Goal: Task Accomplishment & Management: Complete application form

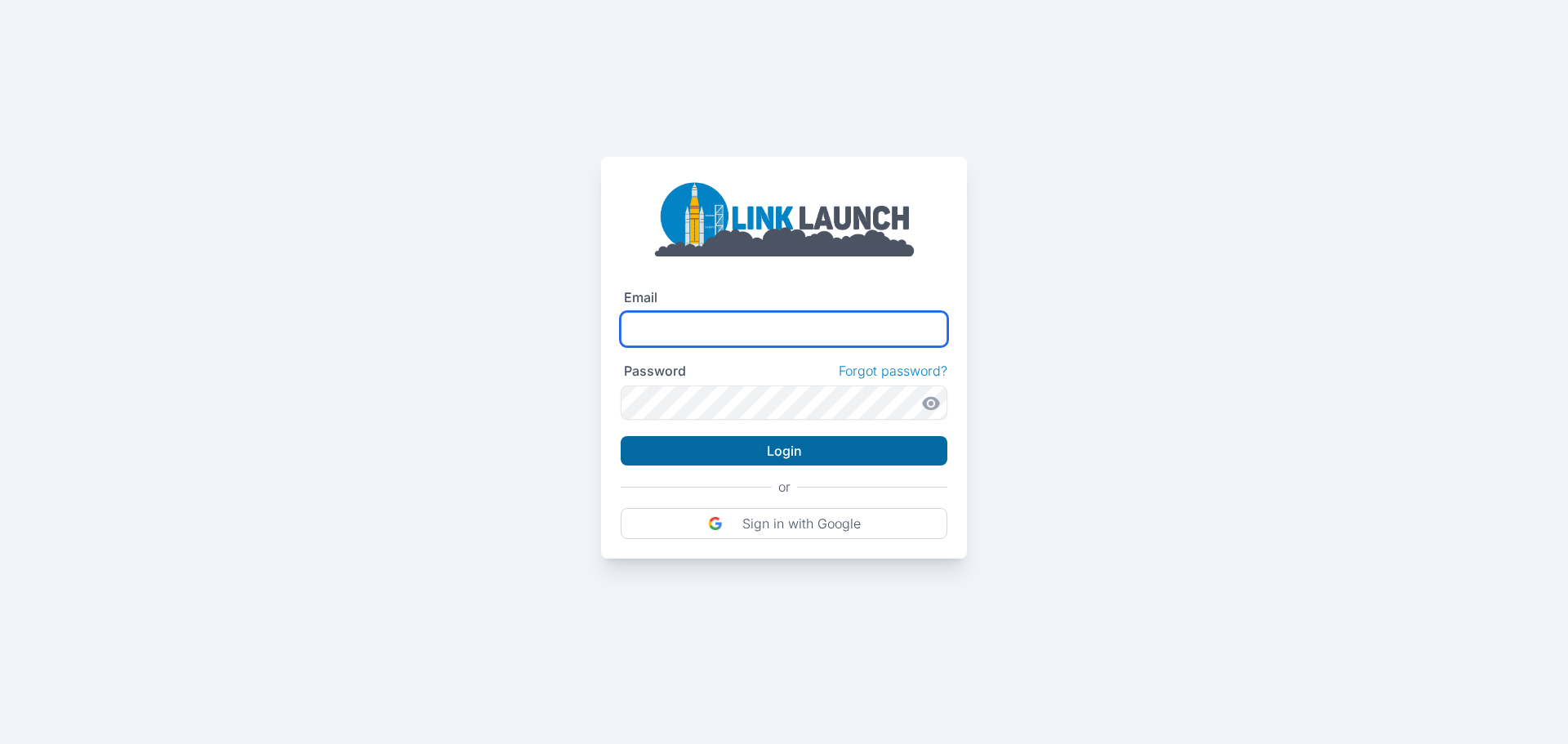
type input "**********"
click at [759, 449] on button "Login" at bounding box center [784, 451] width 327 height 30
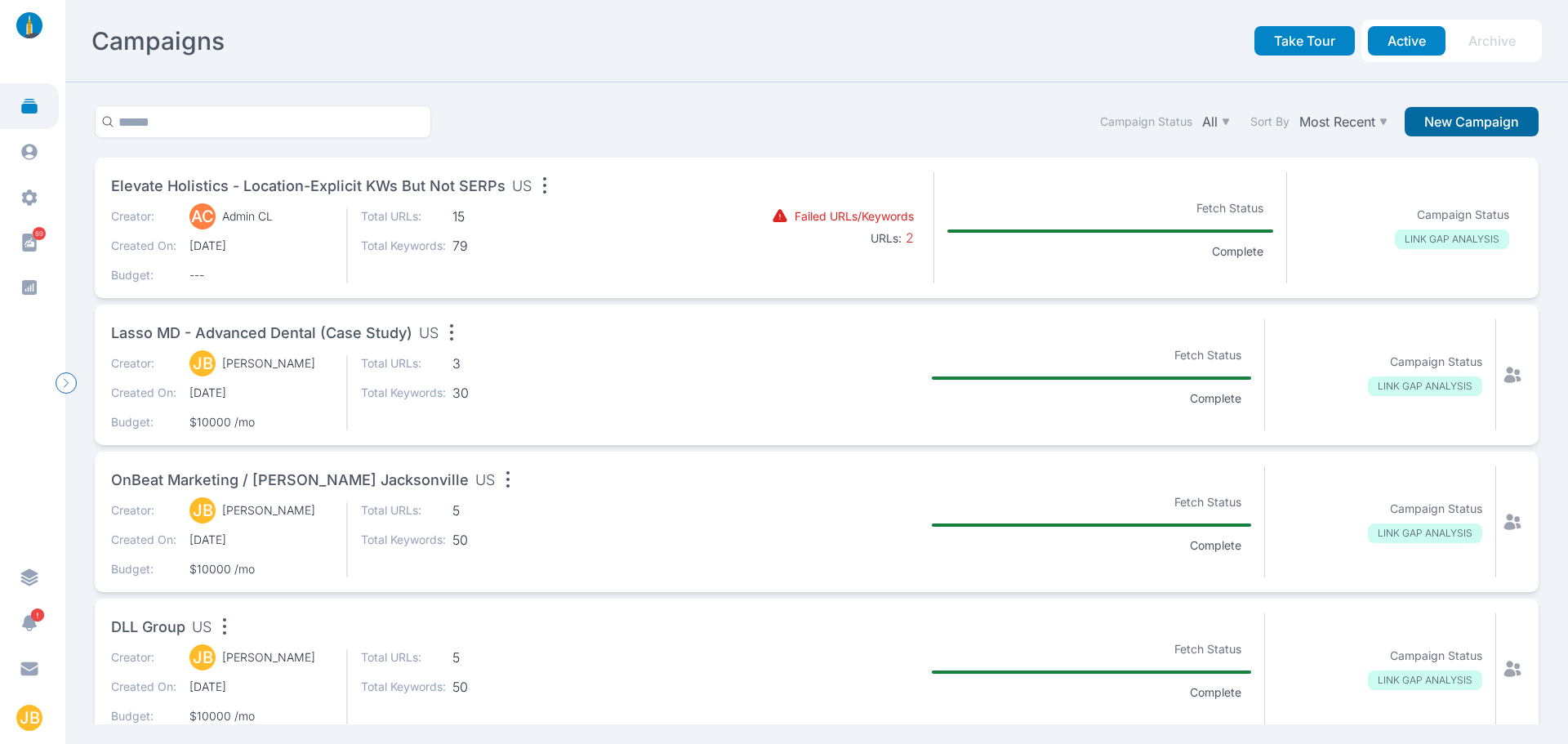
click at [1444, 123] on button "New Campaign" at bounding box center [1472, 122] width 134 height 30
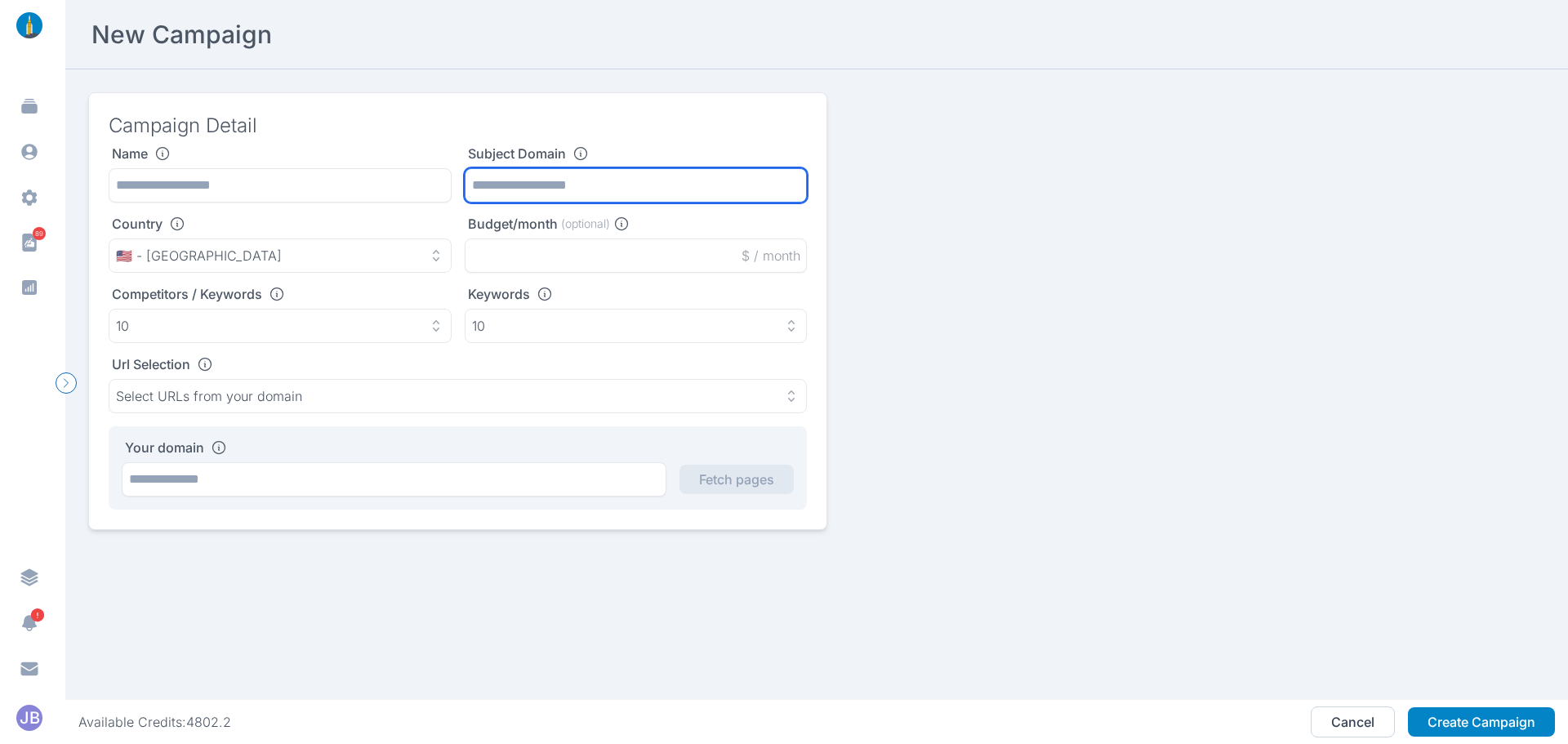
click at [475, 194] on input "text" at bounding box center [636, 185] width 343 height 34
paste input "**********"
type input "**********"
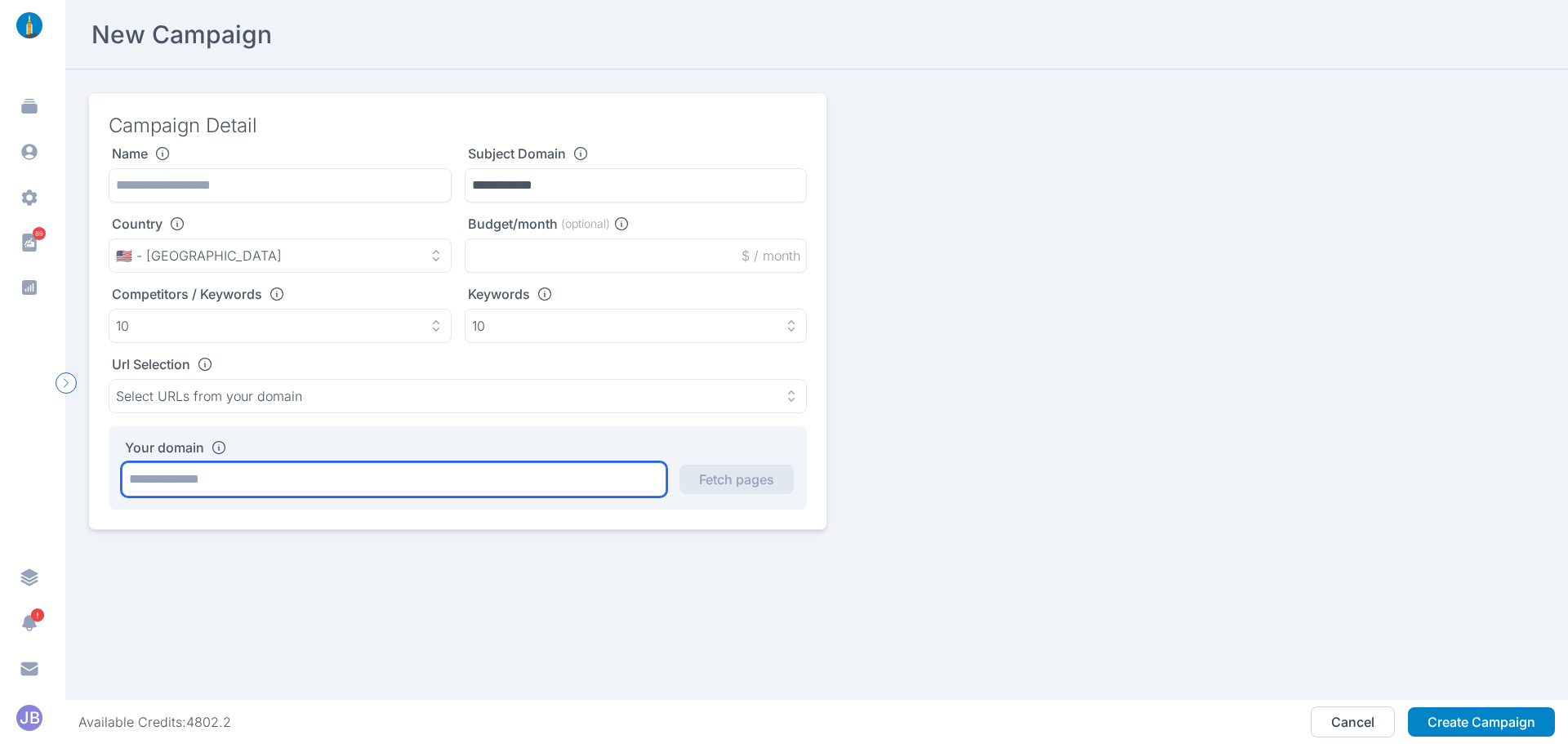
click at [315, 477] on input "text" at bounding box center [393, 479] width 544 height 34
paste input "**********"
type input "**********"
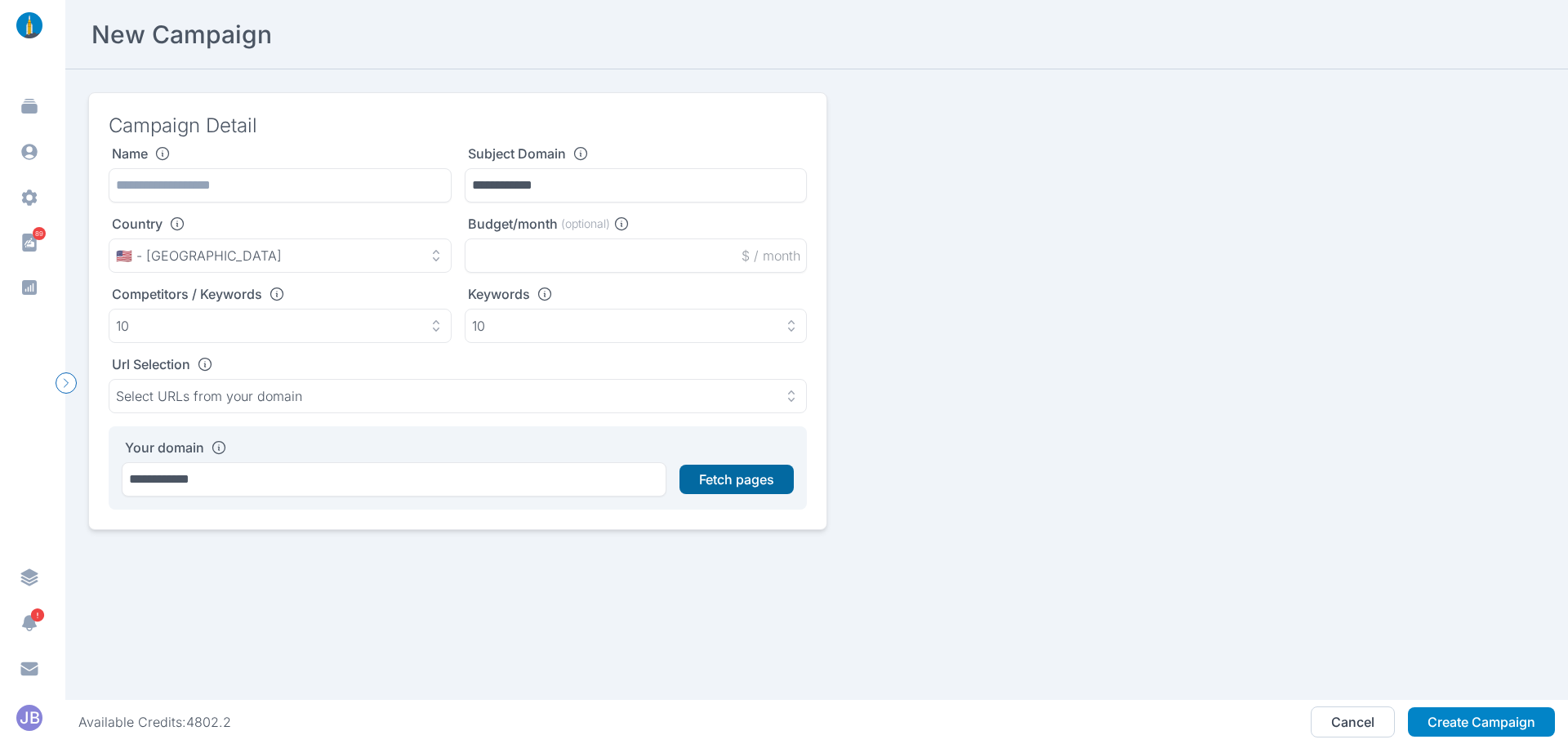
click at [706, 485] on button "Fetch pages" at bounding box center [737, 479] width 114 height 30
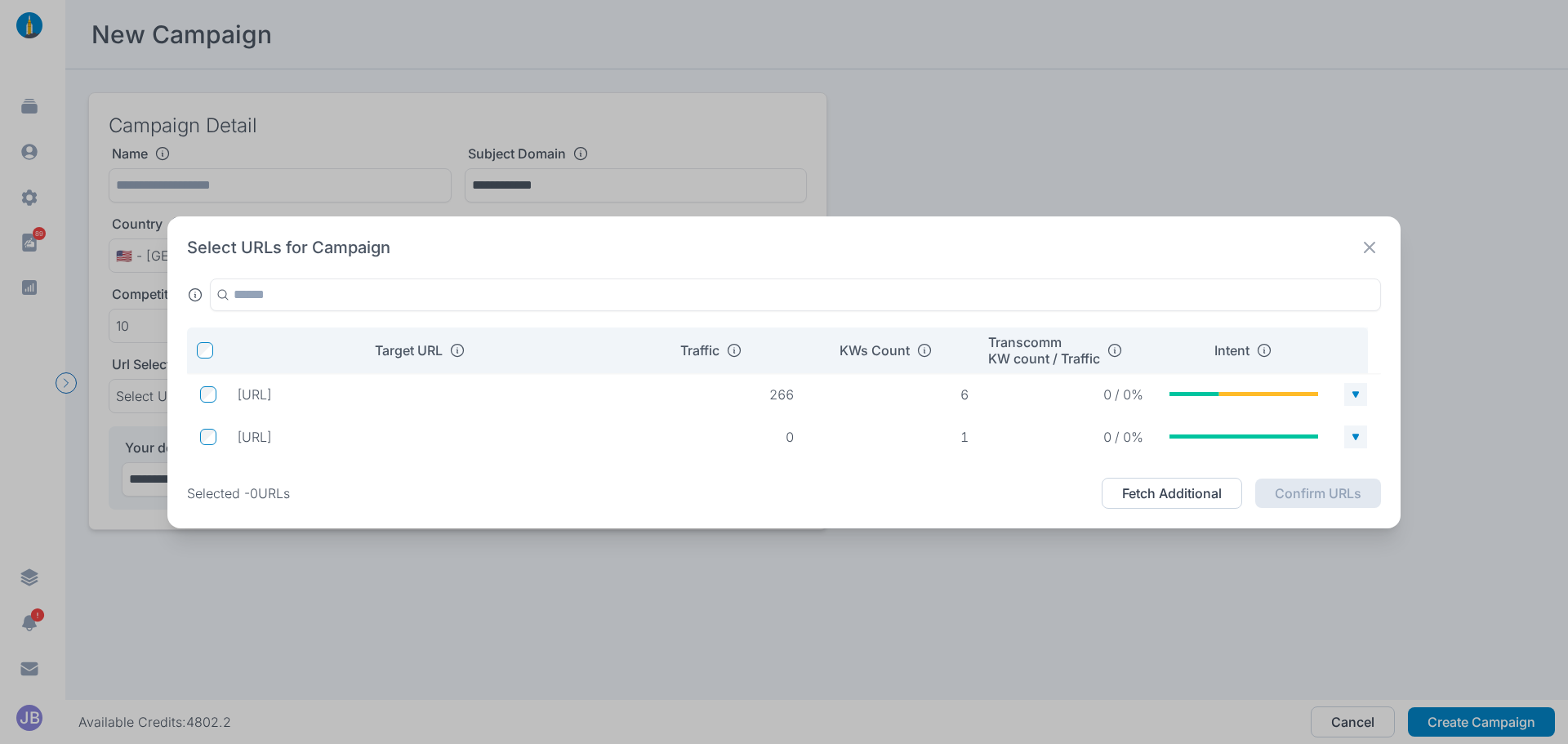
click at [1372, 244] on icon at bounding box center [1370, 247] width 12 height 12
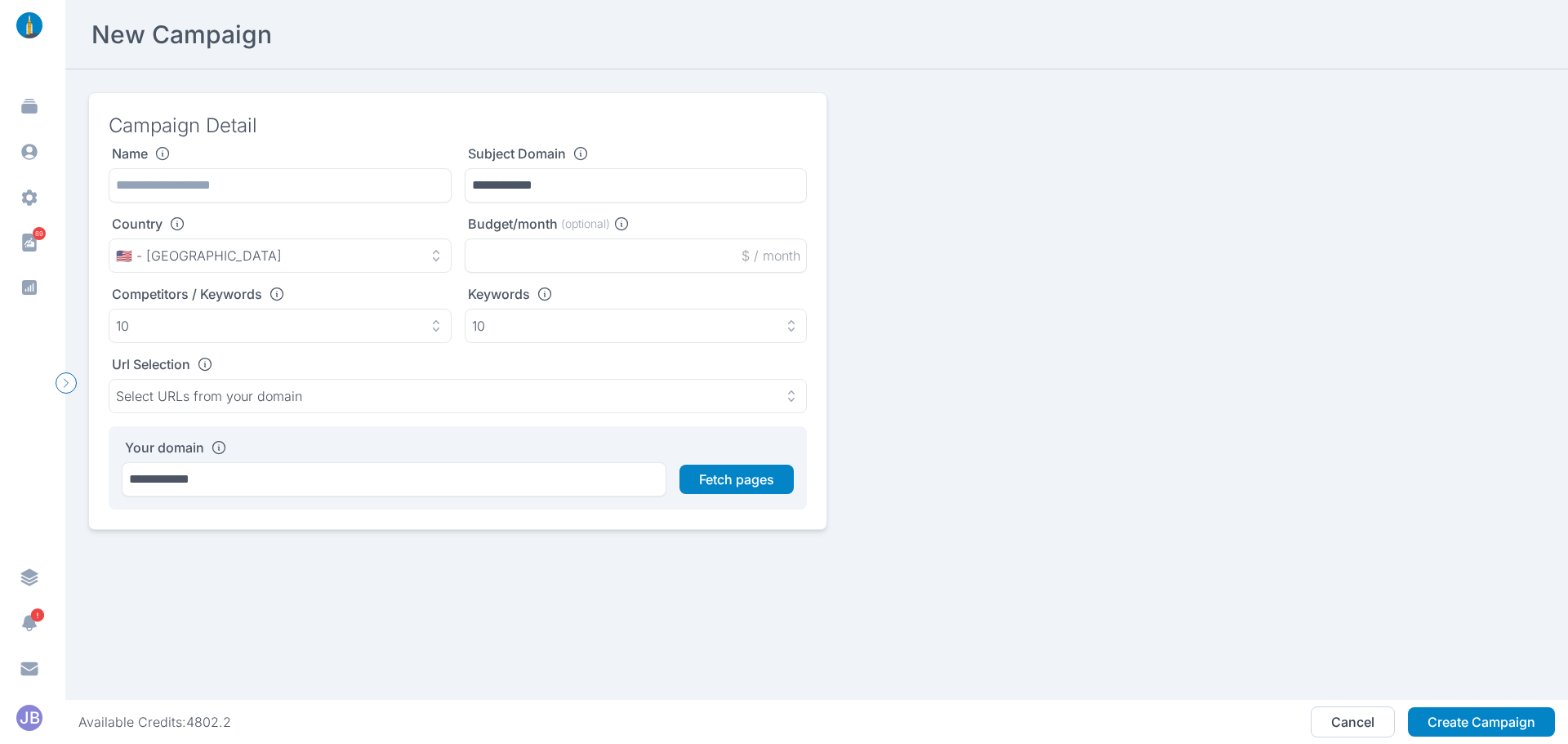
click at [976, 209] on div "**********" at bounding box center [817, 311] width 1457 height 438
click at [602, 185] on input "**********" at bounding box center [636, 185] width 343 height 34
paste input "*********"
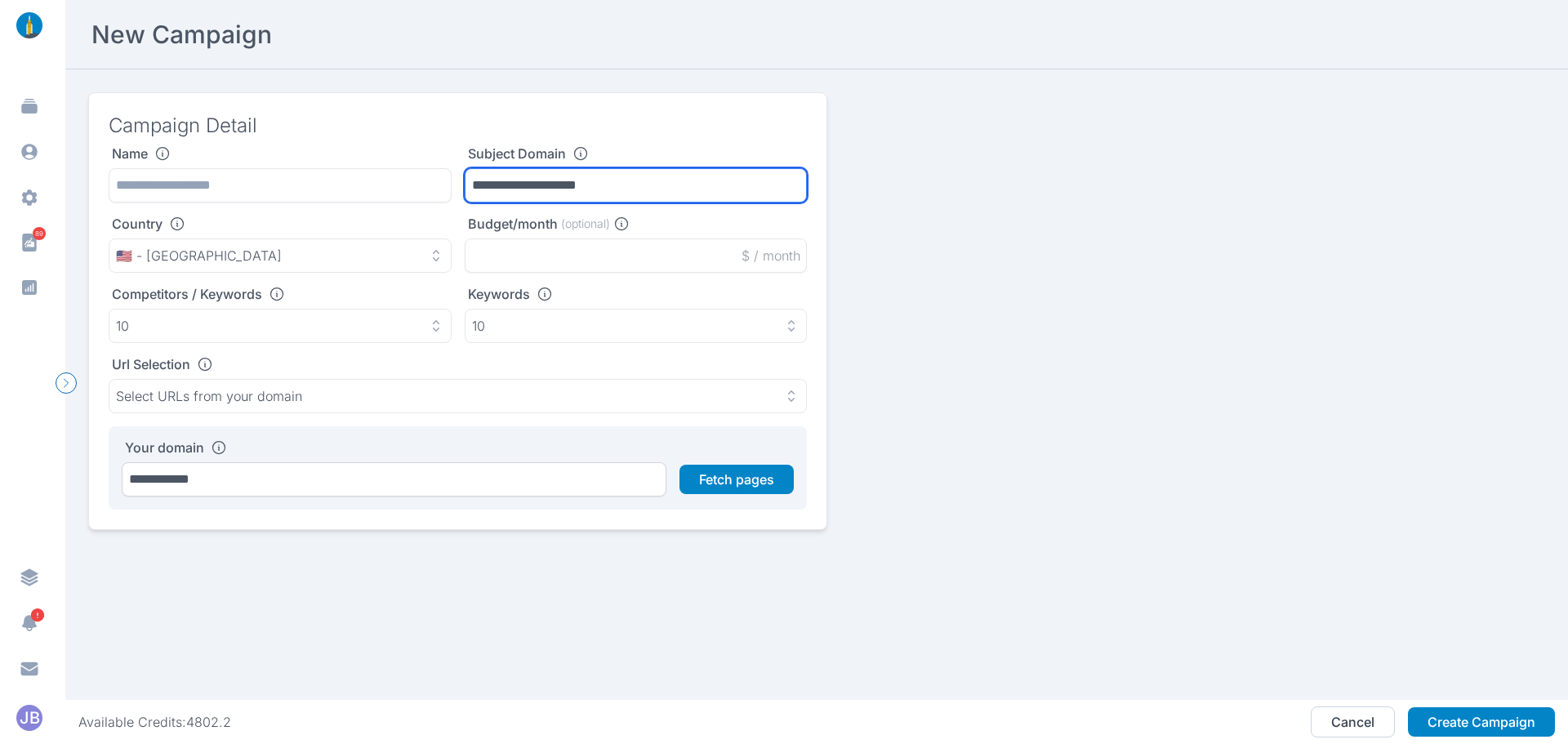
type input "**********"
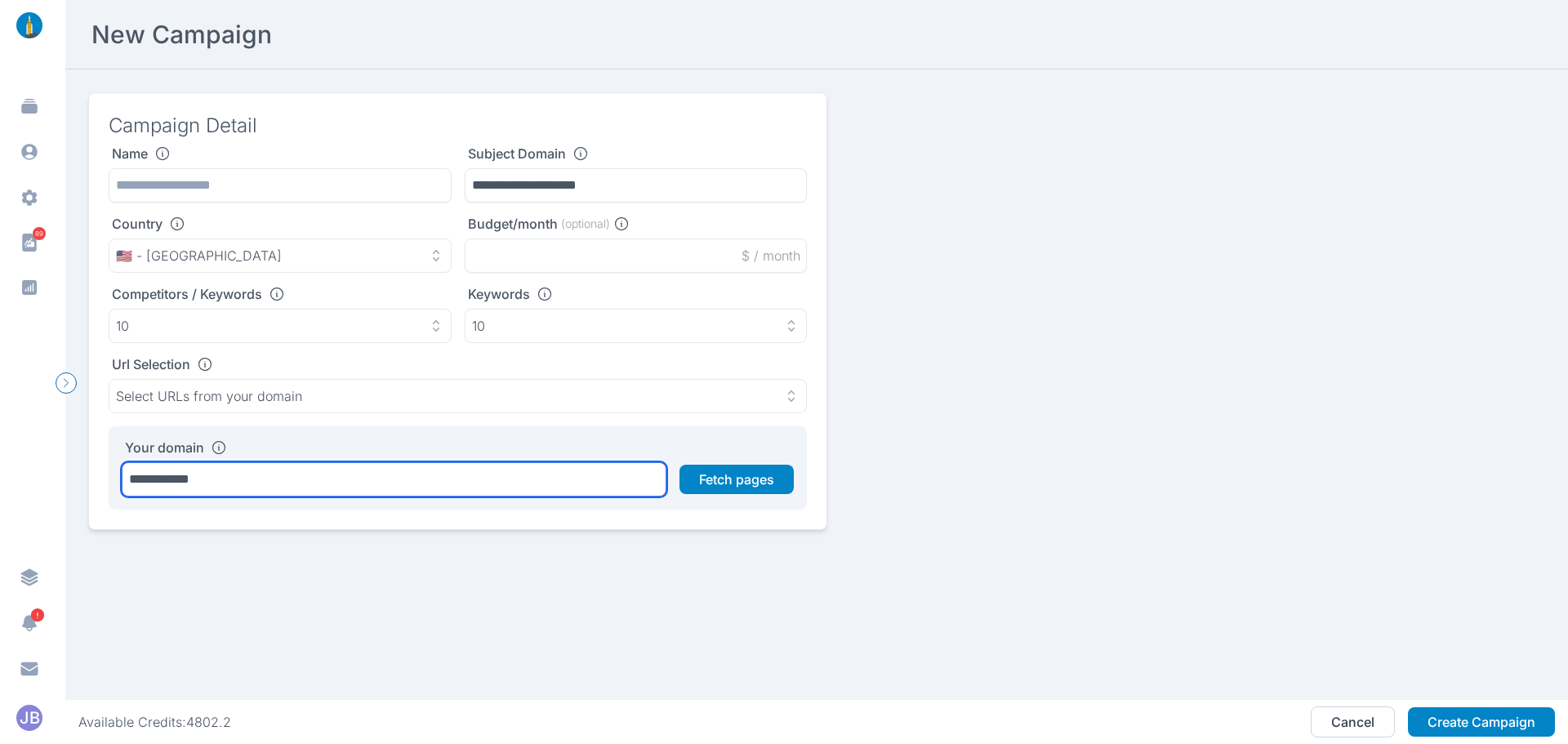
click at [432, 464] on input "**********" at bounding box center [393, 479] width 544 height 34
paste input "*********"
drag, startPoint x: 207, startPoint y: 480, endPoint x: 132, endPoint y: 483, distance: 75.1
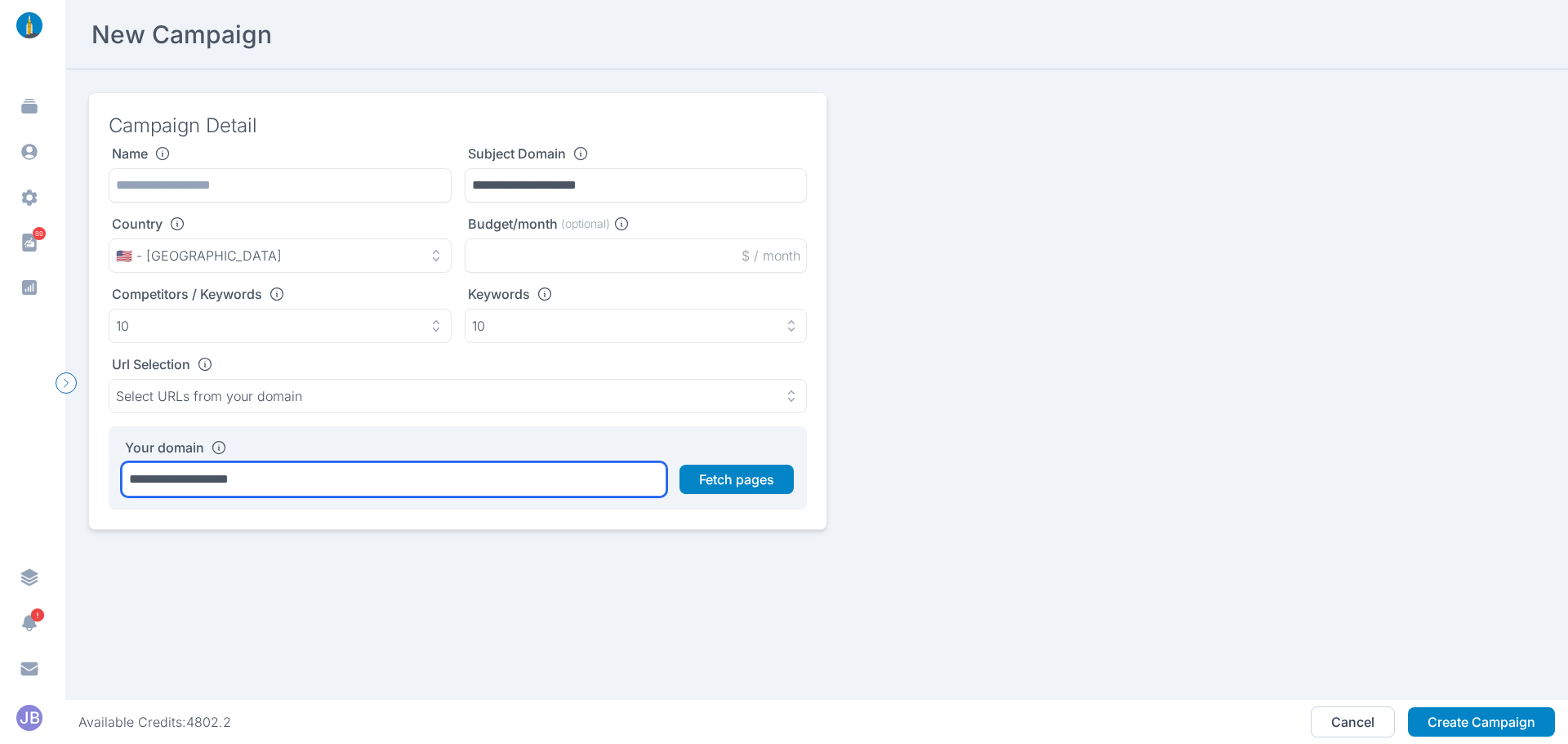
click at [132, 483] on input "**********" at bounding box center [393, 479] width 544 height 34
click at [317, 479] on input "**********" at bounding box center [393, 479] width 544 height 34
type input "**********"
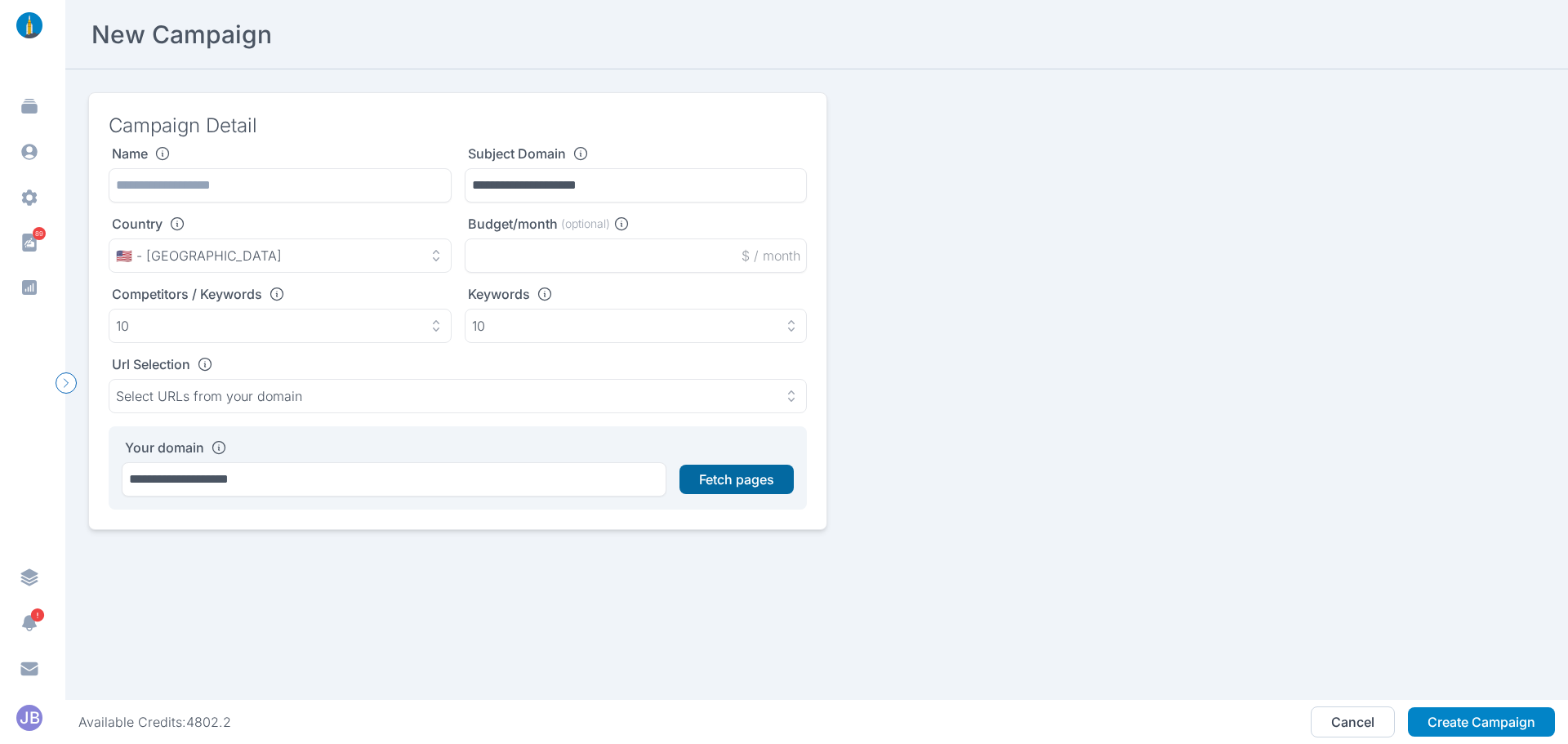
click at [718, 465] on button "Fetch pages" at bounding box center [737, 479] width 114 height 30
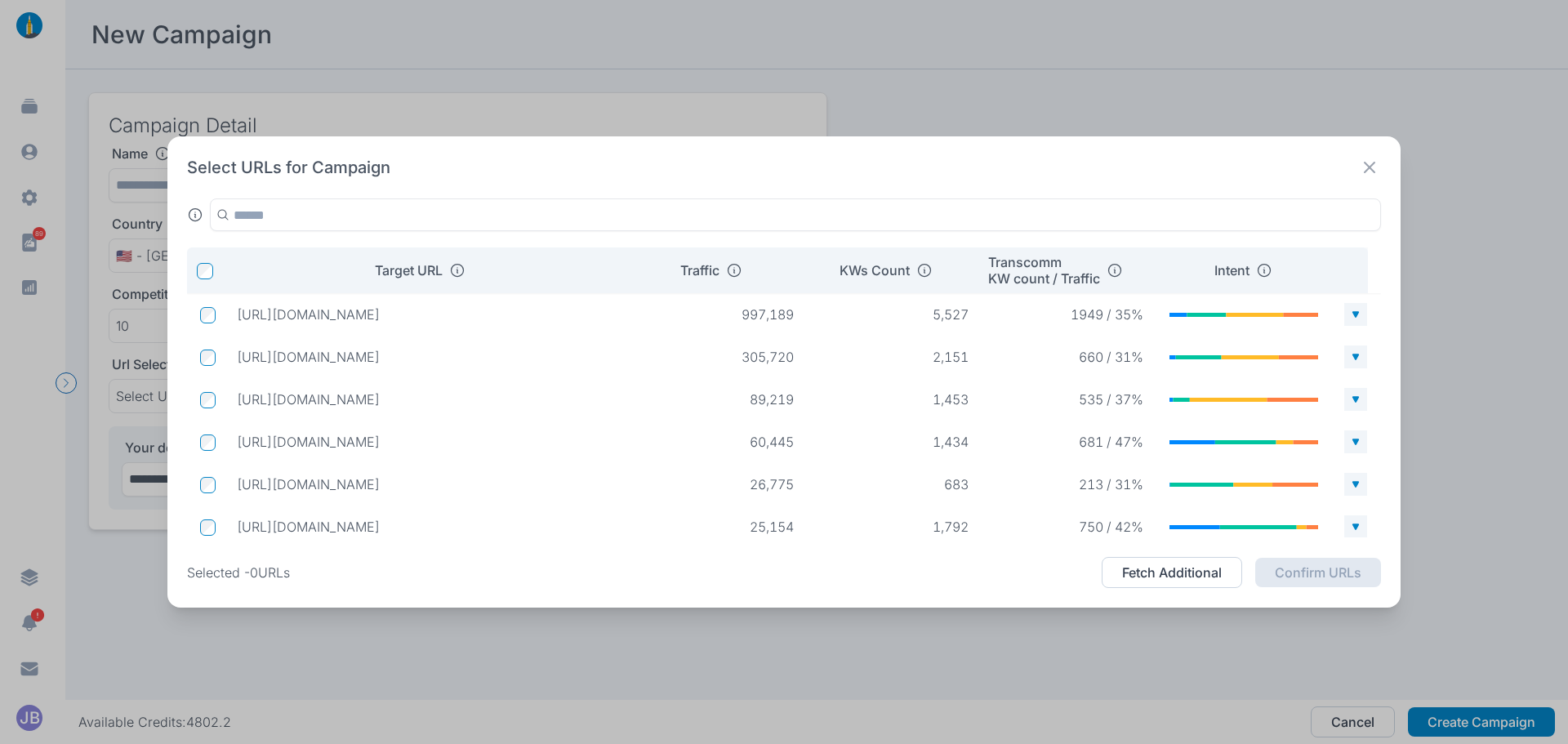
click at [1372, 156] on div "Select URLs for Campaign Target URL Traffic KWs Count Transcomm KW count / Traf…" at bounding box center [784, 372] width 1234 height 471
click at [1376, 165] on icon at bounding box center [1370, 168] width 23 height 23
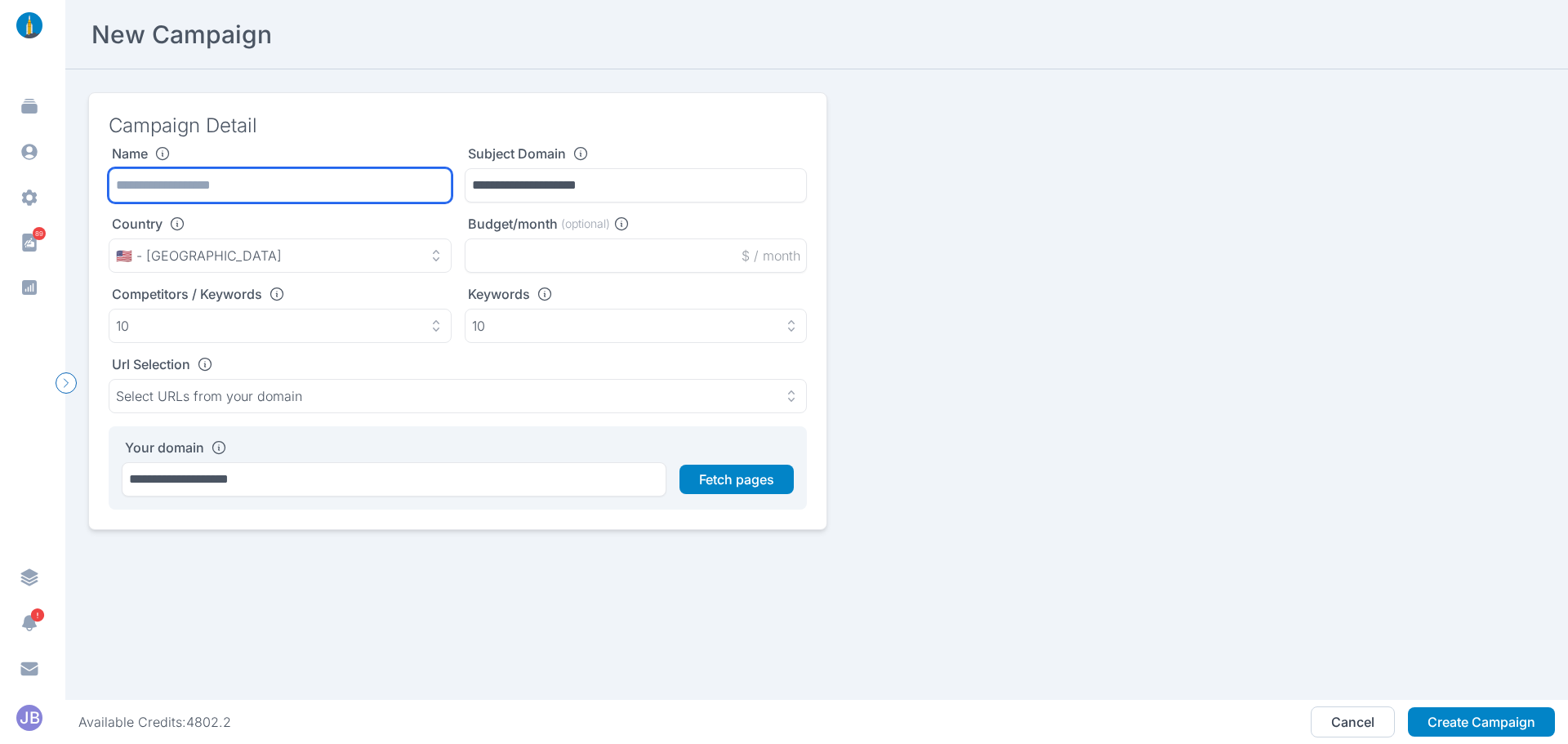
click at [297, 187] on input "text" at bounding box center [281, 185] width 343 height 34
type input "****"
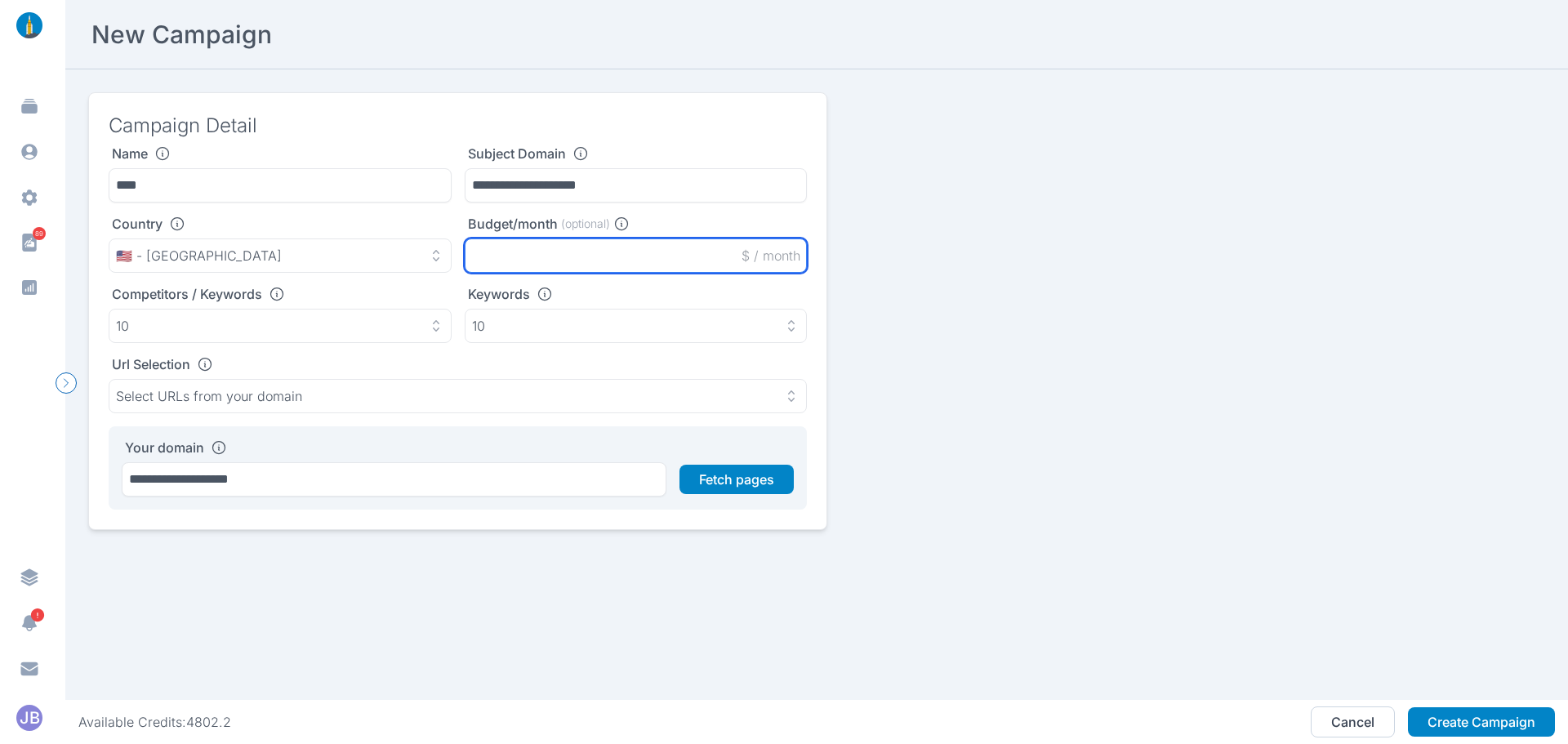
click at [504, 259] on input "text" at bounding box center [636, 256] width 343 height 34
type input "*****"
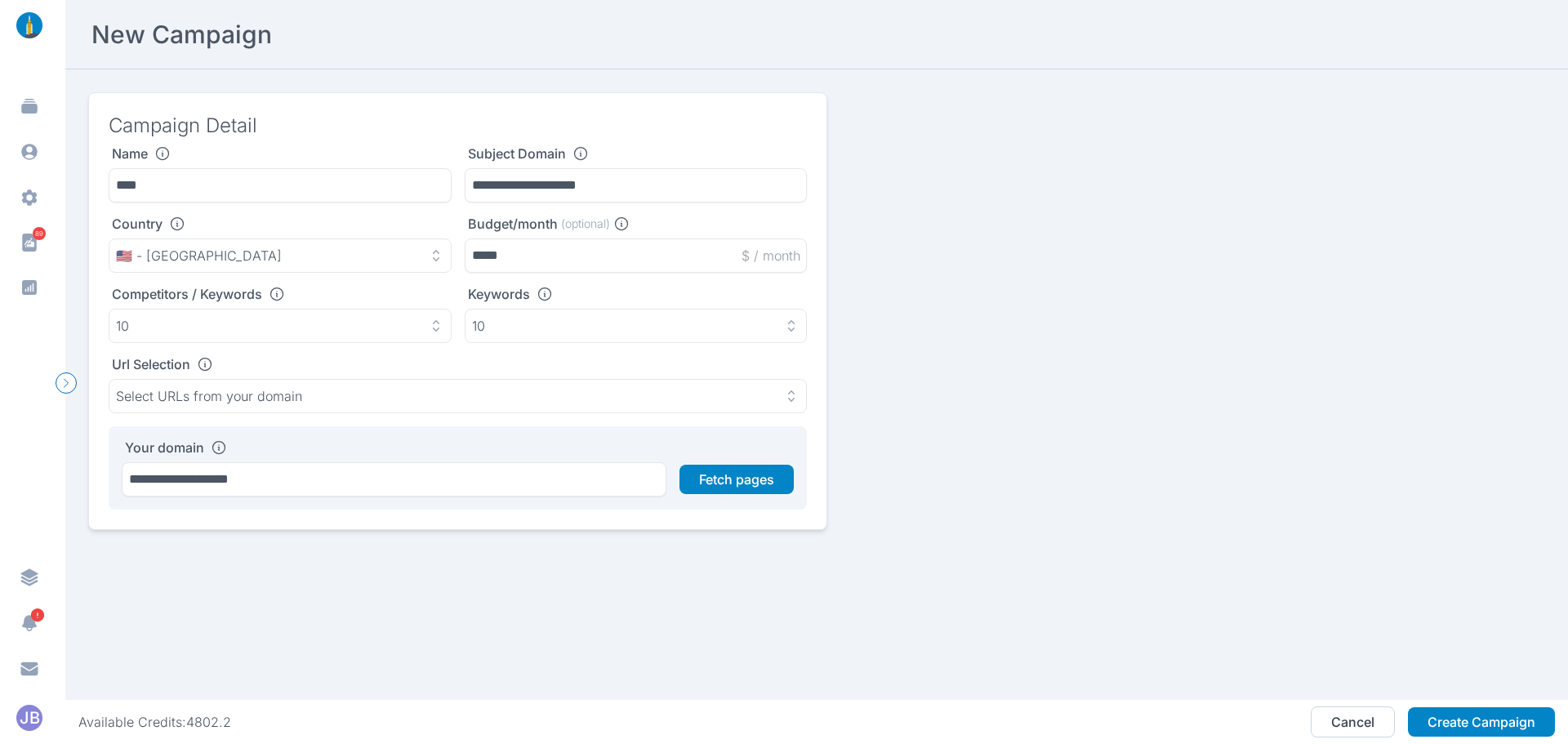
click at [795, 117] on h3 "Campaign Detail" at bounding box center [458, 125] width 698 height 26
click at [923, 127] on div "**********" at bounding box center [817, 311] width 1457 height 438
click at [716, 488] on button "Fetch pages" at bounding box center [737, 479] width 114 height 30
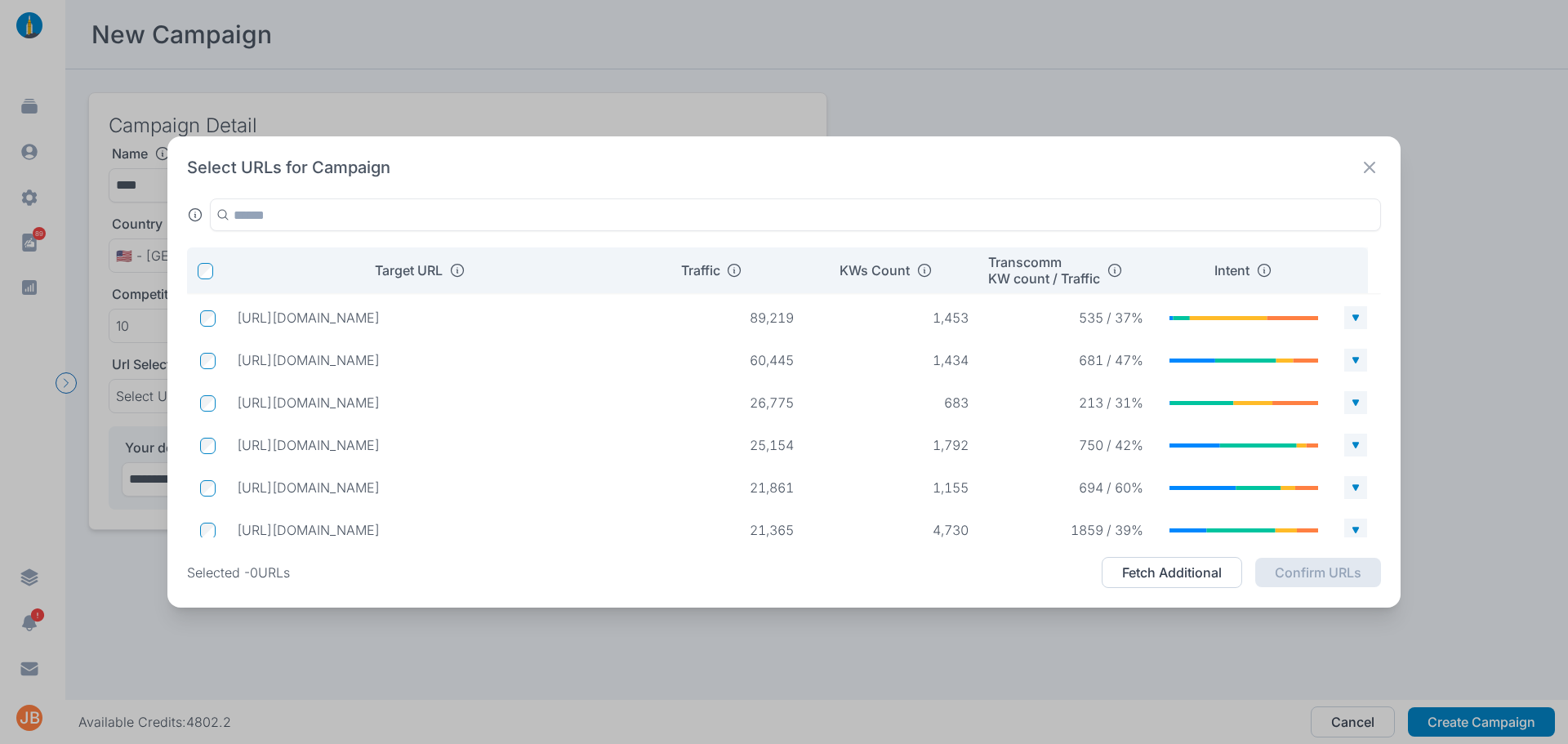
scroll to position [144, 0]
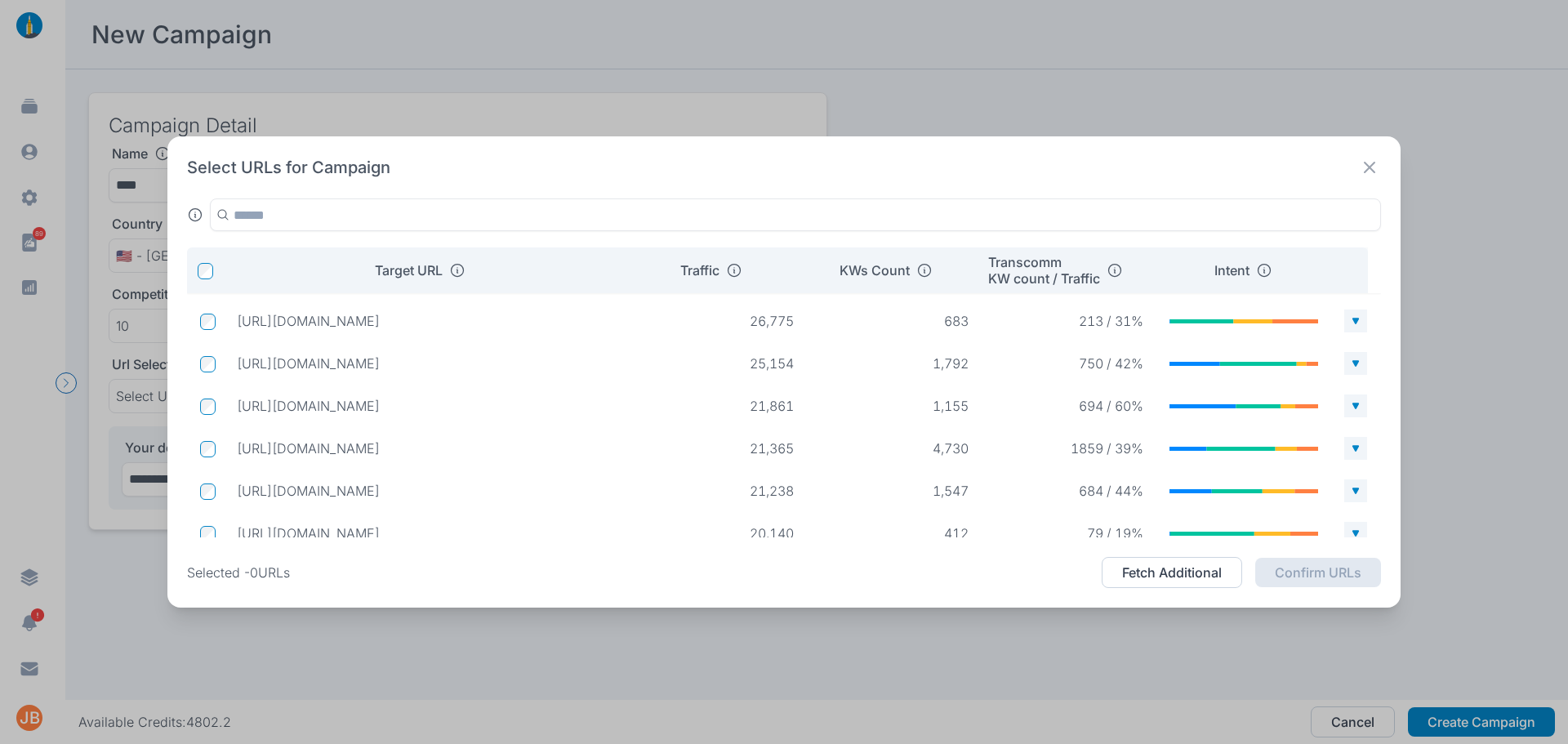
drag, startPoint x: 574, startPoint y: 452, endPoint x: 223, endPoint y: 460, distance: 351.1
click at [223, 460] on td "[URL][DOMAIN_NAME]" at bounding box center [427, 448] width 409 height 30
copy p "[URL][DOMAIN_NAME]"
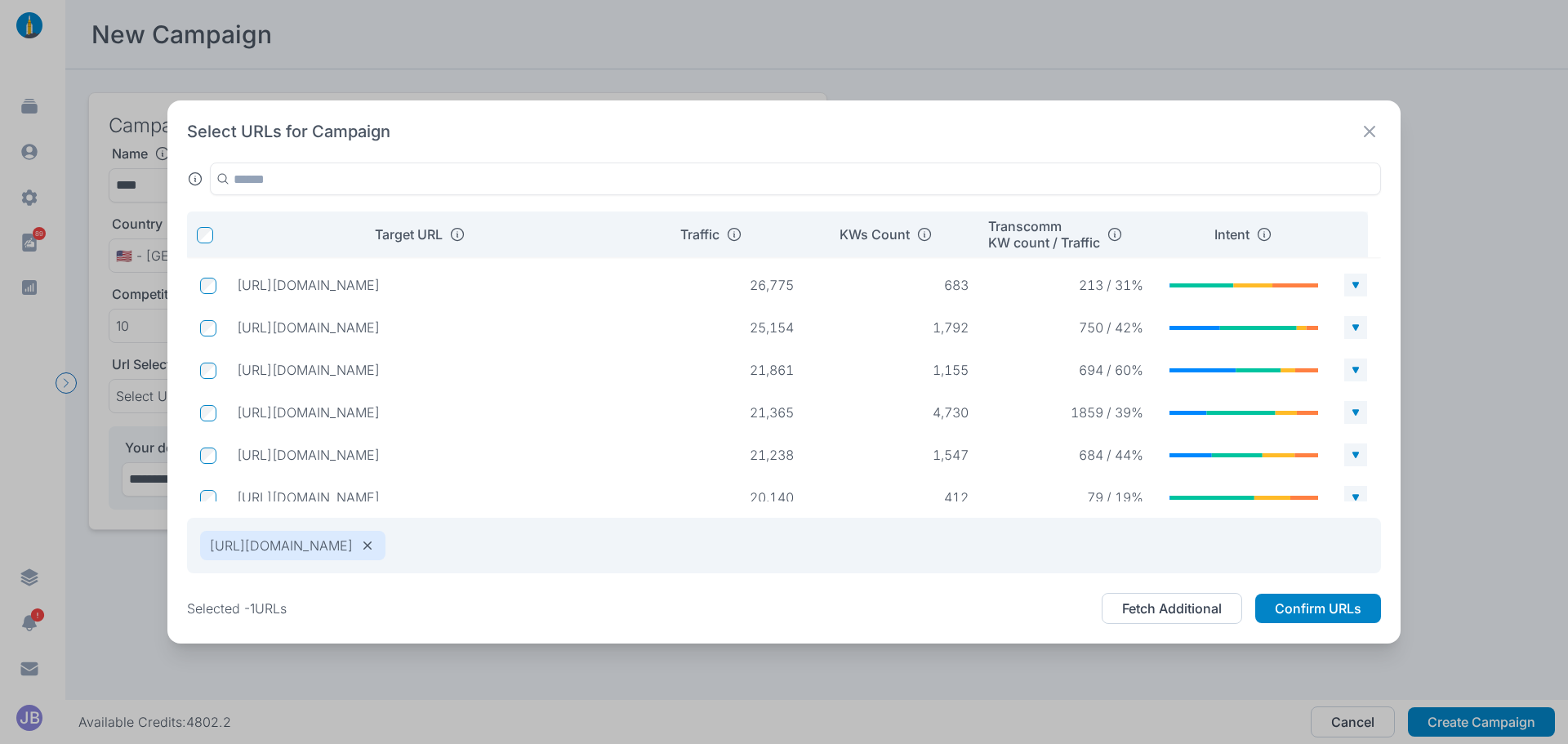
drag, startPoint x: 500, startPoint y: 368, endPoint x: 239, endPoint y: 376, distance: 261.1
click at [239, 376] on p "[URL][DOMAIN_NAME]" at bounding box center [428, 370] width 383 height 16
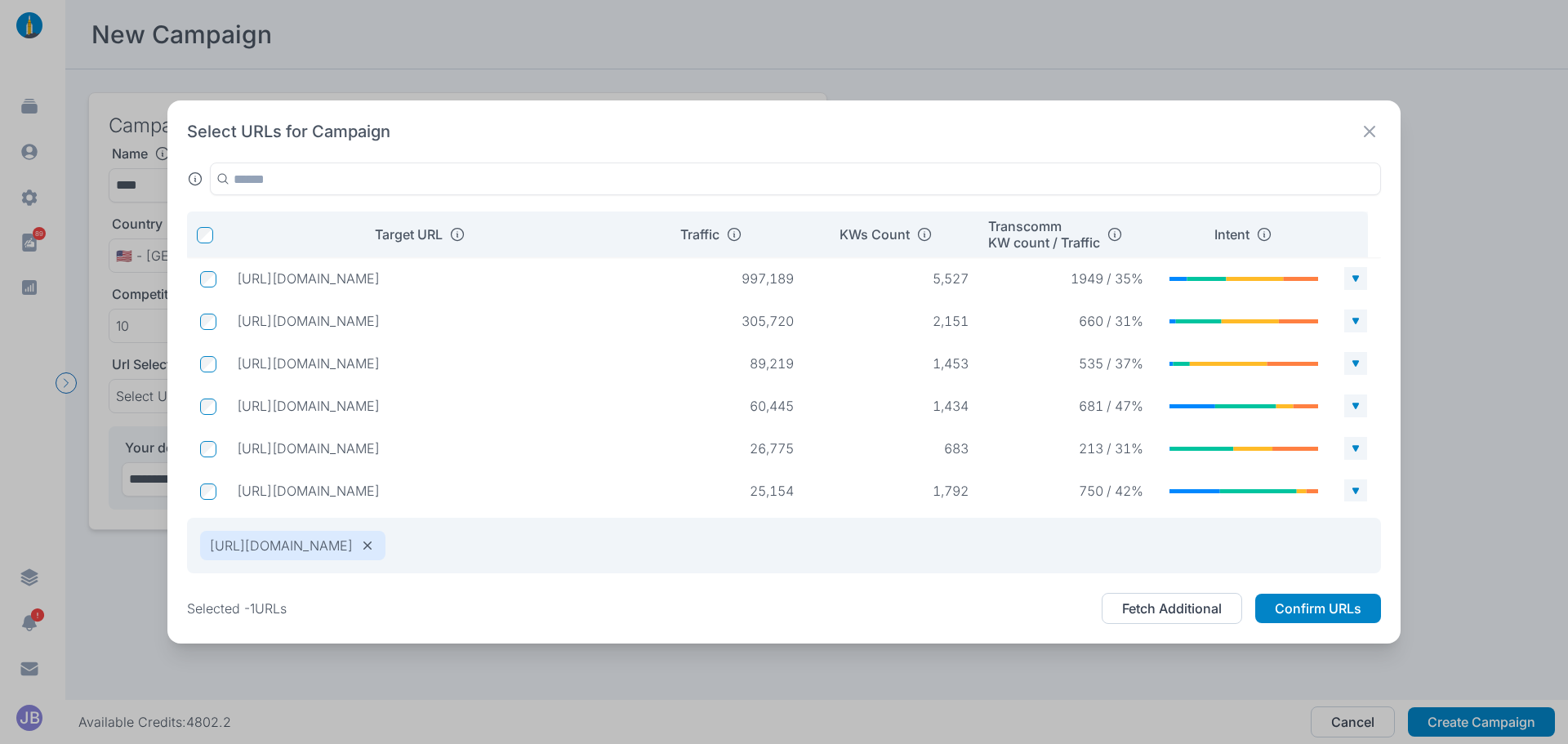
drag, startPoint x: 407, startPoint y: 315, endPoint x: 237, endPoint y: 318, distance: 170.0
click at [237, 318] on p "[URL][DOMAIN_NAME]" at bounding box center [428, 321] width 383 height 16
copy p "[URL][DOMAIN_NAME]"
drag, startPoint x: 573, startPoint y: 409, endPoint x: 237, endPoint y: 412, distance: 336.0
click at [237, 412] on p "[URL][DOMAIN_NAME]" at bounding box center [428, 406] width 383 height 16
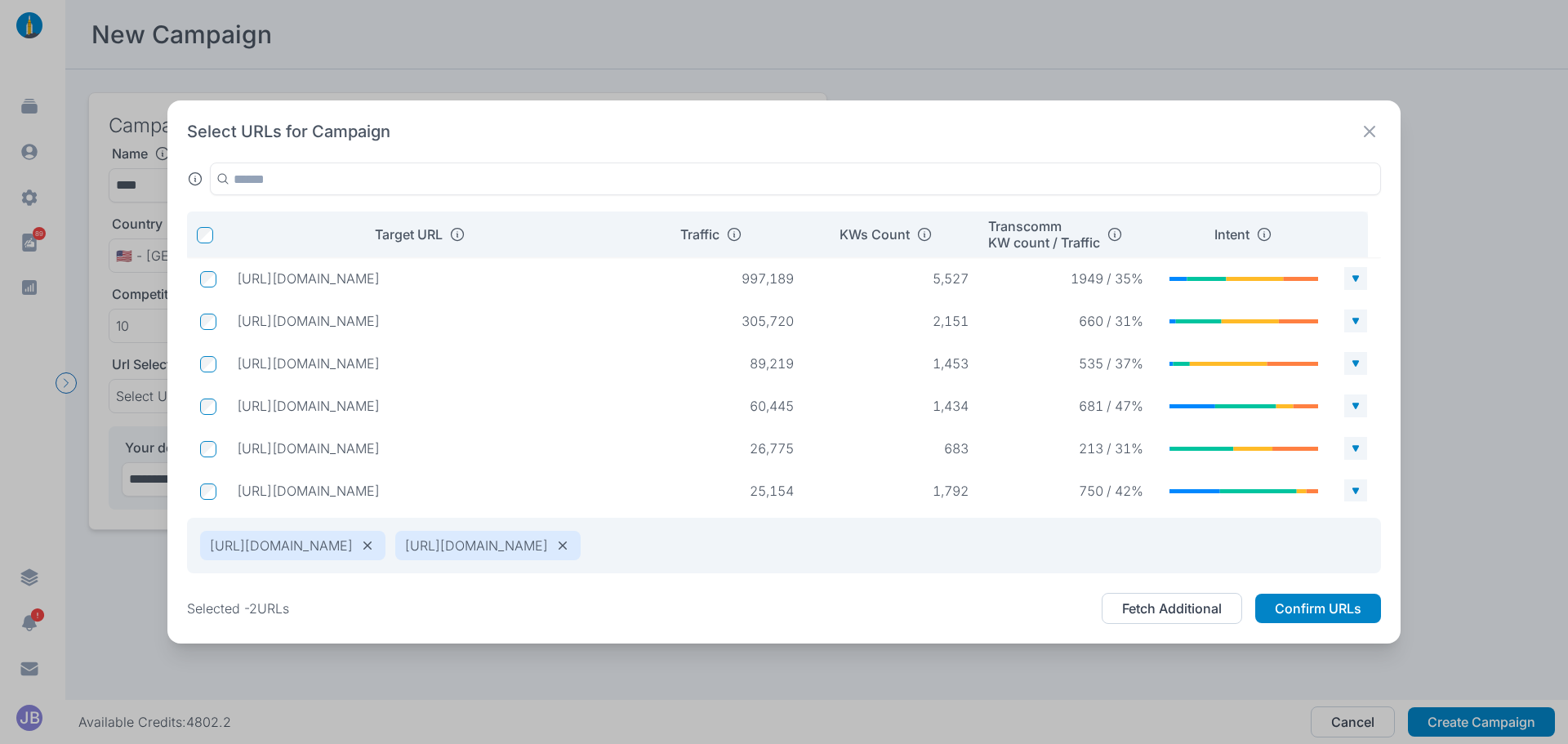
copy p "[URL][DOMAIN_NAME]"
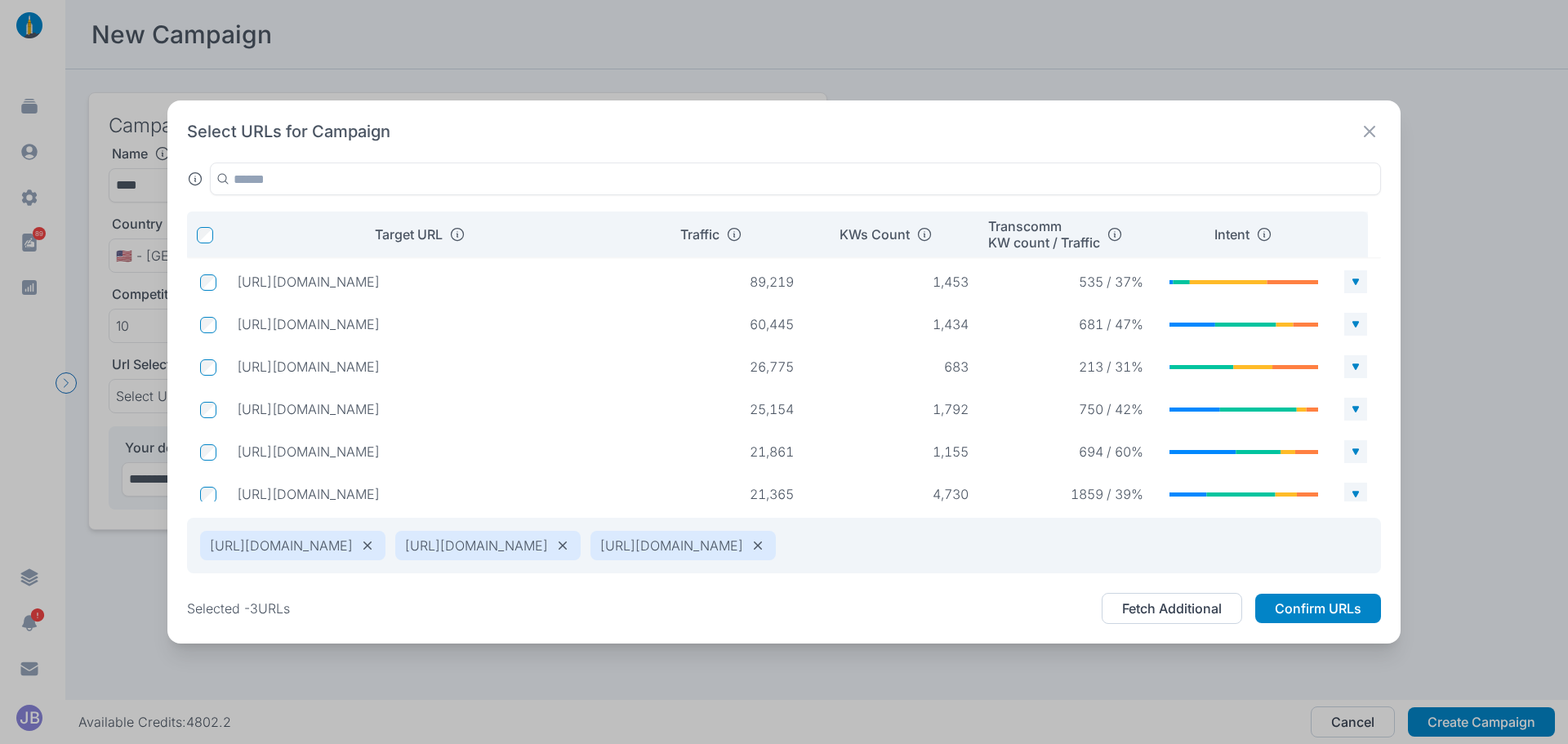
drag, startPoint x: 503, startPoint y: 412, endPoint x: 239, endPoint y: 410, distance: 264.0
click at [239, 410] on p "[URL][DOMAIN_NAME]" at bounding box center [428, 410] width 383 height 16
copy p "[URL][DOMAIN_NAME]"
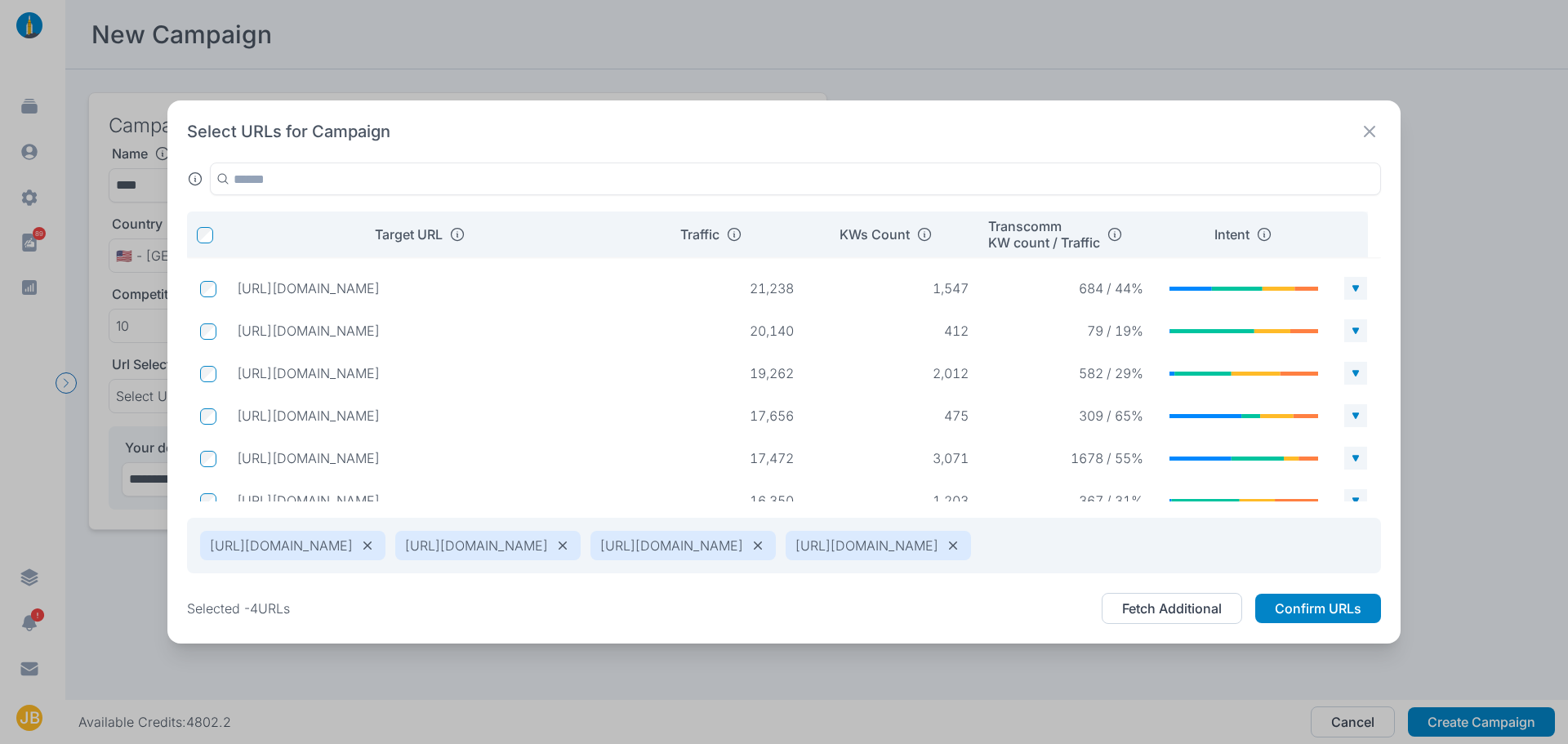
scroll to position [283, 0]
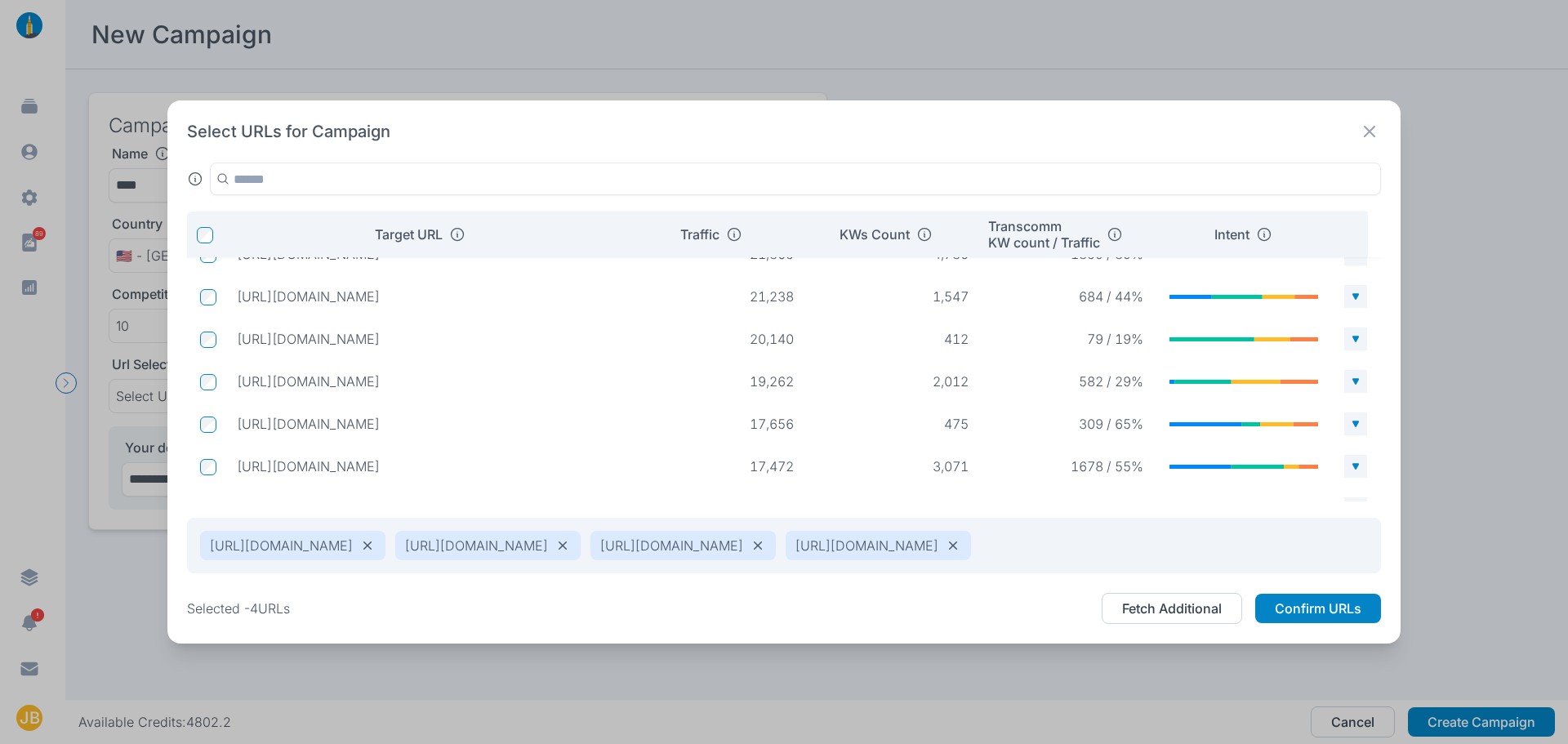
drag, startPoint x: 481, startPoint y: 468, endPoint x: 237, endPoint y: 459, distance: 244.2
click at [237, 459] on p "[URL][DOMAIN_NAME]" at bounding box center [428, 467] width 383 height 16
copy p "[URL][DOMAIN_NAME]"
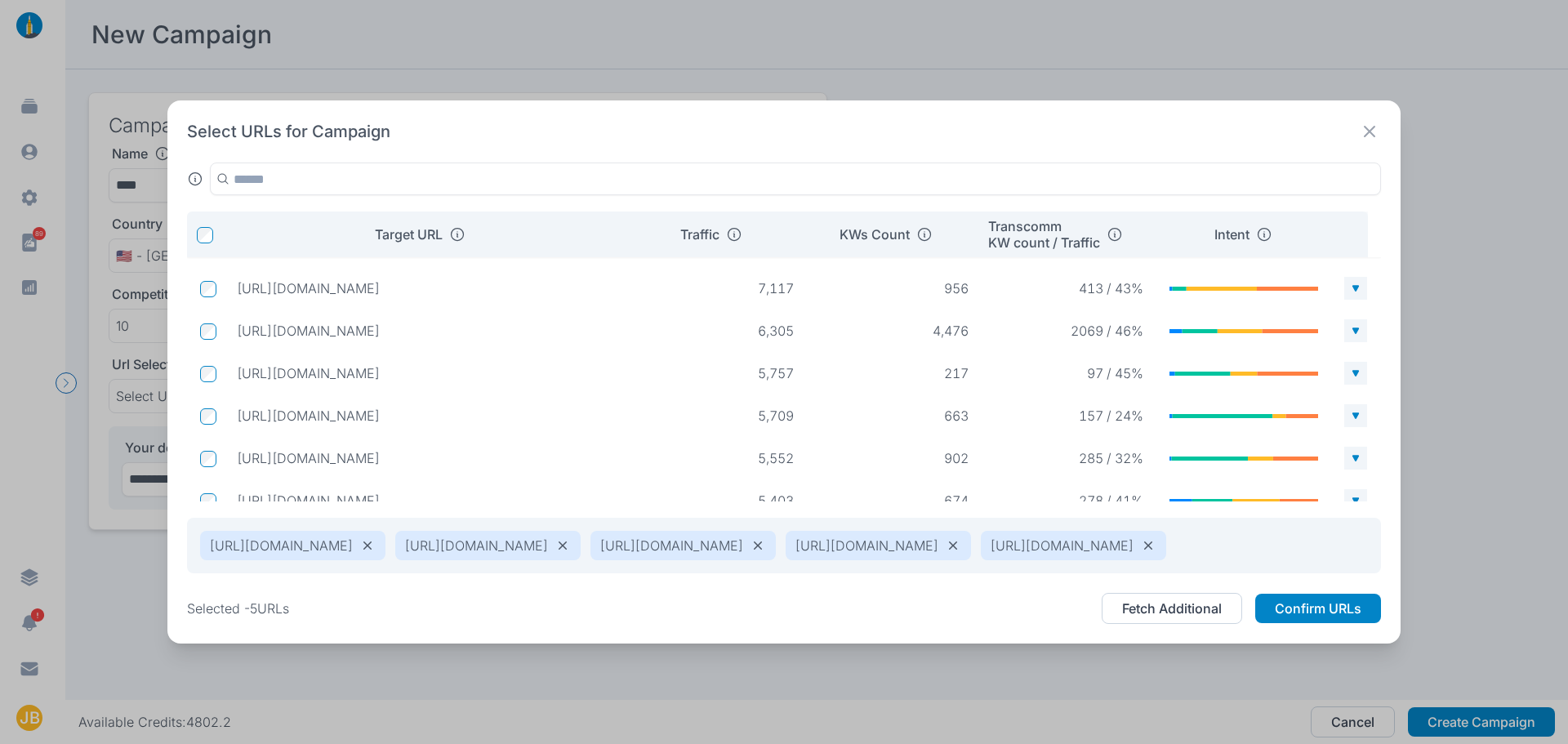
scroll to position [880, 0]
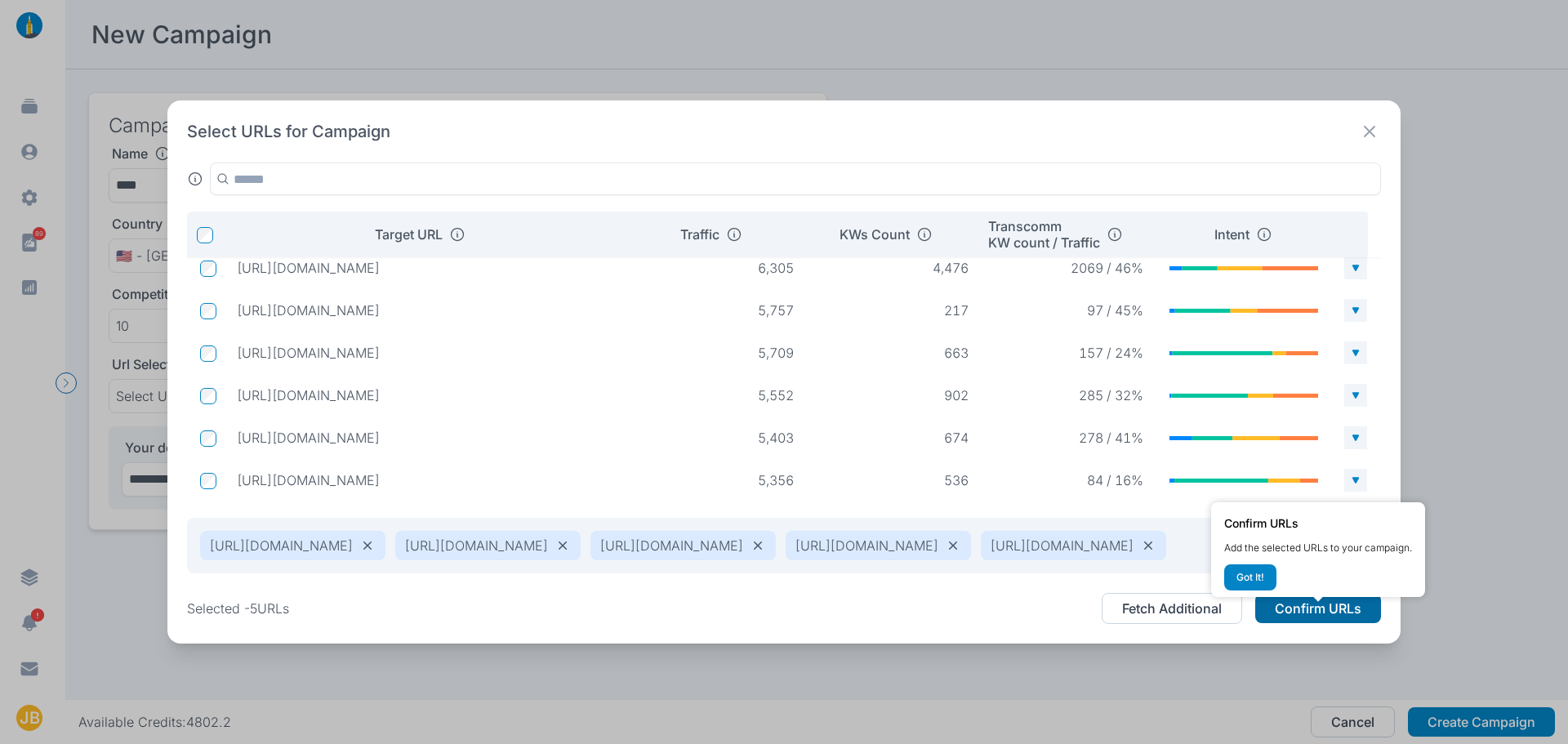
click at [1285, 623] on button "Confirm URLs" at bounding box center [1318, 608] width 126 height 30
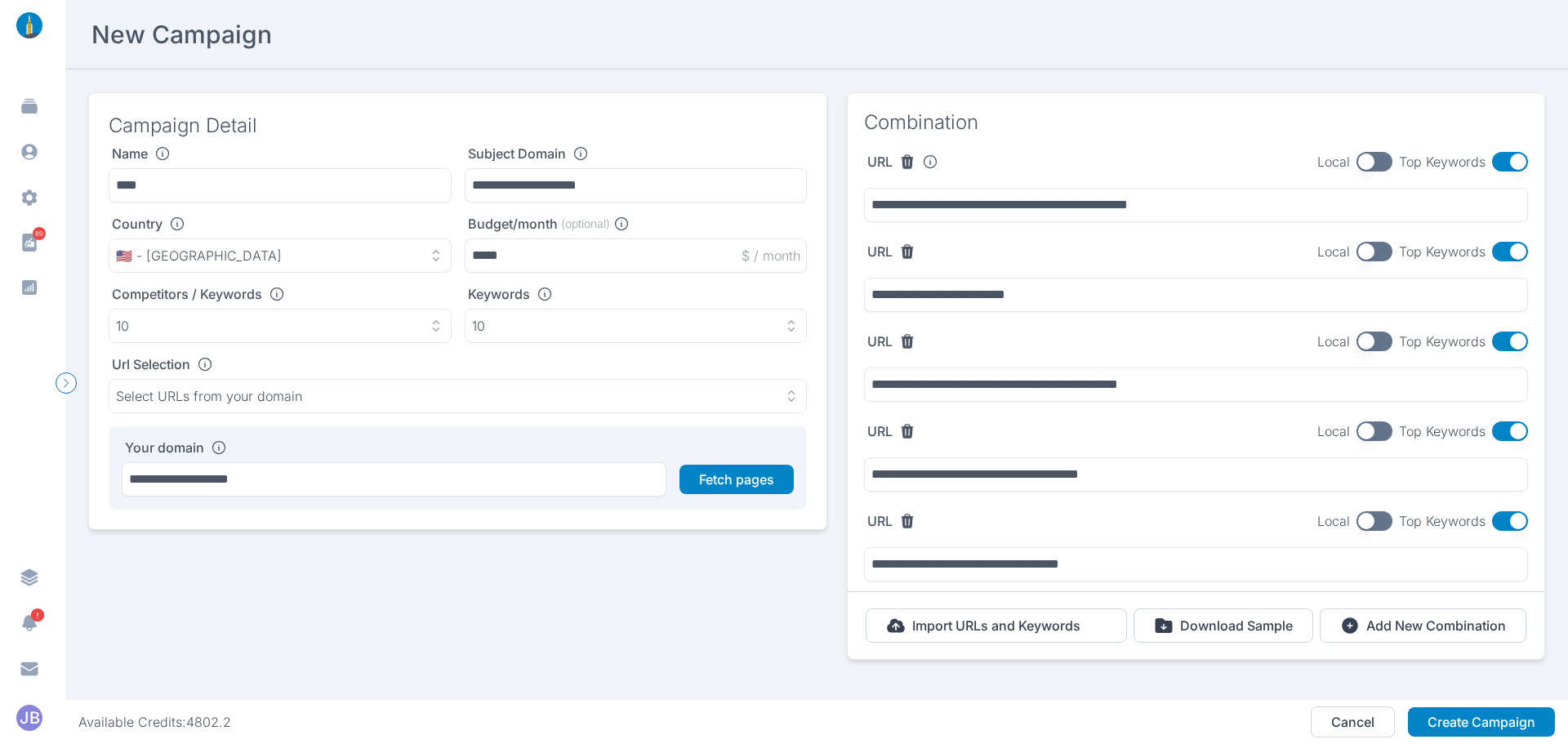
click at [1502, 156] on button "button" at bounding box center [1510, 162] width 36 height 20
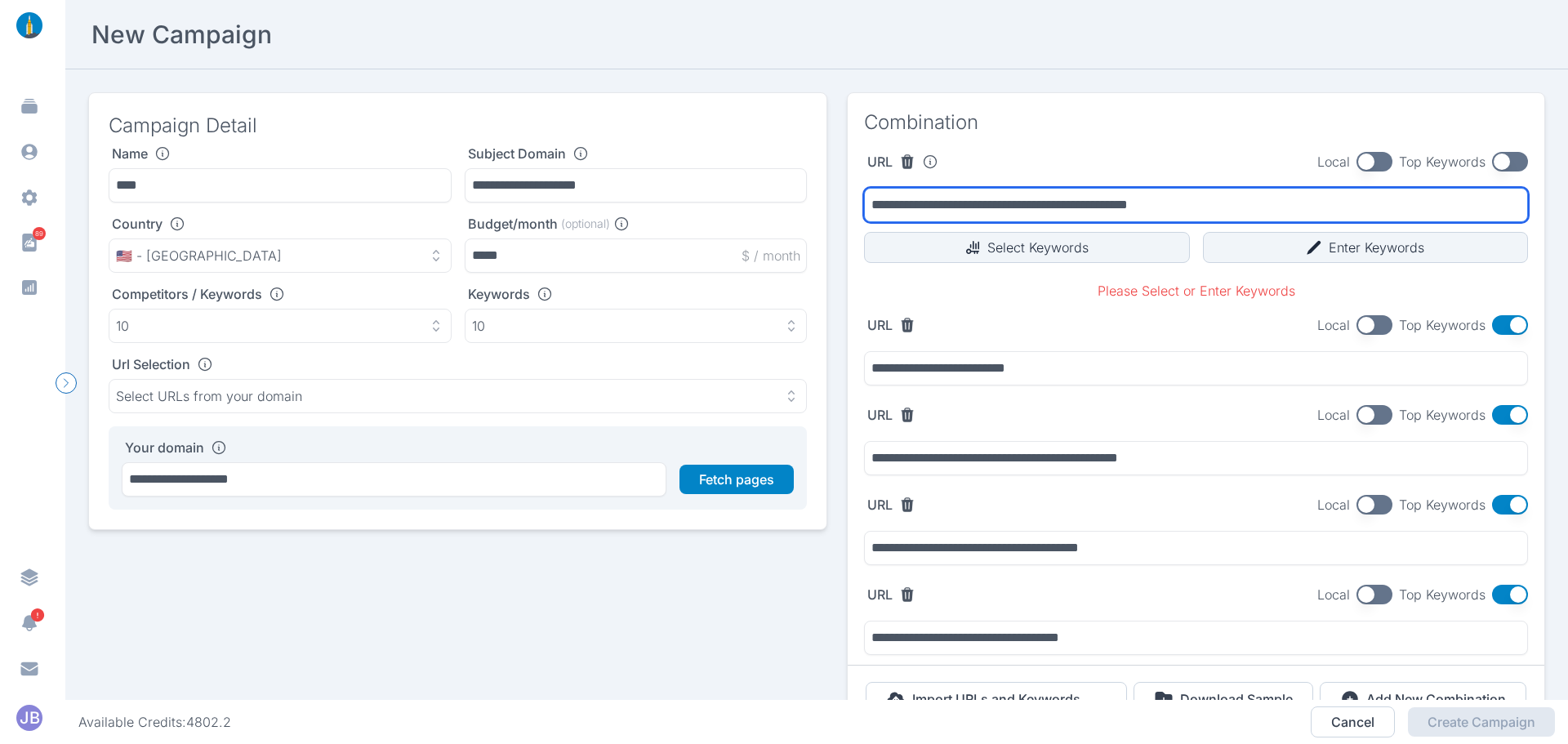
drag, startPoint x: 1216, startPoint y: 200, endPoint x: 821, endPoint y: 209, distance: 395.1
click at [821, 209] on div "**********" at bounding box center [817, 429] width 1457 height 674
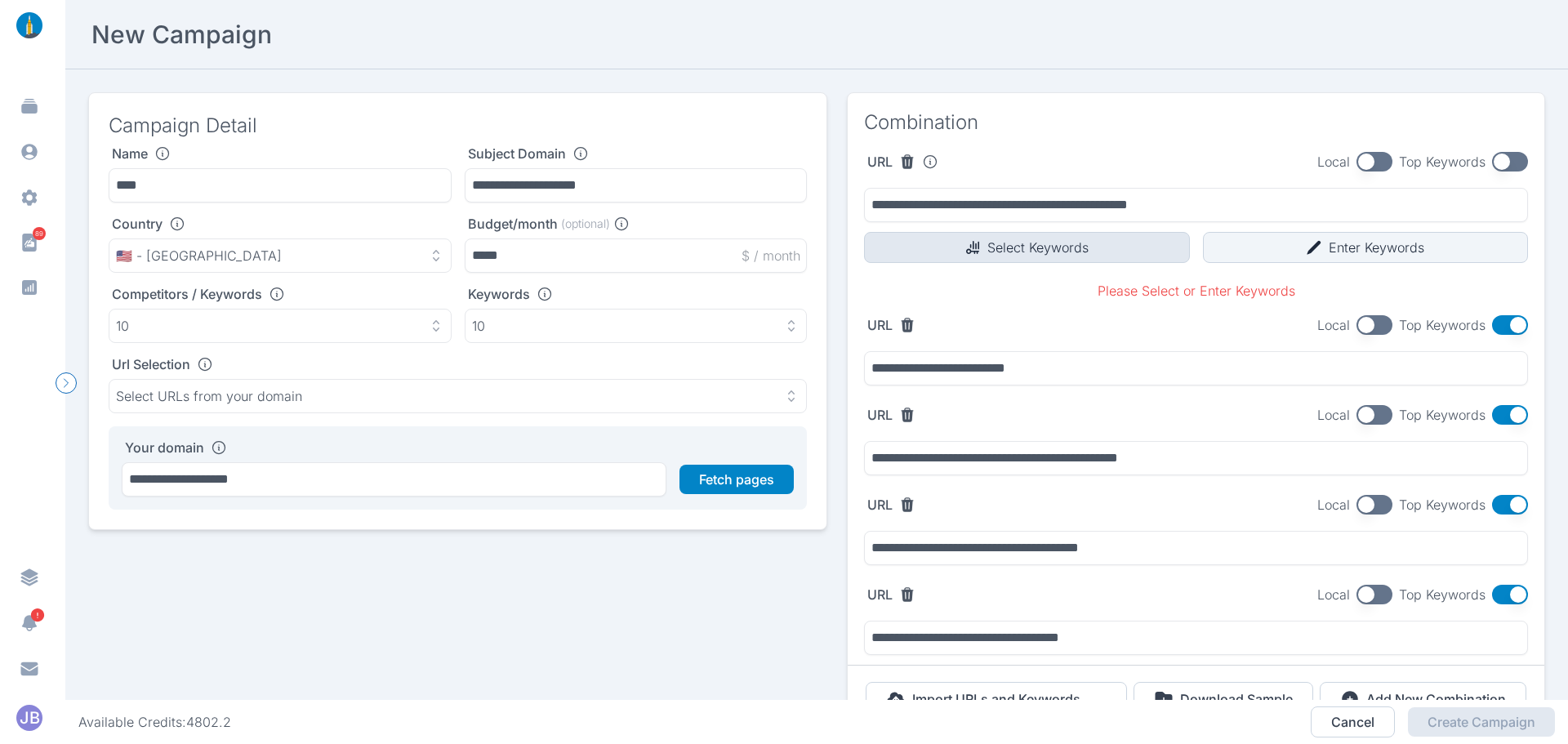
click at [1064, 234] on button "Select Keywords" at bounding box center [1027, 248] width 326 height 31
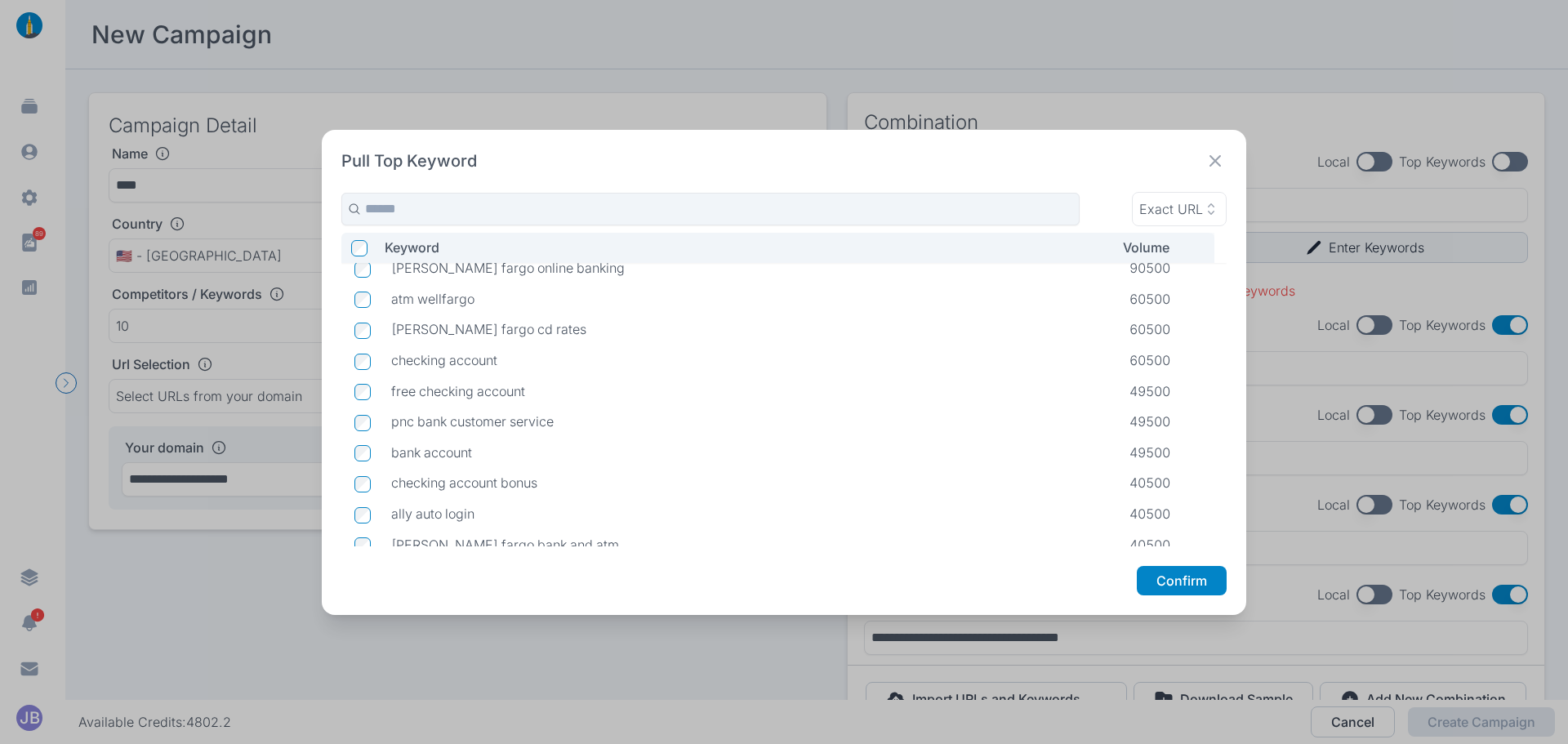
scroll to position [246, 0]
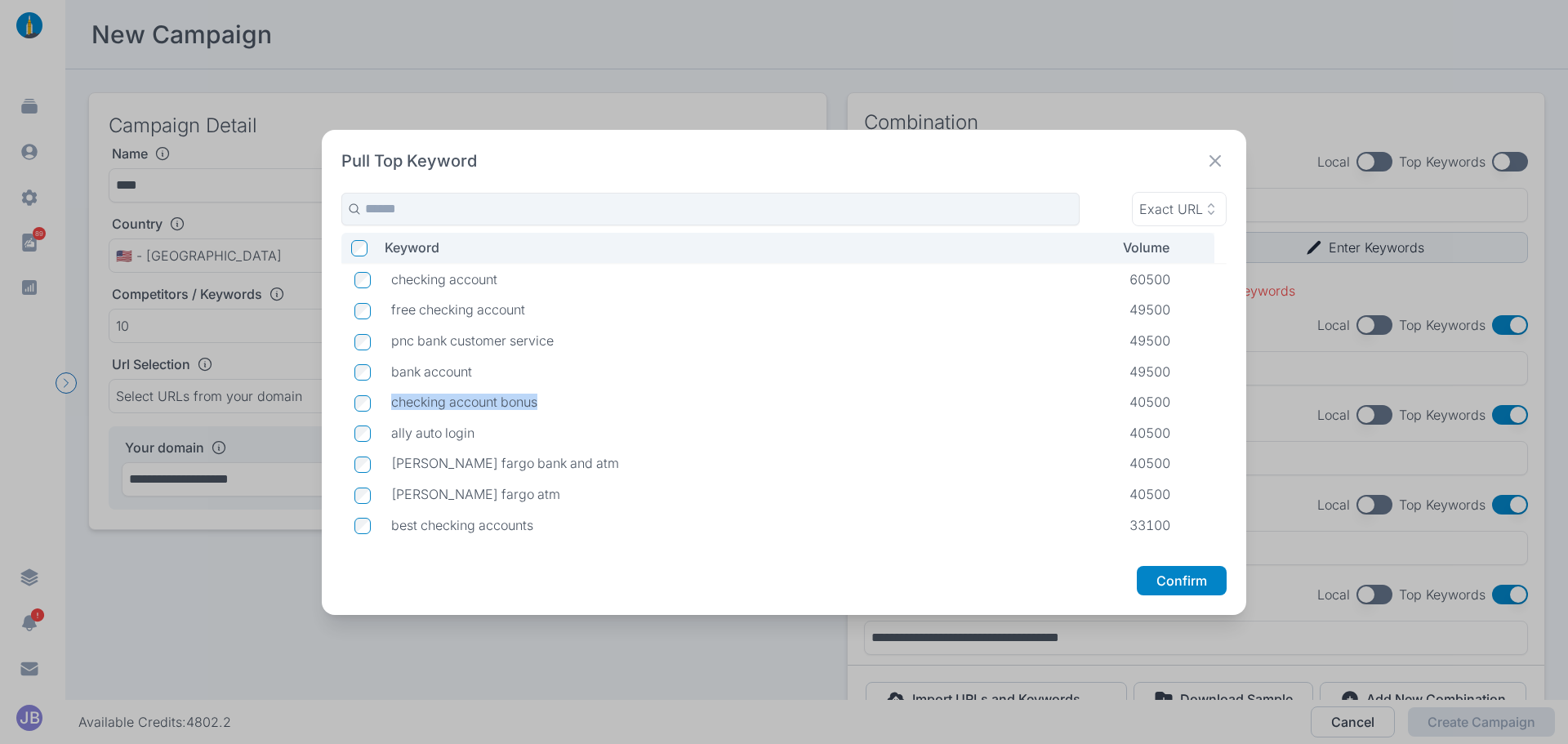
drag, startPoint x: 527, startPoint y: 402, endPoint x: 391, endPoint y: 411, distance: 136.3
click at [391, 411] on td "checking account bonus" at bounding box center [747, 402] width 738 height 31
copy p "checking account bonus"
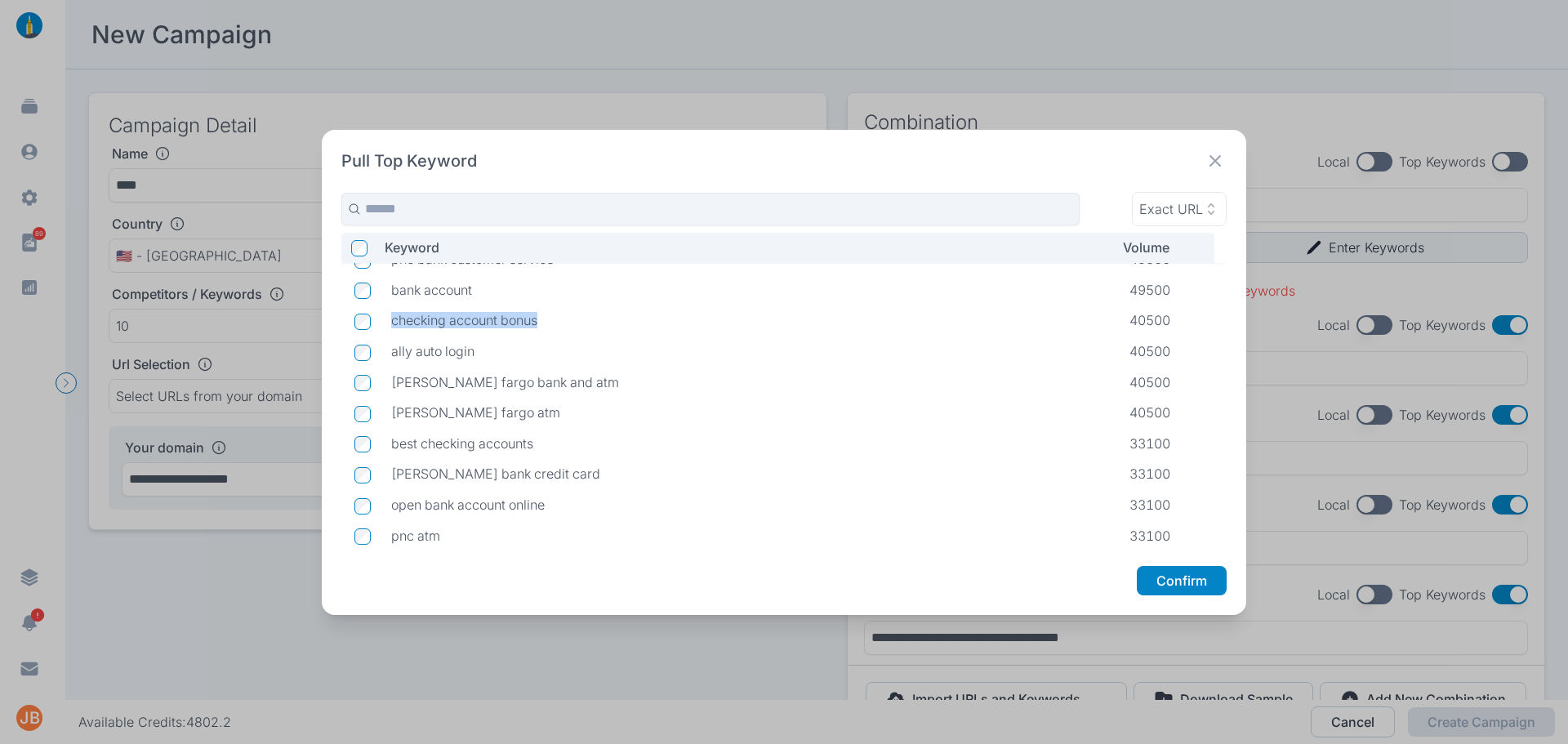
click at [498, 332] on td "checking account bonus" at bounding box center [747, 321] width 738 height 31
click at [512, 321] on p "checking account bonus" at bounding box center [747, 320] width 712 height 16
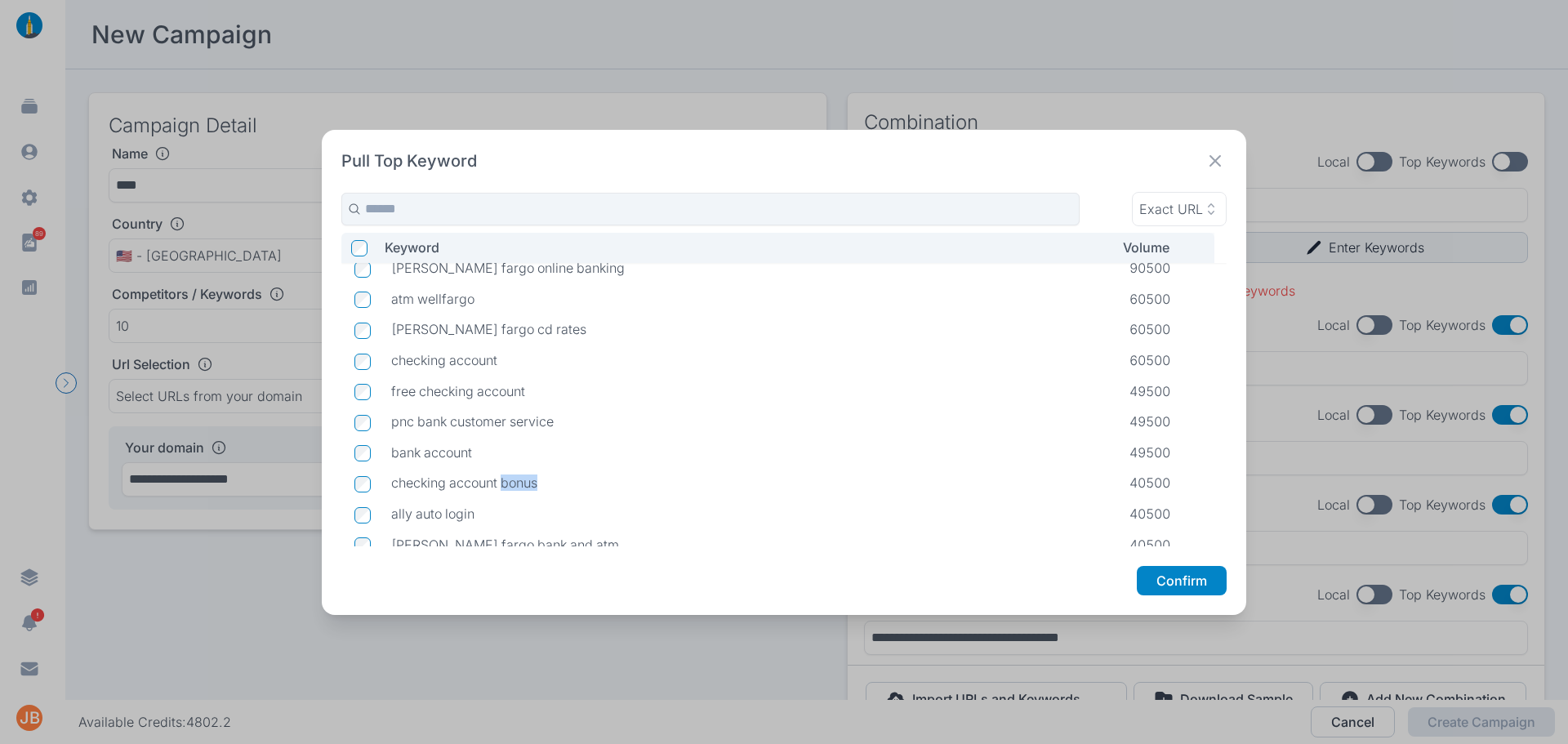
scroll to position [246, 0]
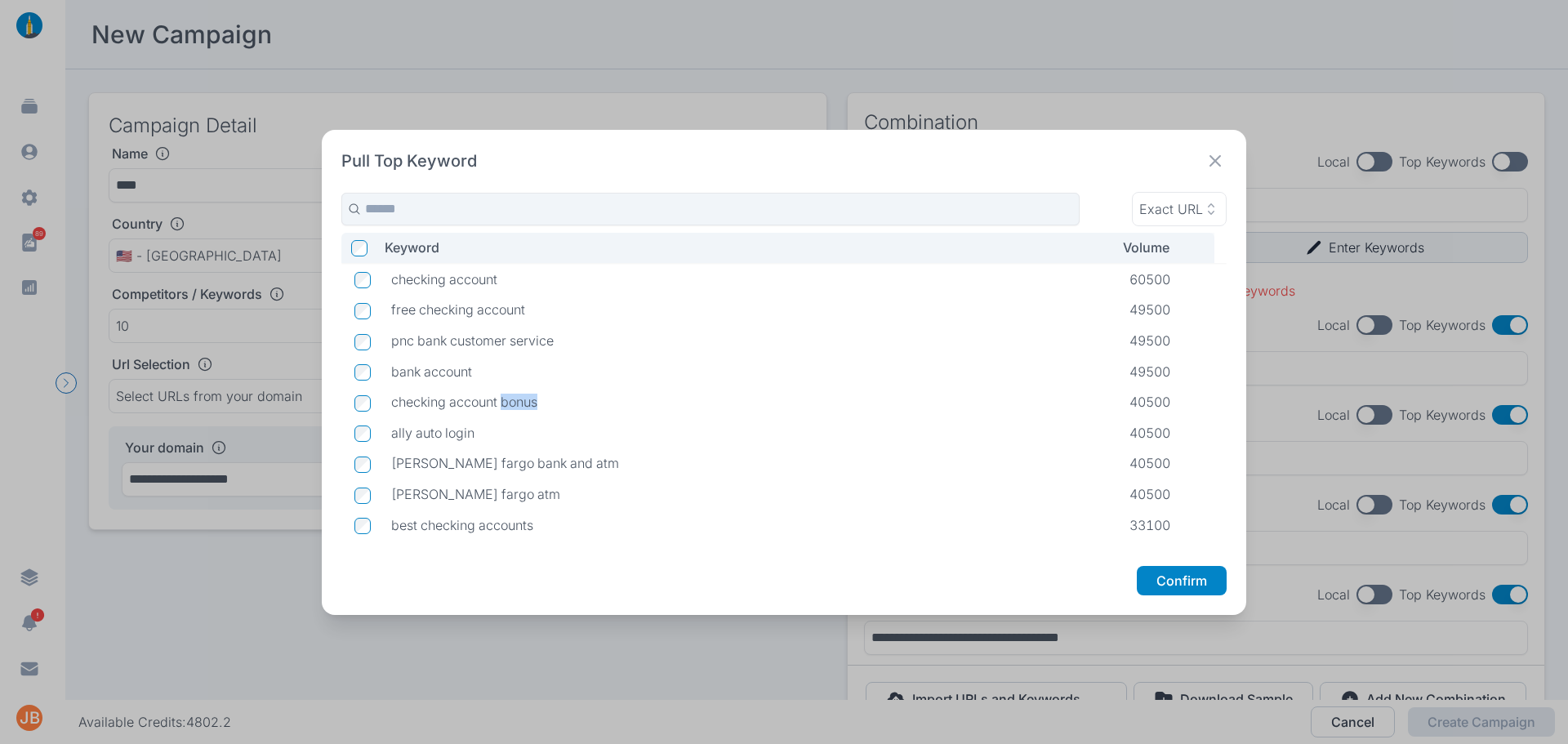
click at [519, 402] on p "checking account bonus" at bounding box center [747, 402] width 712 height 16
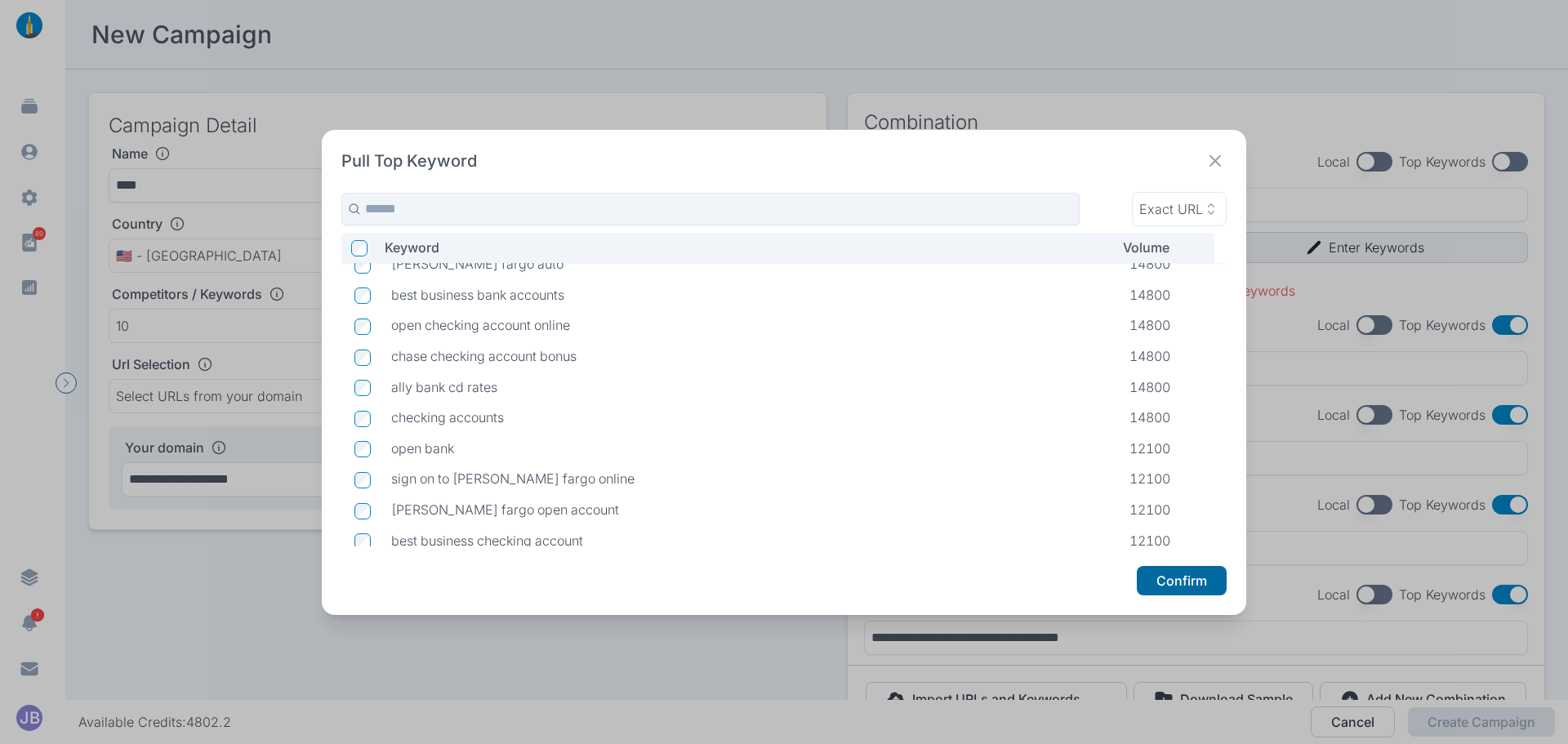
click at [1160, 582] on button "Confirm" at bounding box center [1182, 580] width 90 height 30
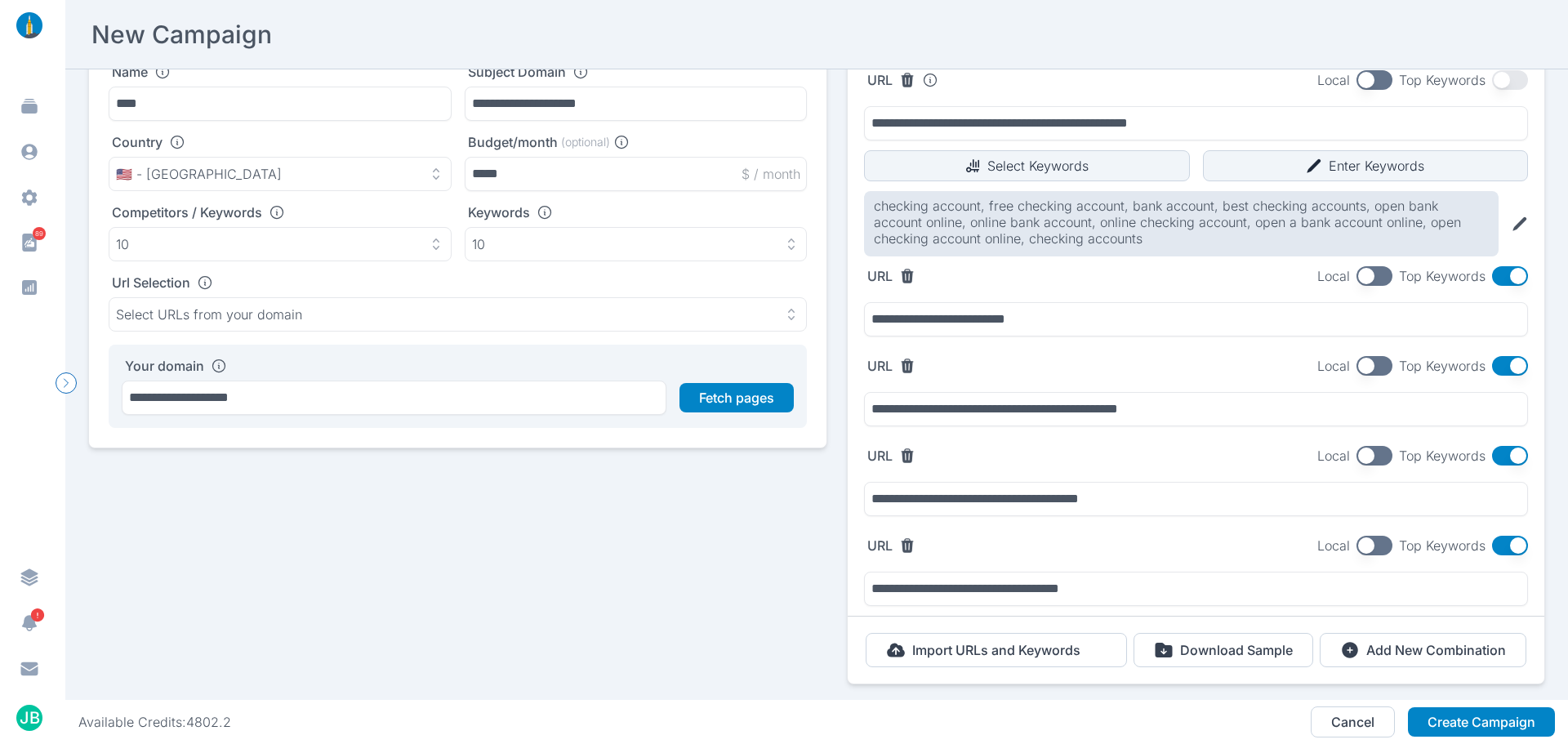
scroll to position [0, 0]
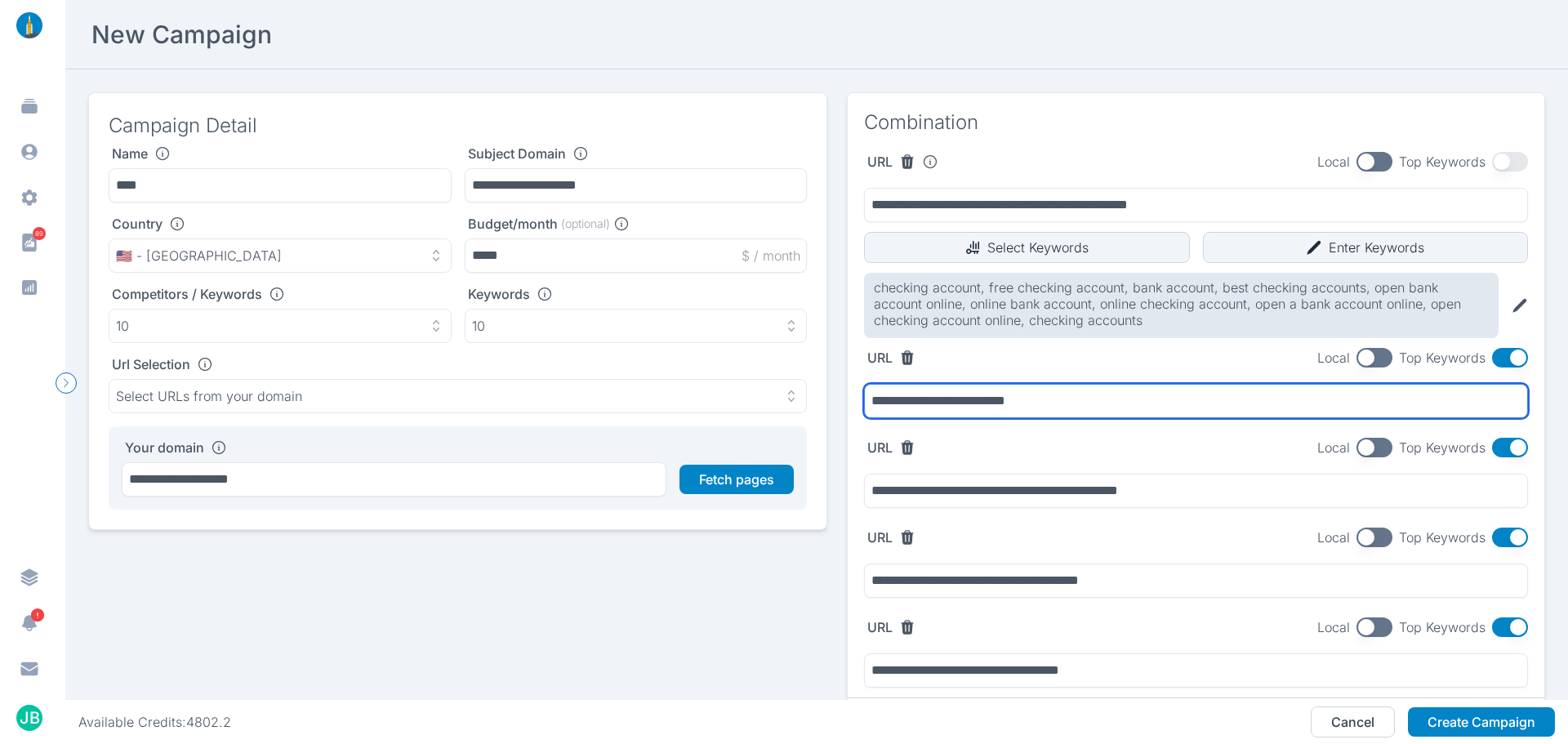
drag, startPoint x: 1056, startPoint y: 400, endPoint x: 814, endPoint y: 402, distance: 242.0
click at [814, 402] on div "**********" at bounding box center [817, 445] width 1457 height 706
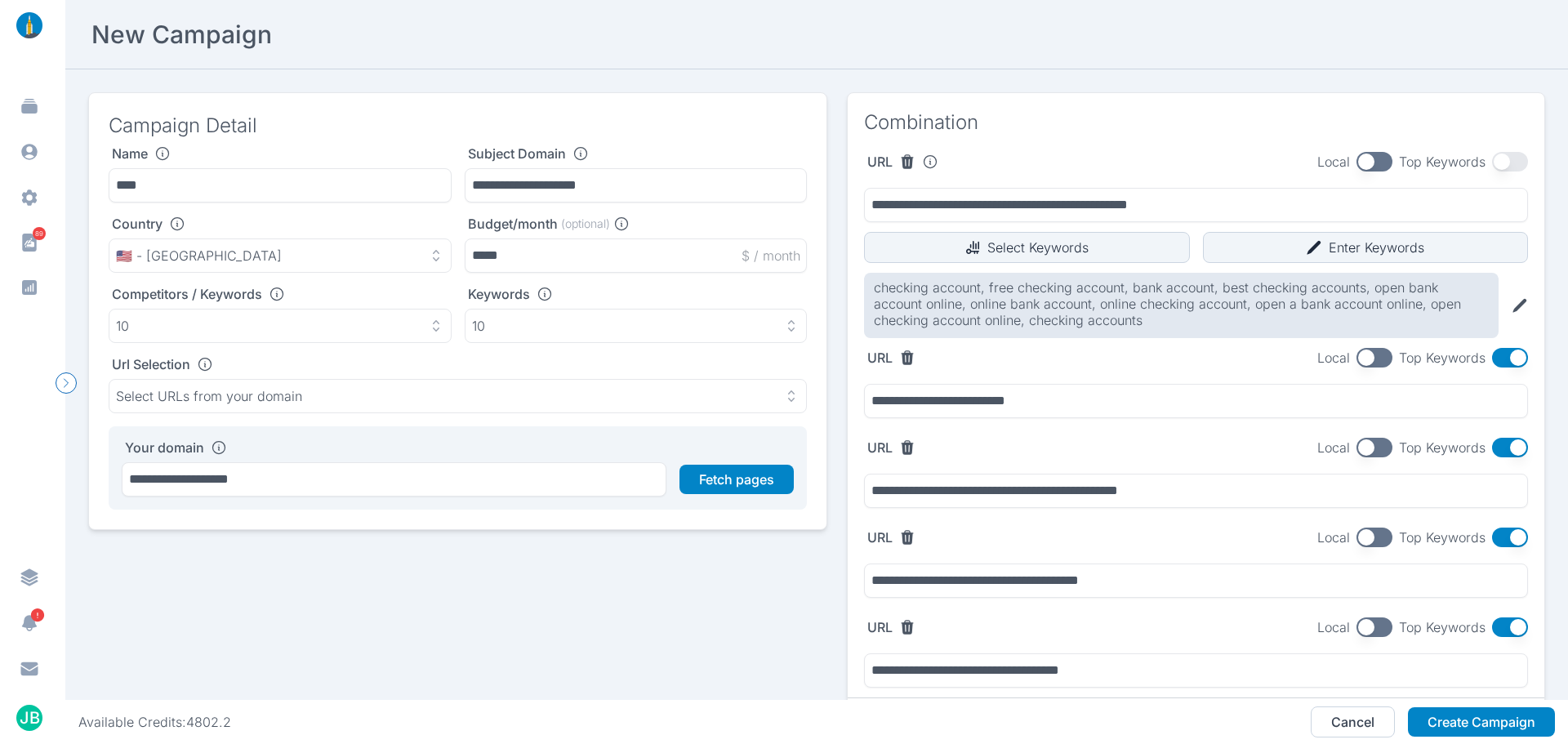
click at [1505, 362] on button "button" at bounding box center [1510, 358] width 36 height 20
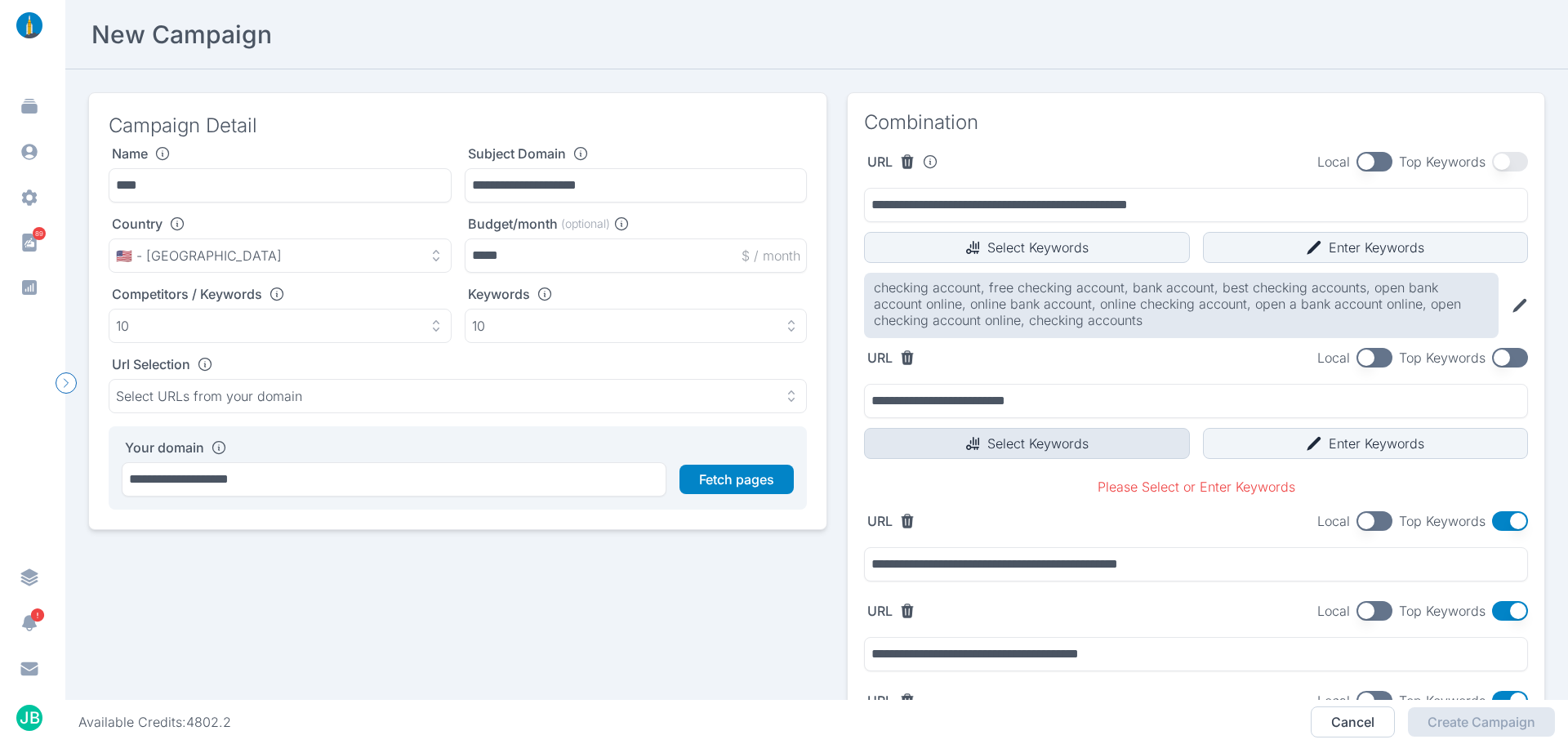
click at [1088, 454] on button "Select Keywords" at bounding box center [1027, 444] width 326 height 31
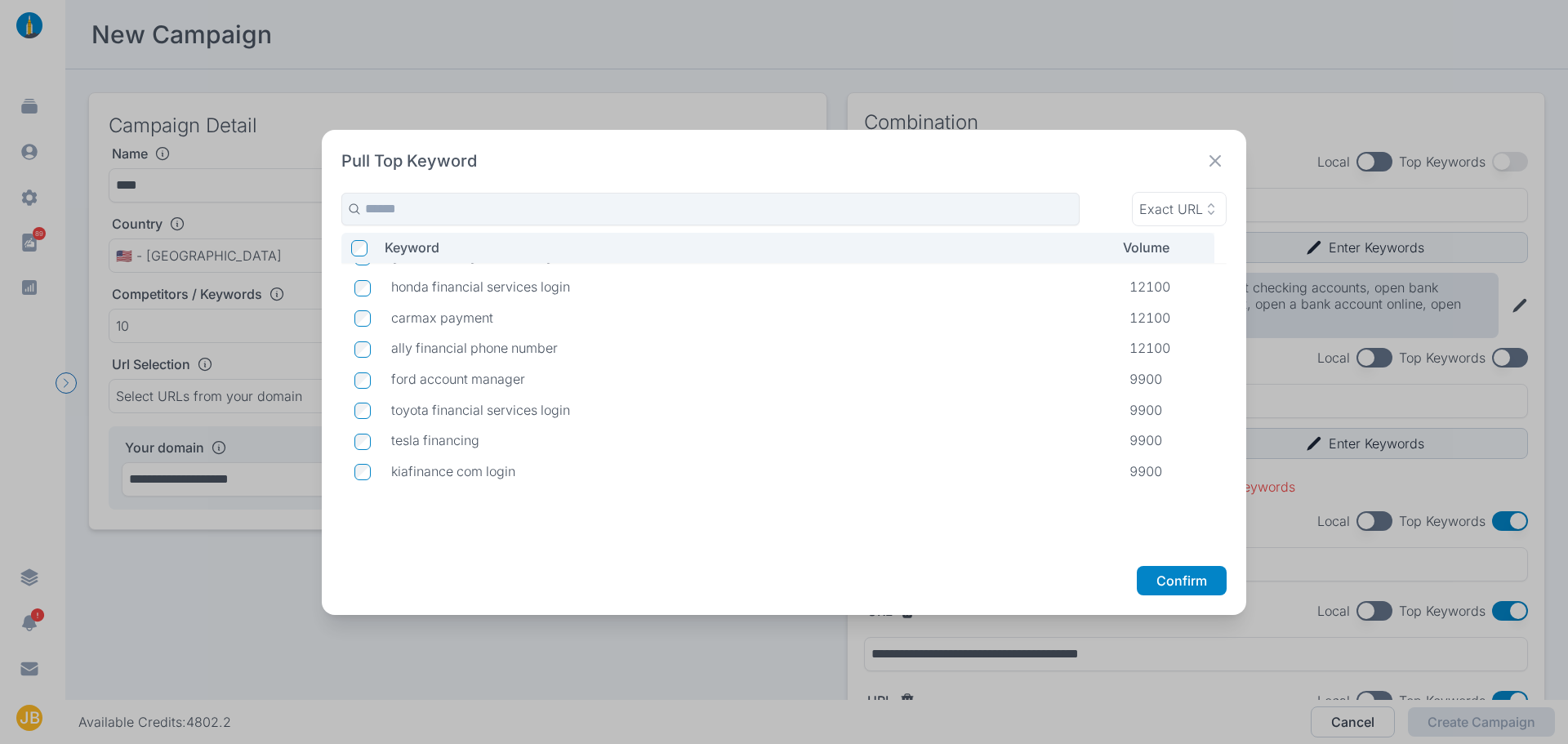
scroll to position [788, 0]
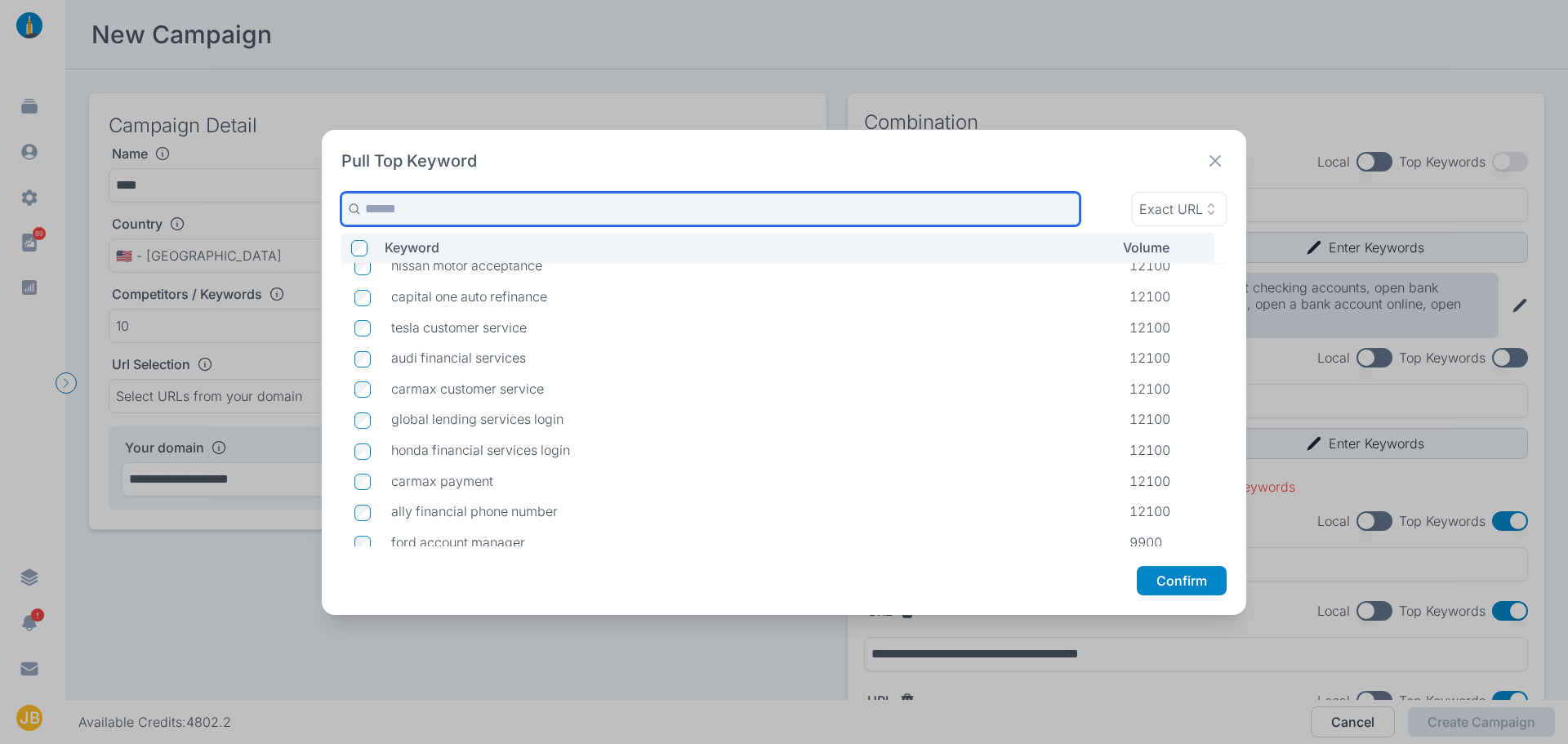
click at [492, 194] on input "text" at bounding box center [711, 209] width 738 height 33
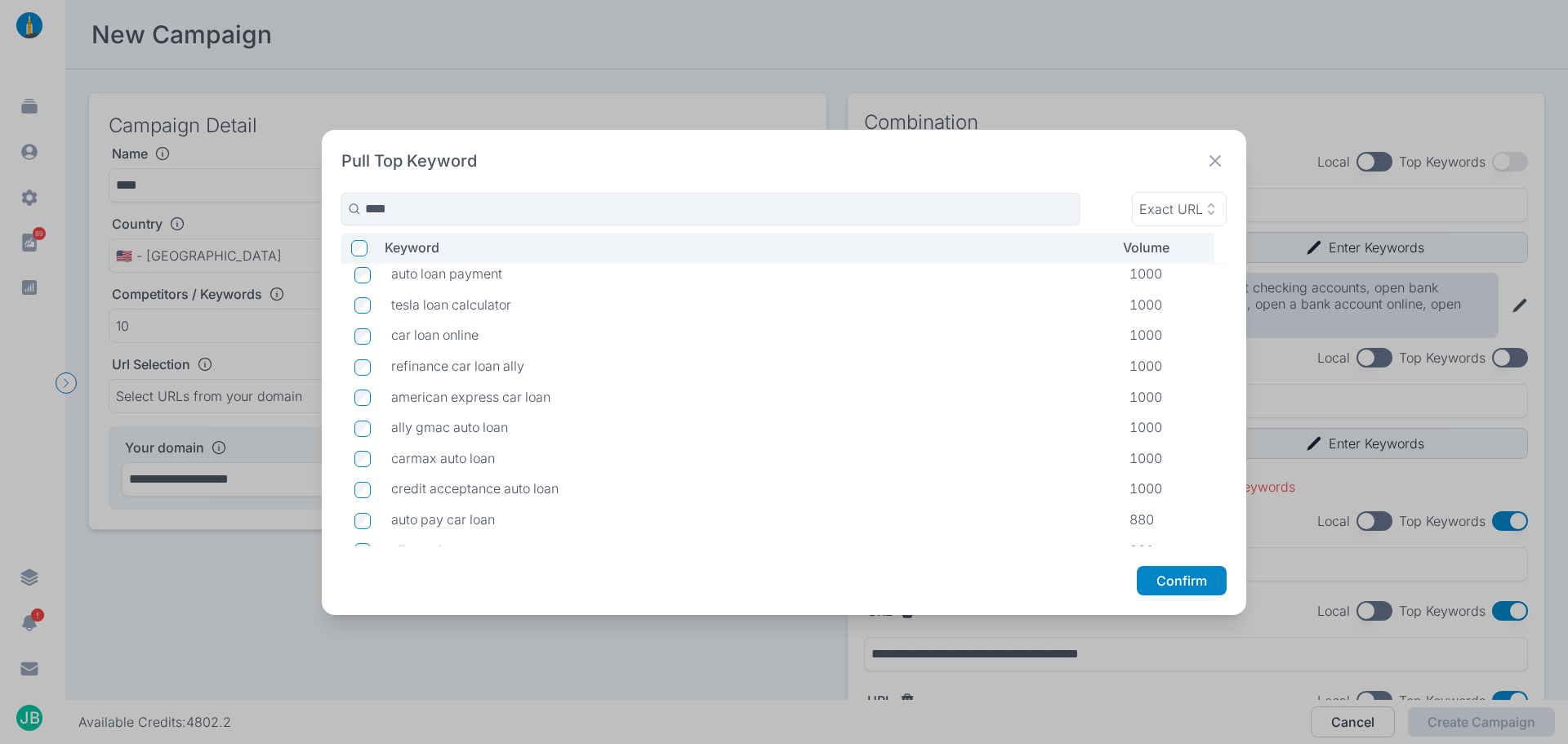
scroll to position [986, 0]
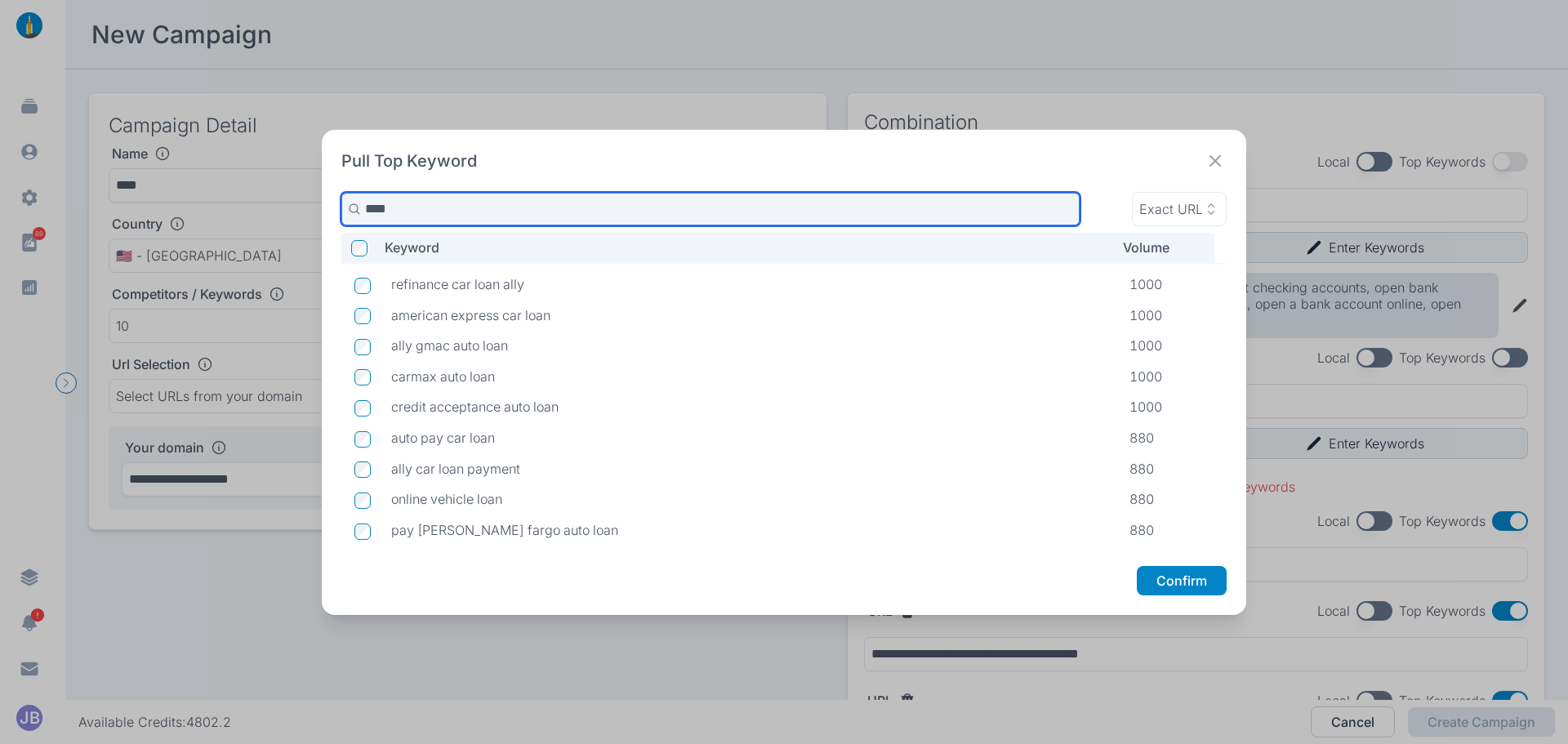
drag, startPoint x: 455, startPoint y: 200, endPoint x: 341, endPoint y: 216, distance: 115.1
click at [341, 216] on input "****" at bounding box center [711, 209] width 738 height 33
type input "*"
drag, startPoint x: 733, startPoint y: 197, endPoint x: 248, endPoint y: 224, distance: 485.8
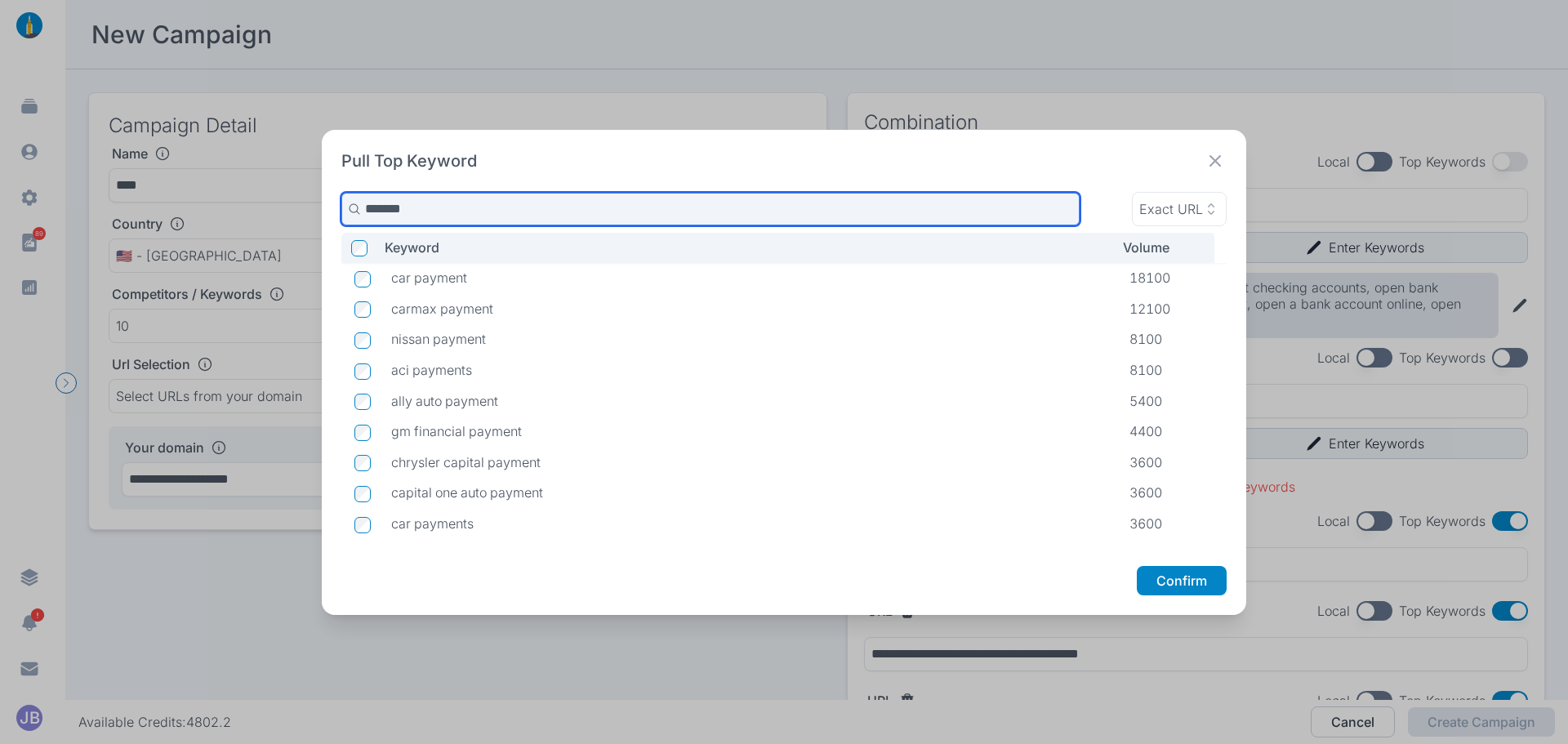
click at [248, 224] on div "Pull Top Keyword ******* Exact URL Keyword Volume car payment 18100 carmax paym…" at bounding box center [784, 372] width 1568 height 744
type input "*******"
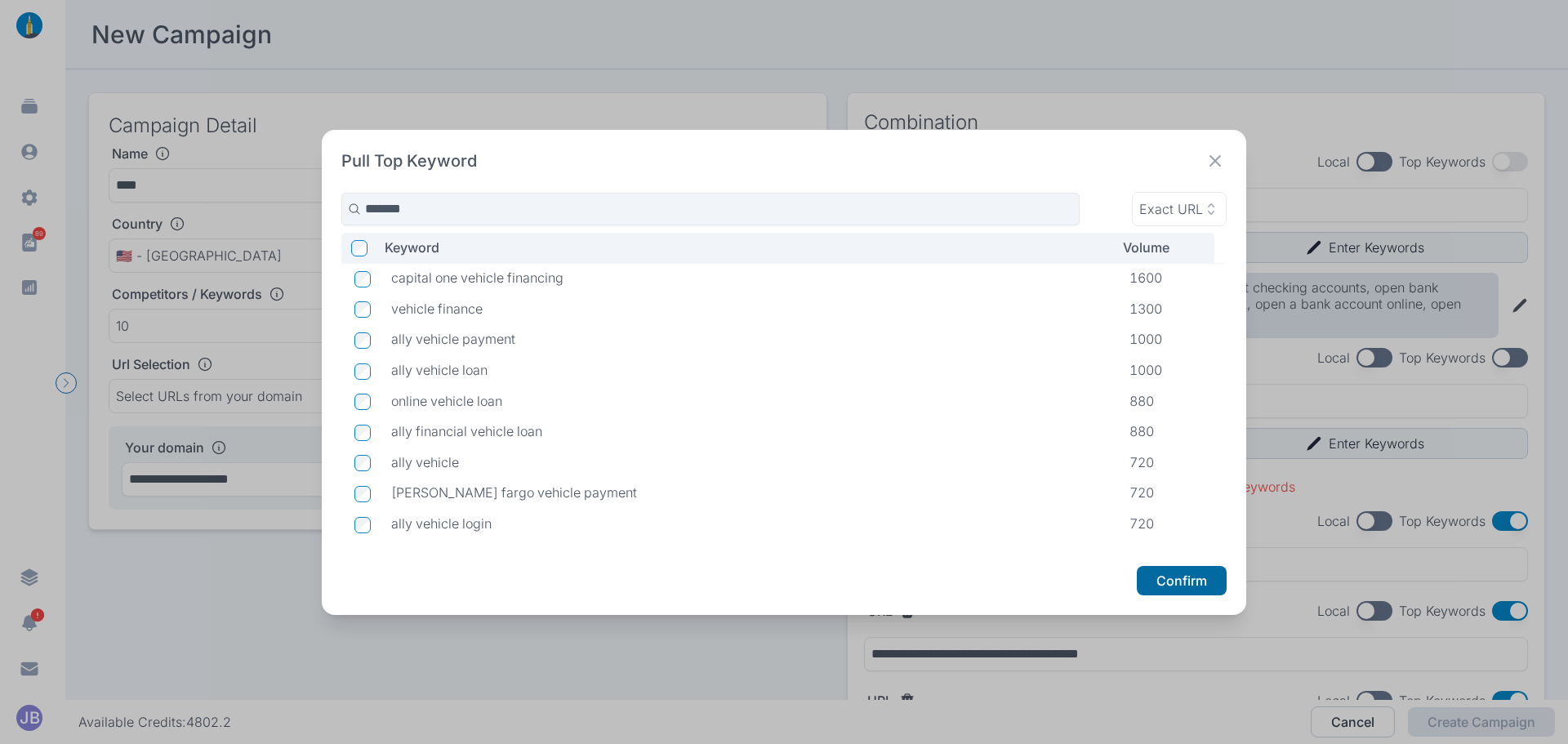
click at [1183, 592] on button "Confirm" at bounding box center [1182, 580] width 90 height 30
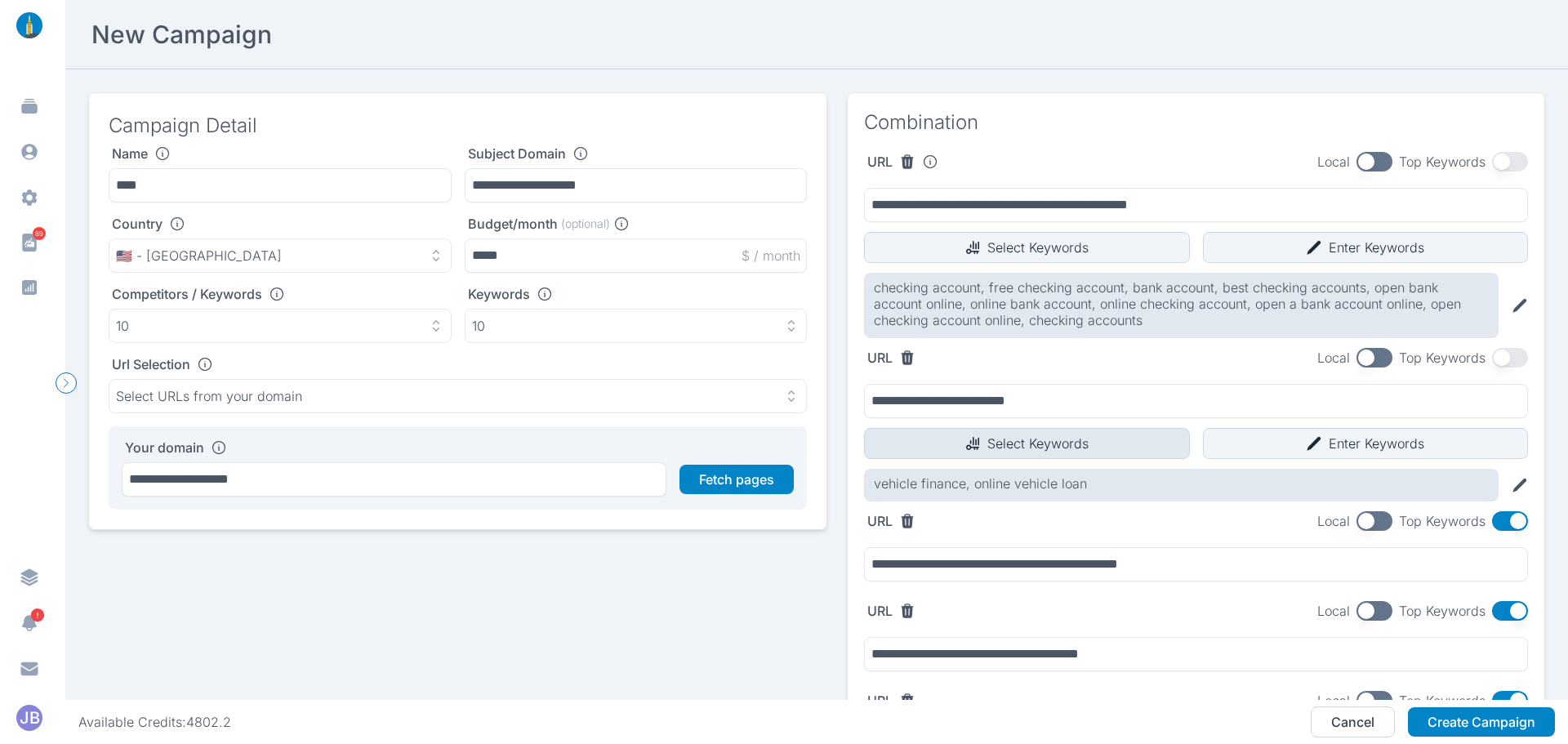
click at [1089, 443] on button "Select Keywords" at bounding box center [1027, 444] width 326 height 31
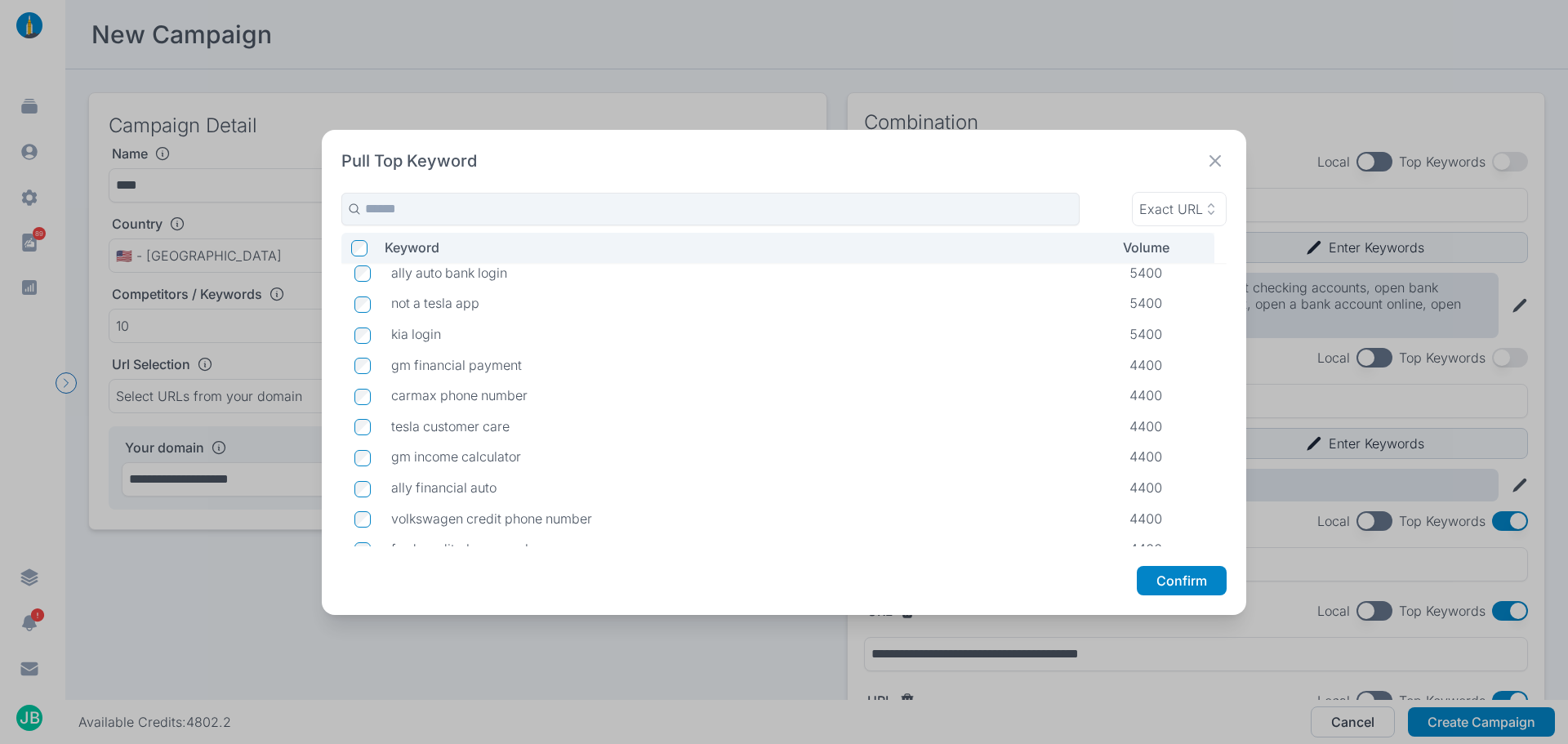
scroll to position [2830, 0]
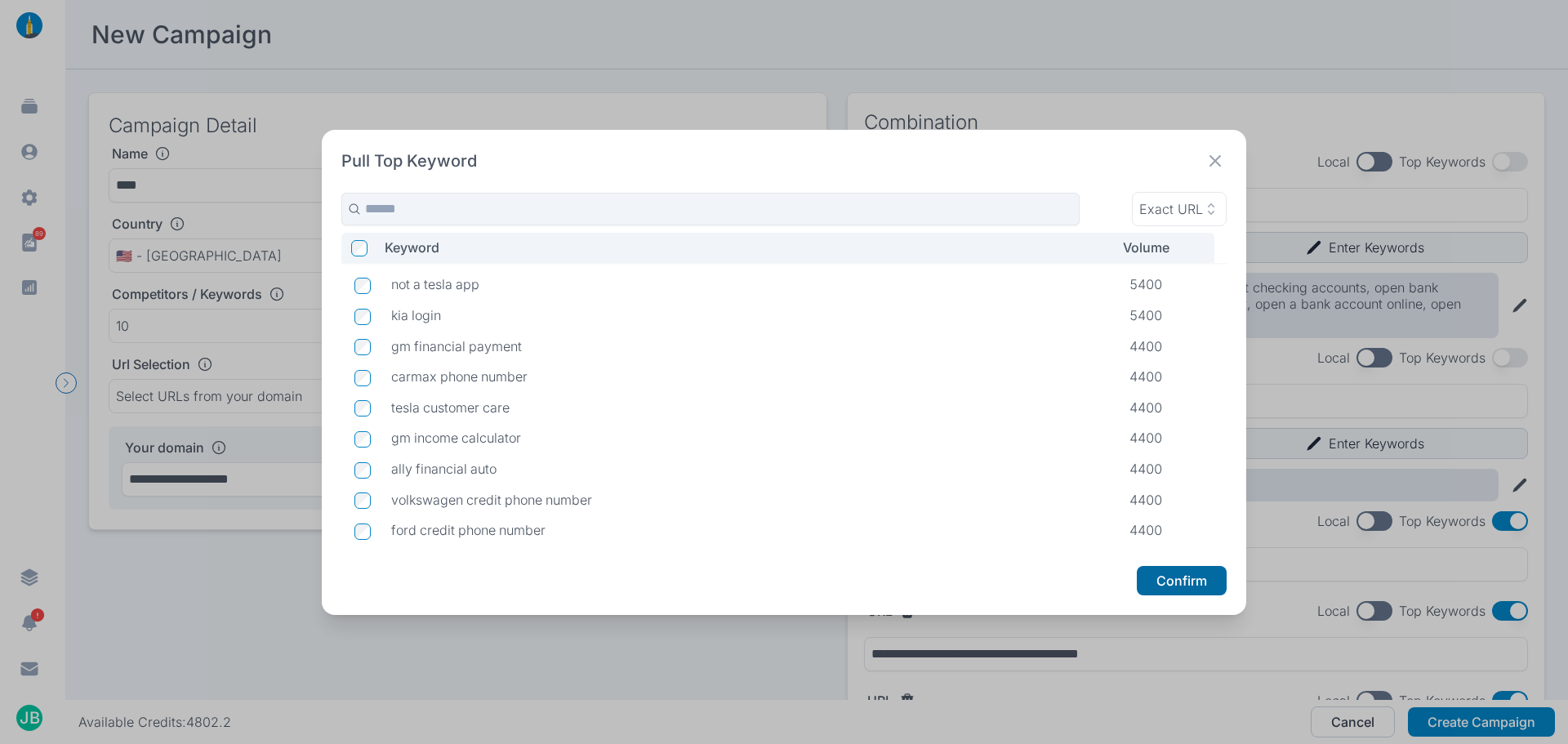
click at [1218, 583] on button "Confirm" at bounding box center [1182, 580] width 90 height 30
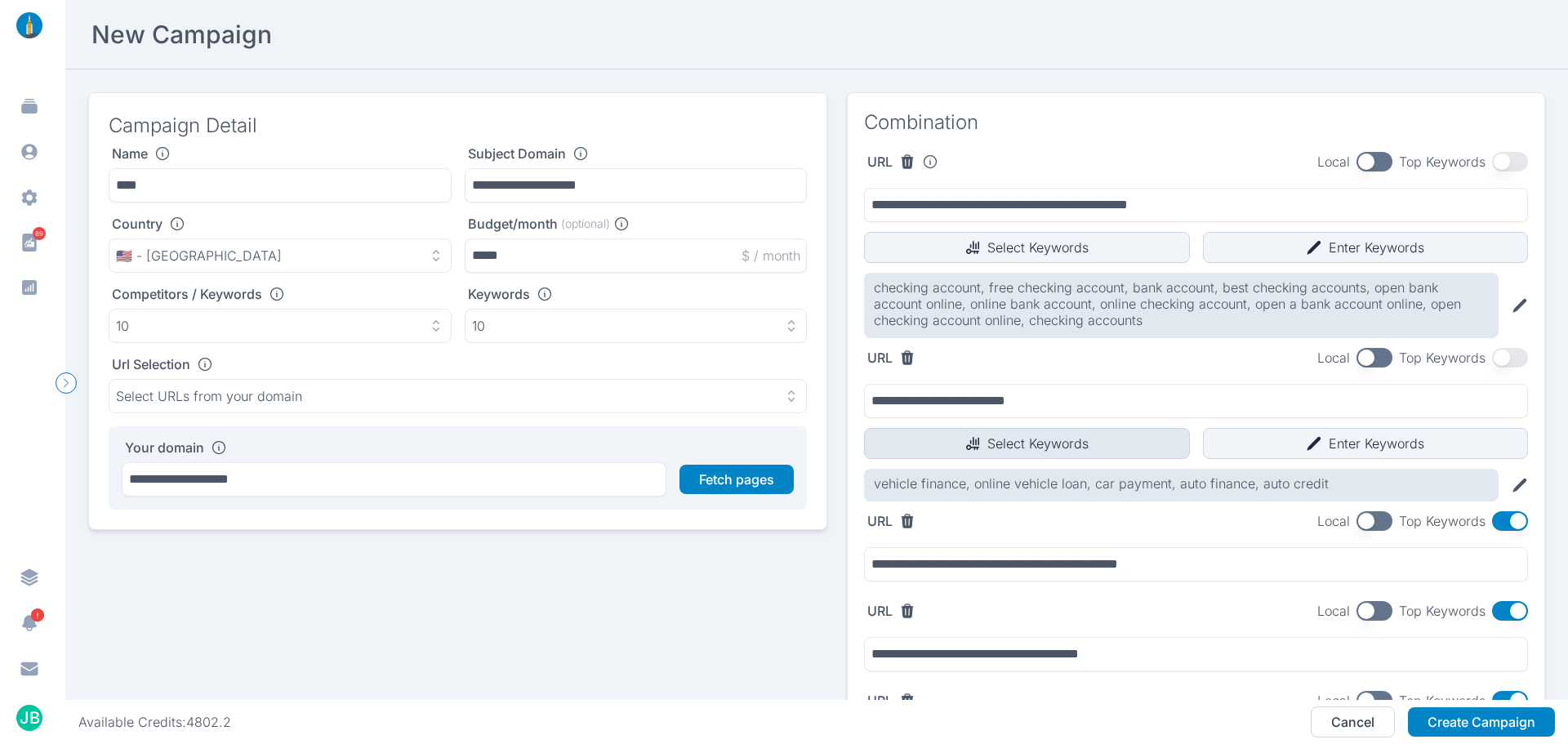
click at [1038, 449] on button "Select Keywords" at bounding box center [1027, 444] width 326 height 31
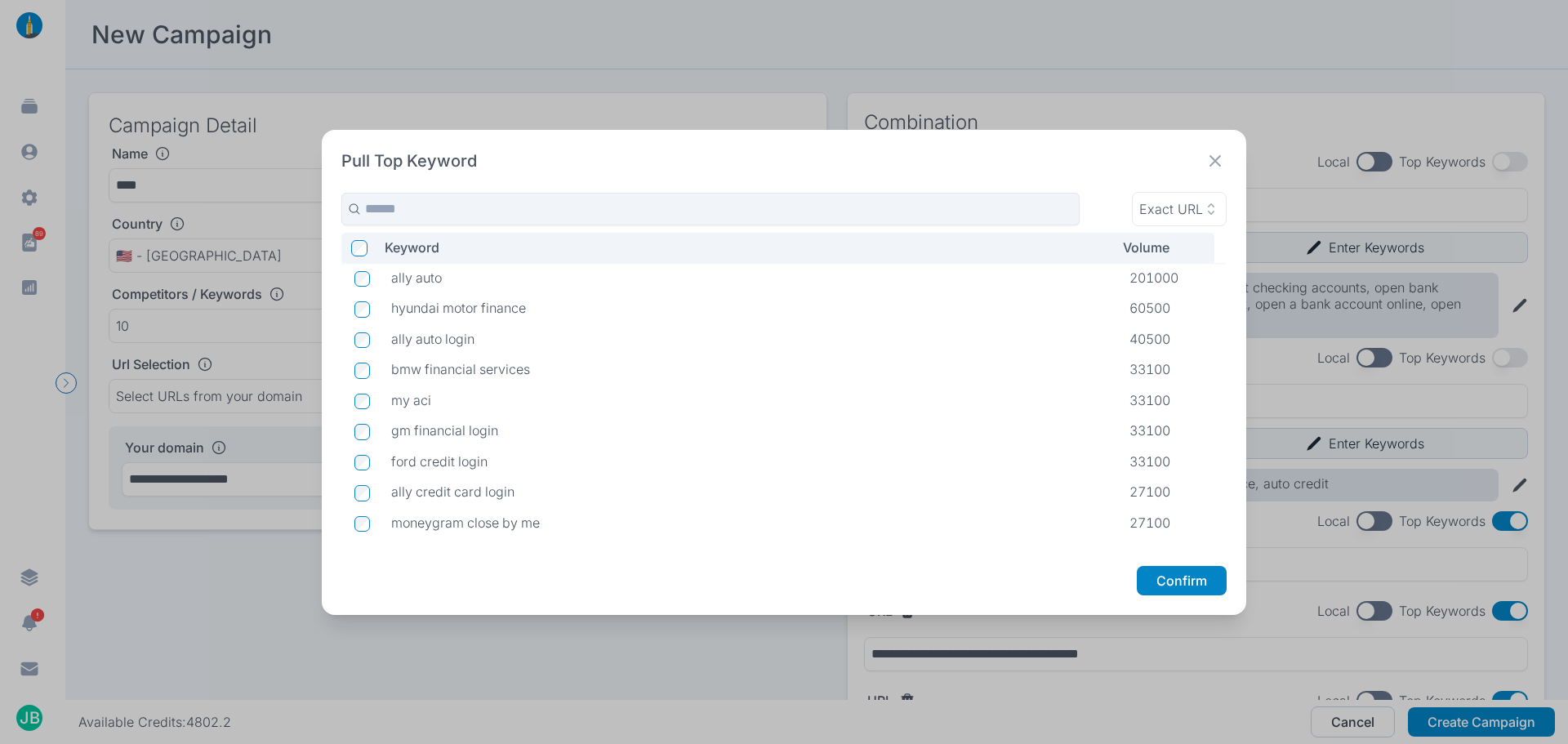
click at [725, 226] on div "Exact URL Keyword Volume ally auto 201000 hyundai motor finance 60500 ally auto…" at bounding box center [784, 369] width 886 height 355
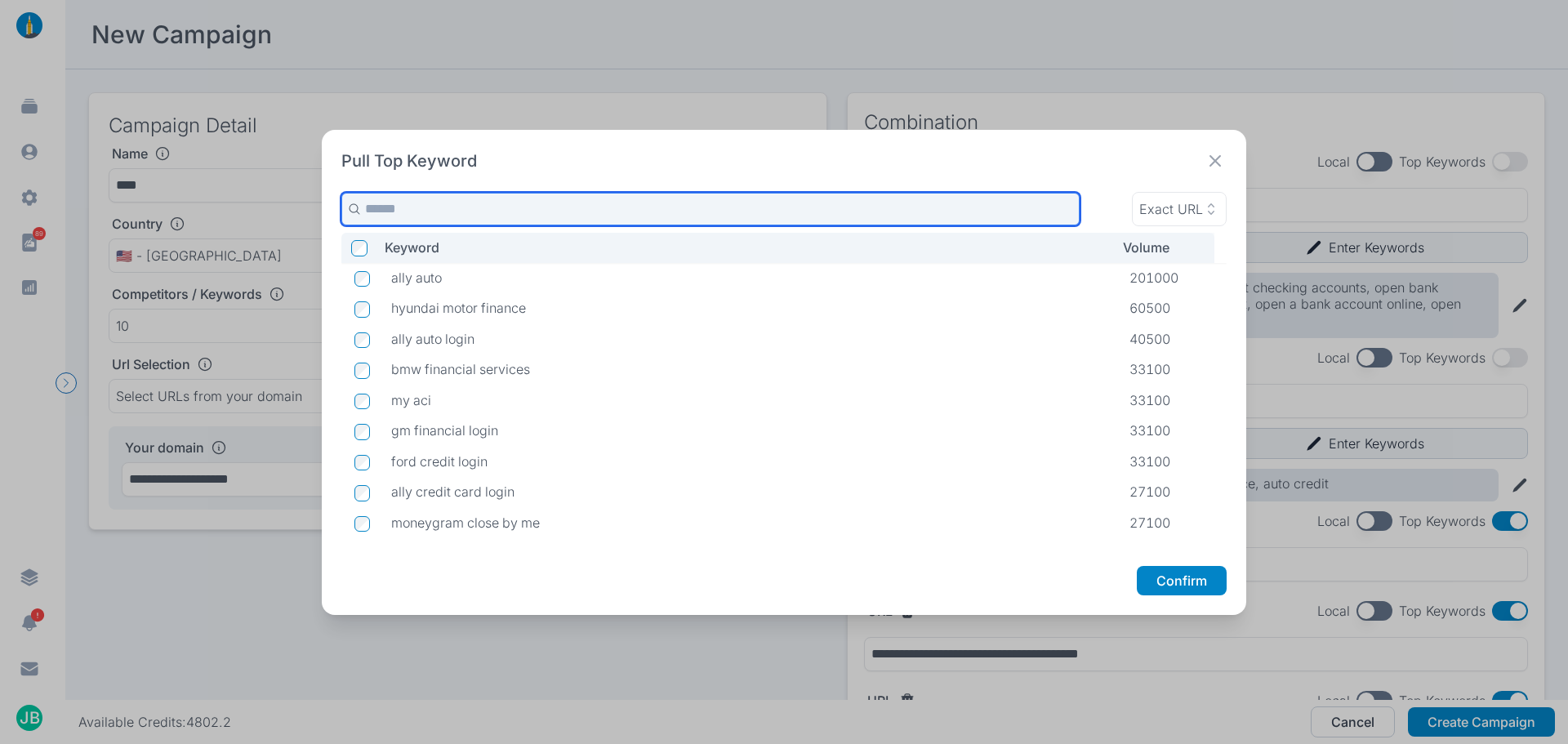
click at [722, 207] on input "text" at bounding box center [711, 209] width 738 height 33
type input "*******"
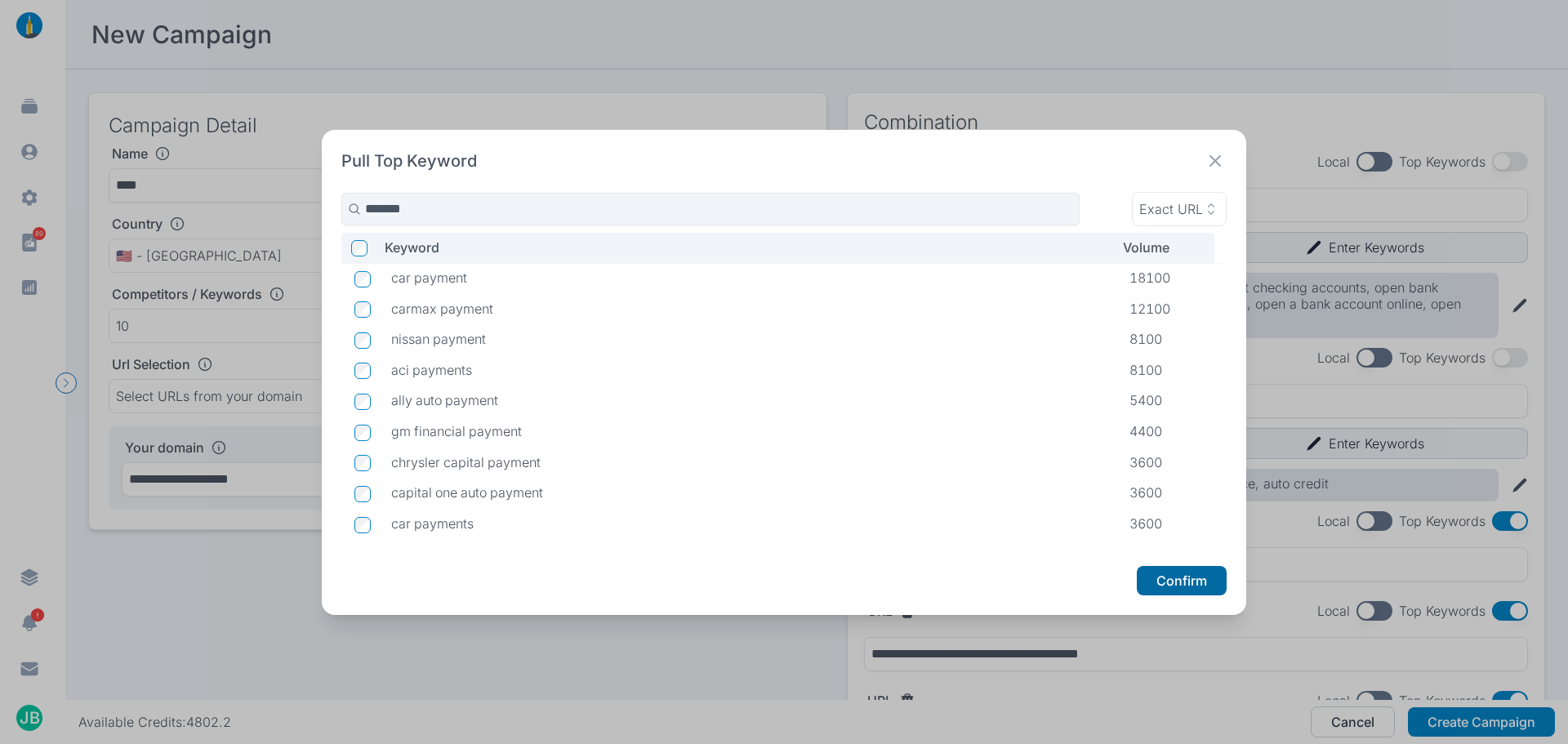
click at [1180, 576] on button "Confirm" at bounding box center [1182, 580] width 90 height 30
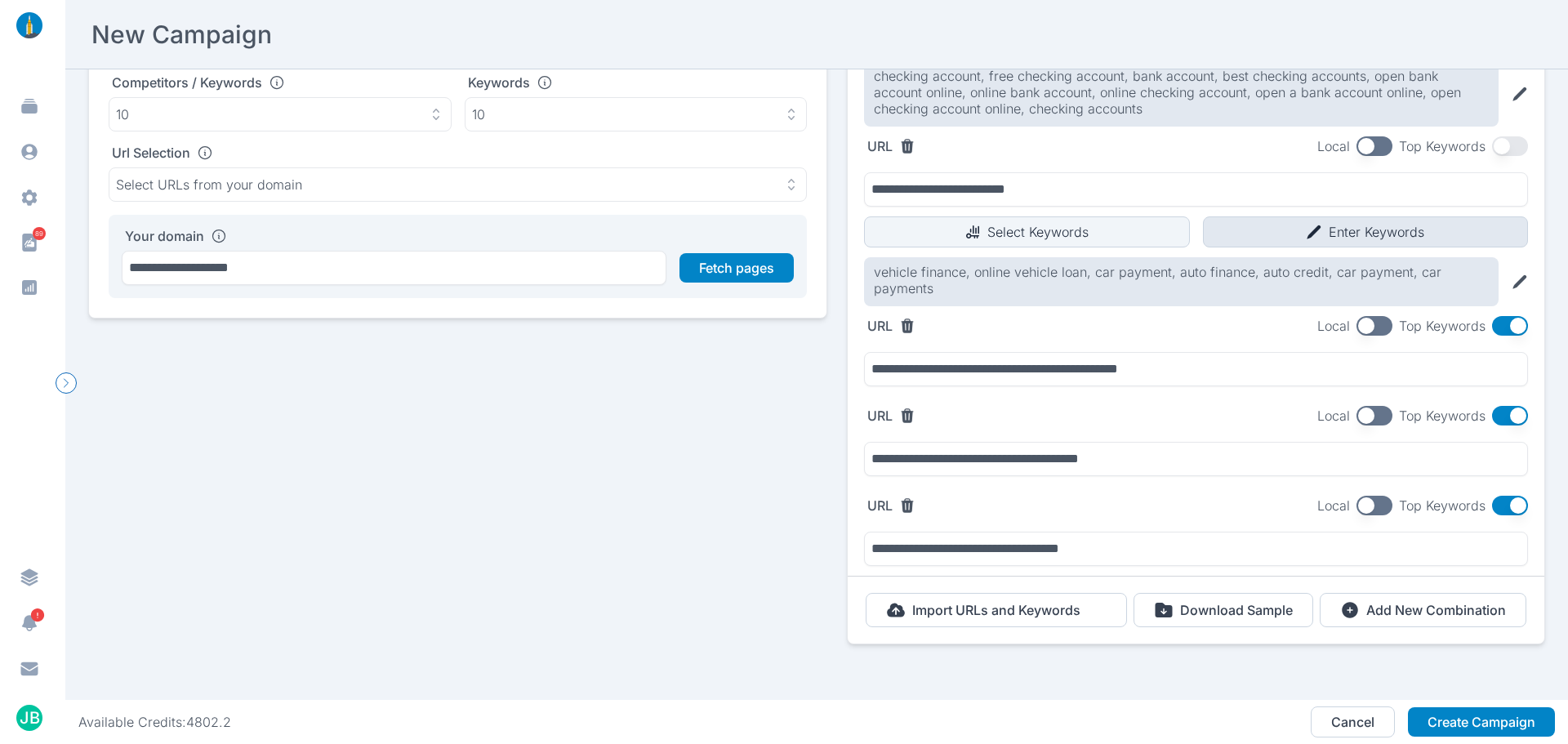
scroll to position [61, 0]
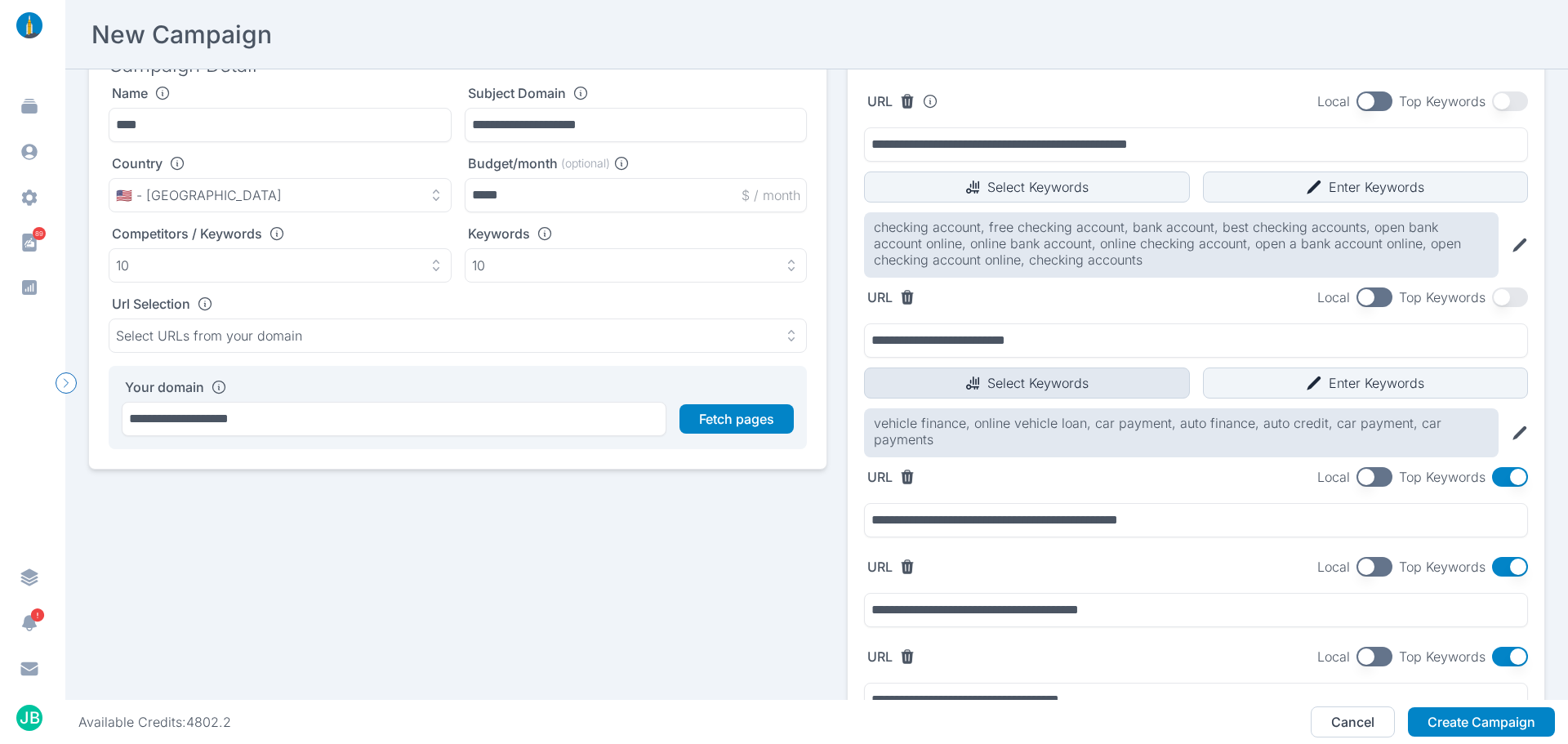
click at [965, 380] on icon "button" at bounding box center [973, 383] width 16 height 16
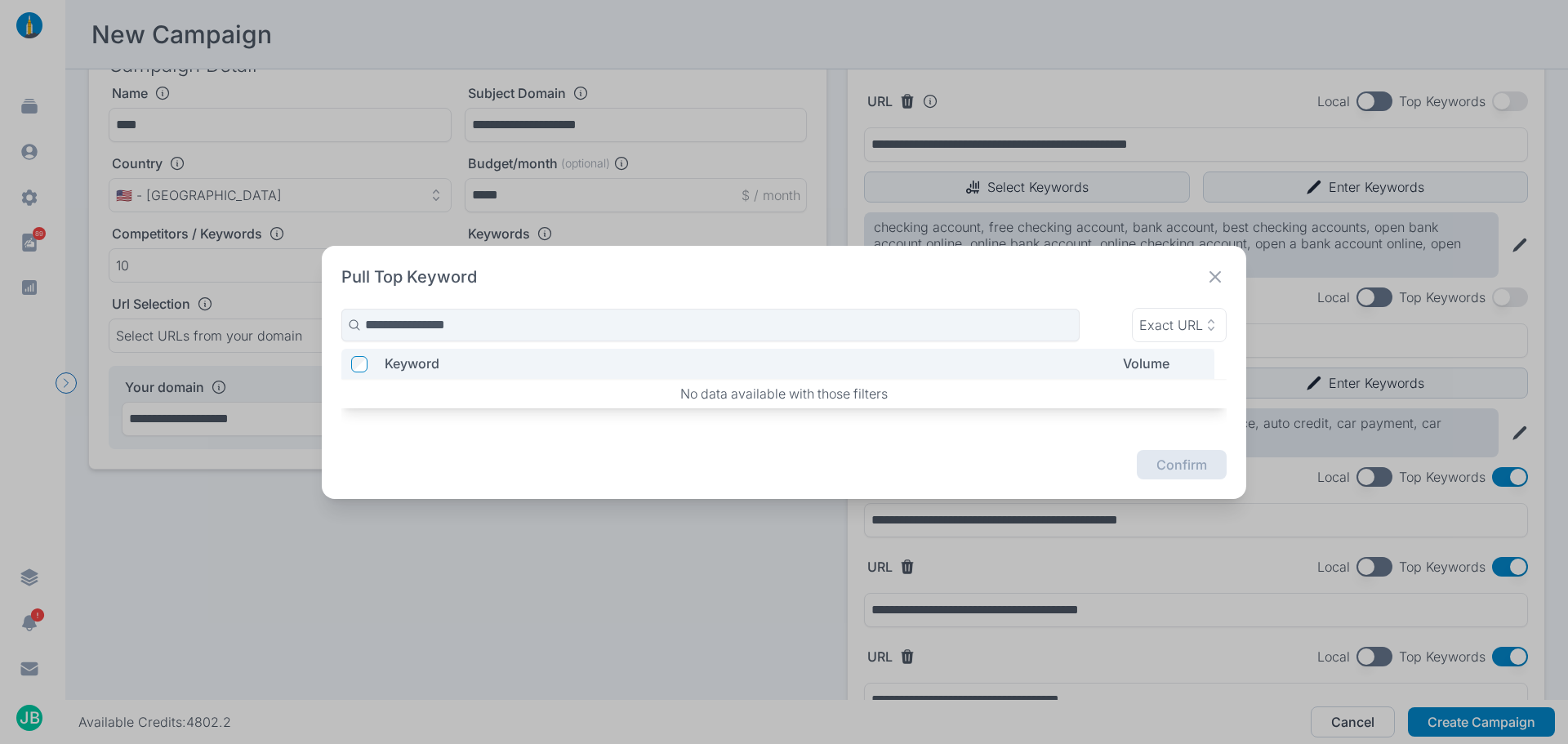
type input "**********"
click at [1217, 277] on icon at bounding box center [1215, 276] width 12 height 12
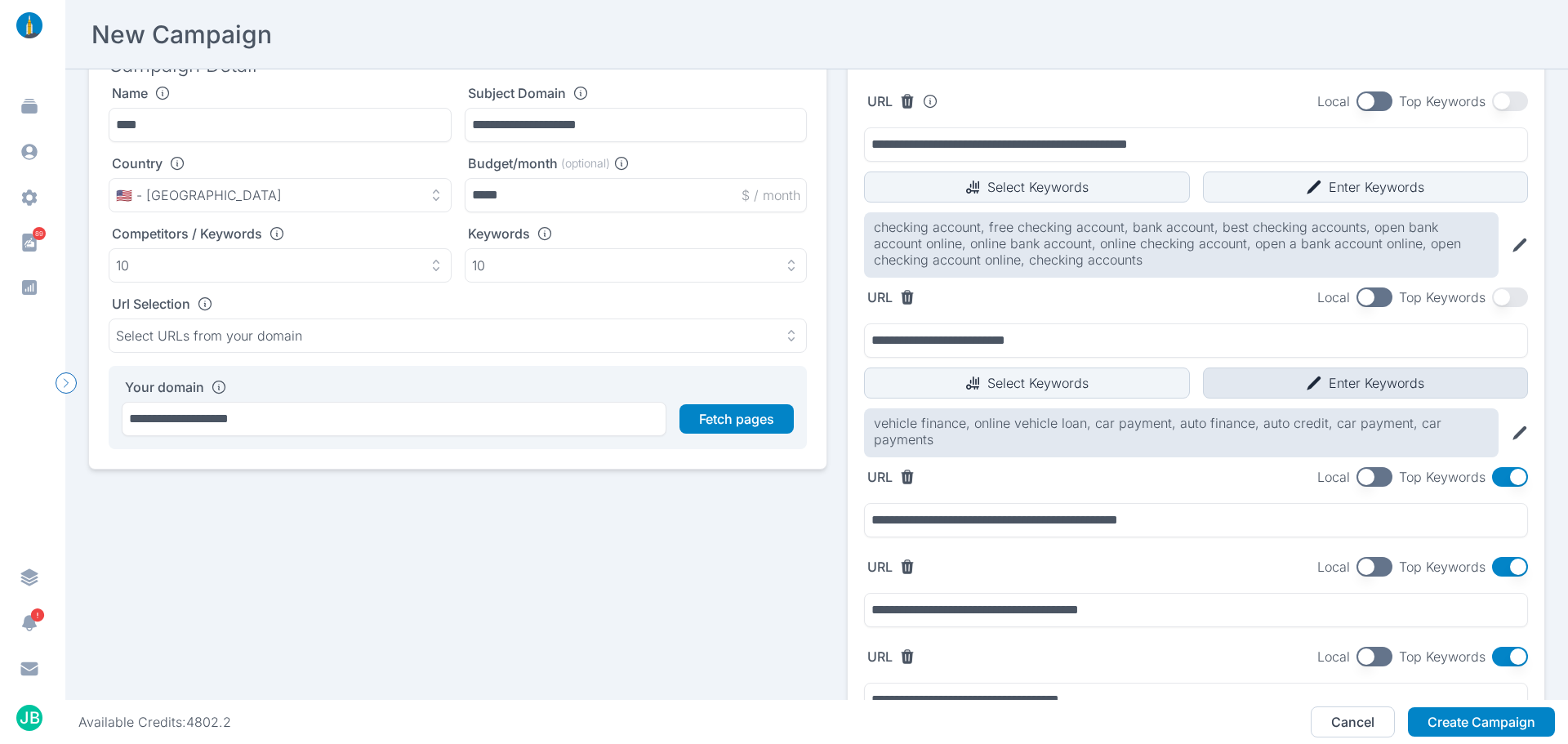
click at [1408, 381] on button "Enter Keywords" at bounding box center [1366, 383] width 326 height 31
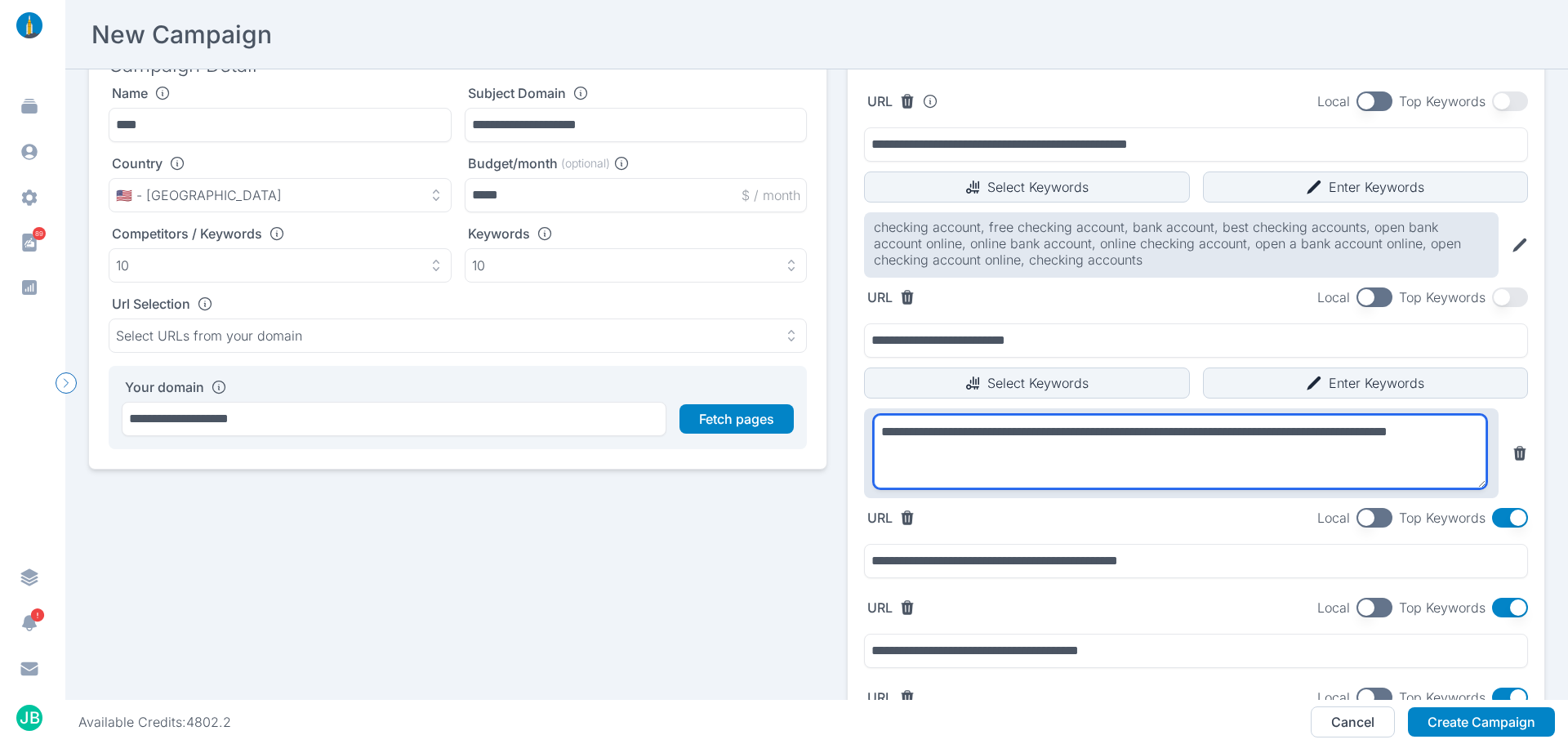
click at [991, 469] on textarea "**********" at bounding box center [1180, 452] width 612 height 73
type textarea "**********"
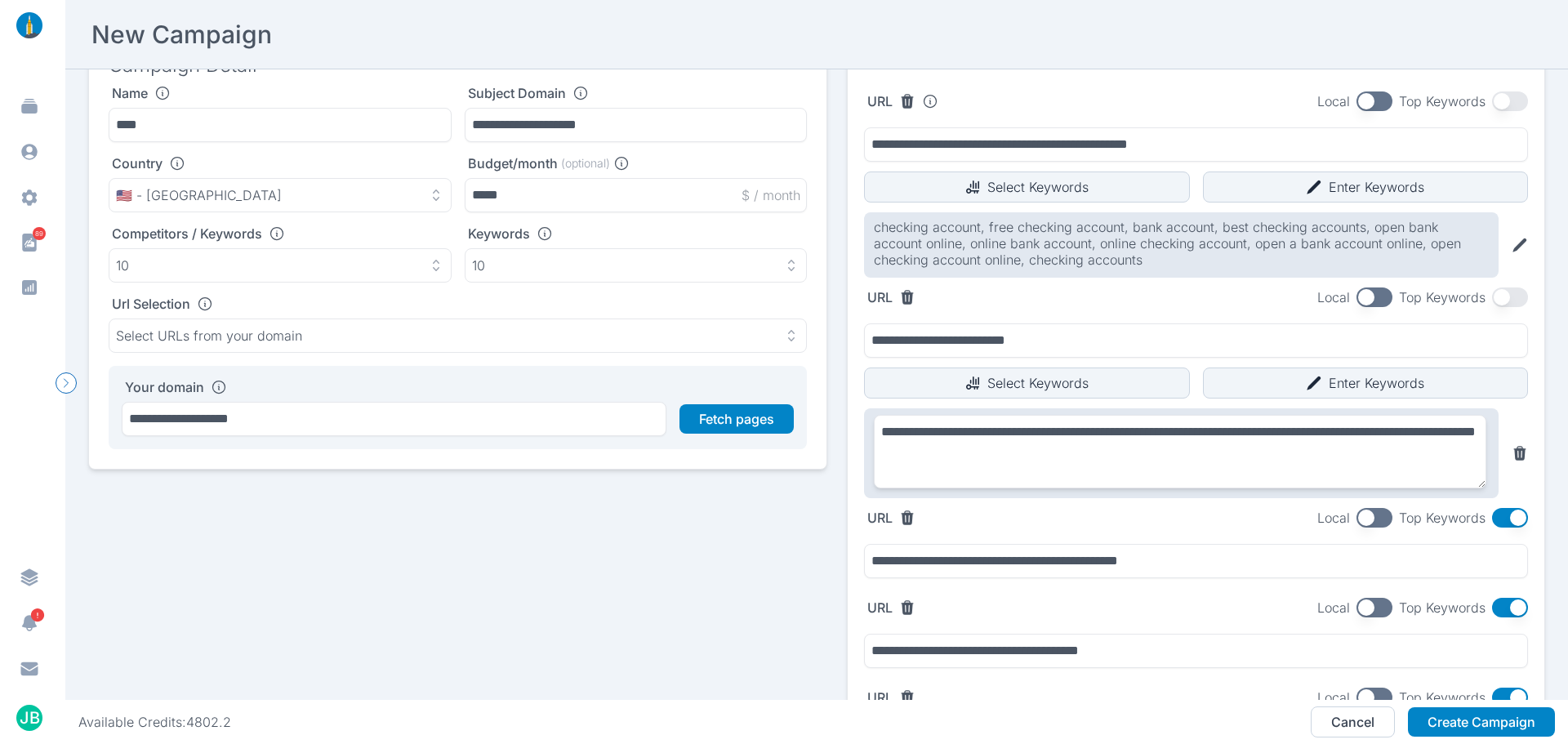
click at [1136, 520] on div "URL Local Top Keywords" at bounding box center [1196, 518] width 664 height 20
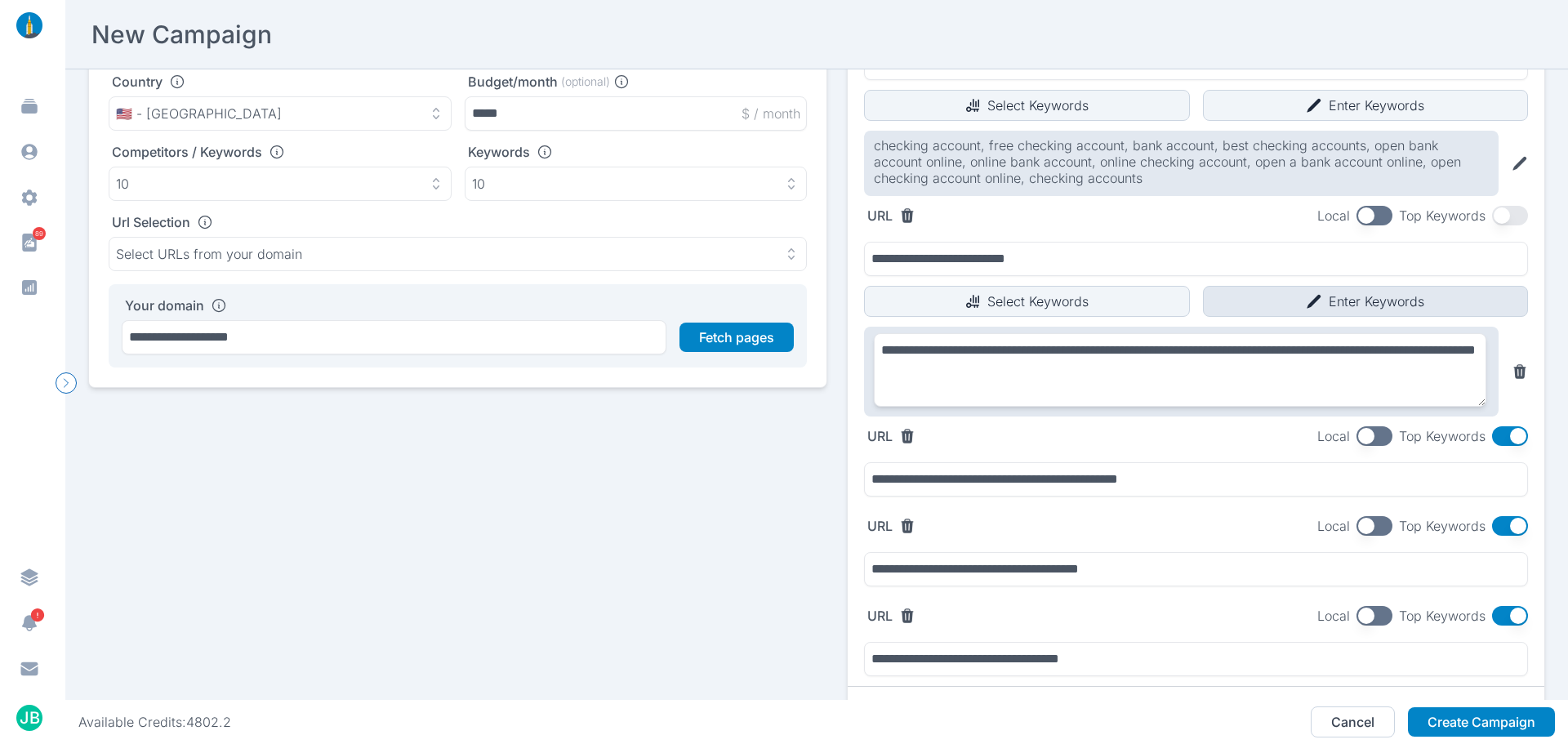
click at [1271, 296] on button "Enter Keywords" at bounding box center [1366, 301] width 326 height 31
click at [1504, 444] on button "button" at bounding box center [1510, 436] width 36 height 20
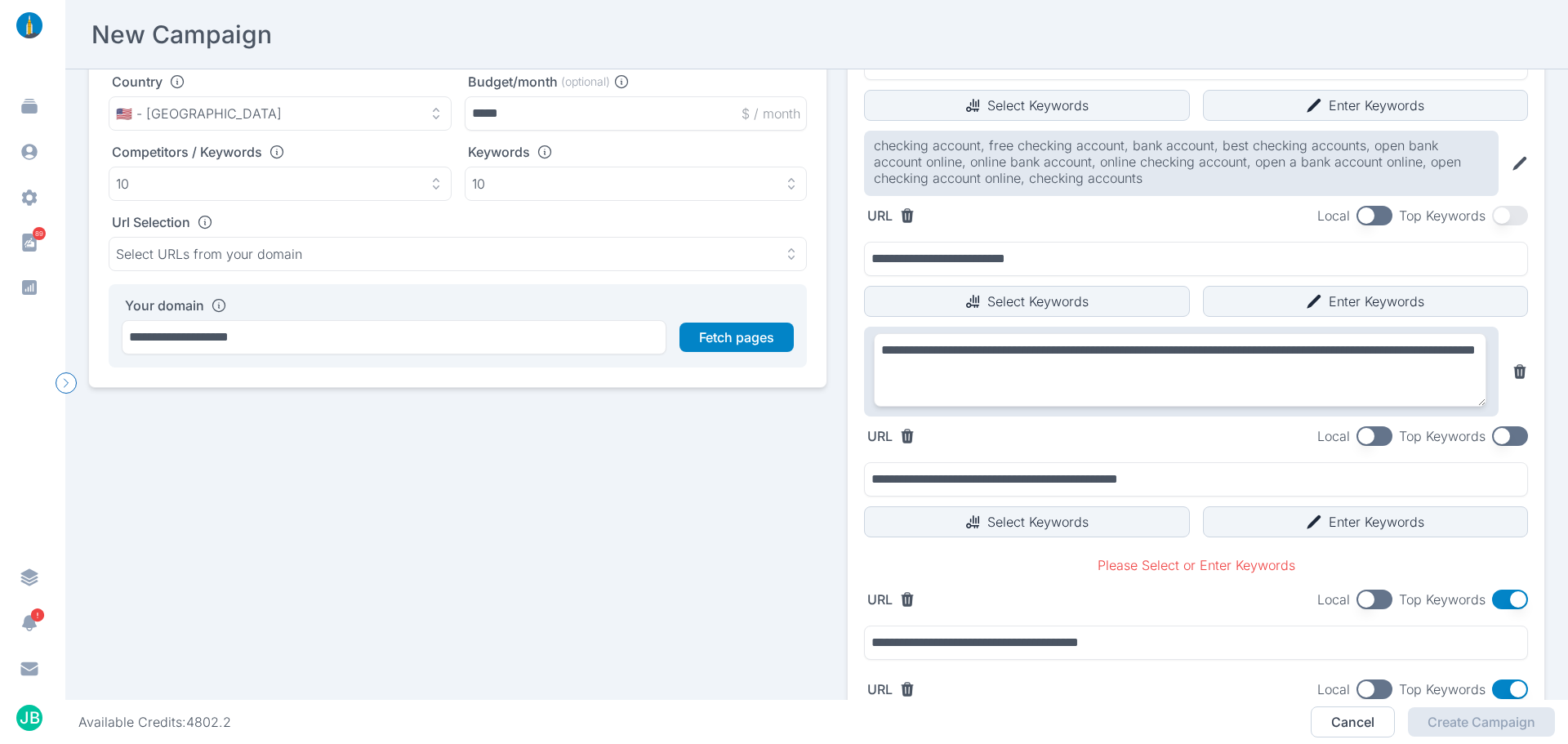
click at [1178, 460] on div "**********" at bounding box center [1196, 477] width 664 height 41
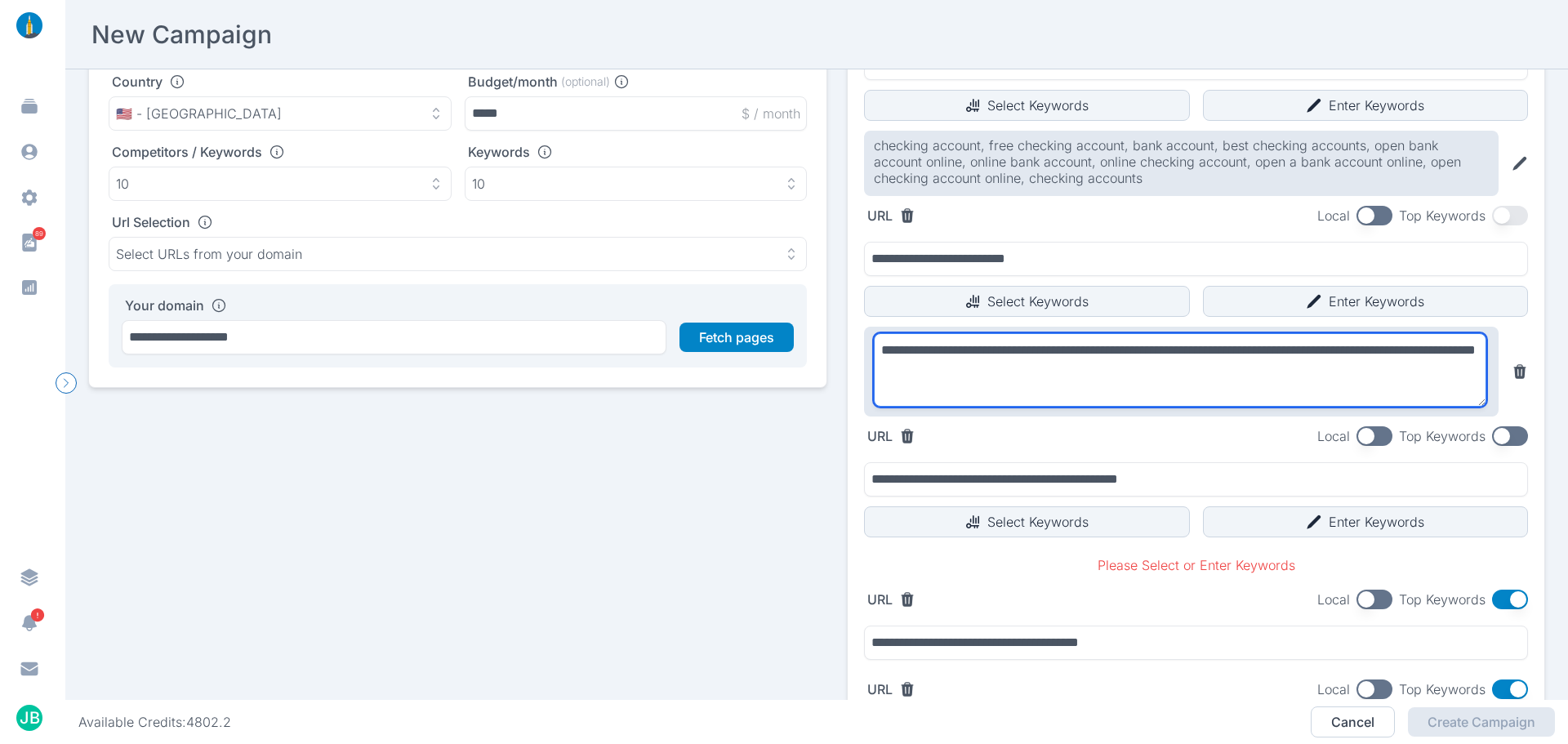
click at [1218, 392] on textarea "**********" at bounding box center [1180, 370] width 612 height 73
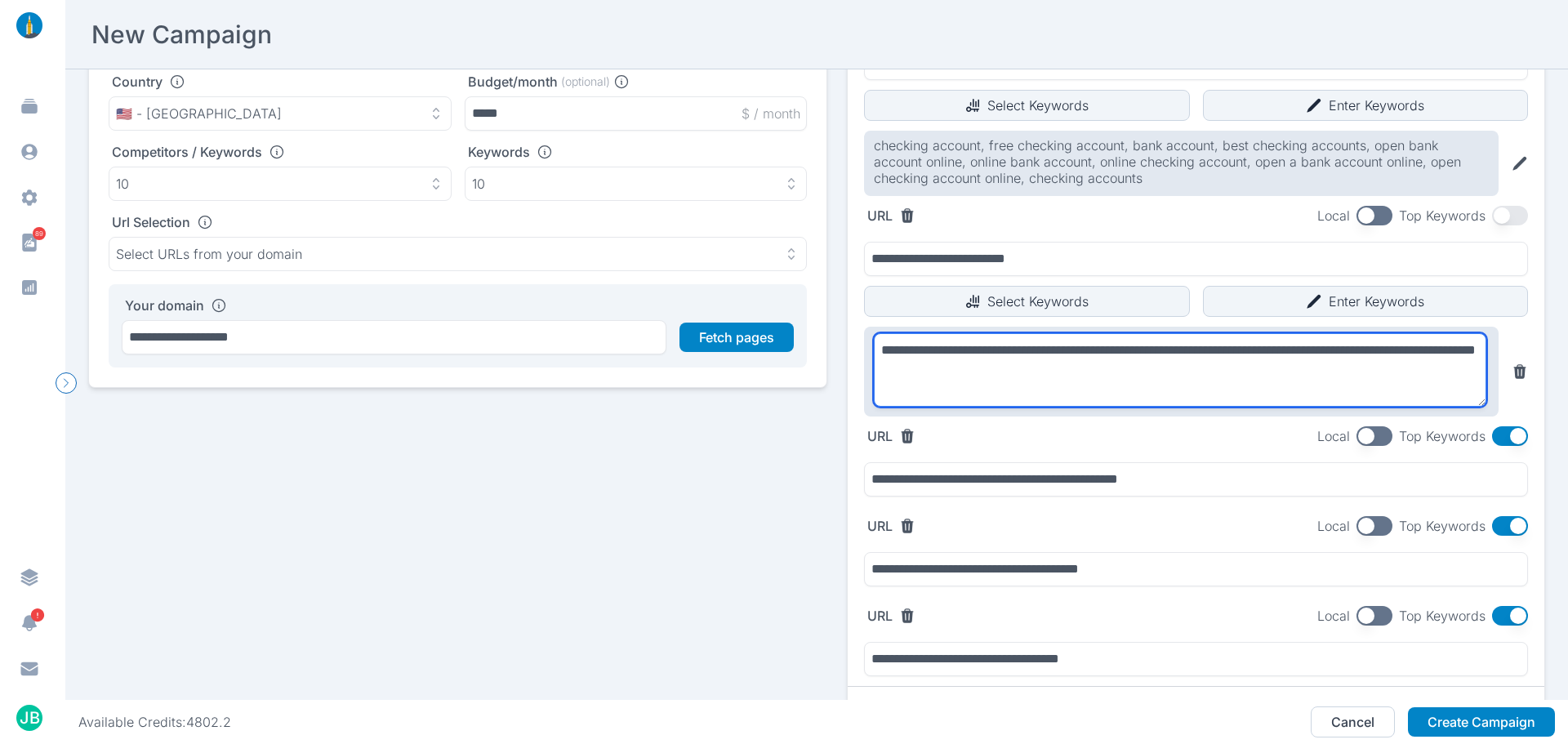
click at [1117, 368] on textarea "**********" at bounding box center [1180, 370] width 612 height 73
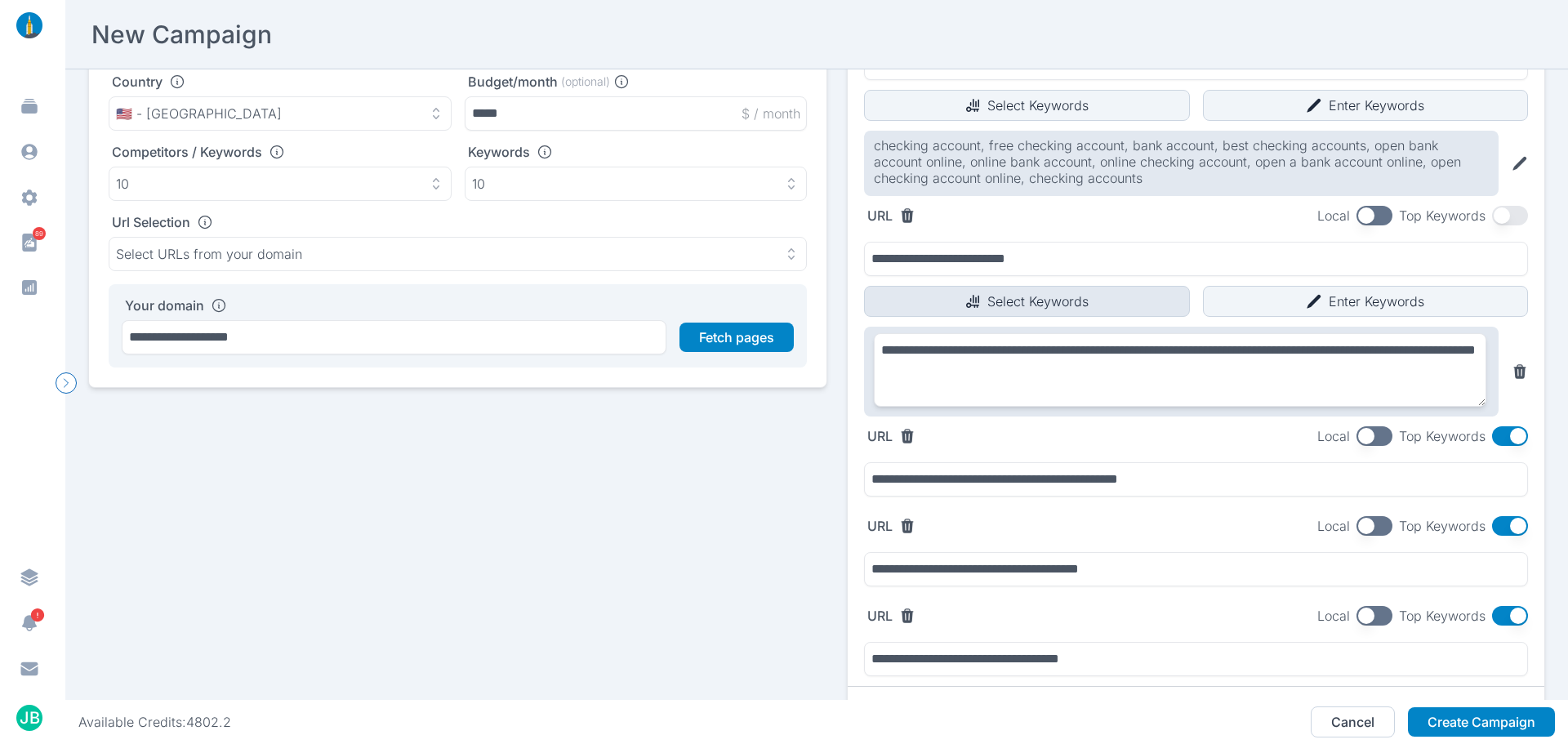
click at [1093, 301] on button "Select Keywords" at bounding box center [1027, 301] width 326 height 31
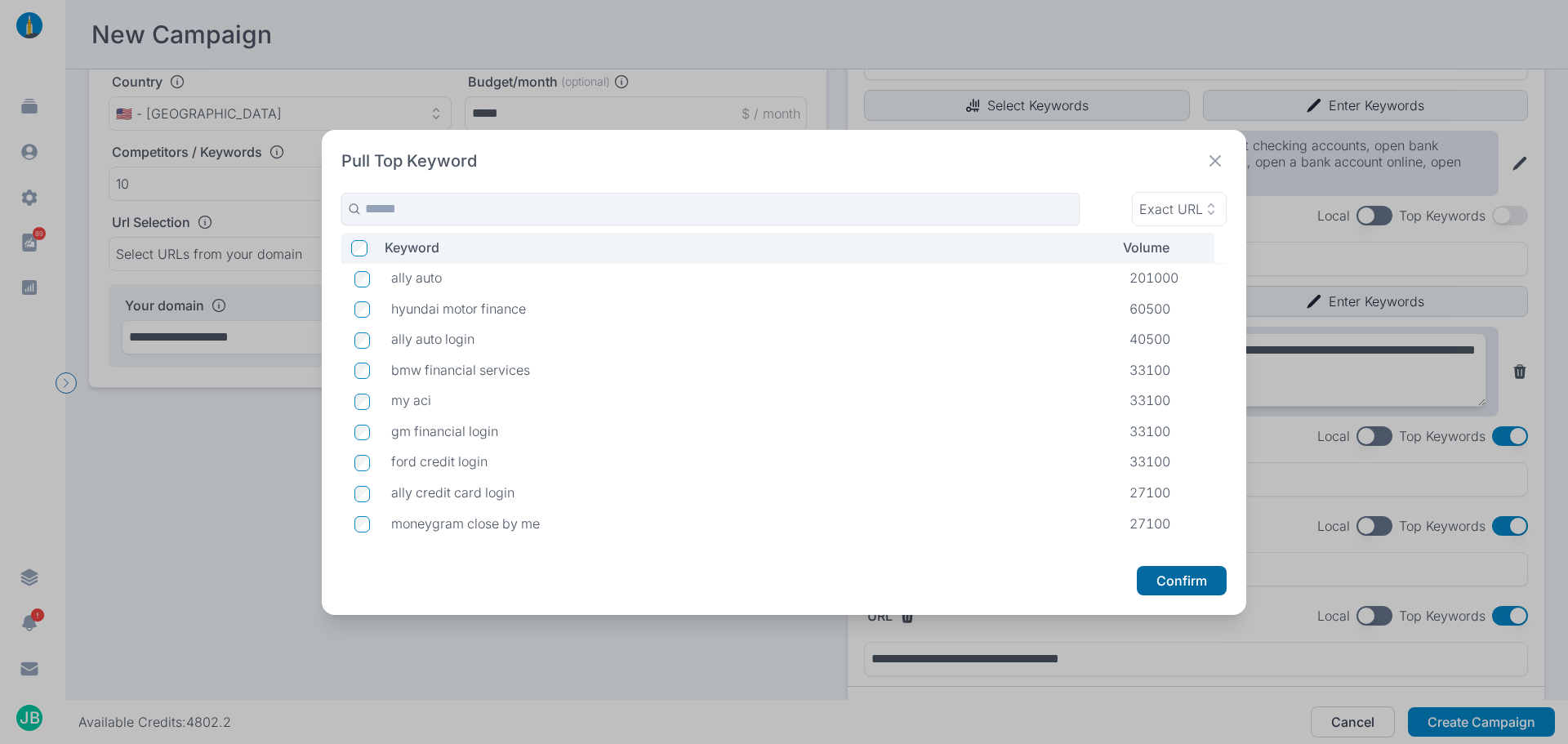
click at [1185, 591] on button "Confirm" at bounding box center [1182, 580] width 90 height 30
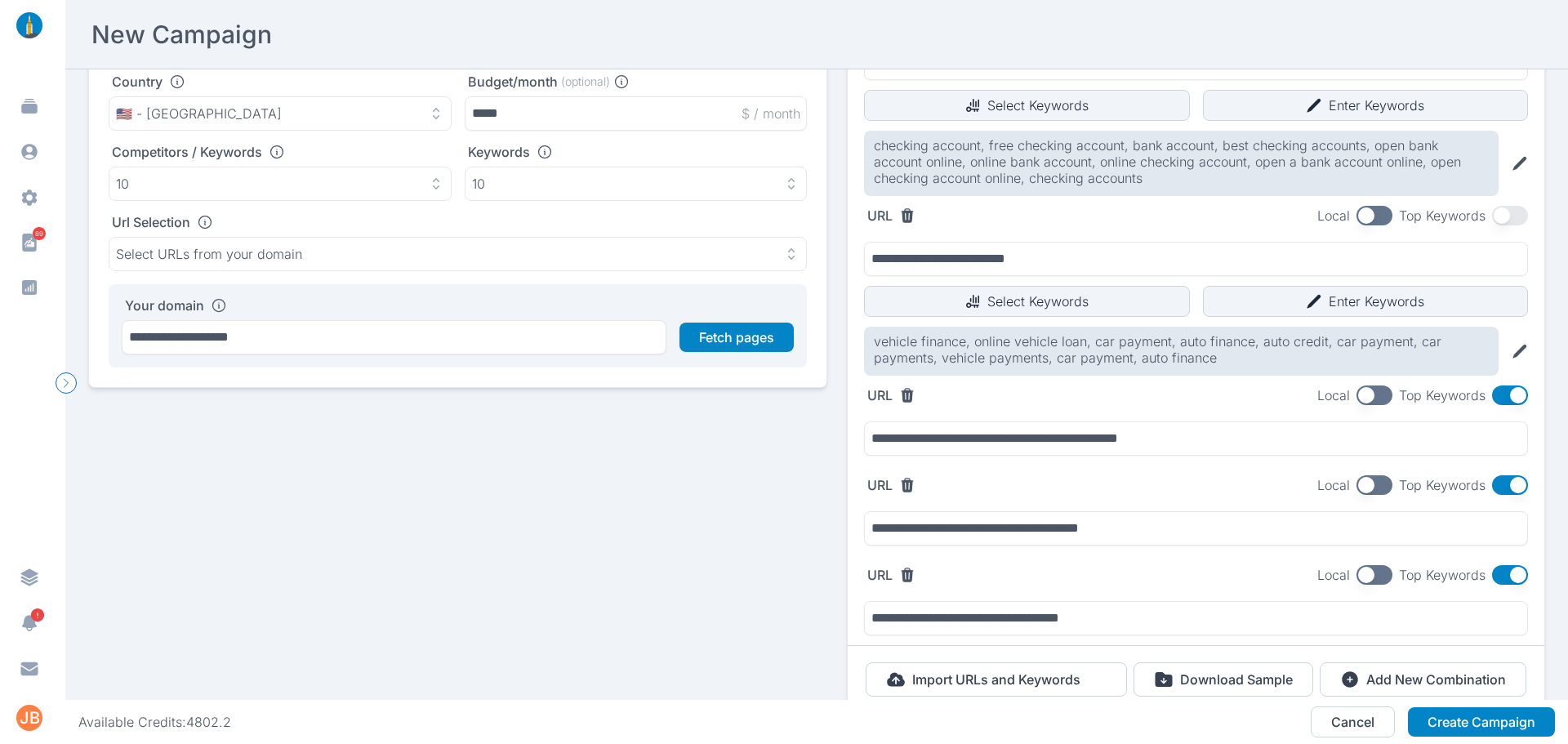
scroll to position [61, 0]
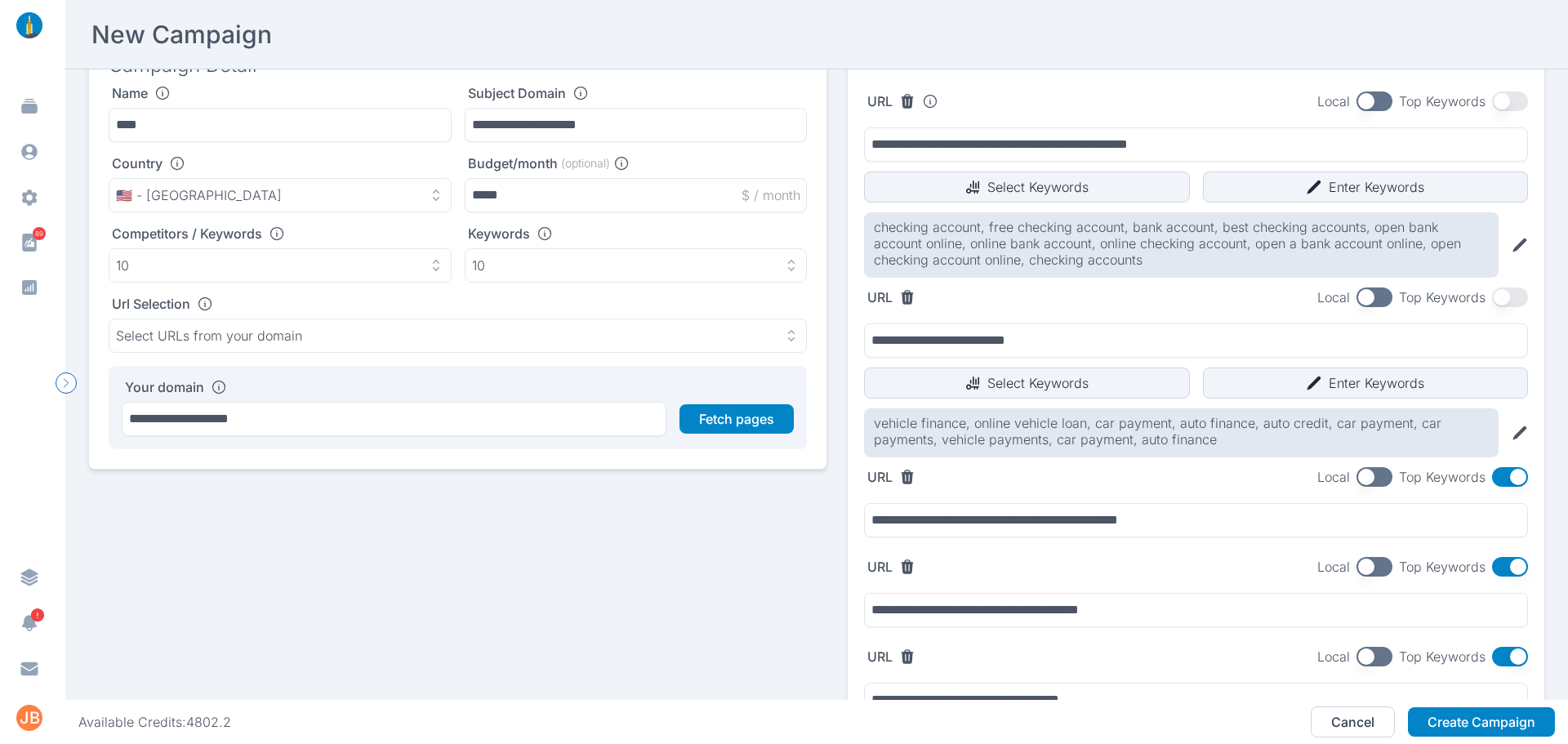
click at [1513, 435] on icon at bounding box center [1520, 434] width 14 height 14
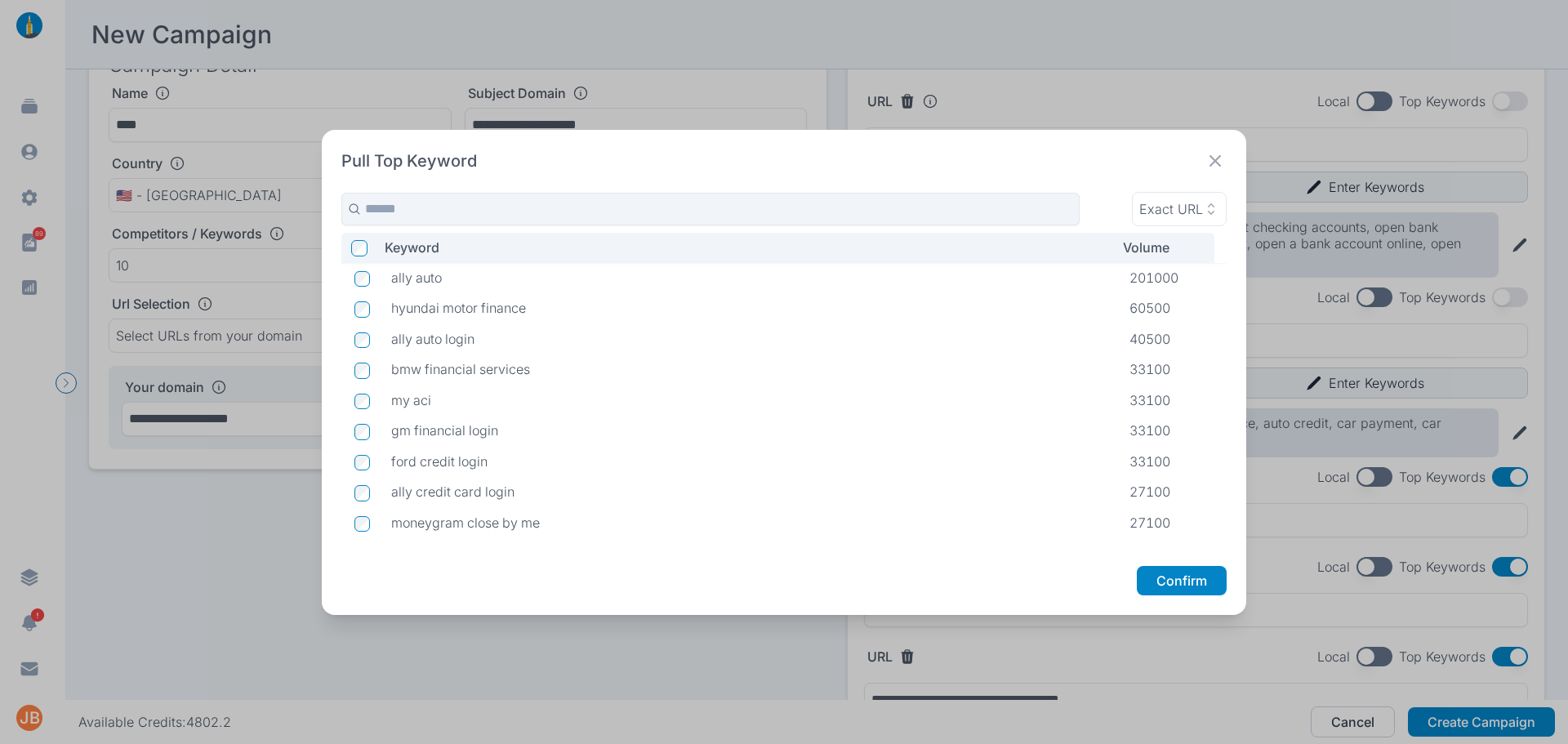
click at [1208, 156] on icon at bounding box center [1216, 161] width 23 height 23
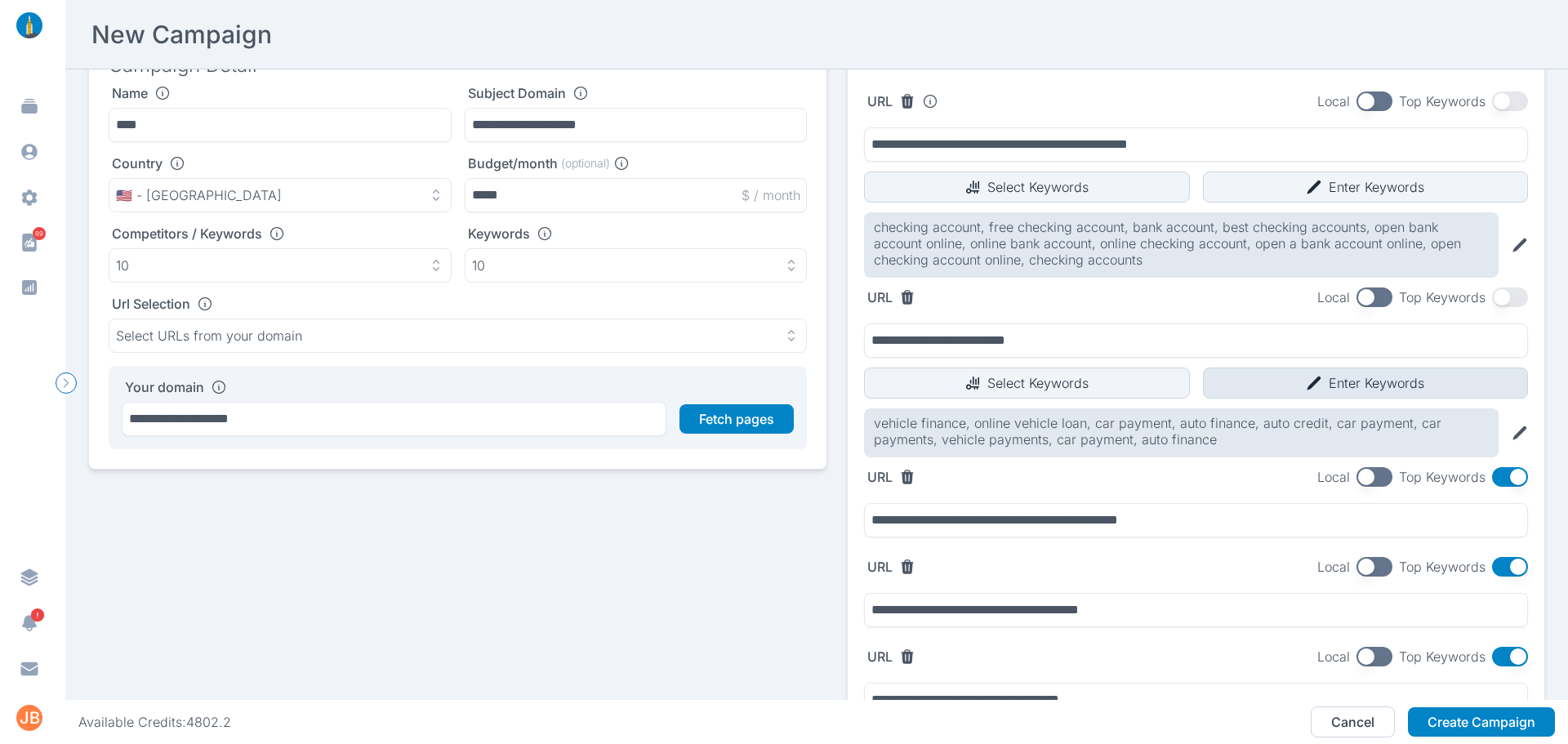
click at [1292, 385] on button "Enter Keywords" at bounding box center [1366, 383] width 326 height 31
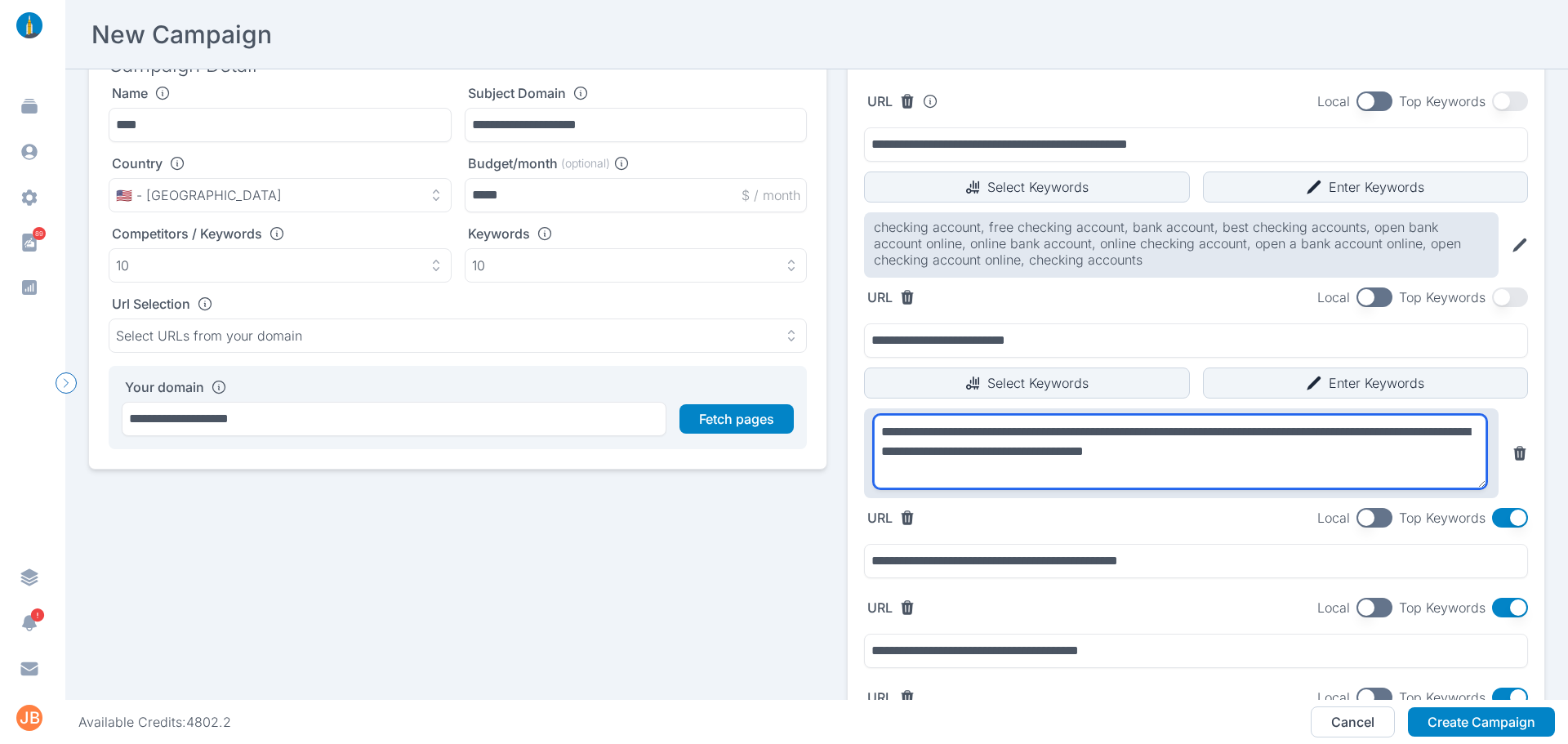
drag, startPoint x: 1287, startPoint y: 450, endPoint x: 1056, endPoint y: 469, distance: 231.8
click at [1056, 469] on textarea "**********" at bounding box center [1180, 452] width 612 height 73
drag, startPoint x: 1329, startPoint y: 434, endPoint x: 1408, endPoint y: 425, distance: 79.5
click at [1408, 425] on textarea "**********" at bounding box center [1180, 452] width 612 height 73
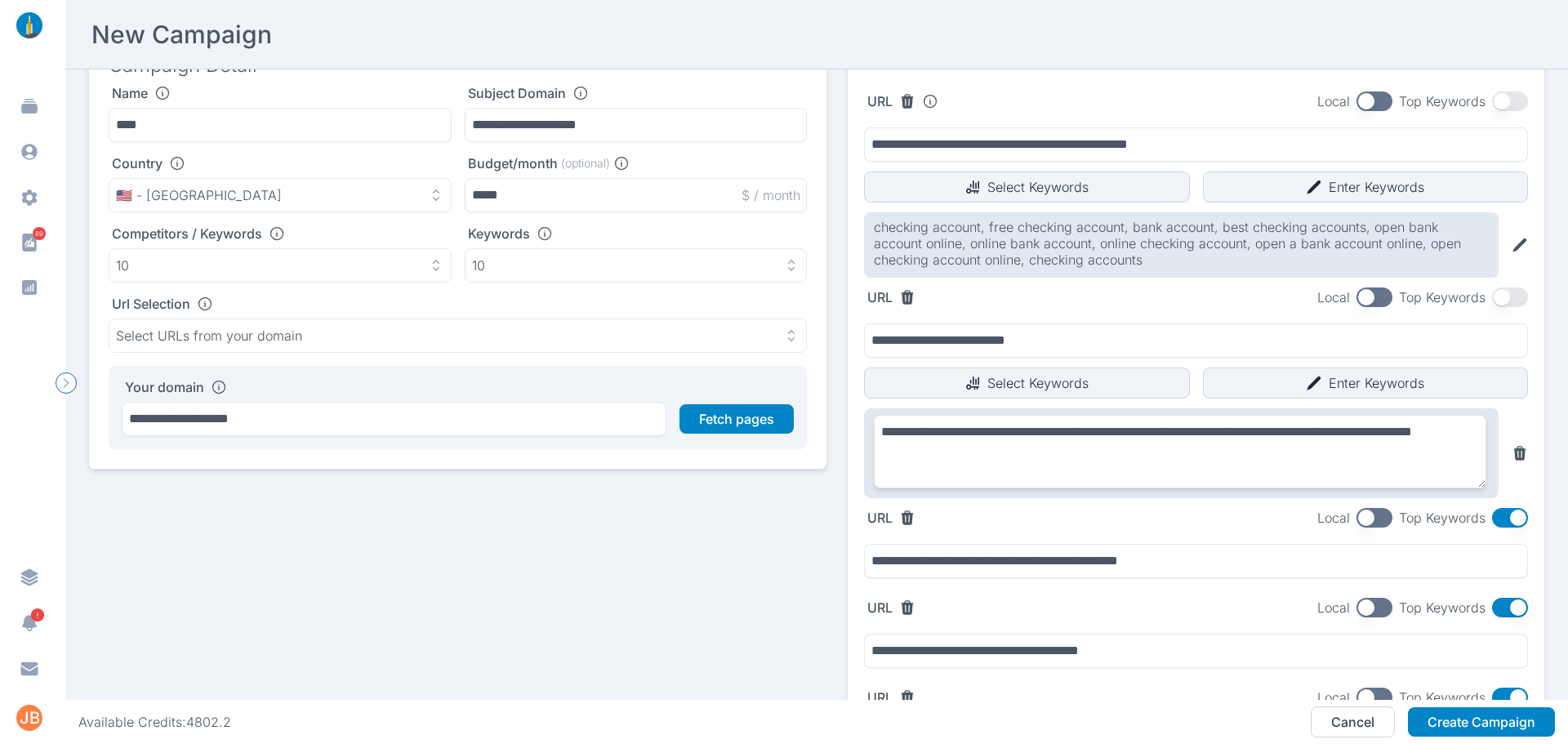
click at [1094, 515] on div "URL Local Top Keywords" at bounding box center [1196, 518] width 664 height 20
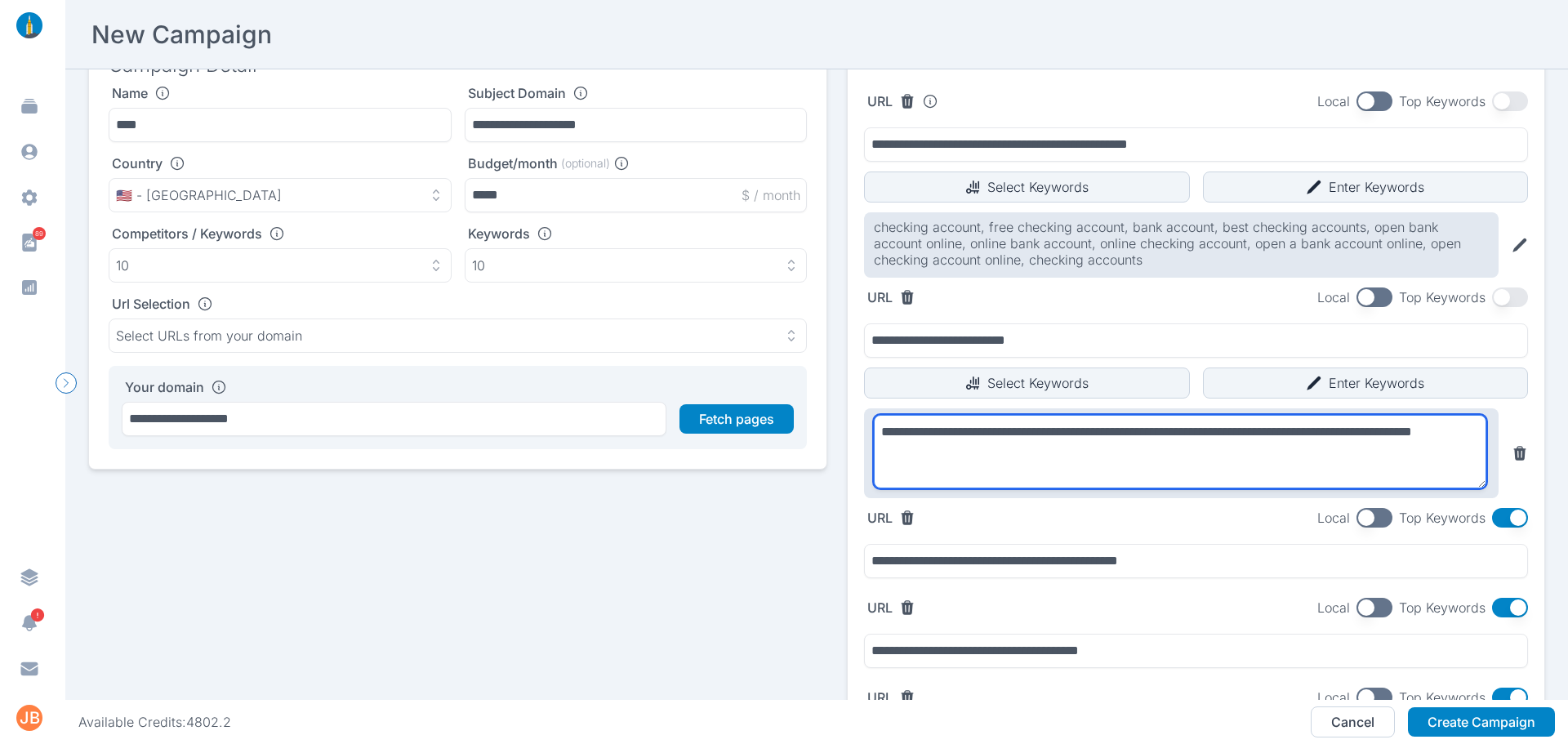
click at [1059, 462] on textarea "**********" at bounding box center [1180, 452] width 612 height 73
click at [1240, 454] on textarea "**********" at bounding box center [1180, 452] width 612 height 73
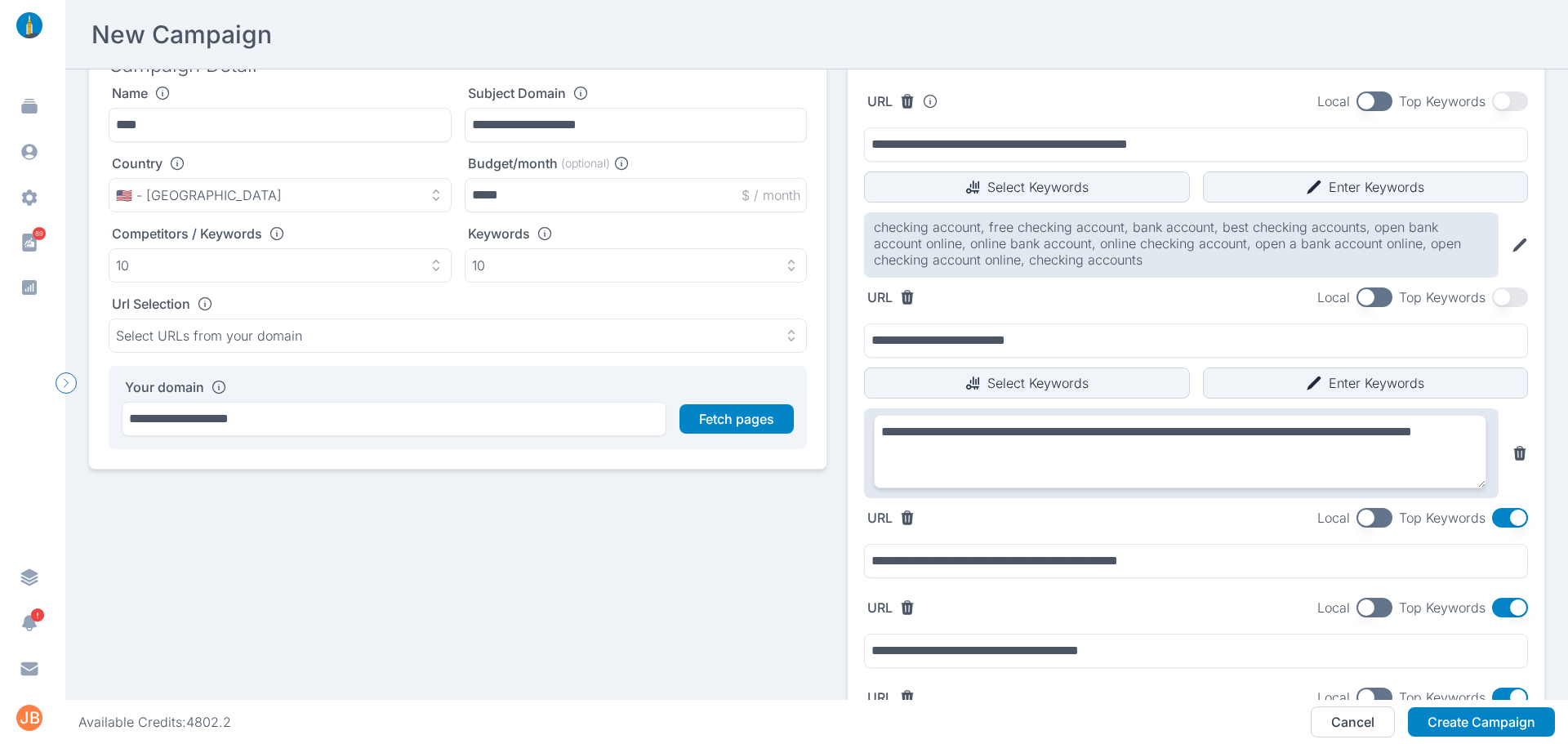
drag, startPoint x: 1132, startPoint y: 543, endPoint x: 1147, endPoint y: 536, distance: 16.6
click at [1132, 544] on div "**********" at bounding box center [1196, 558] width 664 height 41
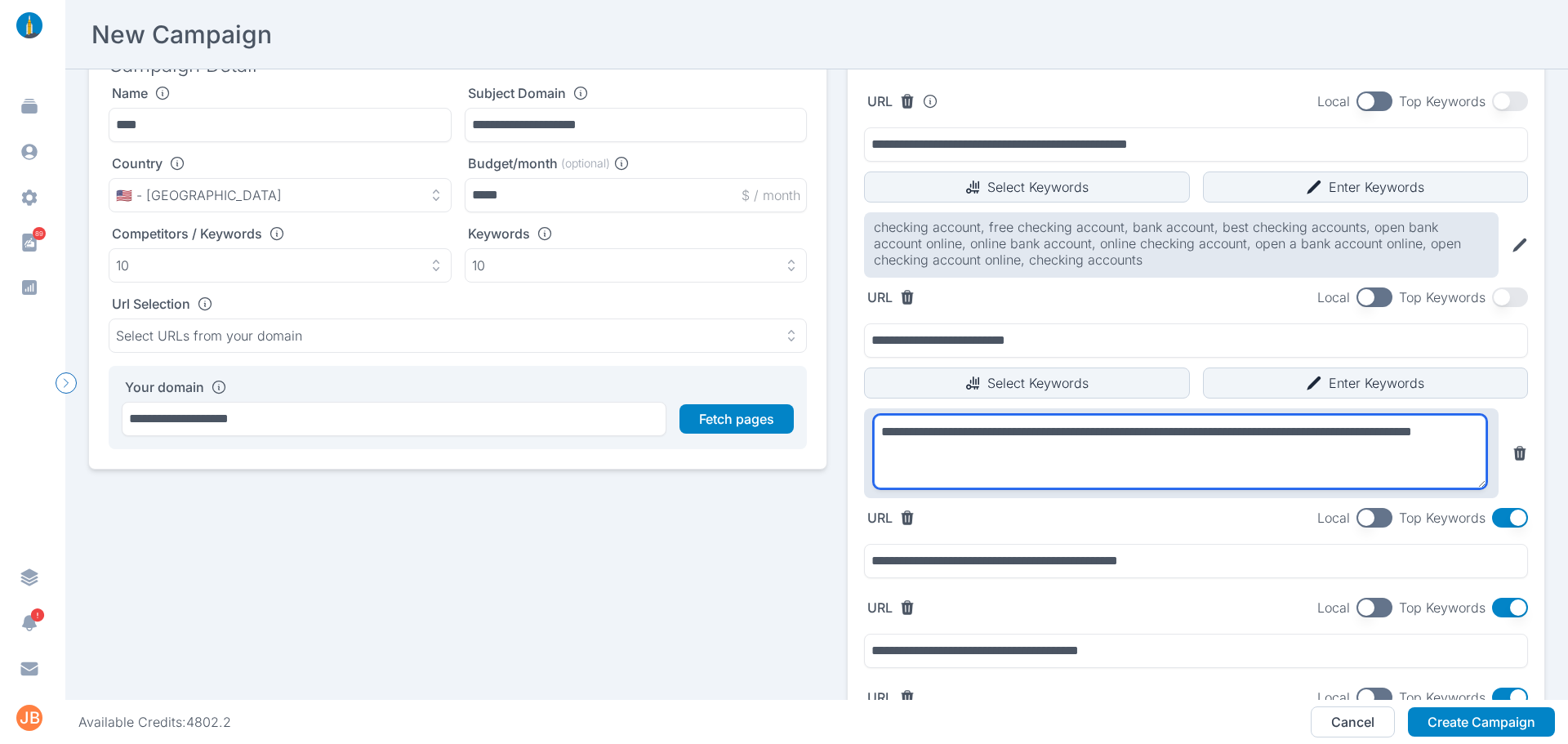
click at [1125, 458] on textarea "**********" at bounding box center [1180, 452] width 612 height 73
type textarea "**********"
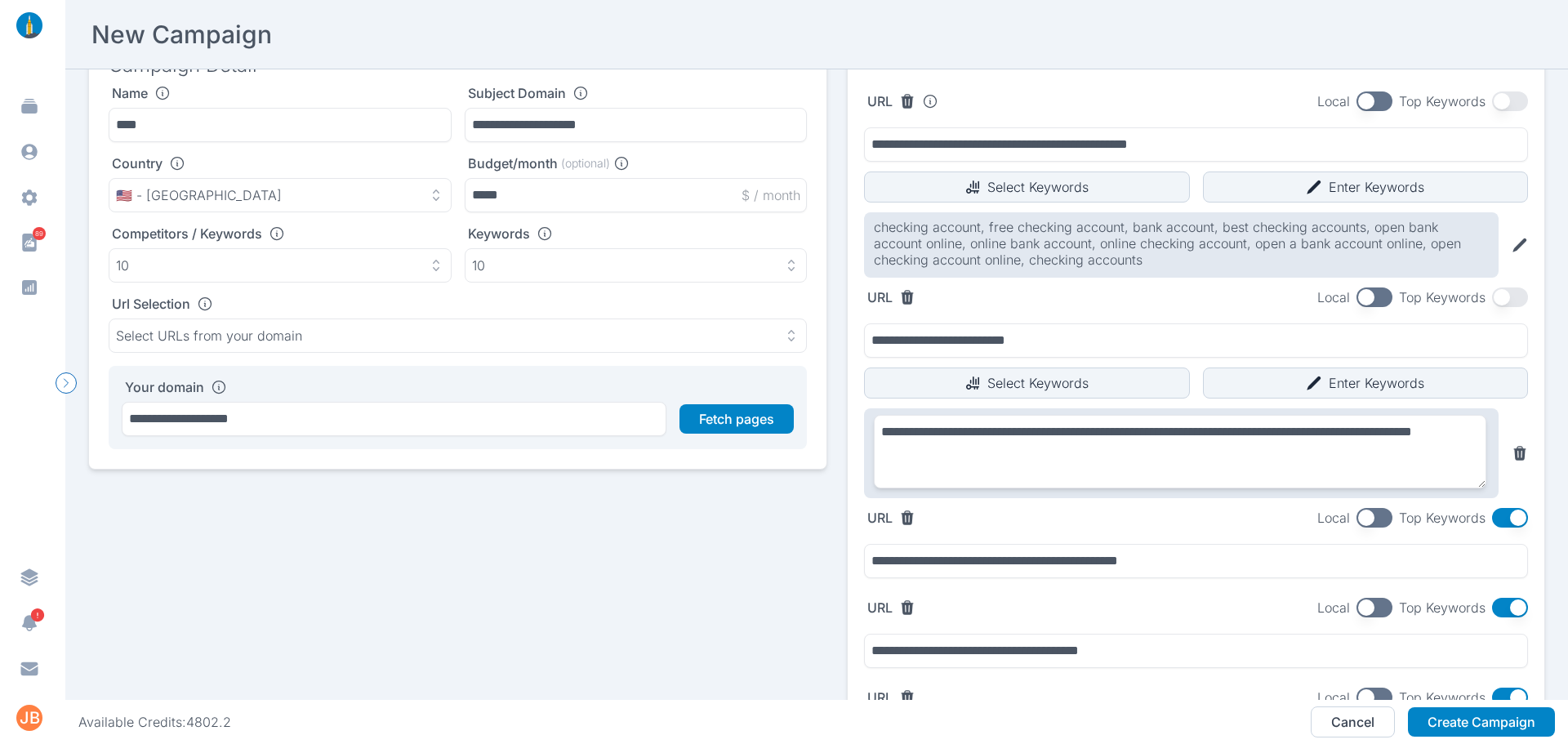
click at [1163, 518] on div "URL Local Top Keywords" at bounding box center [1196, 518] width 664 height 20
click at [1513, 517] on button "button" at bounding box center [1510, 518] width 36 height 20
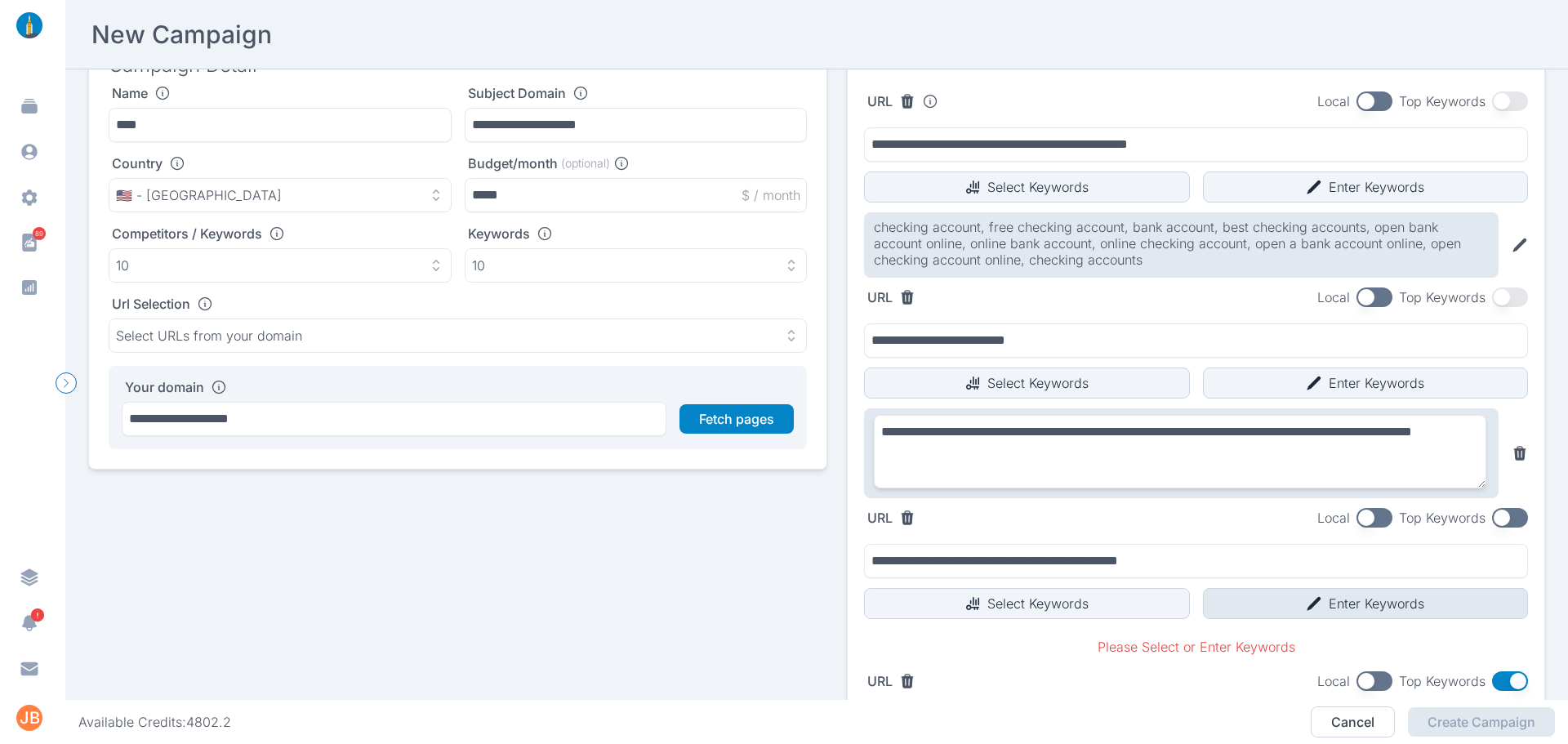
scroll to position [142, 0]
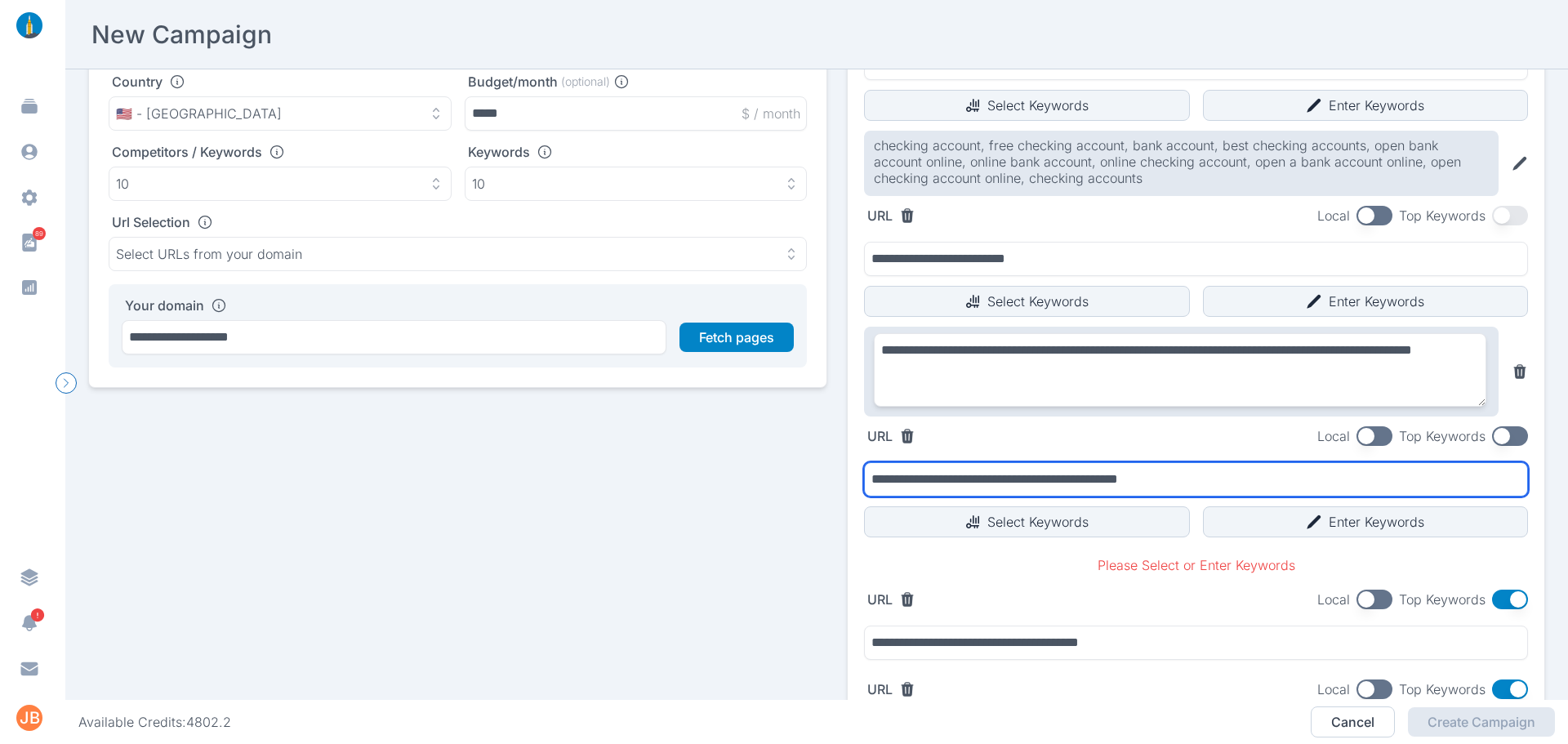
drag, startPoint x: 1199, startPoint y: 473, endPoint x: 748, endPoint y: 504, distance: 452.1
click at [748, 504] on div "**********" at bounding box center [817, 405] width 1457 height 911
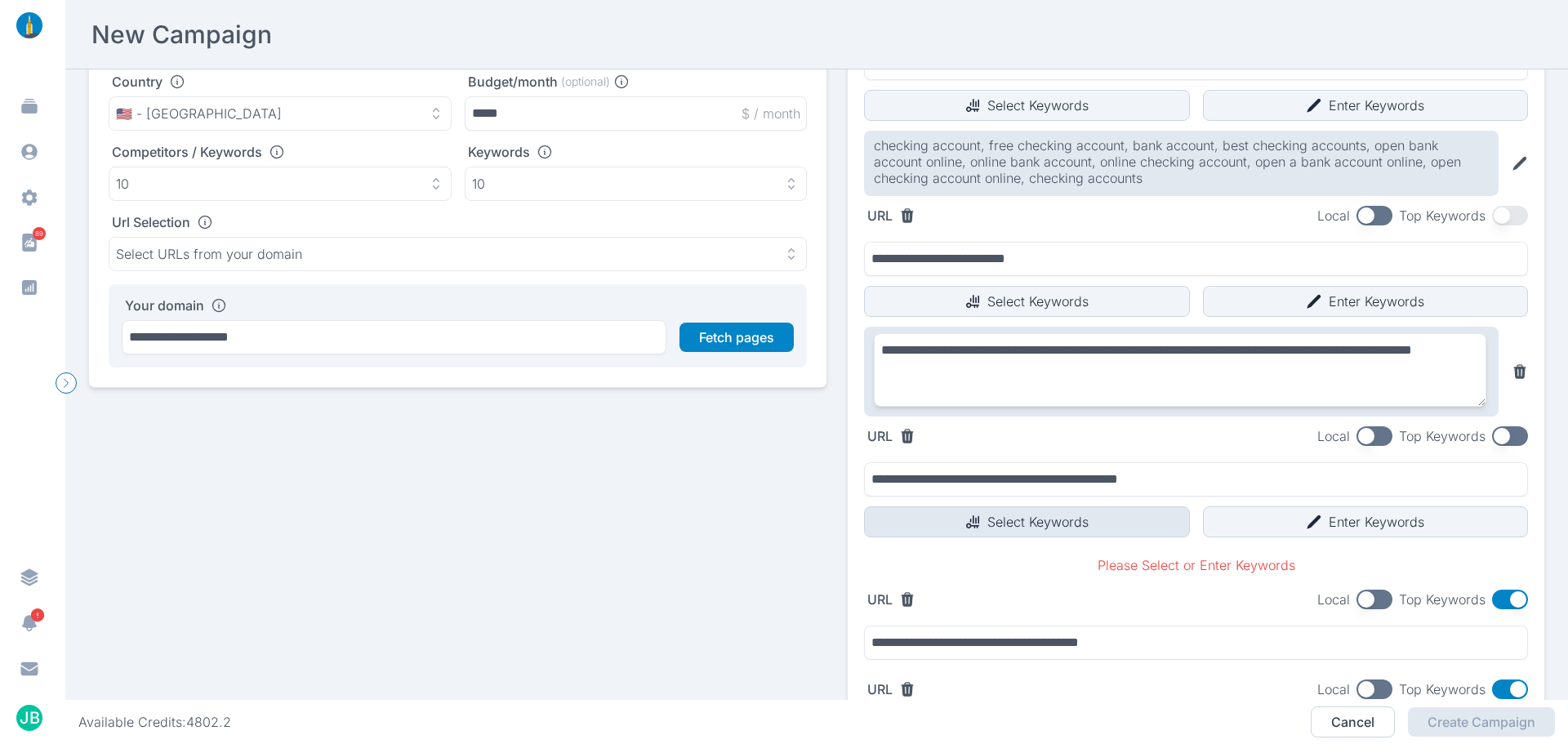
click at [1004, 527] on button "Select Keywords" at bounding box center [1027, 522] width 326 height 31
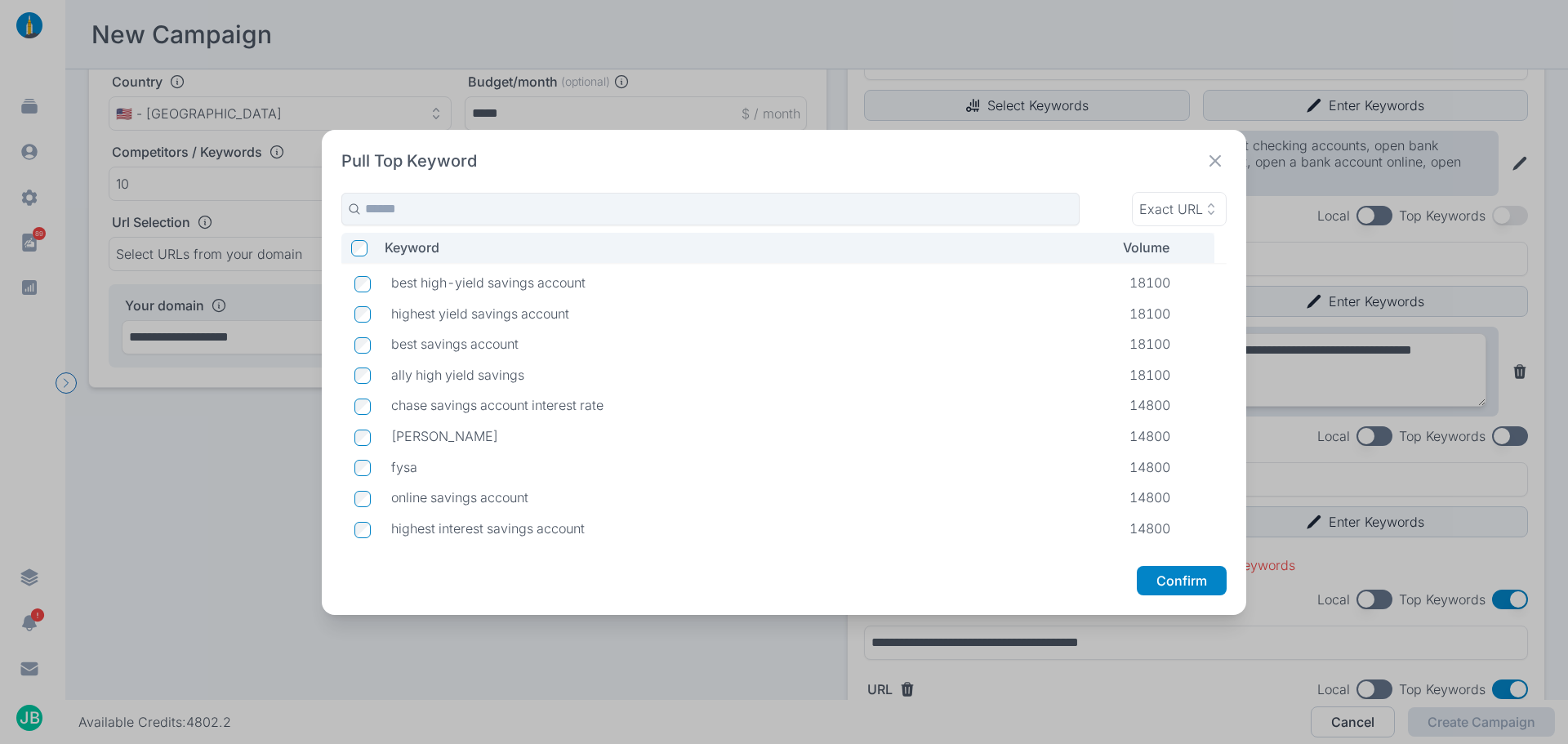
scroll to position [574, 0]
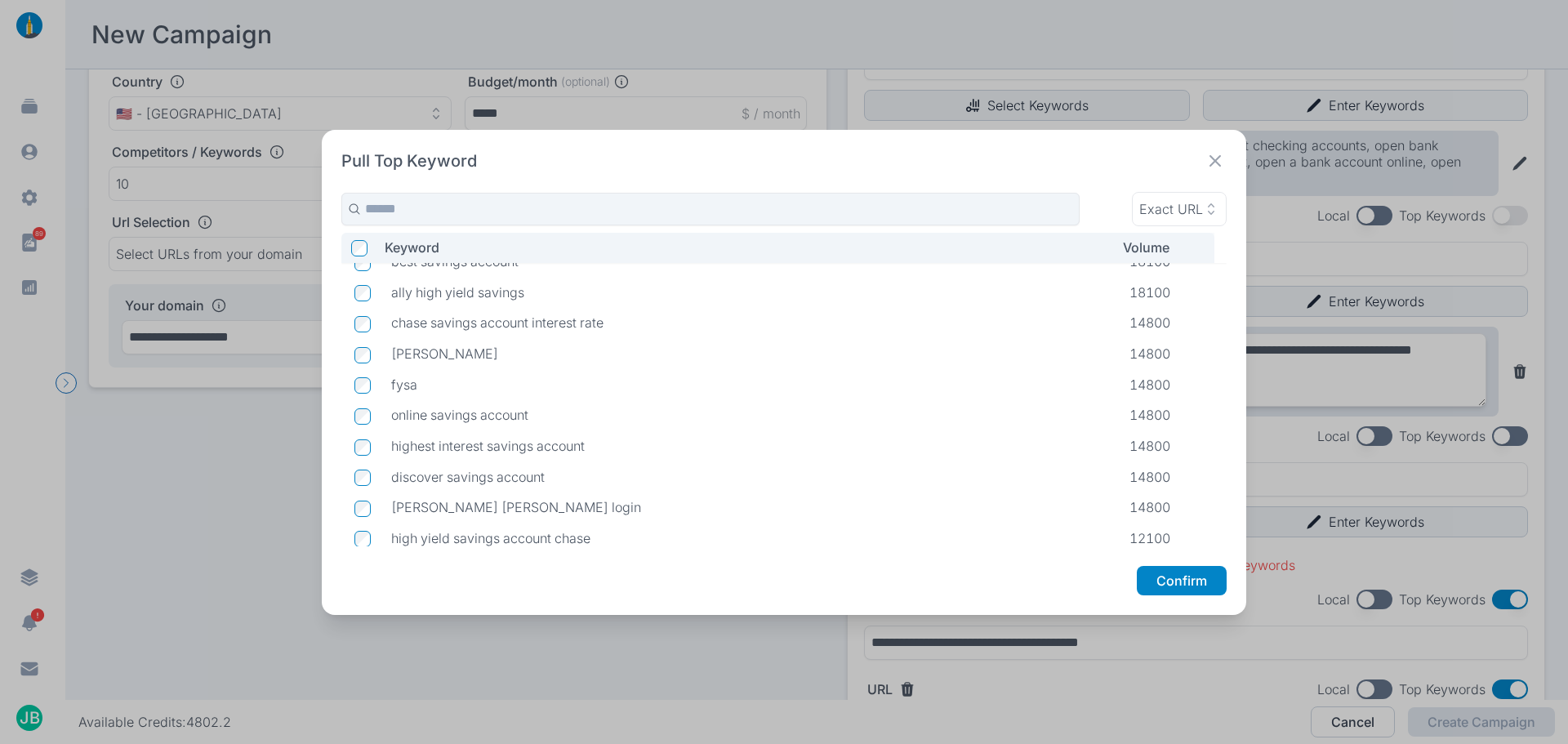
click at [371, 450] on td at bounding box center [359, 446] width 37 height 31
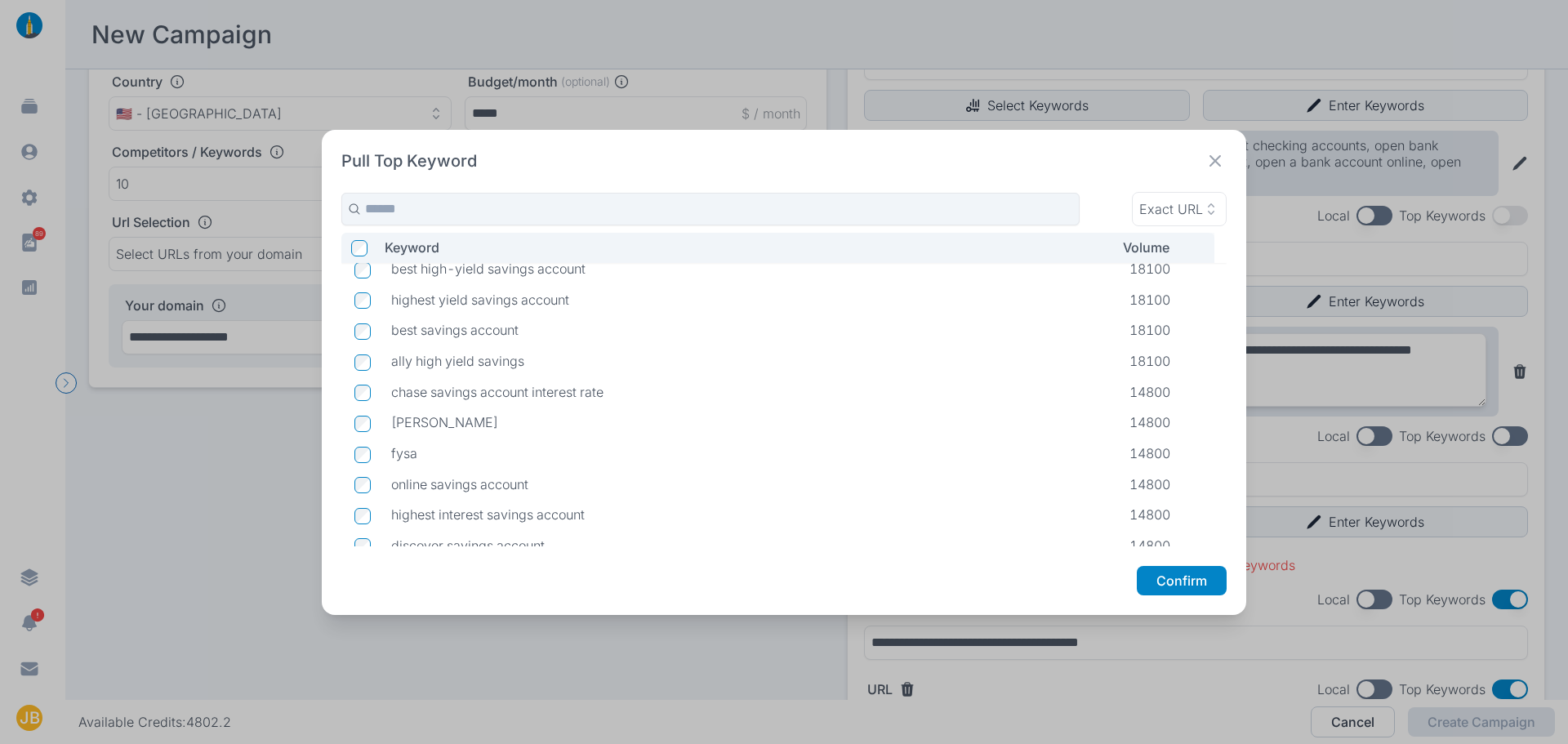
scroll to position [0, 0]
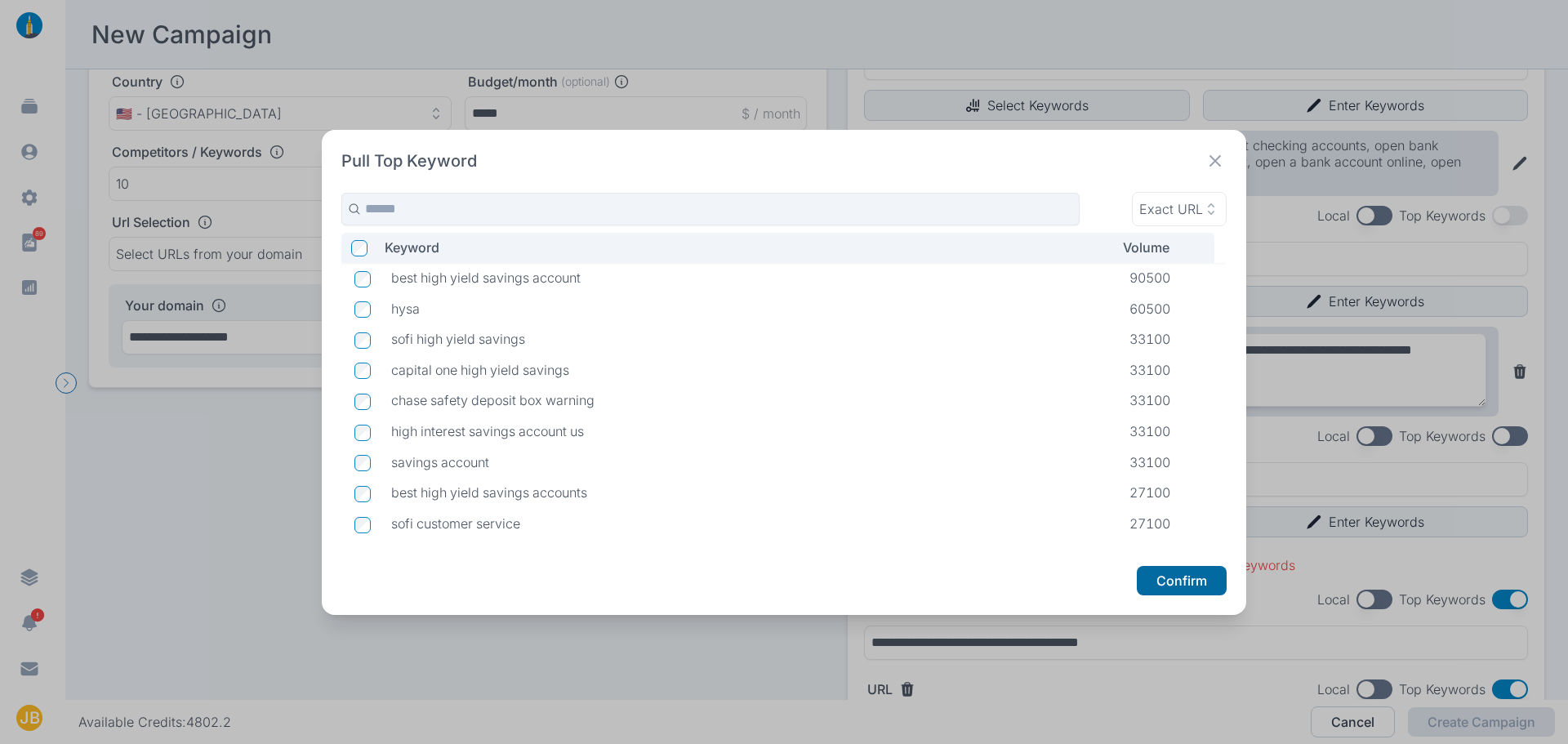
click at [1173, 577] on button "Confirm" at bounding box center [1182, 580] width 90 height 30
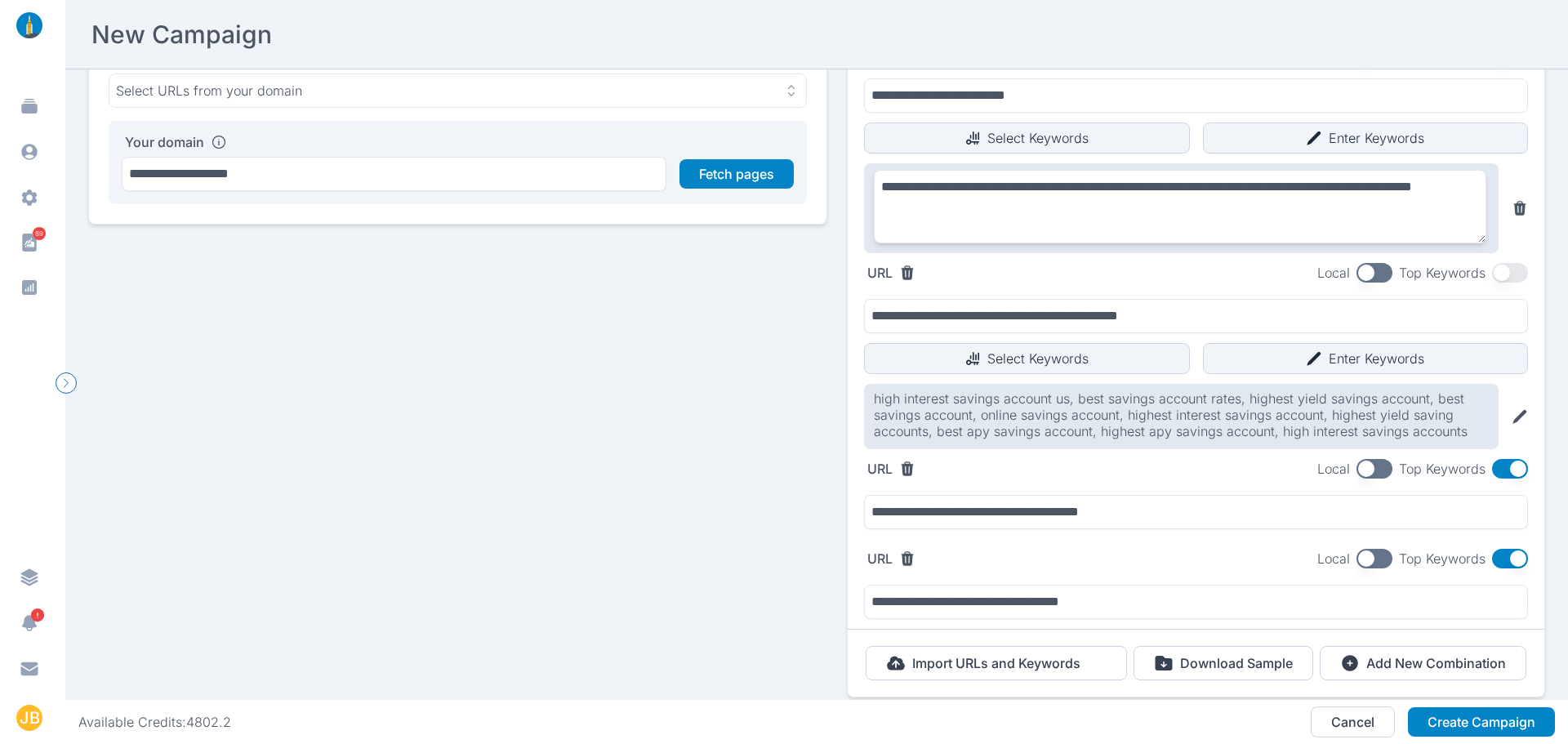
scroll to position [371, 0]
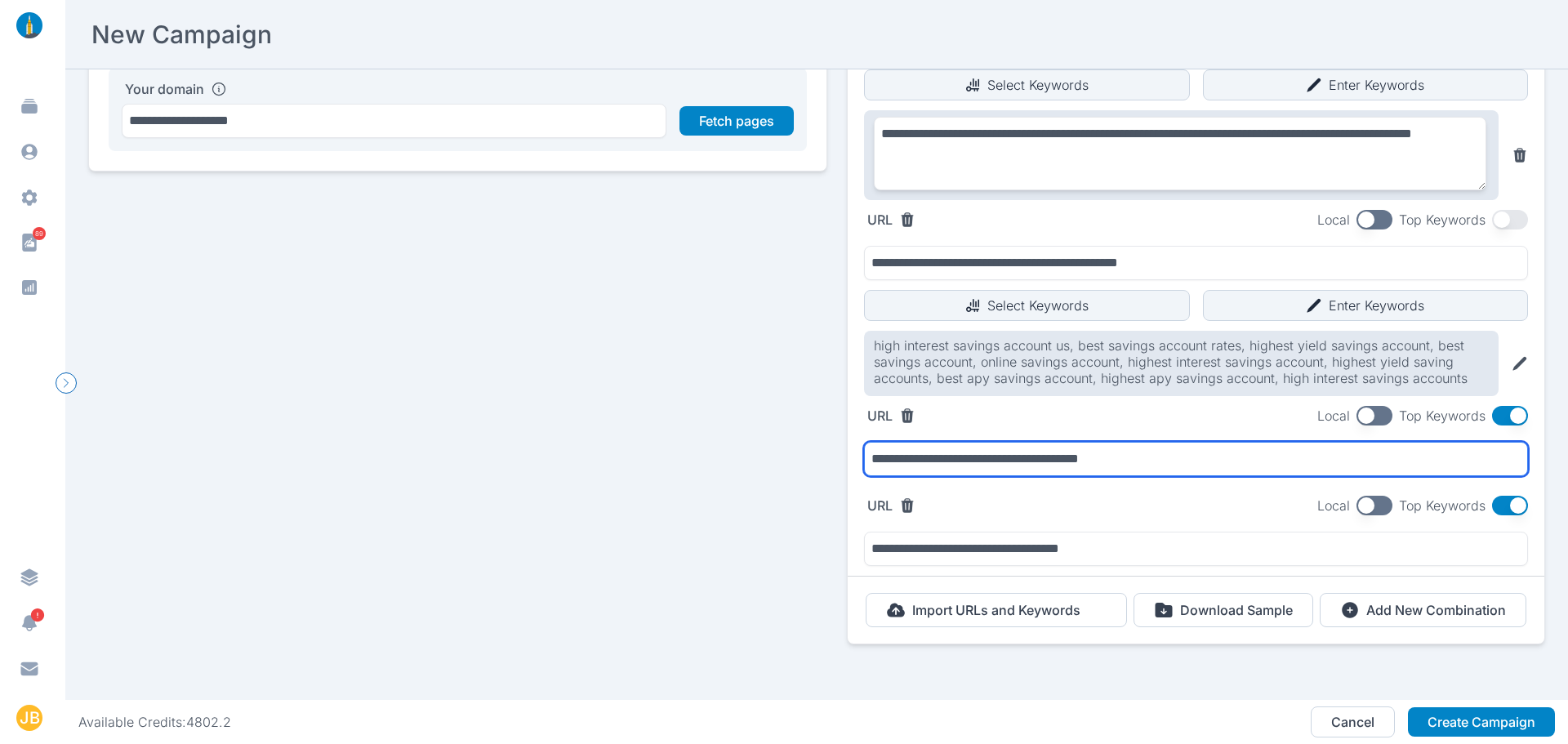
drag, startPoint x: 1146, startPoint y: 450, endPoint x: 836, endPoint y: 449, distance: 310.0
click at [836, 449] on div "**********" at bounding box center [817, 205] width 1457 height 943
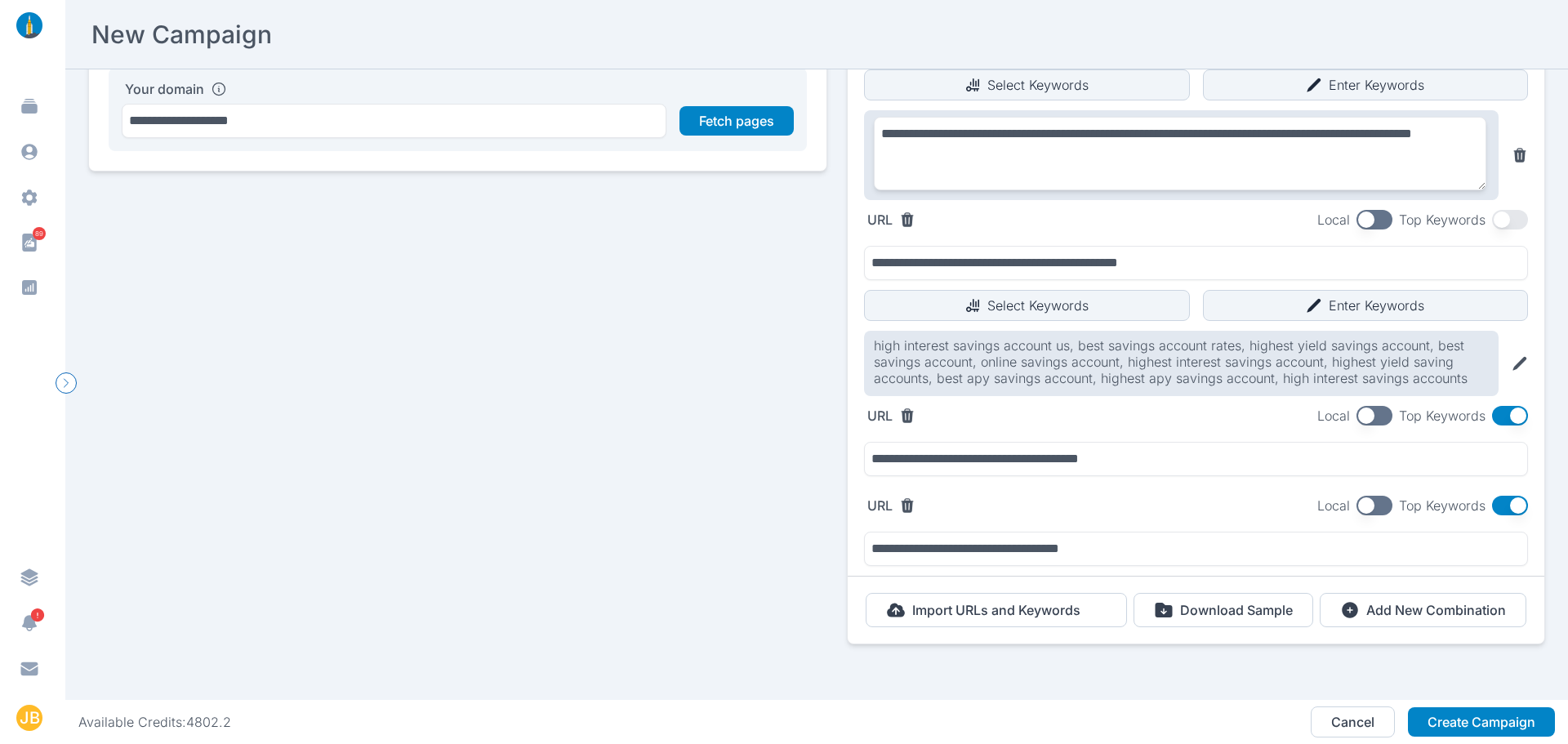
click at [1511, 406] on button "button" at bounding box center [1510, 416] width 36 height 20
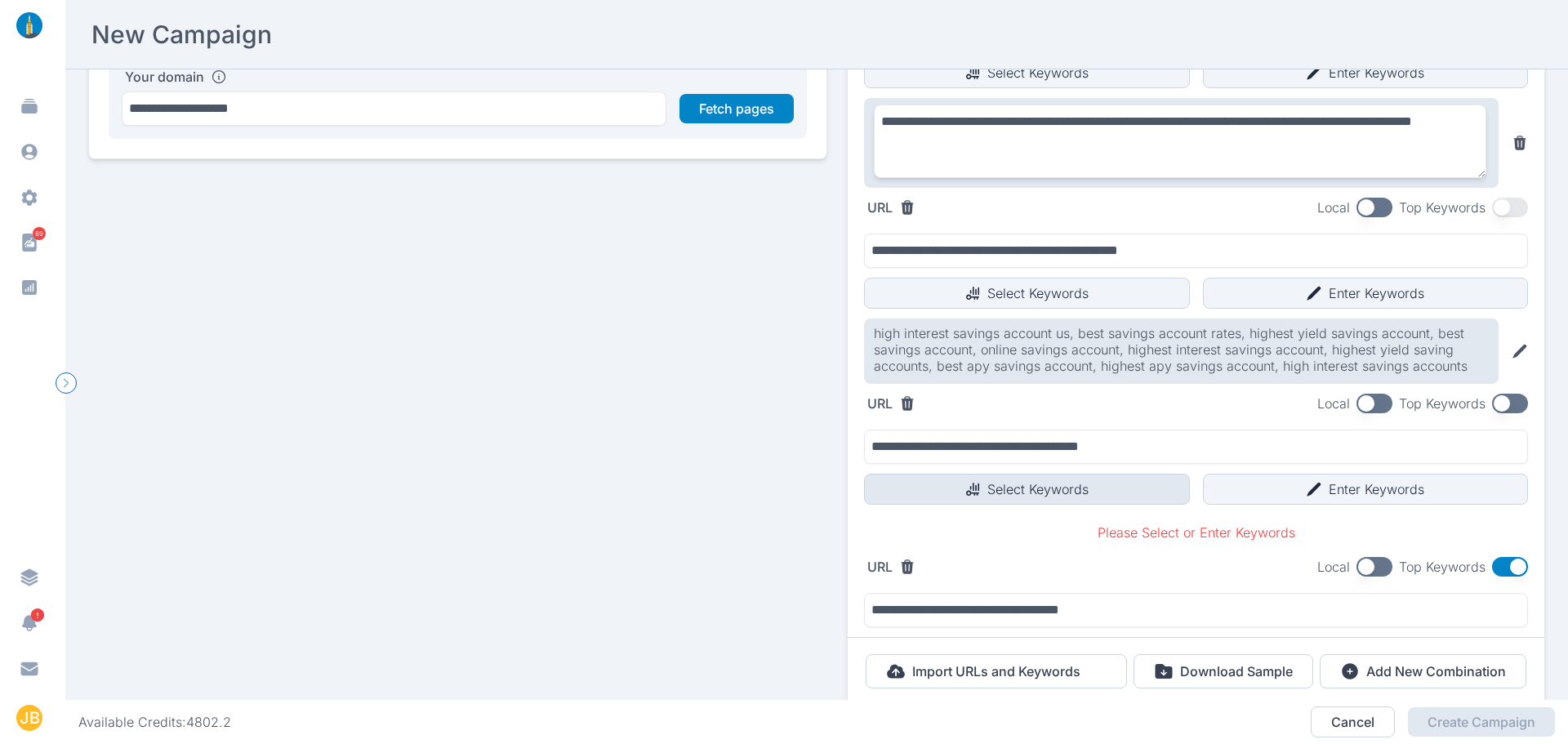
click at [1091, 492] on button "Select Keywords" at bounding box center [1027, 489] width 326 height 31
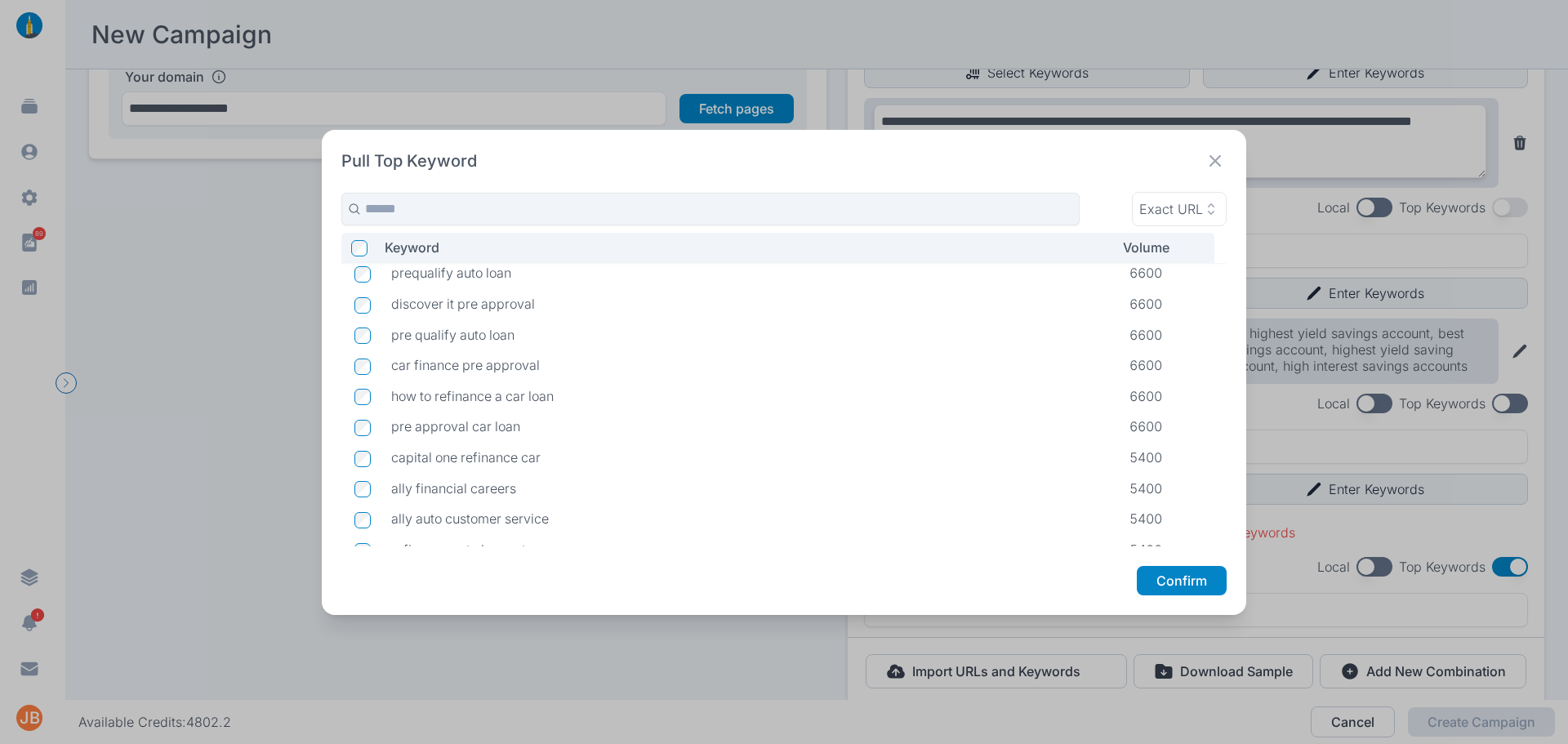
scroll to position [986, 0]
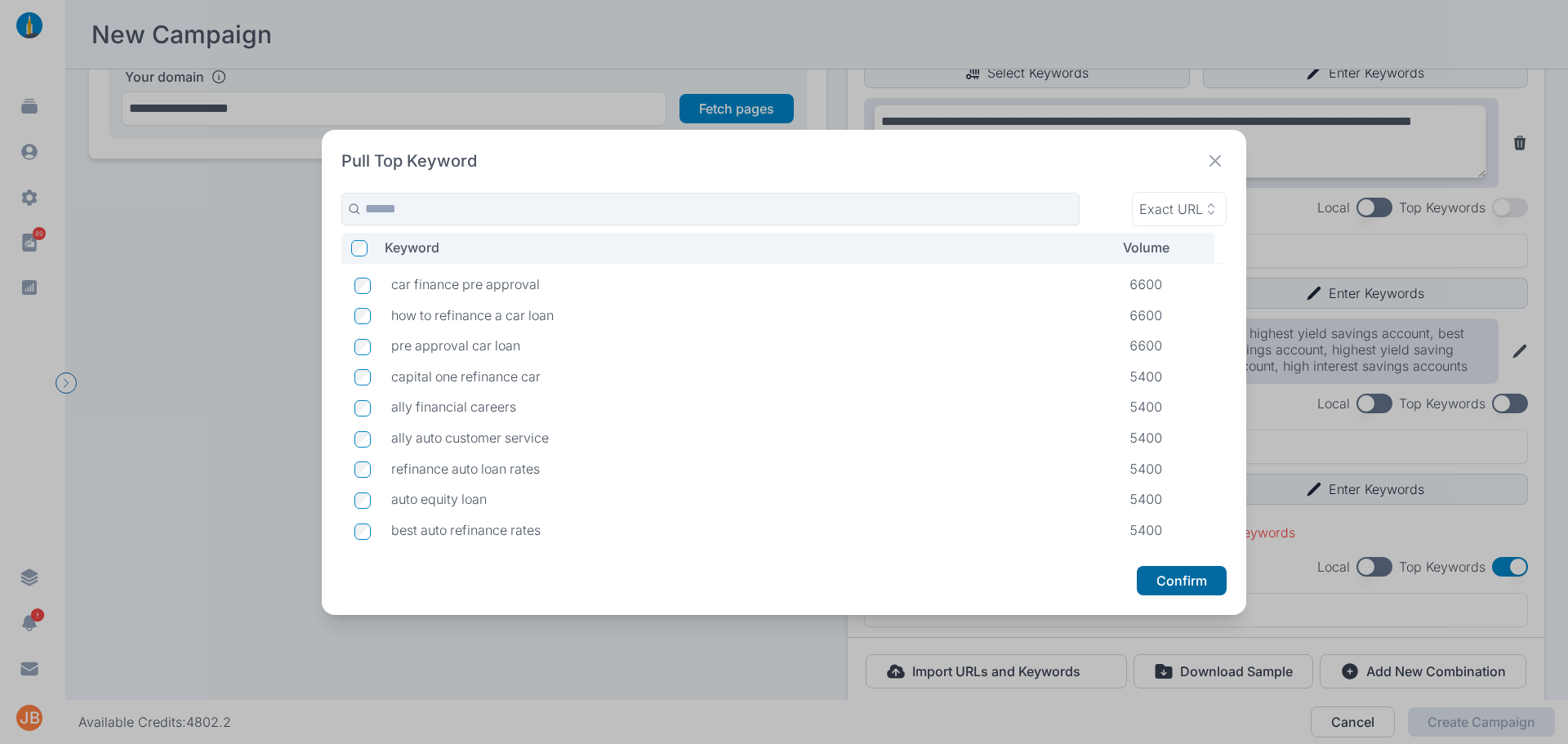
click at [1189, 583] on button "Confirm" at bounding box center [1182, 580] width 90 height 30
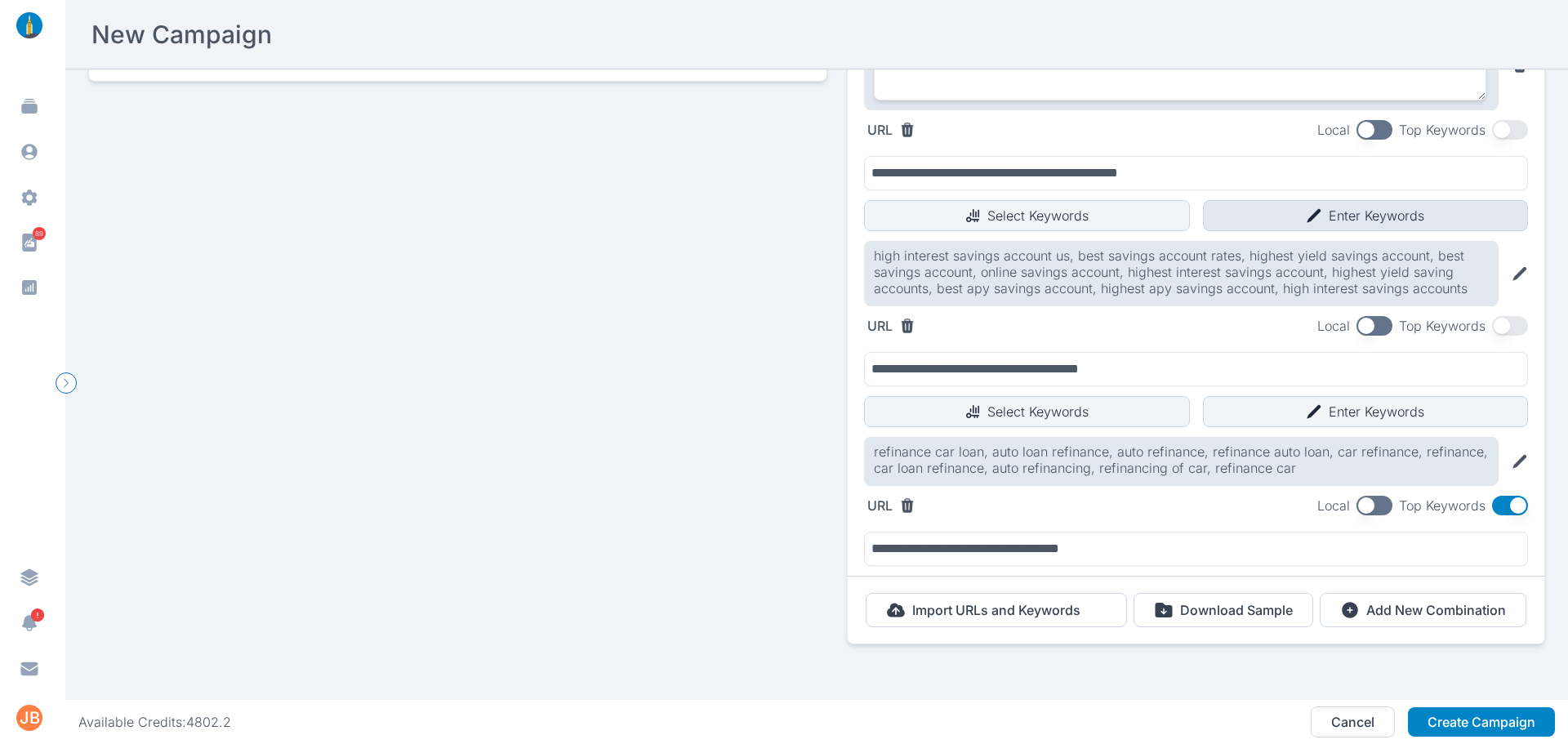
scroll to position [461, 0]
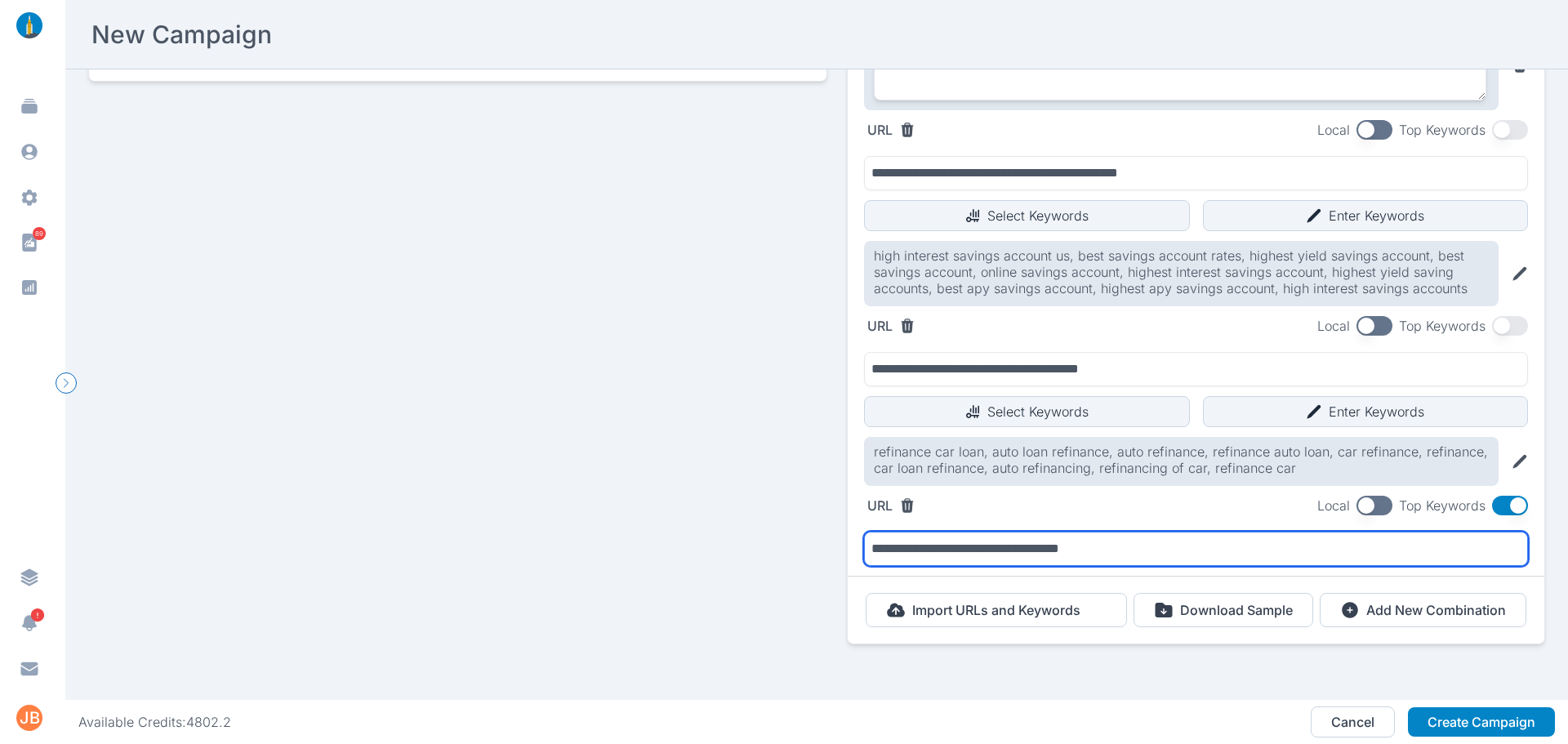
drag, startPoint x: 1141, startPoint y: 533, endPoint x: 697, endPoint y: 526, distance: 444.1
click at [713, 530] on div "**********" at bounding box center [817, 161] width 1457 height 1034
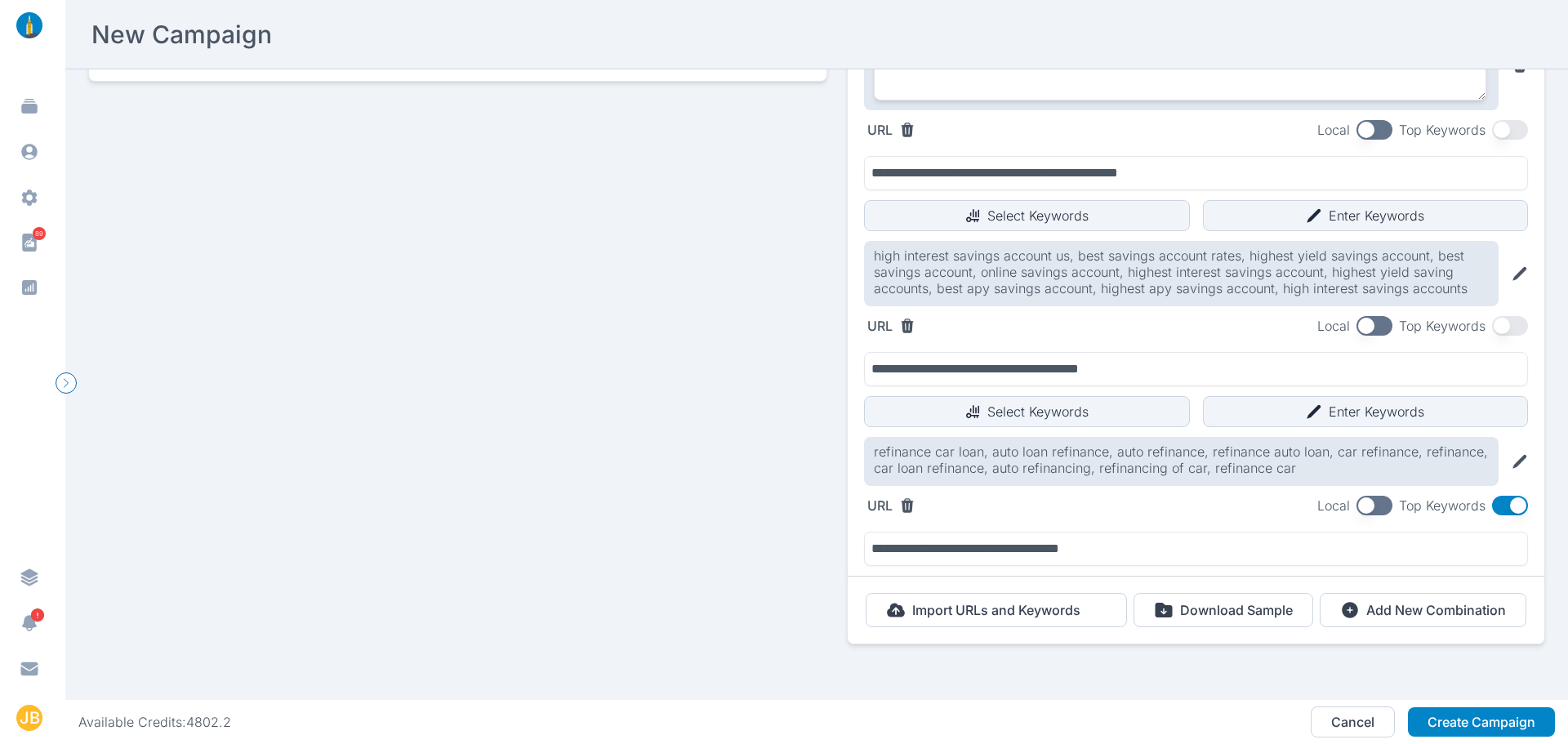
click at [1499, 496] on button "button" at bounding box center [1510, 506] width 36 height 20
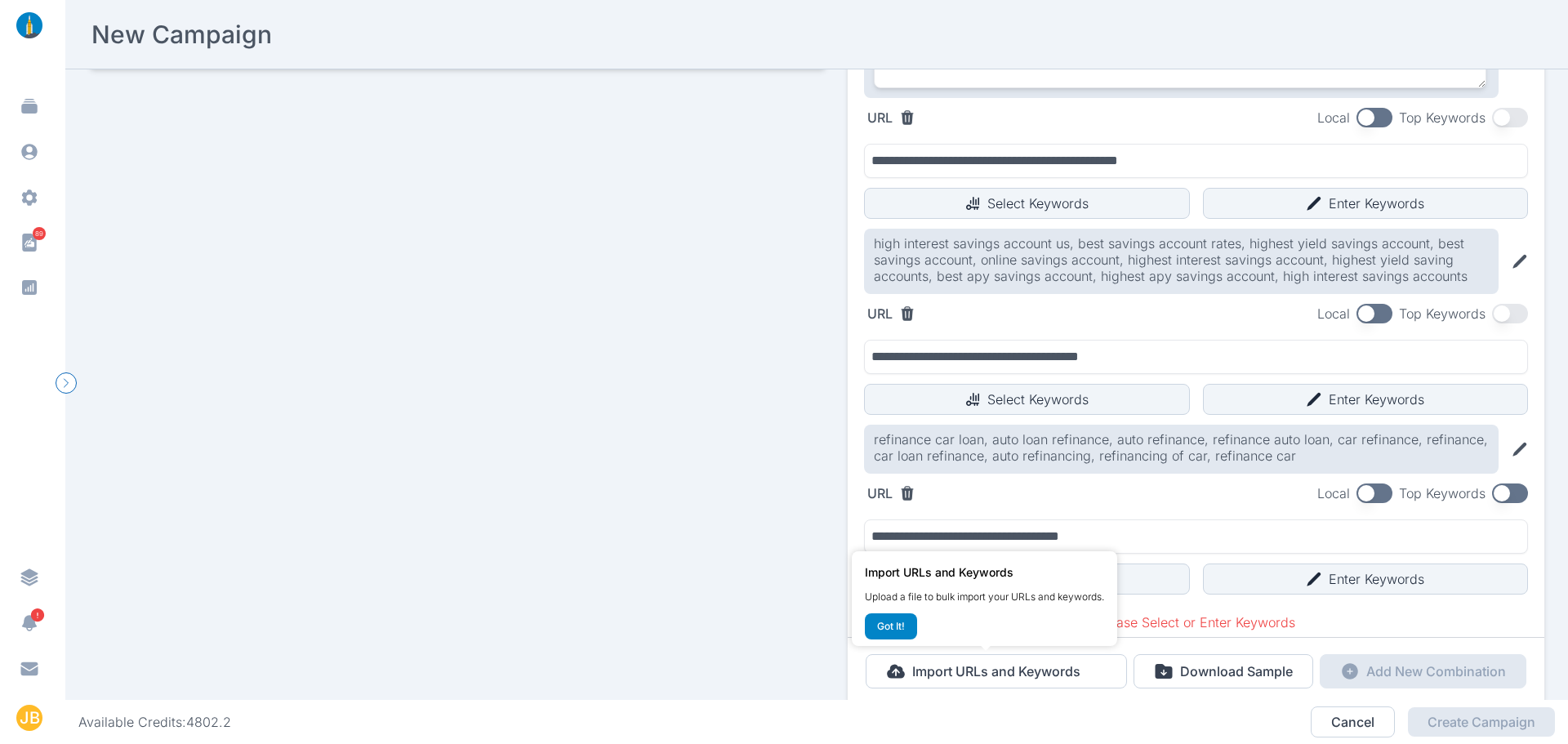
scroll to position [535, 0]
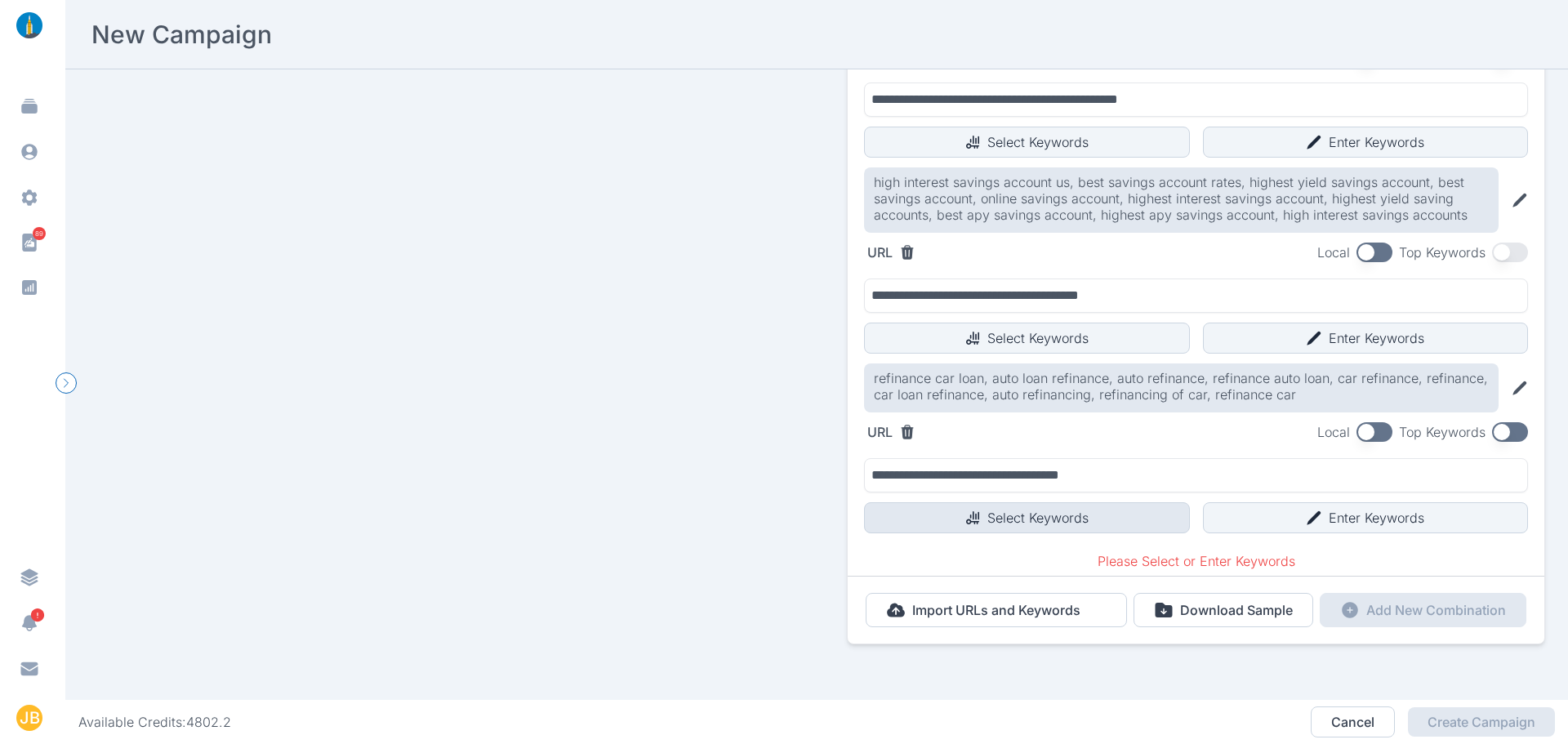
click at [1032, 503] on button "Select Keywords" at bounding box center [1027, 518] width 326 height 31
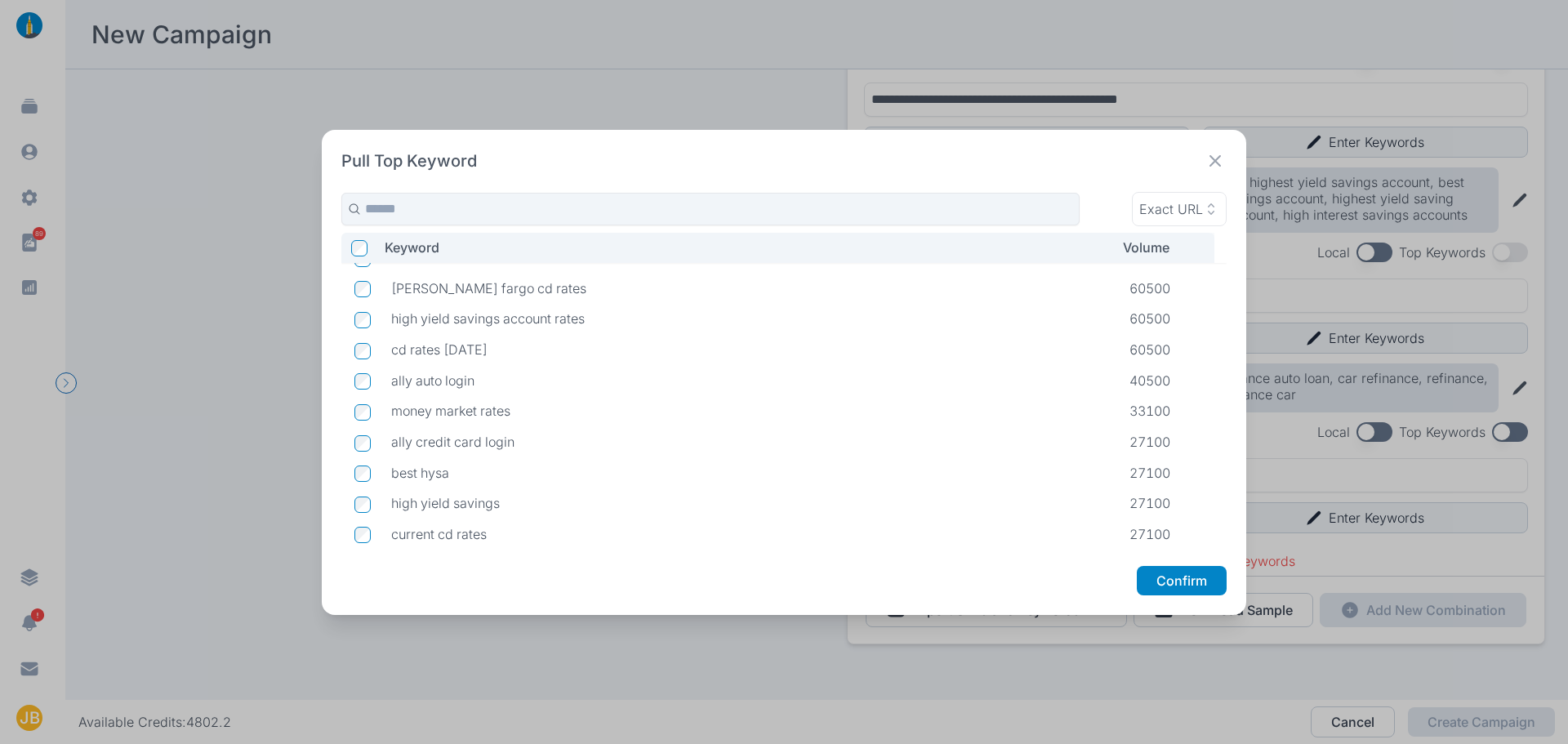
scroll to position [165, 0]
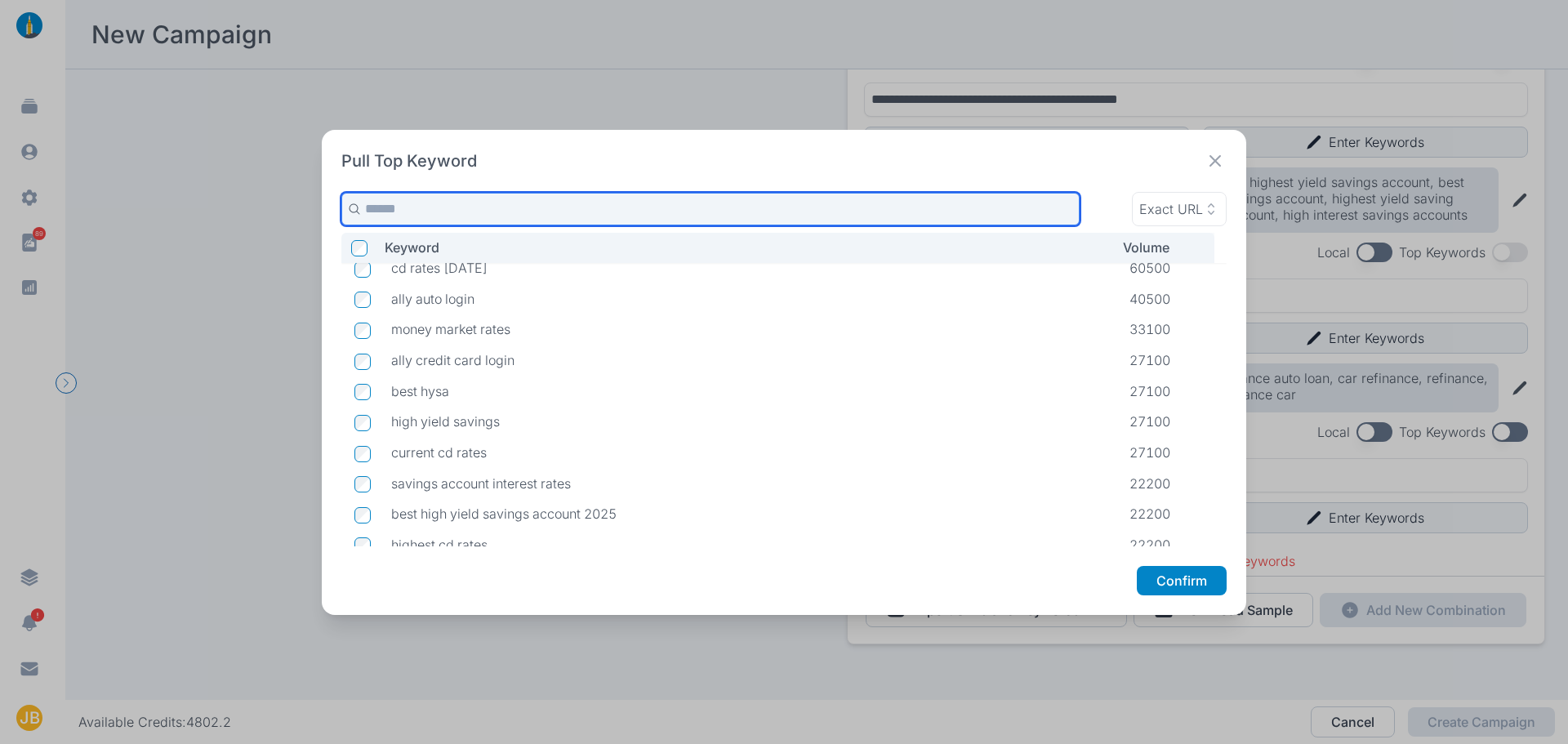
click at [443, 224] on input "text" at bounding box center [711, 209] width 738 height 33
type input "*"
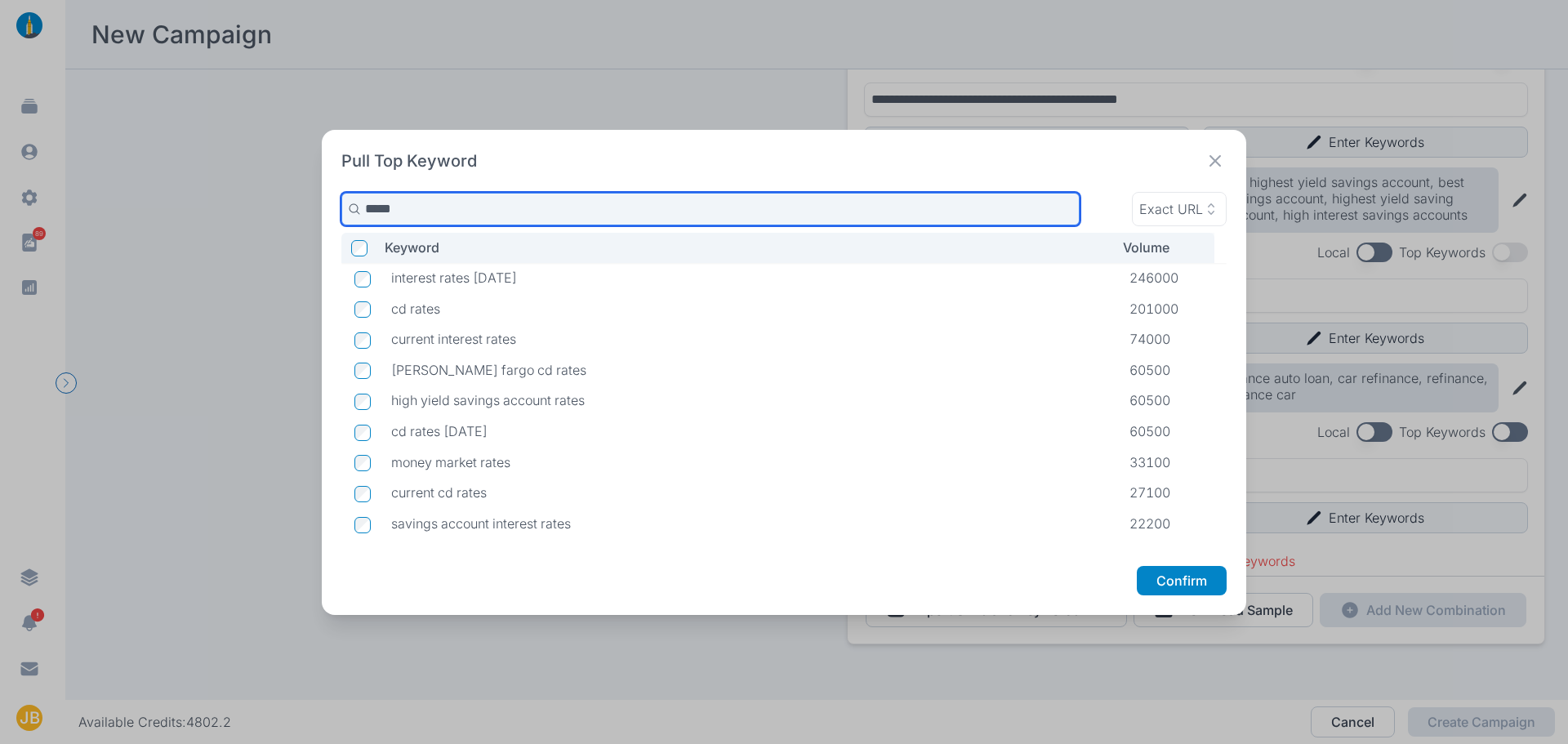
type input "*****"
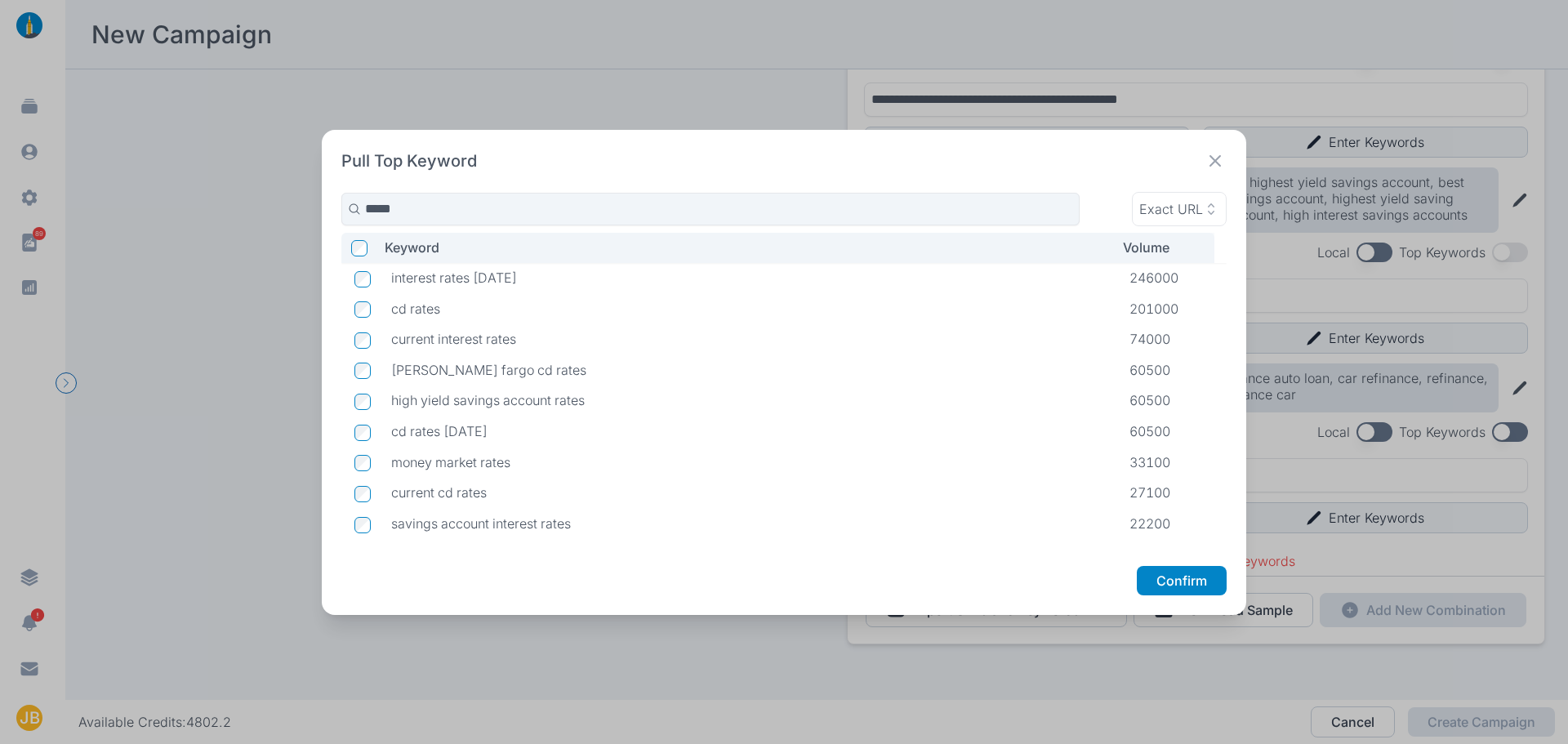
scroll to position [81, 0]
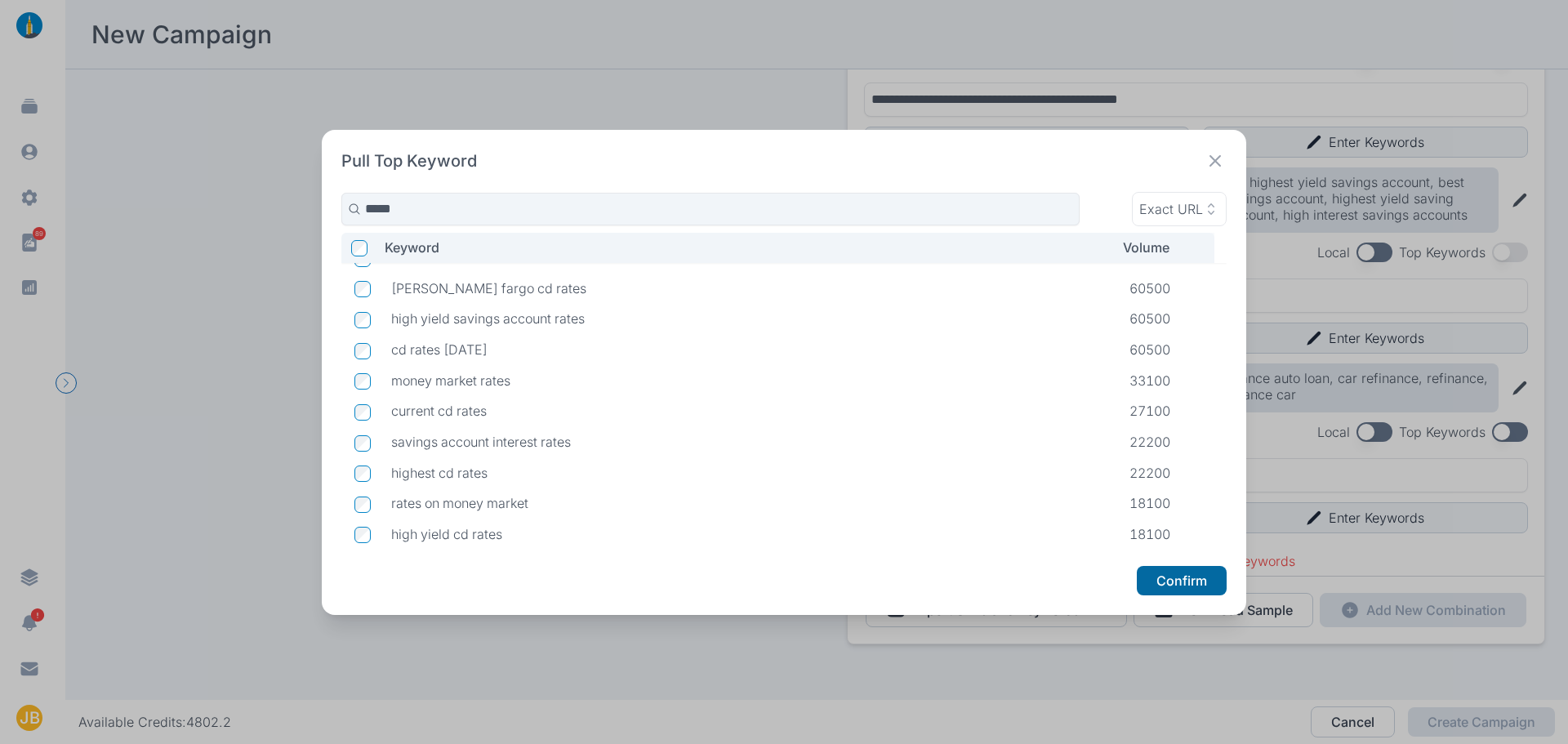
click at [1208, 592] on button "Confirm" at bounding box center [1182, 580] width 90 height 30
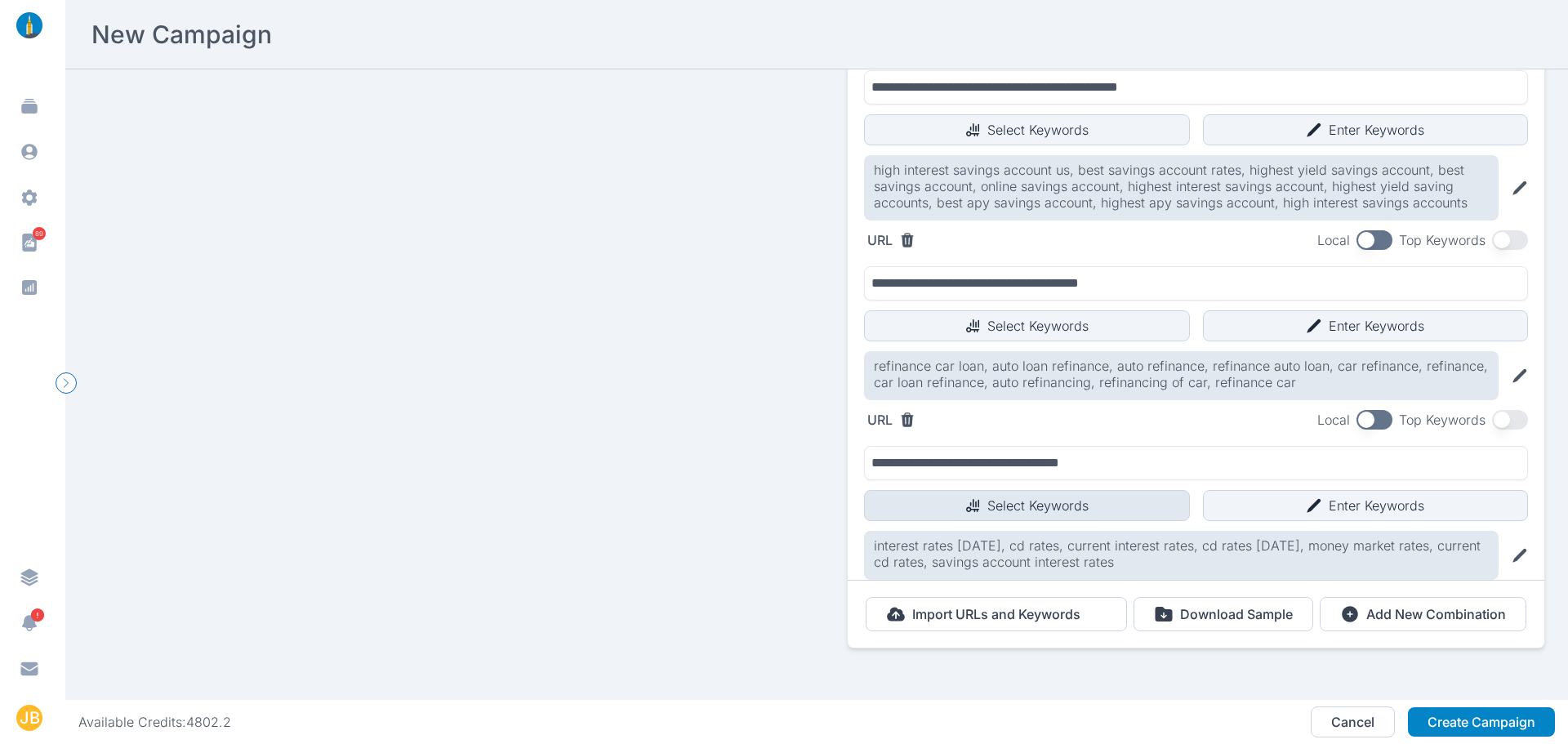
click at [1013, 507] on button "Select Keywords" at bounding box center [1027, 505] width 326 height 31
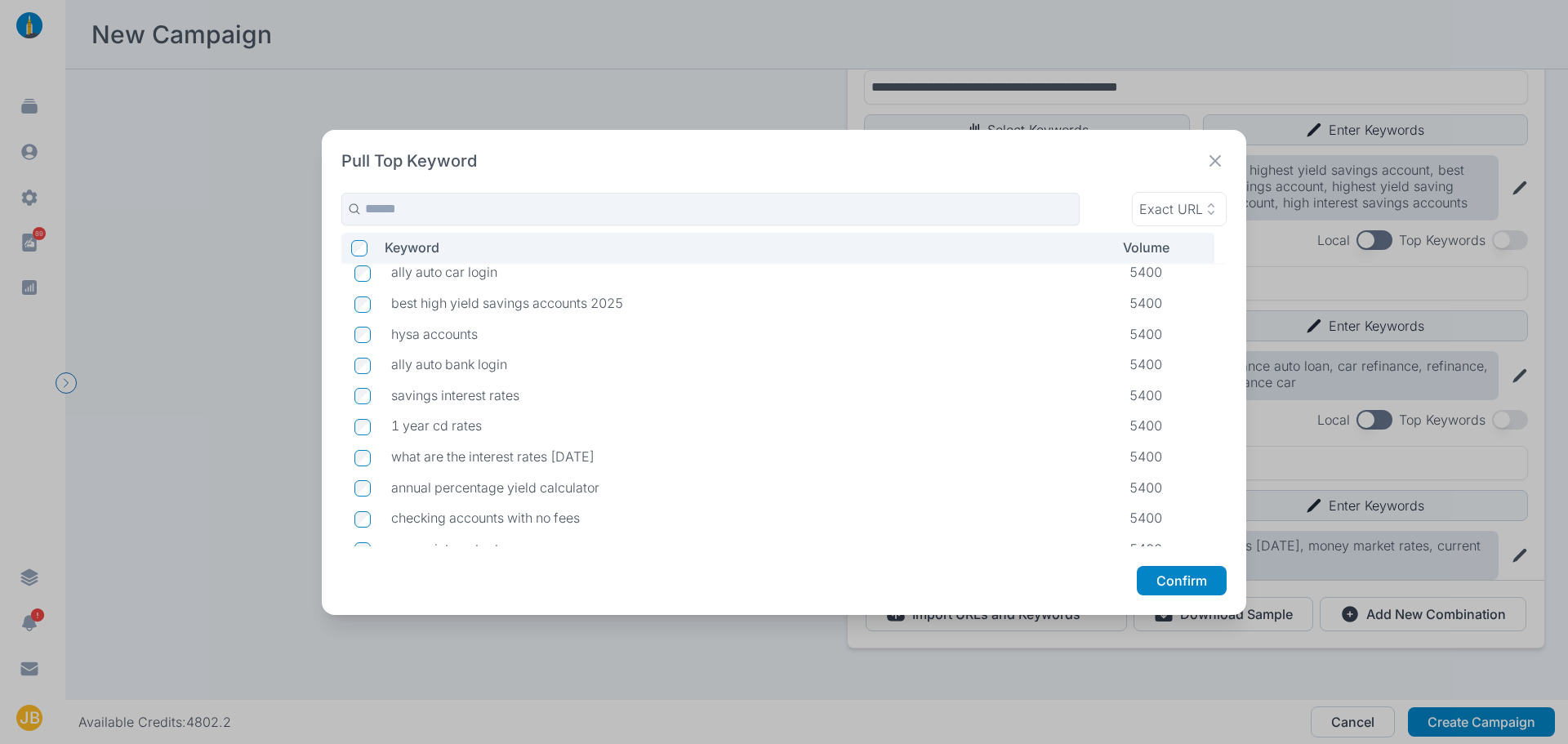
scroll to position [2726, 0]
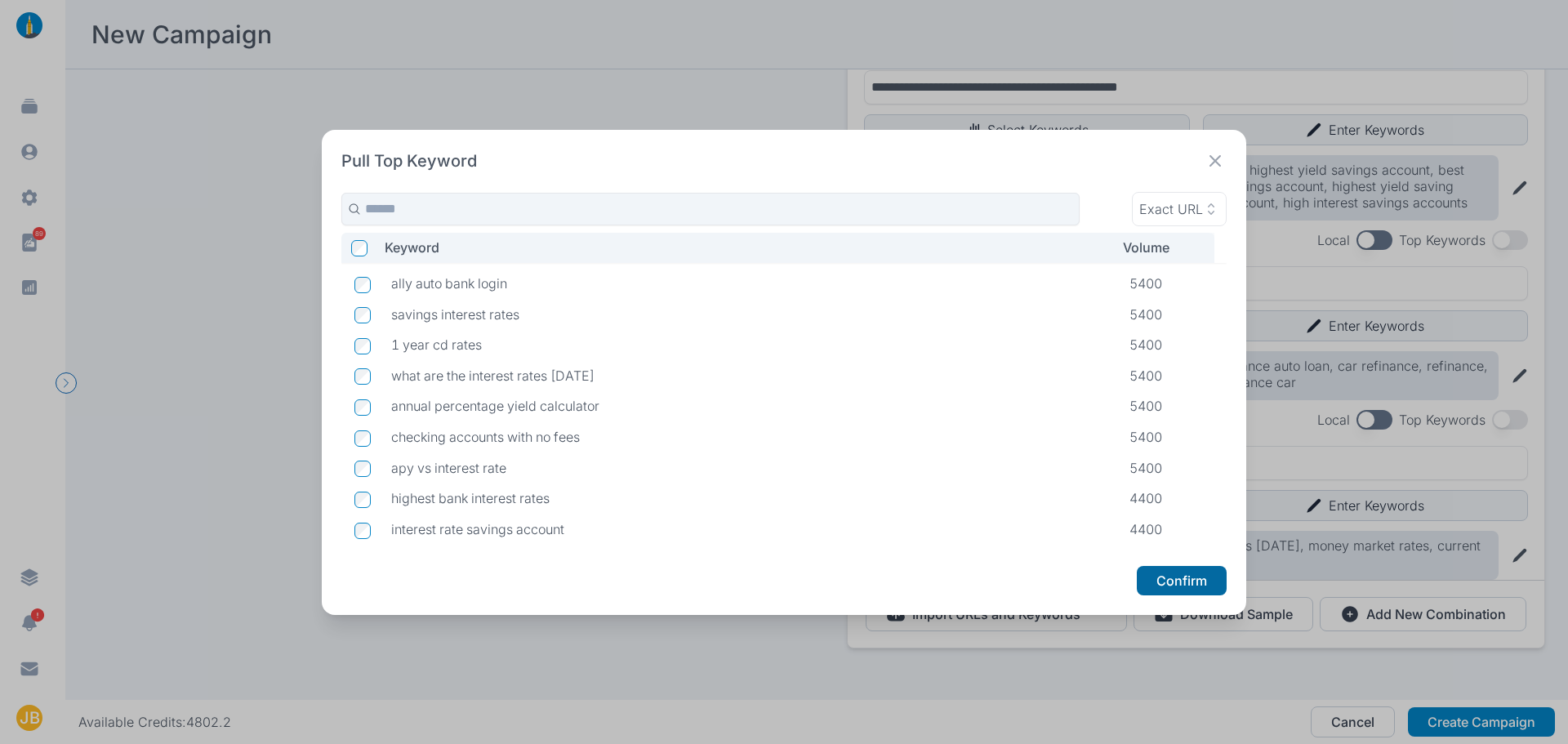
click at [1192, 581] on button "Confirm" at bounding box center [1182, 580] width 90 height 30
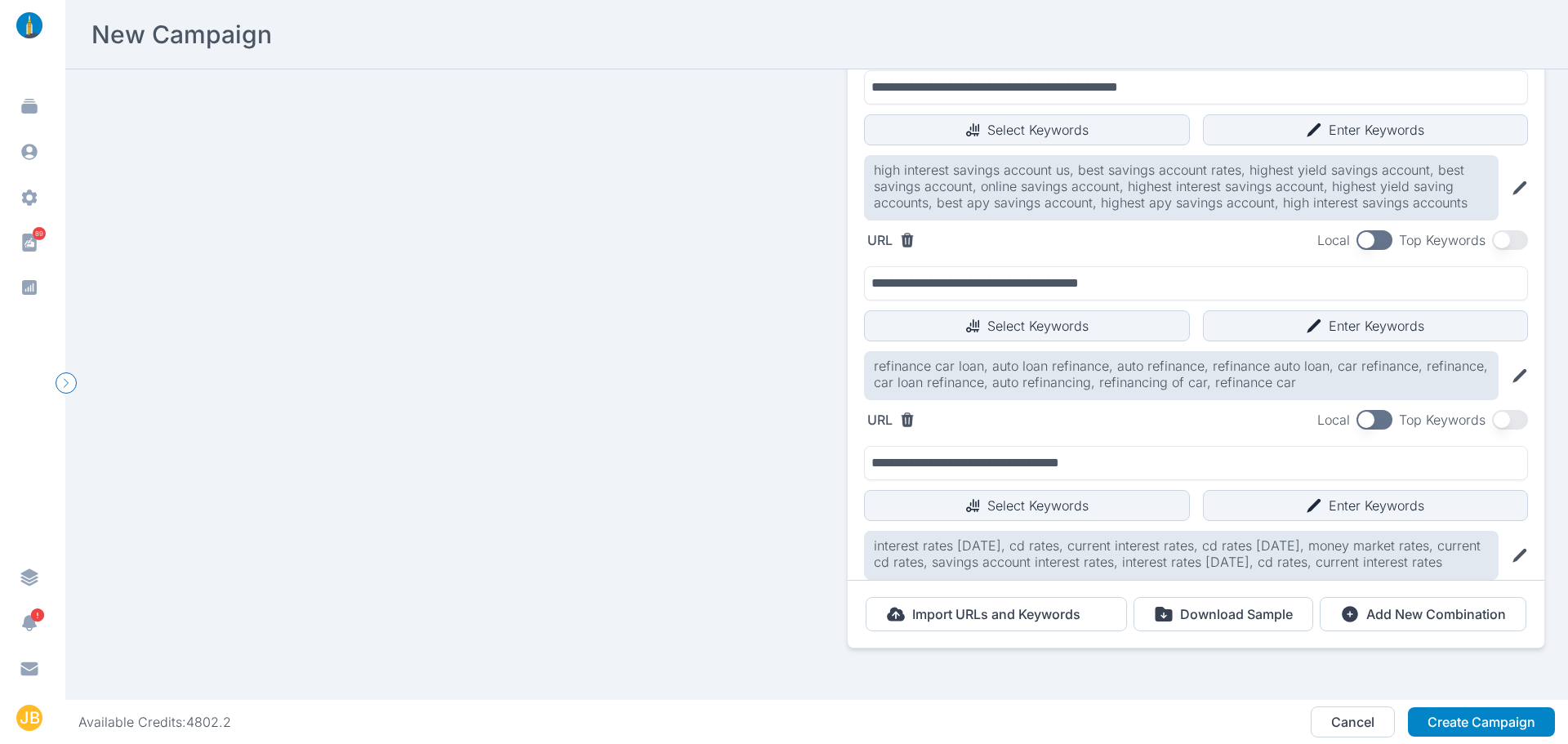
scroll to position [551, 0]
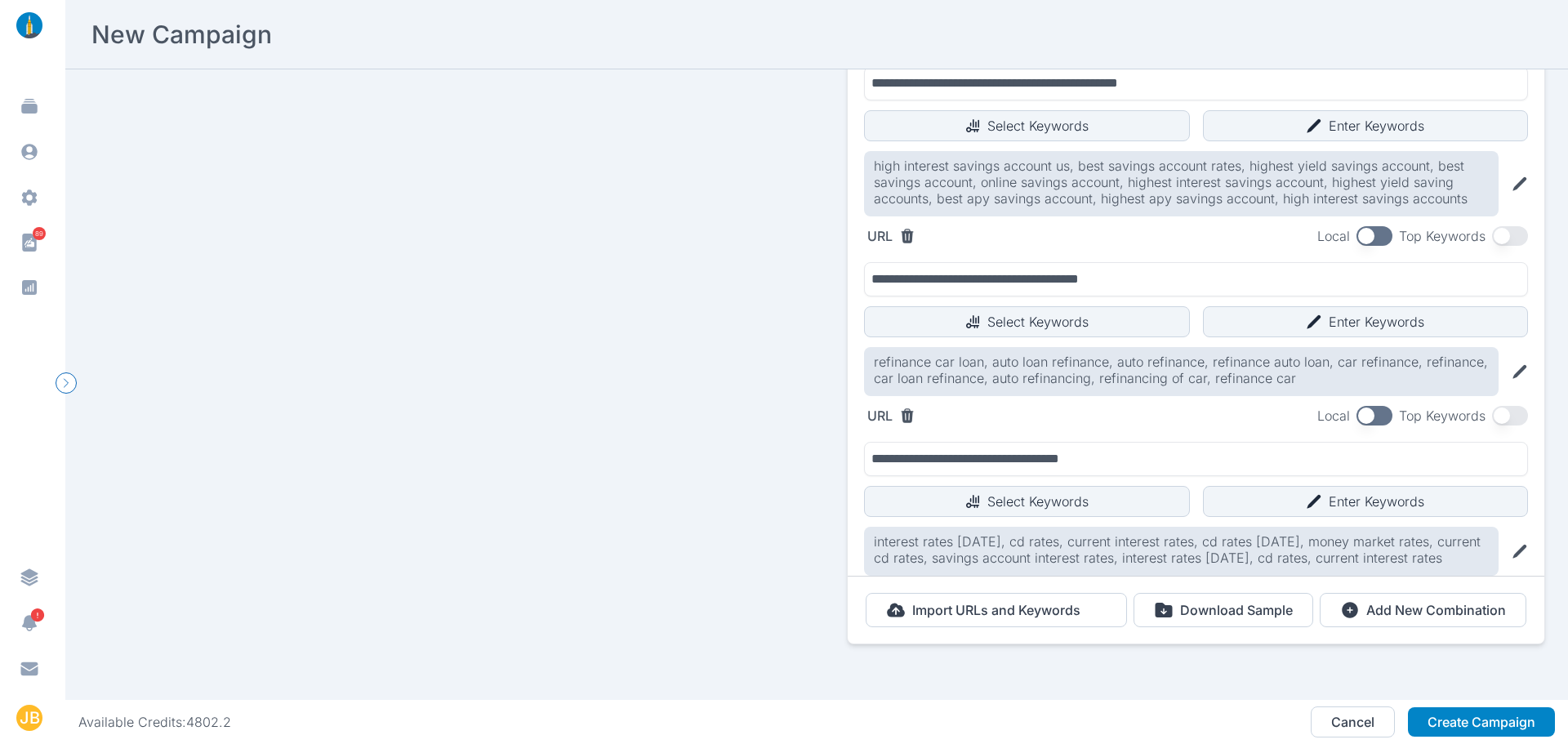
click at [1513, 545] on icon at bounding box center [1520, 552] width 14 height 14
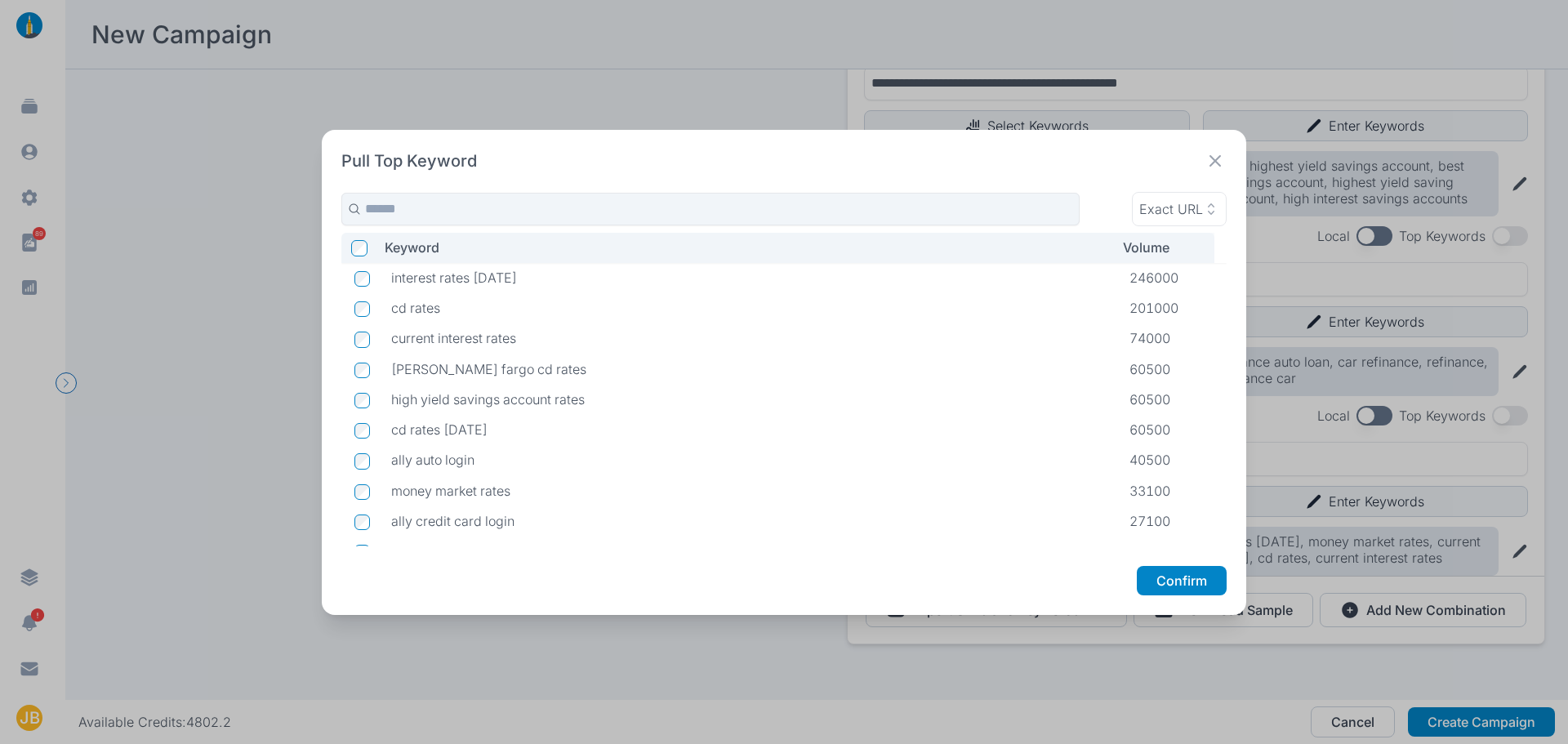
click at [1221, 151] on icon at bounding box center [1216, 161] width 23 height 23
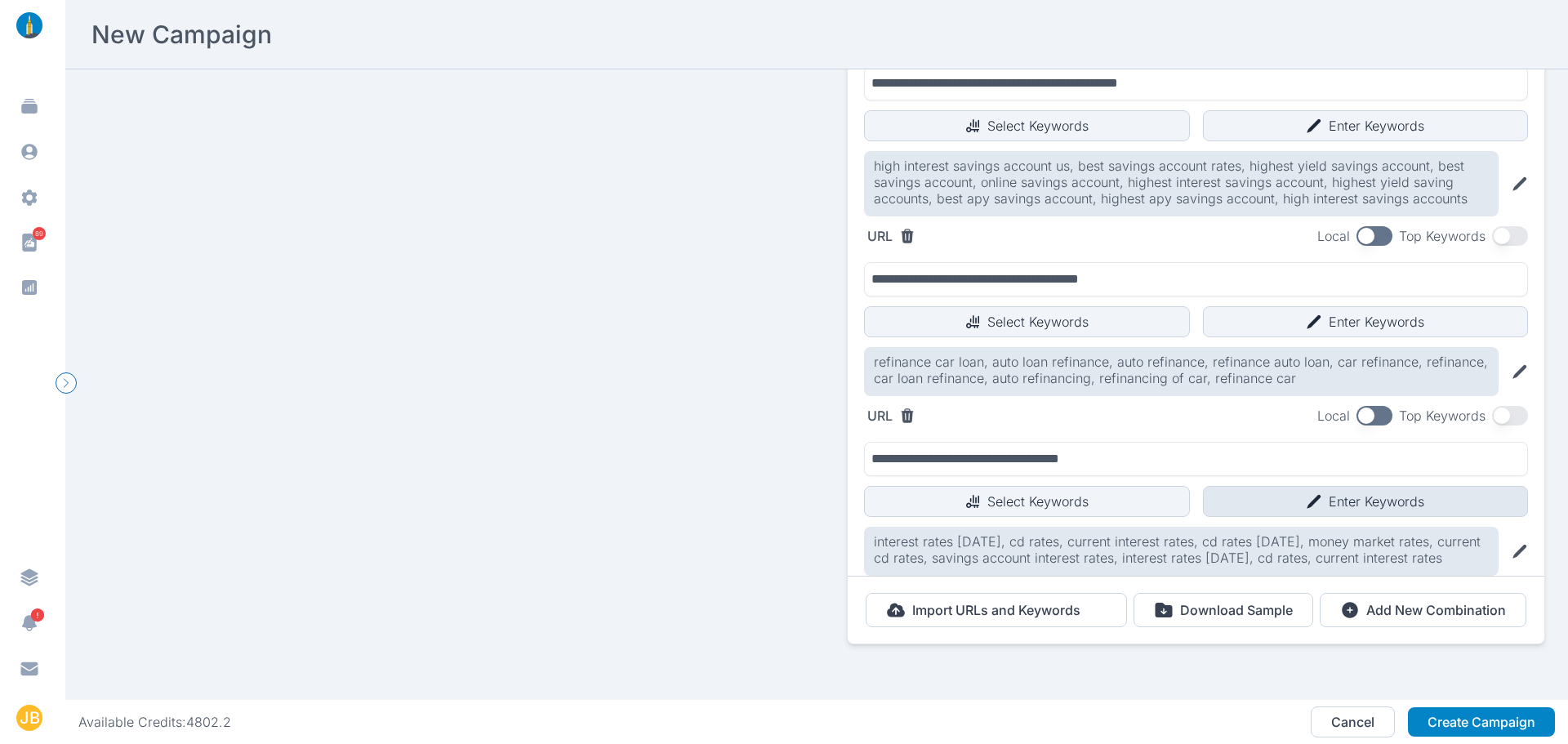
click at [1288, 491] on button "Enter Keywords" at bounding box center [1366, 502] width 326 height 31
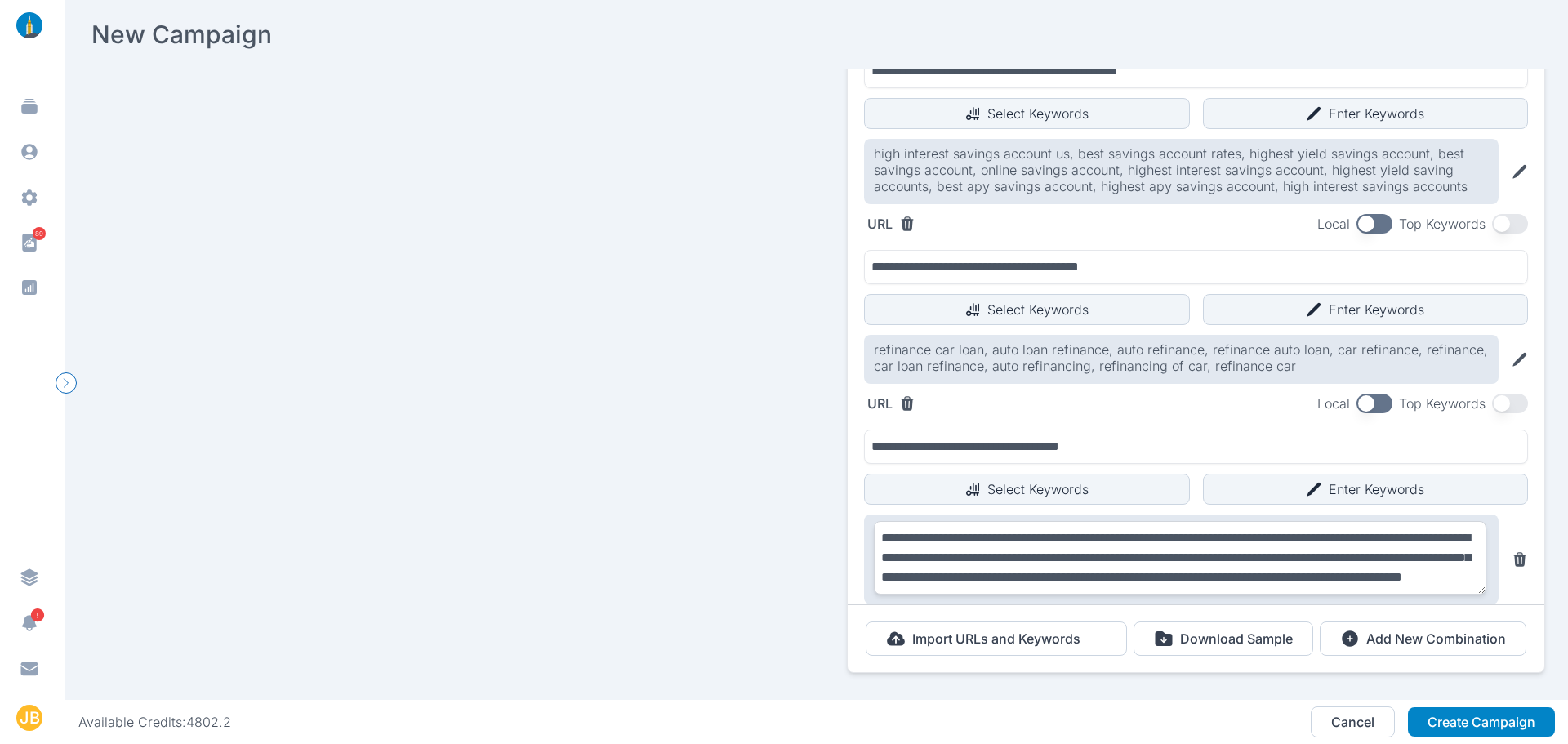
scroll to position [20, 0]
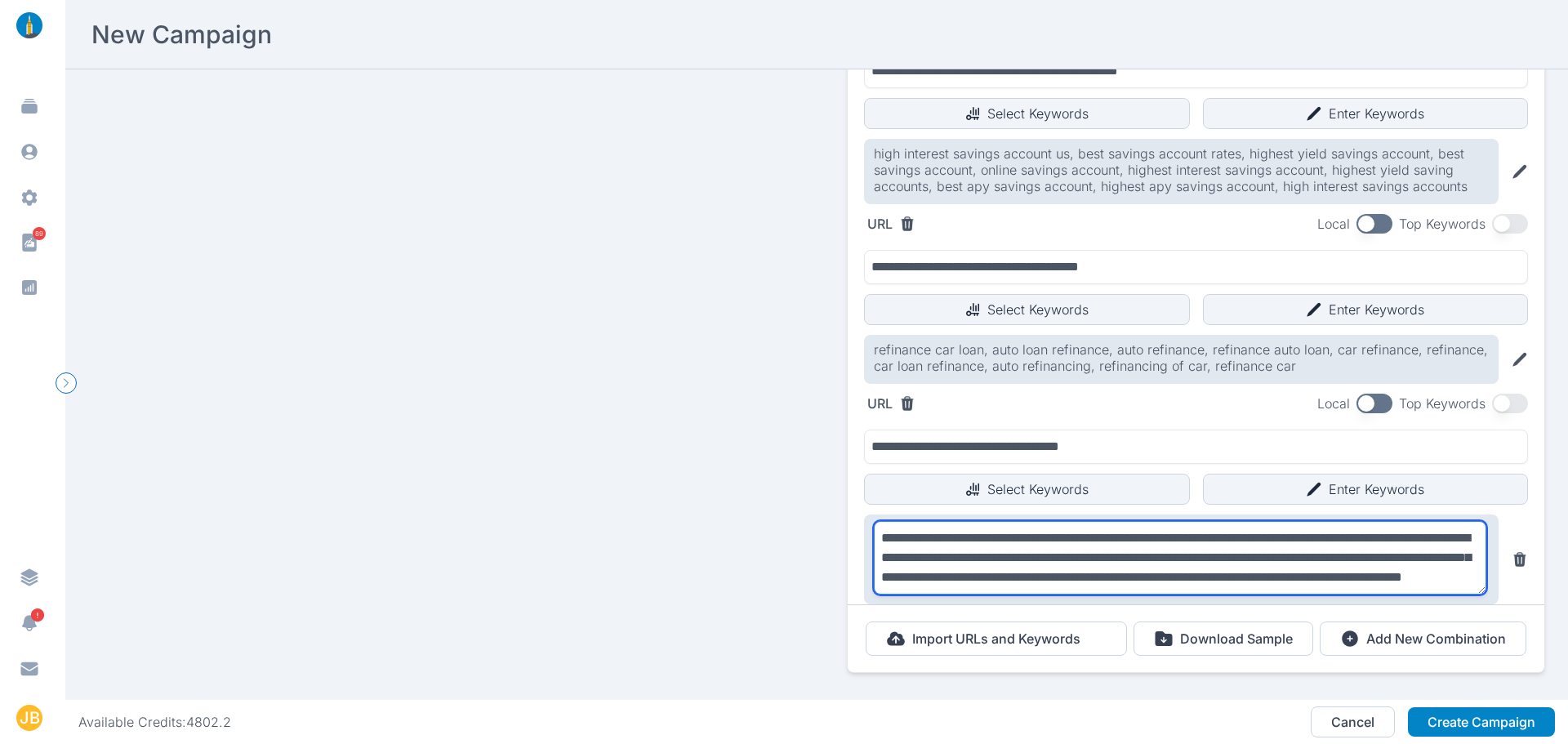
click at [1265, 573] on textarea "**********" at bounding box center [1180, 558] width 612 height 73
drag, startPoint x: 1115, startPoint y: 559, endPoint x: 1360, endPoint y: 574, distance: 245.5
click at [1360, 574] on textarea "**********" at bounding box center [1180, 558] width 612 height 73
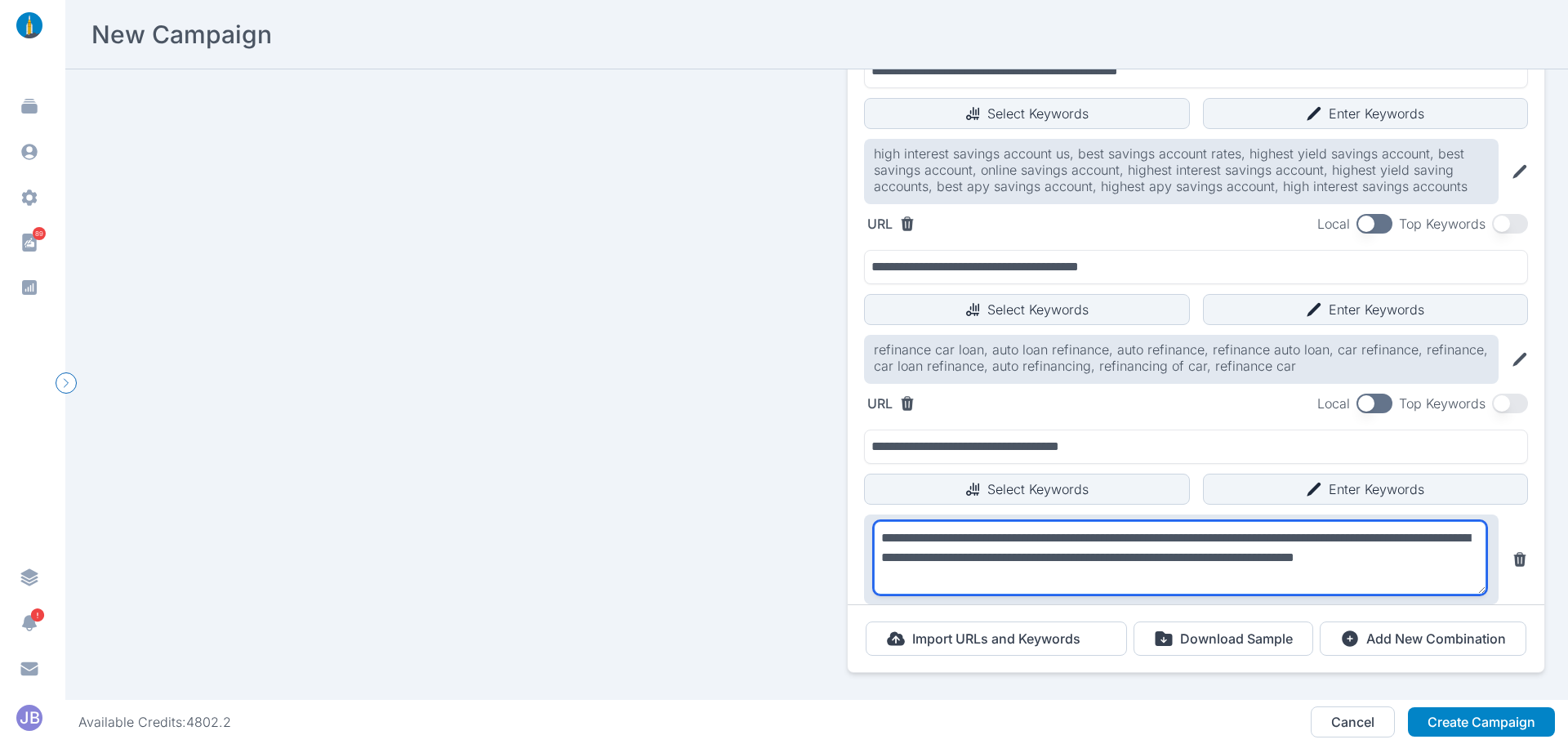
click at [1308, 559] on textarea "**********" at bounding box center [1180, 558] width 612 height 73
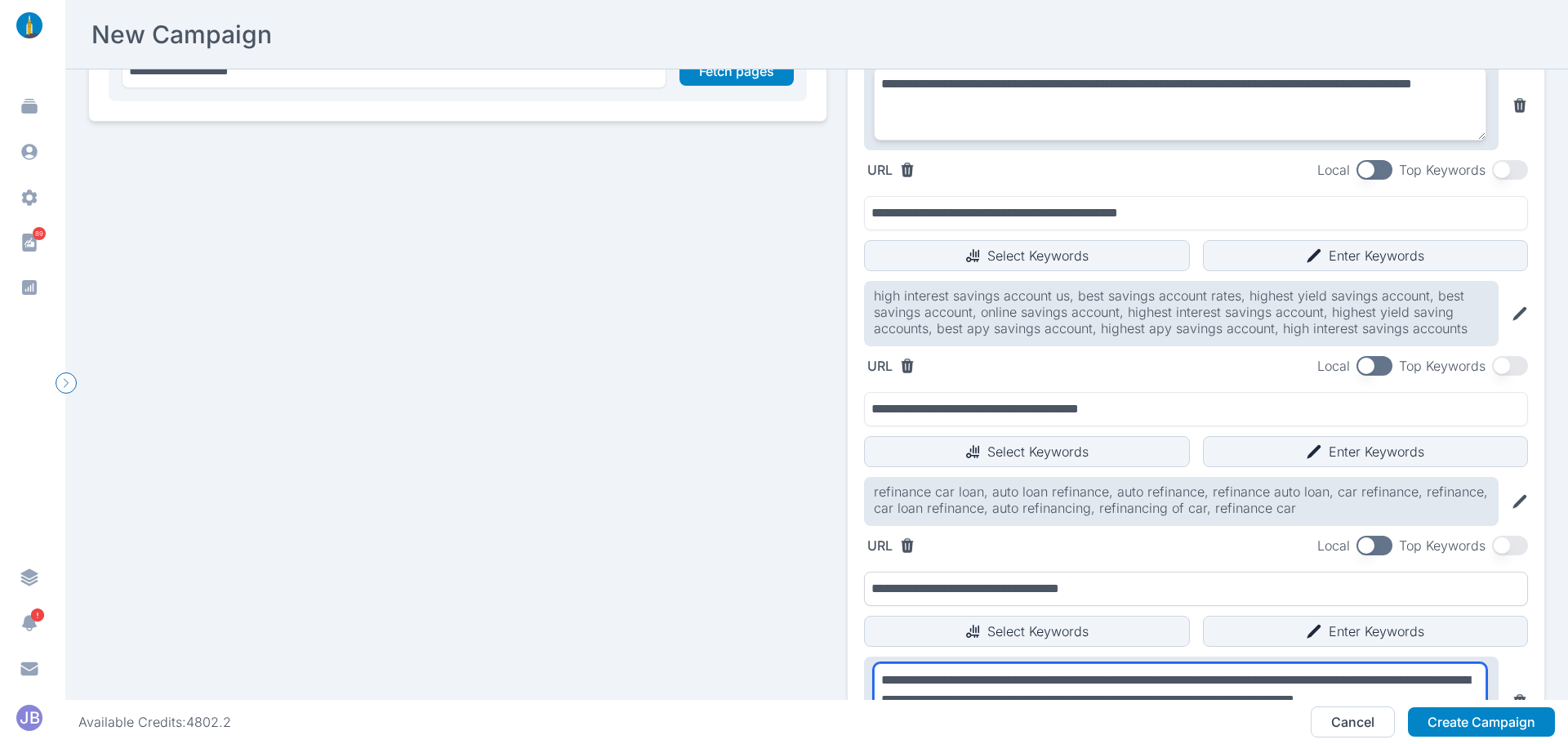
scroll to position [592, 0]
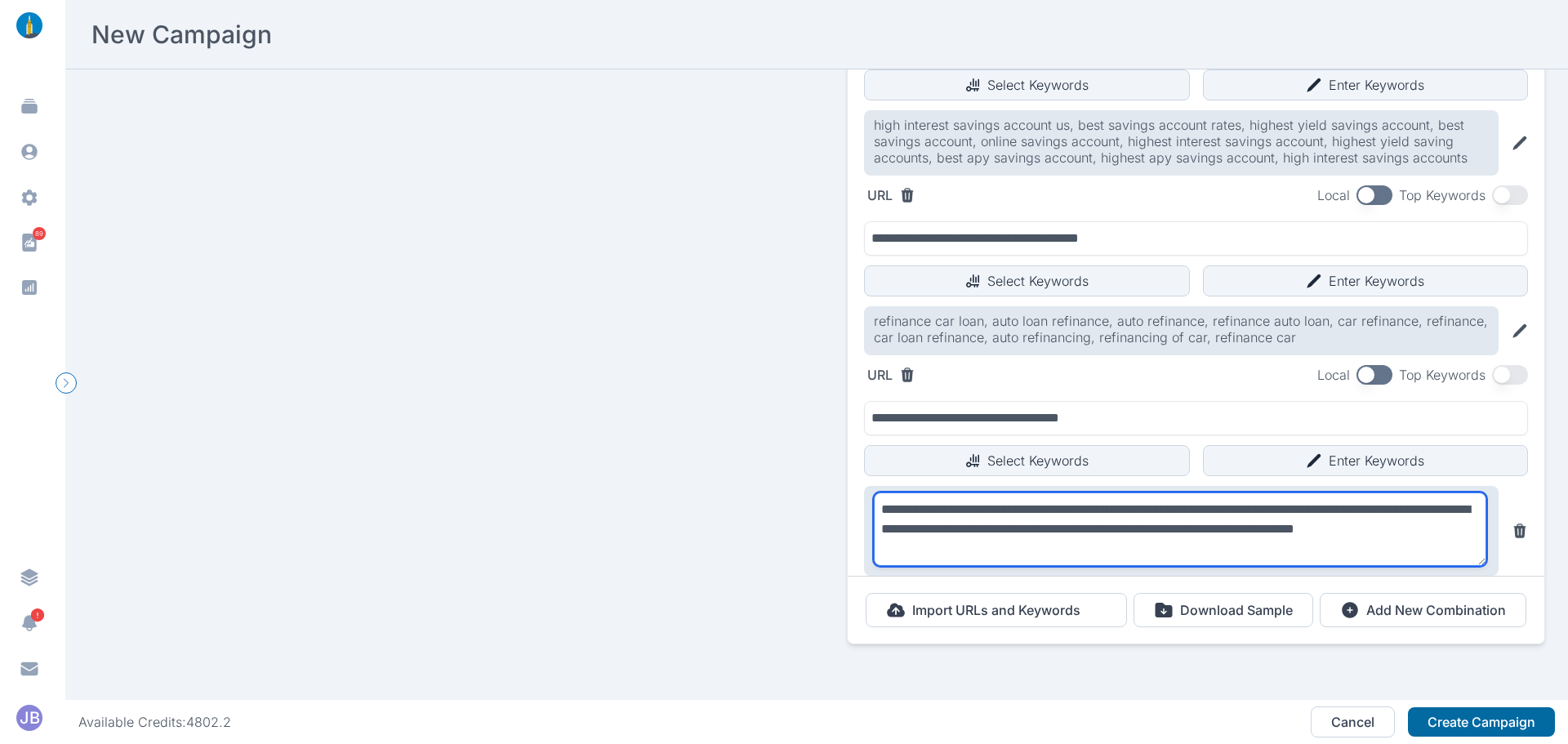
type textarea "**********"
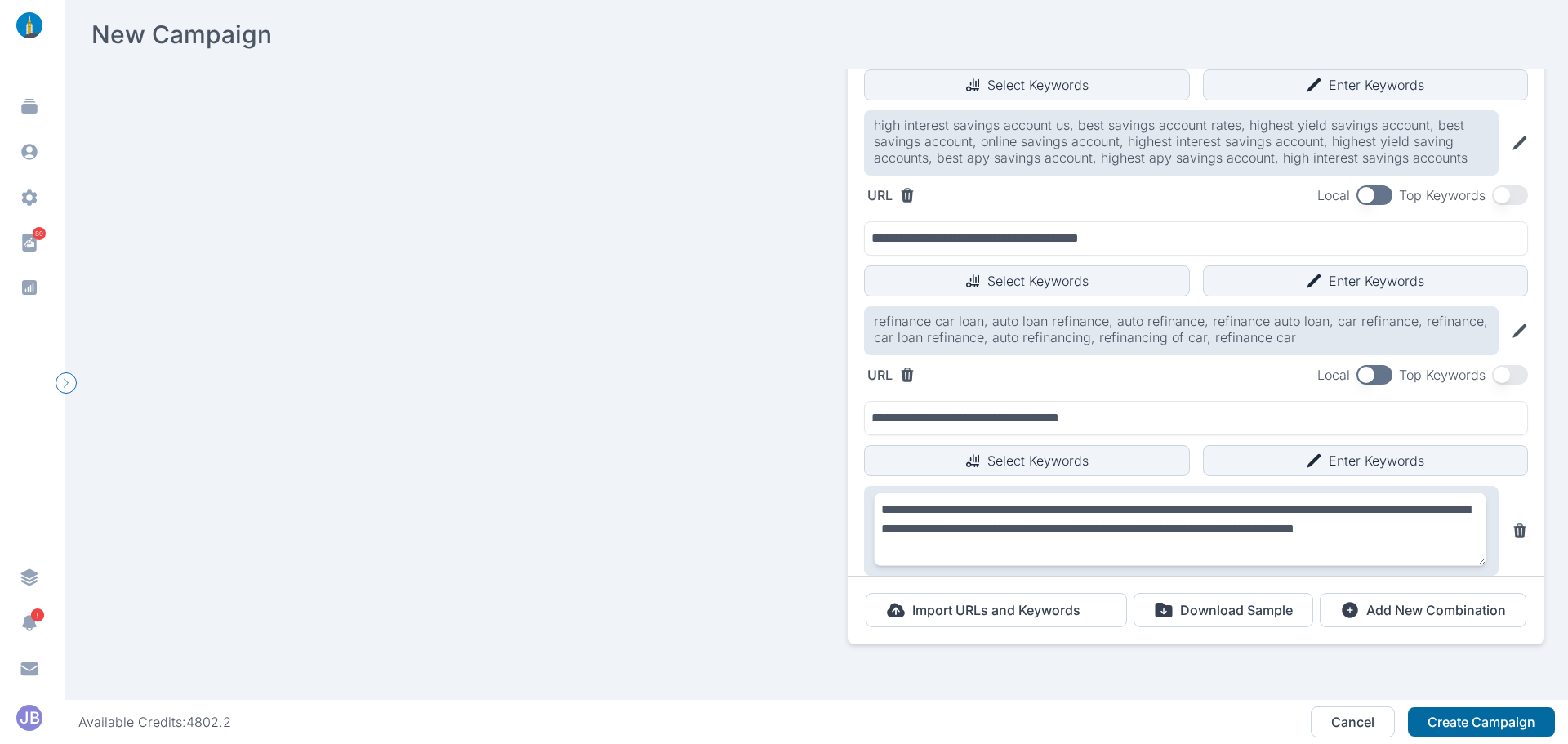
click at [1455, 720] on button "Create Campaign" at bounding box center [1481, 722] width 147 height 30
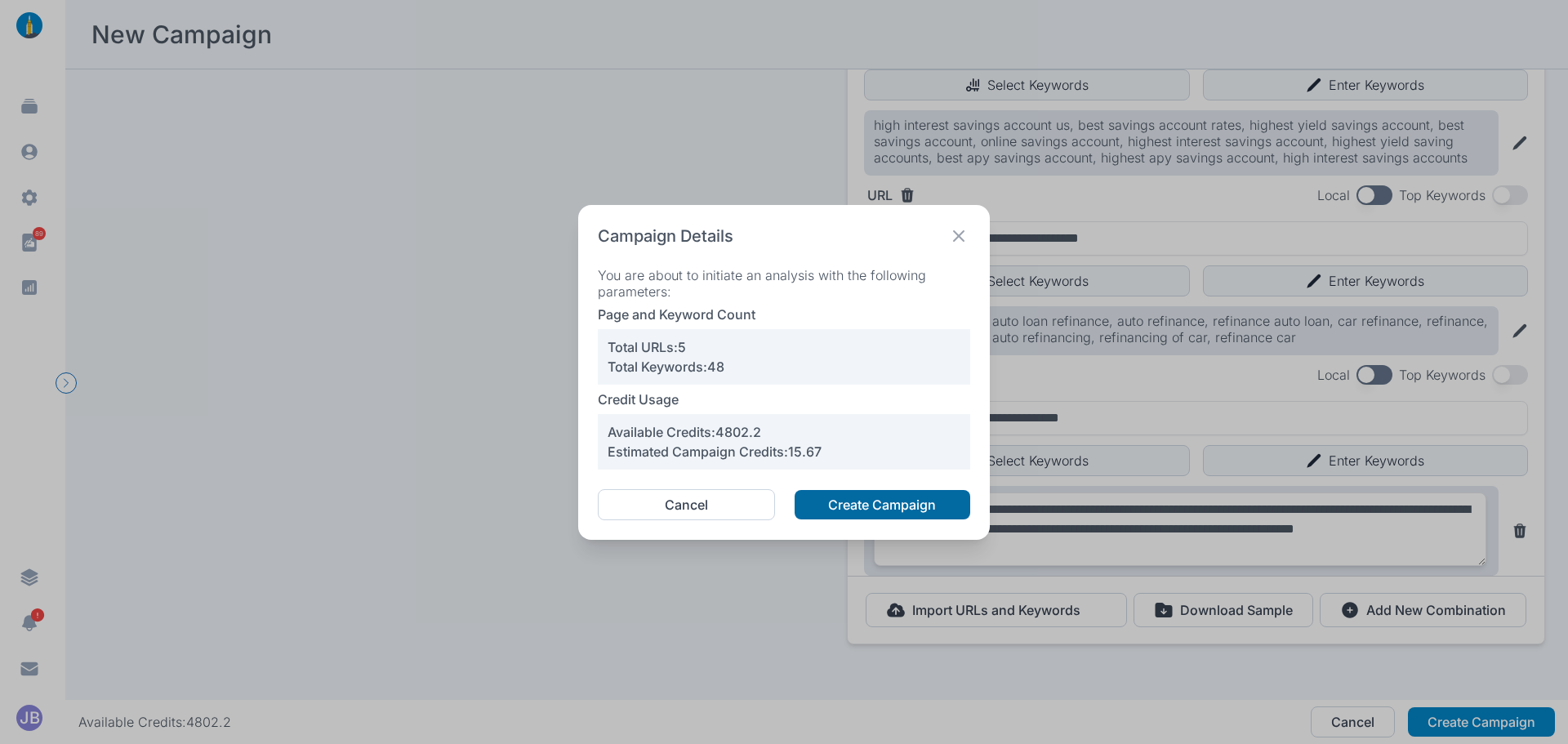
click at [909, 501] on button "Create Campaign" at bounding box center [882, 504] width 175 height 30
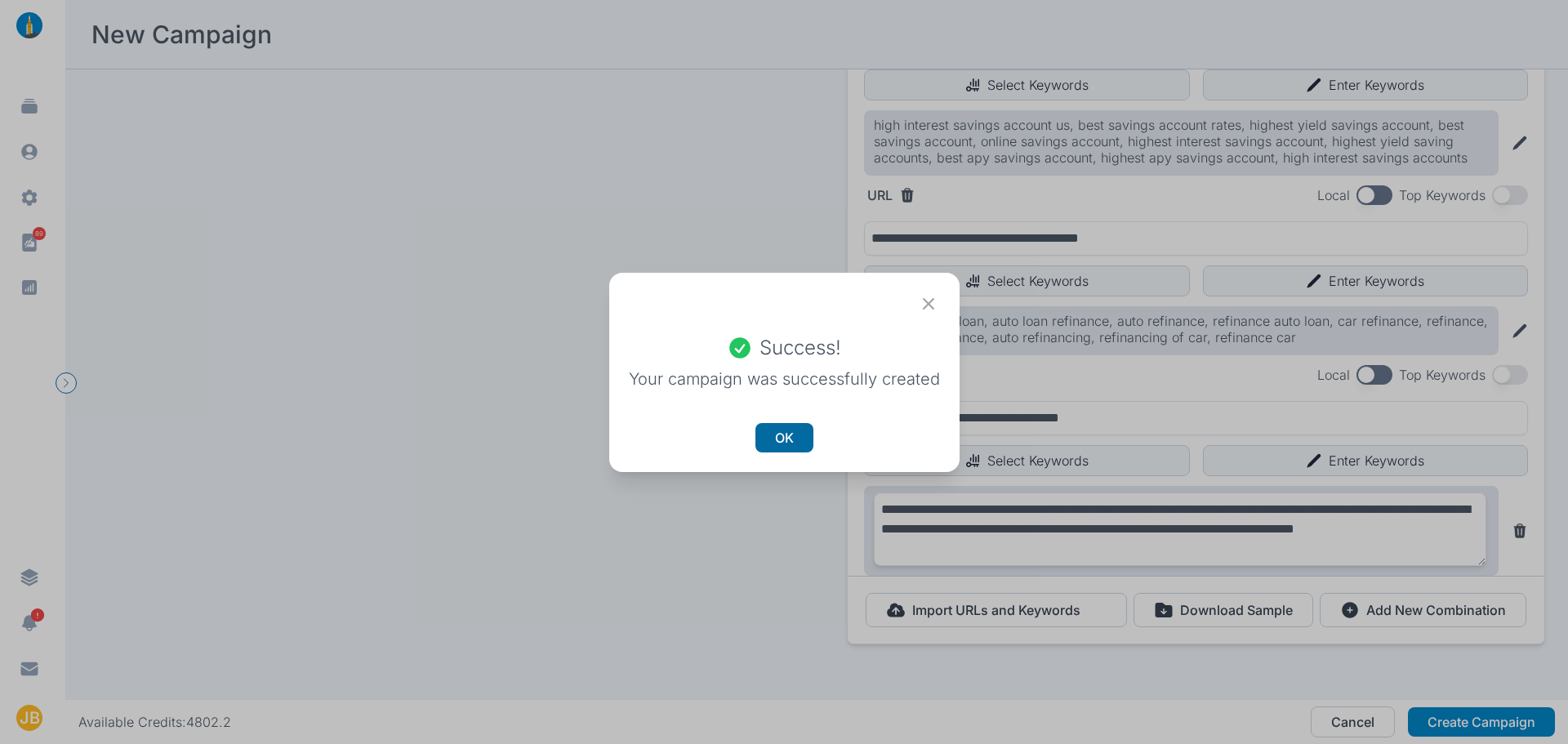
click at [776, 443] on button "OK" at bounding box center [784, 437] width 58 height 30
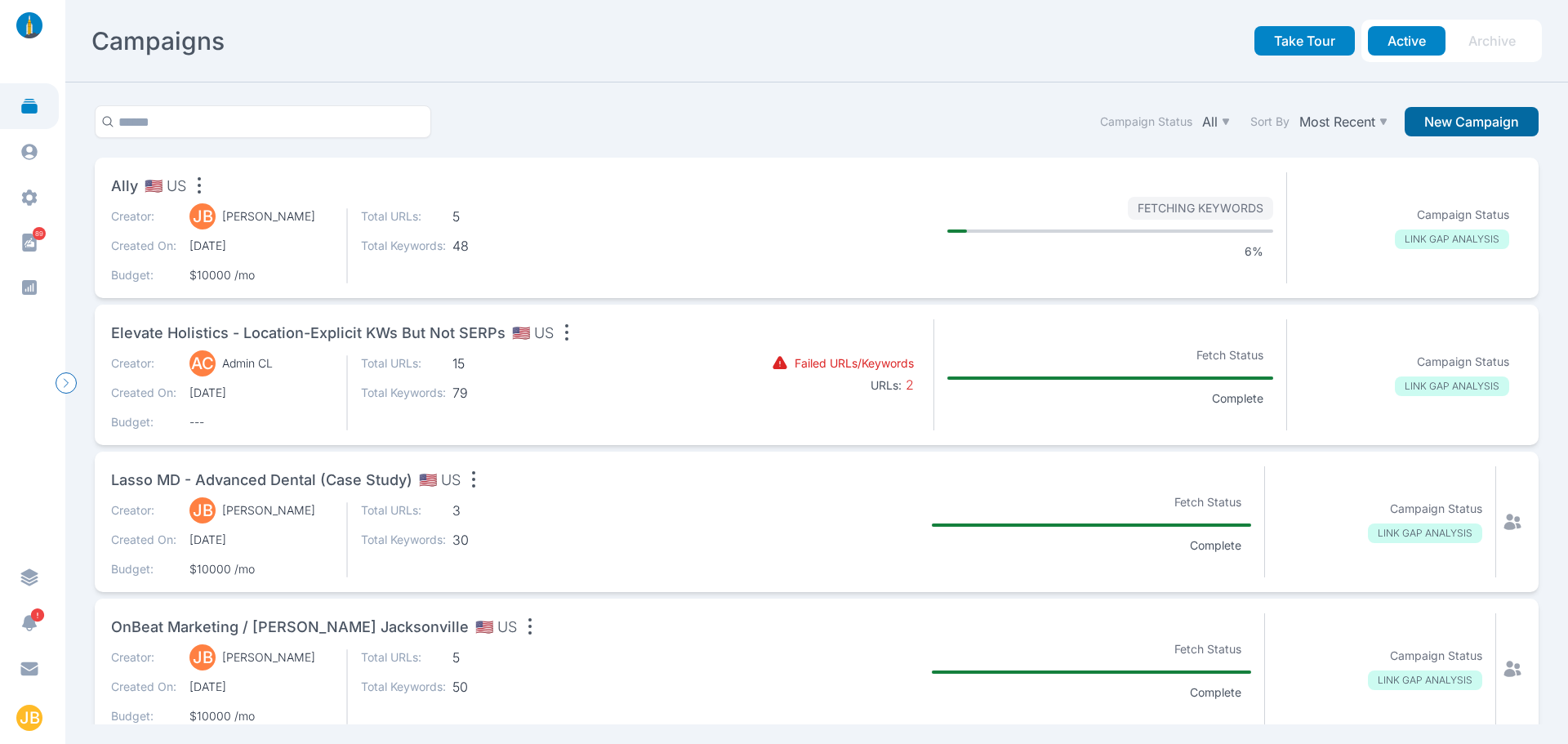
click at [1444, 126] on button "New Campaign" at bounding box center [1472, 122] width 134 height 30
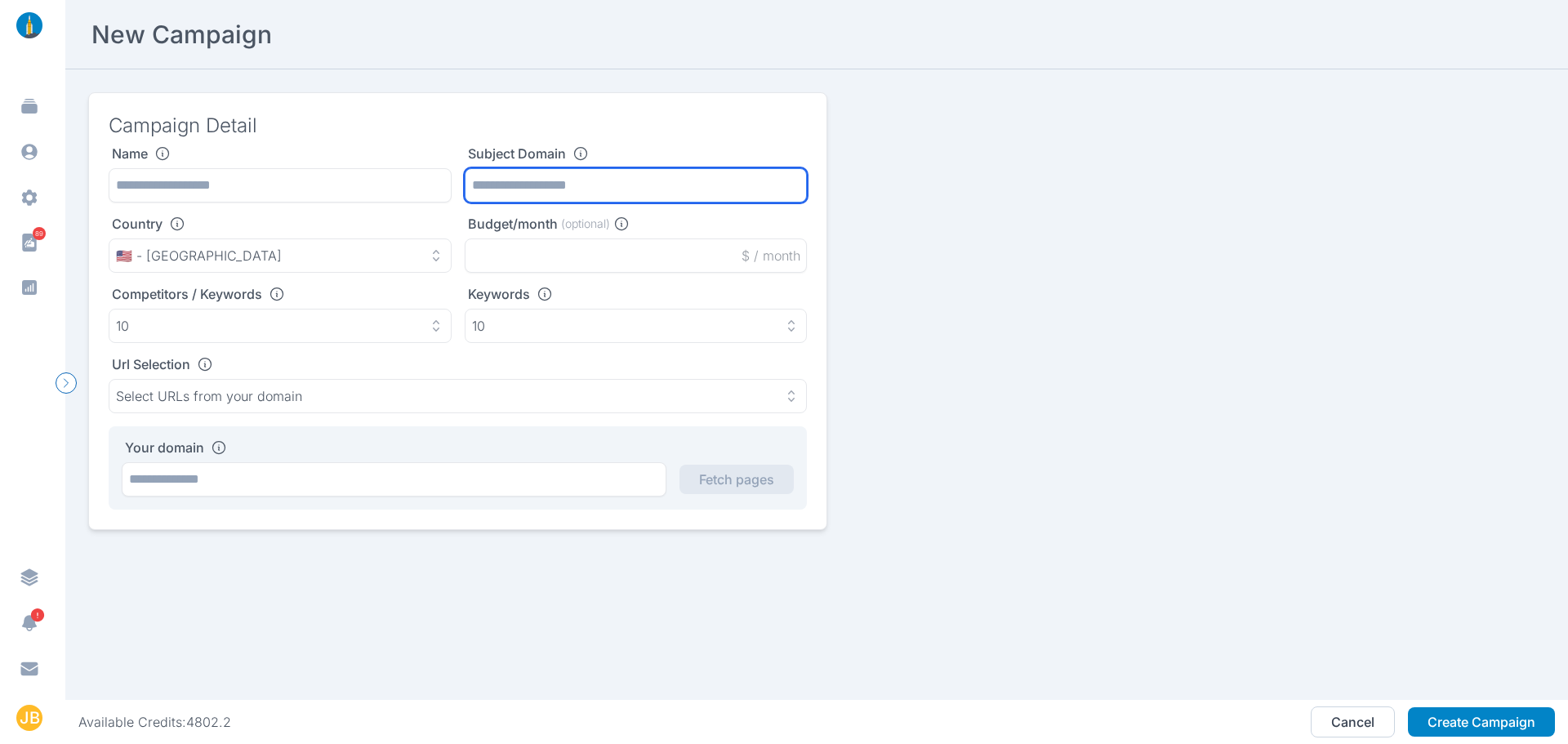
click at [501, 180] on input "text" at bounding box center [636, 185] width 343 height 34
paste input "**********"
type input "**********"
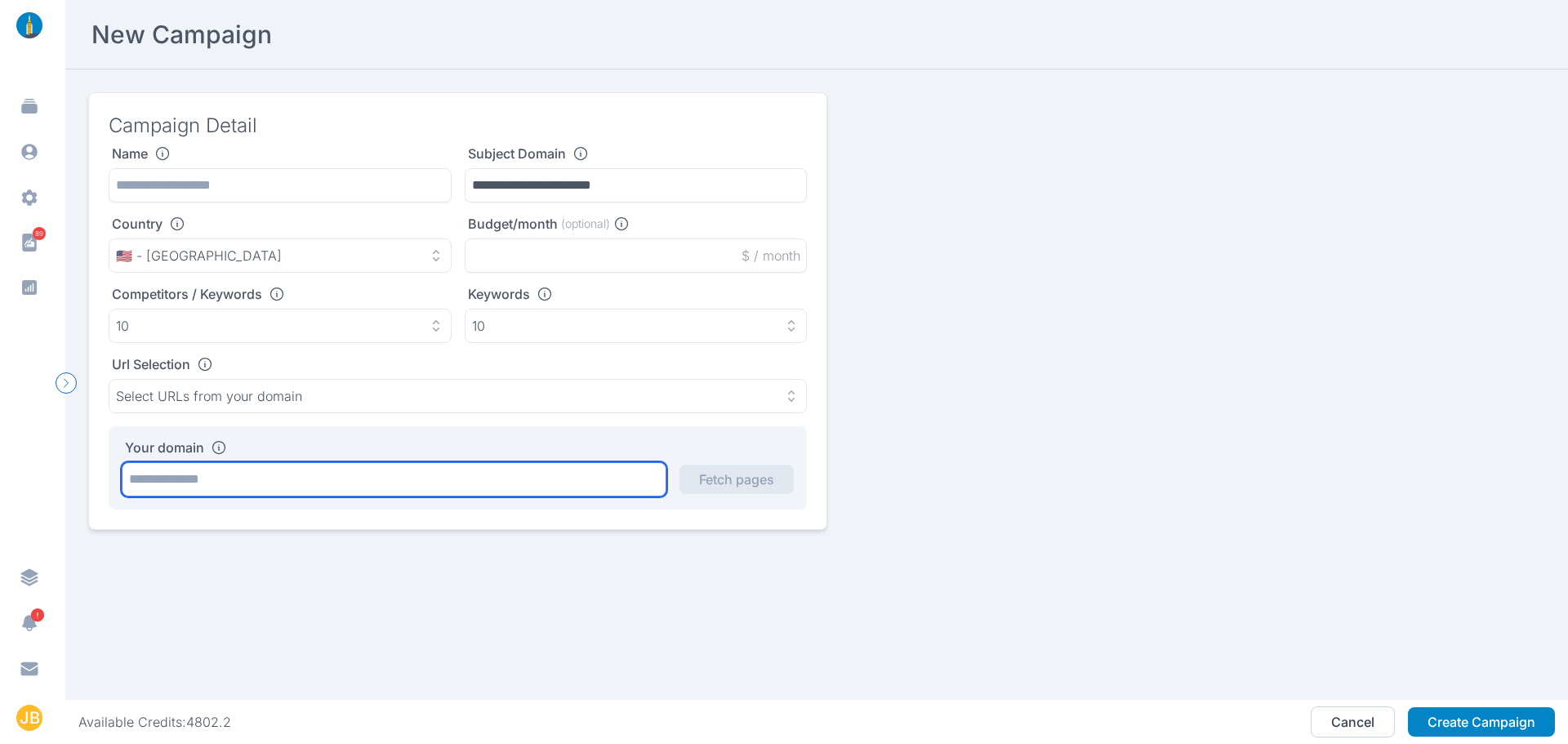
click at [371, 477] on input "text" at bounding box center [393, 479] width 544 height 34
paste input "**********"
type input "**********"
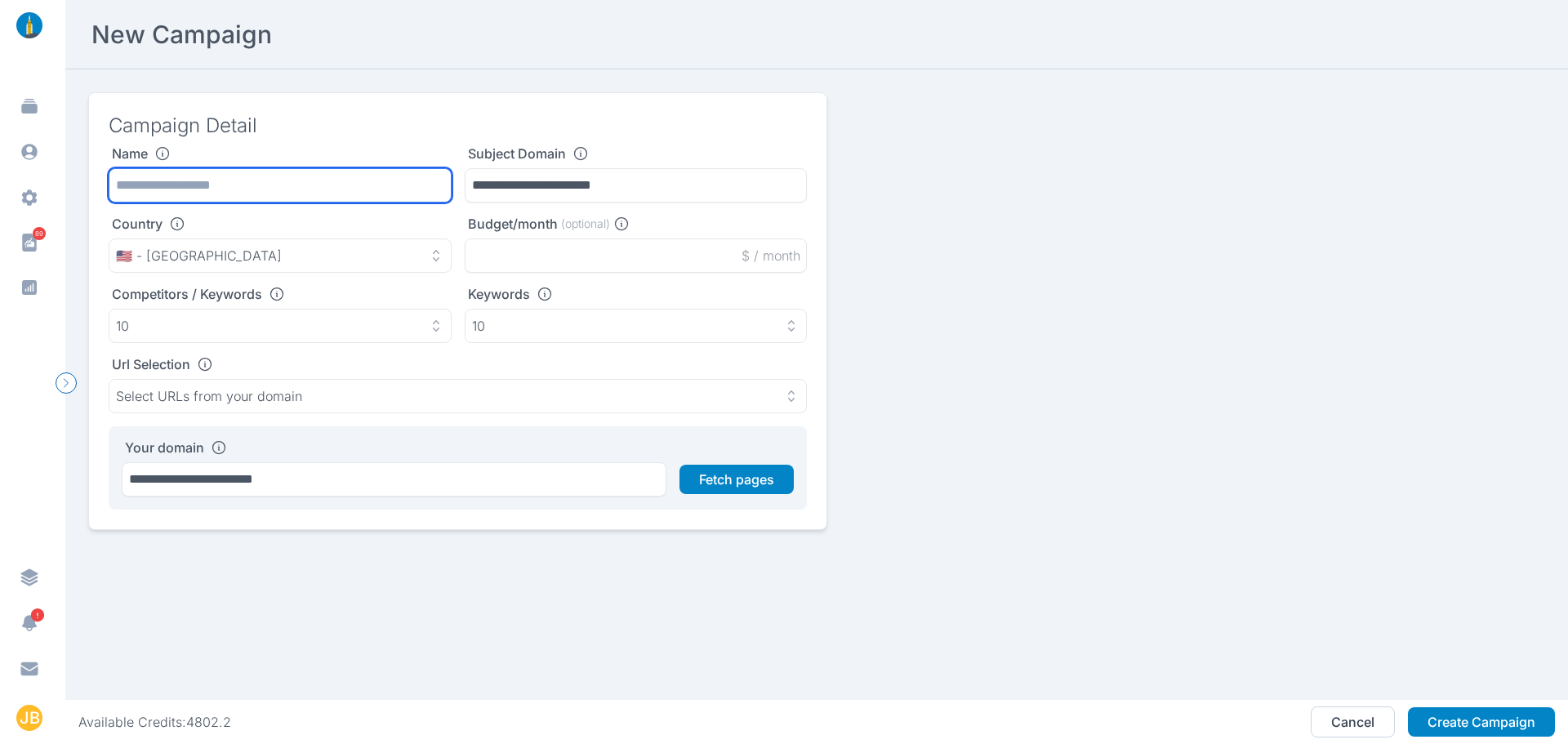
click at [280, 191] on input "text" at bounding box center [281, 185] width 343 height 34
click at [256, 189] on input "**********" at bounding box center [281, 185] width 343 height 34
type input "********"
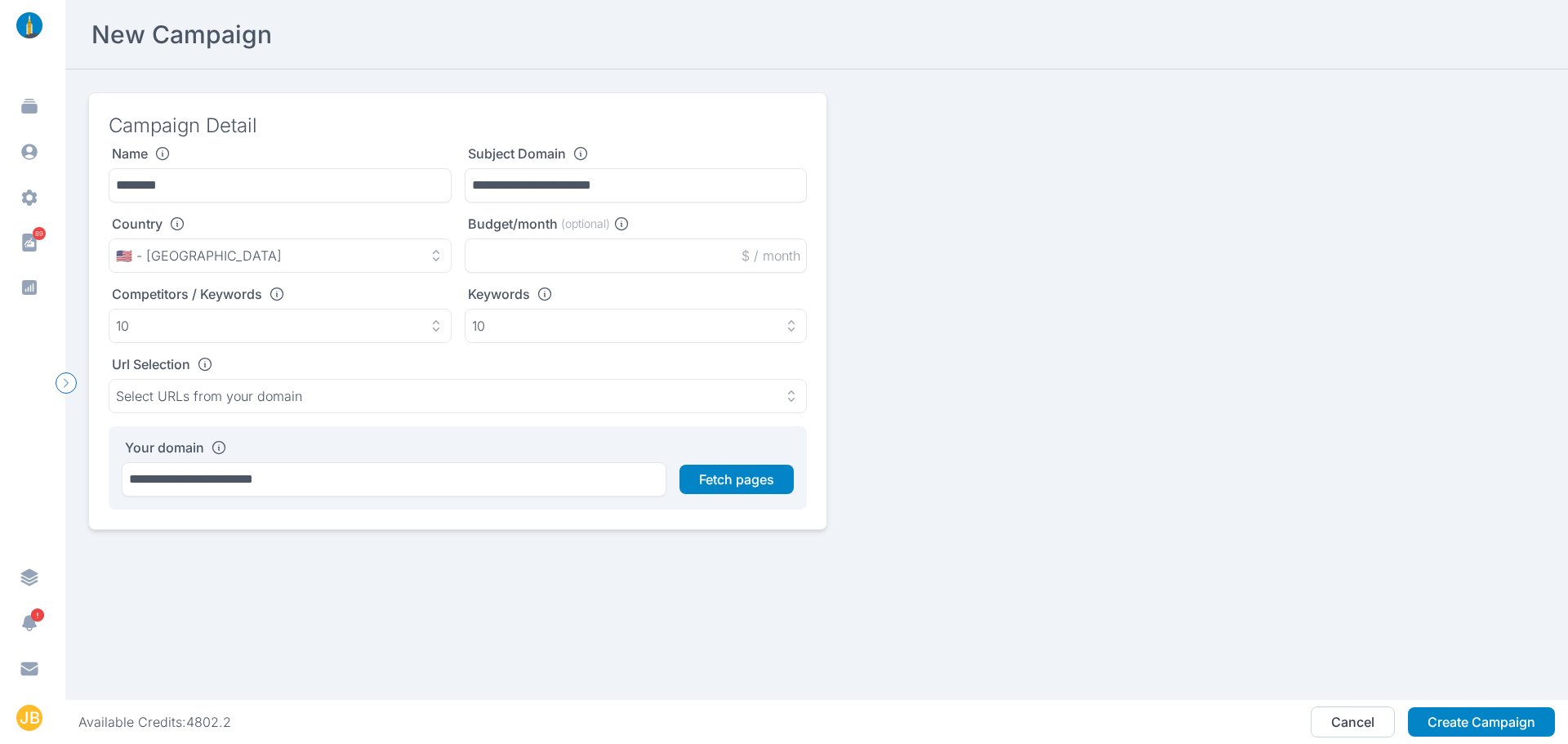
click at [488, 233] on div "Budget/month (optional) $ / month" at bounding box center [636, 244] width 343 height 57
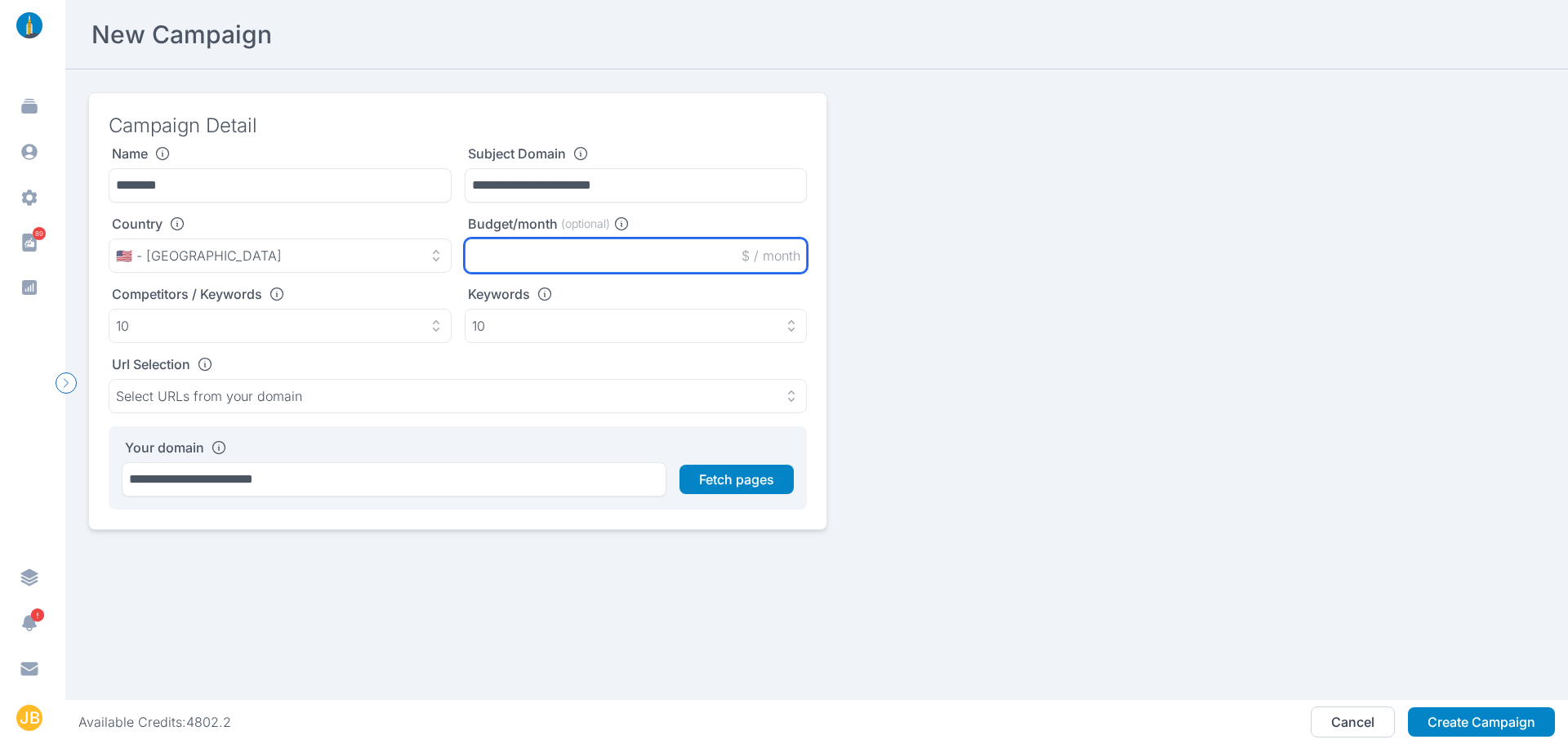
click at [484, 262] on input "text" at bounding box center [636, 256] width 343 height 34
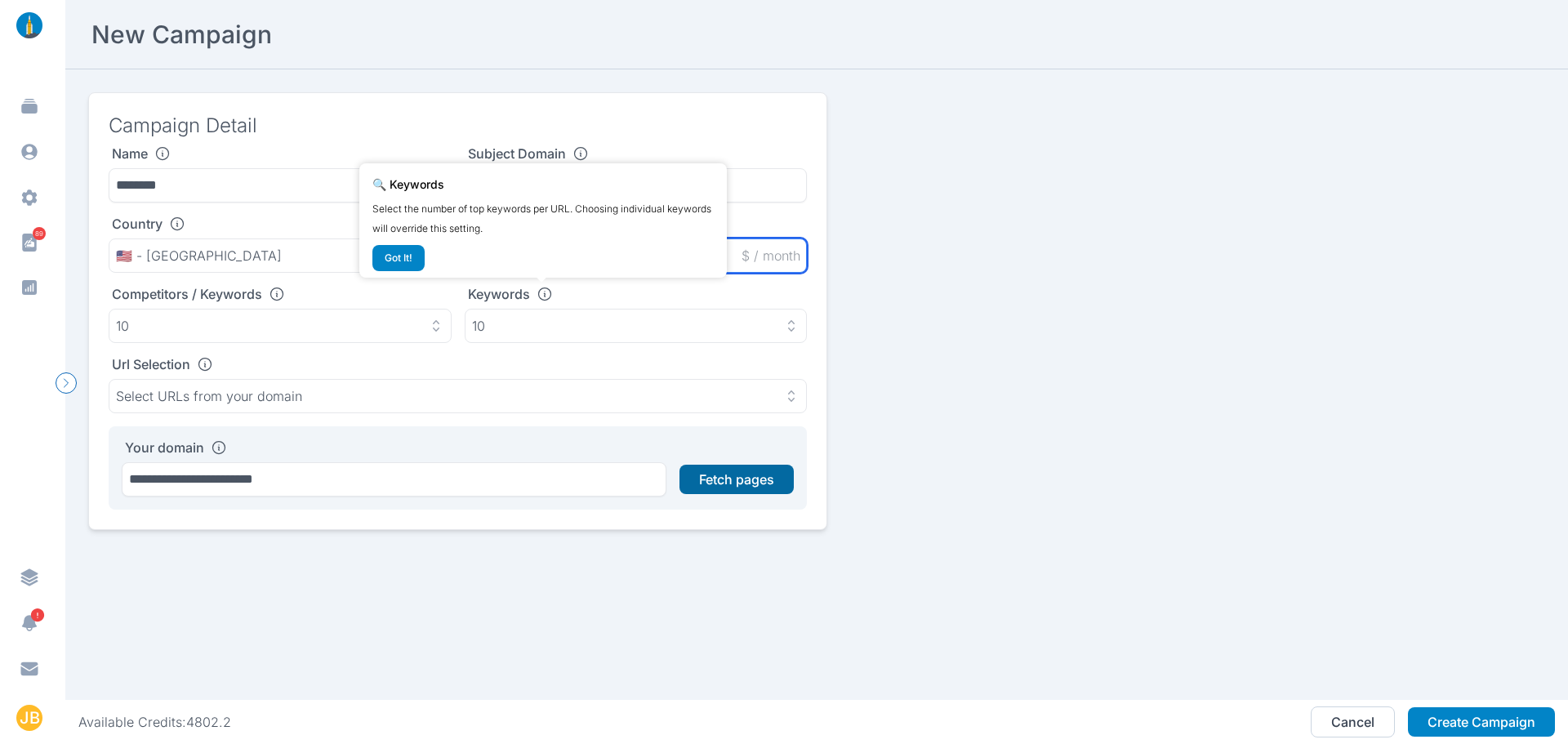
type input "*****"
click at [719, 478] on button "Fetch pages" at bounding box center [737, 479] width 114 height 30
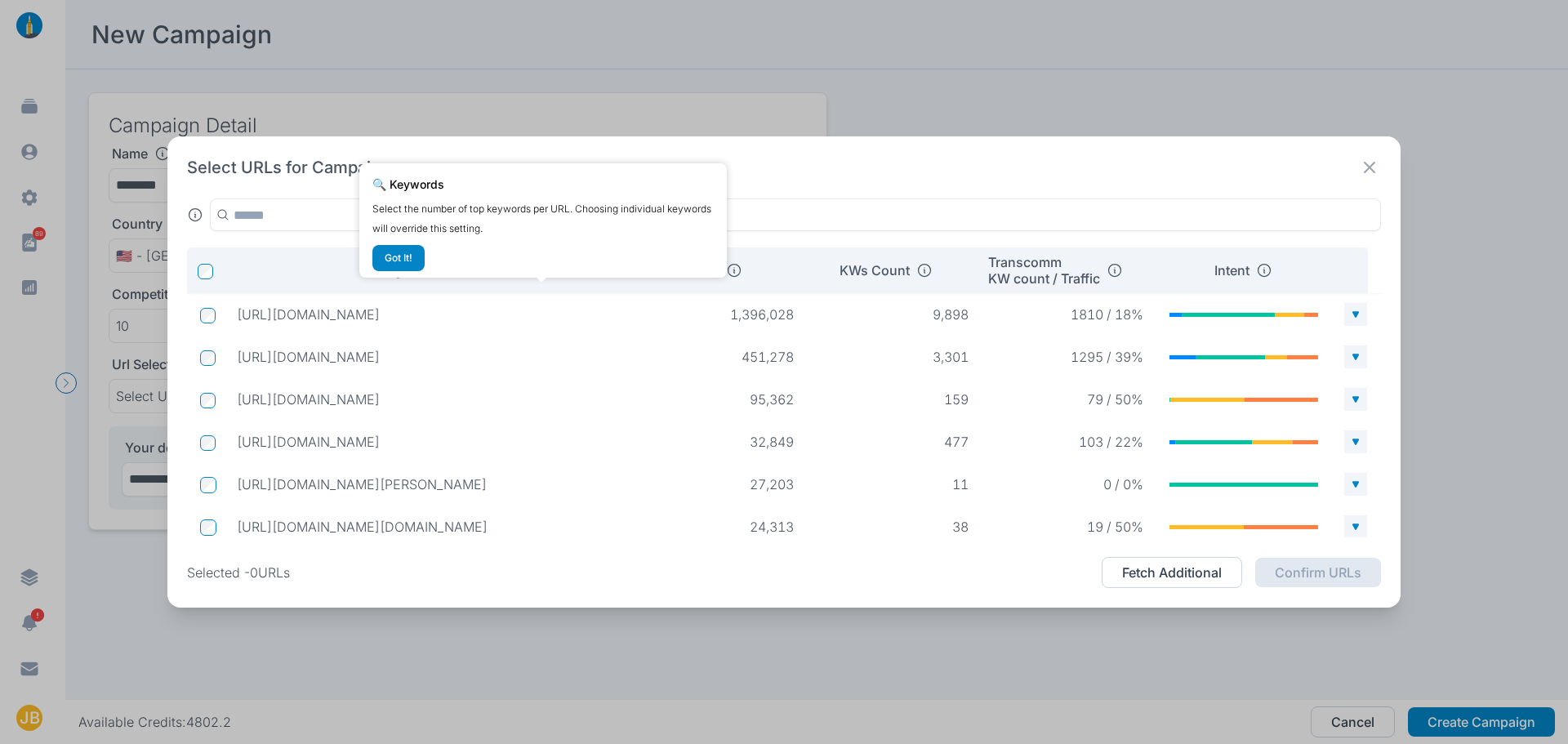
click at [833, 175] on div "Select URLs for Campaign" at bounding box center [784, 168] width 1194 height 23
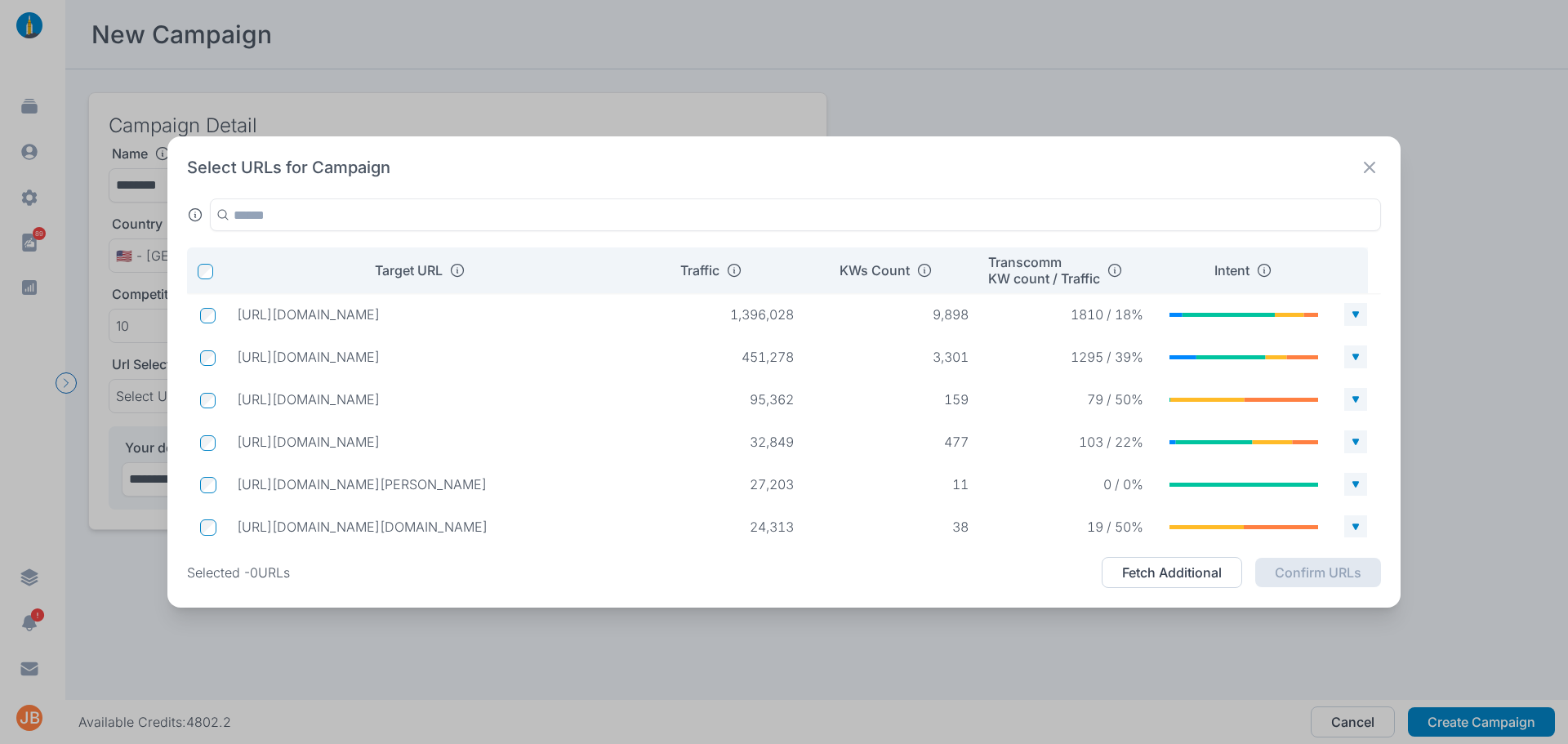
drag, startPoint x: 435, startPoint y: 353, endPoint x: 237, endPoint y: 368, distance: 198.6
click at [237, 368] on td "[URL][DOMAIN_NAME]" at bounding box center [427, 357] width 409 height 30
copy p "[URL][DOMAIN_NAME]"
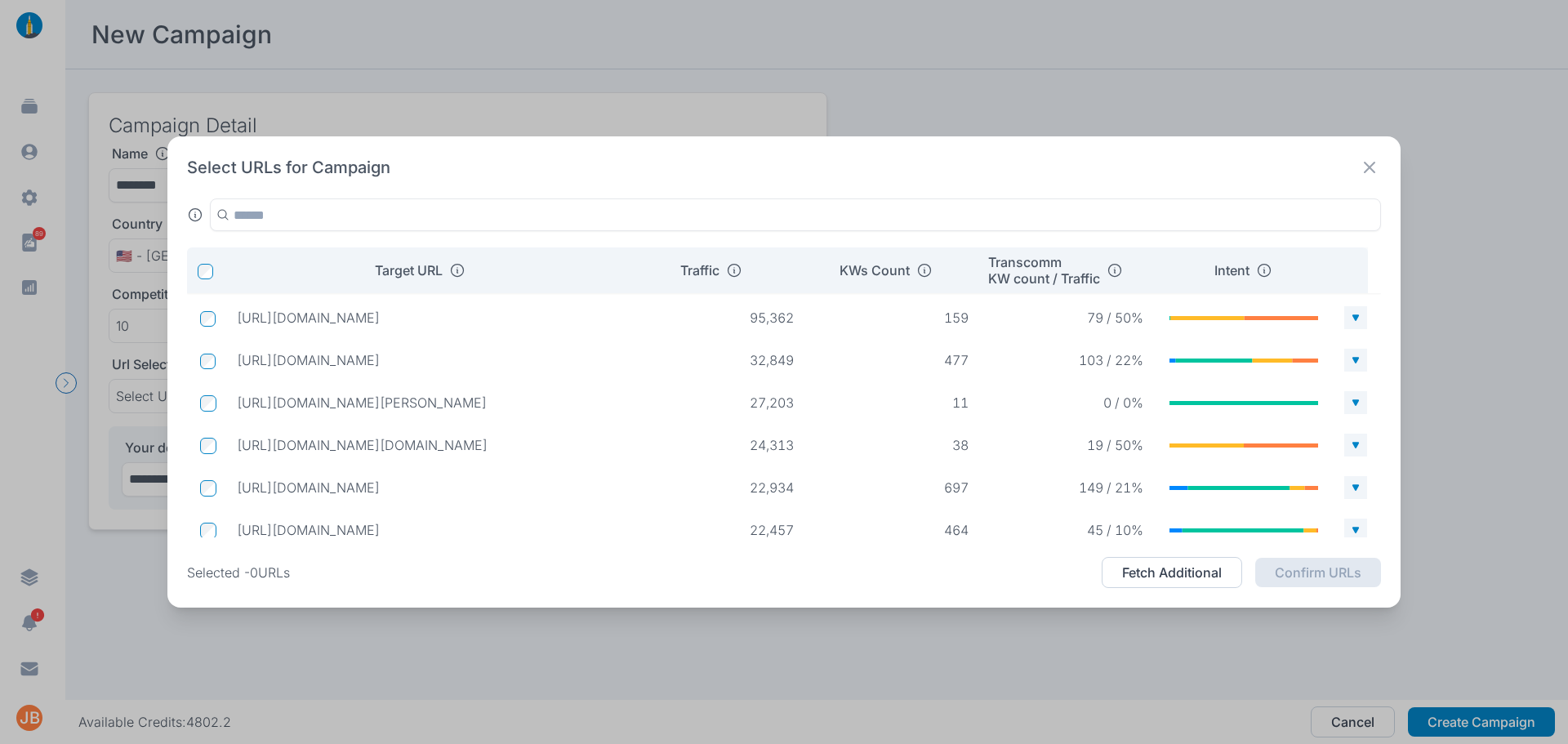
scroll to position [144, 0]
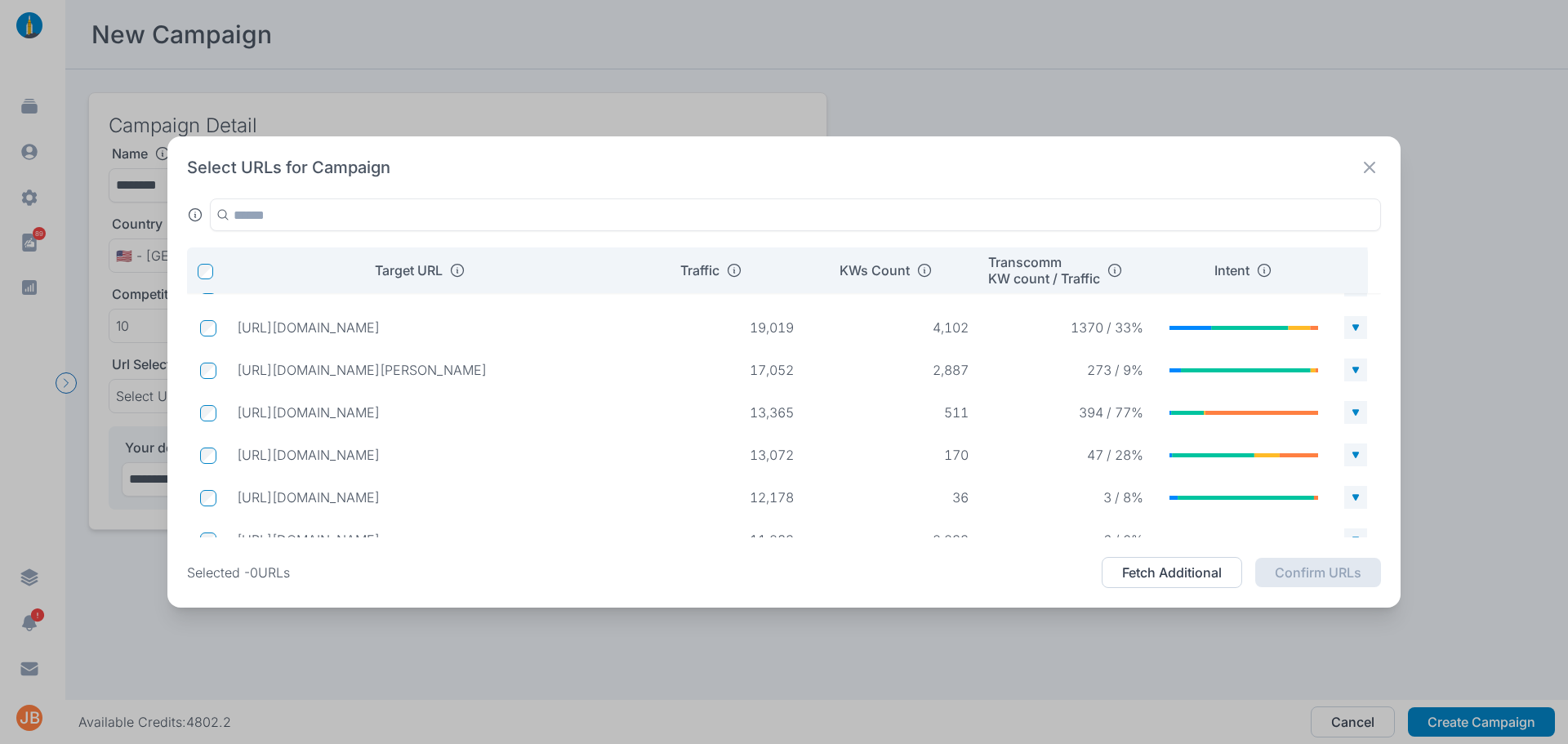
drag, startPoint x: 617, startPoint y: 334, endPoint x: 237, endPoint y: 336, distance: 380.0
click at [237, 336] on td "[URL][DOMAIN_NAME]" at bounding box center [427, 327] width 409 height 30
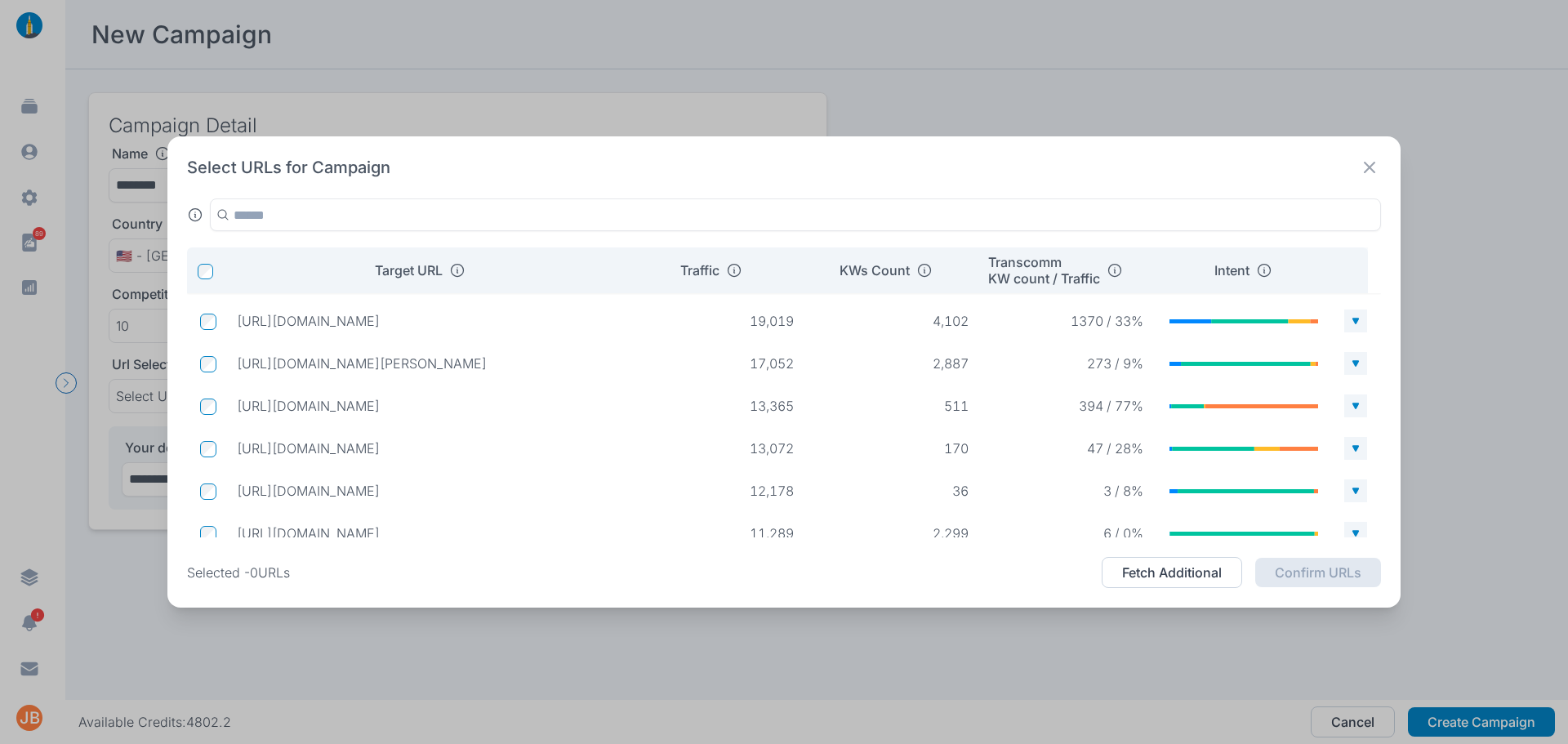
copy p "[URL][DOMAIN_NAME]"
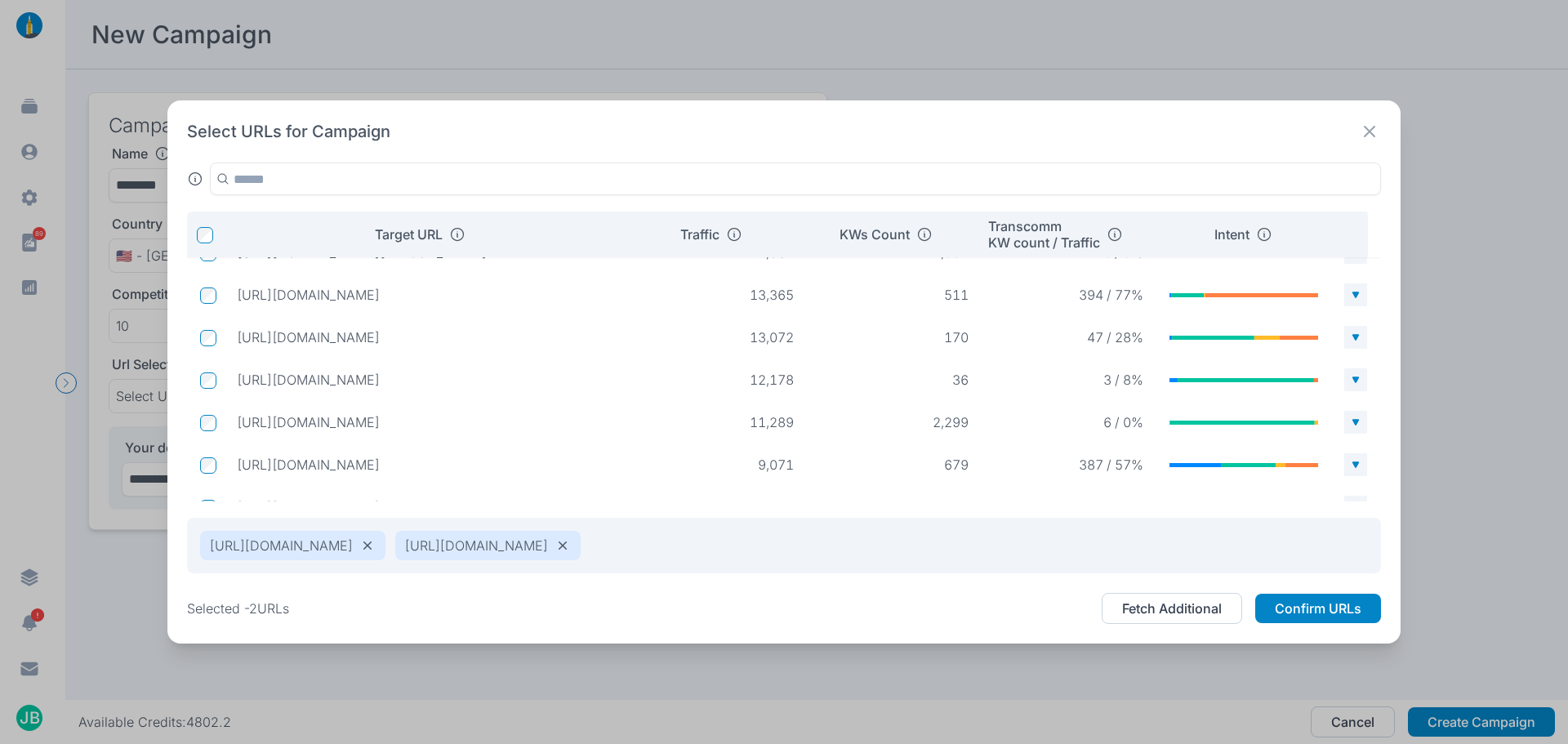
scroll to position [425, 0]
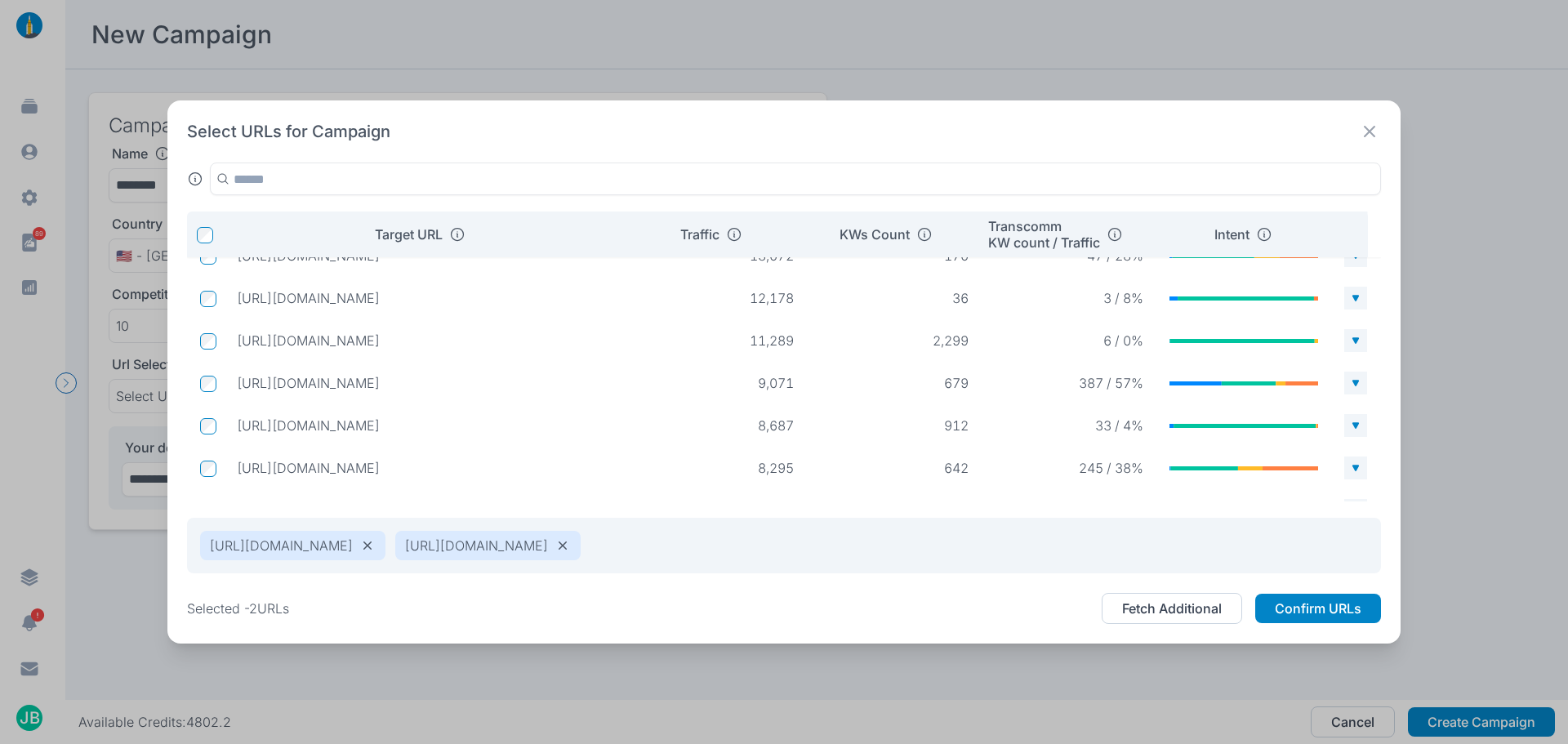
drag, startPoint x: 418, startPoint y: 381, endPoint x: 223, endPoint y: 393, distance: 195.4
click at [223, 393] on td "[URL][DOMAIN_NAME]" at bounding box center [427, 383] width 409 height 30
copy p "[URL][DOMAIN_NAME]"
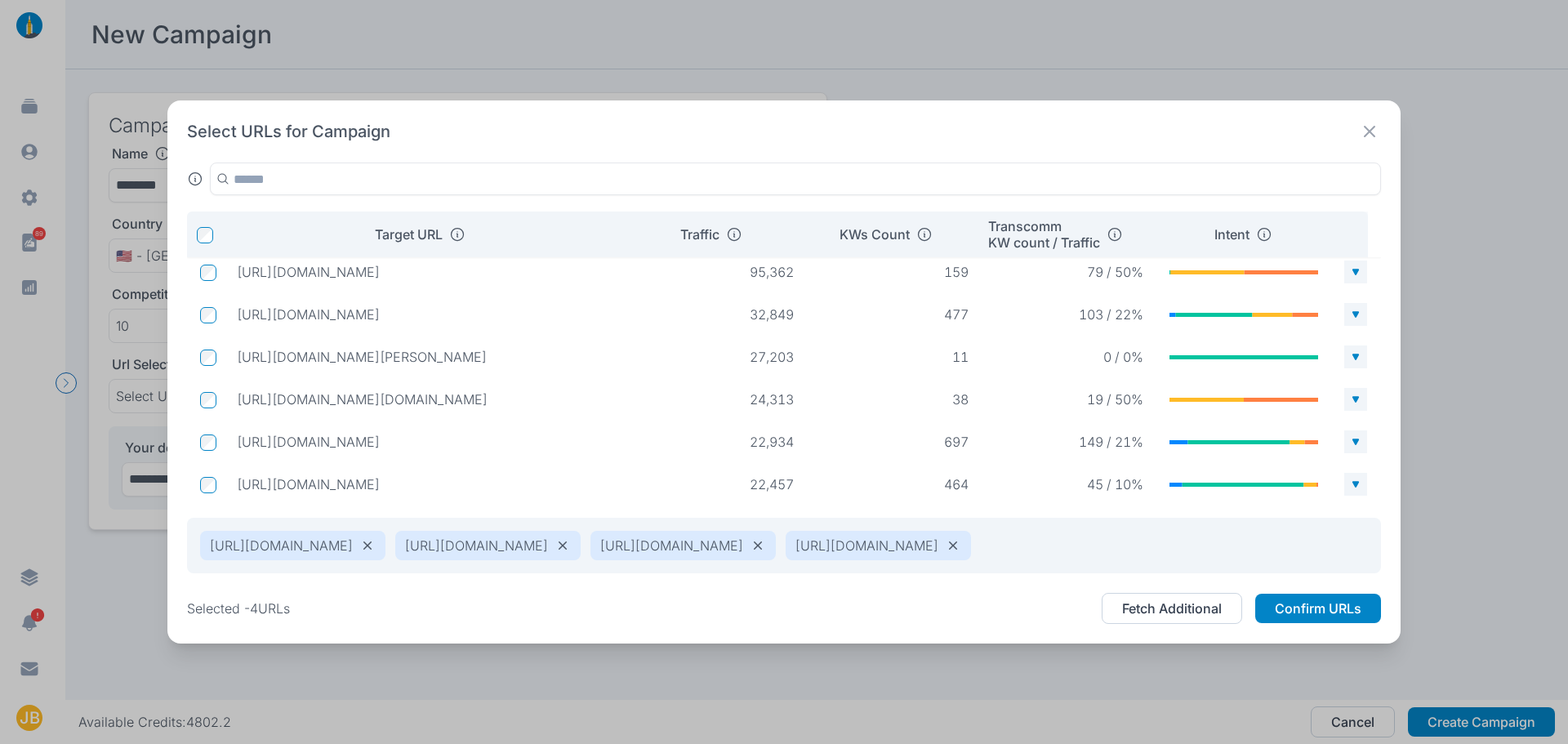
scroll to position [0, 0]
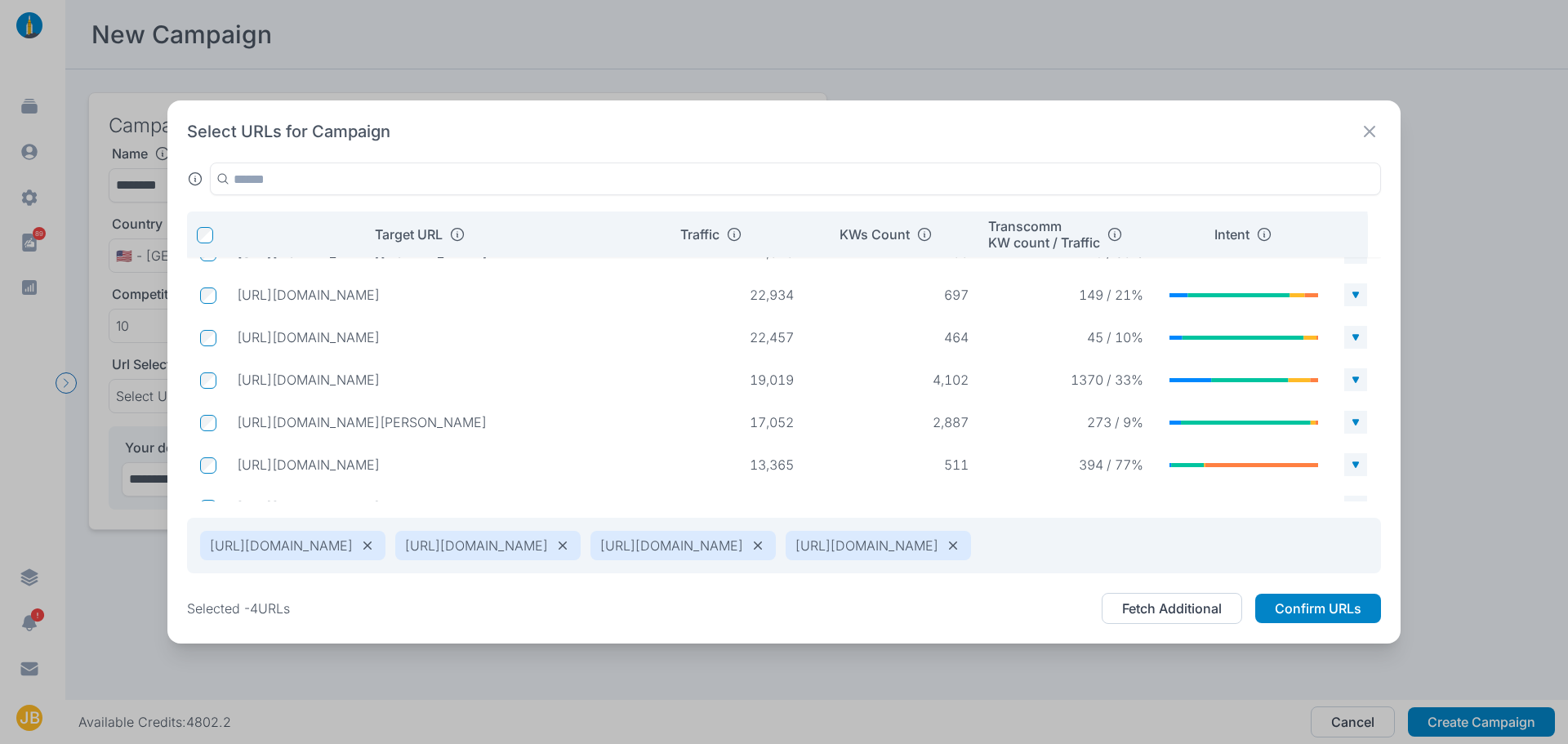
drag, startPoint x: 466, startPoint y: 454, endPoint x: 235, endPoint y: 461, distance: 231.1
click at [235, 461] on td "[URL][DOMAIN_NAME]" at bounding box center [427, 464] width 409 height 30
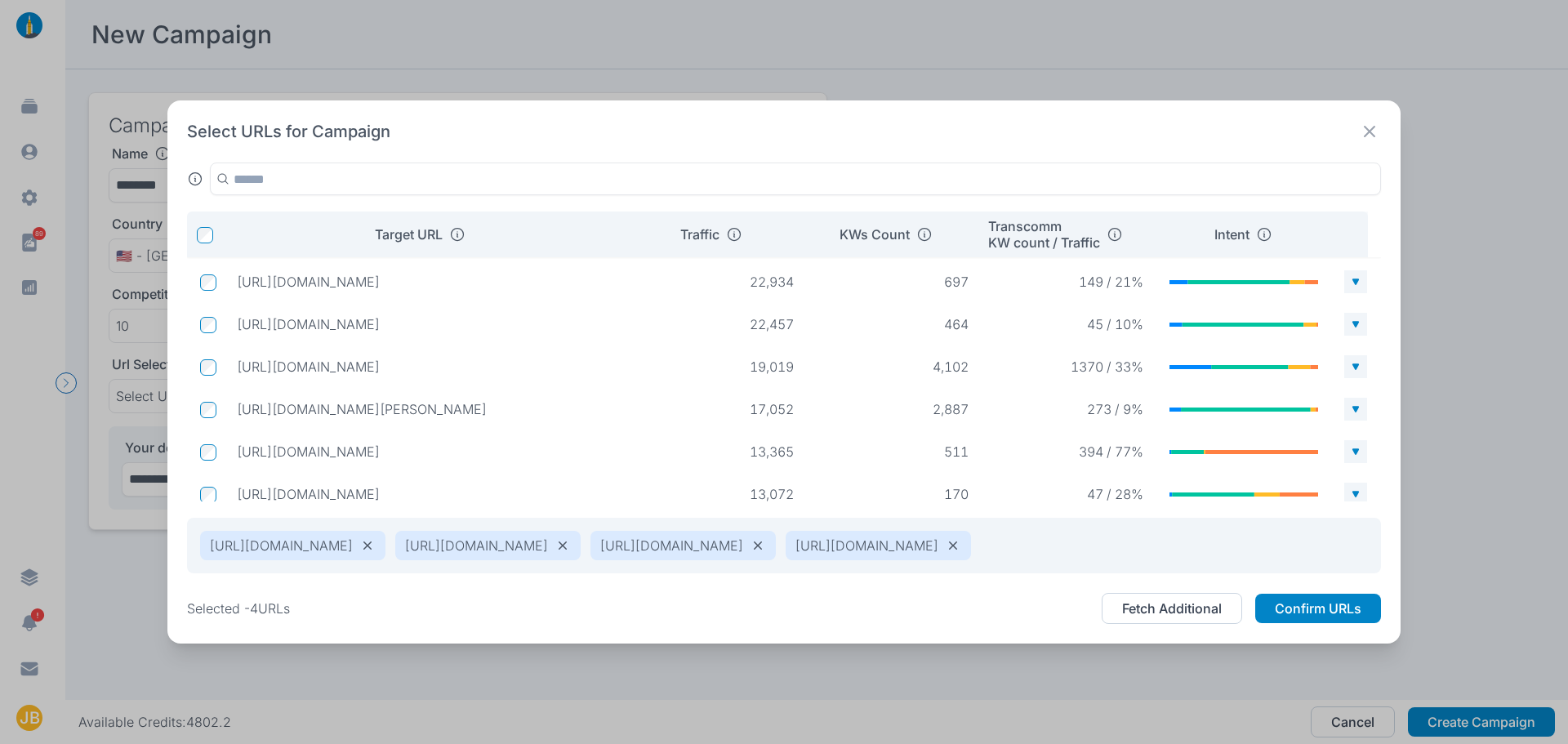
copy p "[URL][DOMAIN_NAME]"
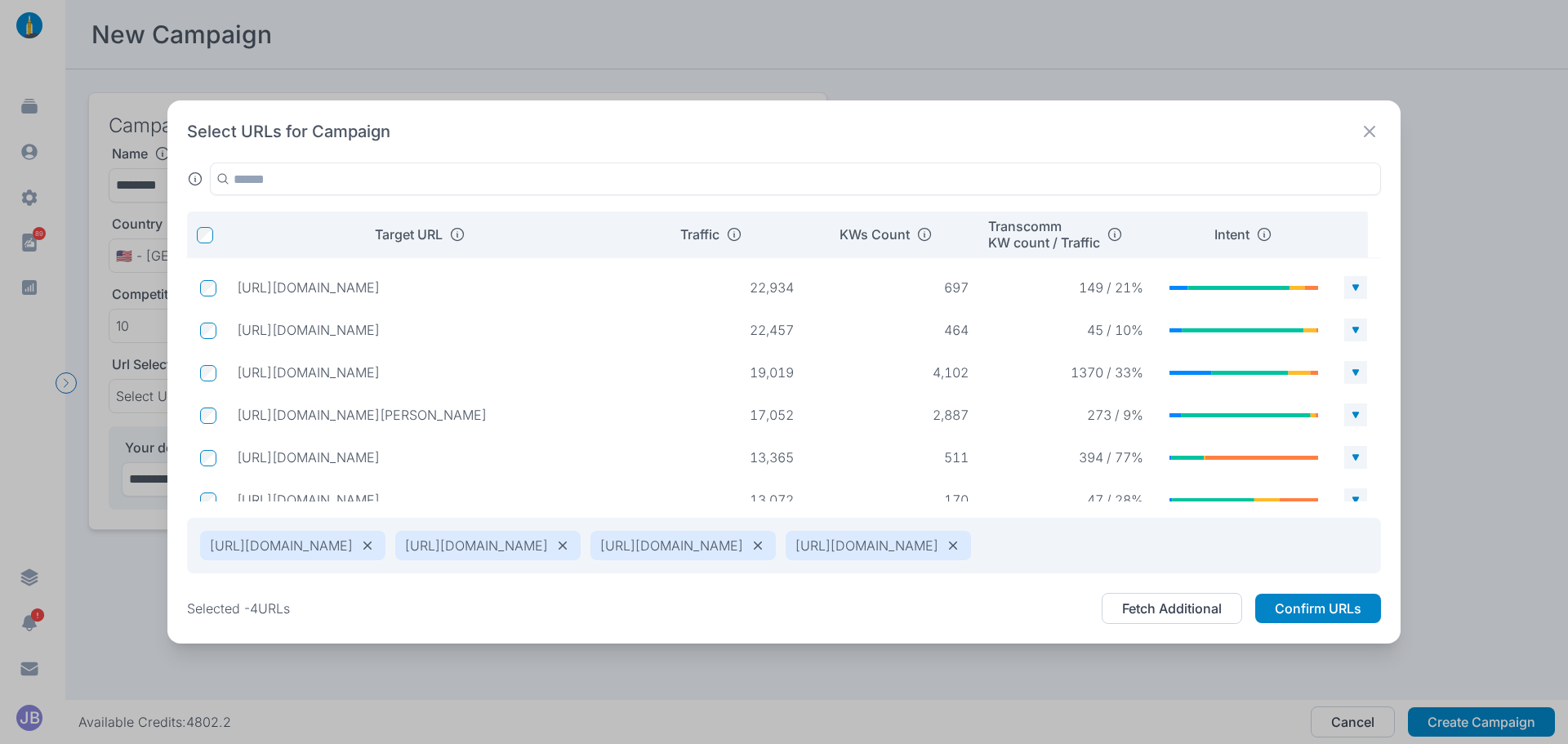
scroll to position [145, 0]
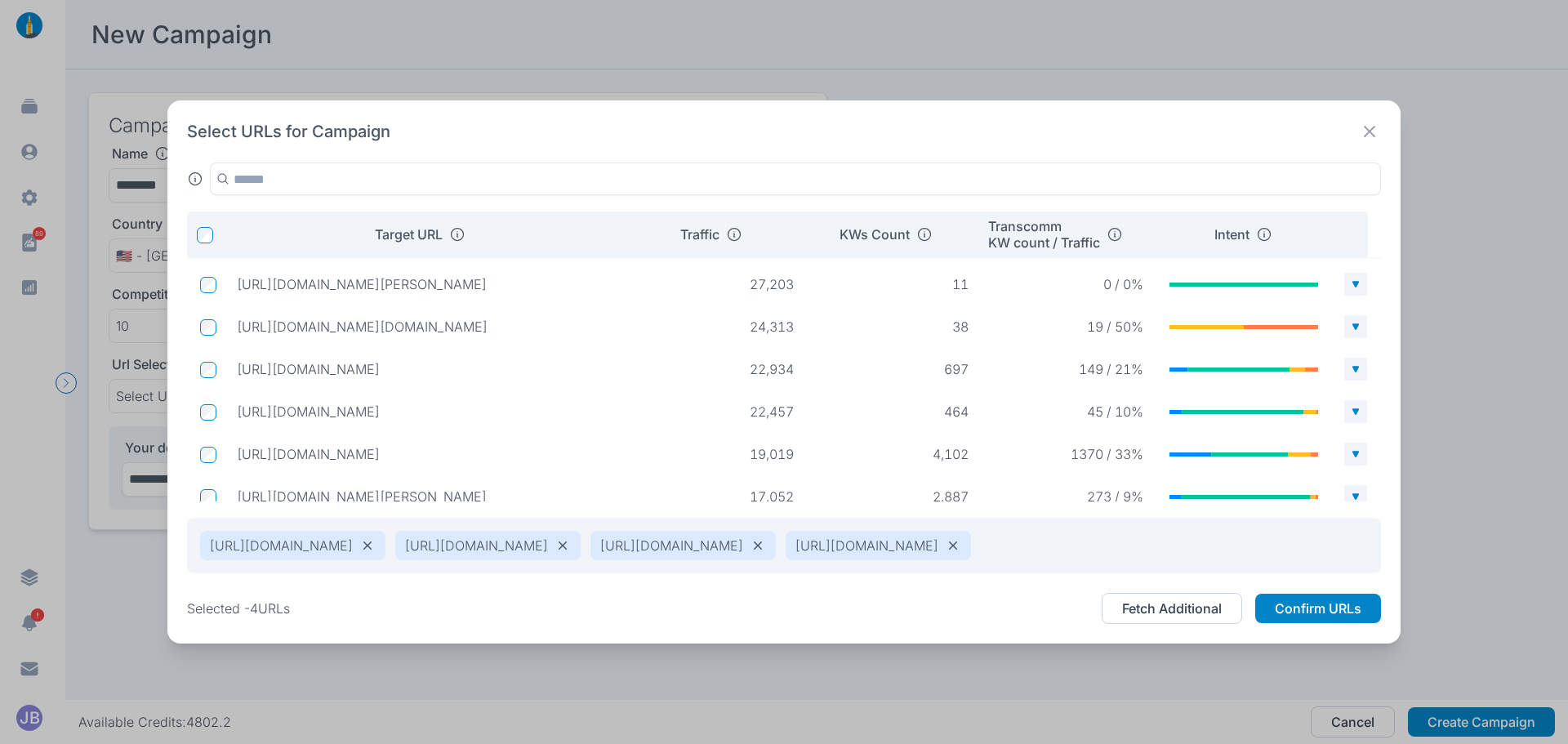
drag, startPoint x: 525, startPoint y: 411, endPoint x: 240, endPoint y: 415, distance: 285.0
click at [240, 415] on p "[URL][DOMAIN_NAME]" at bounding box center [428, 411] width 383 height 16
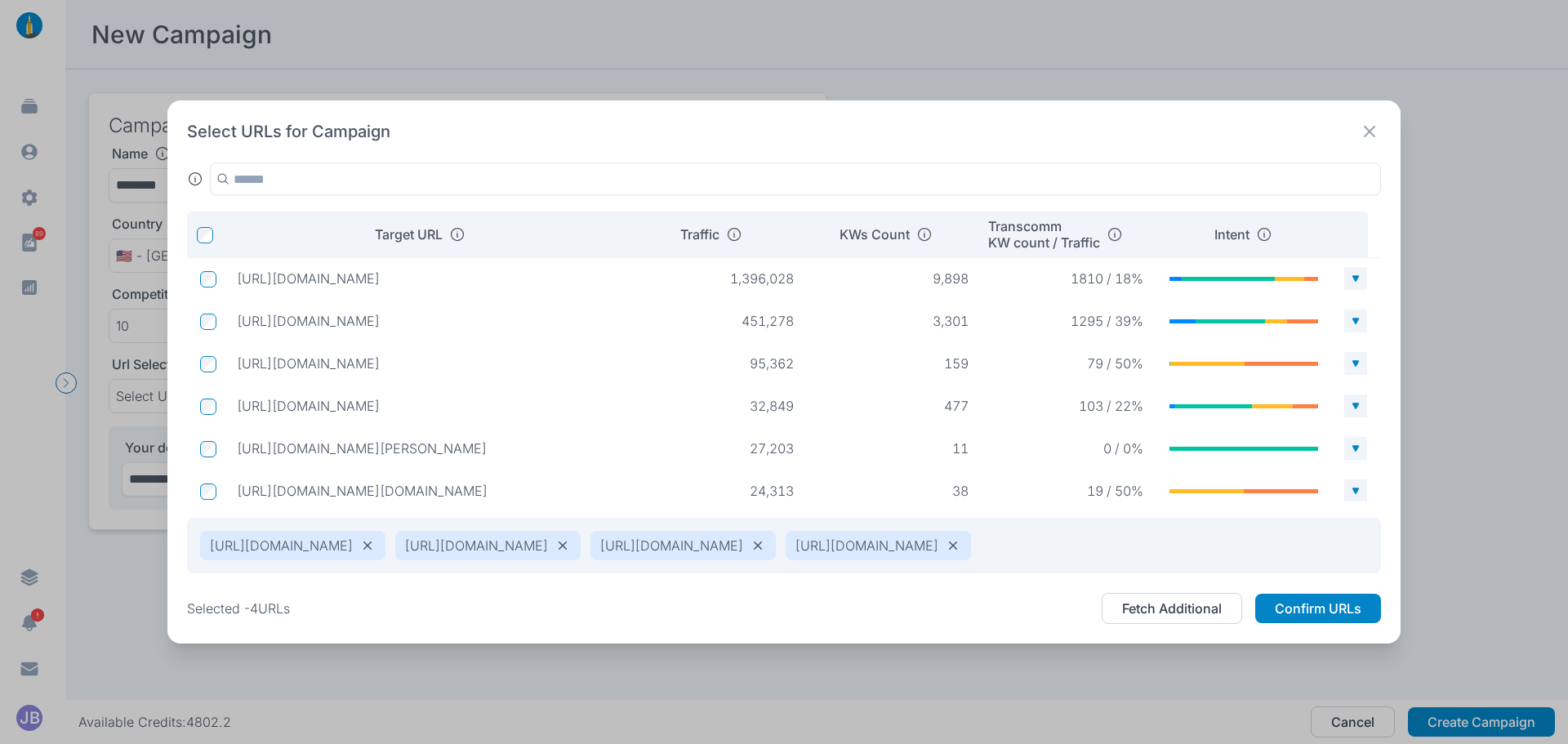
scroll to position [75, 0]
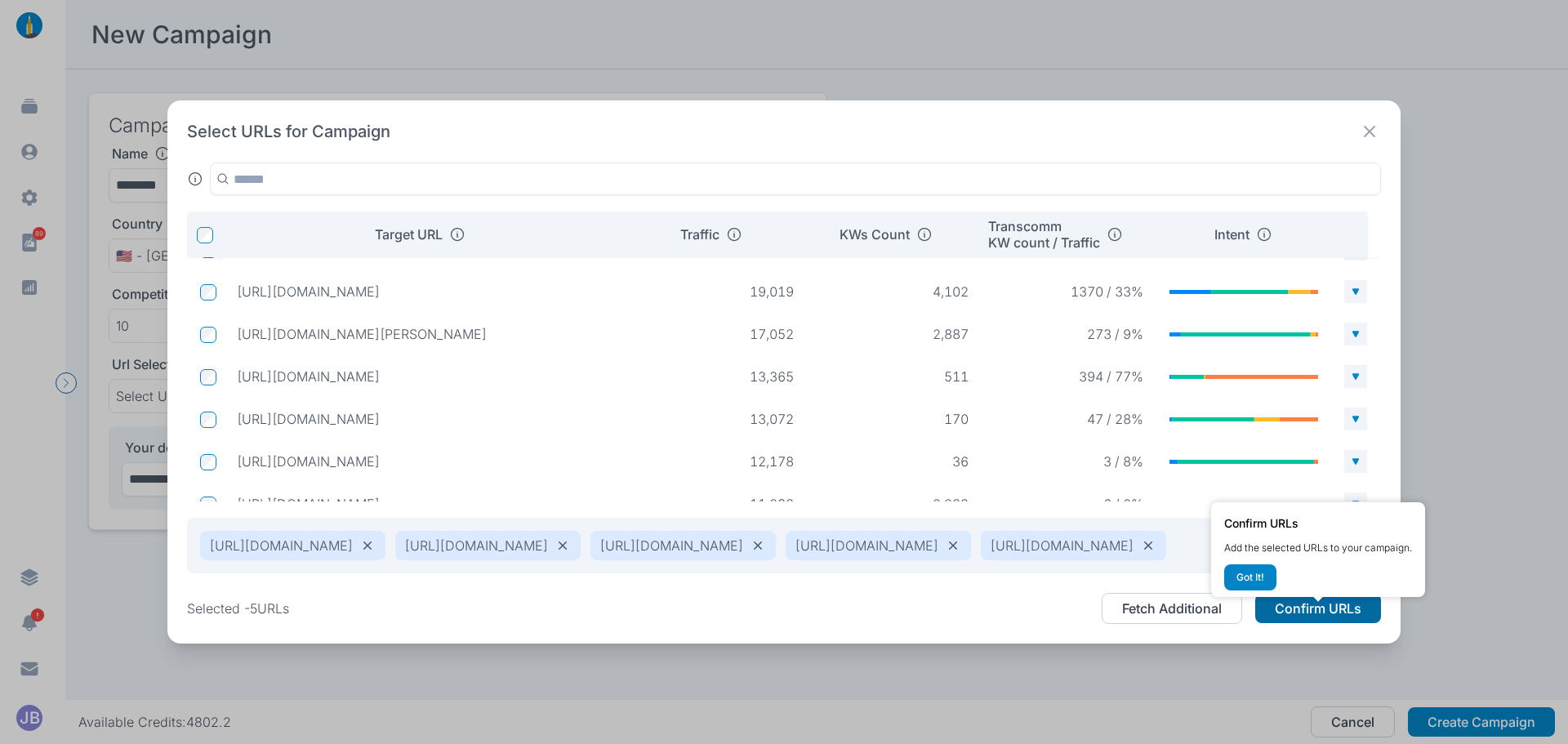
click at [1345, 618] on button "Confirm URLs" at bounding box center [1318, 608] width 126 height 30
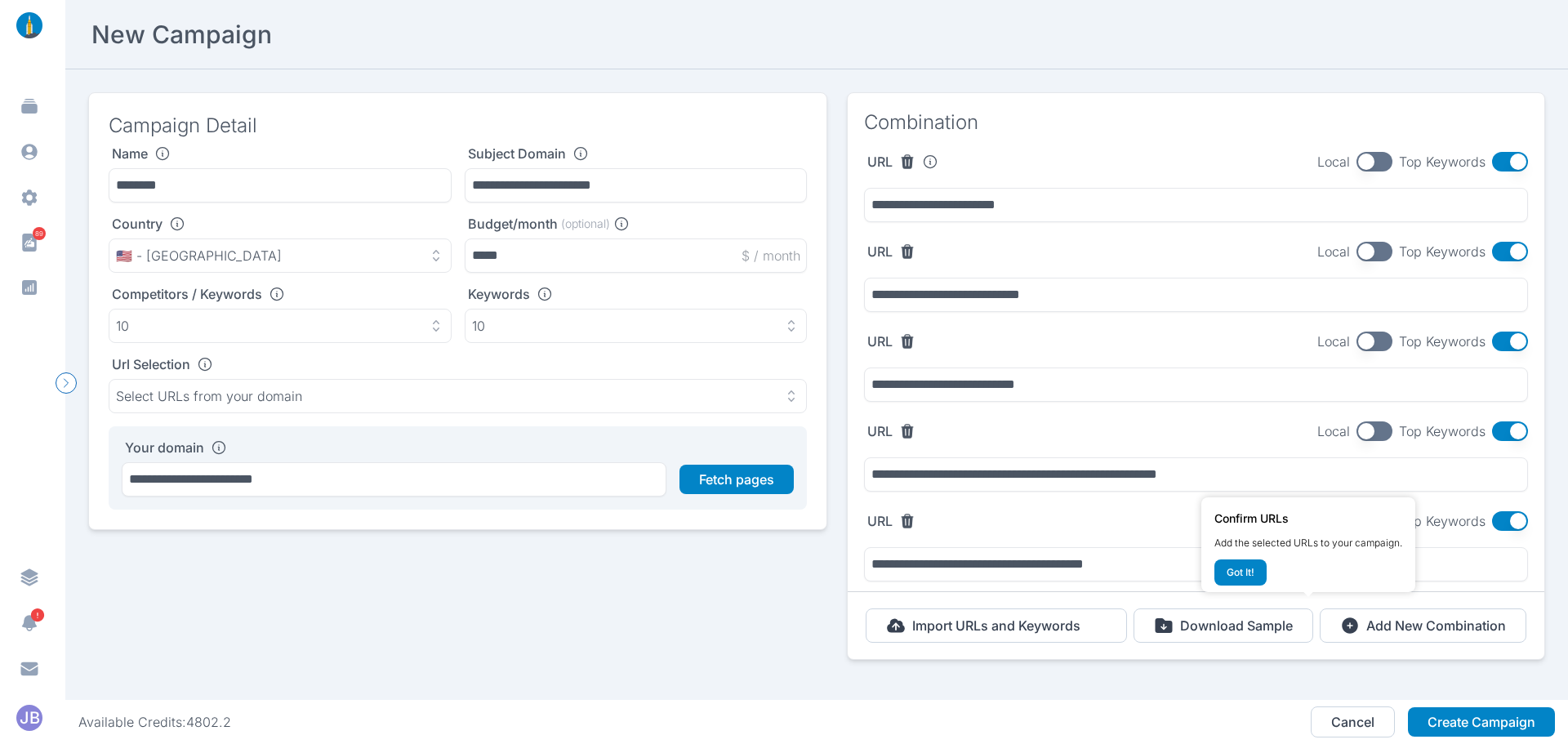
scroll to position [281, 0]
click at [1513, 150] on section "Combination" at bounding box center [1196, 123] width 696 height 59
click at [1499, 154] on button "button" at bounding box center [1510, 162] width 36 height 20
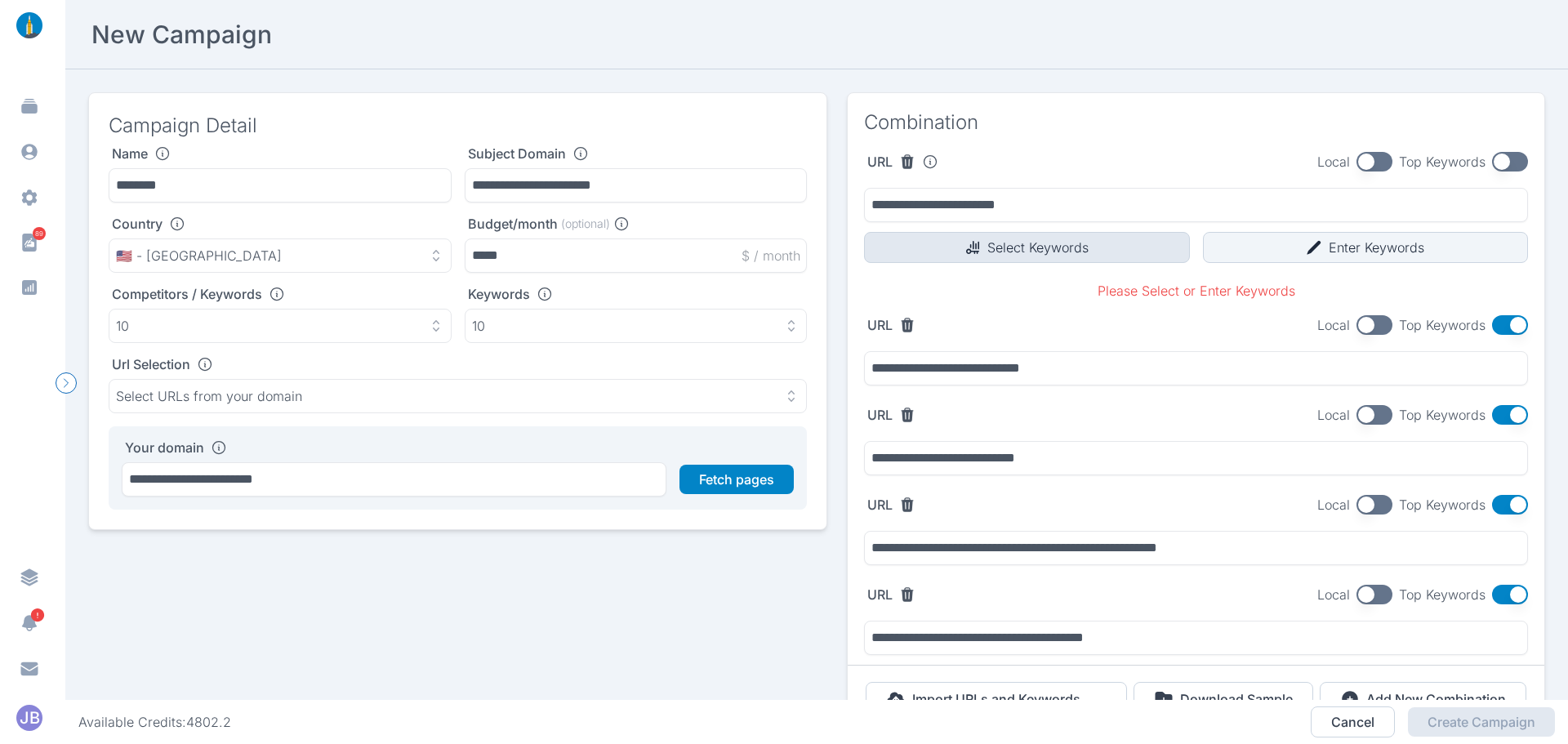
click at [966, 249] on icon "button" at bounding box center [973, 248] width 13 height 13
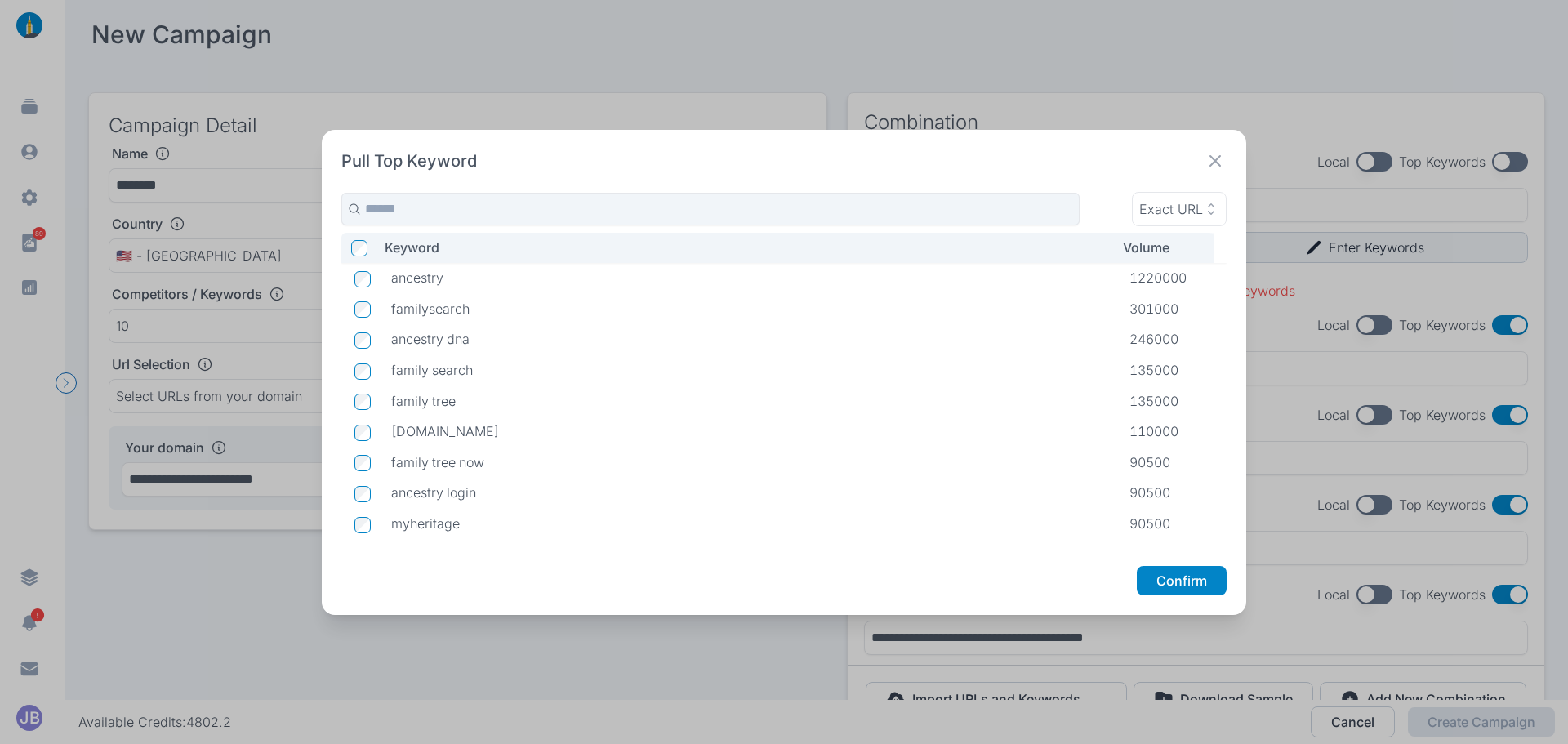
scroll to position [81, 0]
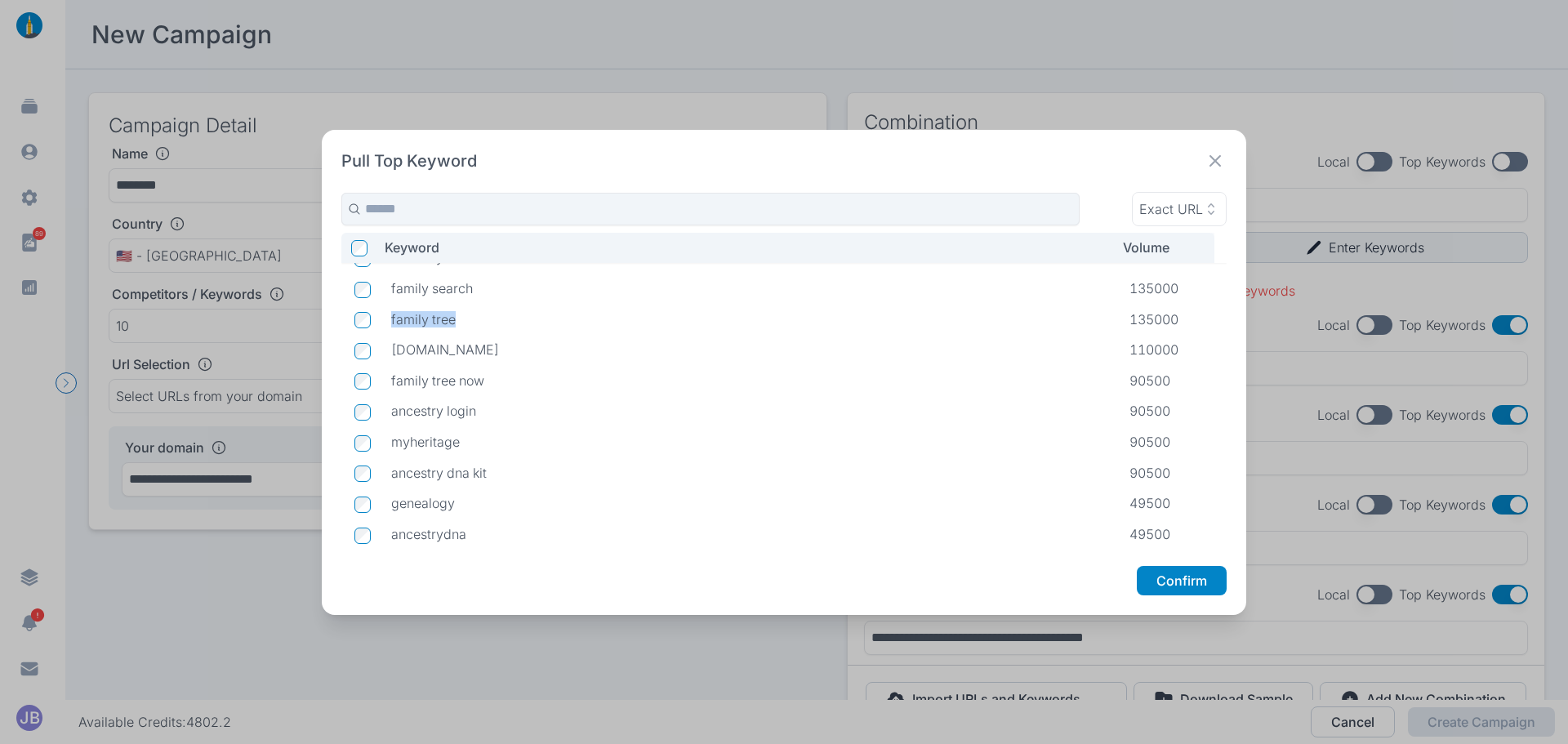
drag, startPoint x: 451, startPoint y: 318, endPoint x: 392, endPoint y: 321, distance: 59.1
click at [392, 321] on p "family tree" at bounding box center [747, 319] width 712 height 16
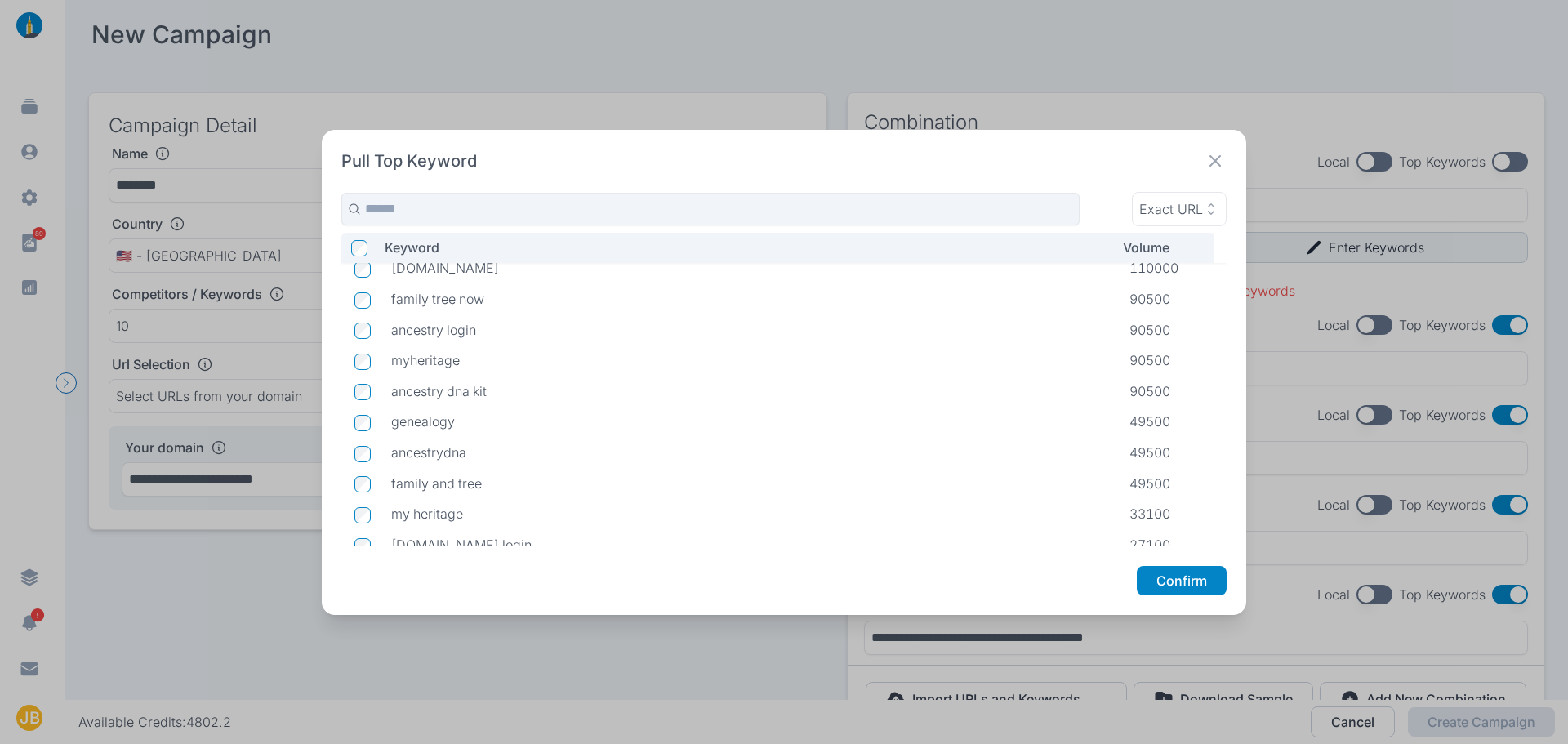
scroll to position [246, 0]
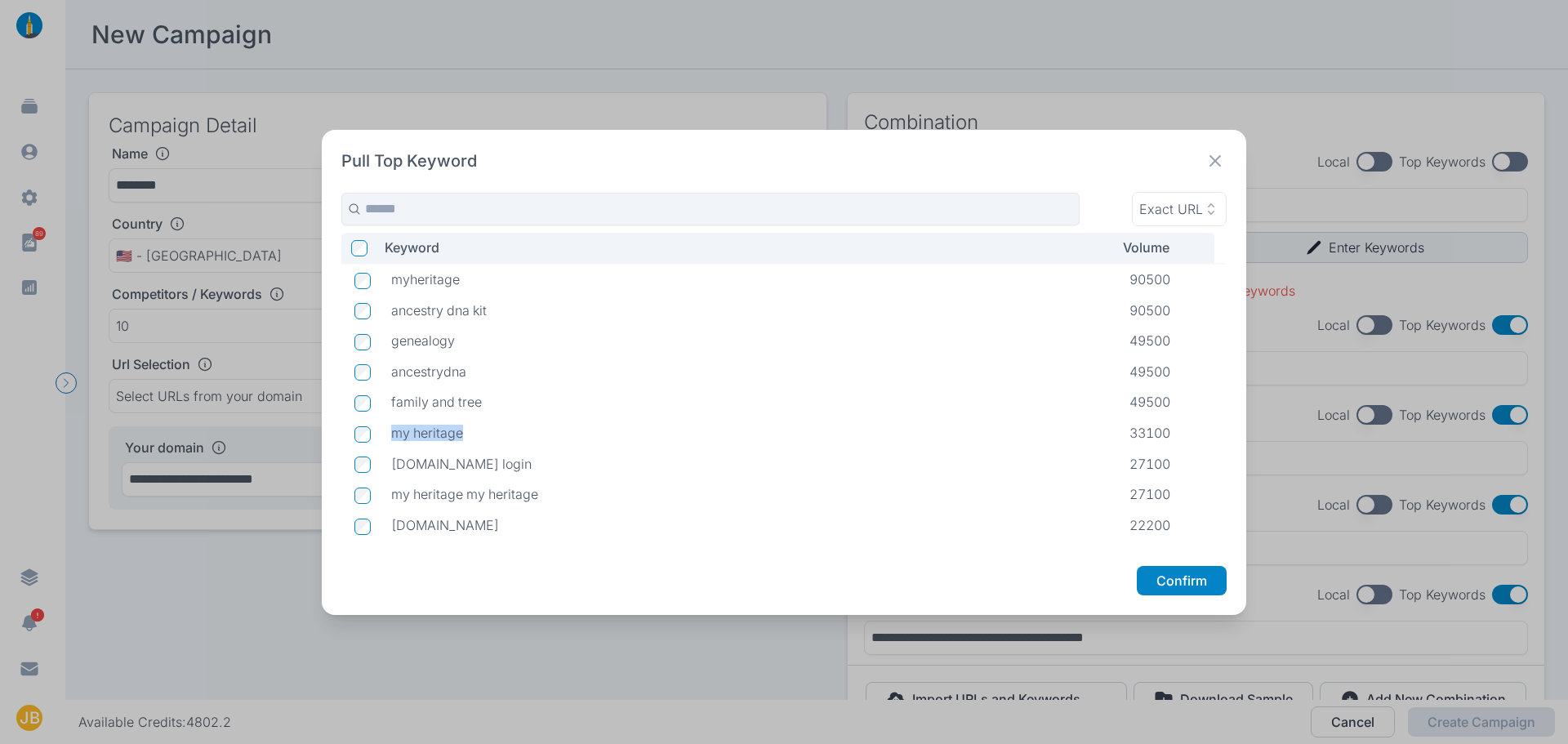
drag, startPoint x: 462, startPoint y: 432, endPoint x: 391, endPoint y: 435, distance: 71.1
click at [392, 435] on p "my heritage" at bounding box center [747, 433] width 712 height 16
click at [600, 177] on div "Pull Top Keyword Exact URL Keyword Volume [DOMAIN_NAME] 110000 family tree now …" at bounding box center [784, 372] width 925 height 486
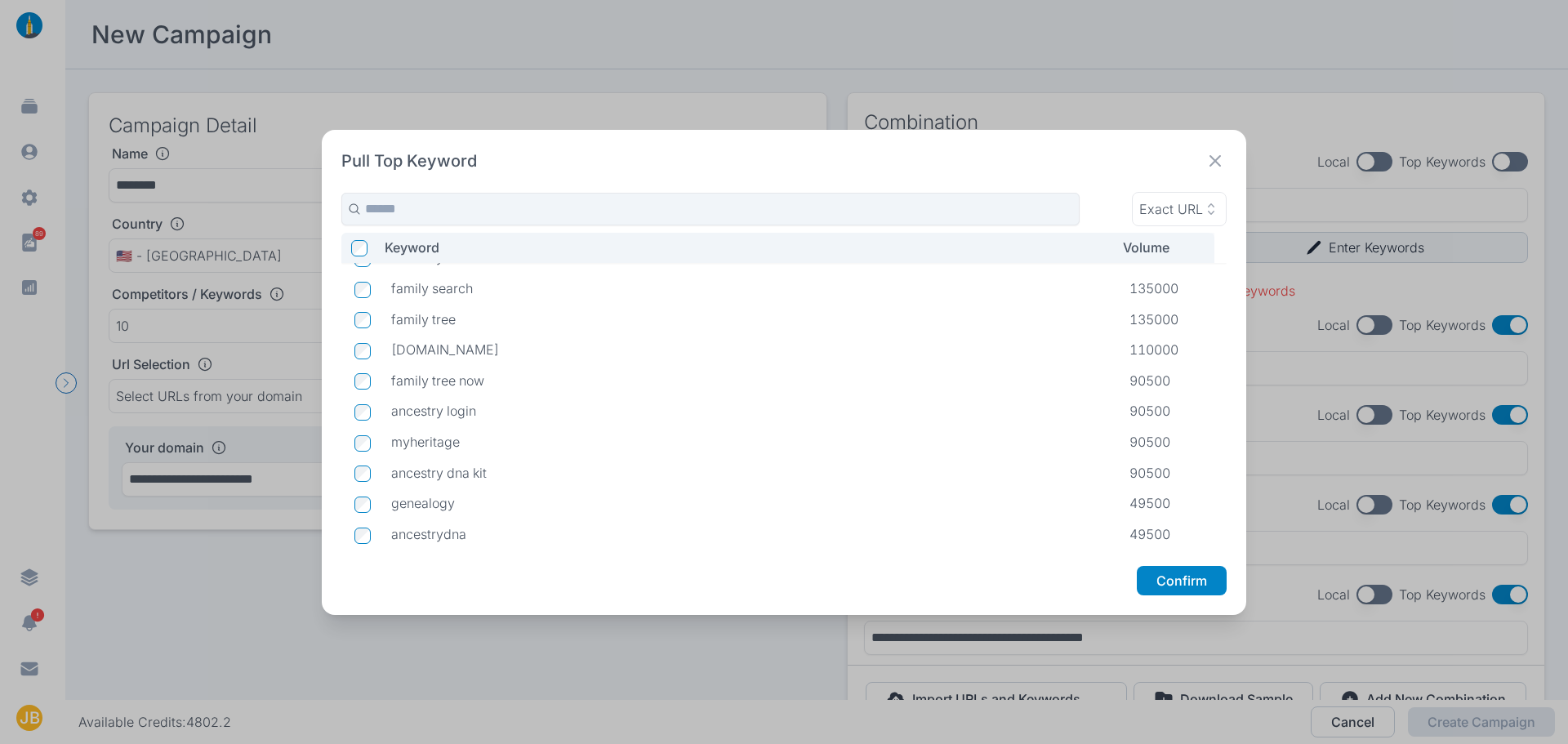
scroll to position [165, 0]
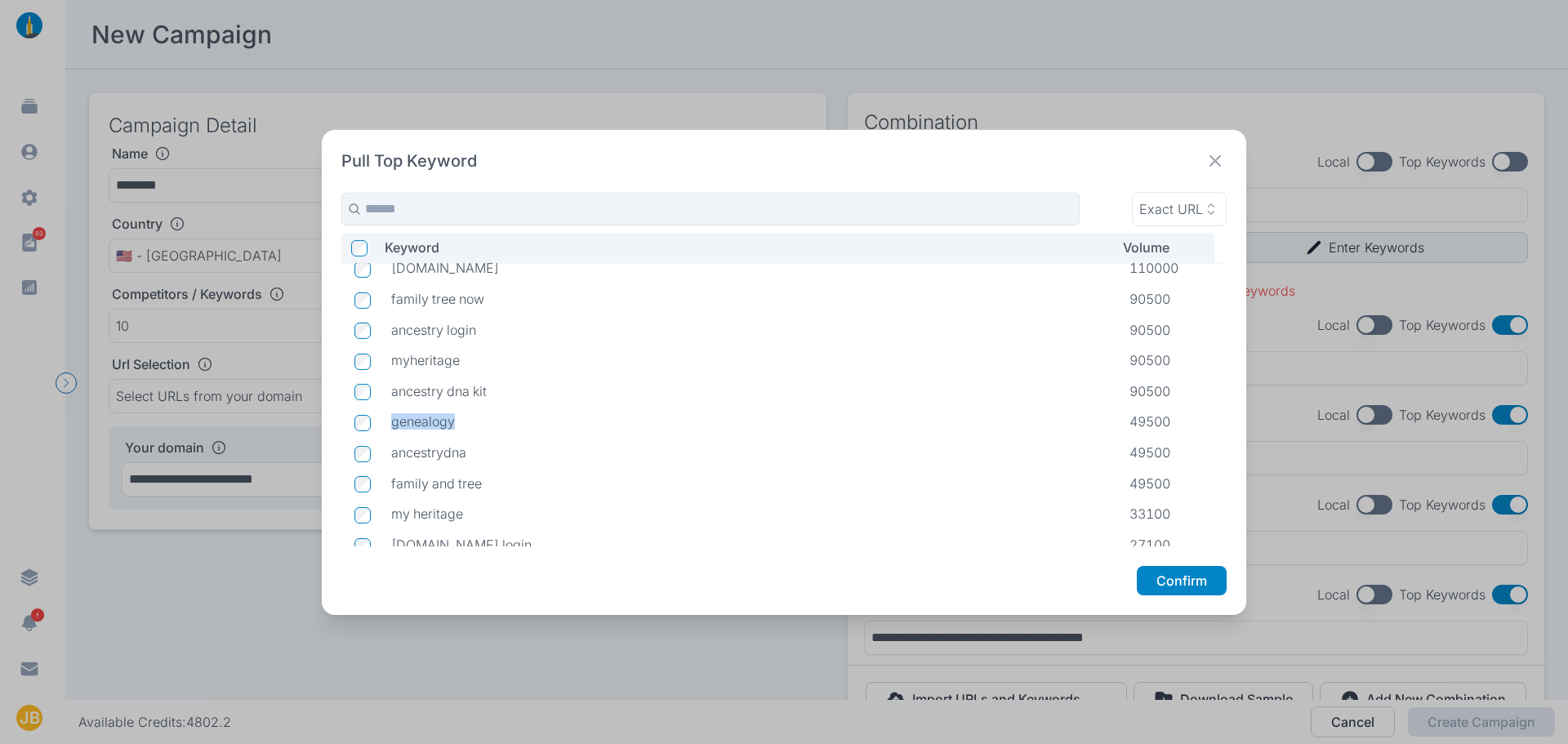
drag, startPoint x: 452, startPoint y: 429, endPoint x: 394, endPoint y: 424, distance: 58.2
click at [394, 424] on p "genealogy" at bounding box center [747, 421] width 712 height 16
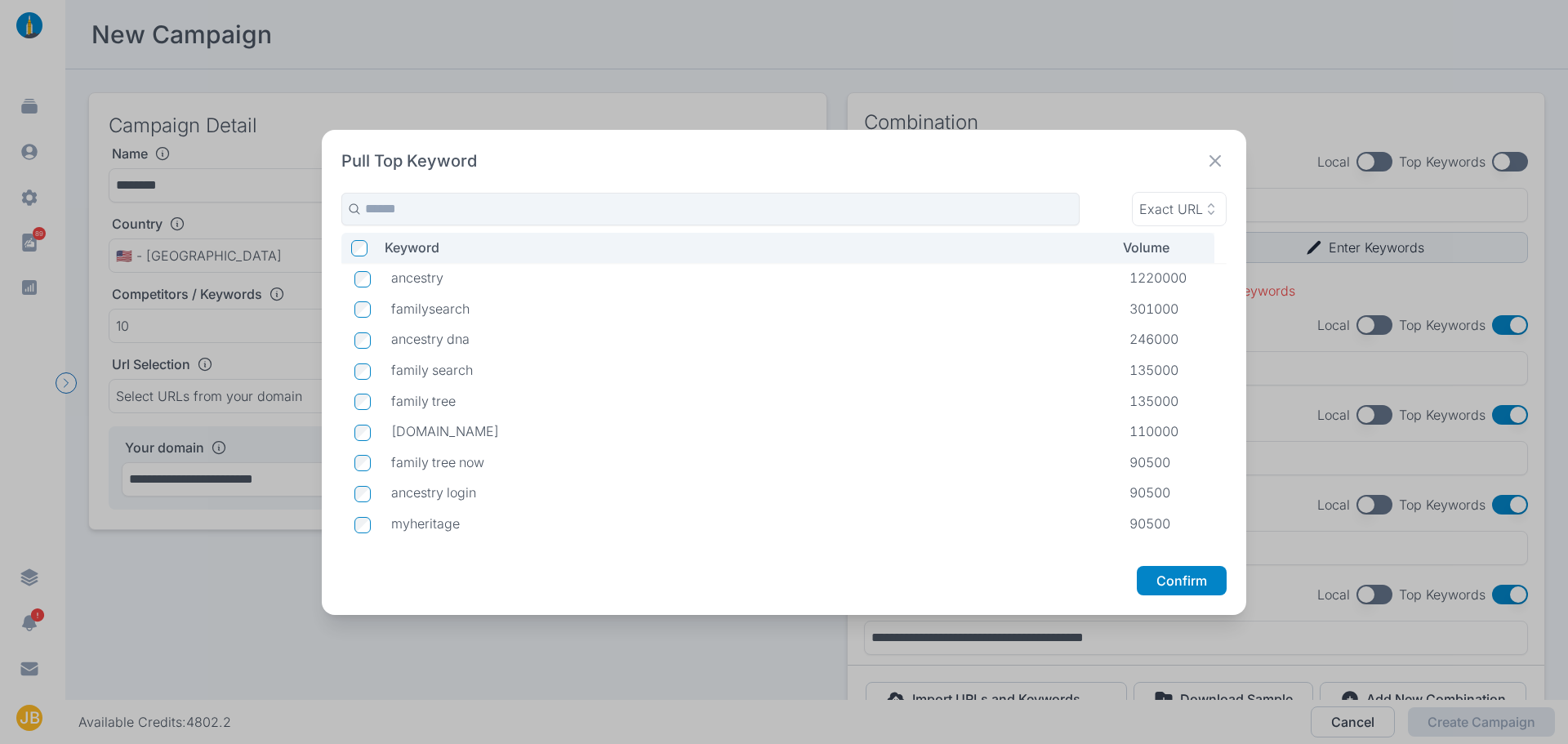
click at [372, 277] on td at bounding box center [359, 278] width 37 height 31
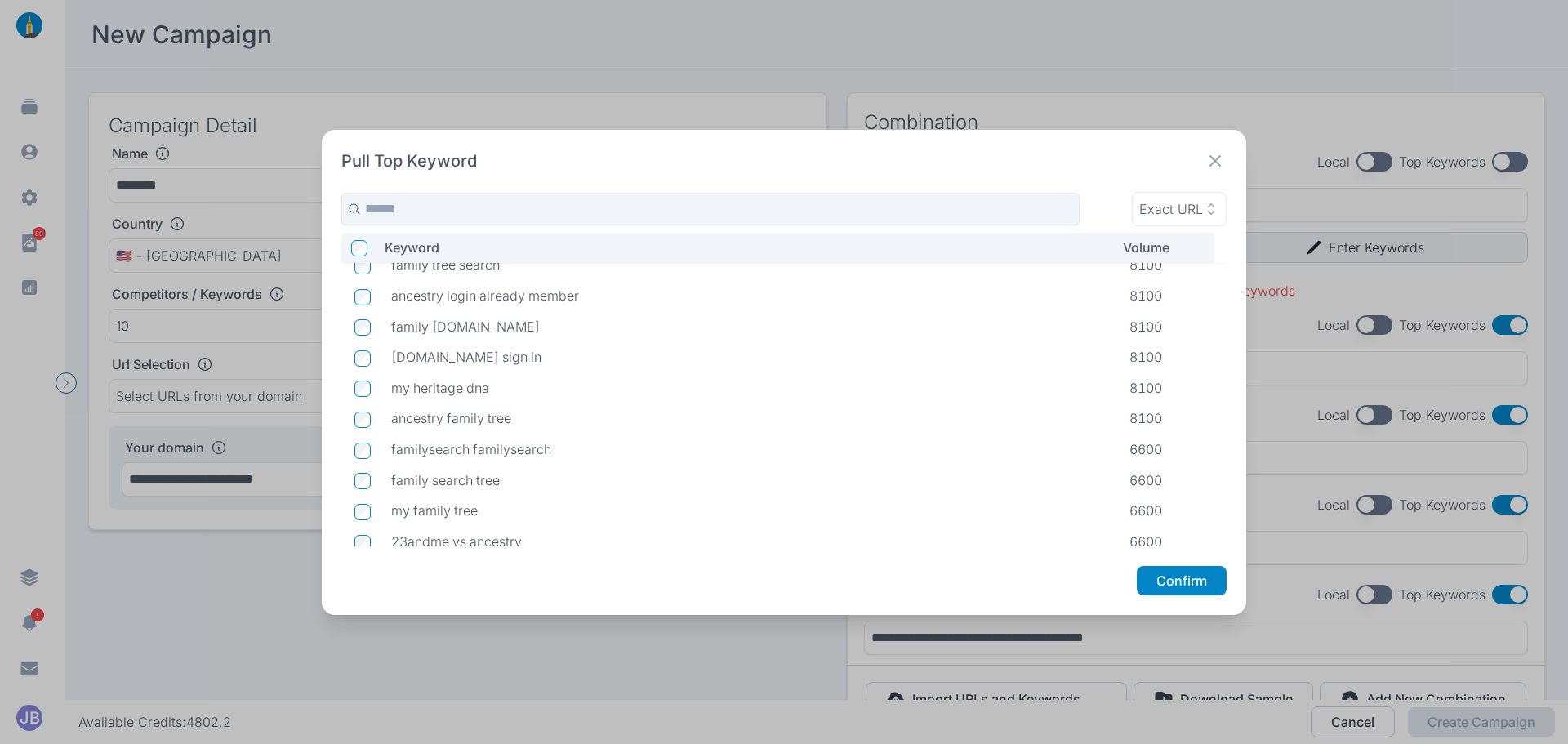
scroll to position [1399, 0]
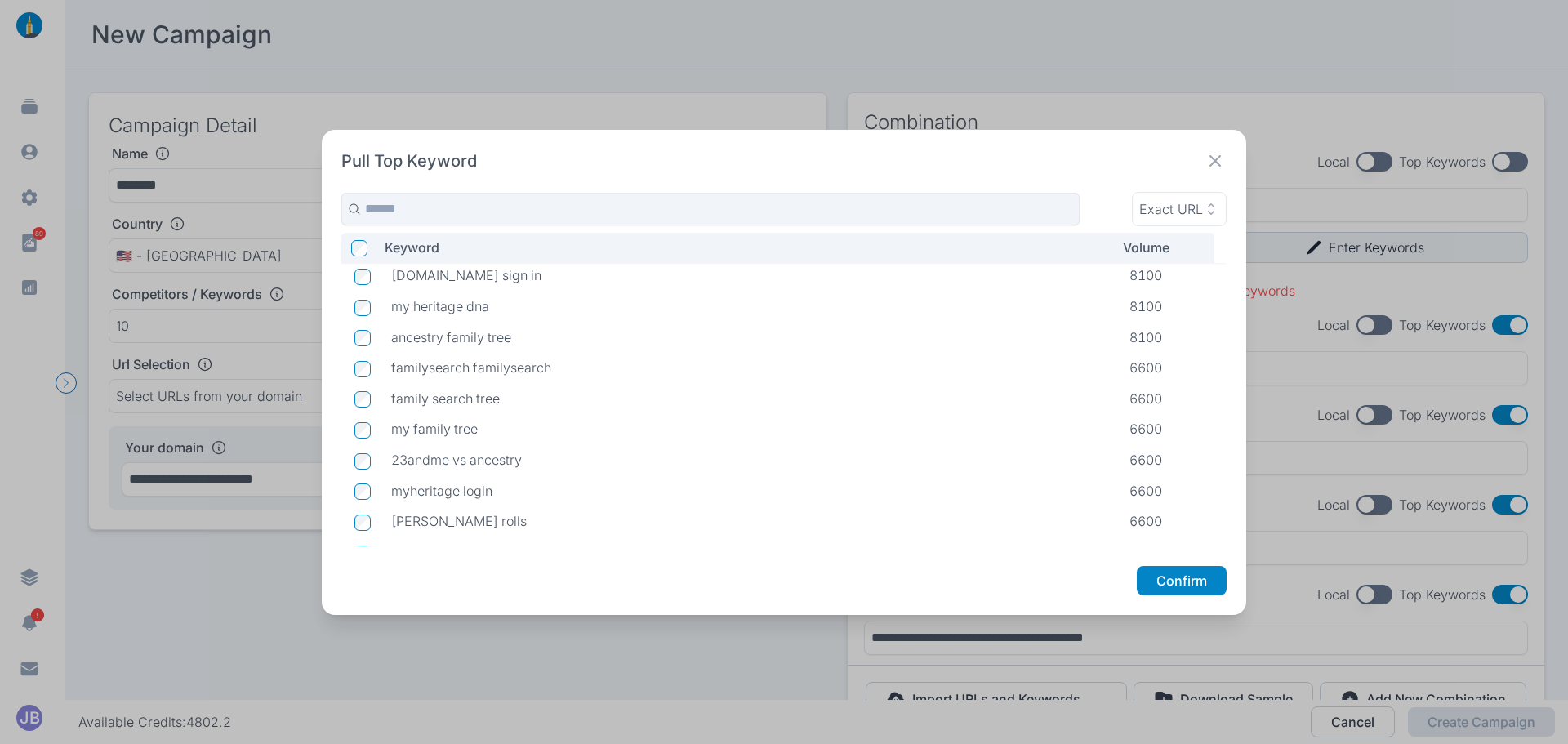
click at [470, 427] on p "my family tree" at bounding box center [747, 429] width 712 height 16
drag, startPoint x: 476, startPoint y: 427, endPoint x: 393, endPoint y: 431, distance: 83.1
click at [393, 431] on p "my family tree" at bounding box center [747, 429] width 712 height 16
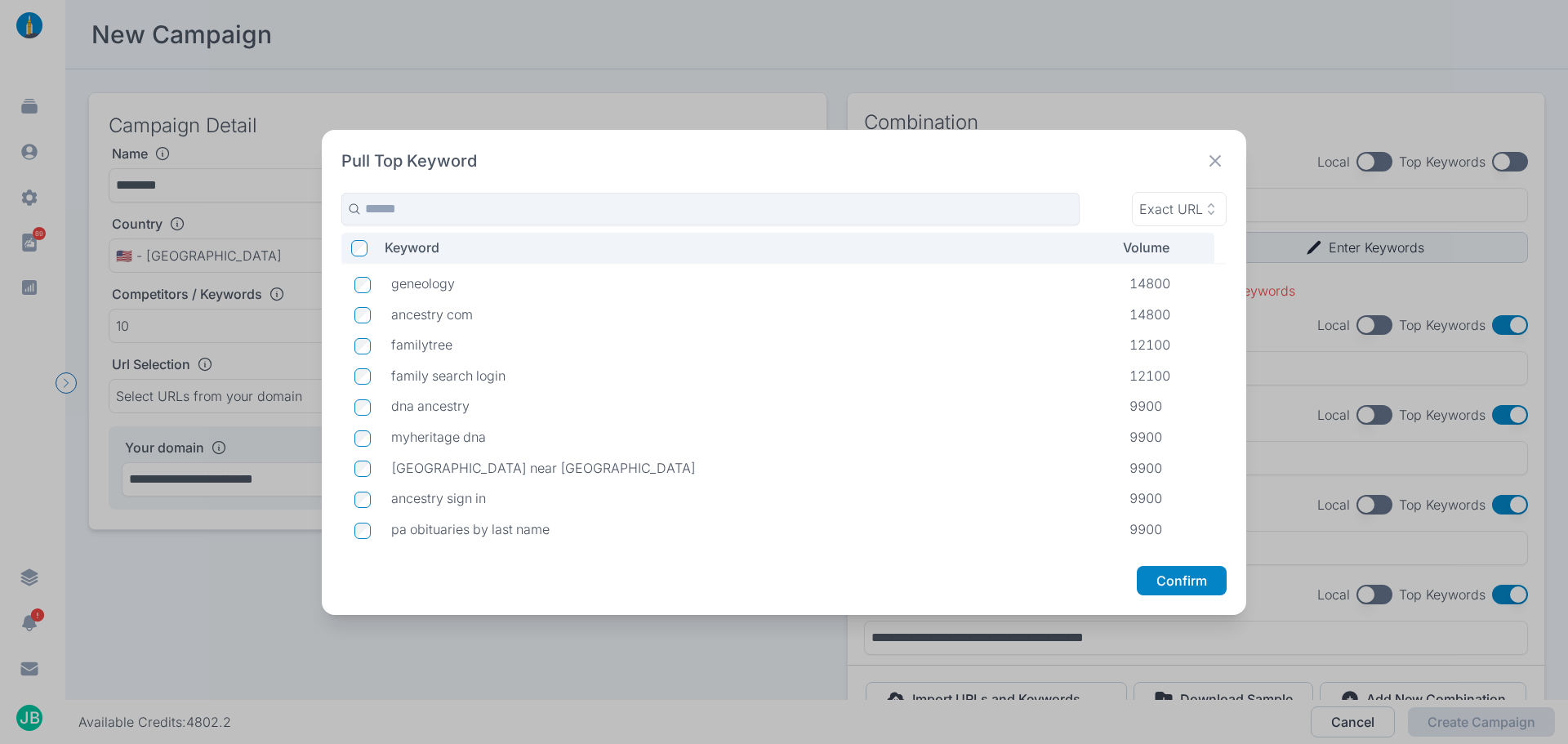
scroll to position [750, 0]
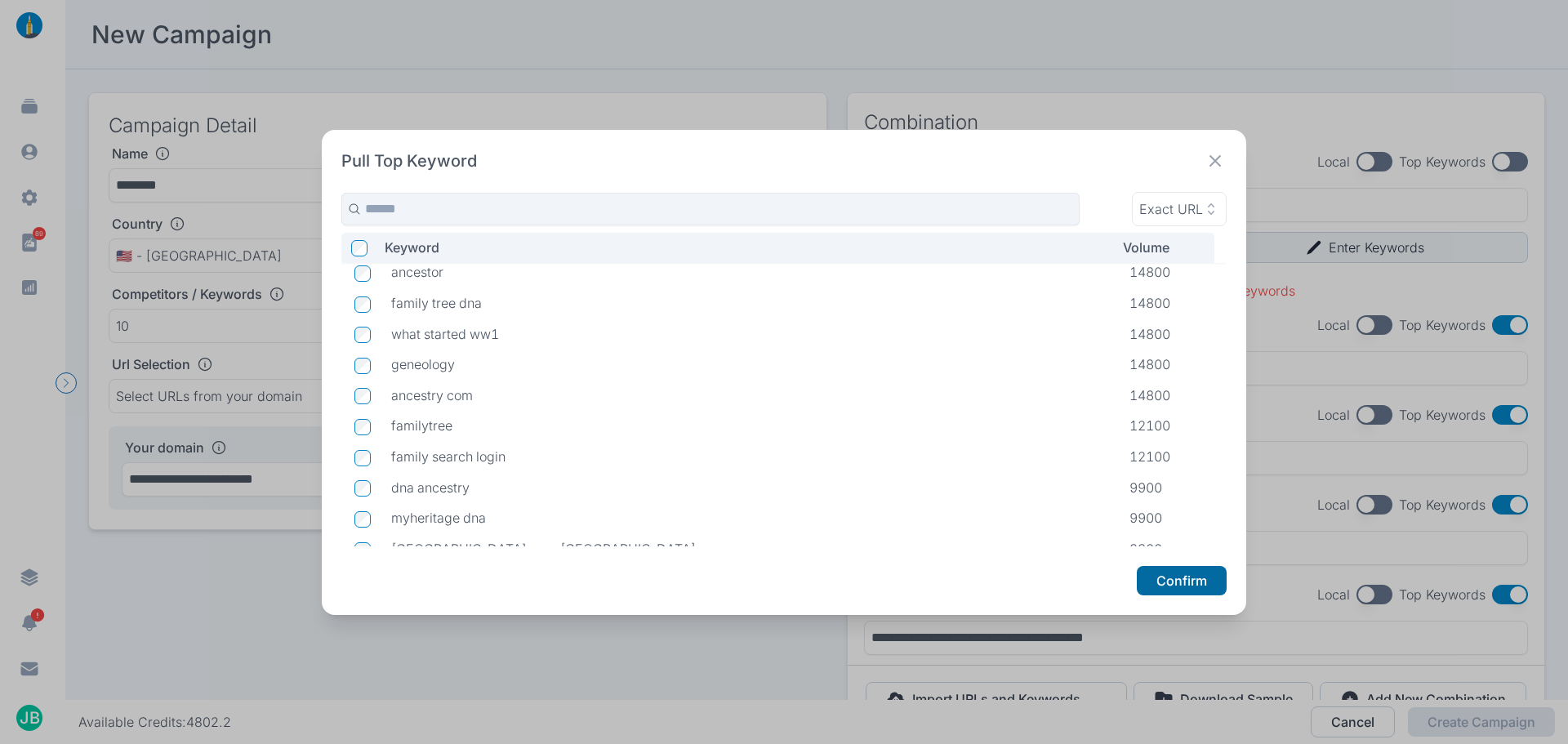
click at [1175, 584] on button "Confirm" at bounding box center [1182, 580] width 90 height 30
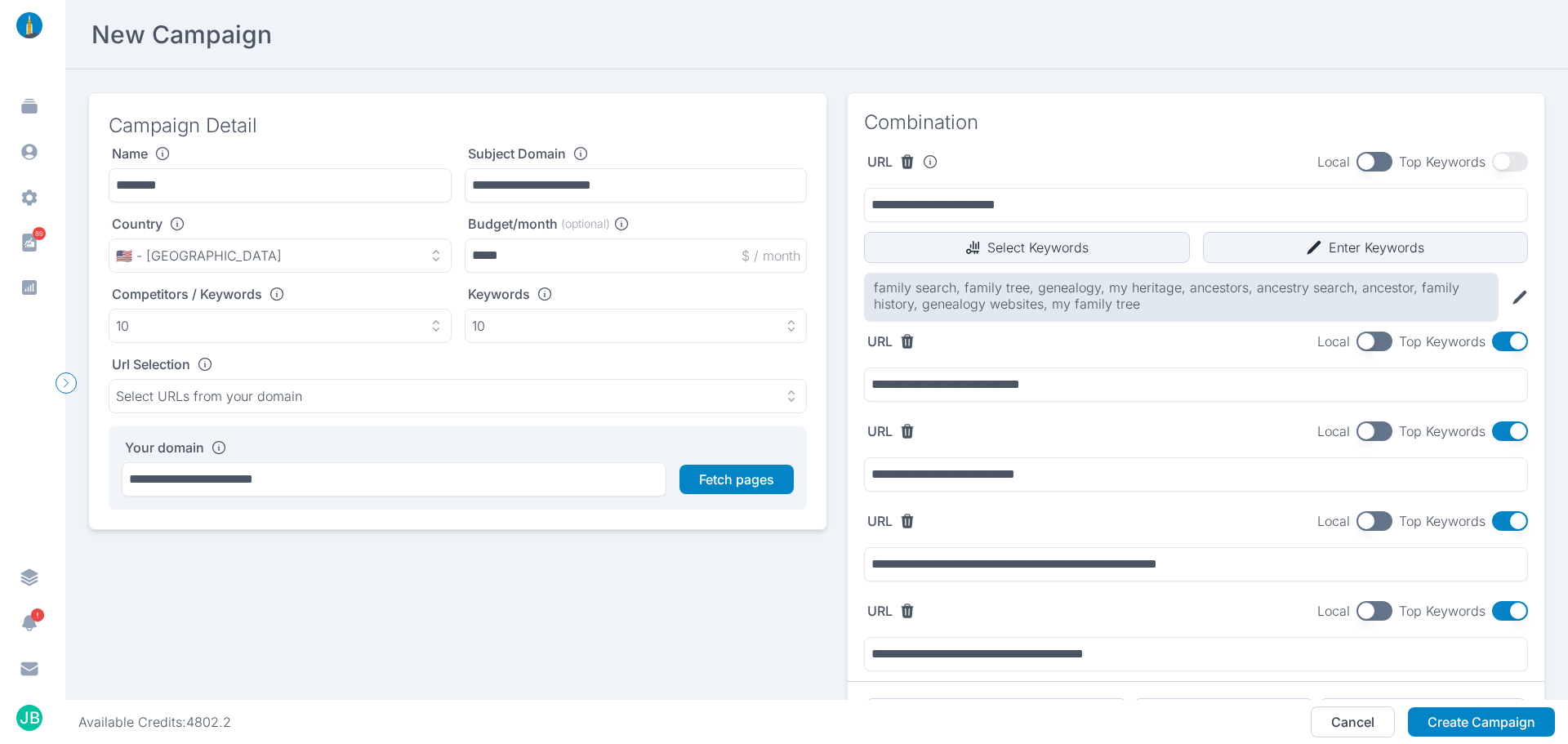
click at [1076, 147] on section "Combination" at bounding box center [1196, 123] width 696 height 59
click at [1501, 340] on button "button" at bounding box center [1510, 342] width 36 height 20
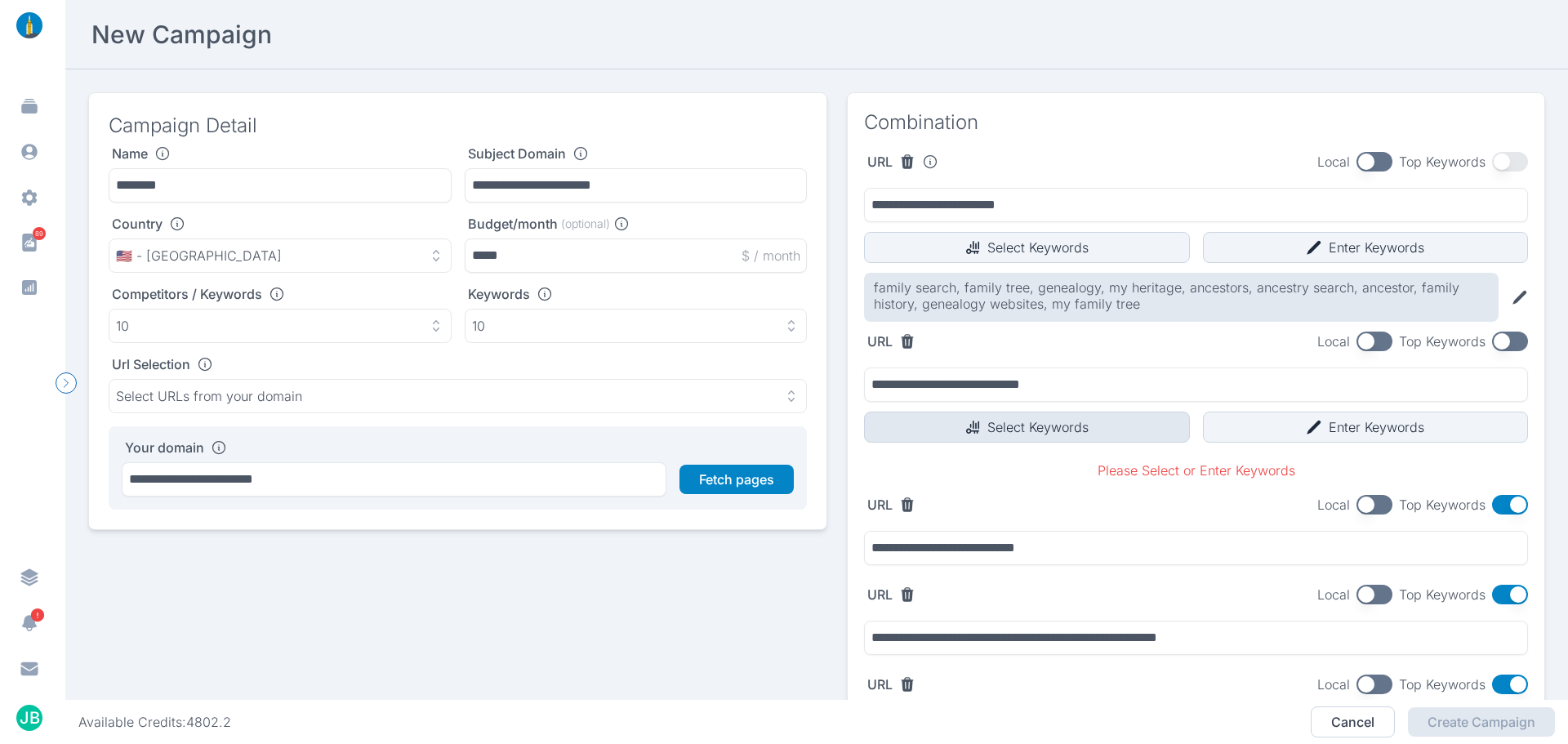
click at [1034, 427] on button "Select Keywords" at bounding box center [1027, 427] width 326 height 31
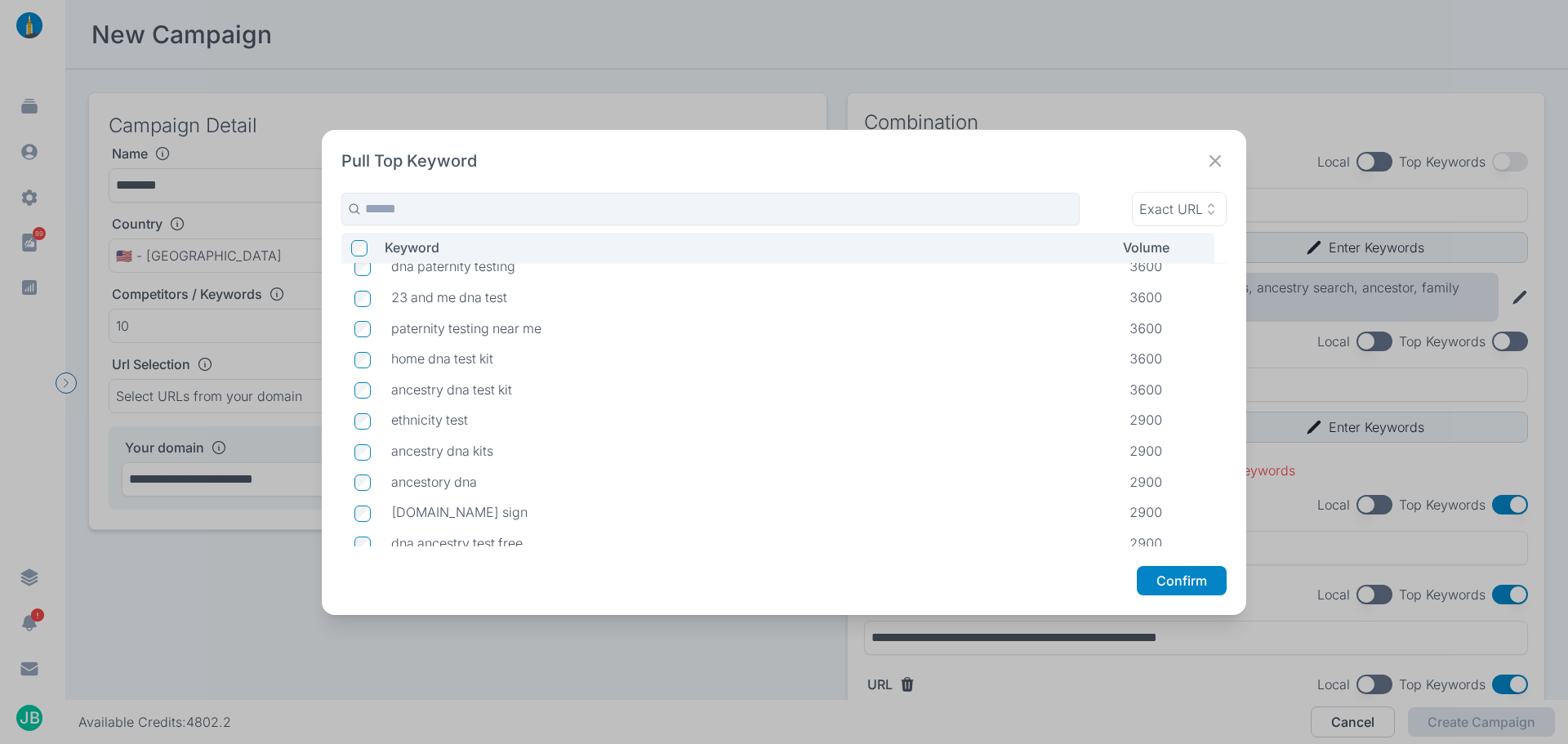
scroll to position [1894, 0]
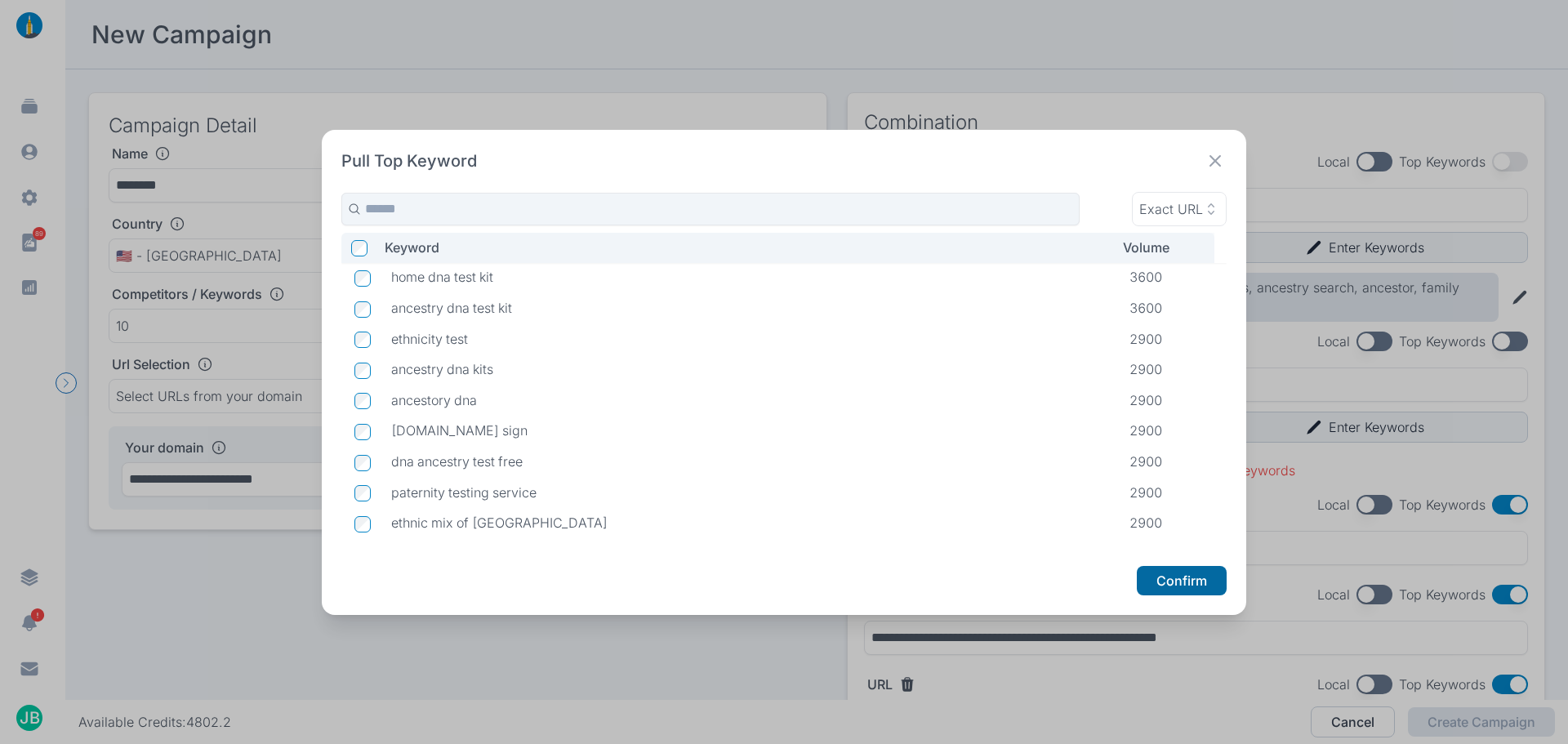
click at [1155, 578] on button "Confirm" at bounding box center [1182, 580] width 90 height 30
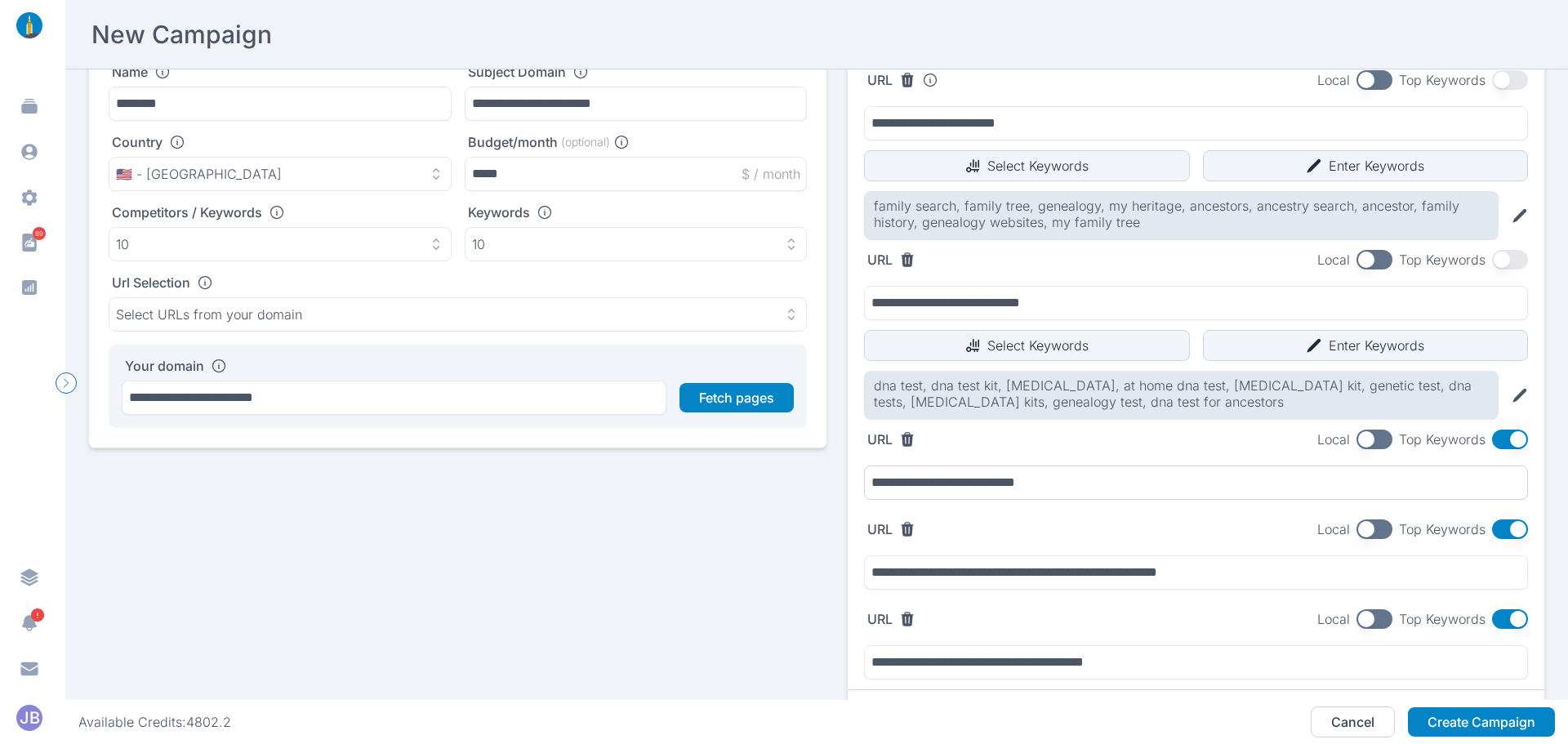
scroll to position [164, 0]
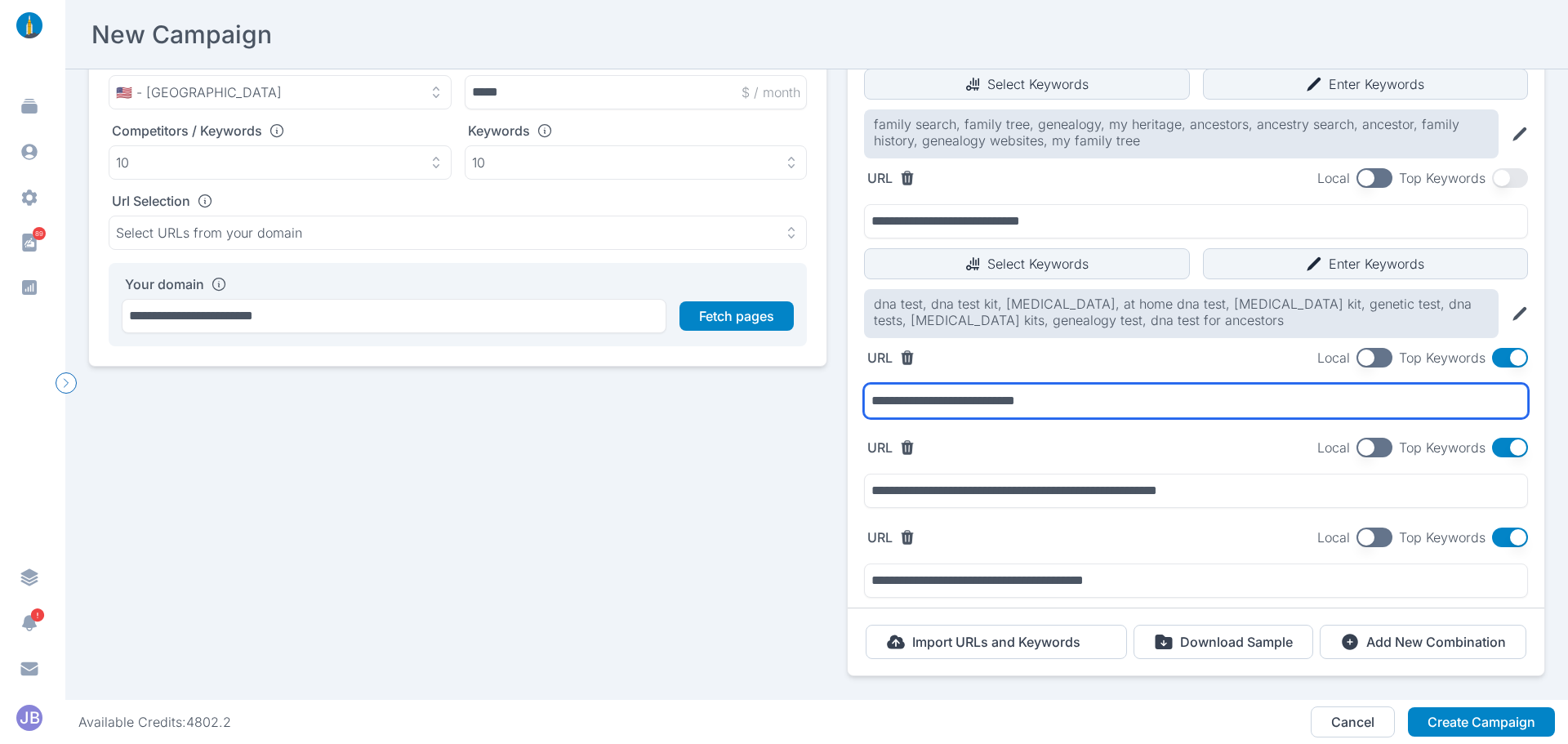
drag, startPoint x: 1102, startPoint y: 402, endPoint x: 798, endPoint y: 414, distance: 304.2
click at [798, 414] on div "**********" at bounding box center [817, 319] width 1457 height 781
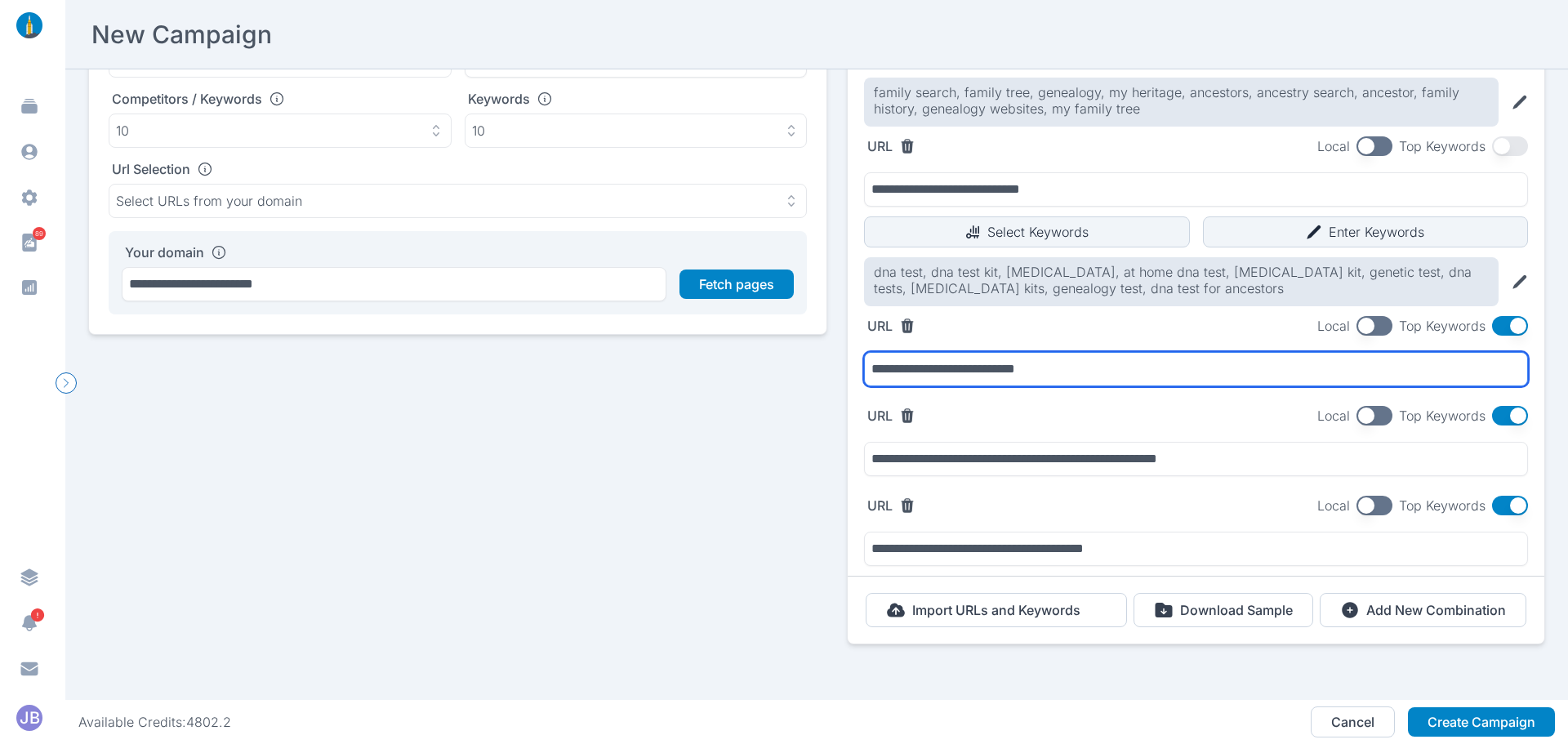
scroll to position [126, 0]
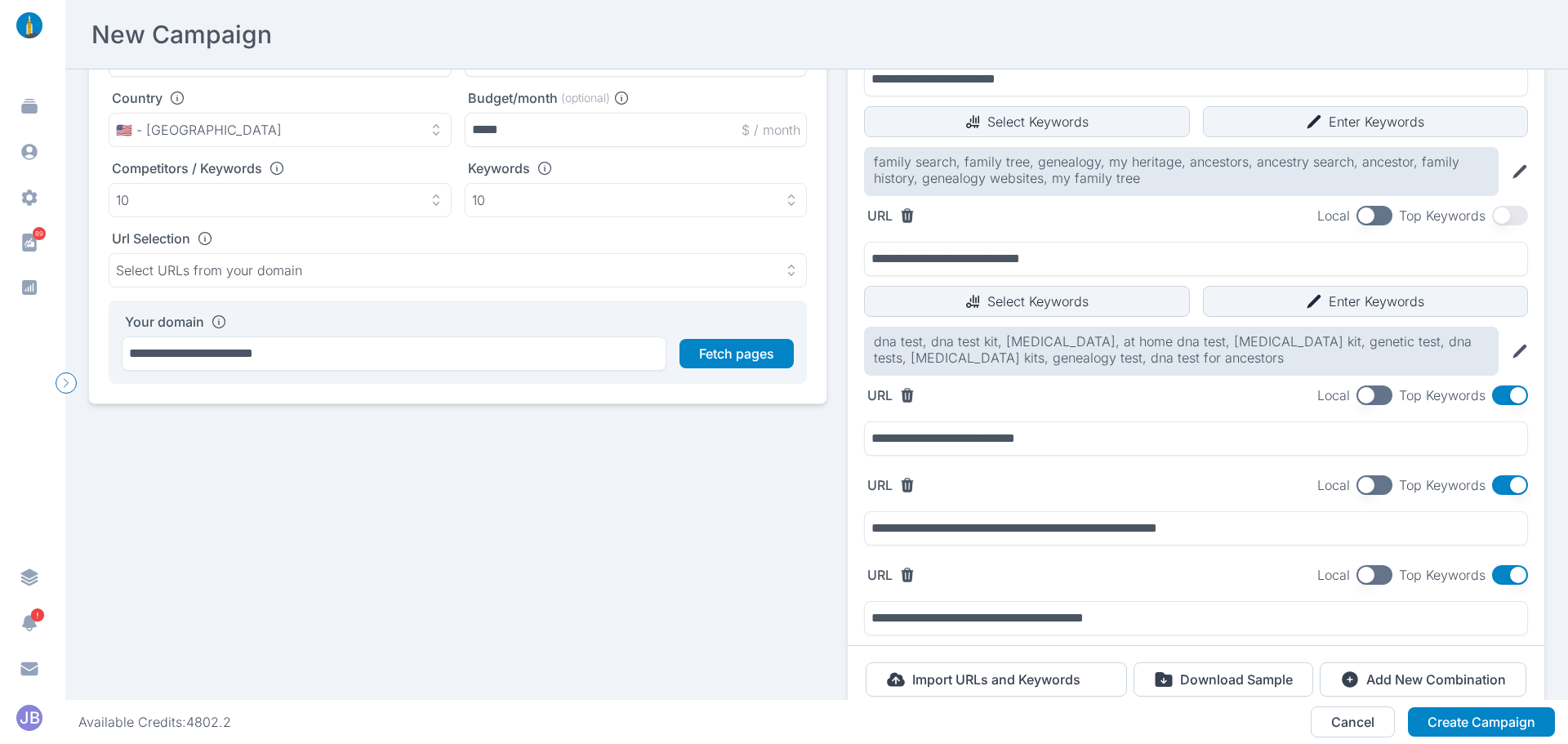
click at [1507, 398] on button "button" at bounding box center [1510, 395] width 36 height 20
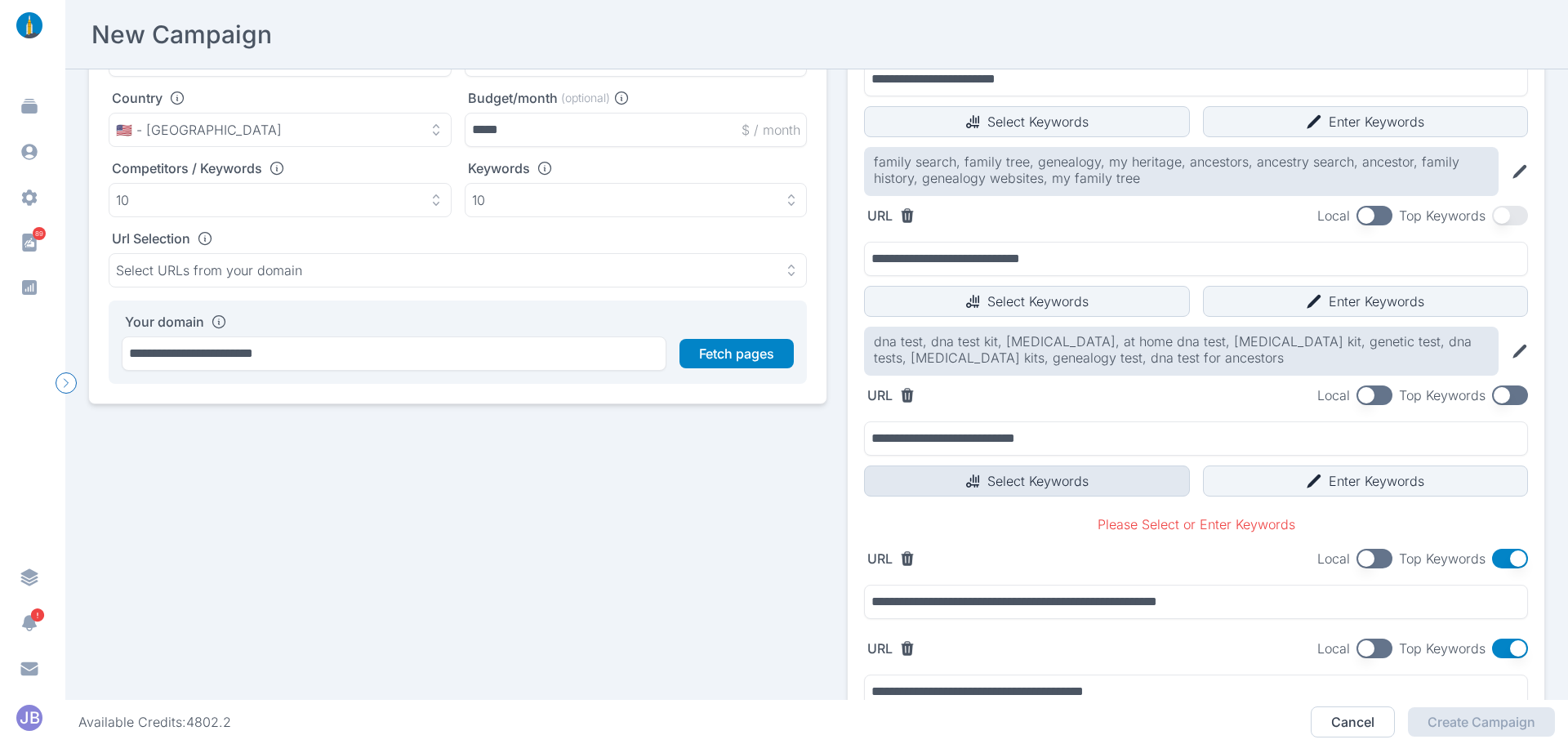
click at [990, 483] on button "Select Keywords" at bounding box center [1027, 481] width 326 height 31
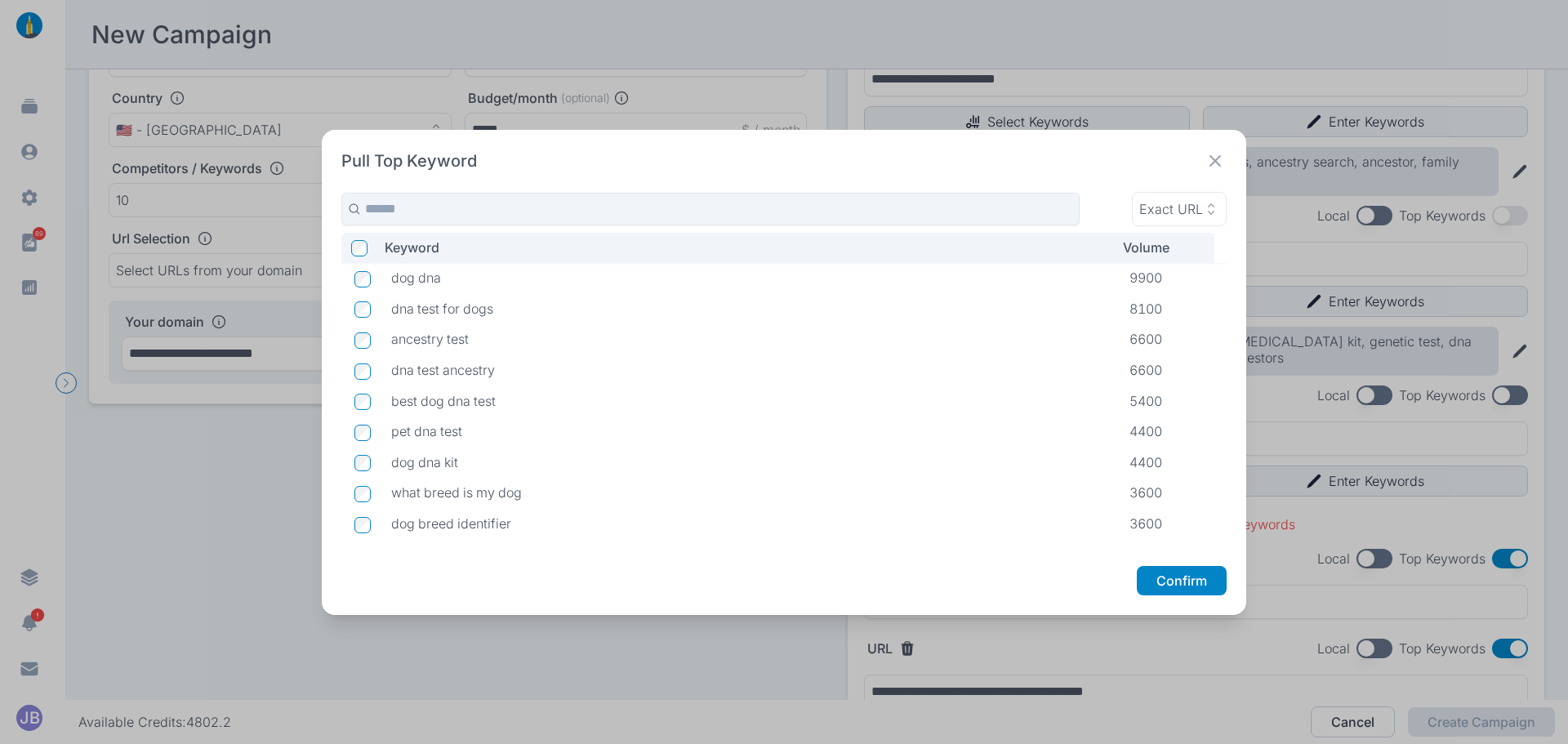
scroll to position [81, 0]
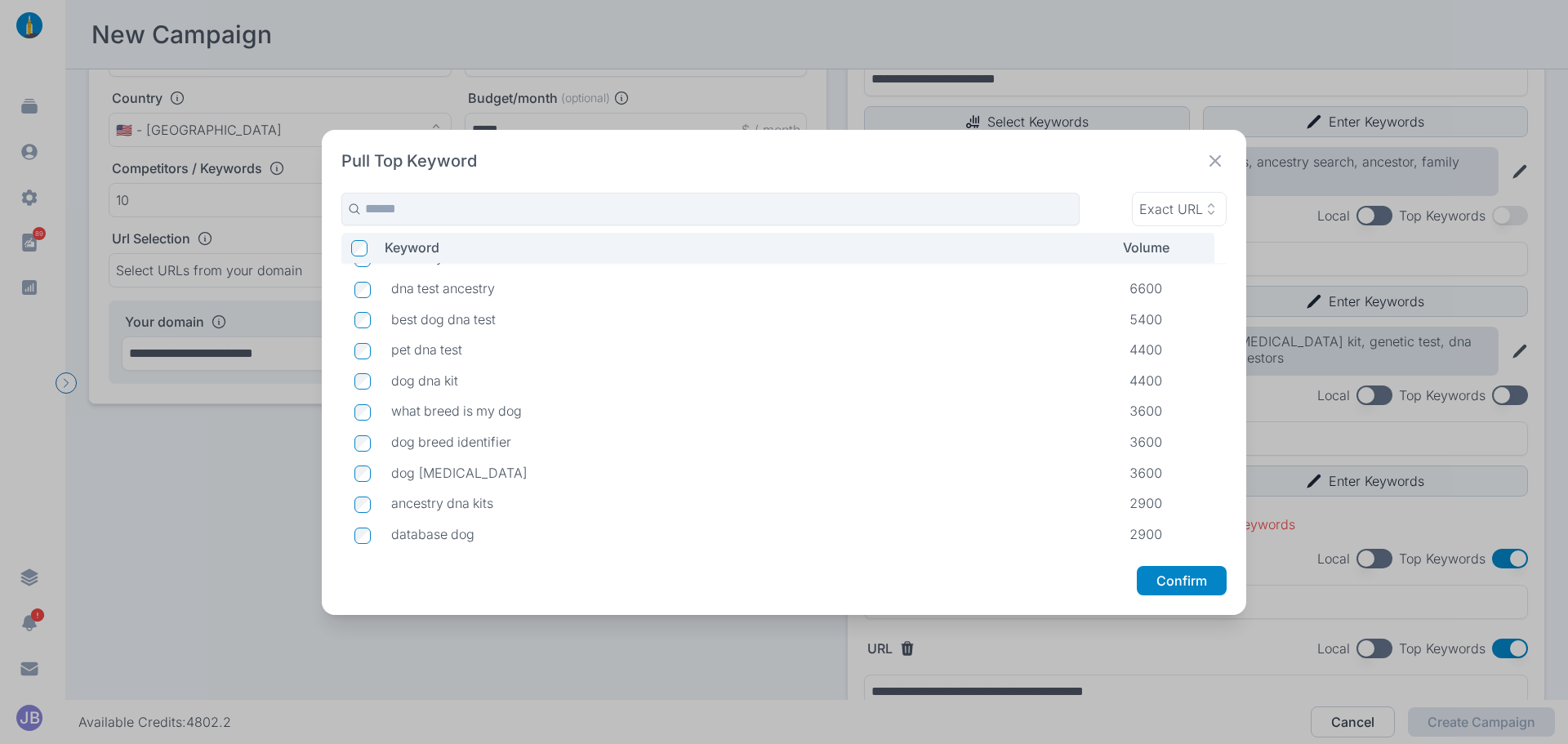
click at [372, 446] on td at bounding box center [359, 443] width 37 height 31
click at [1211, 573] on button "Confirm" at bounding box center [1182, 580] width 90 height 30
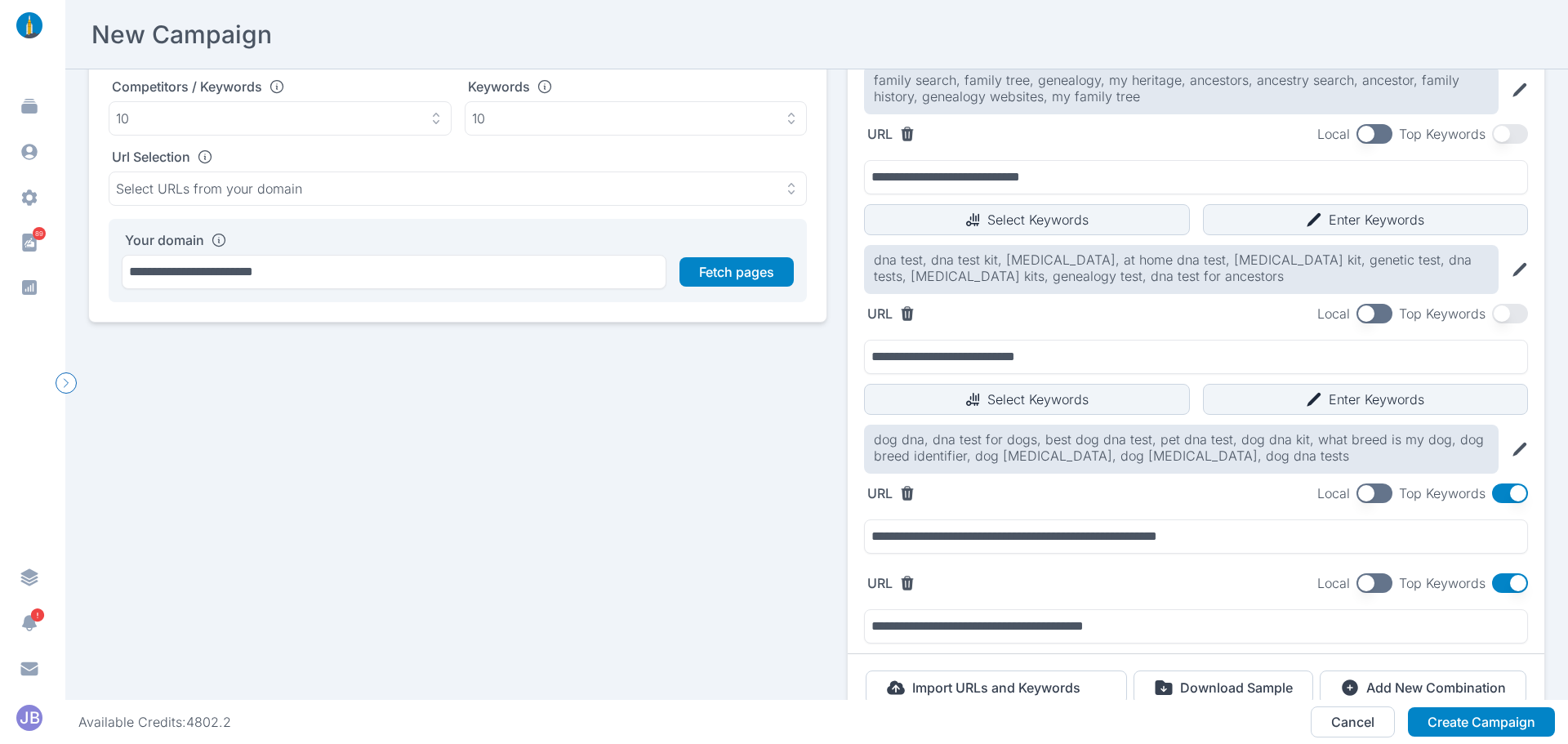
scroll to position [289, 0]
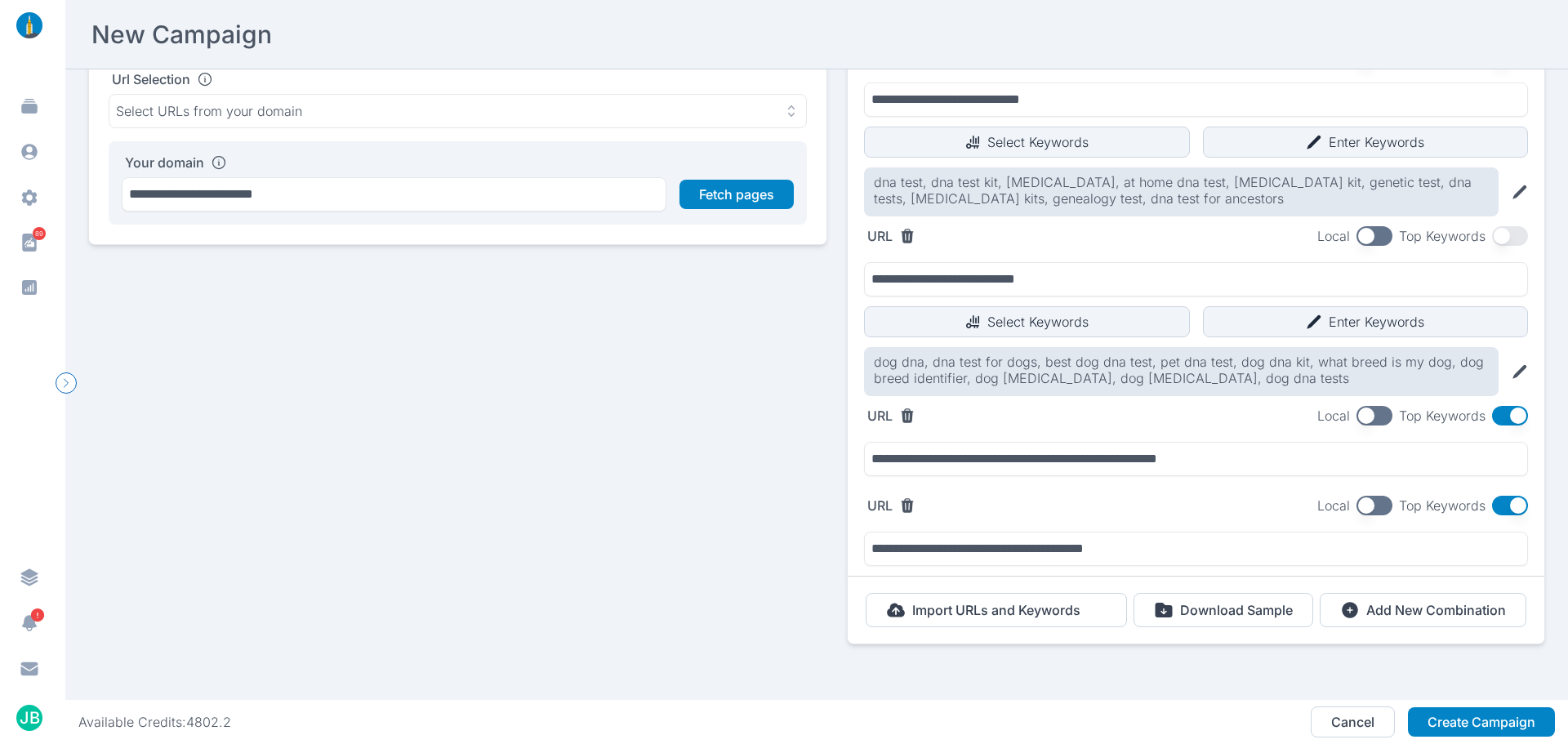
click at [1503, 415] on button "button" at bounding box center [1510, 416] width 36 height 20
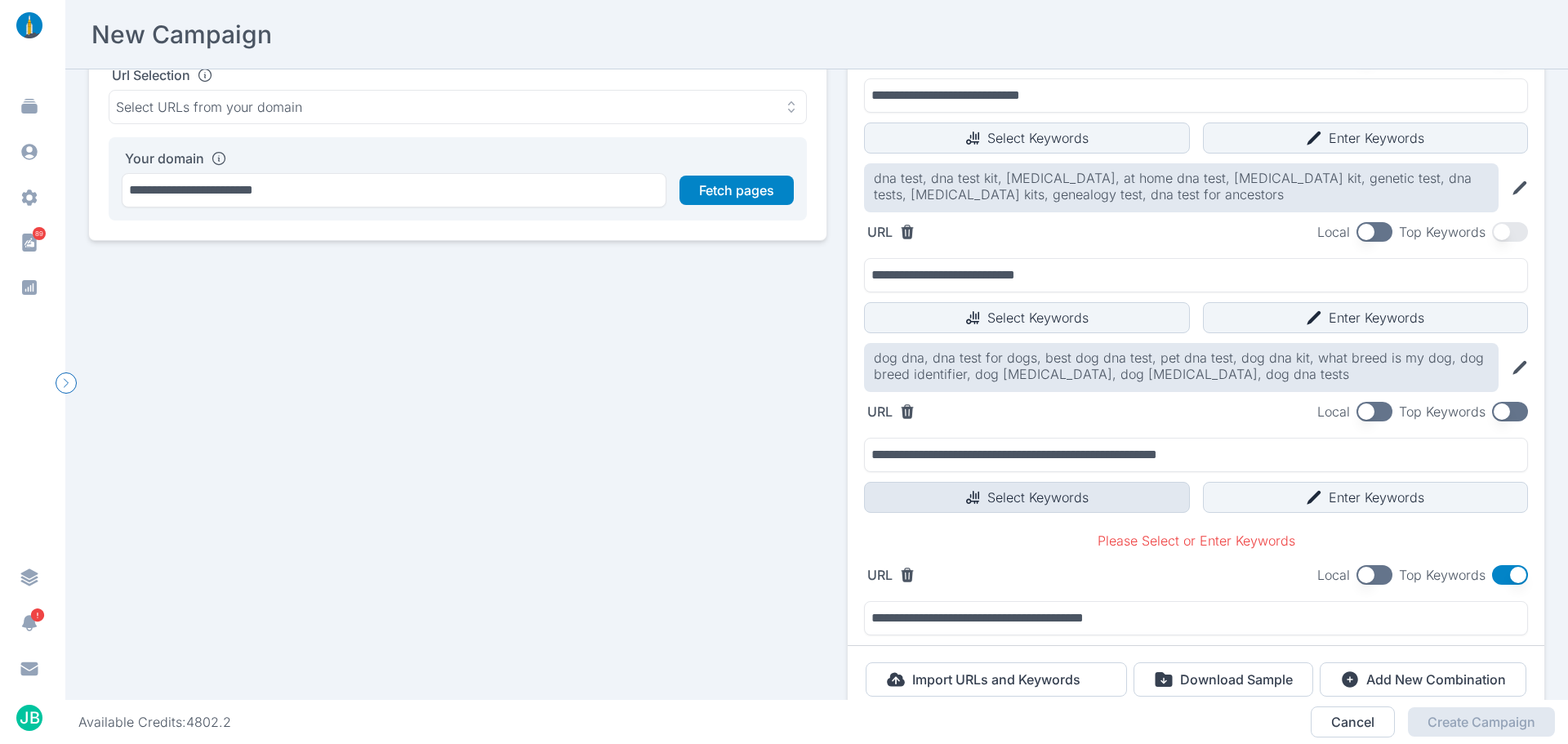
click at [1040, 507] on button "Select Keywords" at bounding box center [1027, 497] width 326 height 31
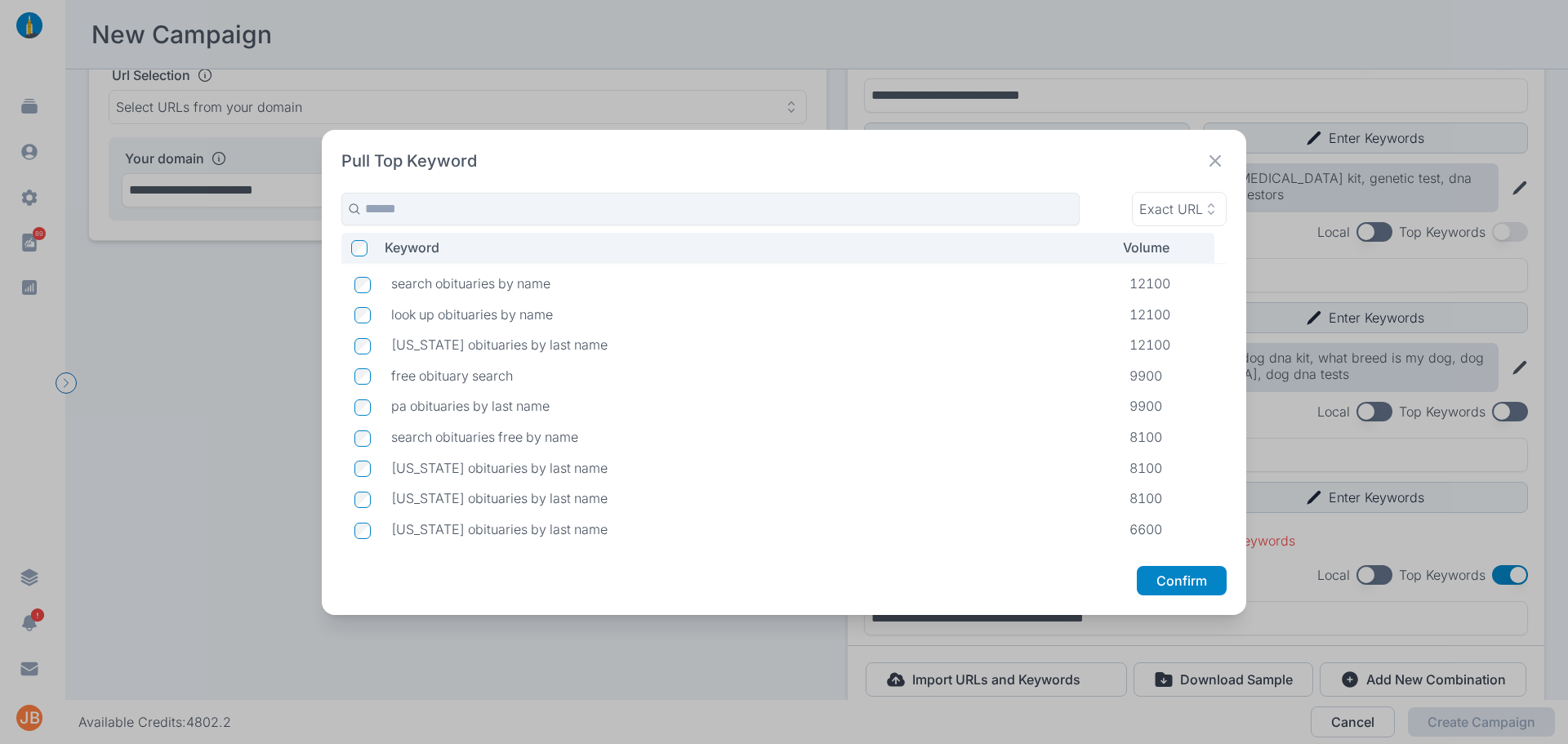
scroll to position [0, 0]
click at [1194, 581] on button "Confirm" at bounding box center [1182, 580] width 90 height 30
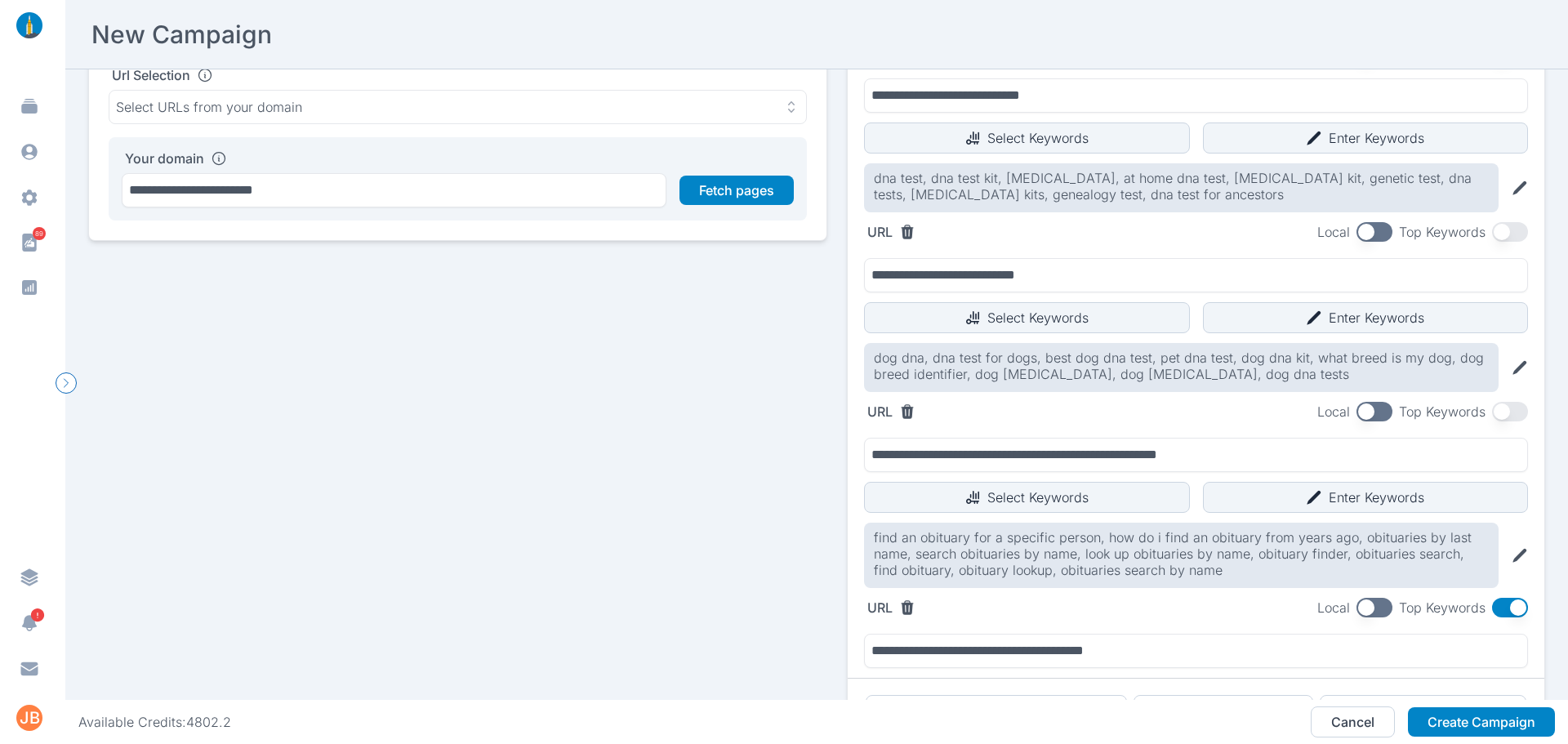
scroll to position [403, 0]
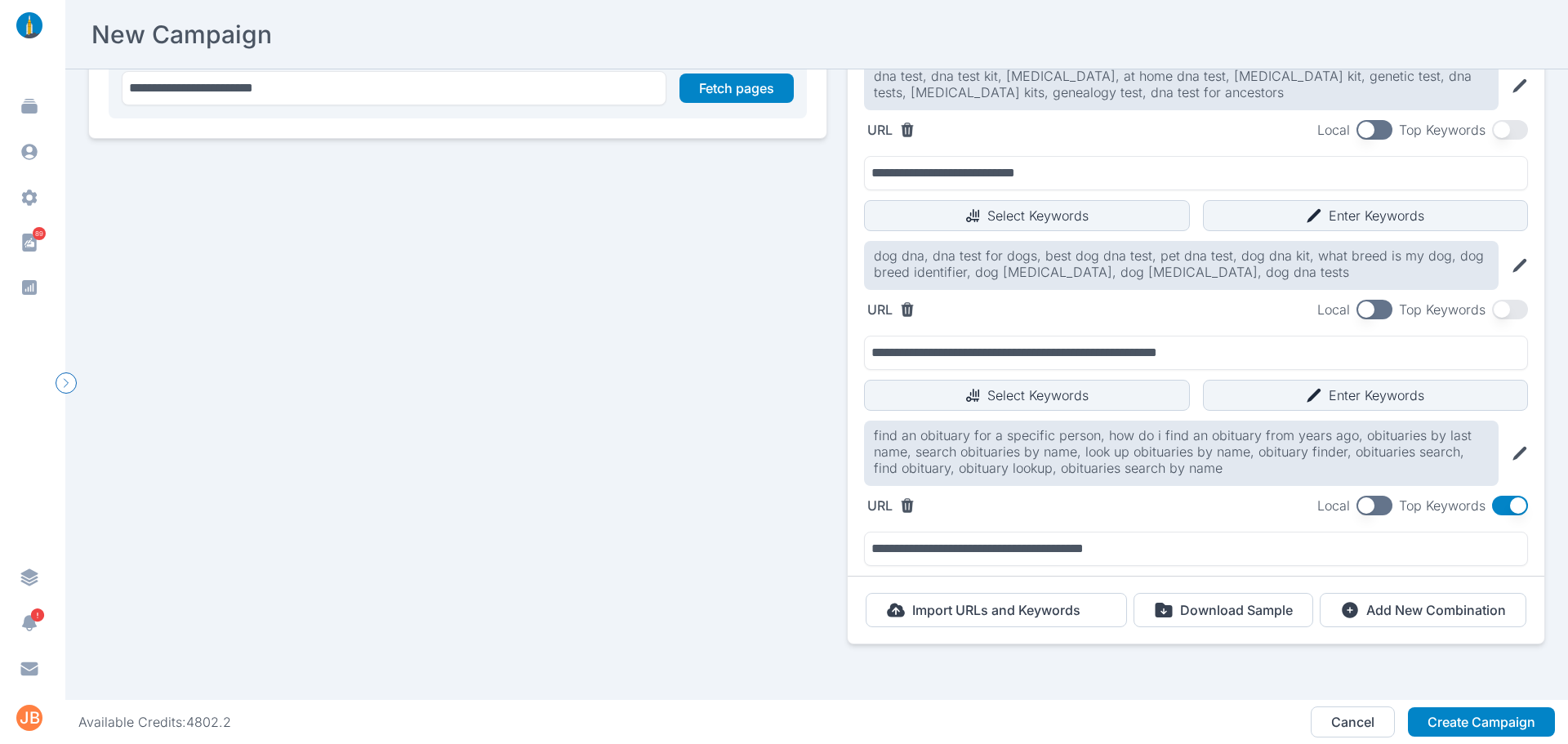
click at [1502, 496] on button "button" at bounding box center [1510, 506] width 36 height 20
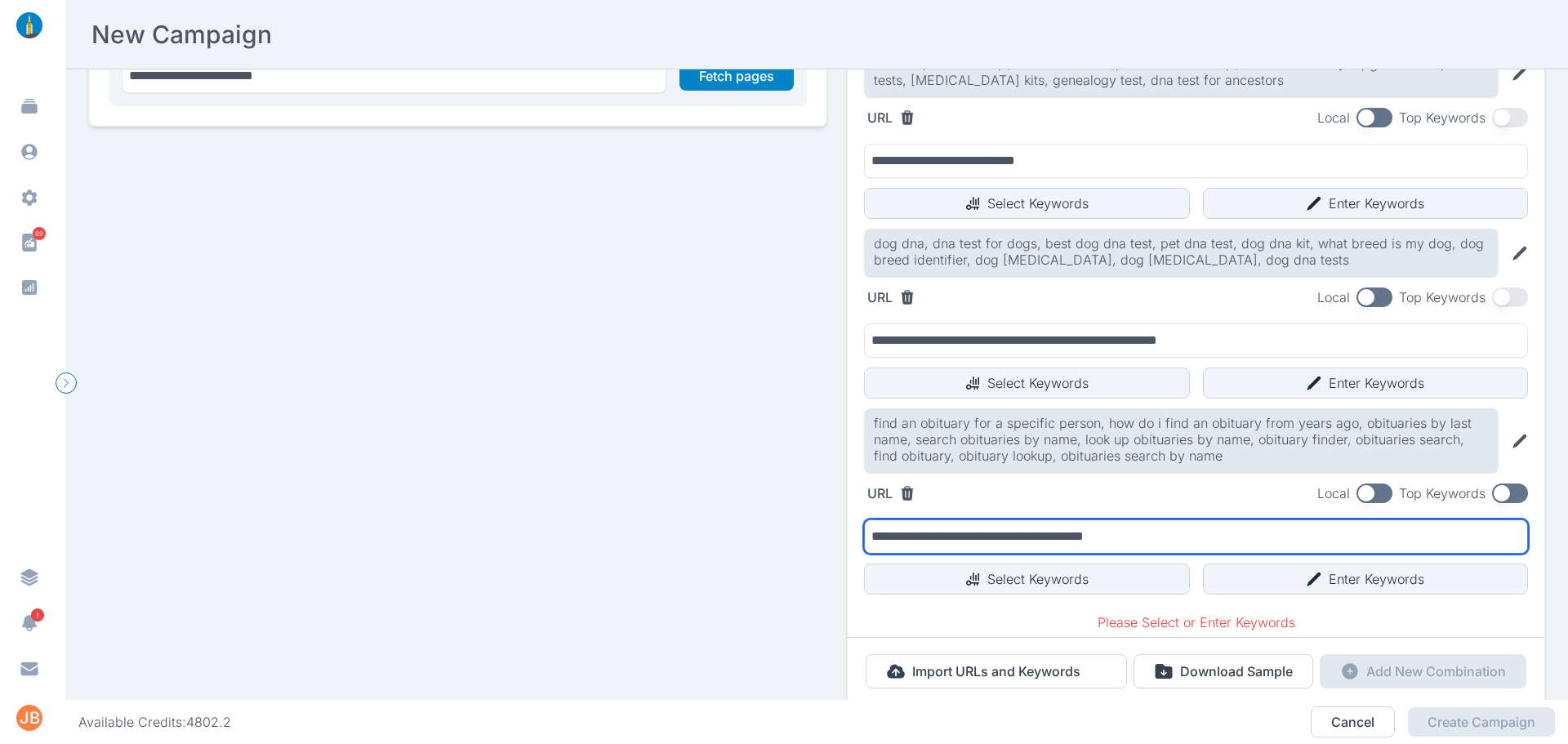
drag, startPoint x: 1170, startPoint y: 527, endPoint x: 768, endPoint y: 542, distance: 402.3
click at [768, 542] on div "**********" at bounding box center [817, 214] width 1457 height 1050
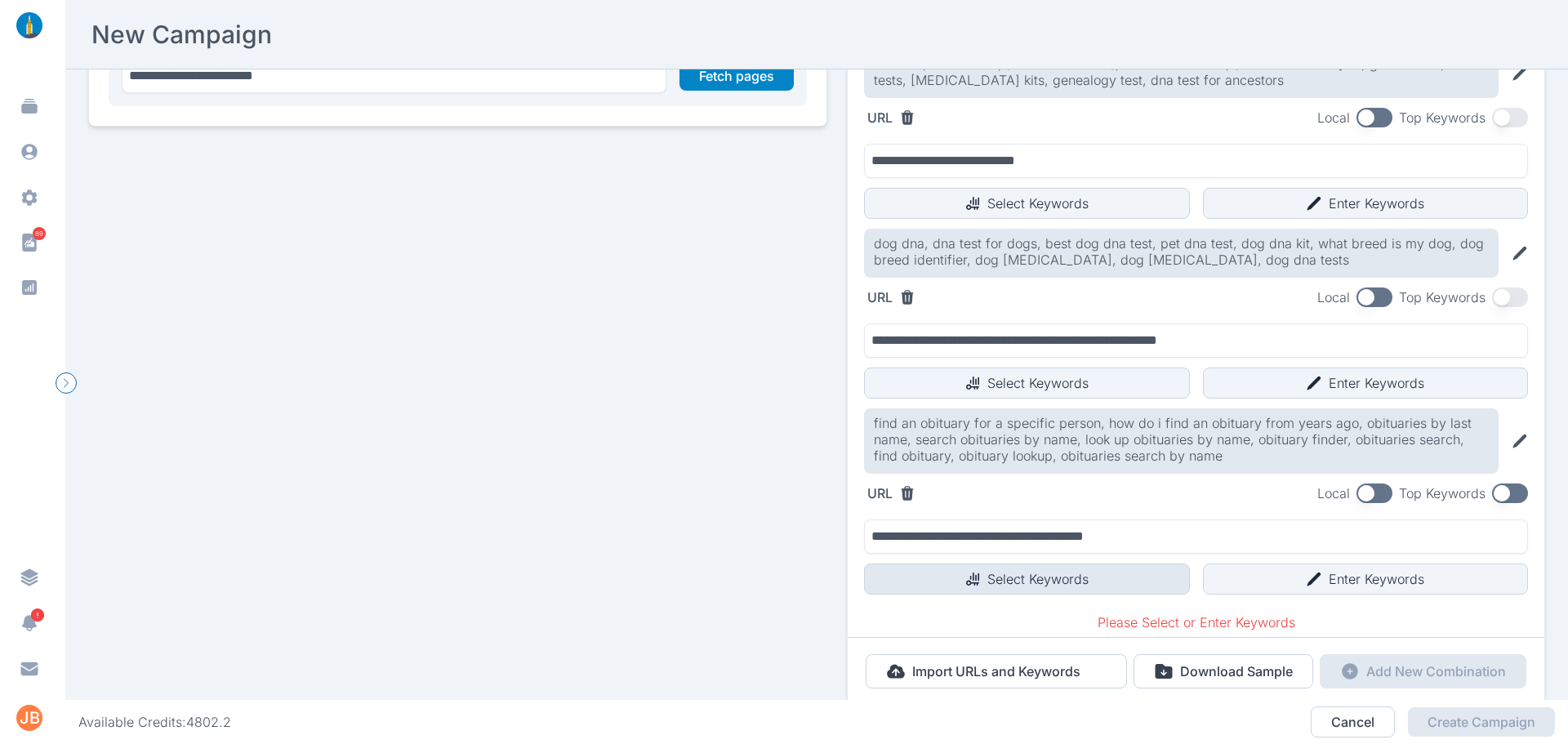
click at [1014, 580] on button "Select Keywords" at bounding box center [1027, 579] width 326 height 31
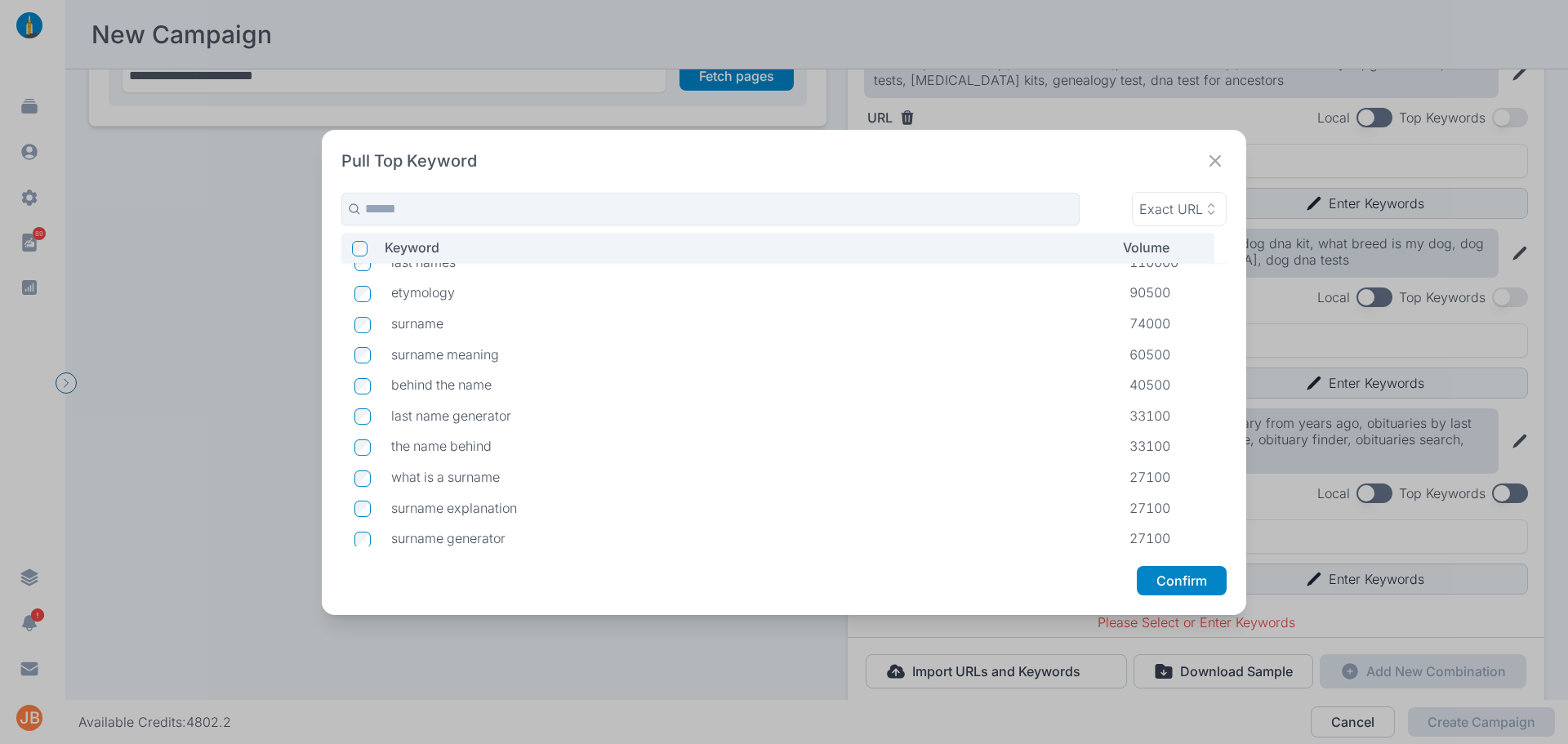
scroll to position [0, 0]
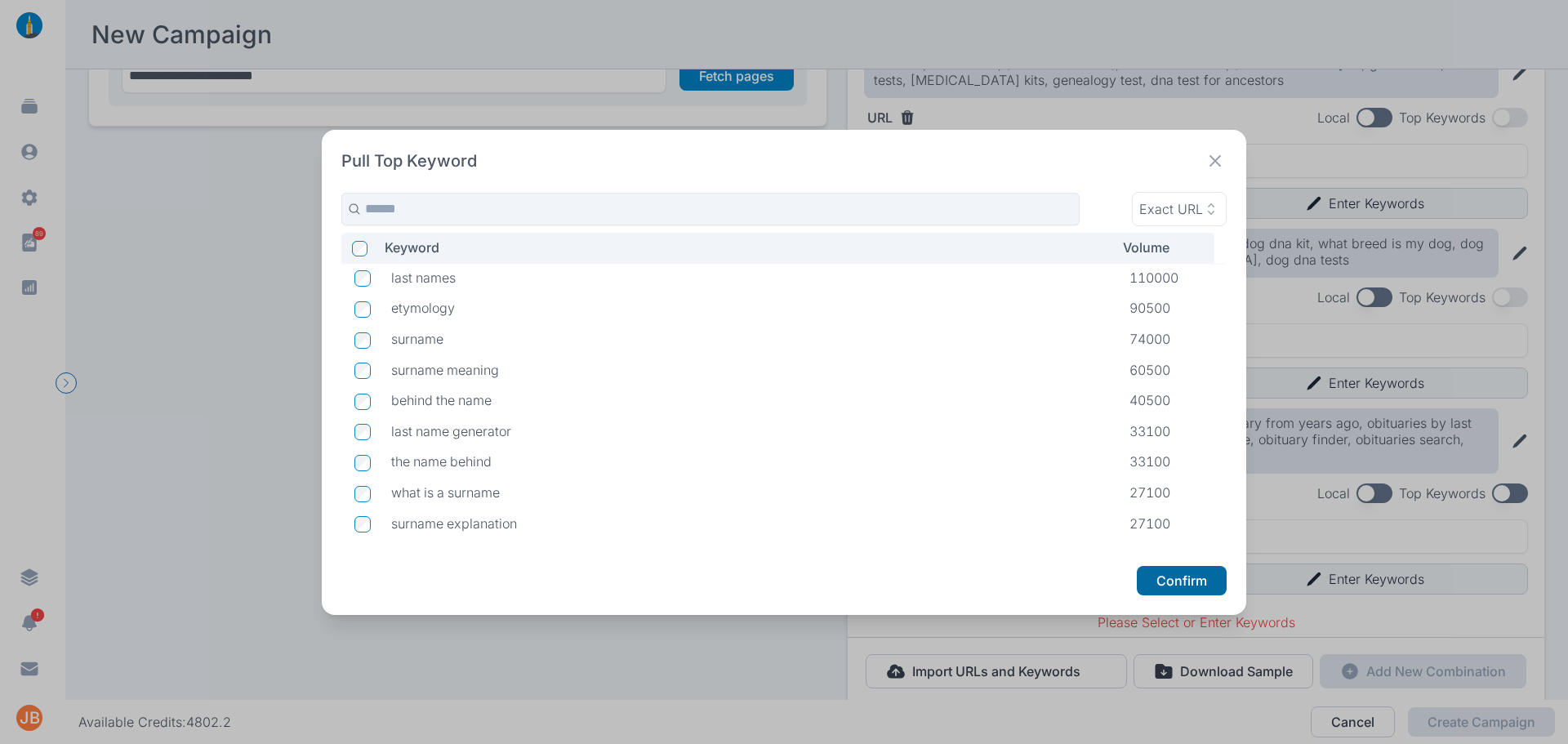
click at [1190, 584] on button "Confirm" at bounding box center [1182, 580] width 90 height 30
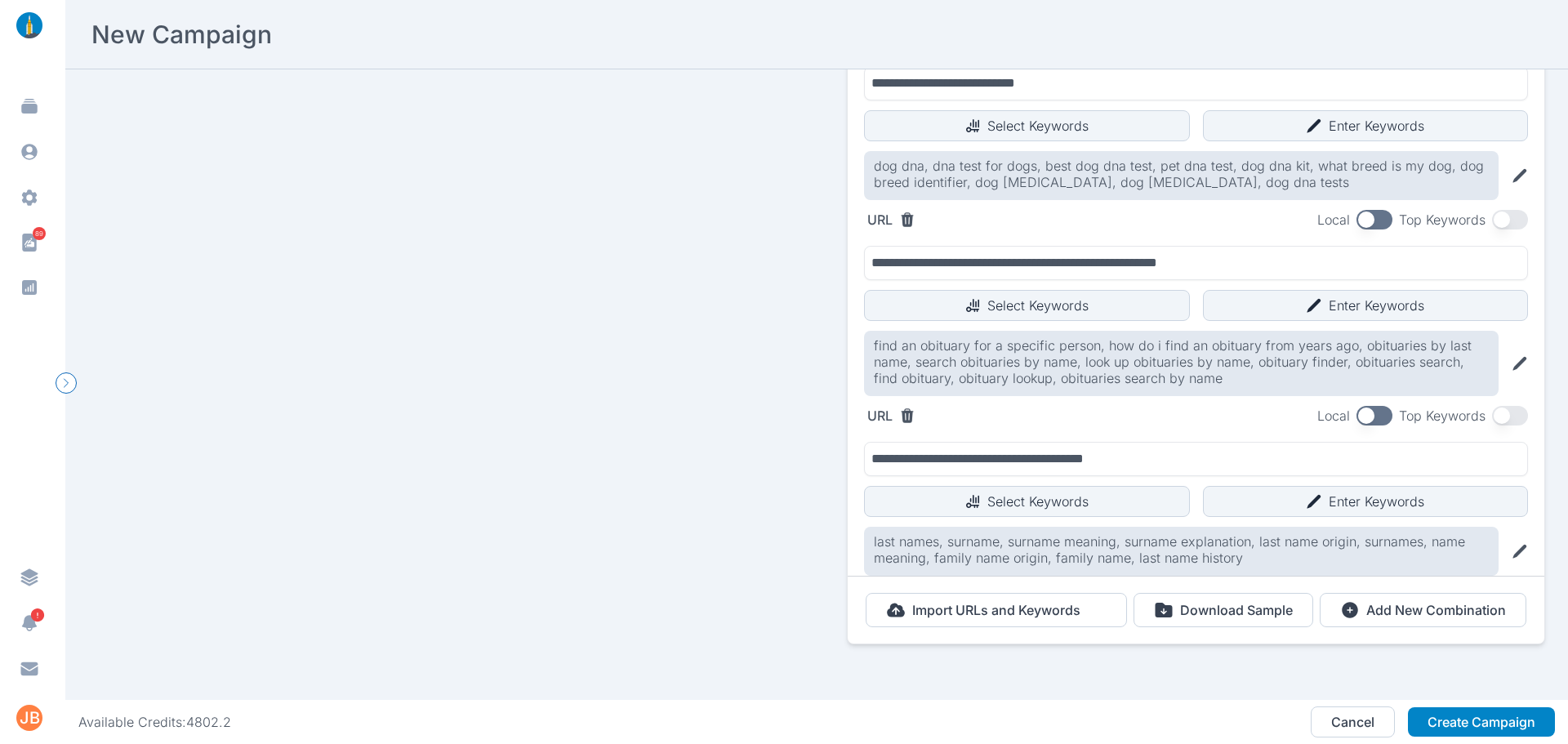
scroll to position [494, 0]
click at [1467, 715] on button "Create Campaign" at bounding box center [1481, 722] width 147 height 30
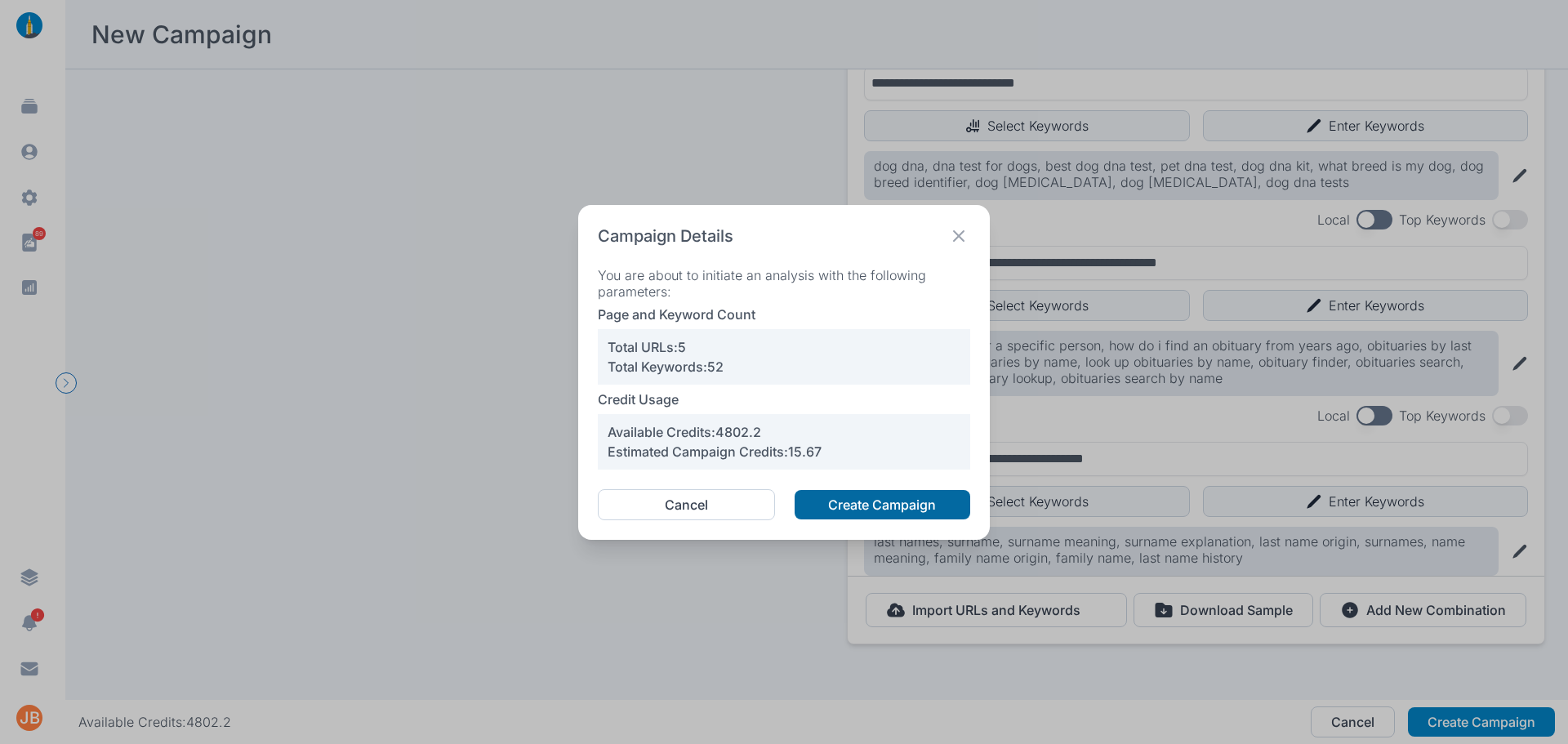
click at [845, 506] on button "Create Campaign" at bounding box center [882, 504] width 175 height 30
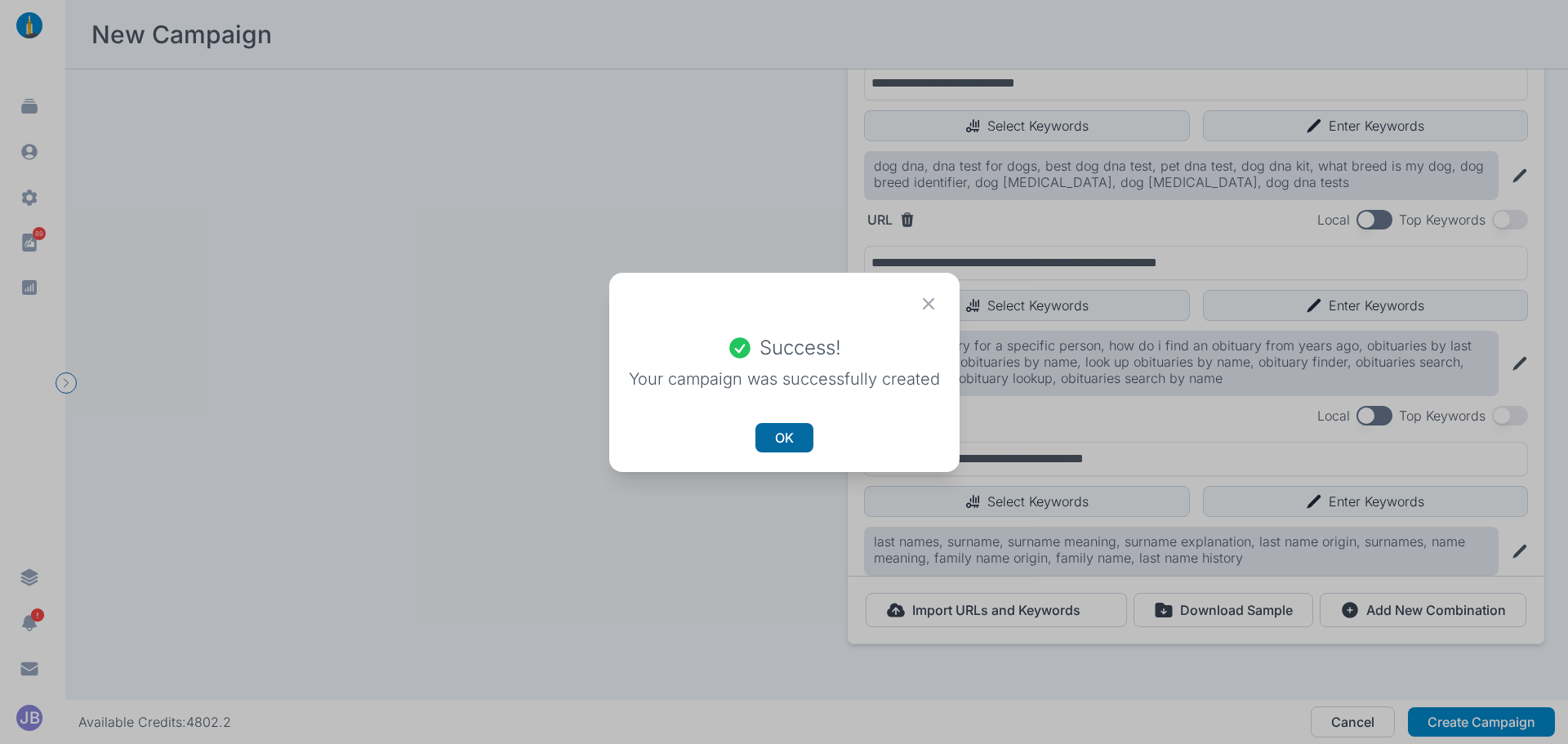
click at [783, 444] on button "OK" at bounding box center [784, 437] width 58 height 30
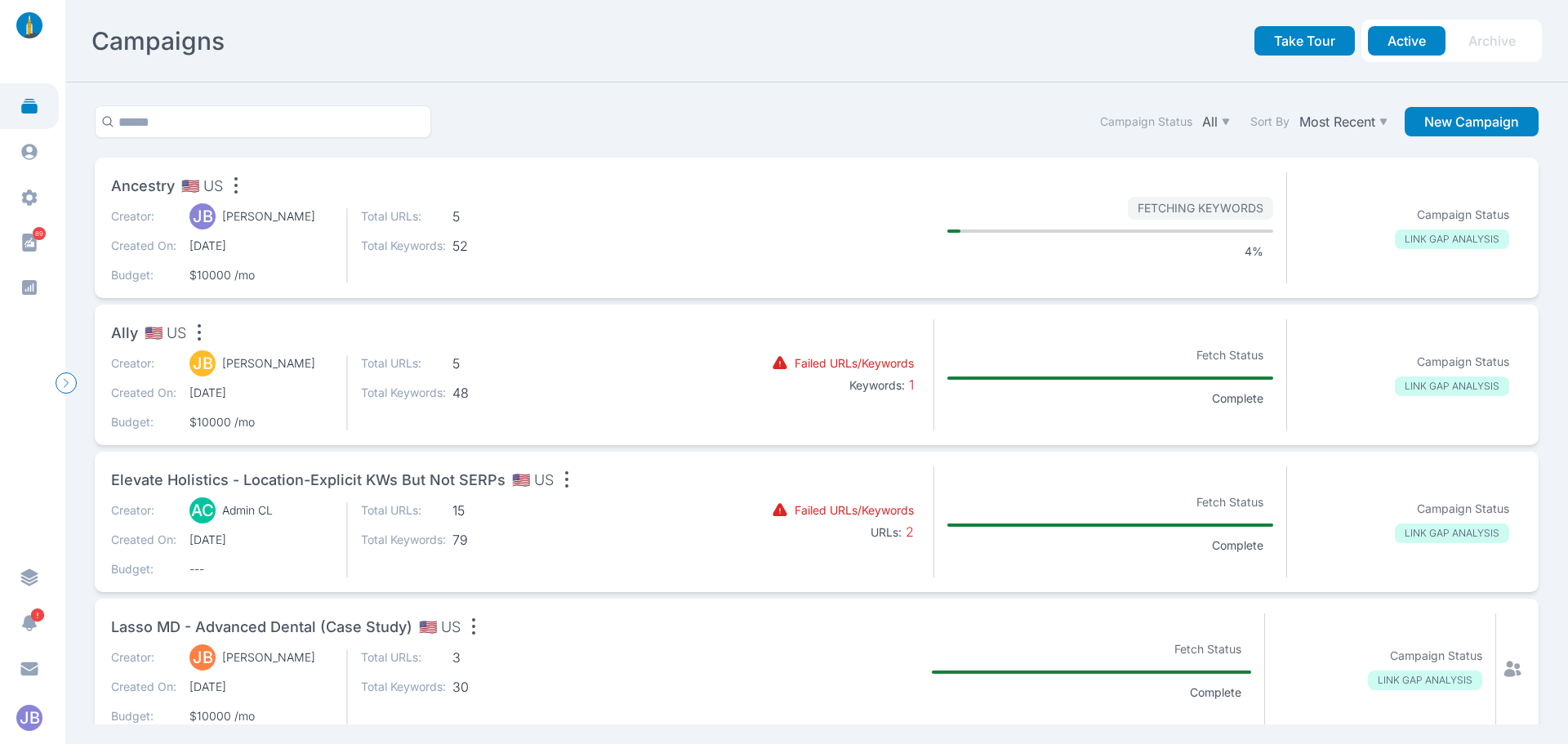
click at [549, 361] on div "Creator: [PERSON_NAME] [PERSON_NAME] Created On: [DATE] Budget: $10000 /mo Tota…" at bounding box center [405, 393] width 588 height 75
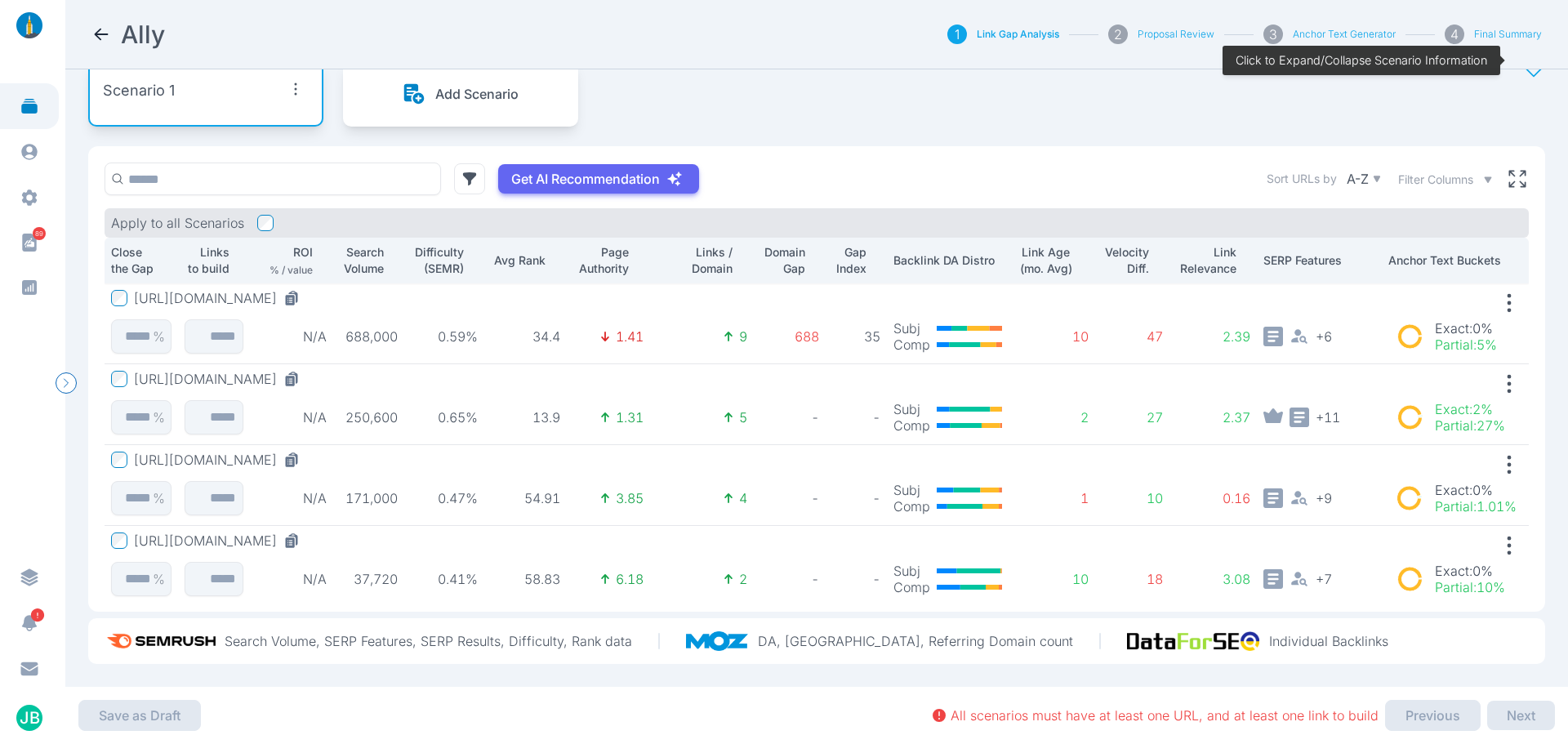
click at [832, 148] on div "Get AI Recommendation Sort URLs by A-Z Filter Columns Apply to all Scenarios Cl…" at bounding box center [817, 379] width 1457 height 466
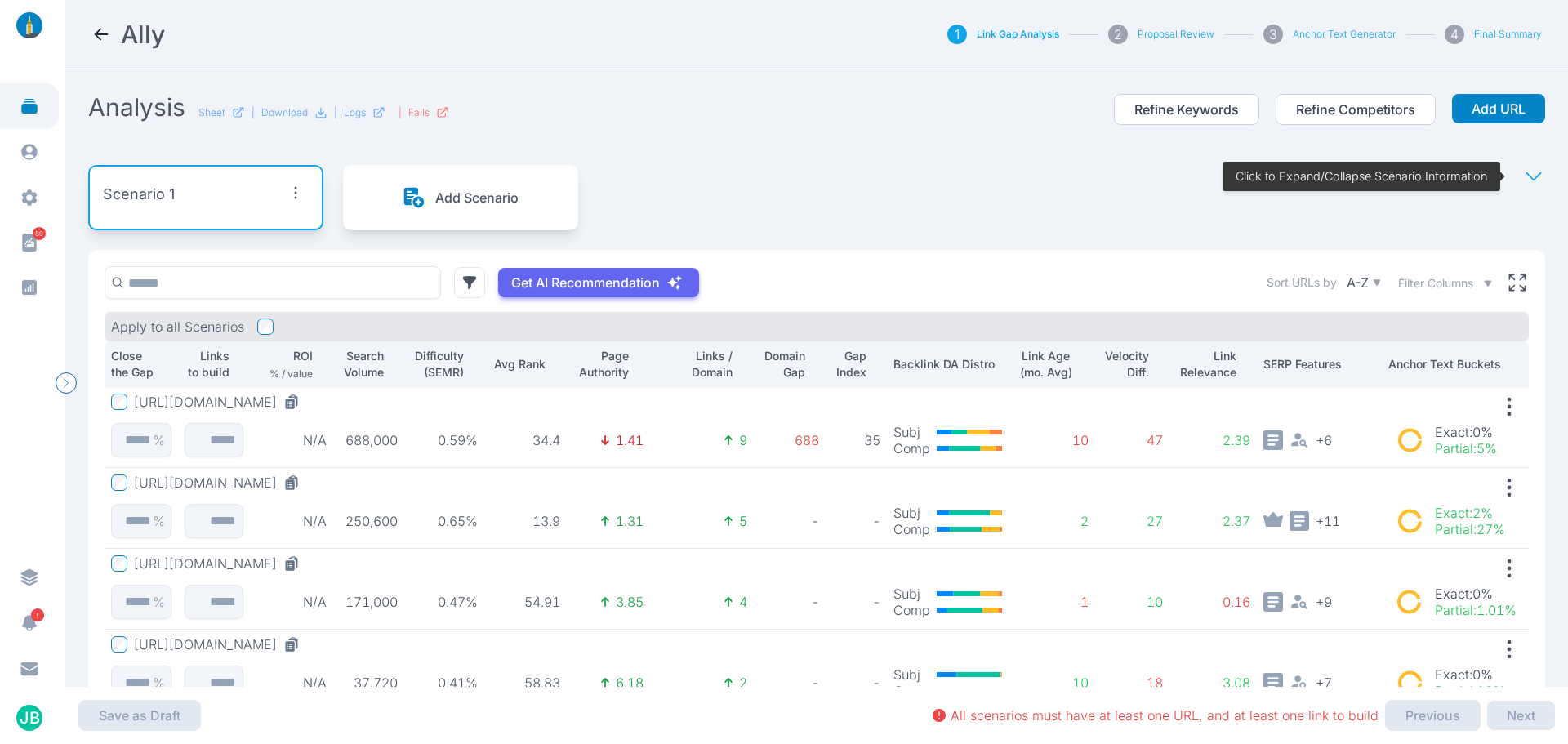
click at [102, 38] on icon at bounding box center [101, 34] width 20 height 20
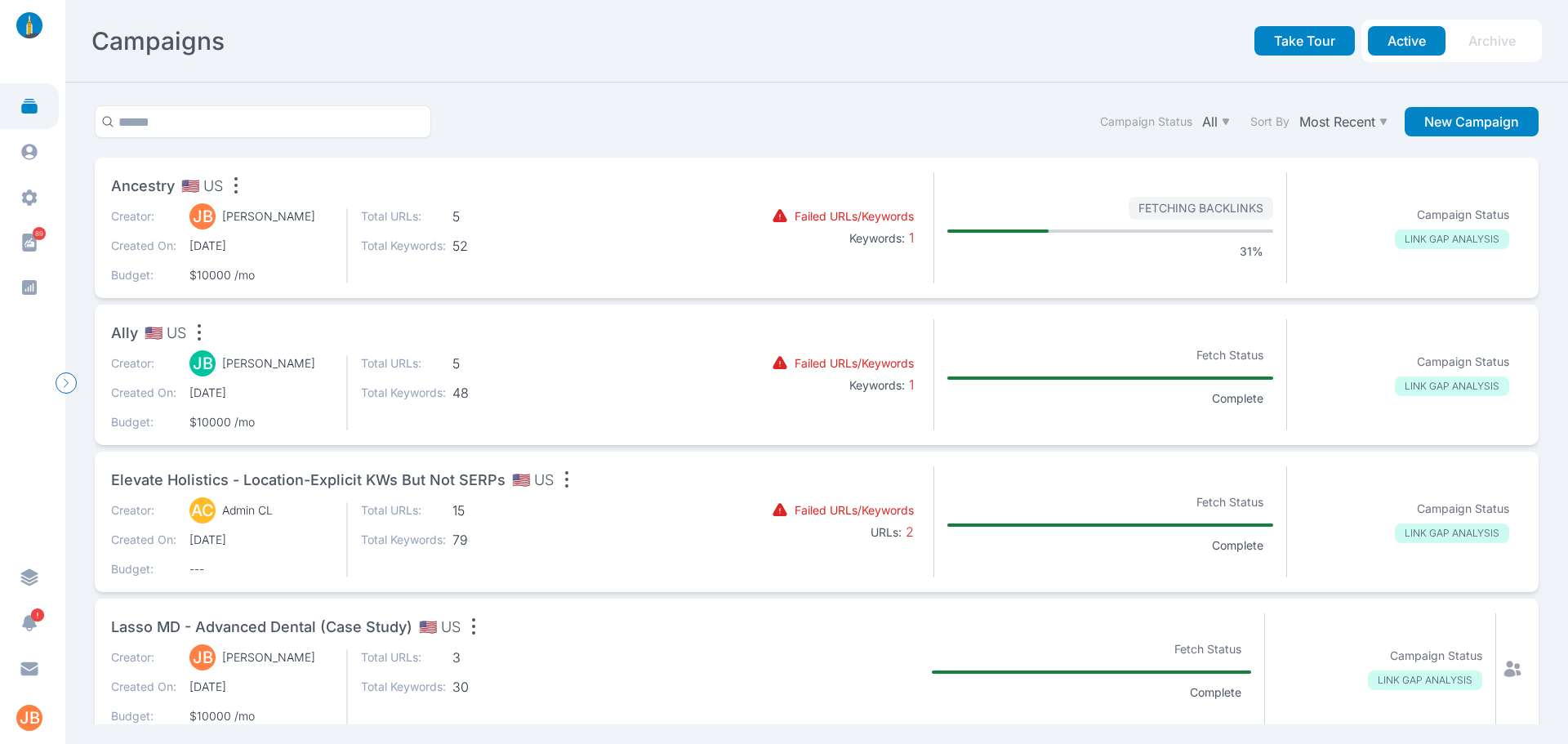
click at [580, 99] on section "Campaign Status All Sort By Most Recent New Campaign Ancestry 🇺🇸 US Creator: [P…" at bounding box center [816, 413] width 1503 height 662
click at [545, 57] on div "Campaigns Take Tour Active Archive" at bounding box center [816, 41] width 1451 height 43
click at [544, 200] on div "Ancestry 🇺🇸 US" at bounding box center [405, 189] width 588 height 33
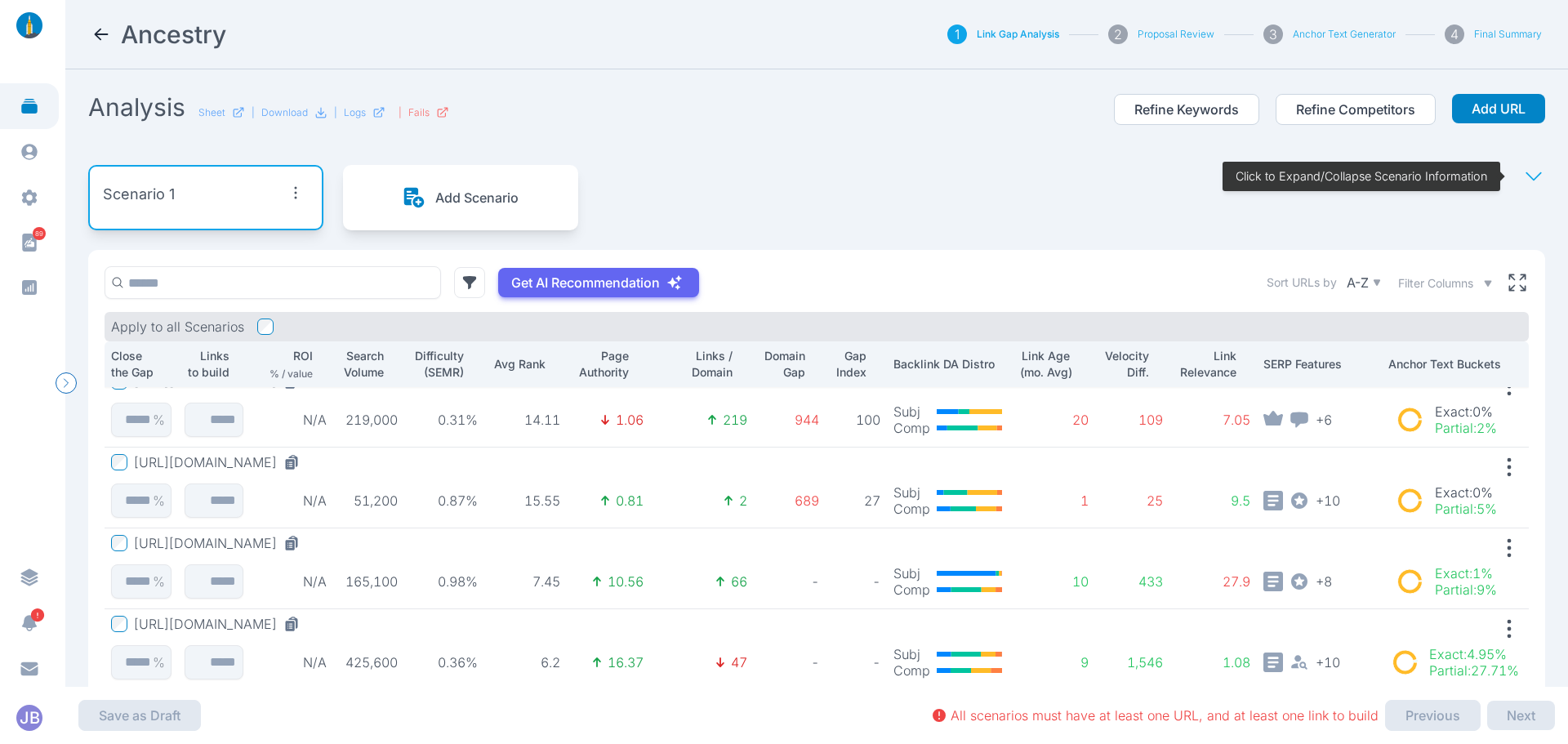
scroll to position [116, 0]
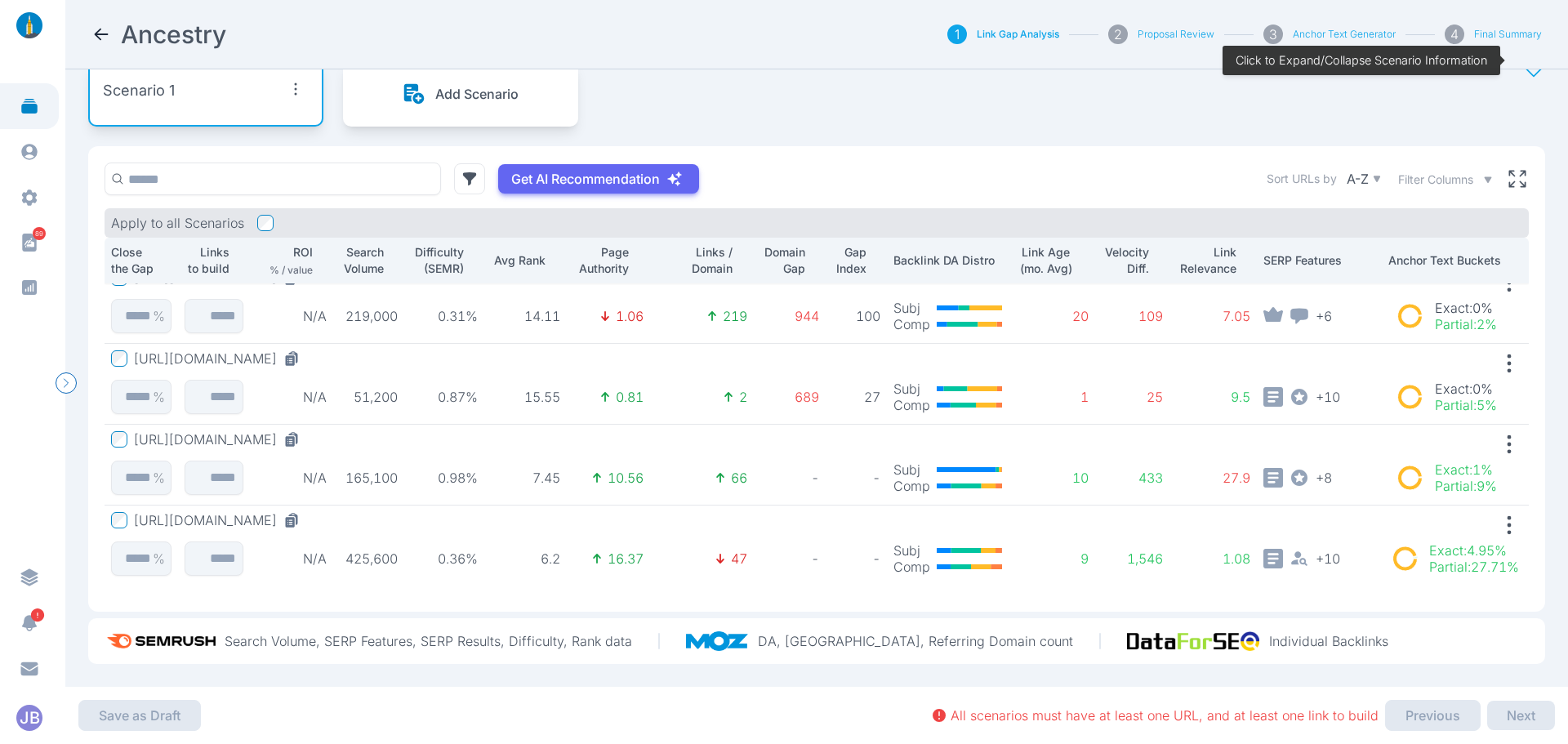
click at [347, 244] on p "Search Volume" at bounding box center [361, 260] width 44 height 33
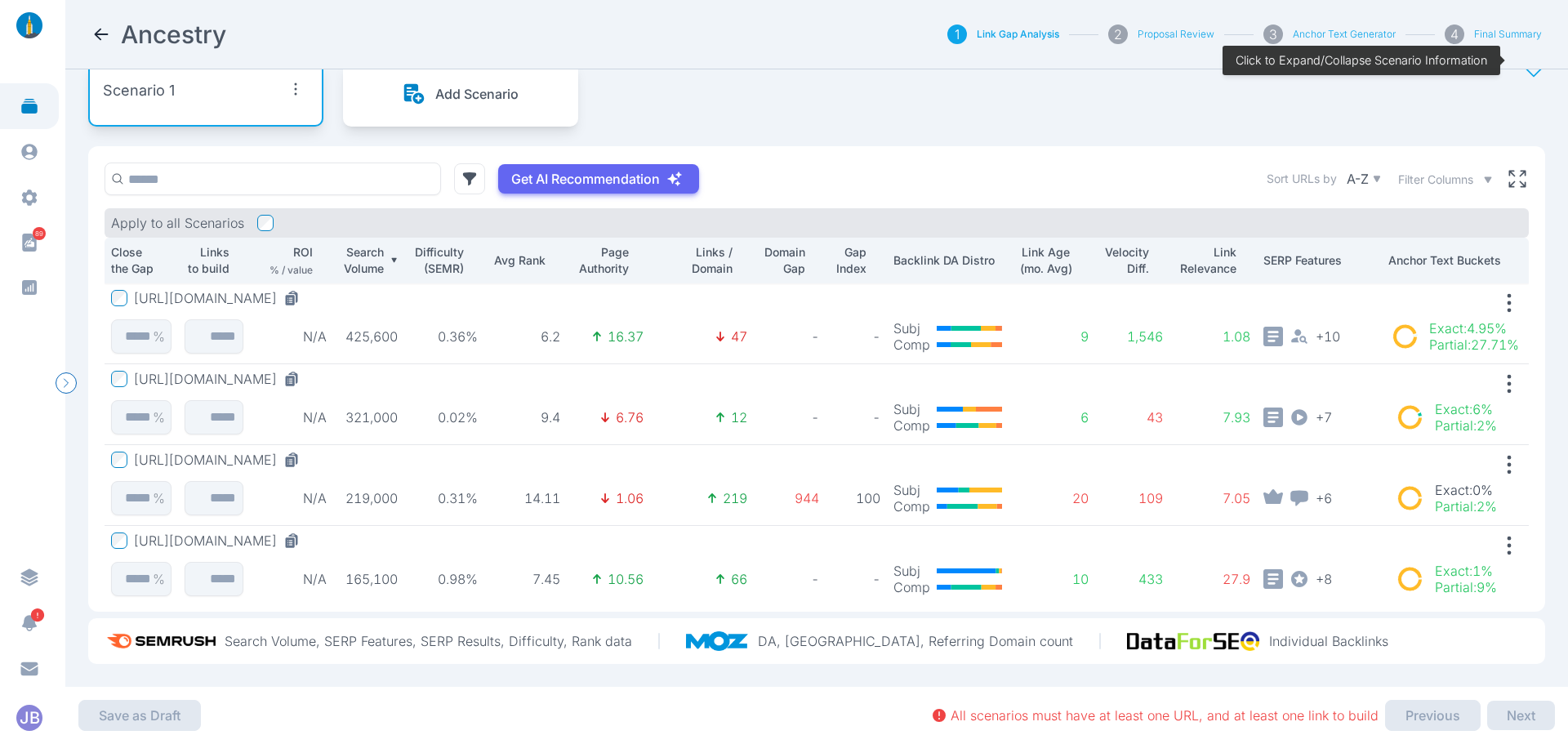
click at [98, 28] on icon at bounding box center [101, 34] width 20 height 20
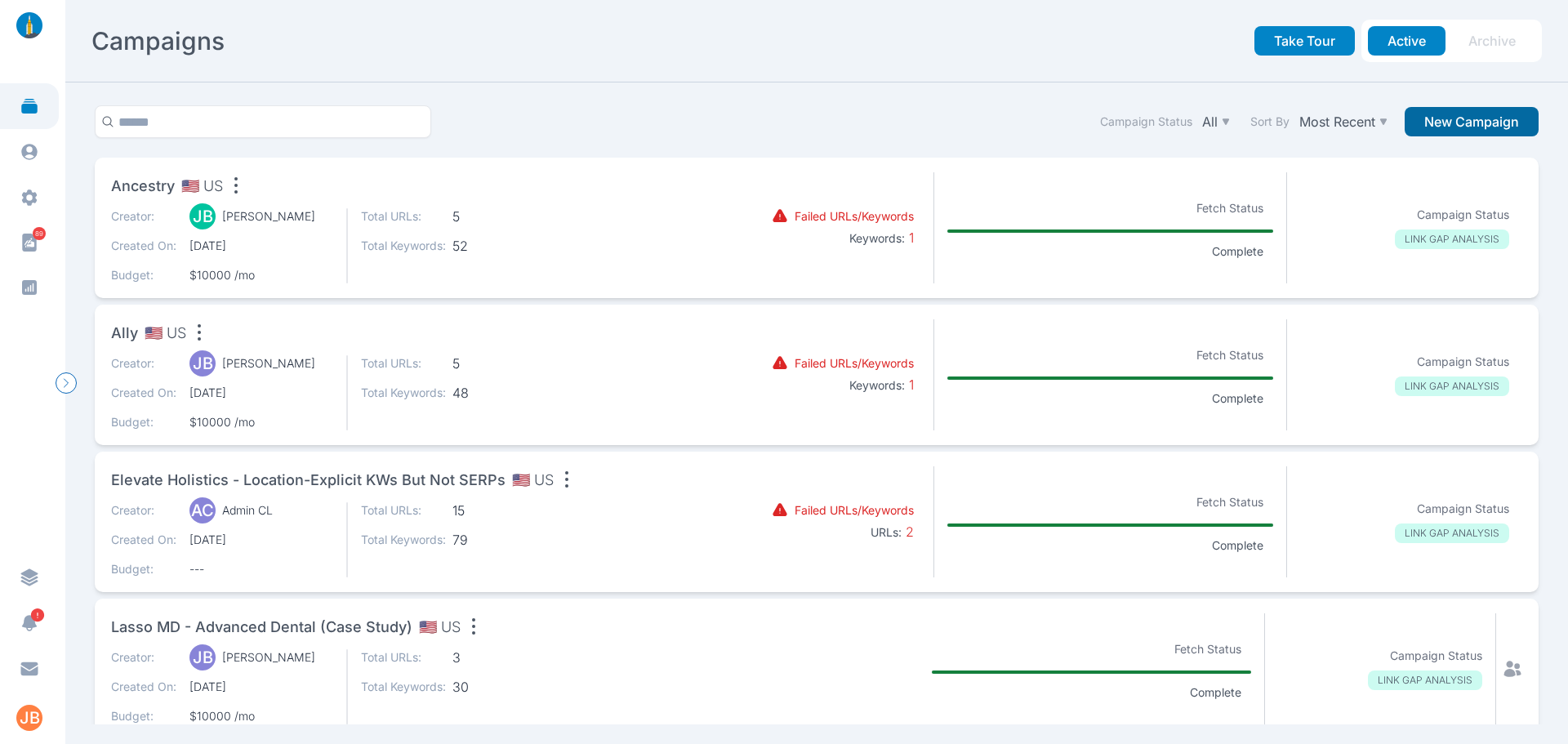
click at [1440, 124] on button "New Campaign" at bounding box center [1472, 122] width 134 height 30
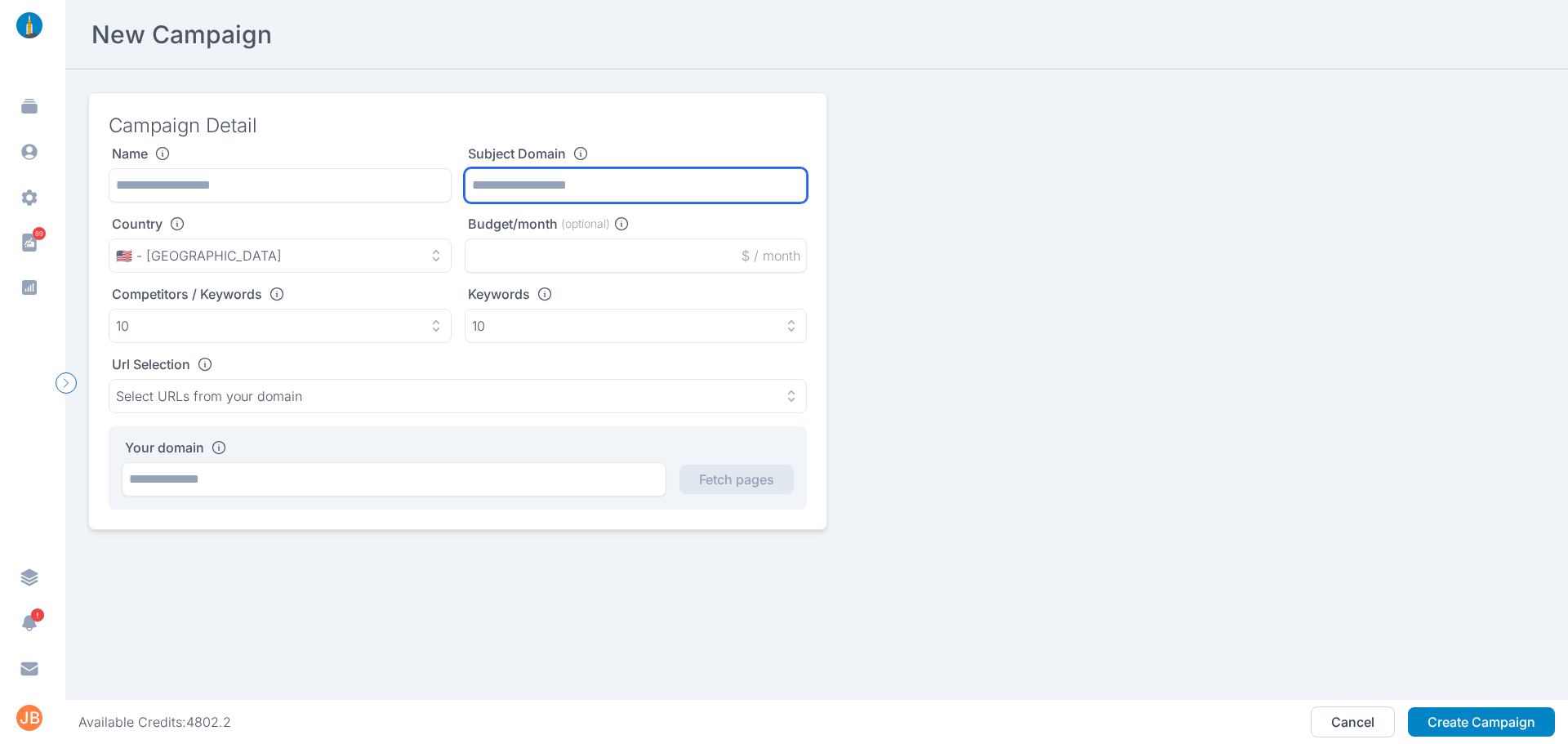
click at [533, 179] on input "text" at bounding box center [636, 185] width 343 height 34
paste input "**********"
type input "**********"
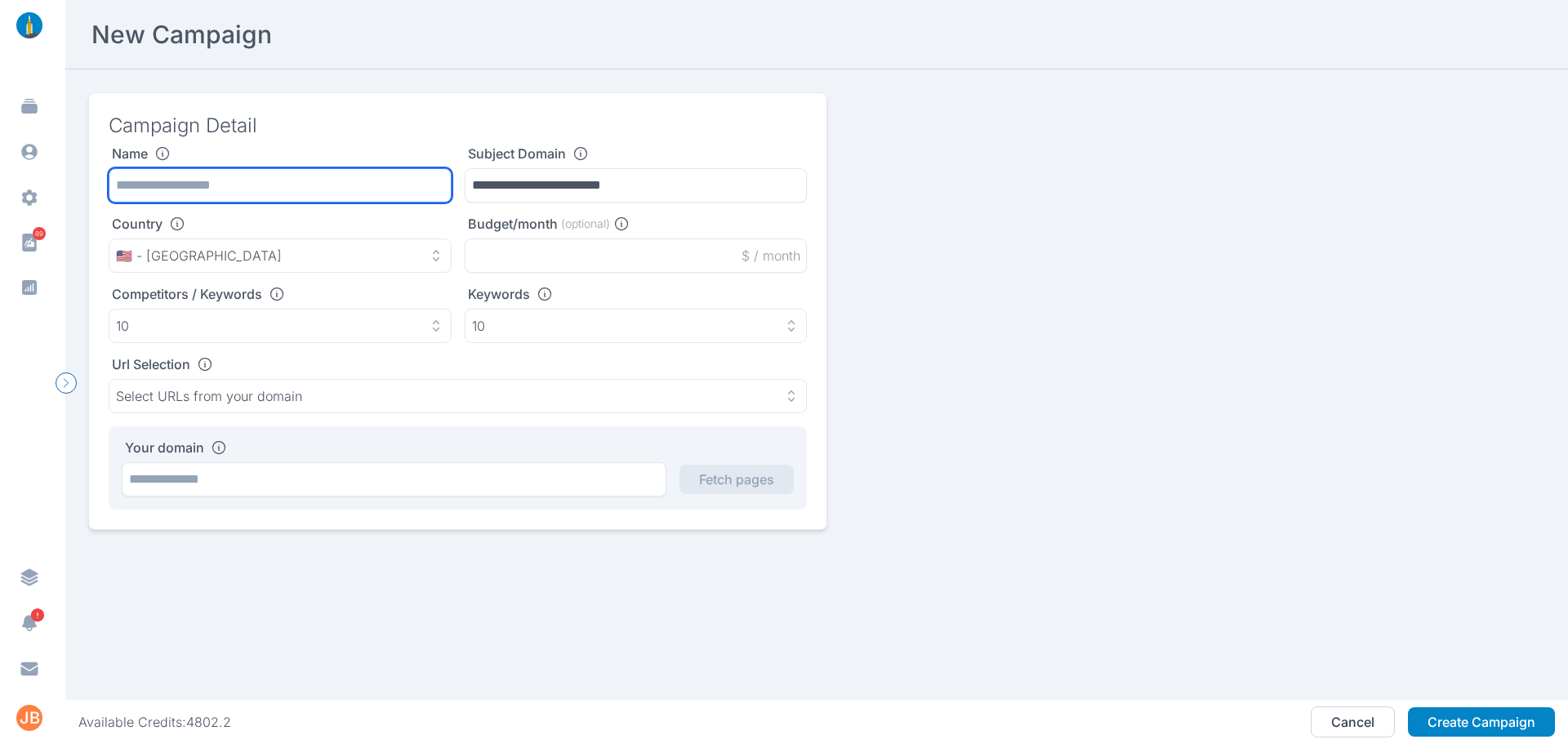
click at [305, 199] on input "text" at bounding box center [281, 185] width 343 height 34
type input "*********"
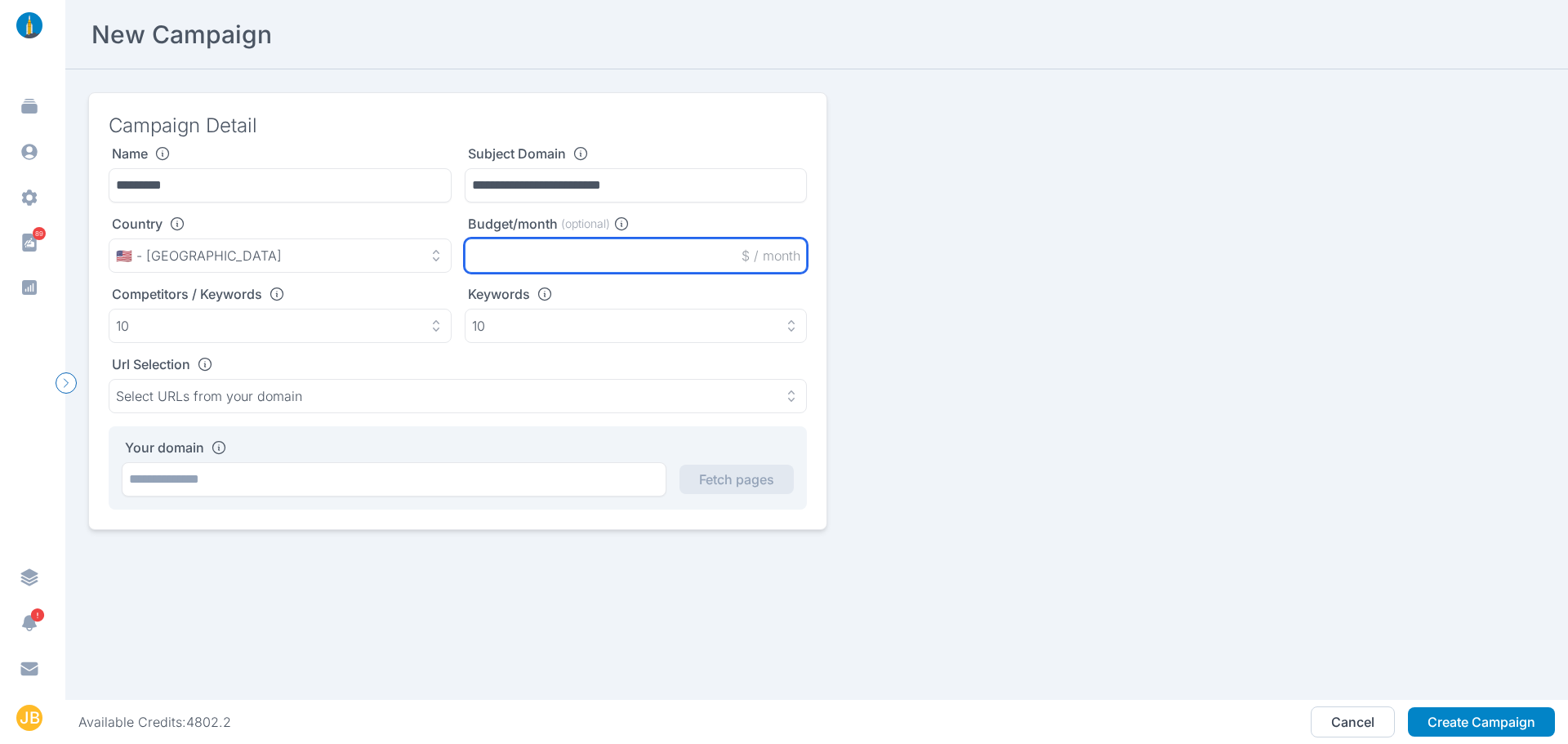
drag, startPoint x: 510, startPoint y: 247, endPoint x: 506, endPoint y: 234, distance: 13.6
click at [510, 254] on input "text" at bounding box center [636, 256] width 343 height 34
type input "*****"
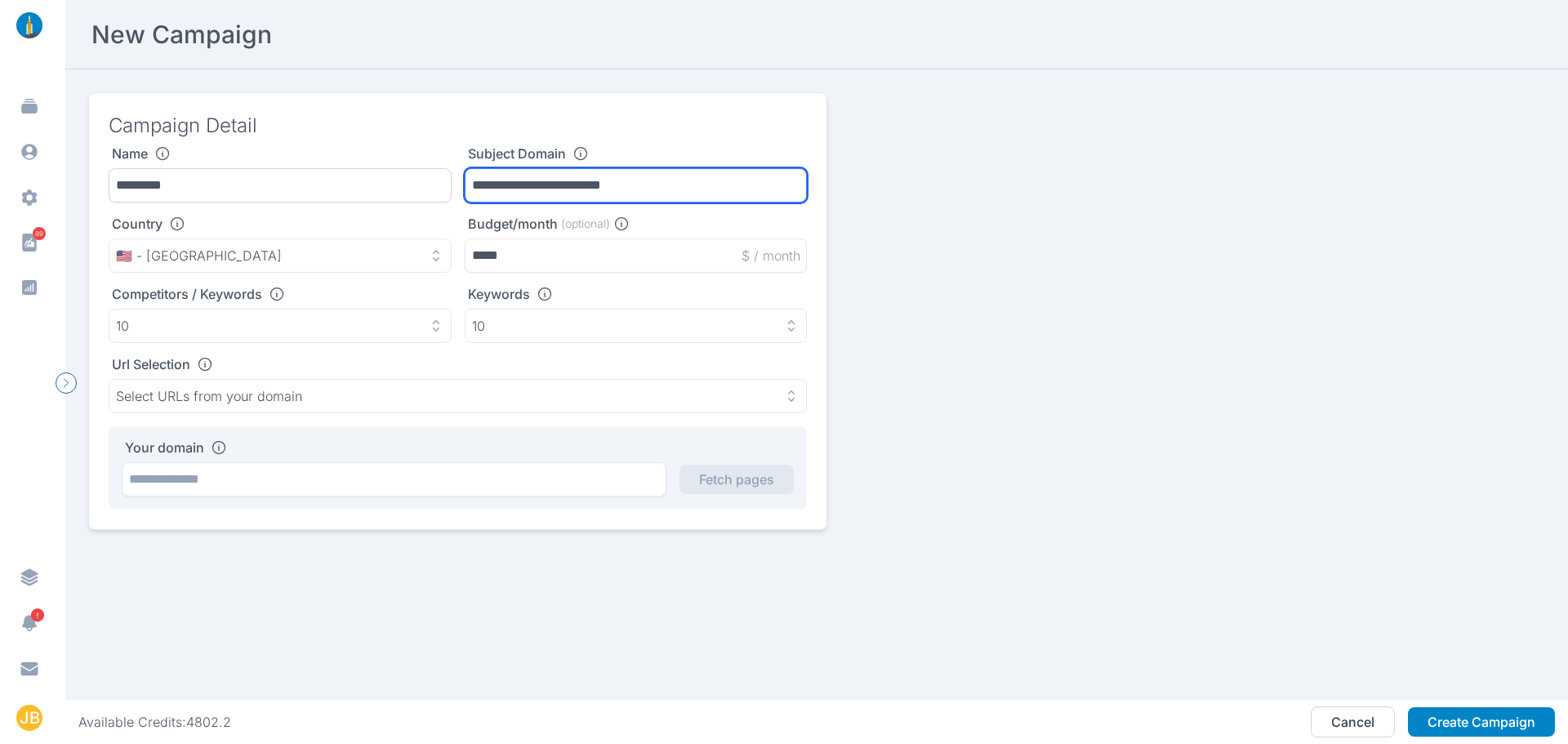
drag, startPoint x: 647, startPoint y: 193, endPoint x: 438, endPoint y: 192, distance: 209.0
click at [438, 192] on div "**********" at bounding box center [458, 174] width 698 height 57
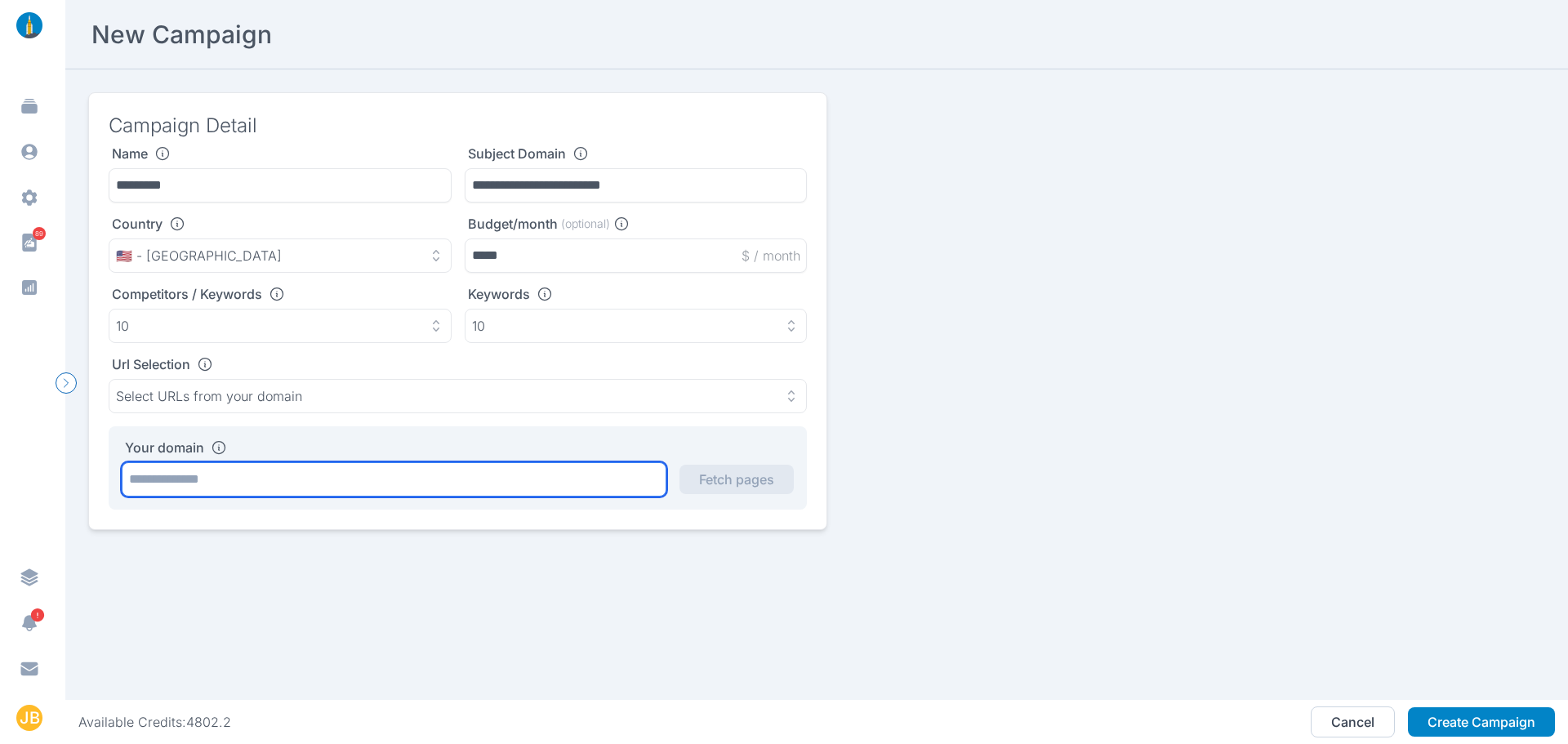
click at [321, 484] on input "text" at bounding box center [393, 479] width 544 height 34
paste input "**********"
type input "**********"
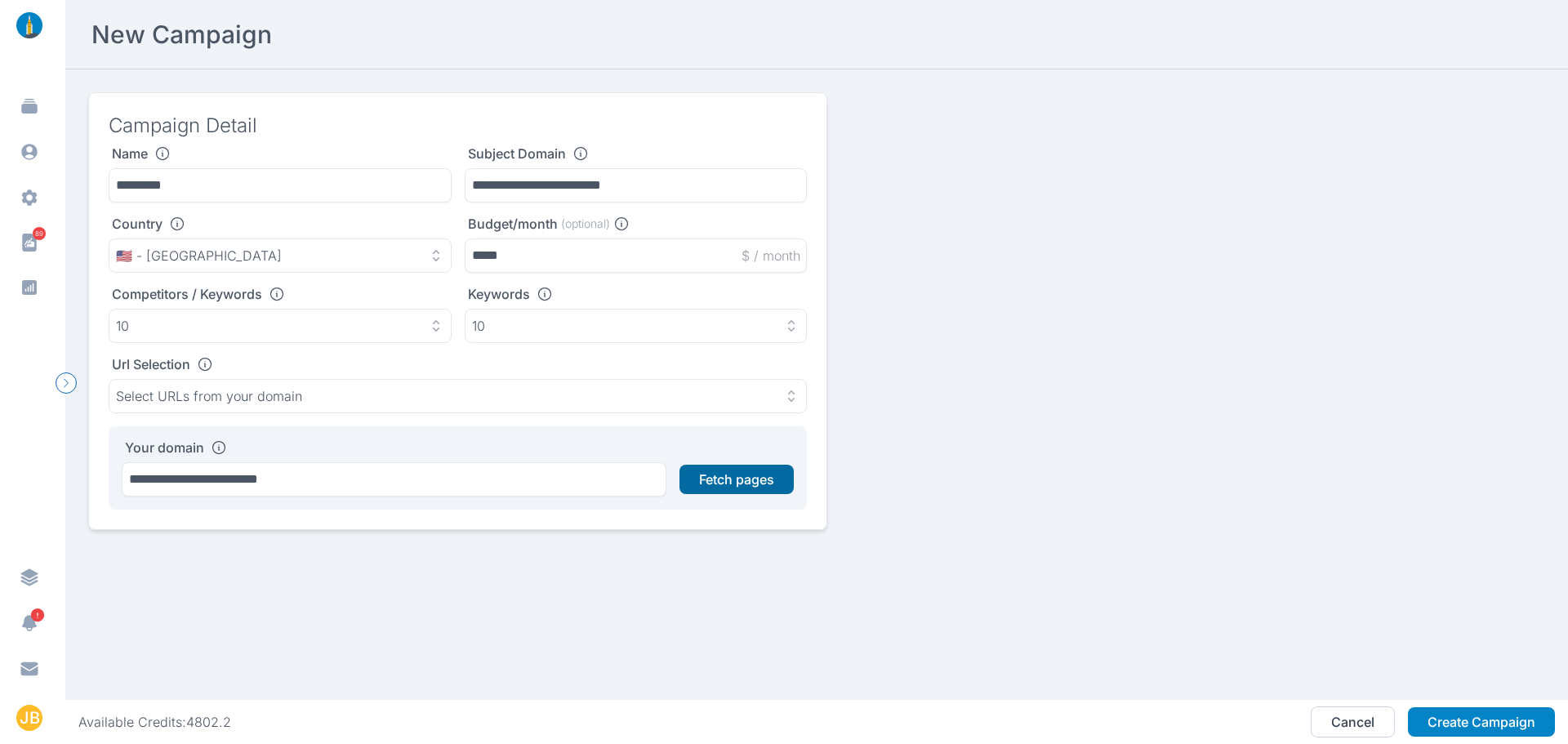
click at [753, 487] on button "Fetch pages" at bounding box center [737, 479] width 114 height 30
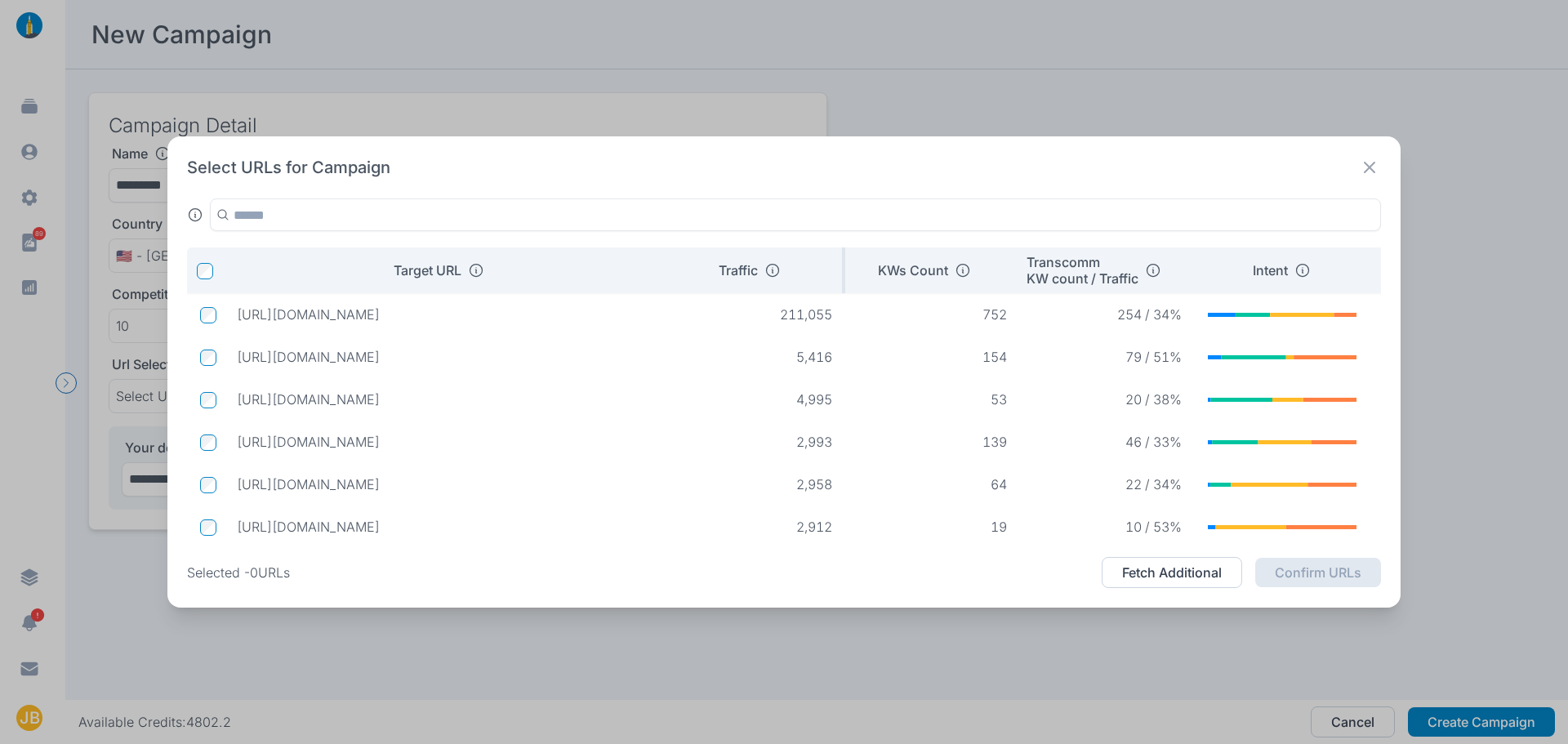
drag, startPoint x: 628, startPoint y: 260, endPoint x: 721, endPoint y: 272, distance: 93.8
click at [721, 272] on tr "Target URL Traffic KWs Count Transcomm KW count / Traffic Intent" at bounding box center [797, 270] width 1219 height 46
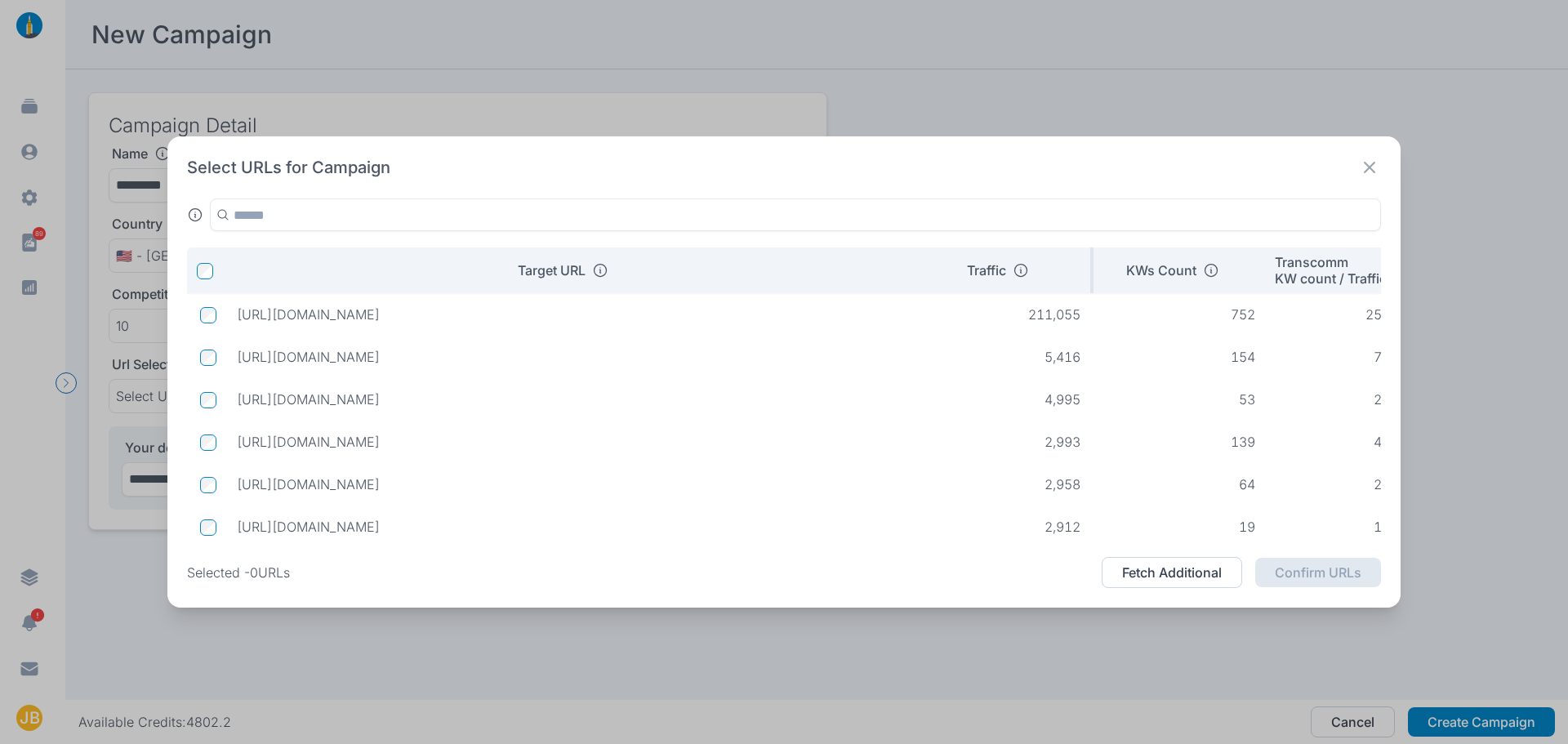
drag, startPoint x: 668, startPoint y: 262, endPoint x: 957, endPoint y: 268, distance: 289.1
click at [957, 268] on tr "Target URL Traffic KWs Count Transcomm KW count / Traffic Intent" at bounding box center [921, 270] width 1468 height 46
drag, startPoint x: 896, startPoint y: 355, endPoint x: 238, endPoint y: 359, distance: 658.0
click at [238, 359] on p "[URL][DOMAIN_NAME]" at bounding box center [571, 357] width 669 height 16
click at [1375, 168] on icon at bounding box center [1370, 168] width 23 height 23
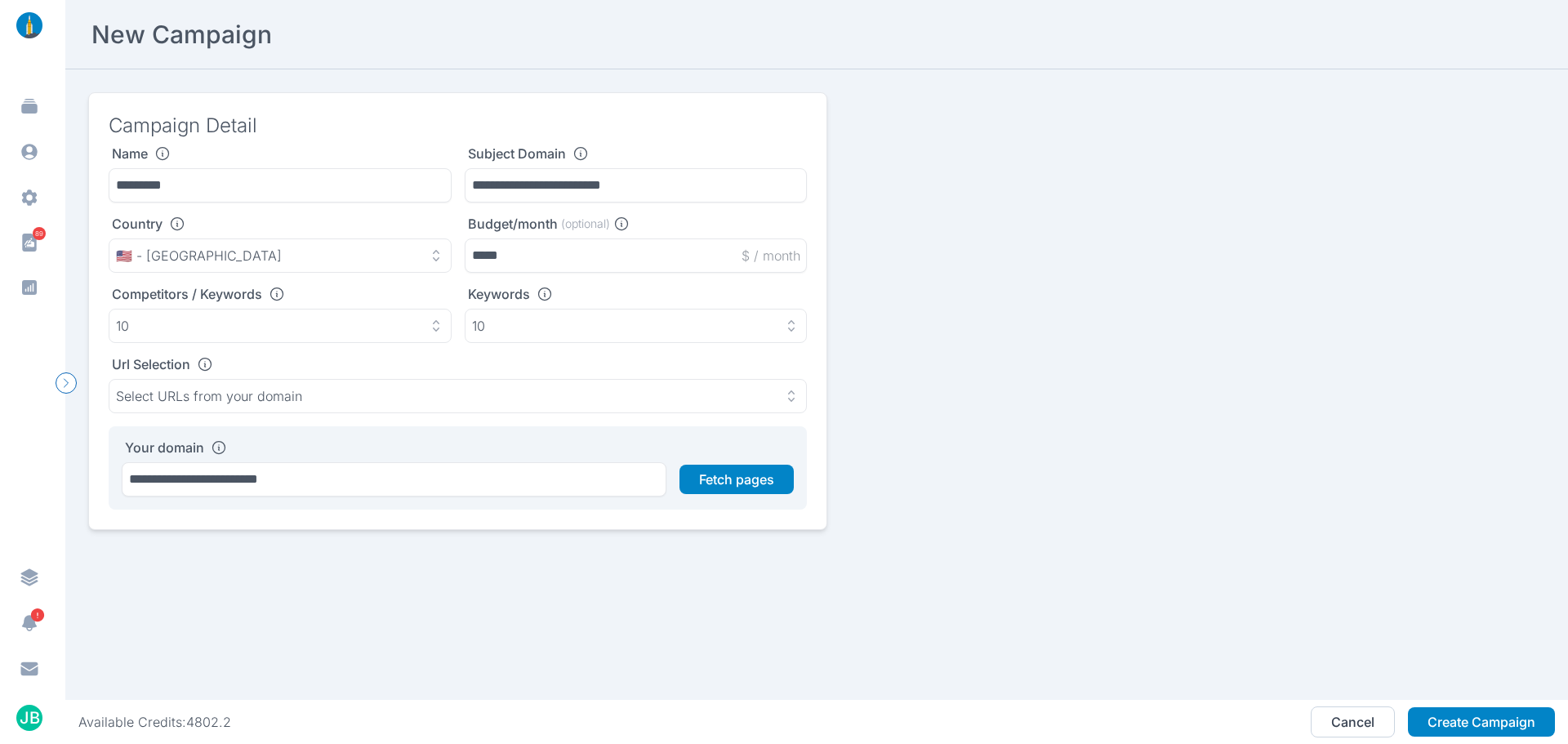
drag, startPoint x: 14, startPoint y: 452, endPoint x: 14, endPoint y: 465, distance: 13.0
click at [14, 452] on div "89 JB" at bounding box center [32, 372] width 65 height 744
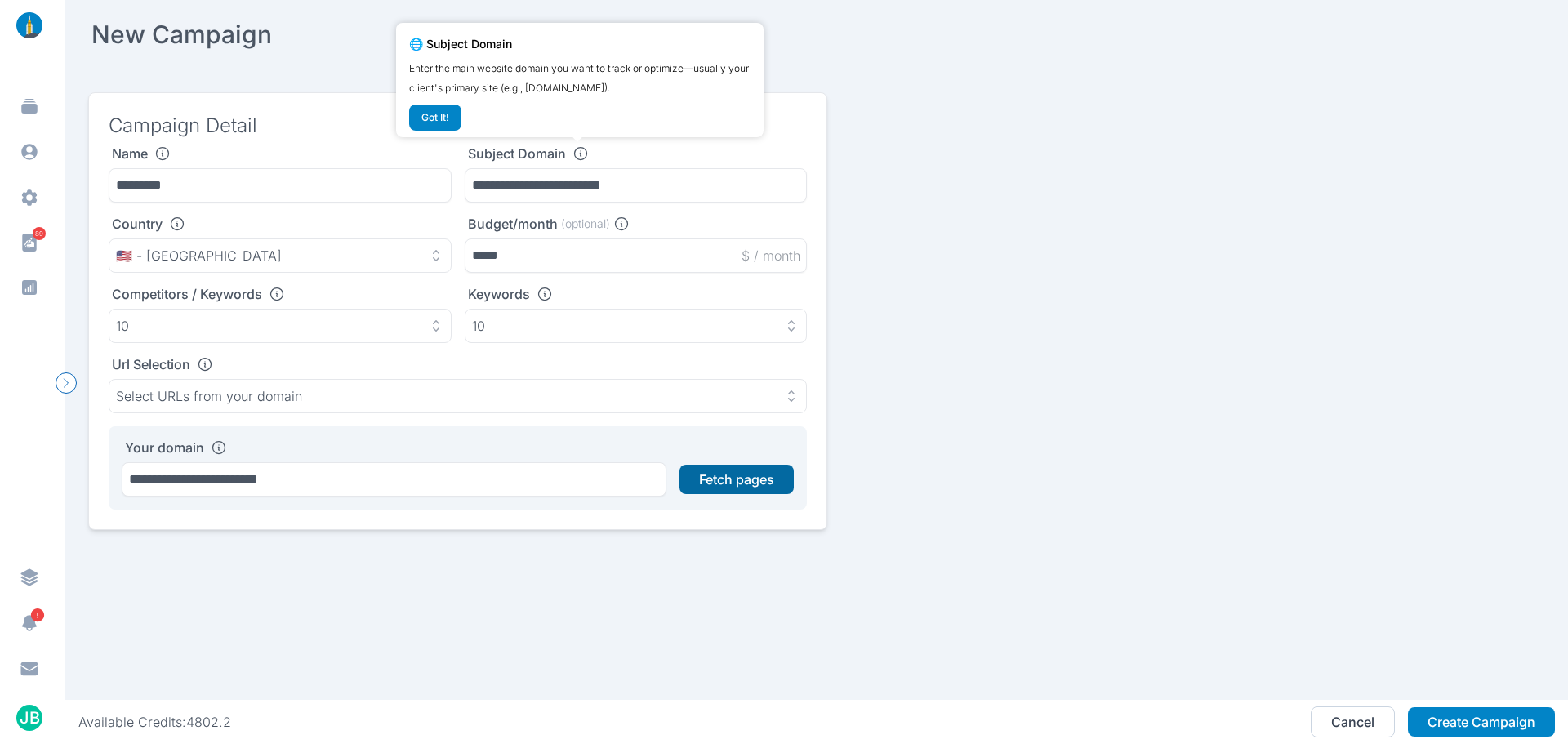
click at [747, 484] on button "Fetch pages" at bounding box center [737, 479] width 114 height 30
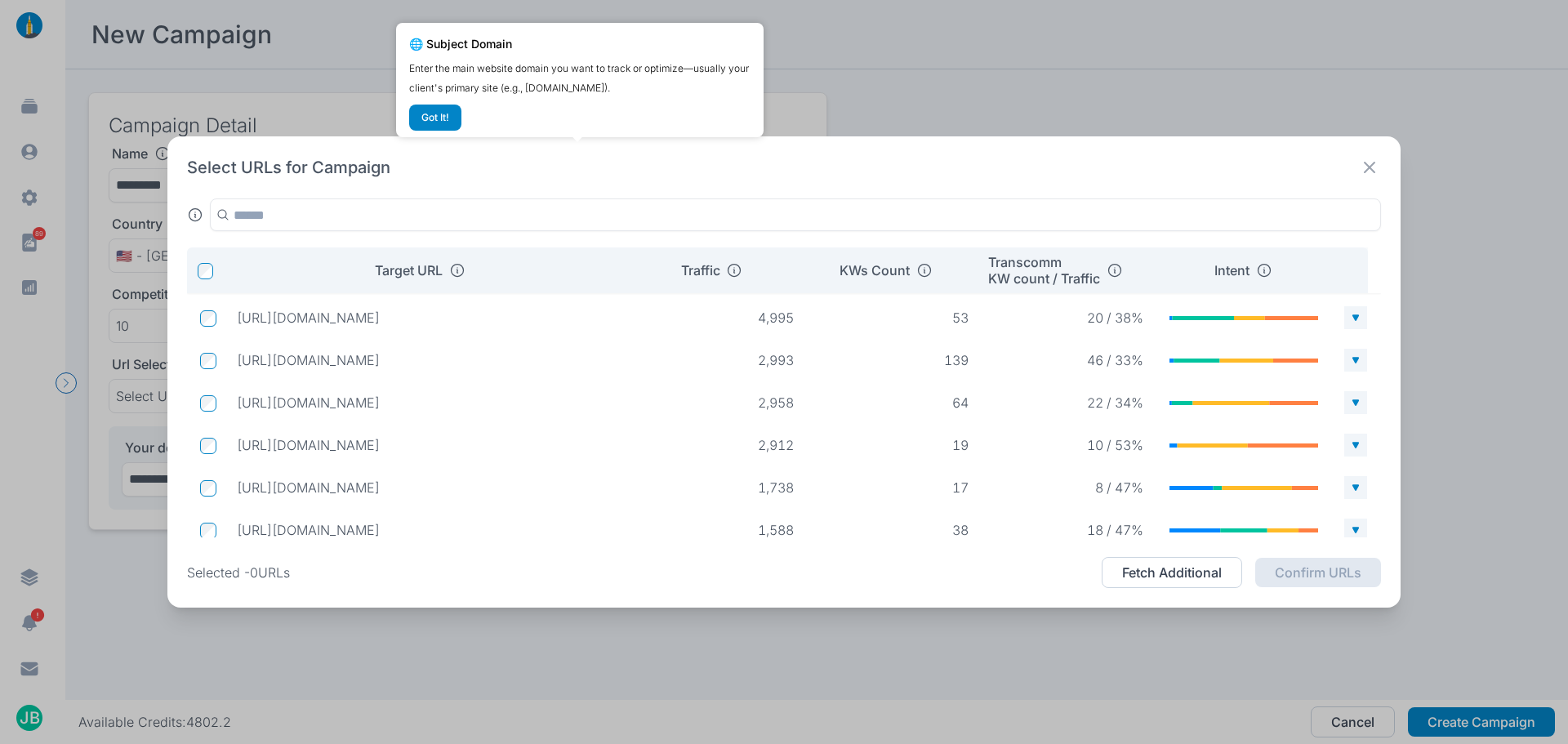
scroll to position [144, 0]
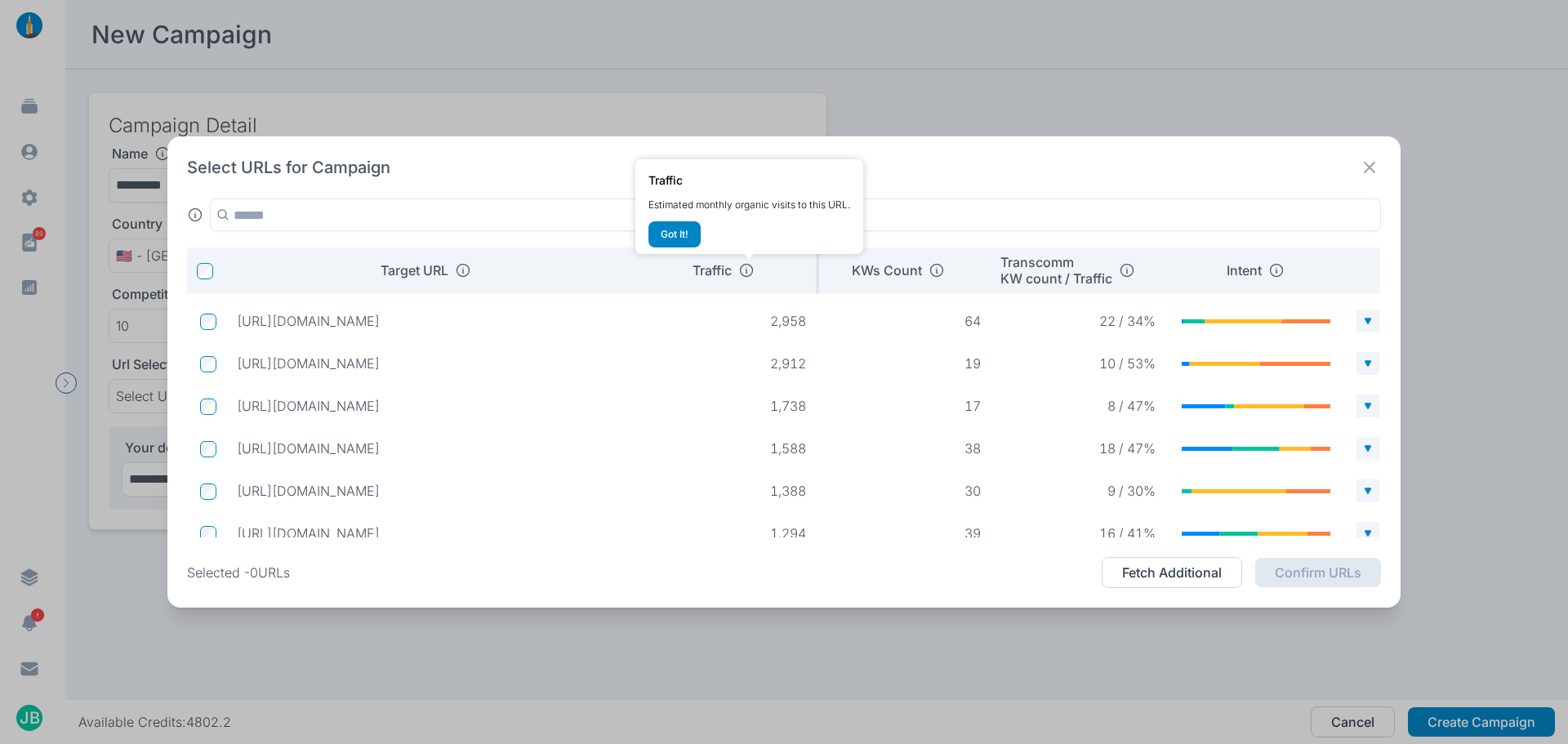
drag, startPoint x: 630, startPoint y: 273, endPoint x: 647, endPoint y: 283, distance: 19.7
click at [647, 283] on tr "Target URL Traffic KWs Count Transcomm KW count / Traffic Intent" at bounding box center [784, 270] width 1194 height 46
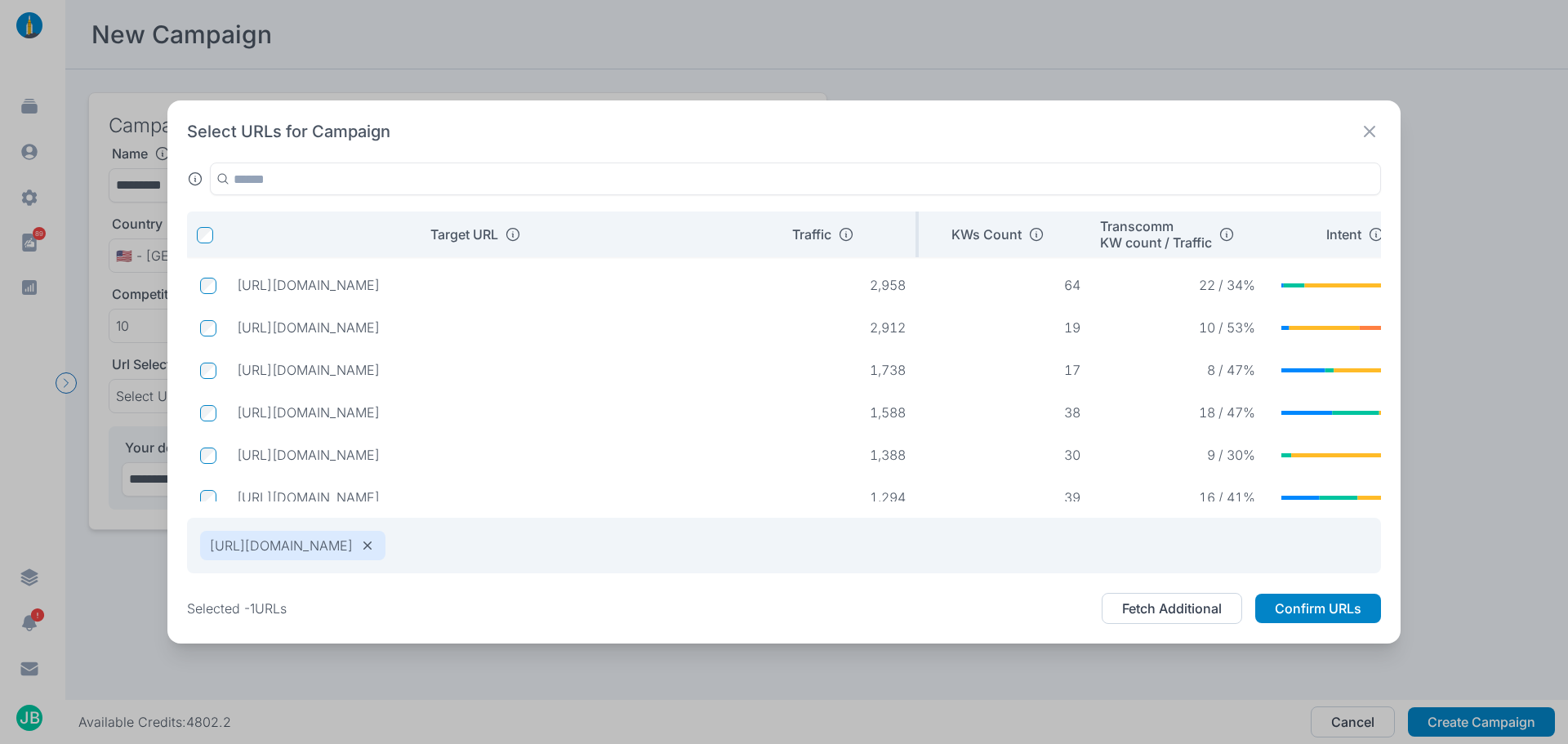
drag, startPoint x: 643, startPoint y: 232, endPoint x: 767, endPoint y: 224, distance: 124.3
click at [767, 224] on tr "Target URL Traffic KWs Count Transcomm KW count / Traffic Intent" at bounding box center [833, 234] width 1294 height 46
drag, startPoint x: 681, startPoint y: 363, endPoint x: 236, endPoint y: 366, distance: 445.0
click at [237, 366] on p "[URL][DOMAIN_NAME]" at bounding box center [484, 370] width 494 height 16
drag, startPoint x: 598, startPoint y: 412, endPoint x: 234, endPoint y: 418, distance: 364.0
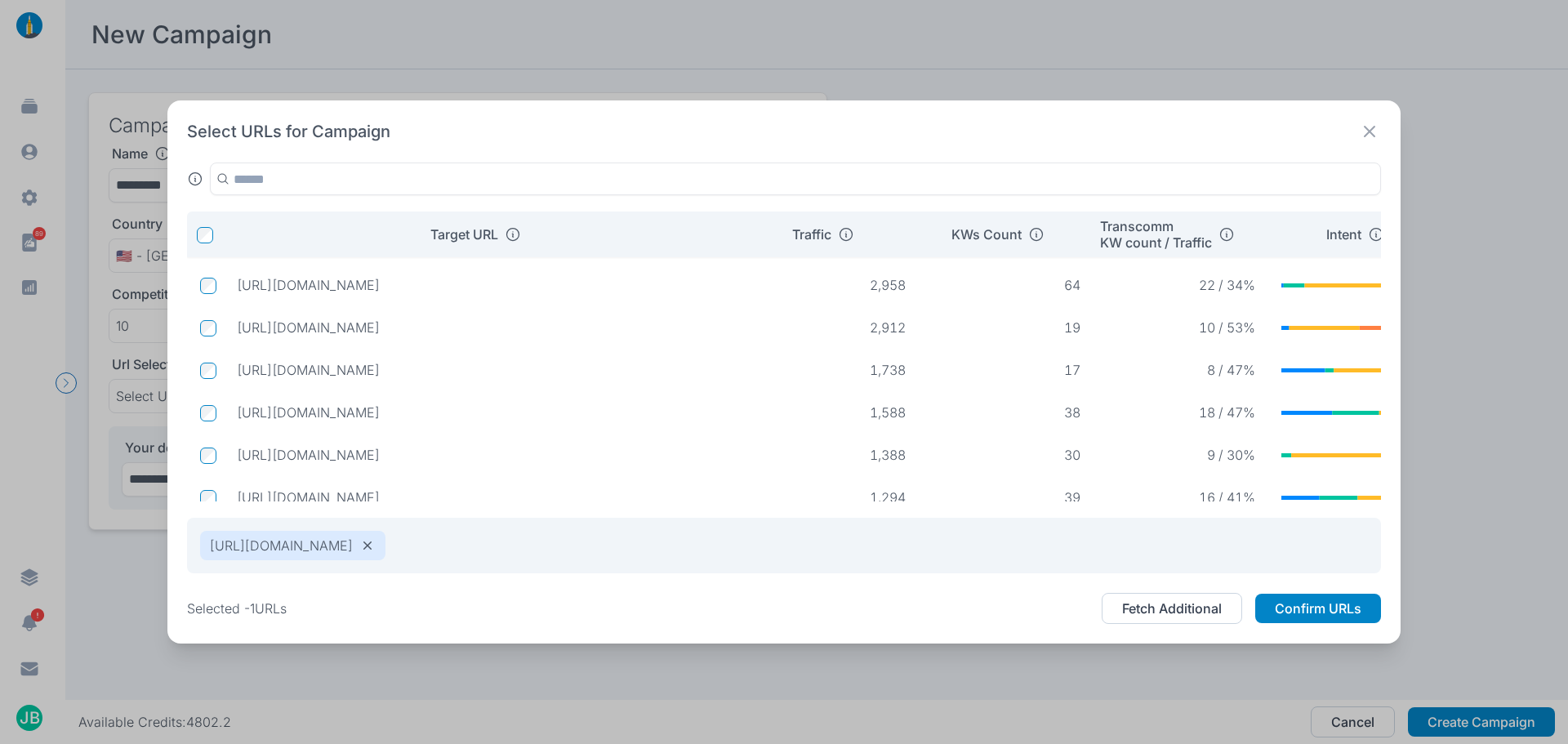
click at [234, 418] on td "[URL][DOMAIN_NAME]" at bounding box center [484, 412] width 520 height 30
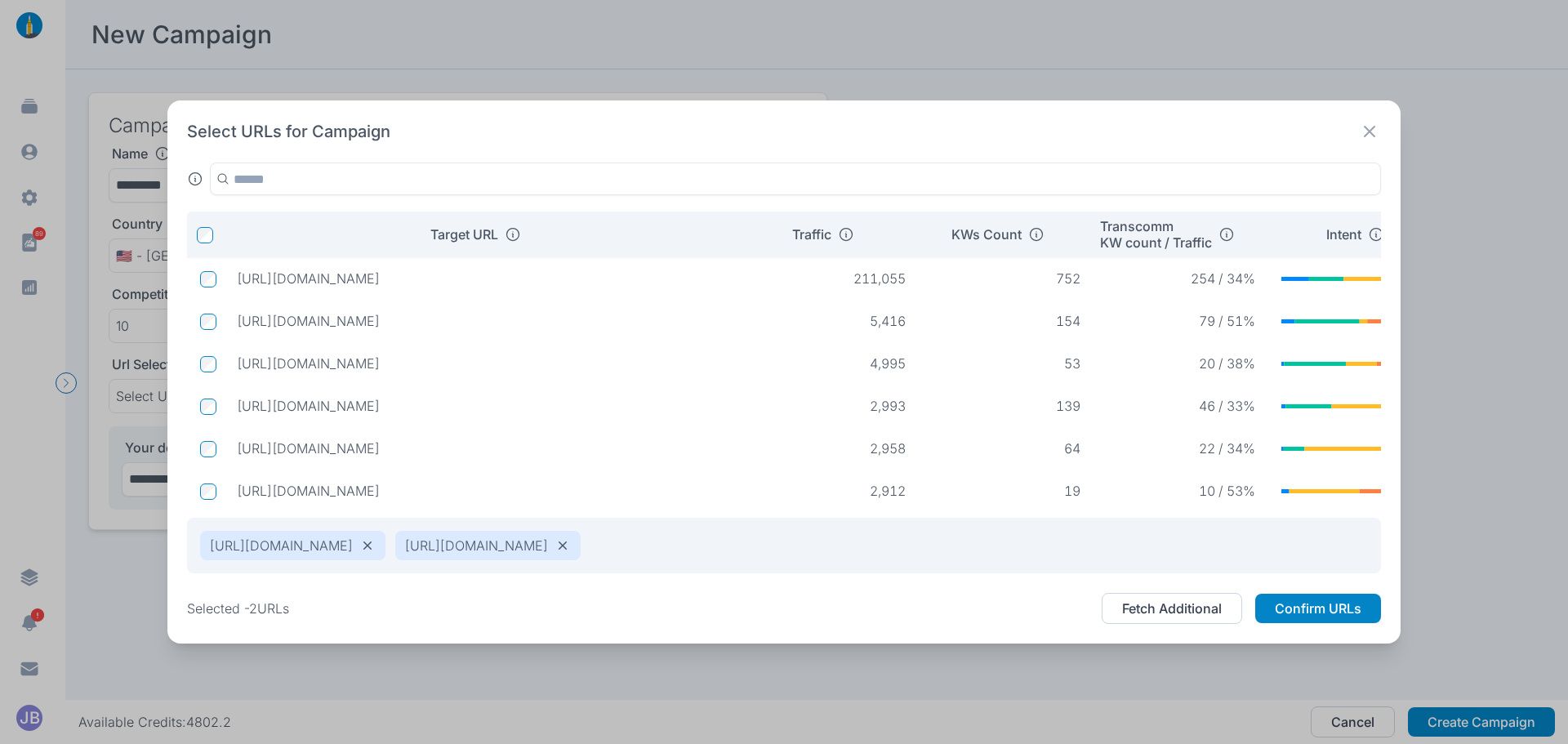
scroll to position [75, 0]
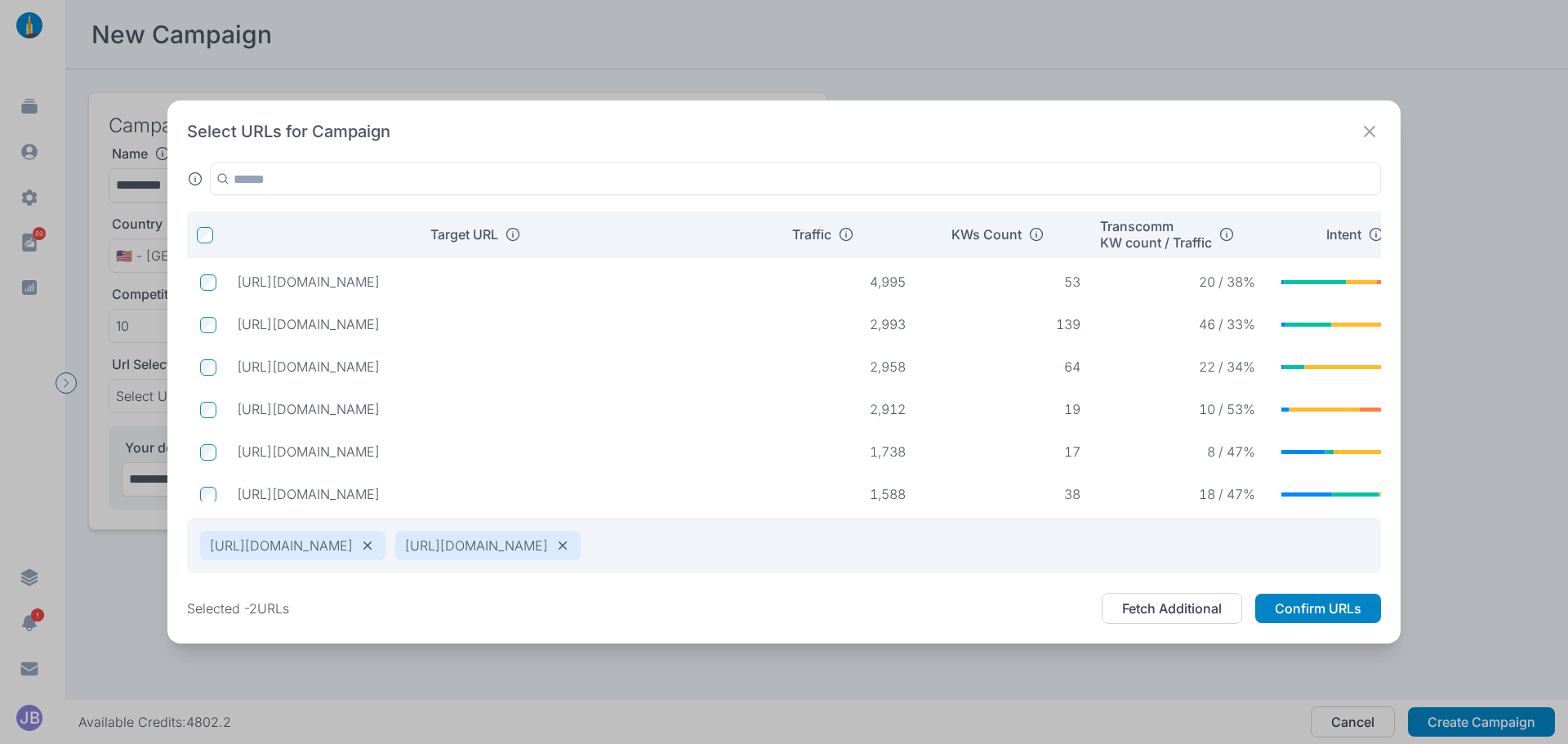
click at [696, 141] on div "Select URLs for Campaign" at bounding box center [784, 131] width 1194 height 23
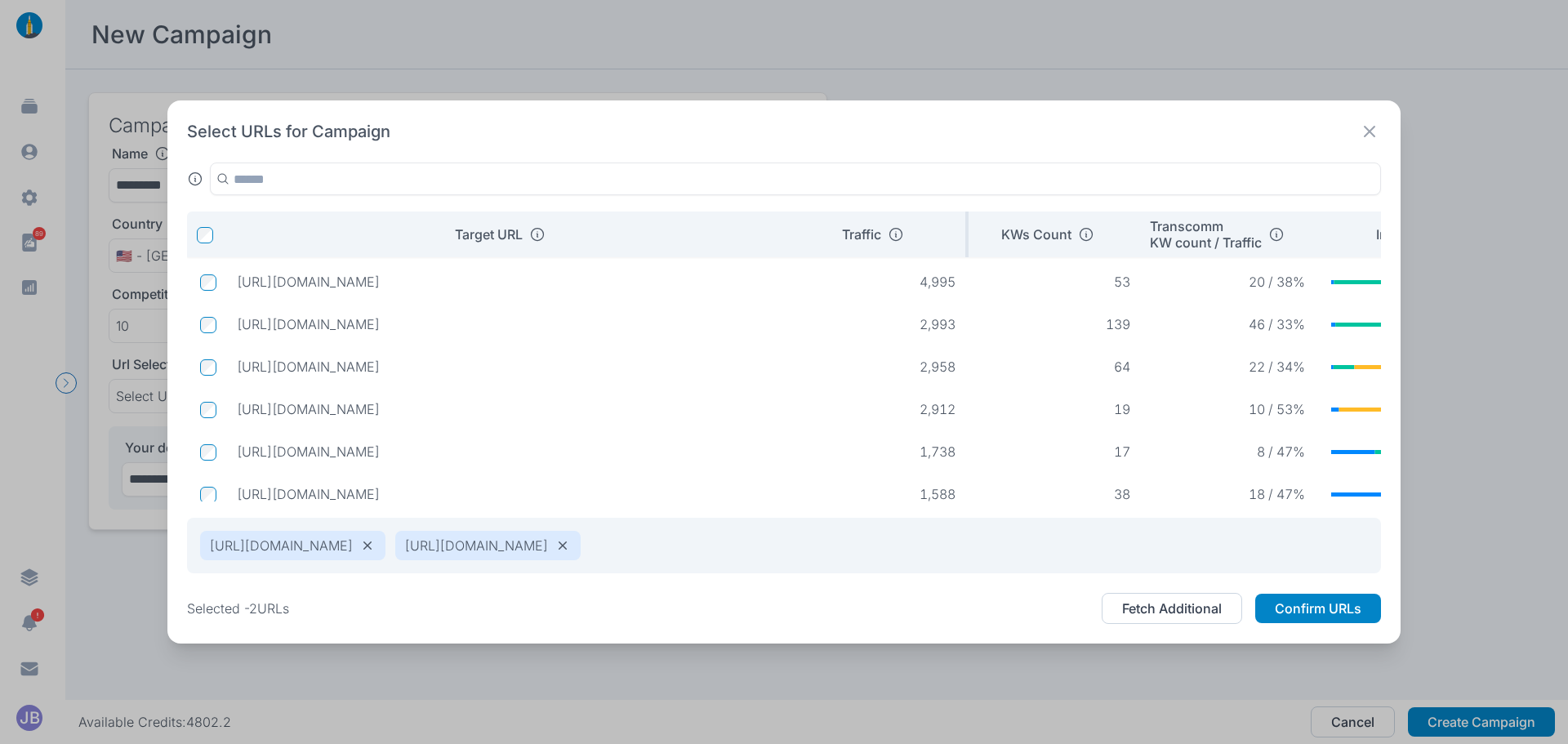
drag, startPoint x: 742, startPoint y: 230, endPoint x: 800, endPoint y: 234, distance: 58.1
click at [800, 234] on tr "Target URL Traffic KWs Count Transcomm KW count / Traffic Intent" at bounding box center [858, 234] width 1343 height 46
drag, startPoint x: 764, startPoint y: 404, endPoint x: 232, endPoint y: 394, distance: 532.1
click at [232, 394] on td "[URL][DOMAIN_NAME]" at bounding box center [510, 409] width 572 height 30
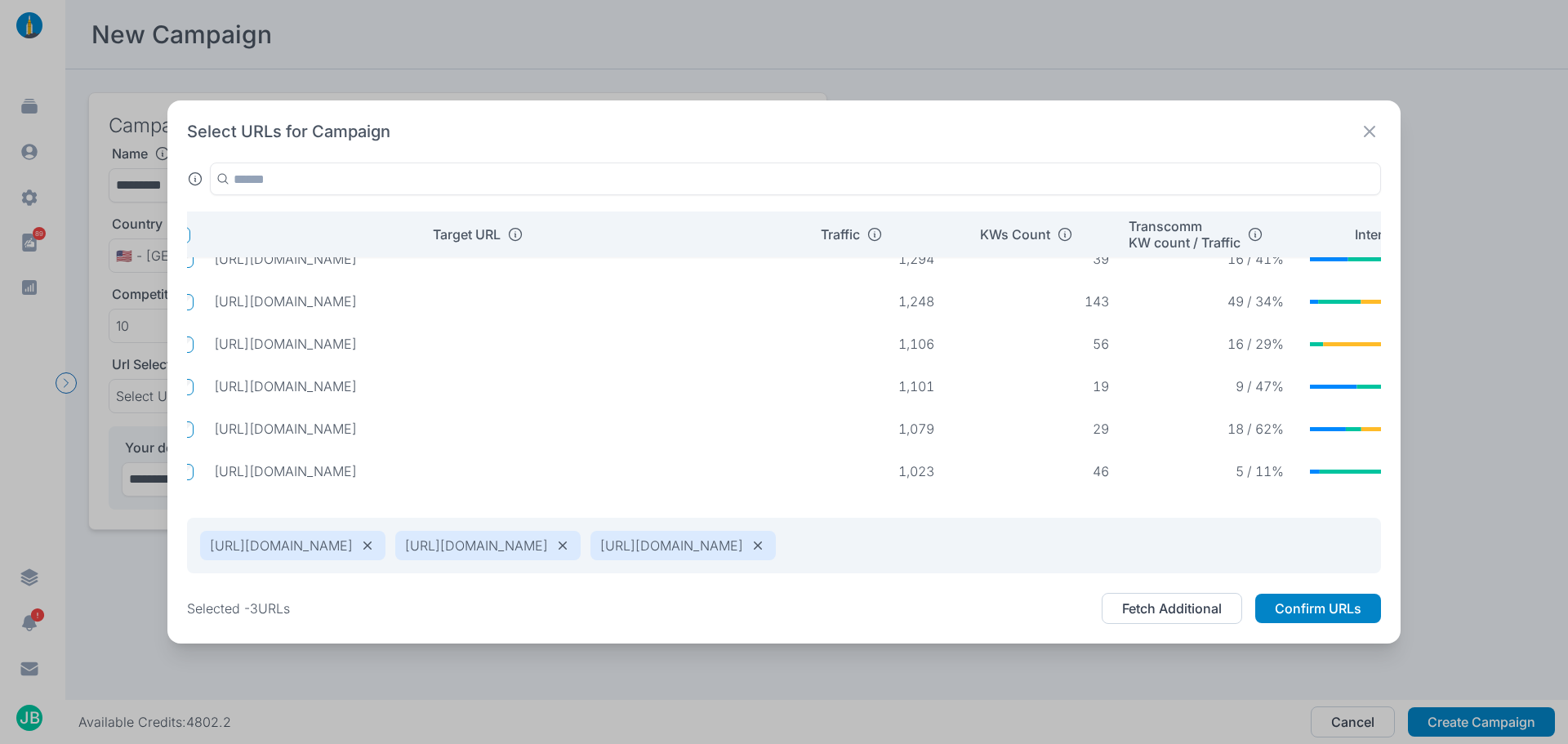
scroll to position [350, 0]
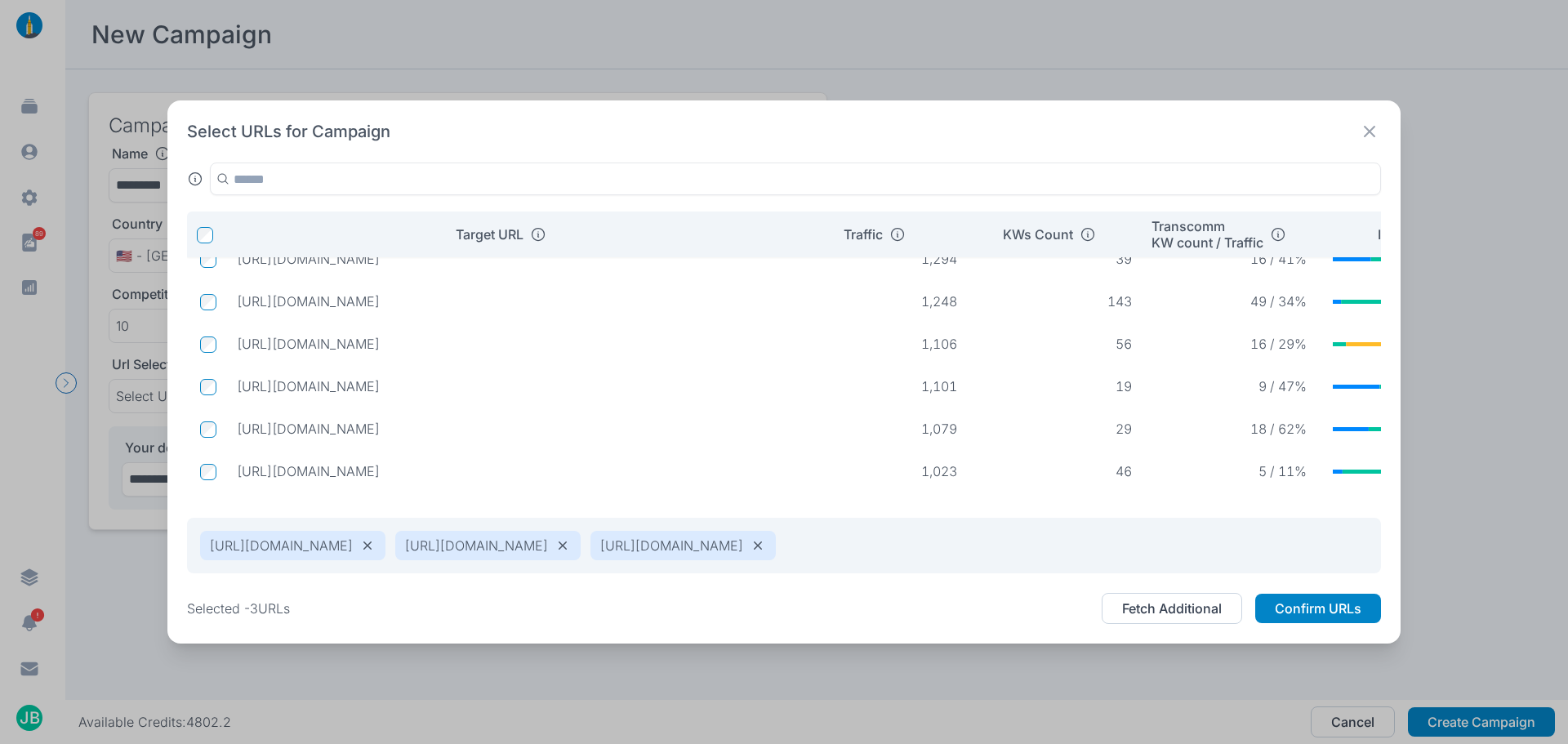
drag, startPoint x: 504, startPoint y: 416, endPoint x: 236, endPoint y: 422, distance: 268.1
click at [237, 422] on p "[URL][DOMAIN_NAME]" at bounding box center [510, 429] width 545 height 16
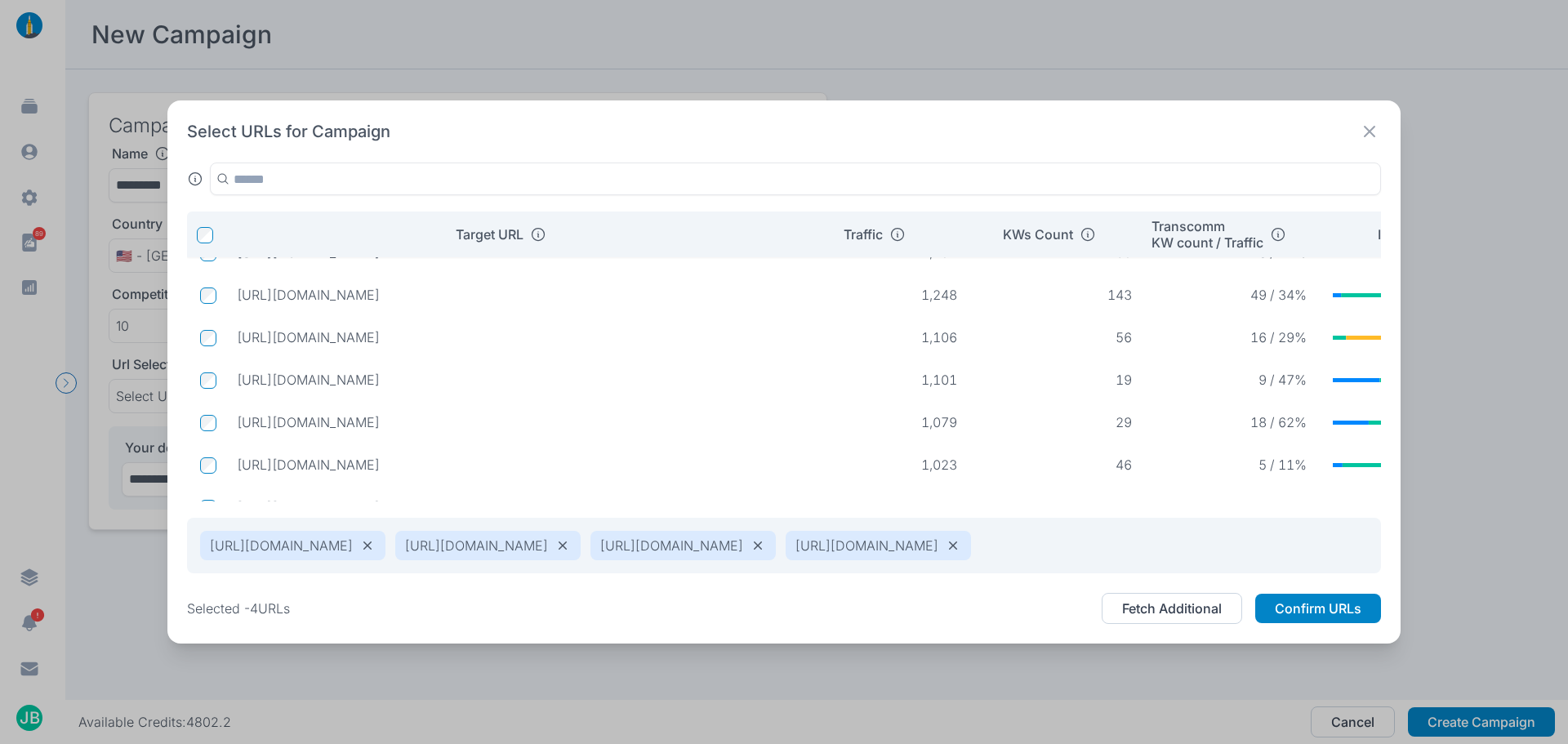
scroll to position [425, 0]
click at [719, 418] on p "[URL][DOMAIN_NAME]" at bounding box center [510, 426] width 545 height 16
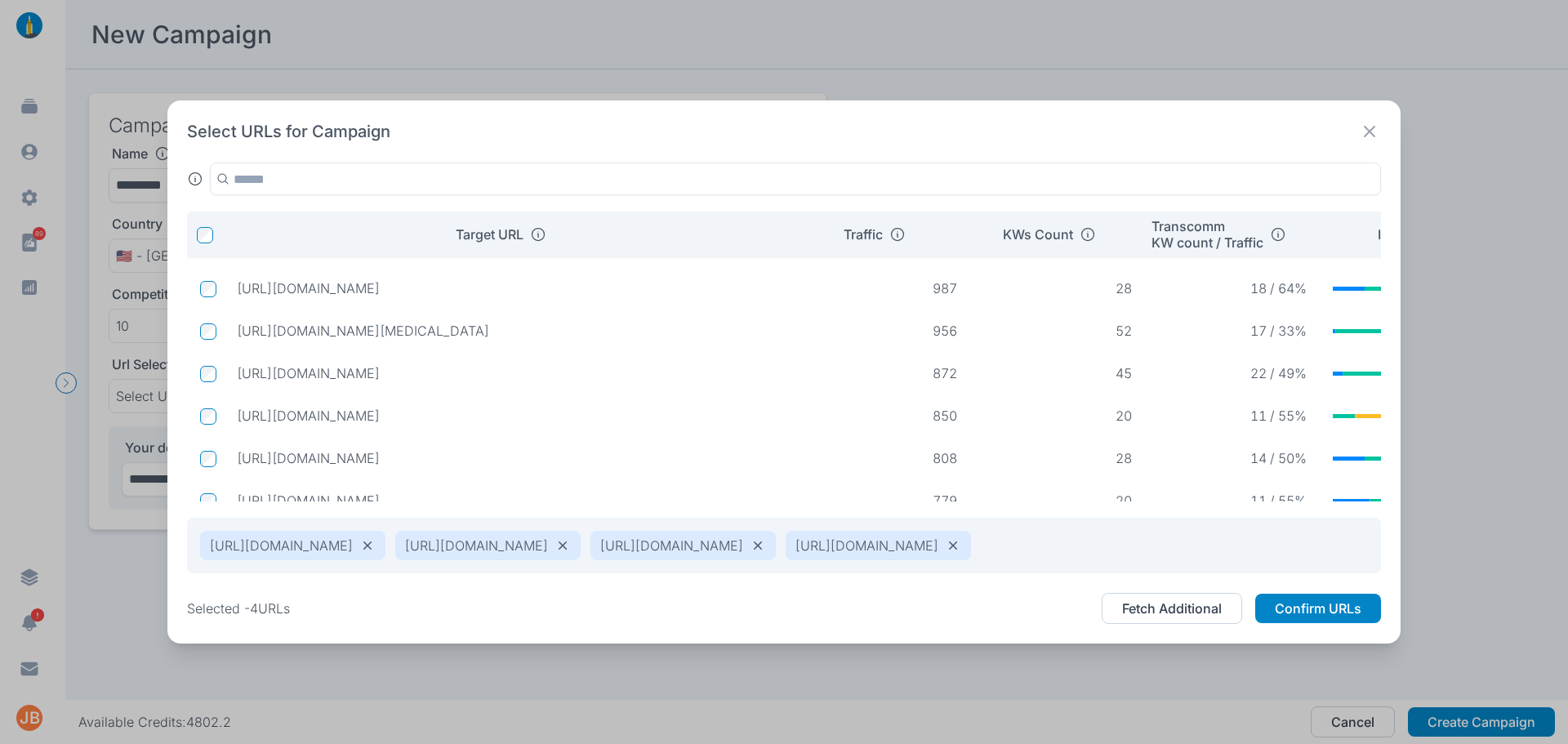
scroll to position [468, 0]
click at [724, 362] on p "[URL][DOMAIN_NAME]" at bounding box center [510, 370] width 545 height 16
drag, startPoint x: 469, startPoint y: 364, endPoint x: 238, endPoint y: 371, distance: 231.1
click at [238, 371] on p "[URL][DOMAIN_NAME]" at bounding box center [510, 370] width 545 height 16
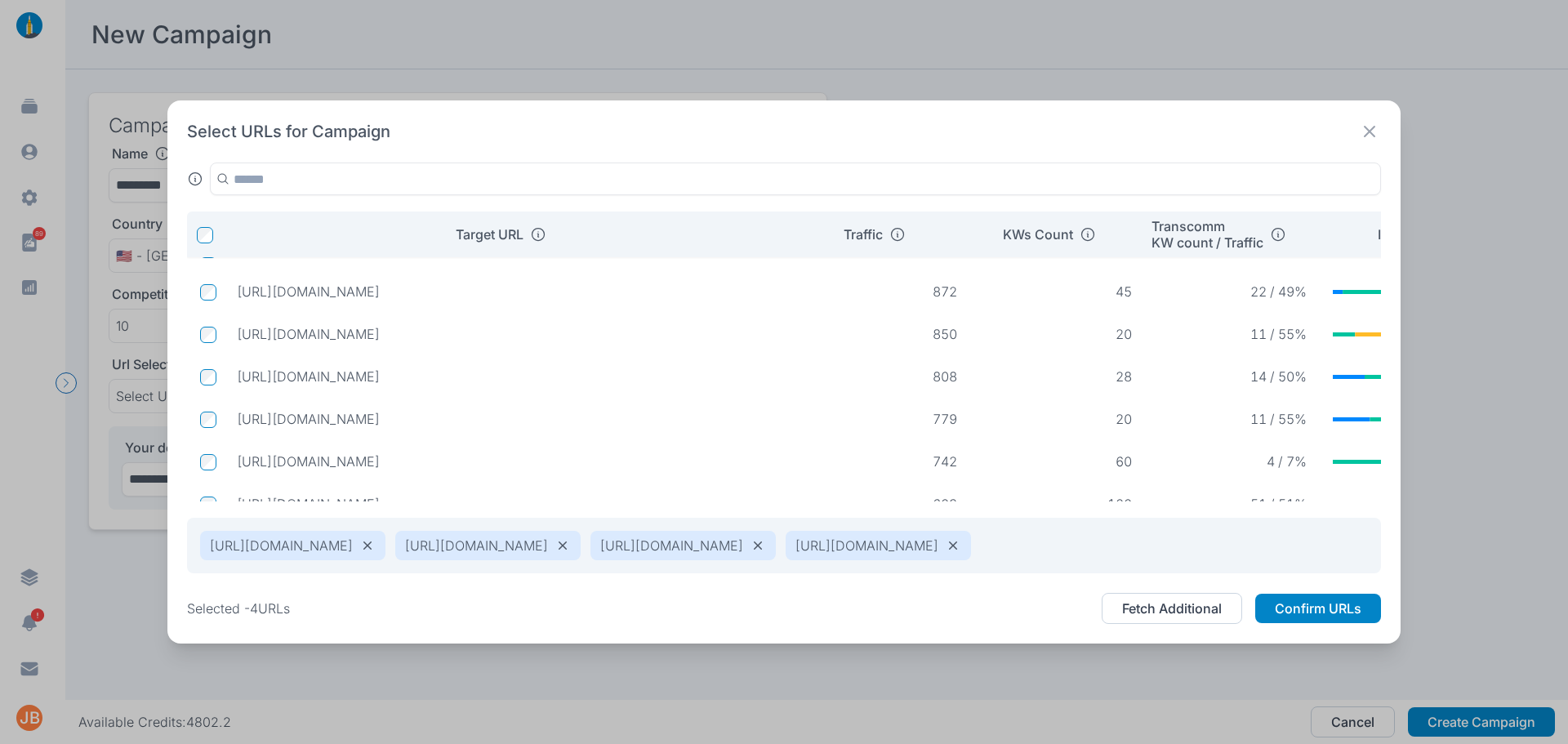
click at [705, 327] on p "[URL][DOMAIN_NAME]" at bounding box center [510, 334] width 545 height 16
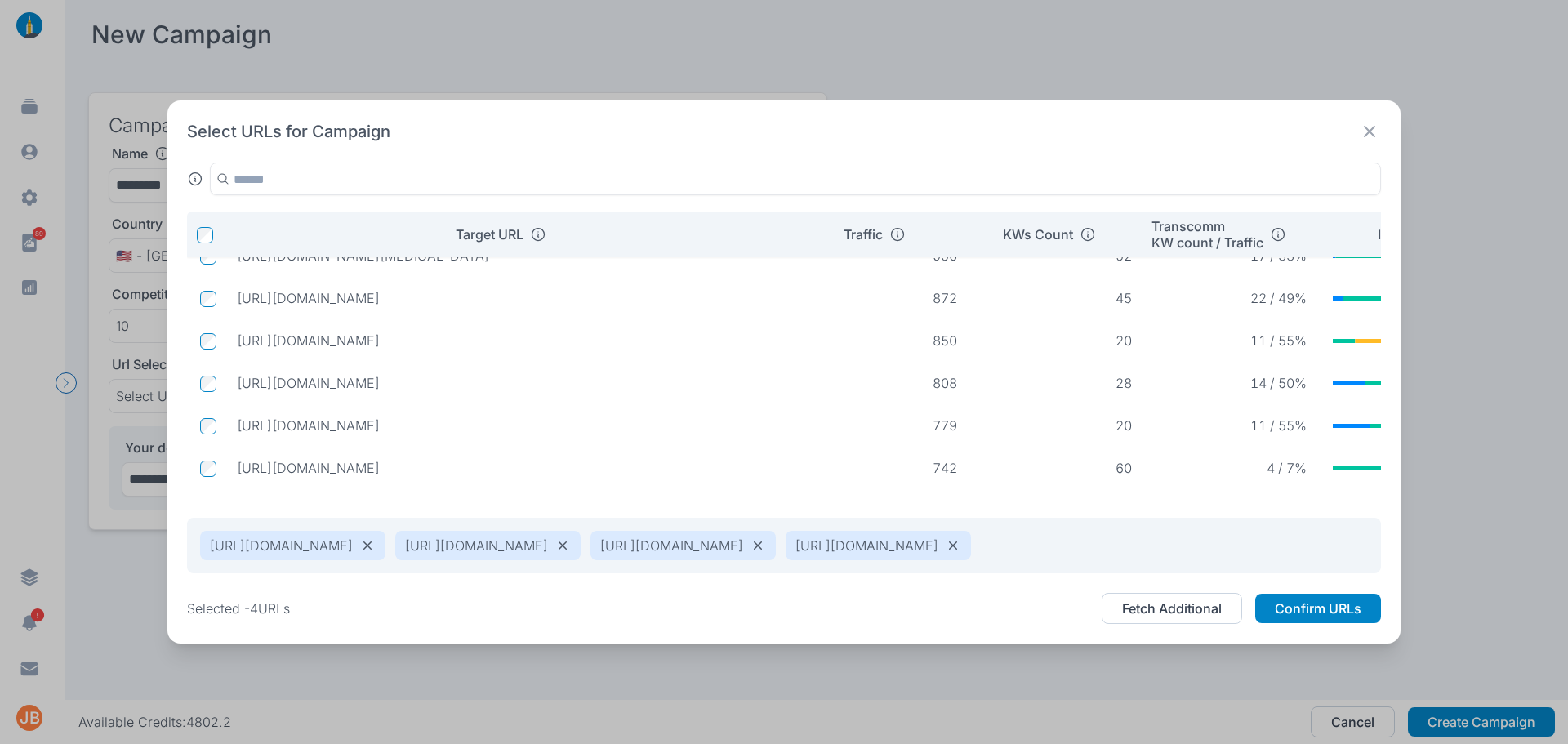
click at [536, 333] on p "[URL][DOMAIN_NAME]" at bounding box center [510, 341] width 545 height 16
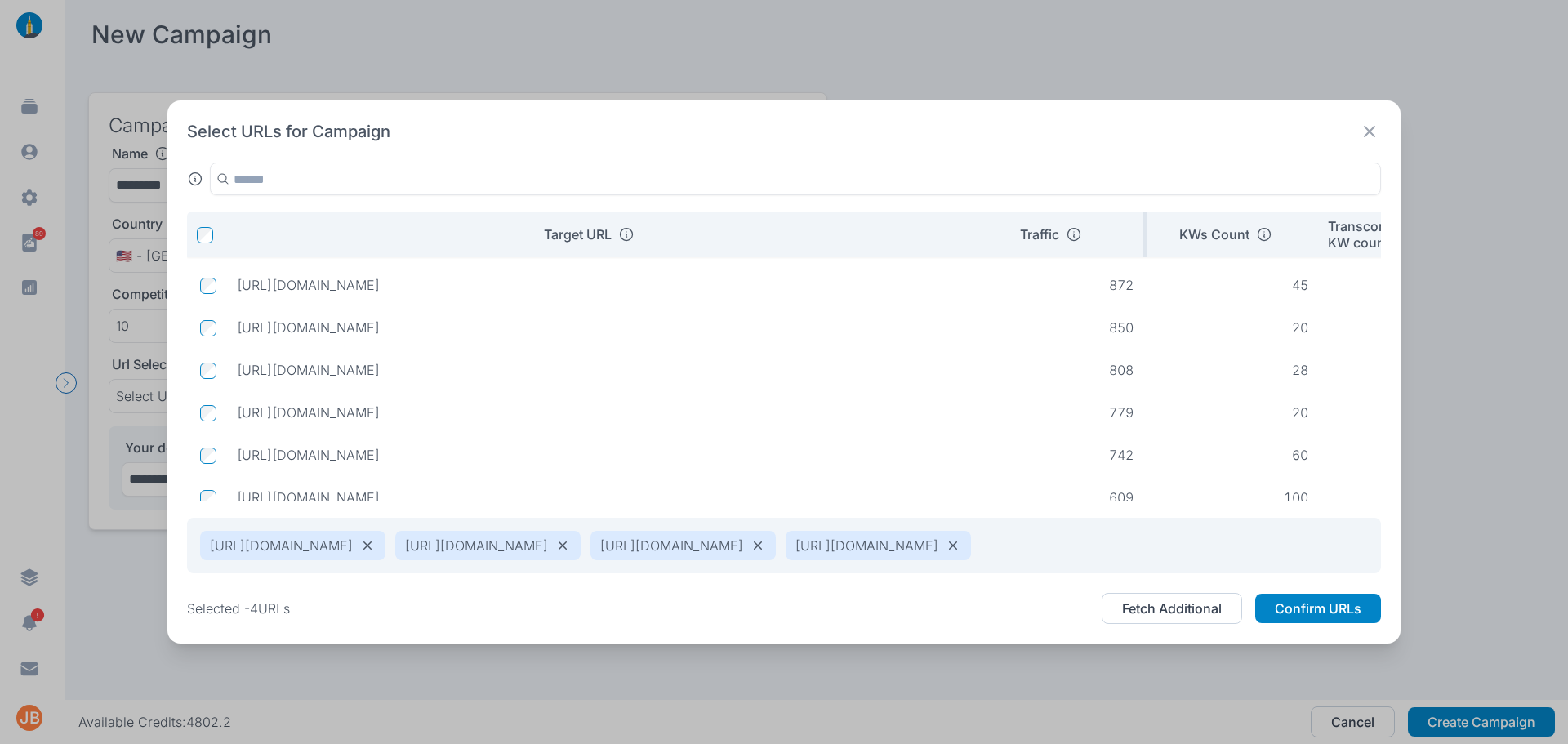
drag, startPoint x: 793, startPoint y: 223, endPoint x: 982, endPoint y: 228, distance: 189.1
click at [982, 228] on tr "Target URL Traffic KWs Count Transcomm KW count / Traffic Intent" at bounding box center [947, 234] width 1521 height 46
drag, startPoint x: 829, startPoint y: 318, endPoint x: 237, endPoint y: 328, distance: 592.1
click at [237, 328] on p "[URL][DOMAIN_NAME]" at bounding box center [598, 327] width 722 height 16
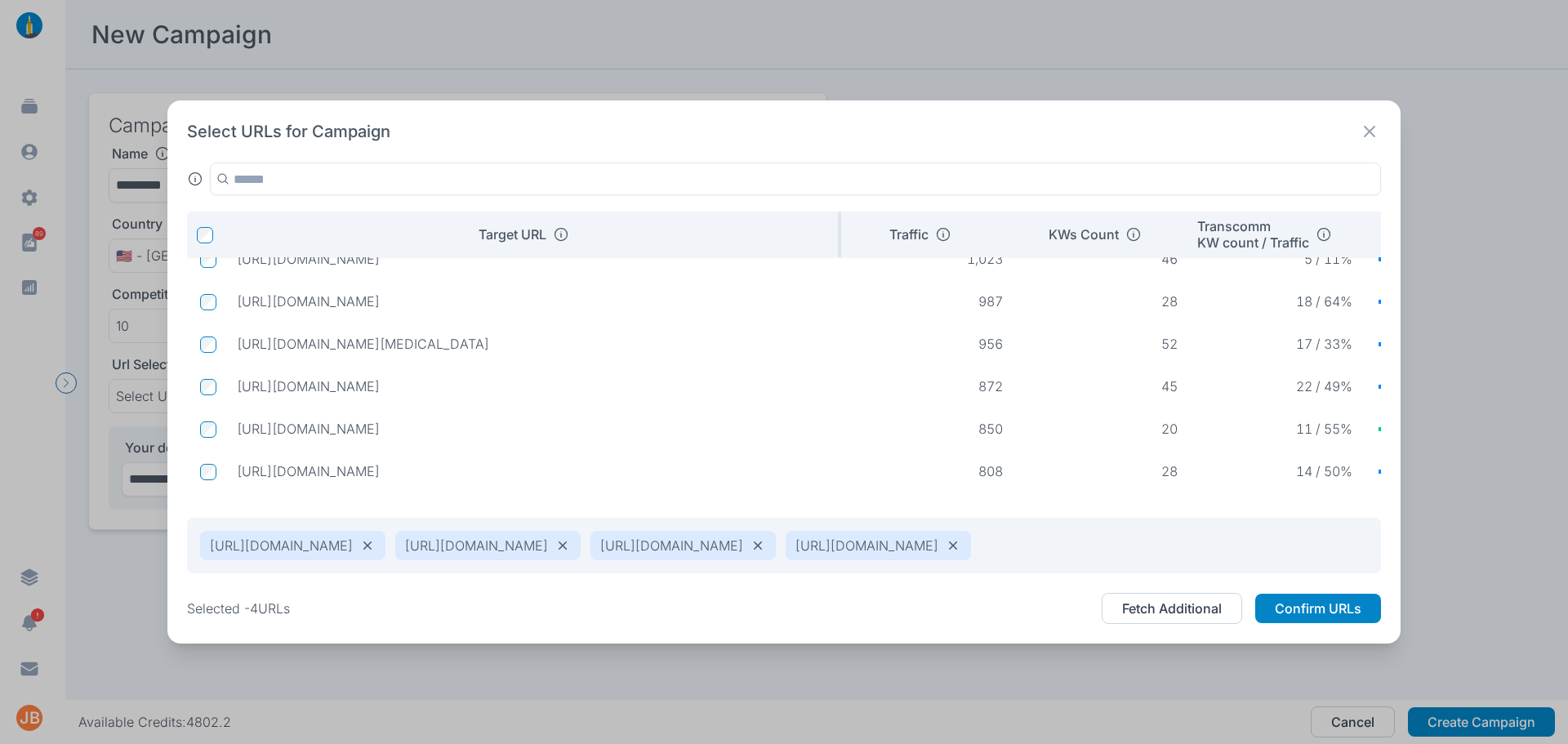
drag, startPoint x: 969, startPoint y: 211, endPoint x: 815, endPoint y: 232, distance: 155.4
click at [815, 232] on th "Target URL" at bounding box center [532, 234] width 618 height 46
click at [590, 293] on p "[URL][DOMAIN_NAME]" at bounding box center [533, 301] width 592 height 16
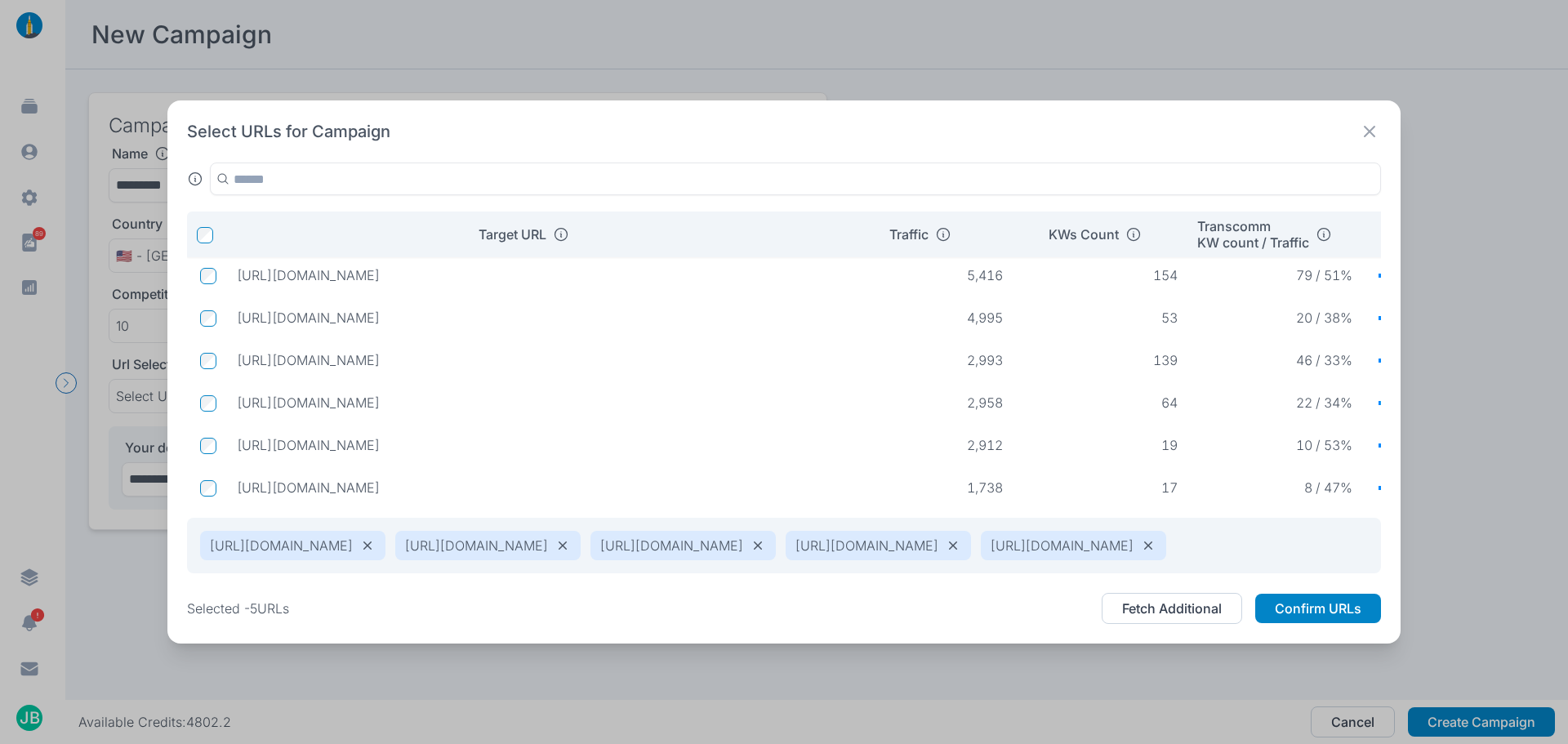
scroll to position [0, 0]
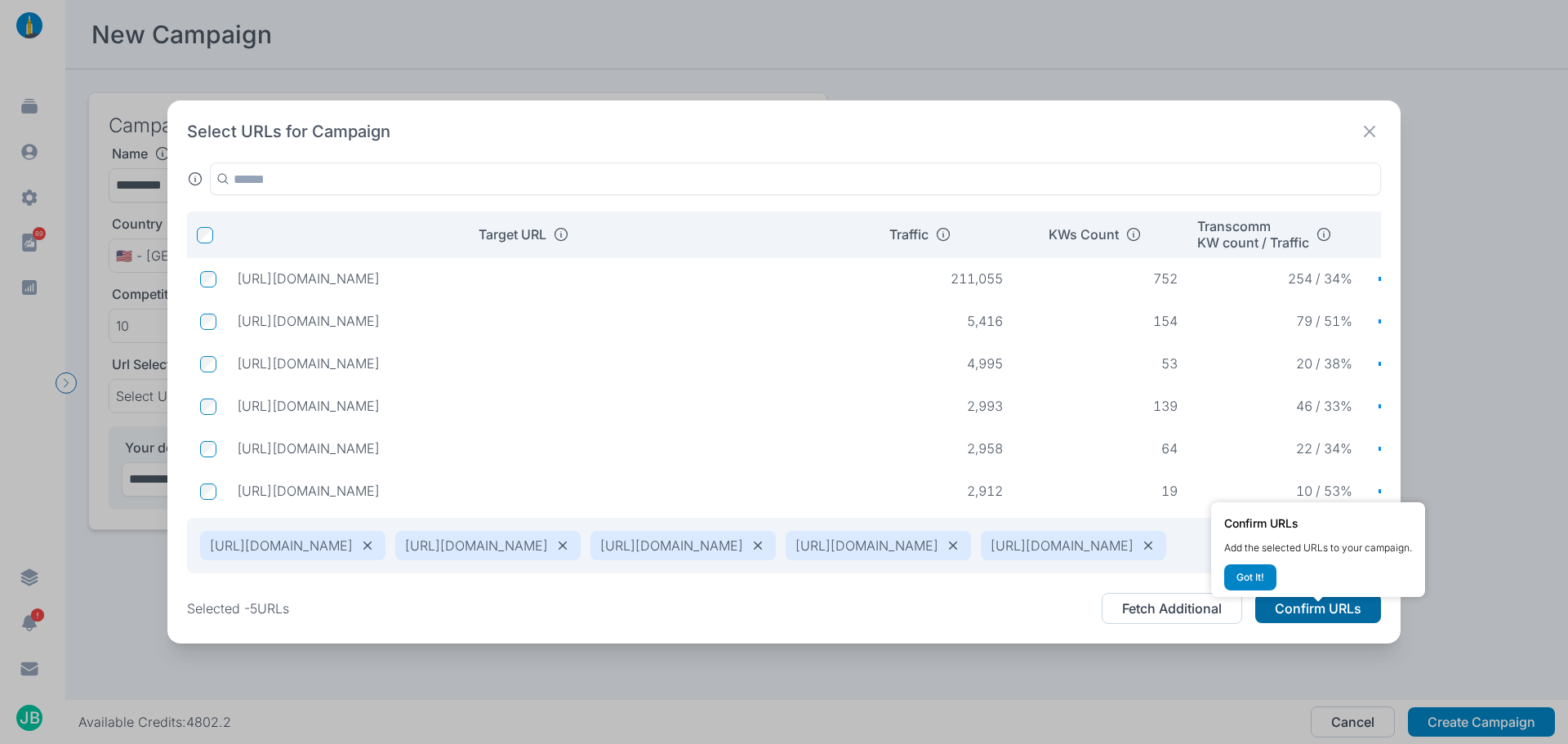
click at [1338, 623] on button "Confirm URLs" at bounding box center [1318, 608] width 126 height 30
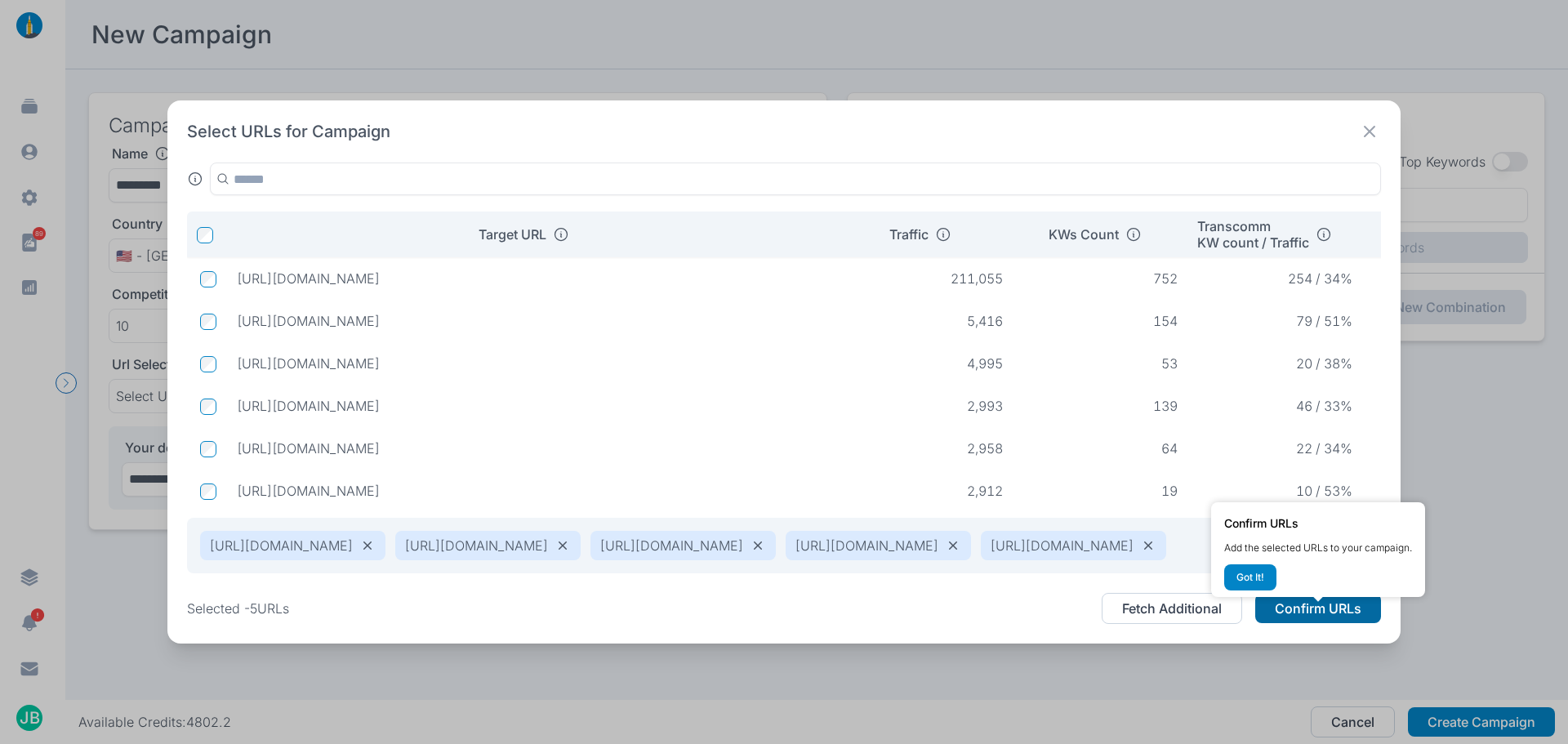
type input "**********"
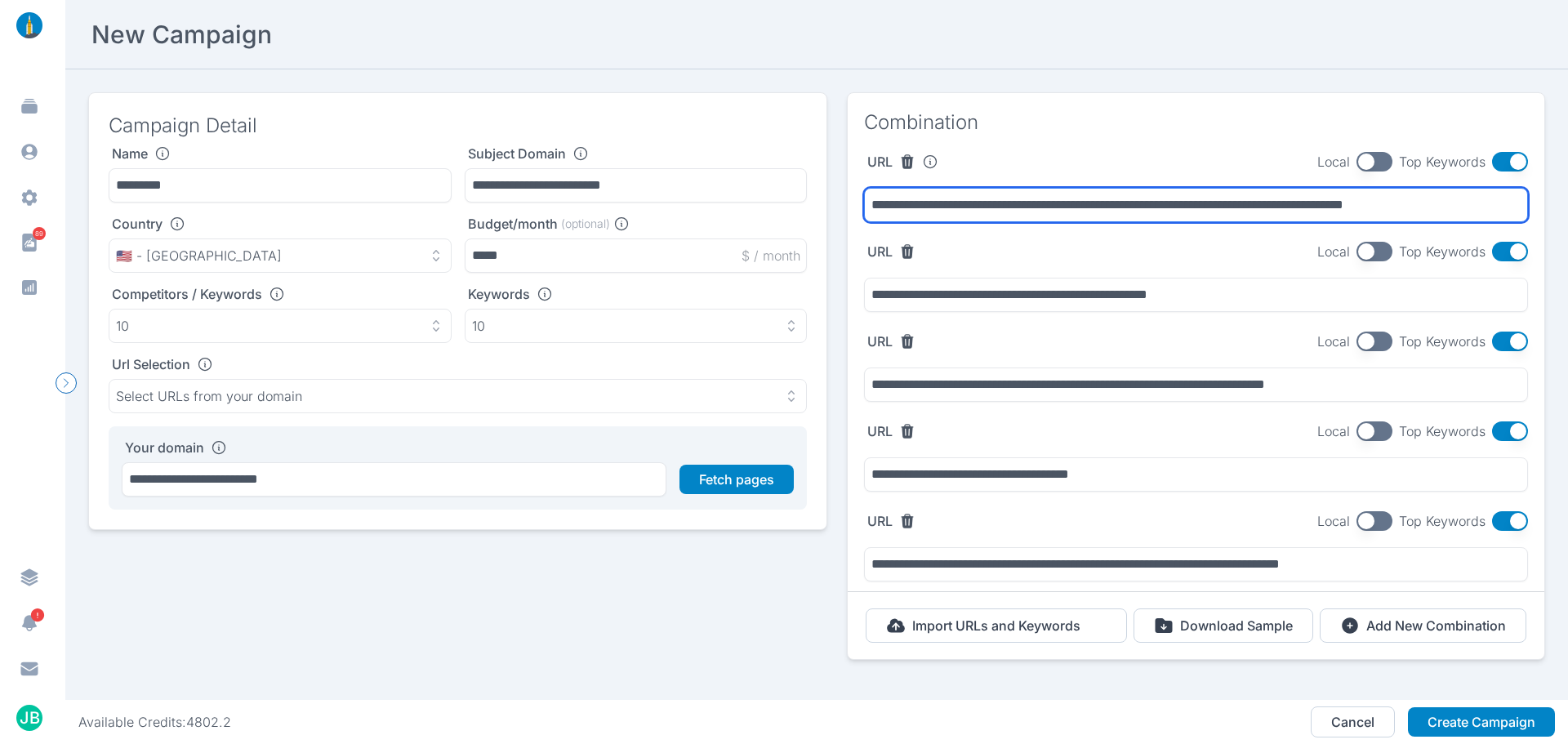
click at [992, 213] on input "**********" at bounding box center [1196, 205] width 664 height 34
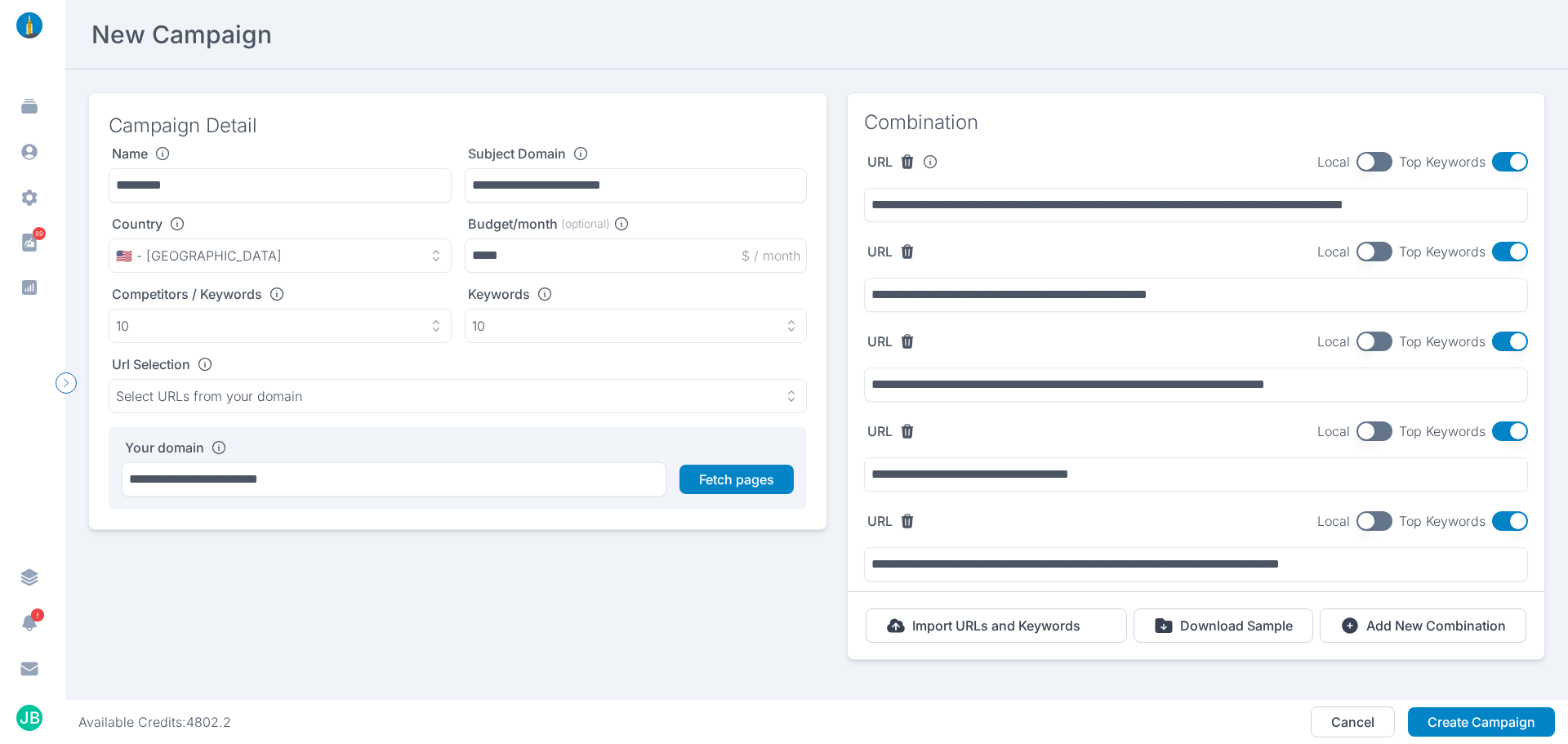
click at [1496, 163] on button "button" at bounding box center [1510, 162] width 36 height 20
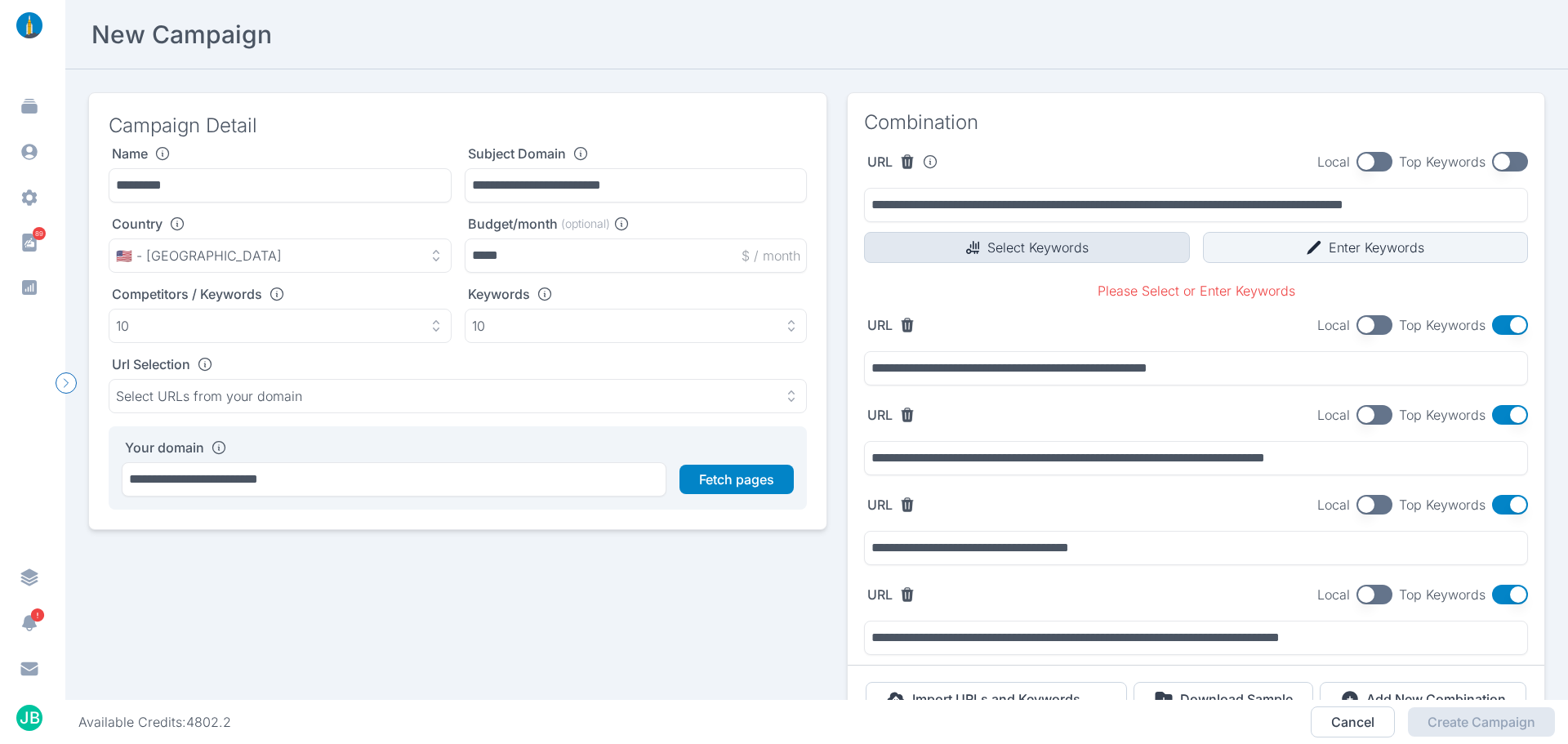
click at [1003, 251] on button "Select Keywords" at bounding box center [1027, 248] width 326 height 31
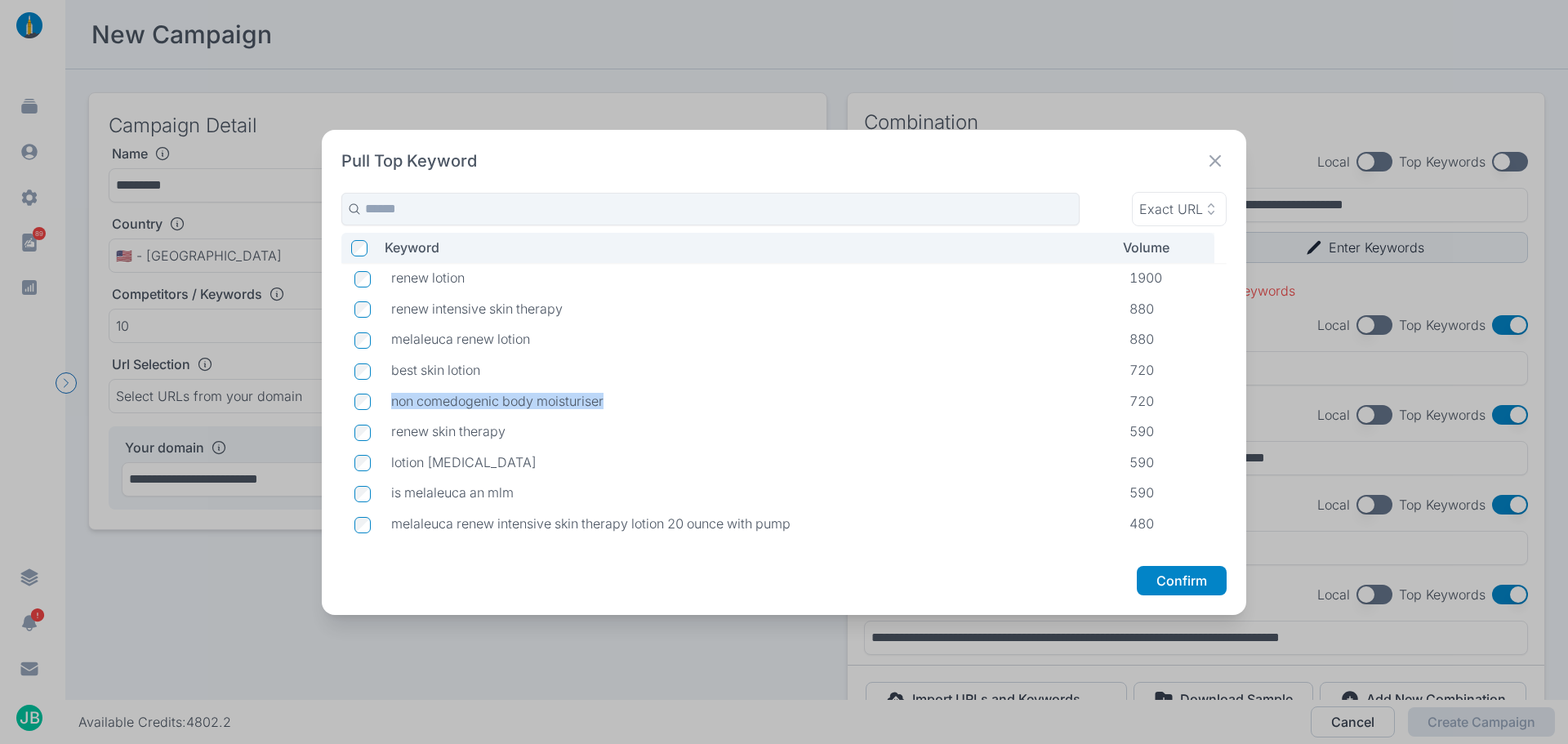
drag, startPoint x: 391, startPoint y: 403, endPoint x: 608, endPoint y: 393, distance: 217.2
click at [608, 393] on td "non comedogenic body moisturiser" at bounding box center [747, 402] width 738 height 31
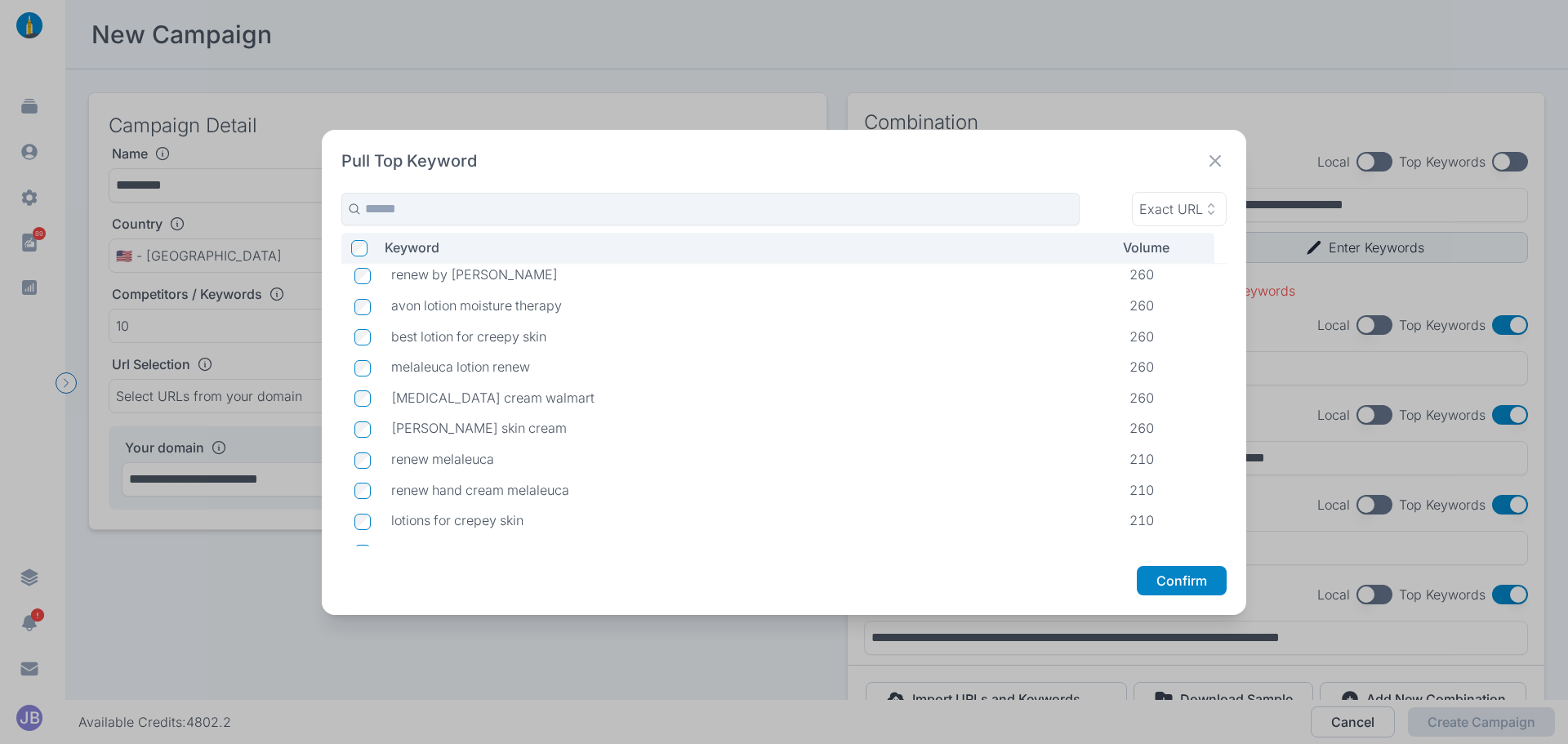
scroll to position [1234, 0]
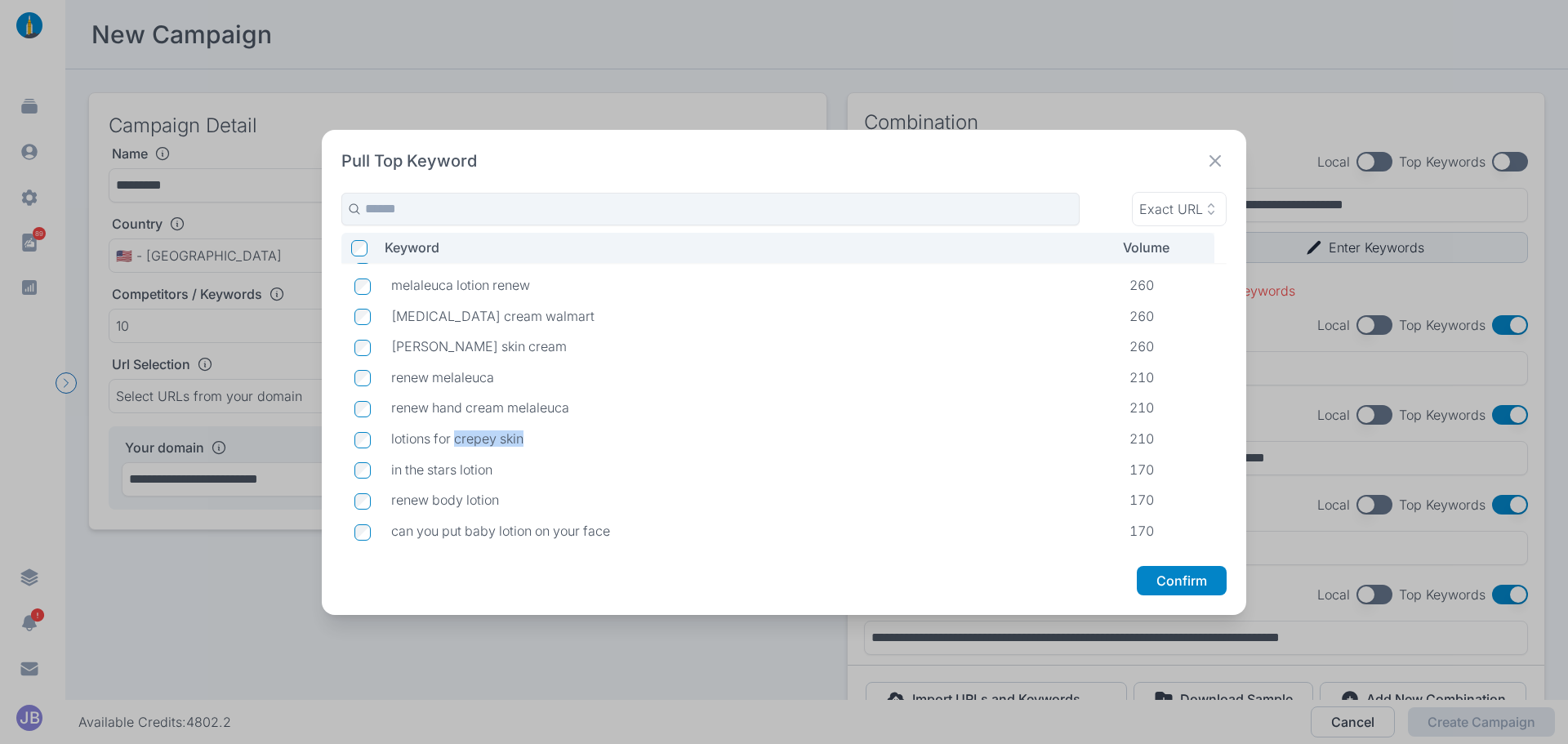
drag, startPoint x: 458, startPoint y: 441, endPoint x: 529, endPoint y: 435, distance: 71.3
click at [529, 435] on p "lotions for crepey skin" at bounding box center [747, 439] width 712 height 16
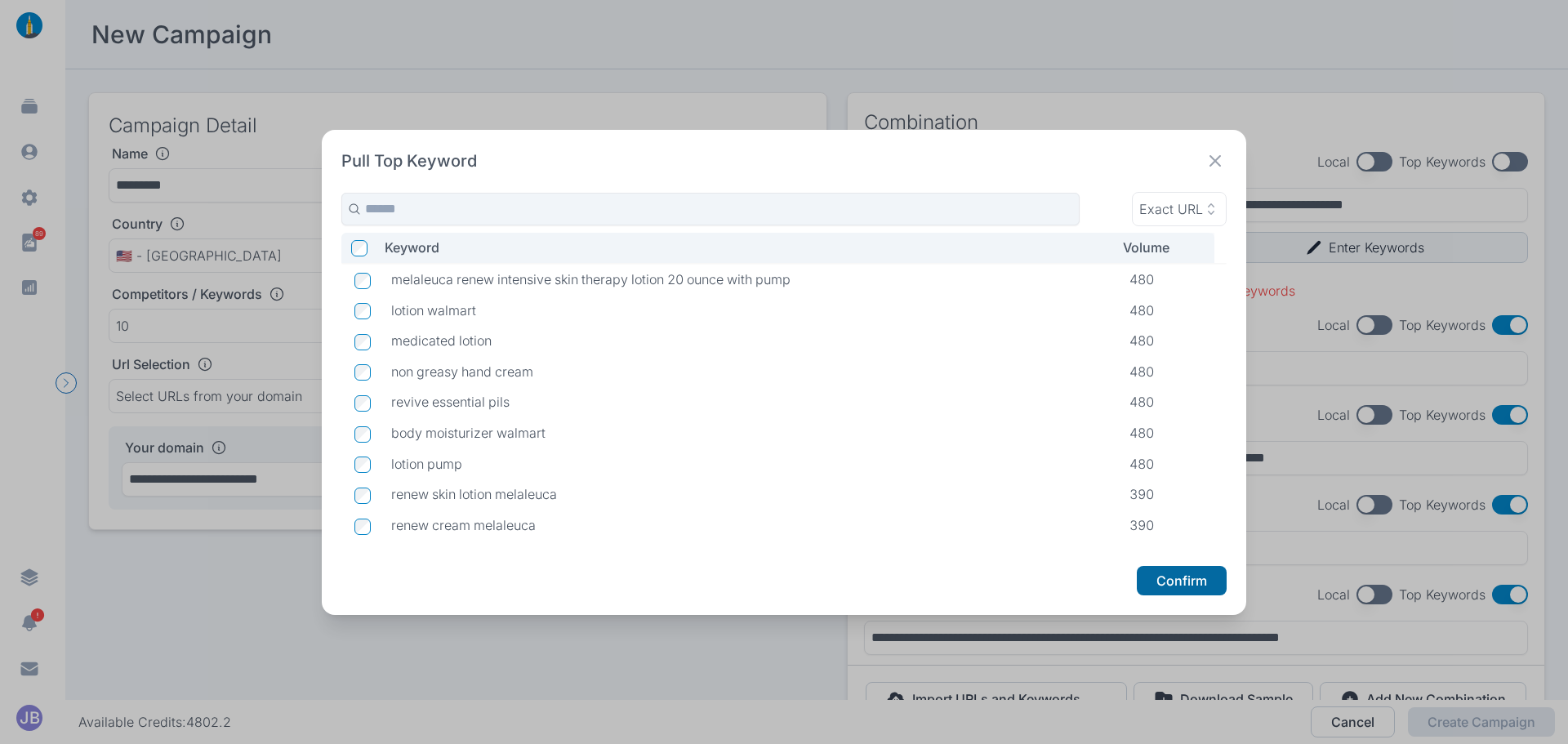
click at [1193, 583] on button "Confirm" at bounding box center [1182, 580] width 90 height 30
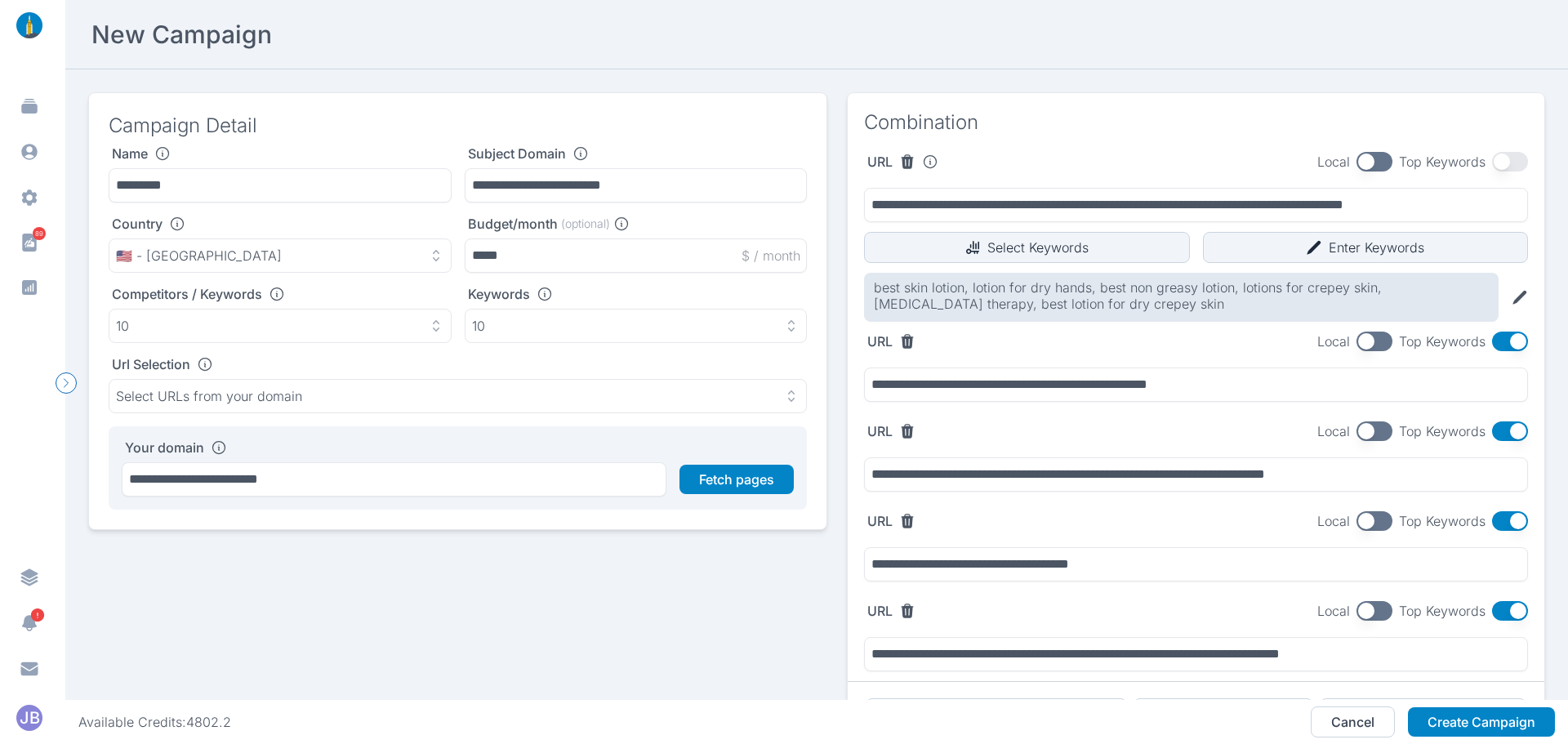
click at [1506, 343] on button "button" at bounding box center [1510, 342] width 36 height 20
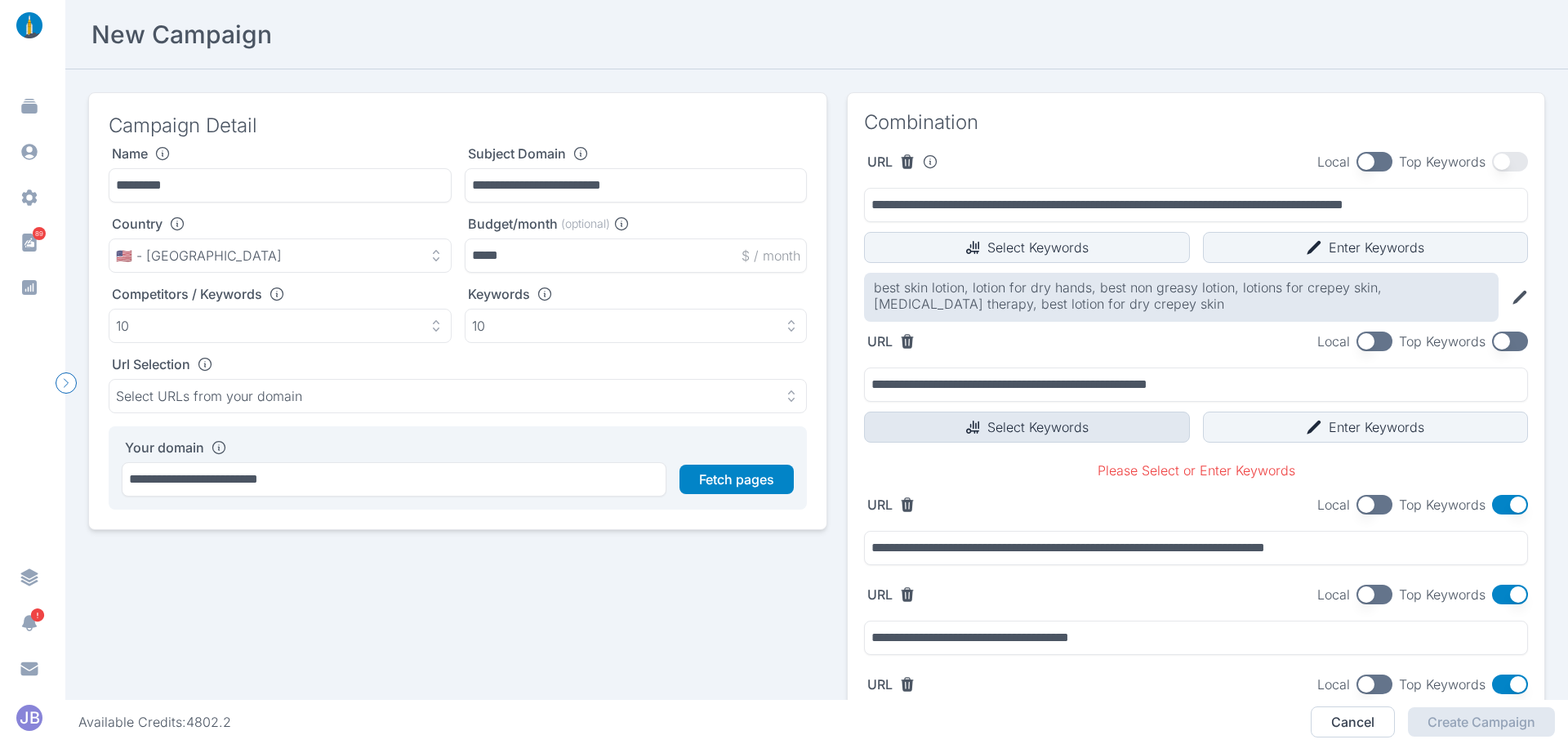
click at [954, 418] on button "Select Keywords" at bounding box center [1027, 427] width 326 height 31
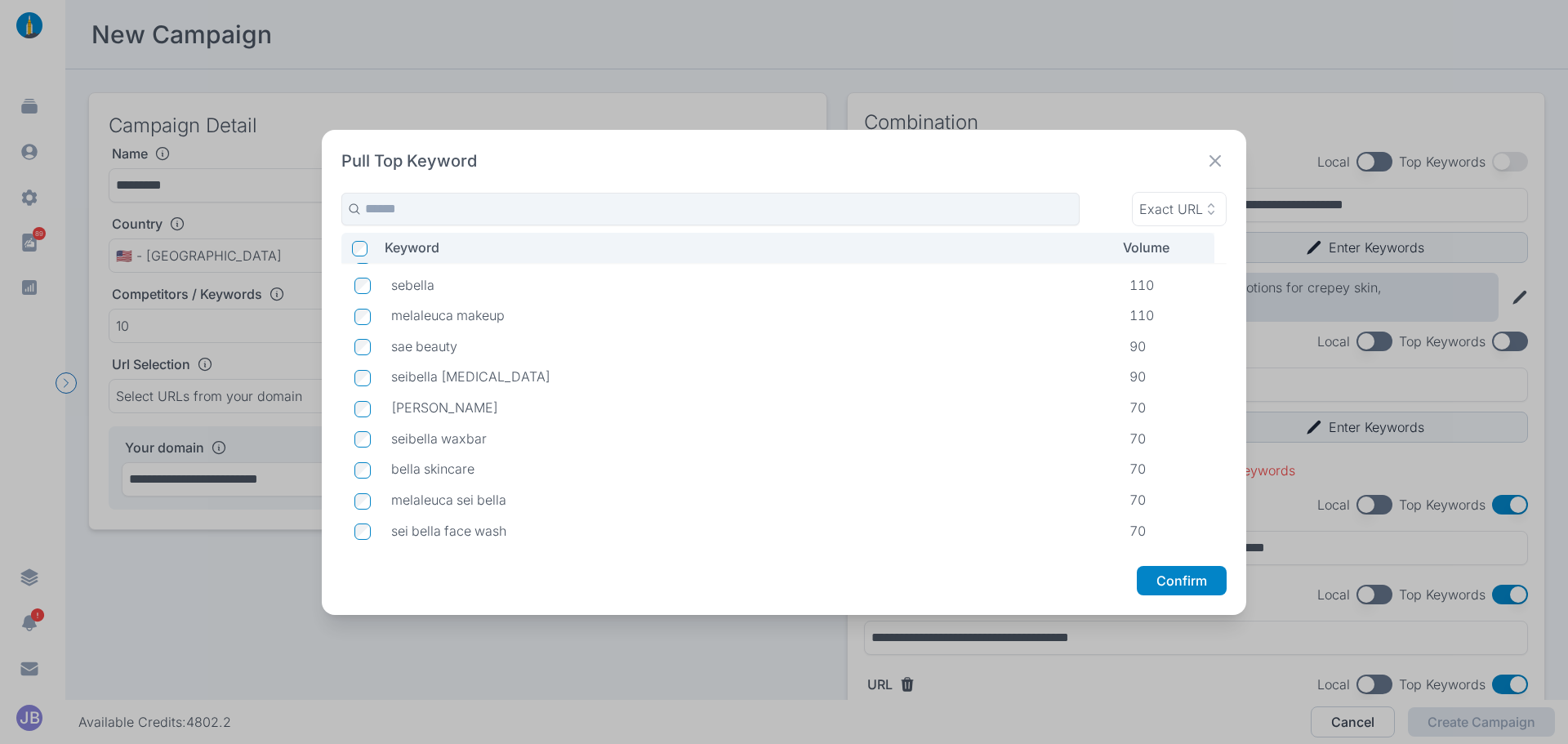
scroll to position [995, 0]
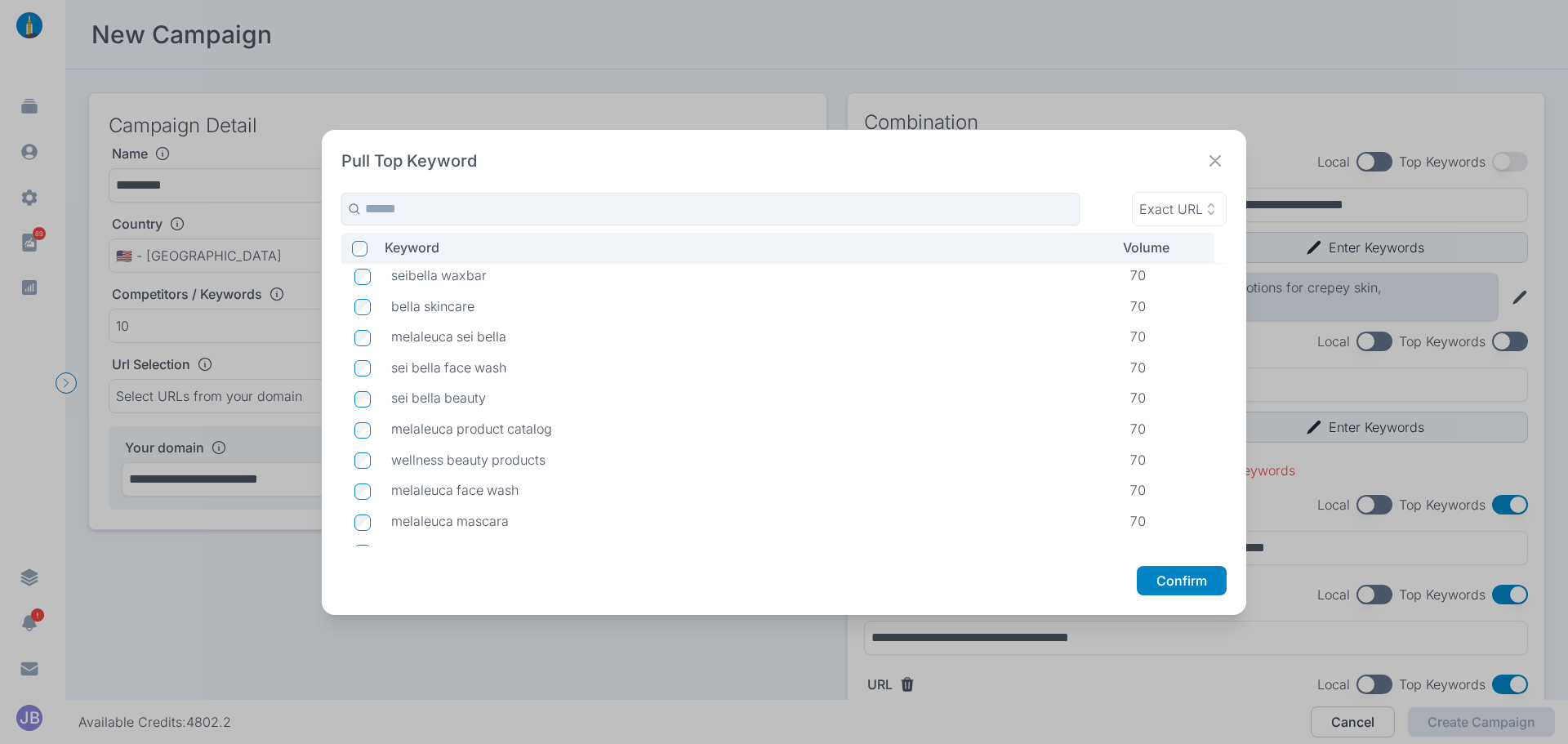
click at [1222, 167] on icon at bounding box center [1216, 161] width 23 height 23
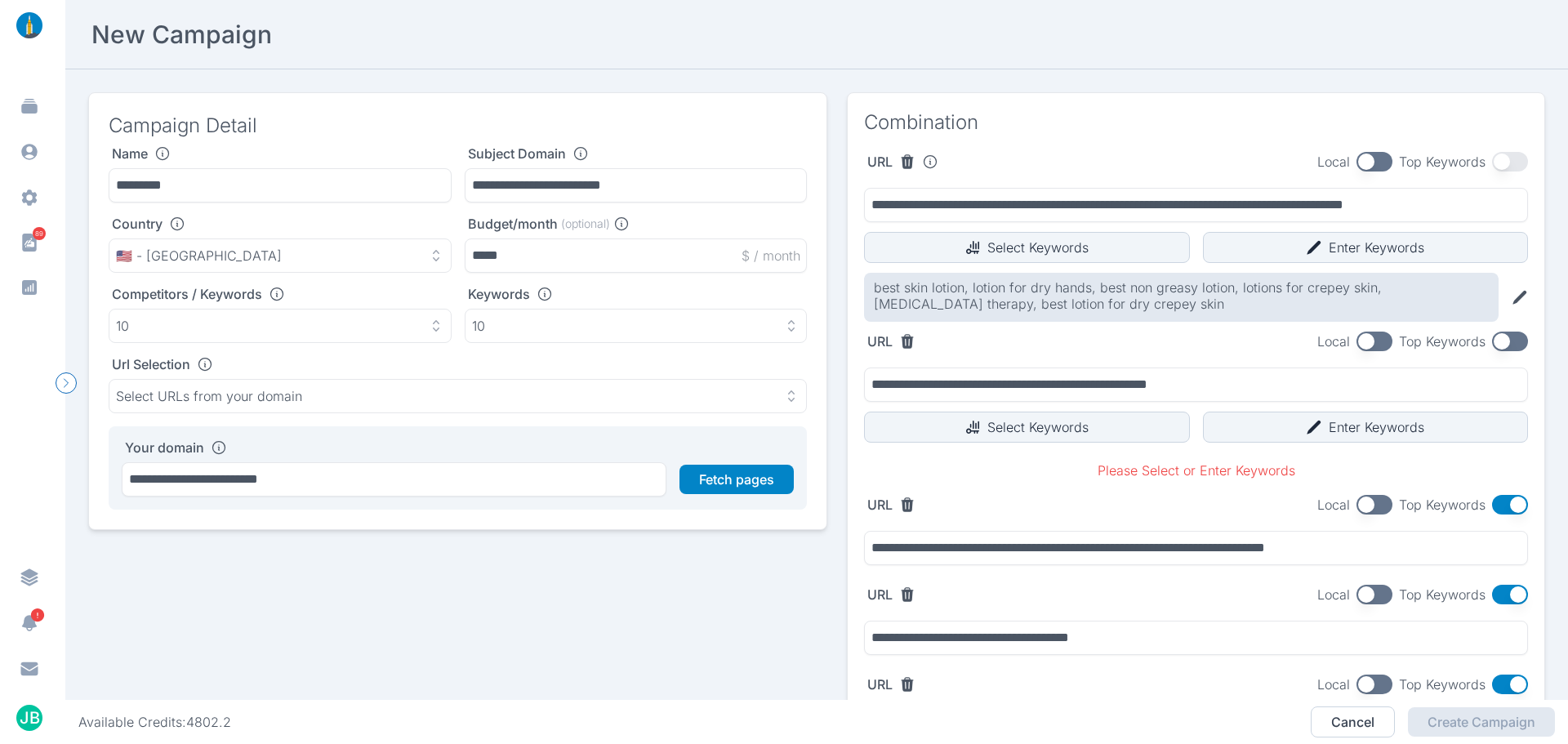
click at [1500, 336] on button "button" at bounding box center [1510, 342] width 36 height 20
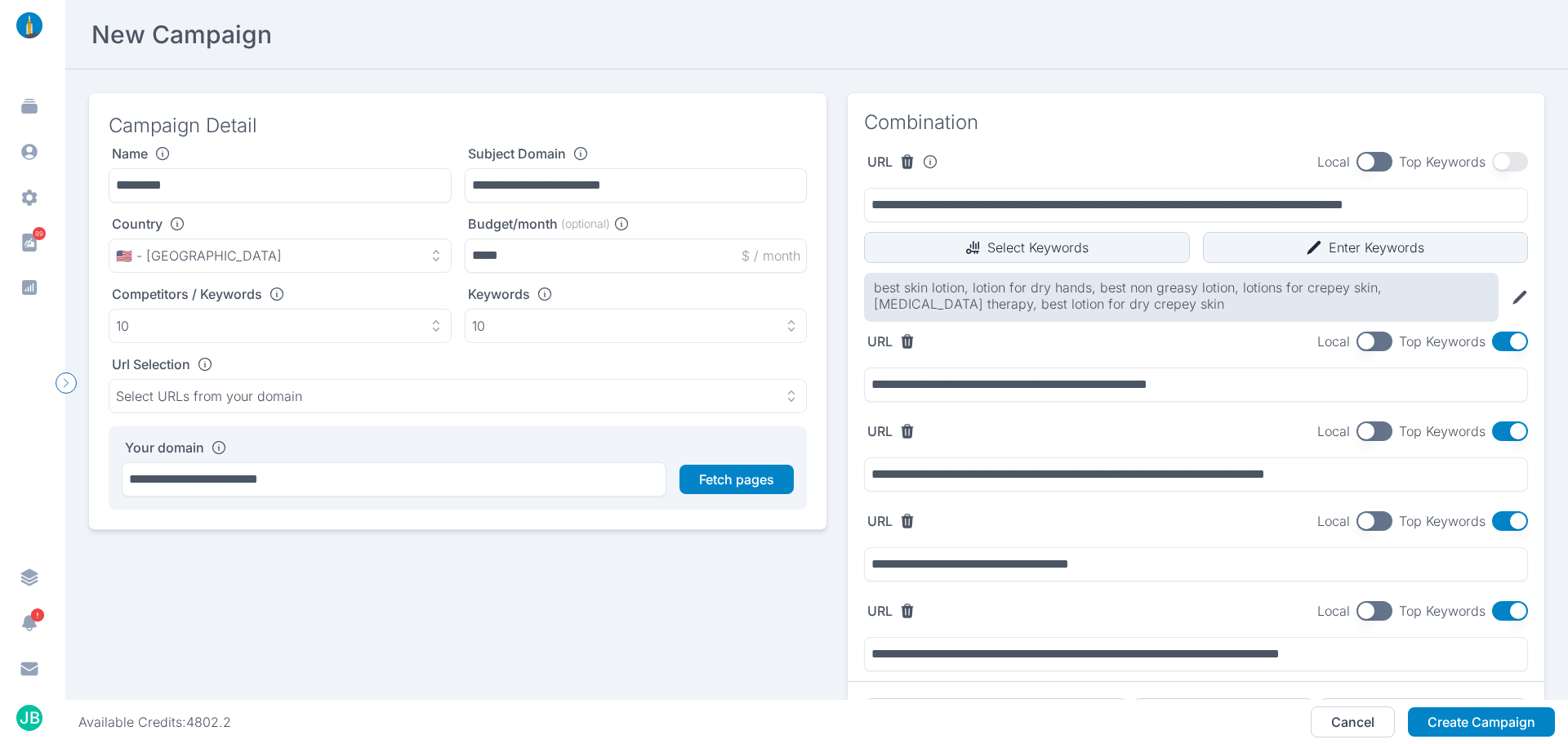
click at [554, 117] on h3 "Campaign Detail" at bounding box center [458, 125] width 698 height 26
click at [1497, 431] on button "button" at bounding box center [1510, 432] width 36 height 20
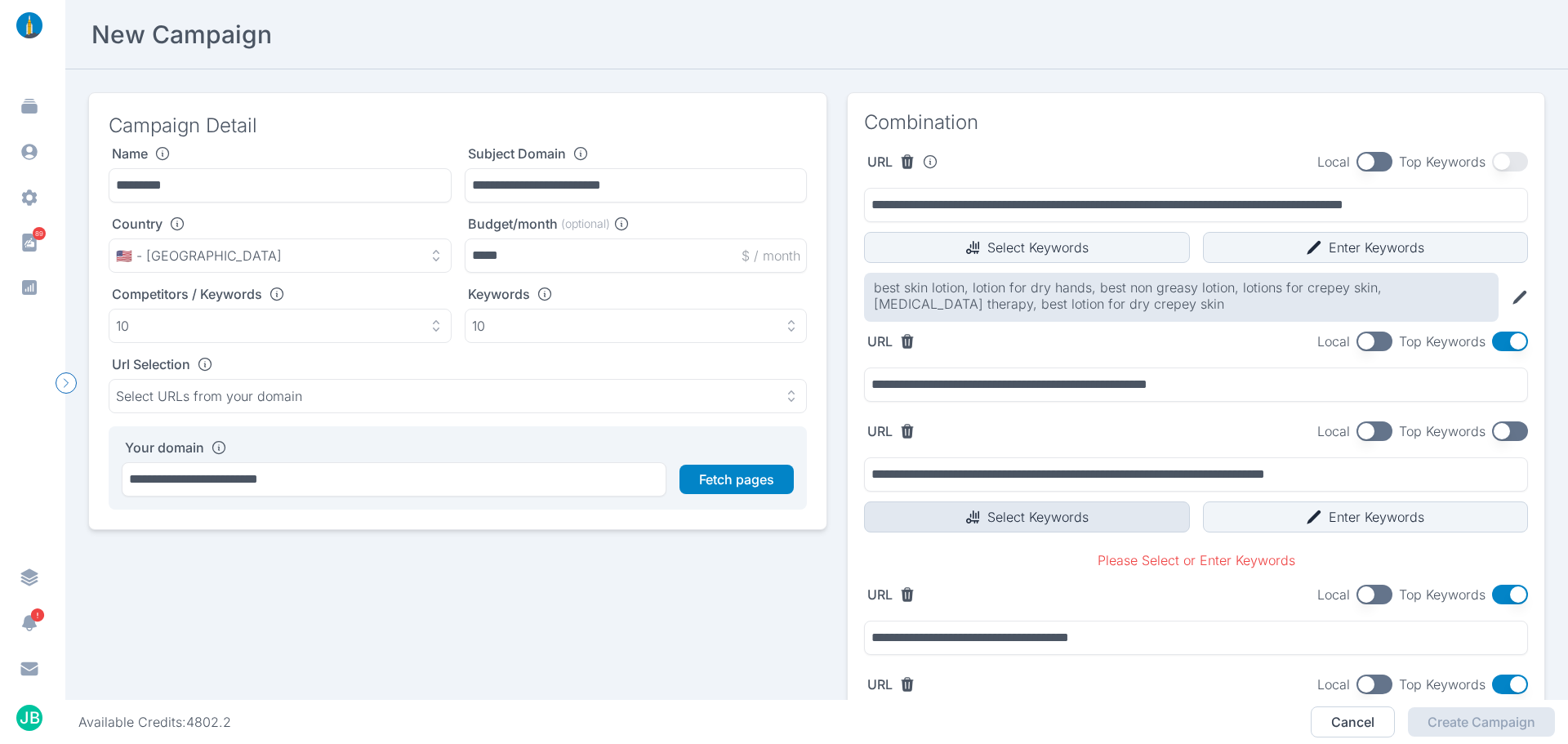
click at [1058, 519] on button "Select Keywords" at bounding box center [1027, 517] width 326 height 31
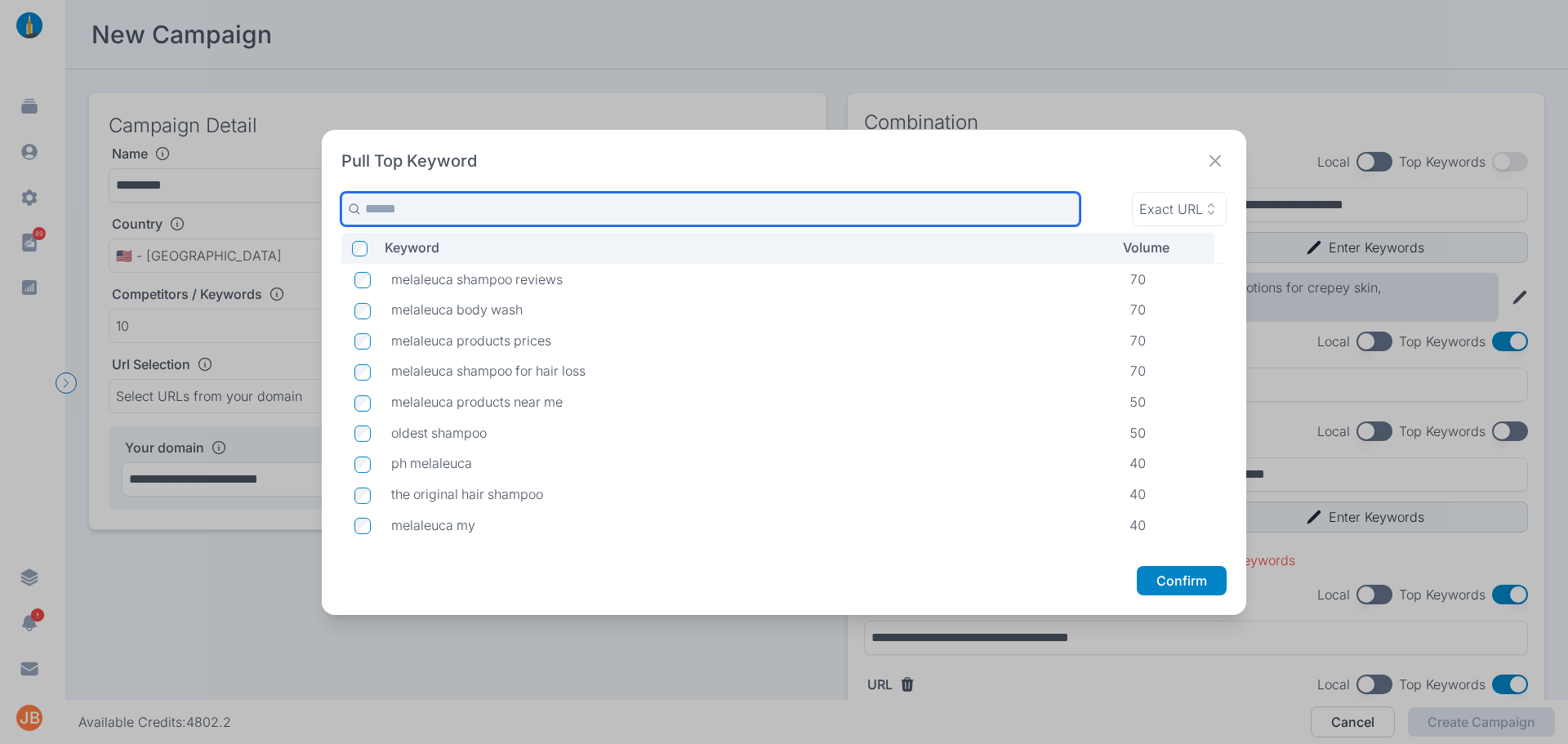
scroll to position [328, 0]
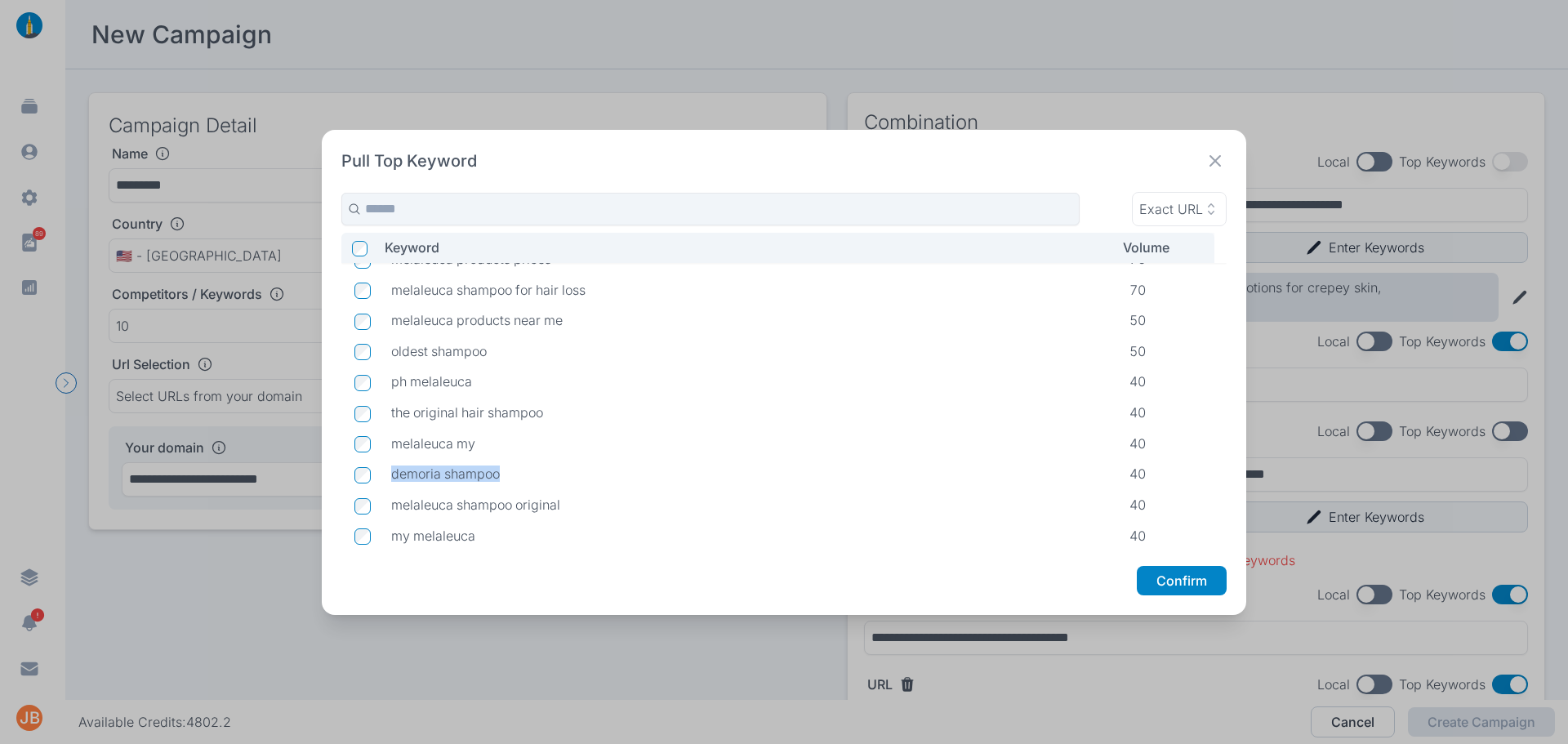
drag, startPoint x: 385, startPoint y: 471, endPoint x: 499, endPoint y: 469, distance: 114.0
click at [499, 469] on td "demoria shampoo" at bounding box center [747, 475] width 738 height 31
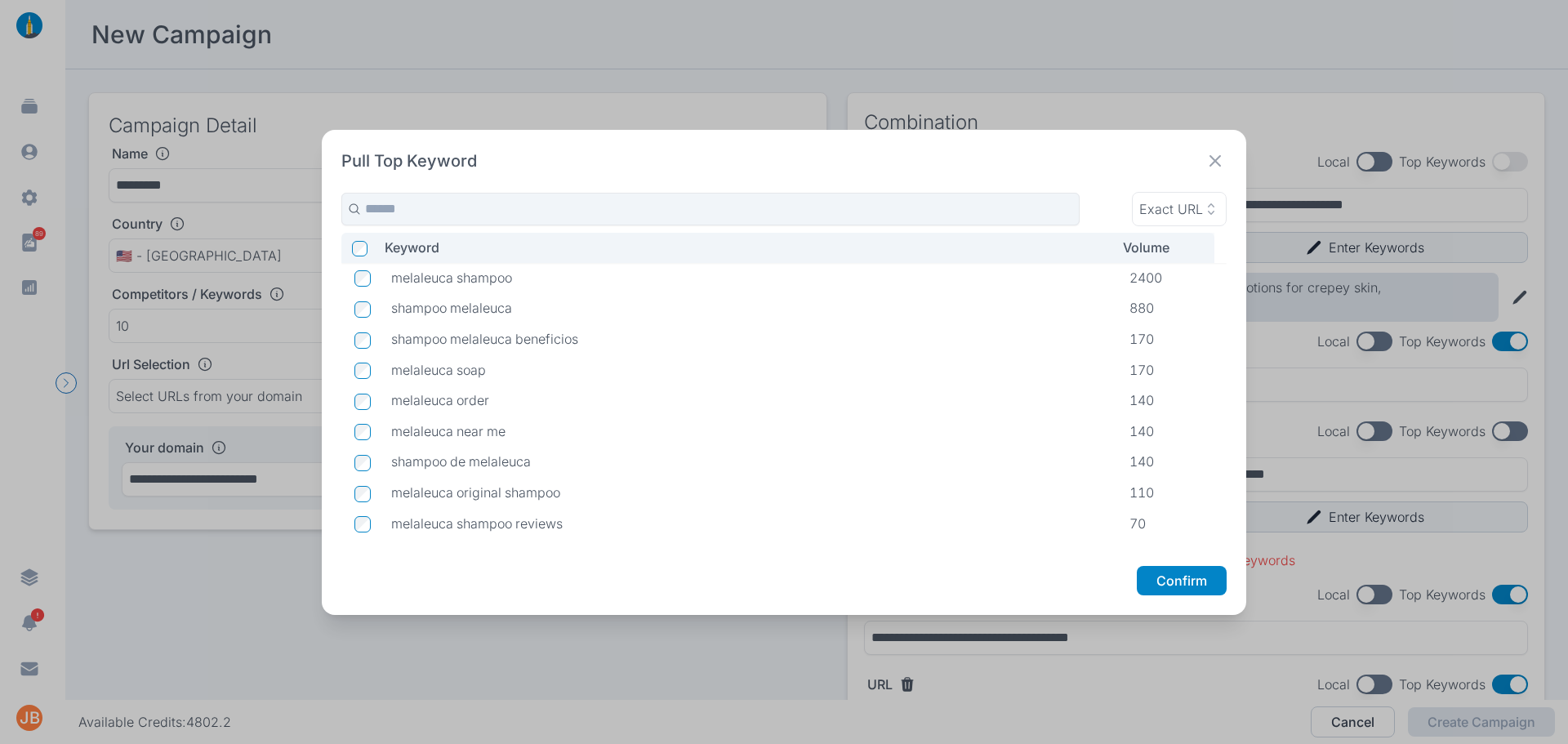
click at [1227, 155] on div "Pull Top Keyword Exact URL Keyword Volume melaleuca shampoo 2400 shampoo melale…" at bounding box center [784, 372] width 925 height 486
click at [1216, 158] on icon at bounding box center [1216, 161] width 23 height 23
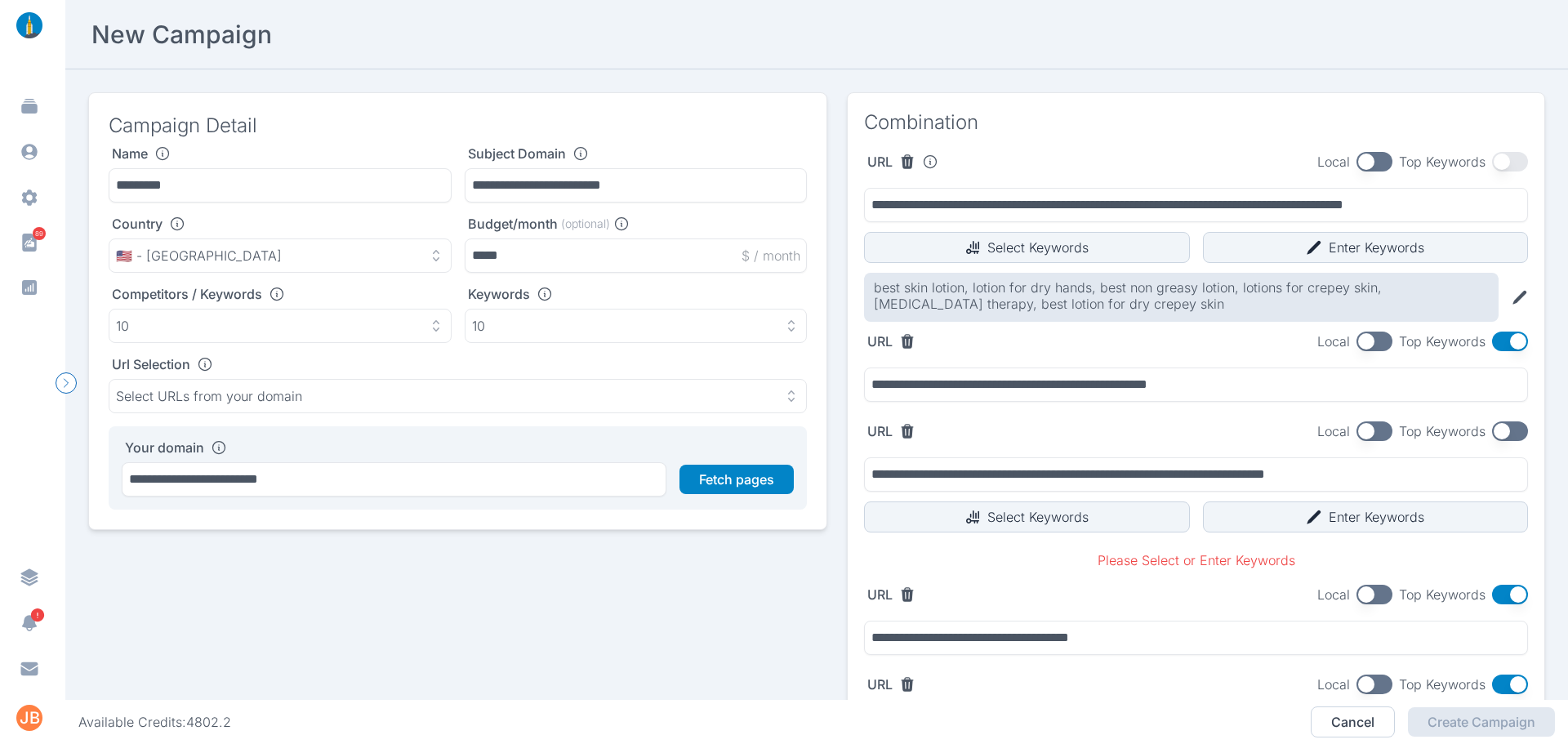
click at [1492, 441] on button "button" at bounding box center [1510, 432] width 36 height 20
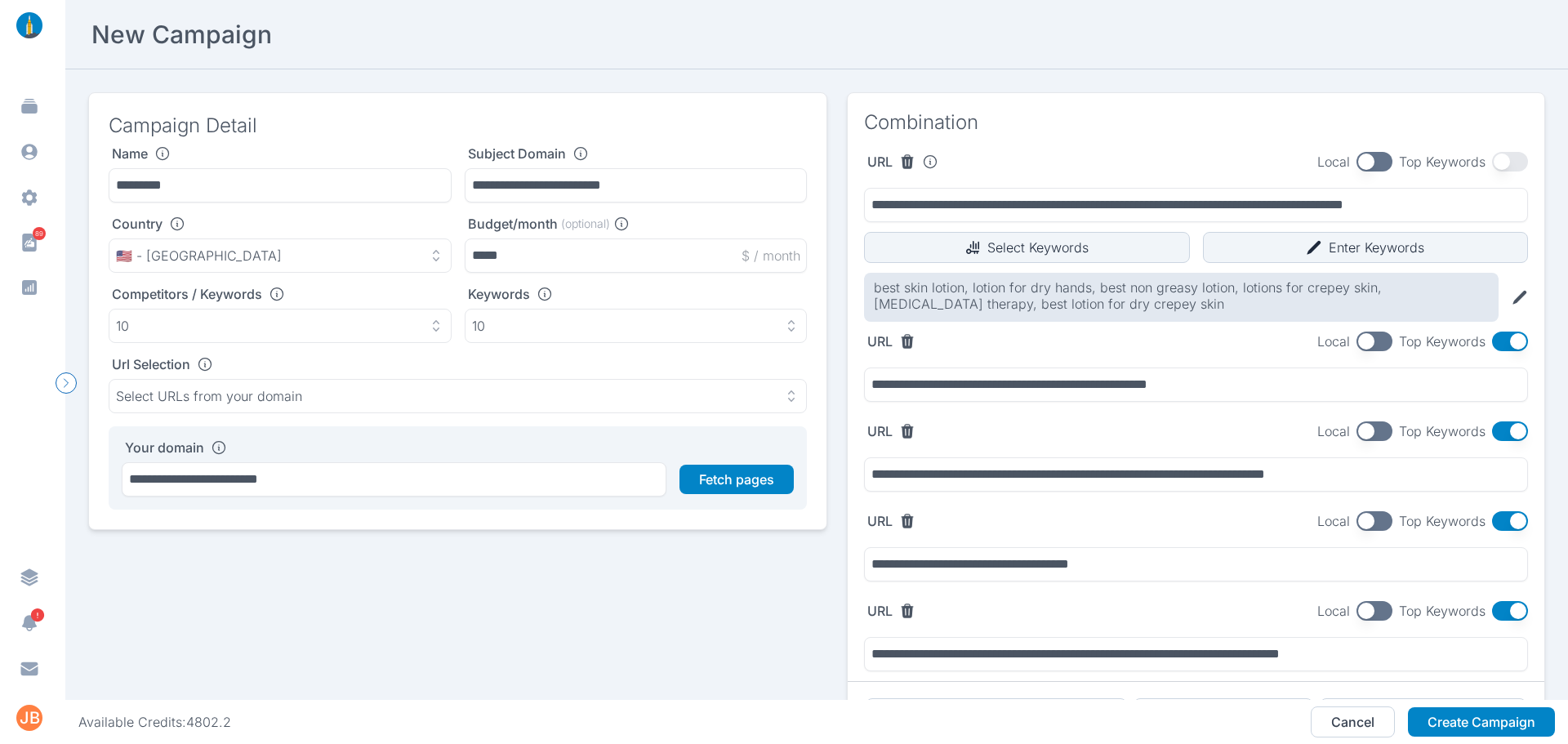
scroll to position [81, 0]
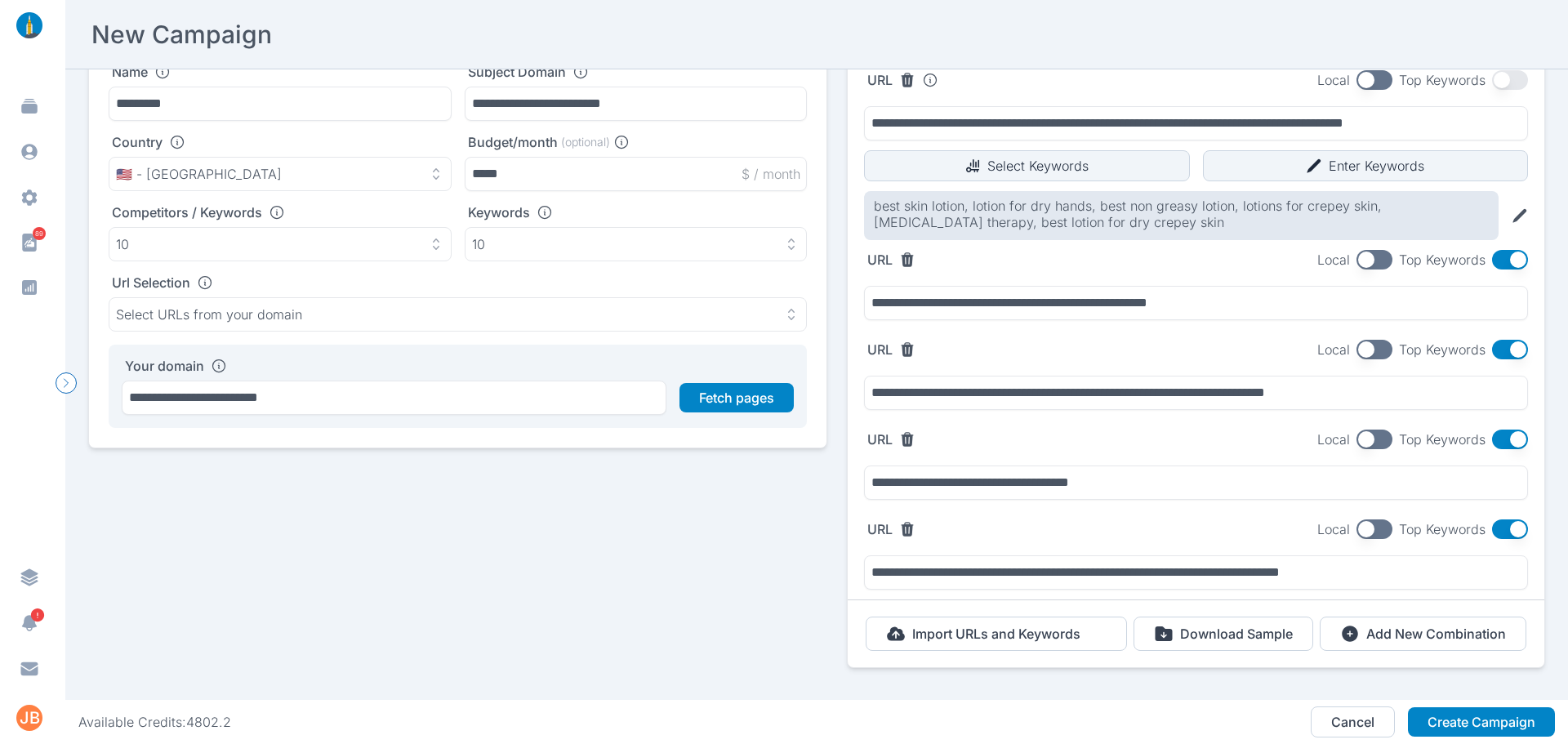
click at [1508, 444] on button "button" at bounding box center [1510, 440] width 36 height 20
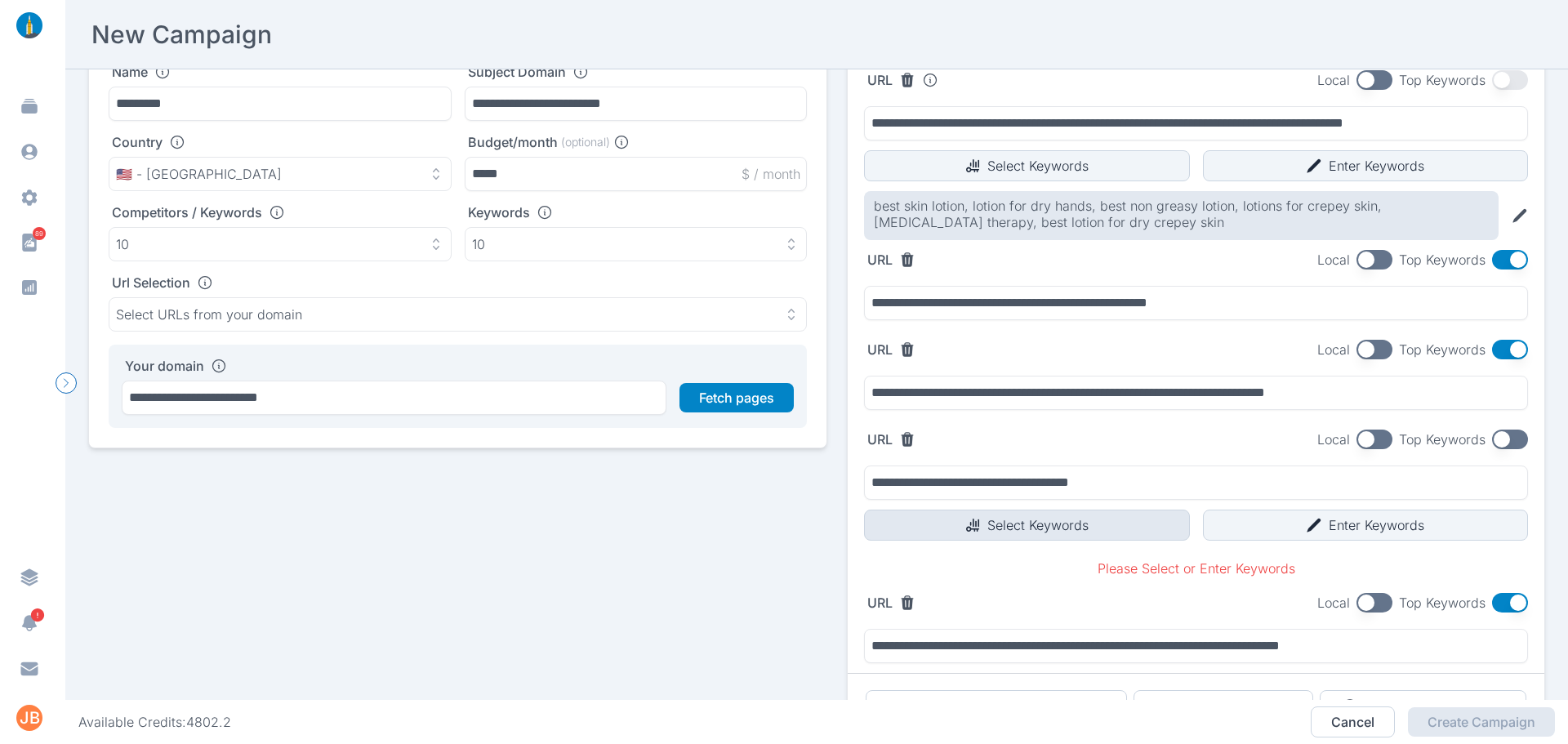
click at [1016, 529] on button "Select Keywords" at bounding box center [1027, 525] width 326 height 31
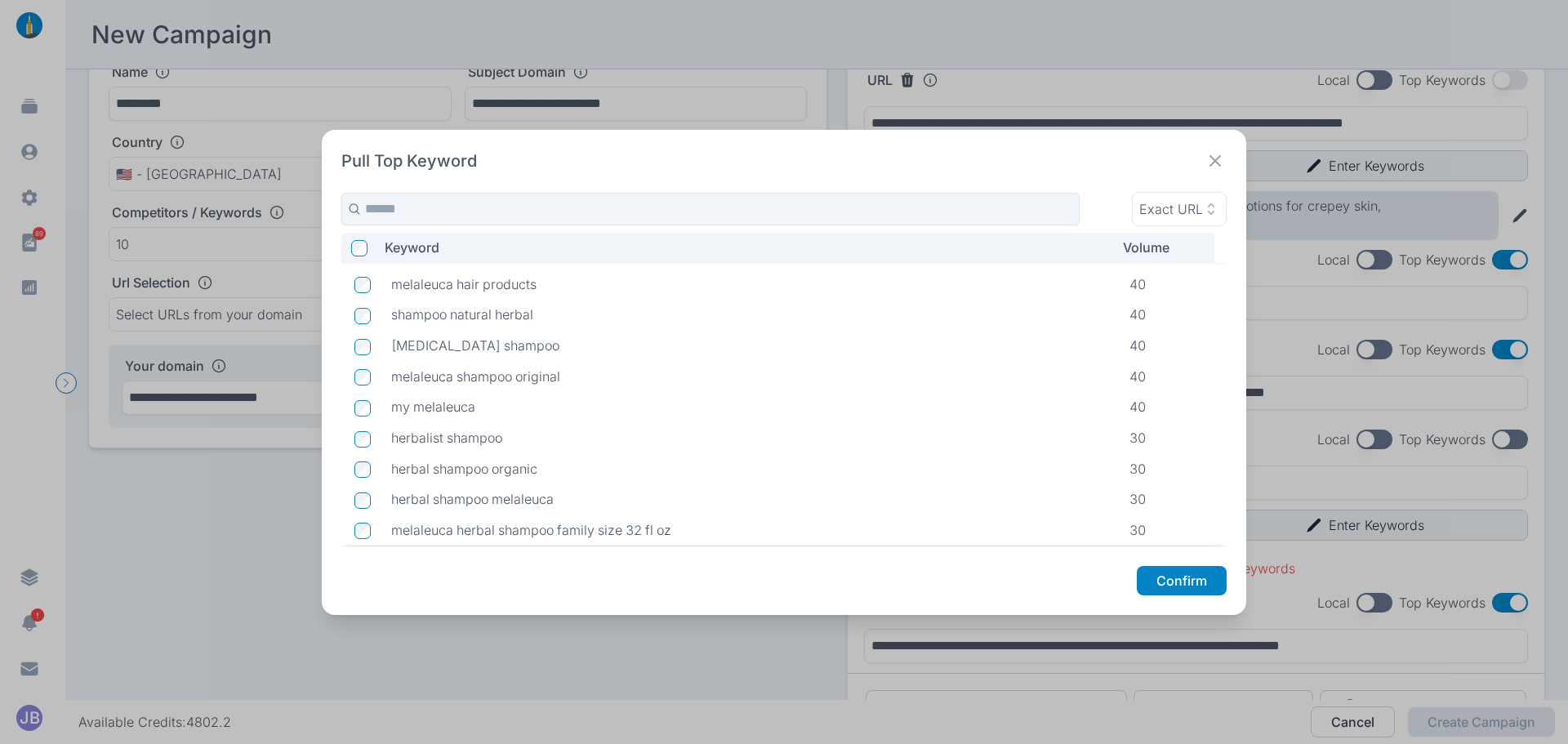
scroll to position [750, 0]
click at [1161, 584] on button "Confirm" at bounding box center [1182, 580] width 90 height 30
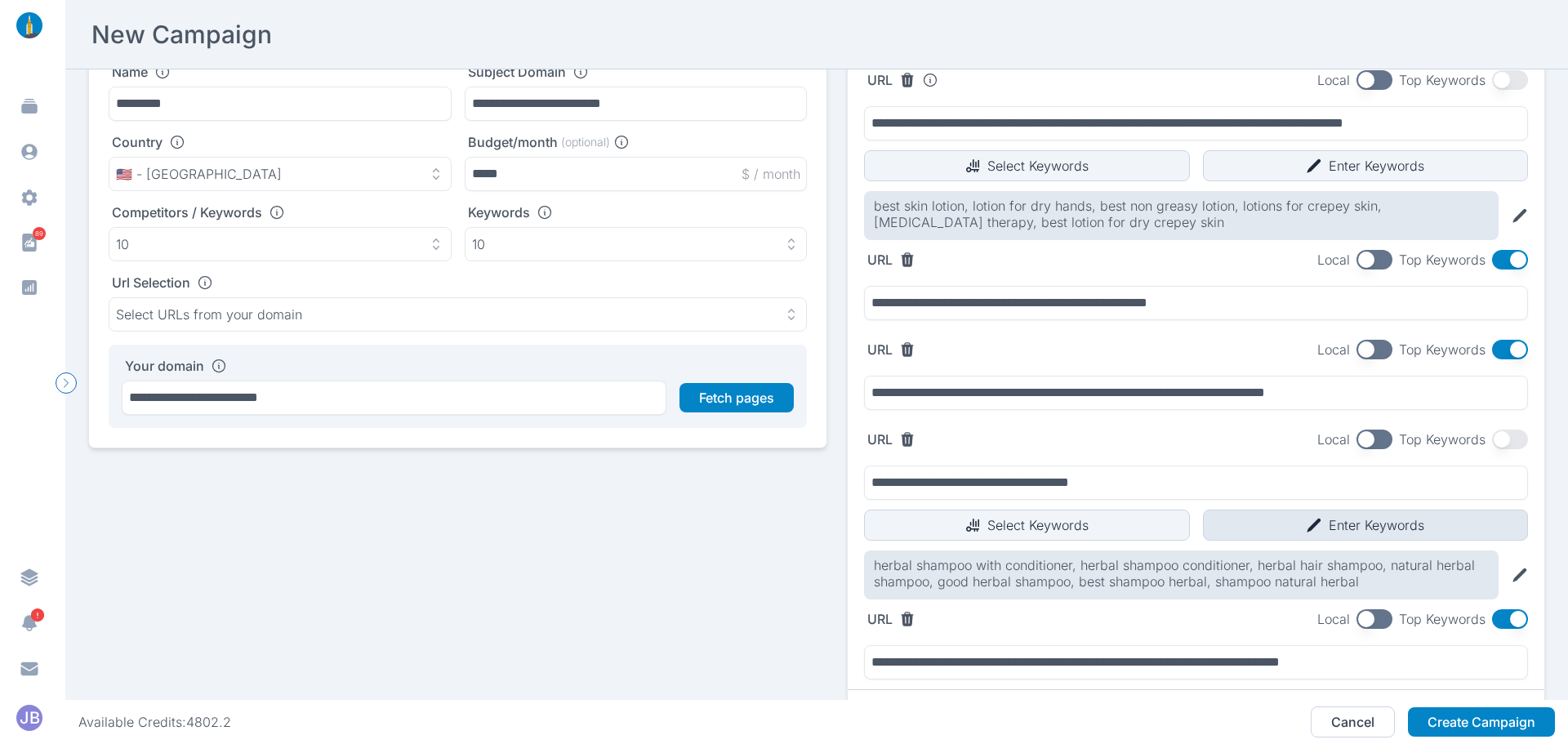
scroll to position [207, 0]
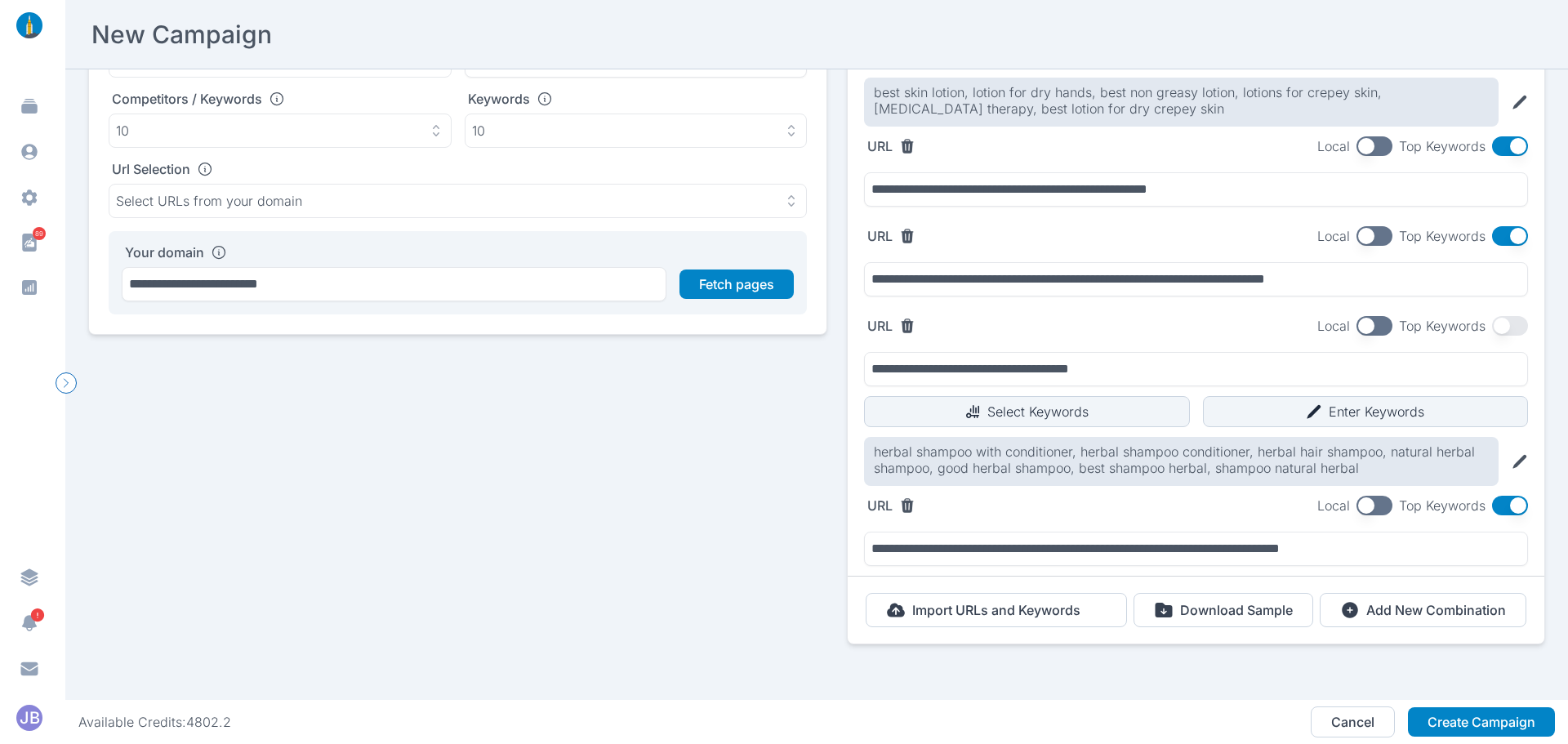
click at [1501, 496] on button "button" at bounding box center [1510, 506] width 36 height 20
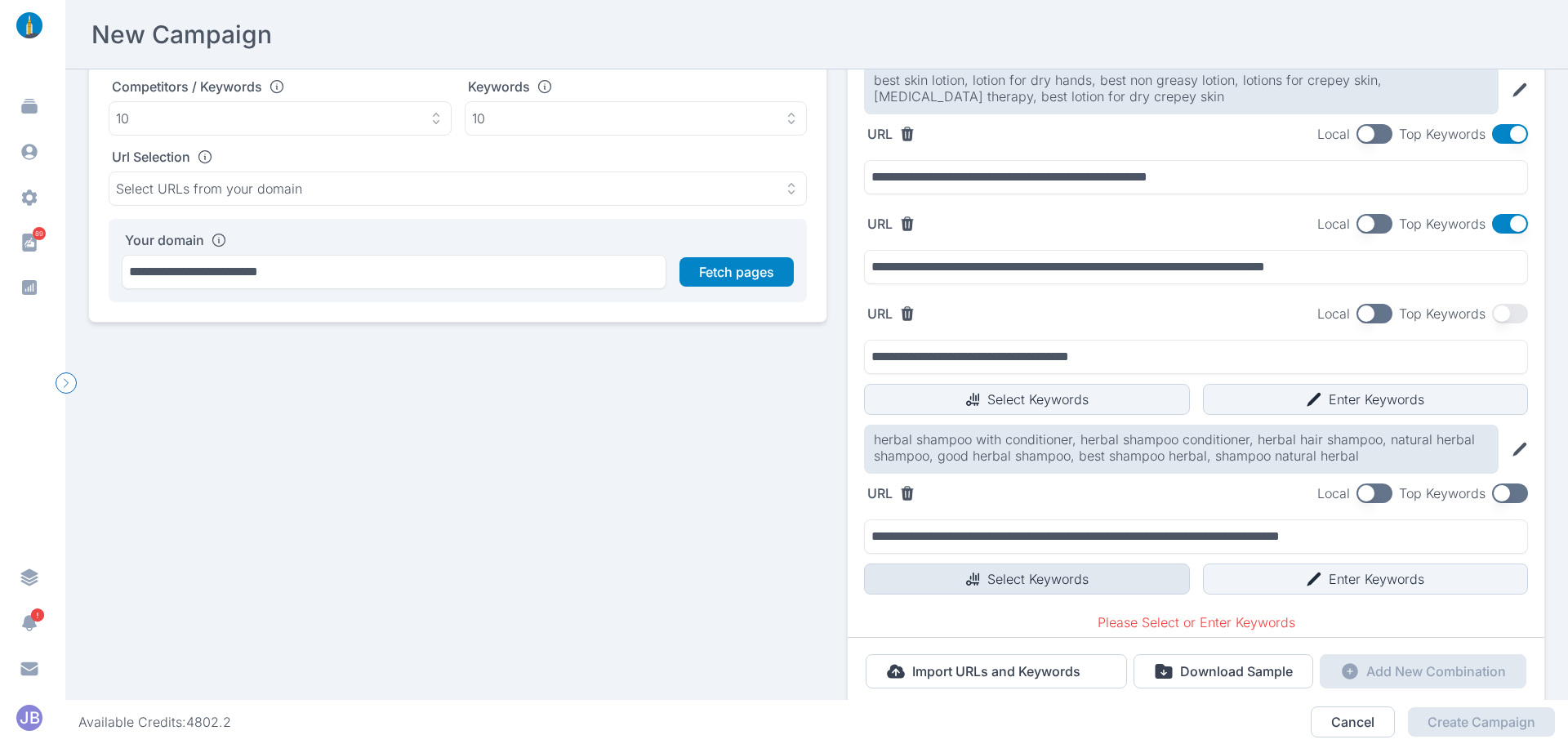
click at [1087, 573] on button "Select Keywords" at bounding box center [1027, 579] width 326 height 31
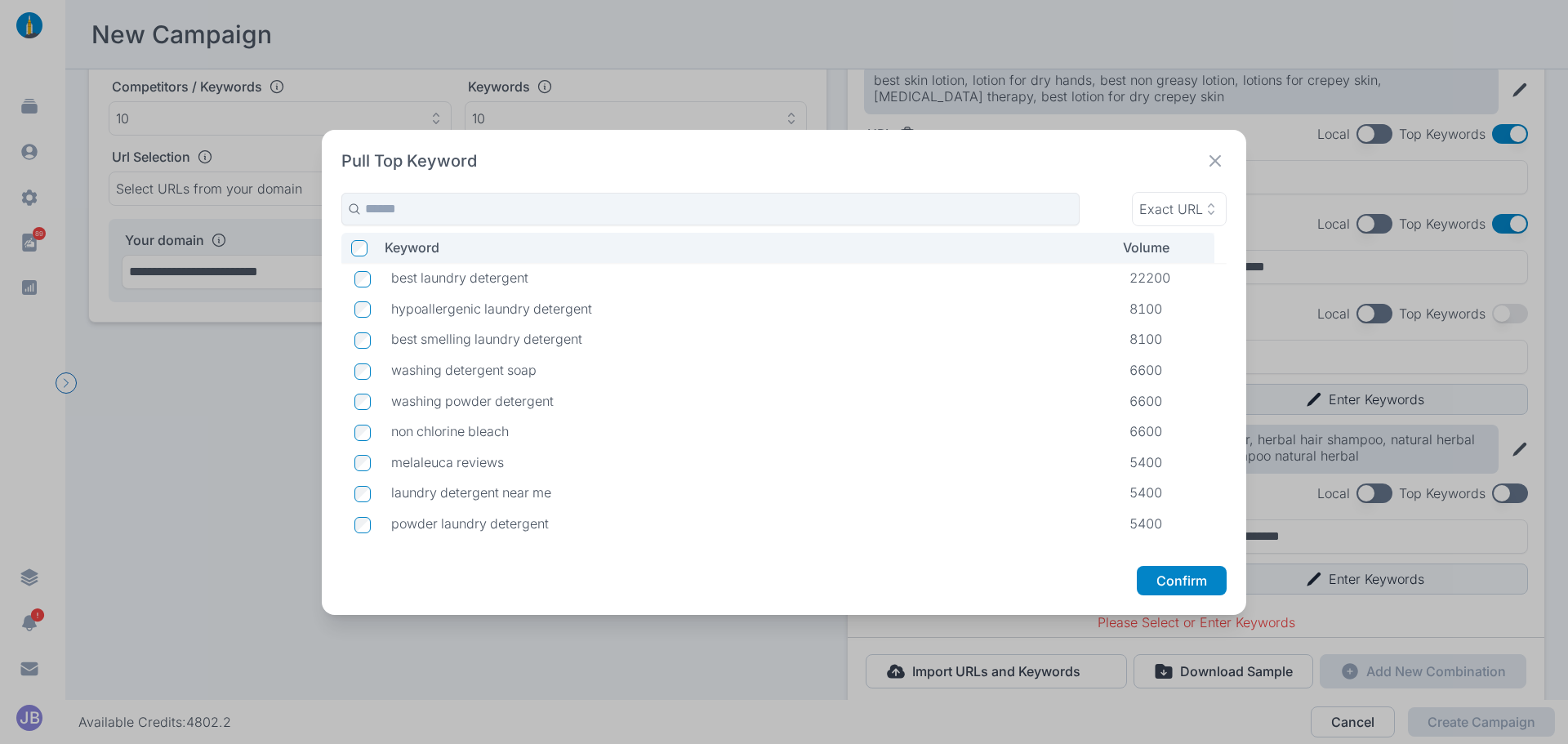
click at [1212, 161] on icon at bounding box center [1216, 161] width 23 height 23
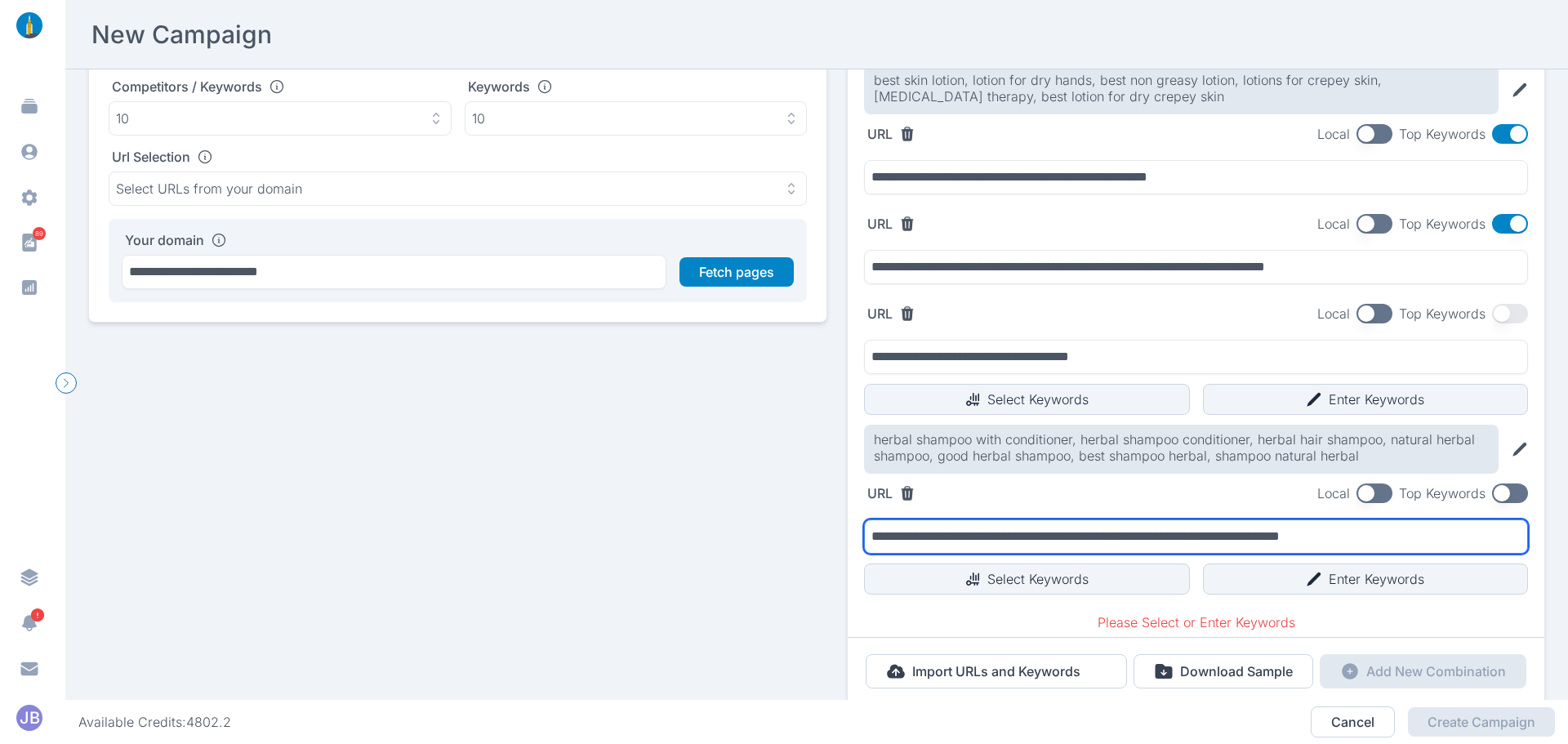
click at [1431, 535] on input "**********" at bounding box center [1196, 537] width 664 height 34
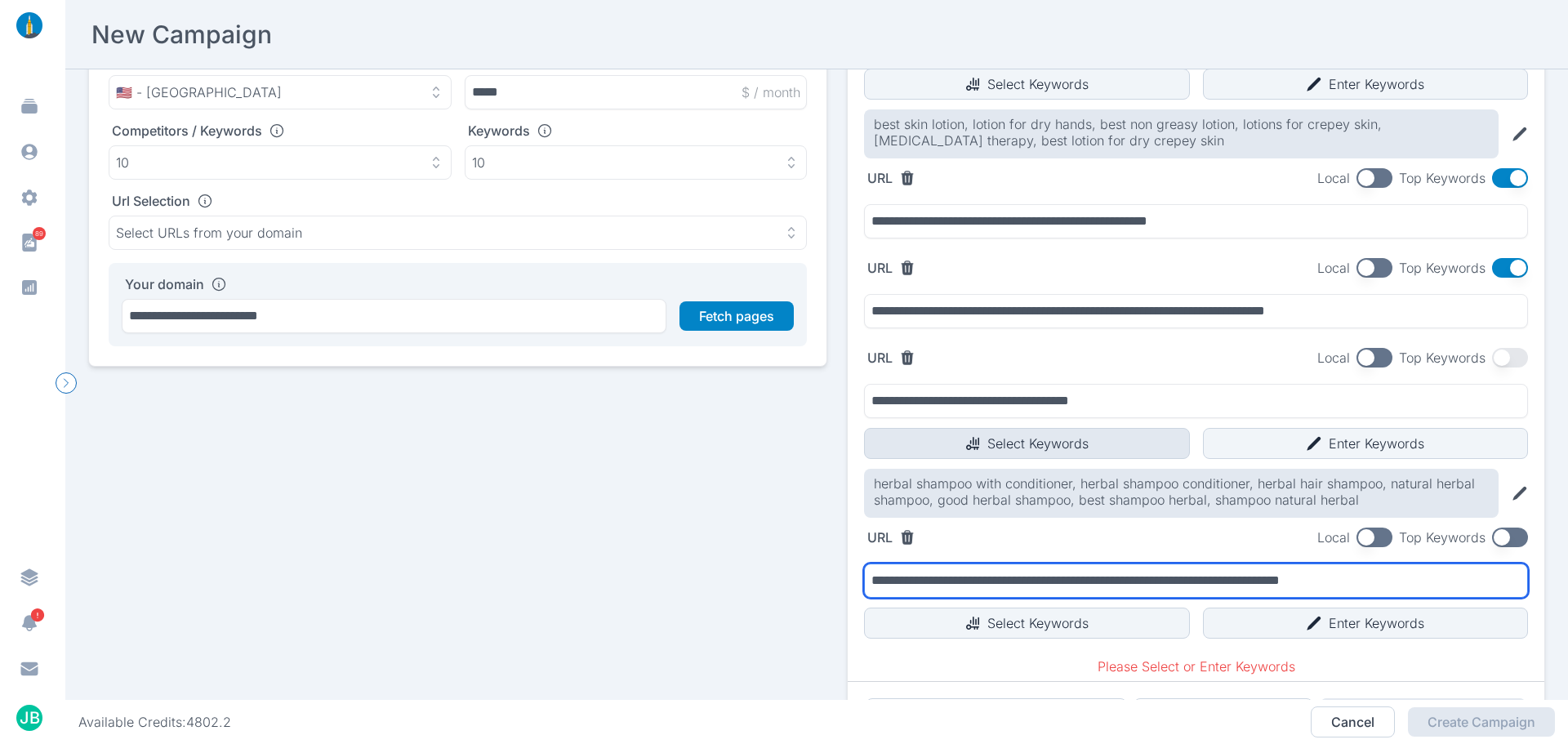
scroll to position [245, 0]
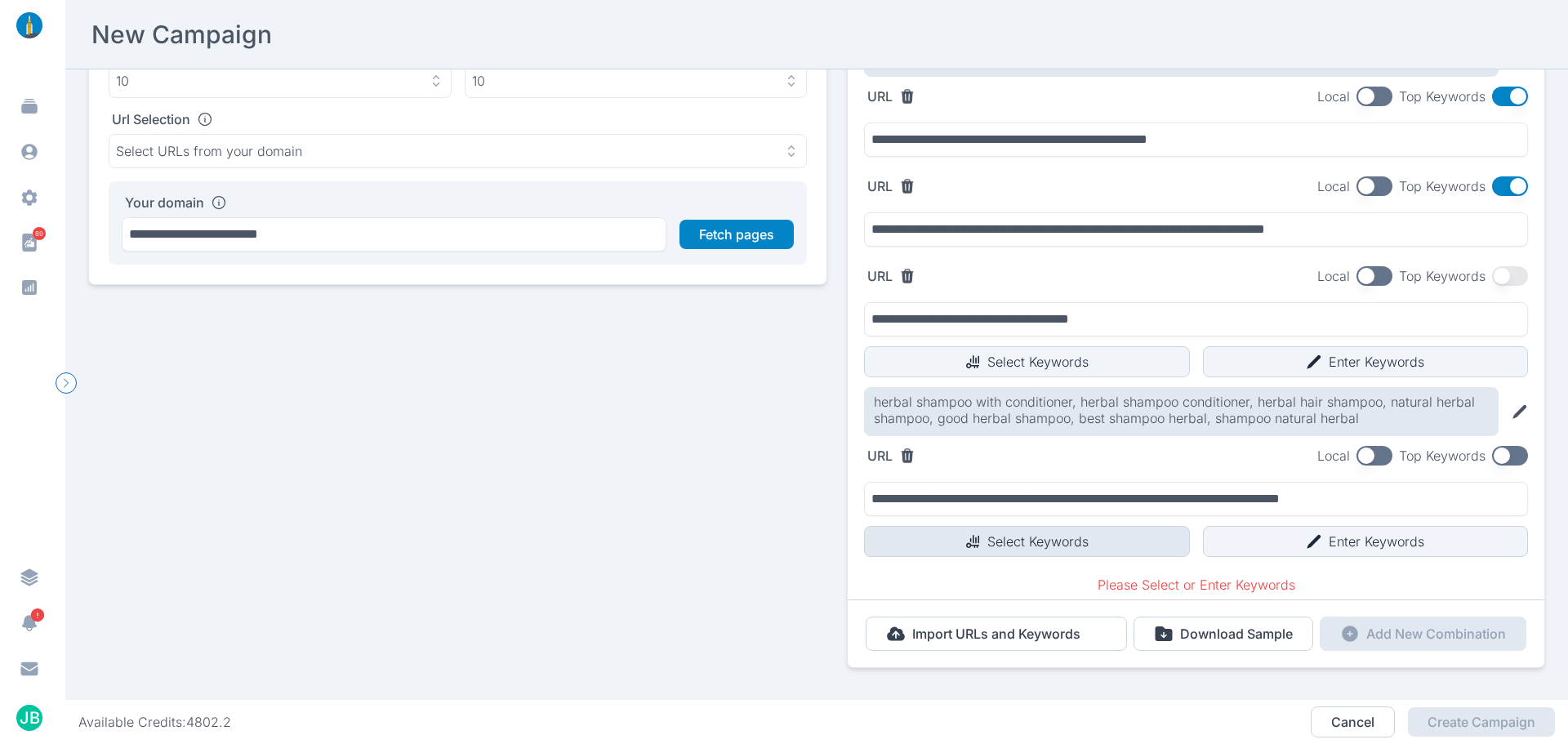
click at [936, 541] on button "Select Keywords" at bounding box center [1027, 541] width 326 height 31
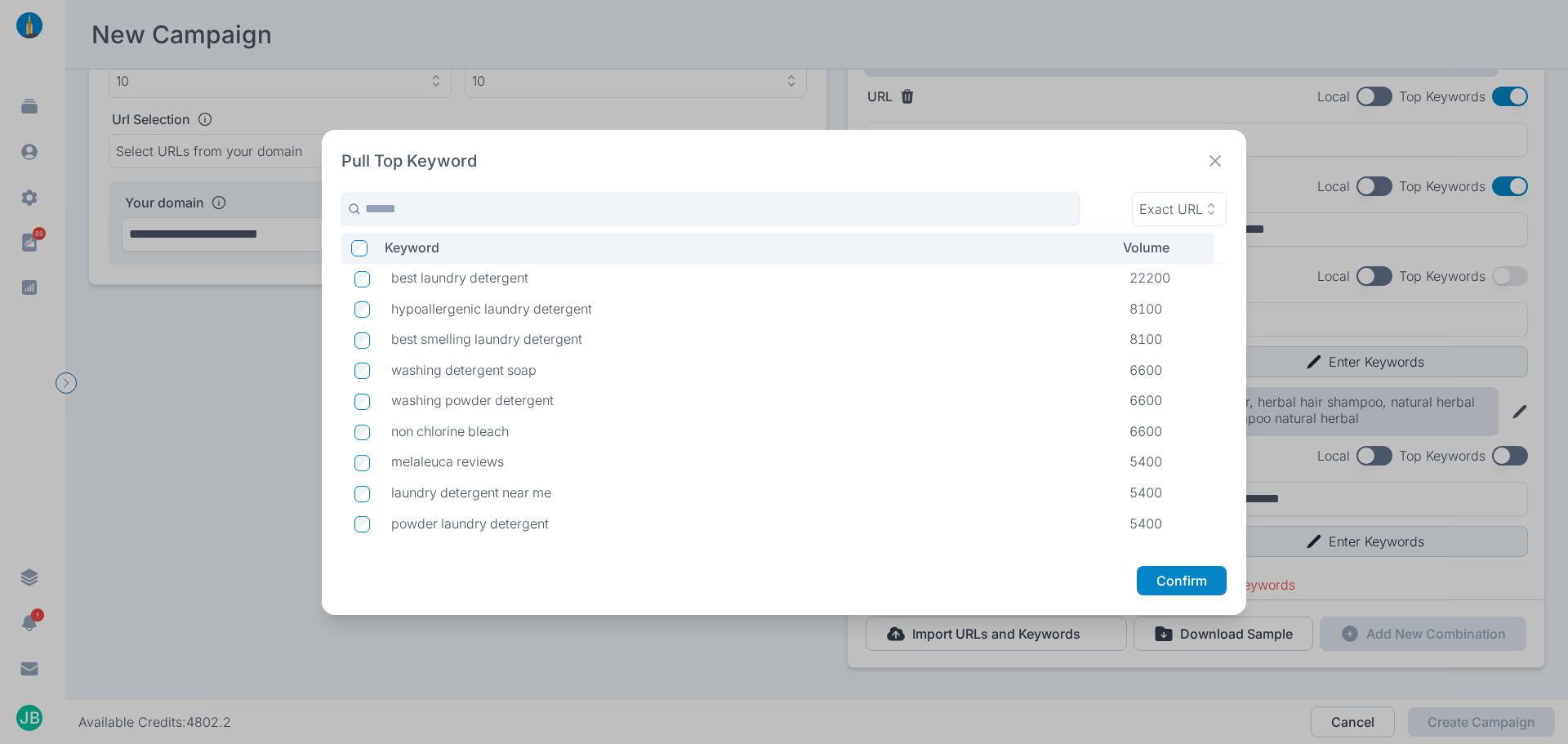
click at [355, 289] on td at bounding box center [359, 278] width 37 height 31
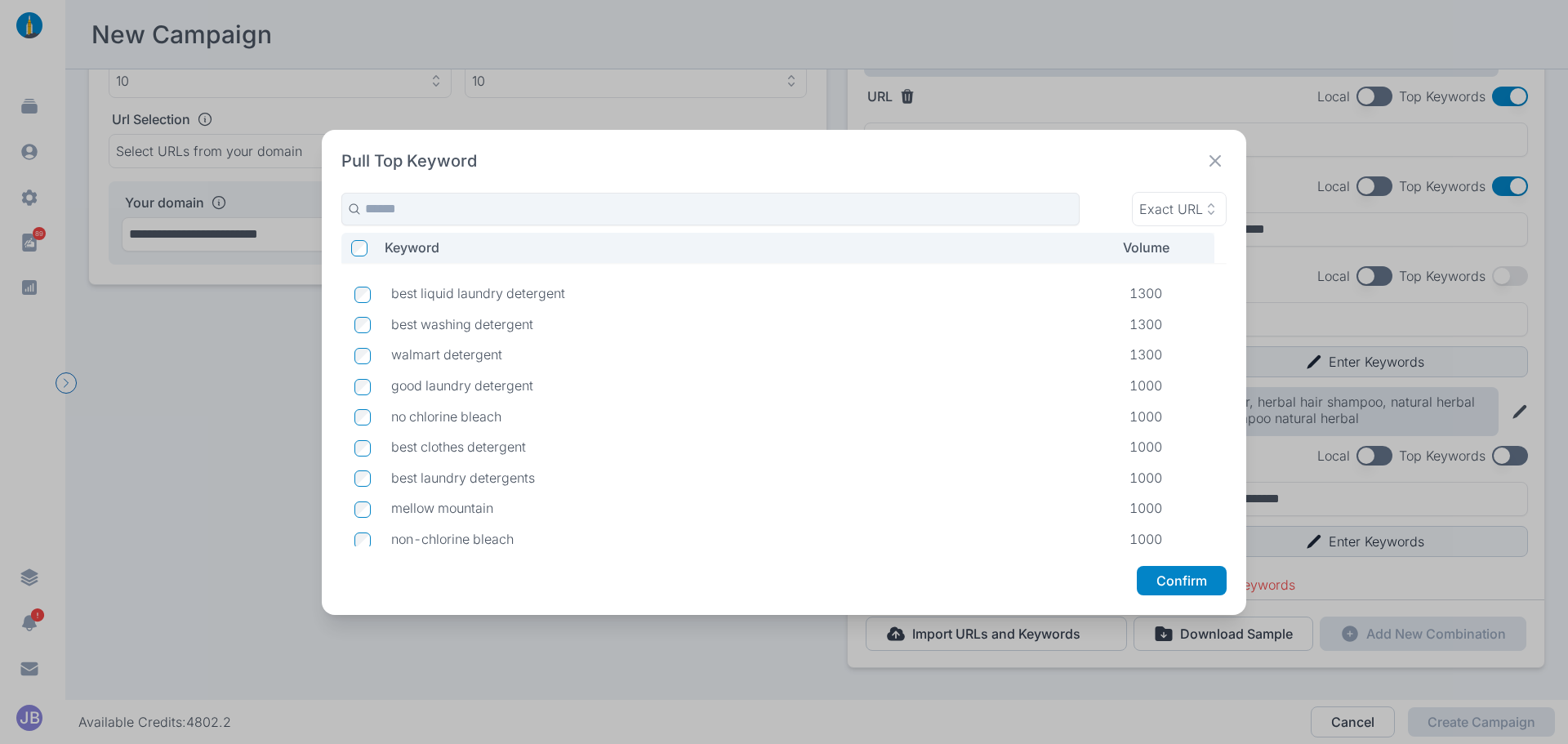
scroll to position [999, 0]
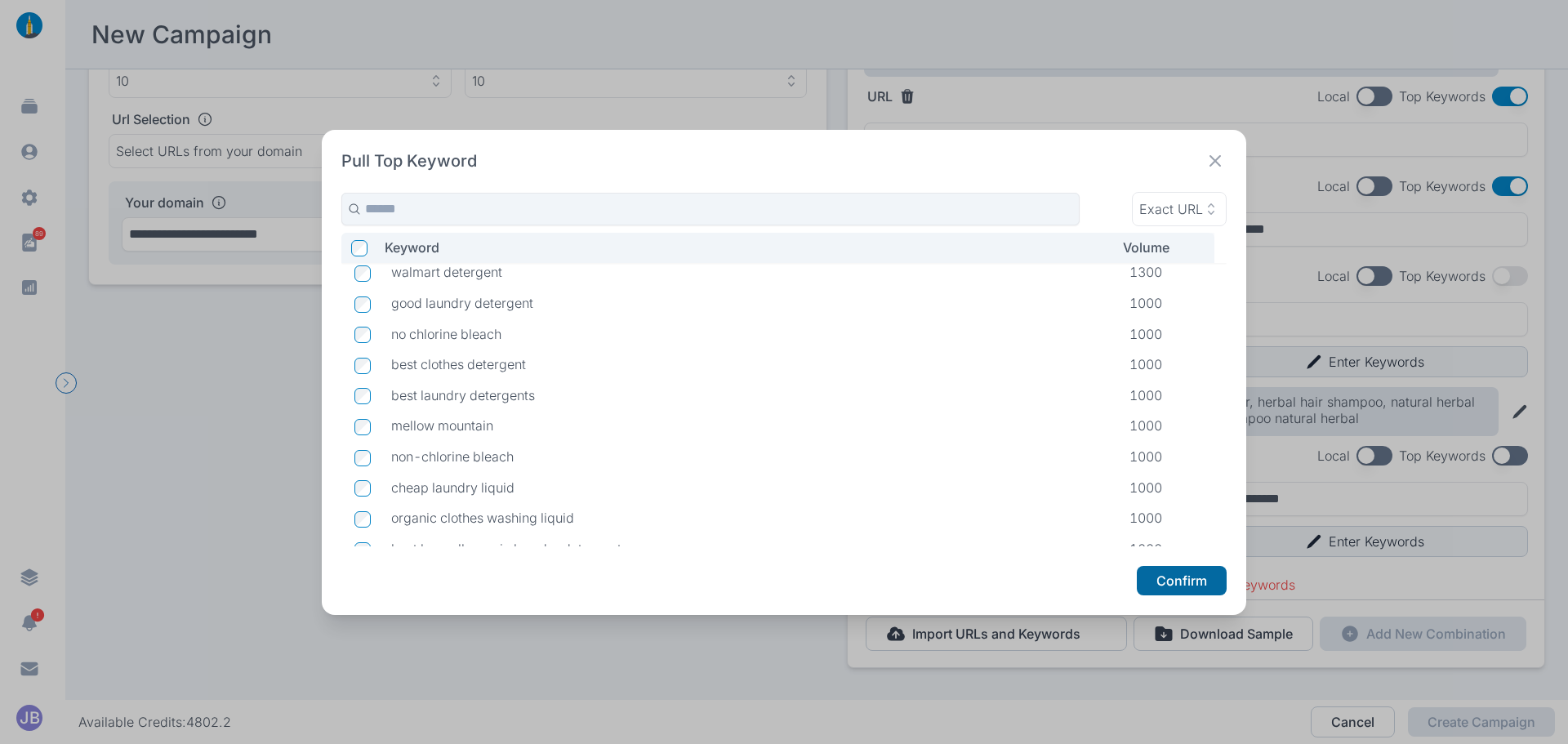
click at [1197, 586] on button "Confirm" at bounding box center [1182, 580] width 90 height 30
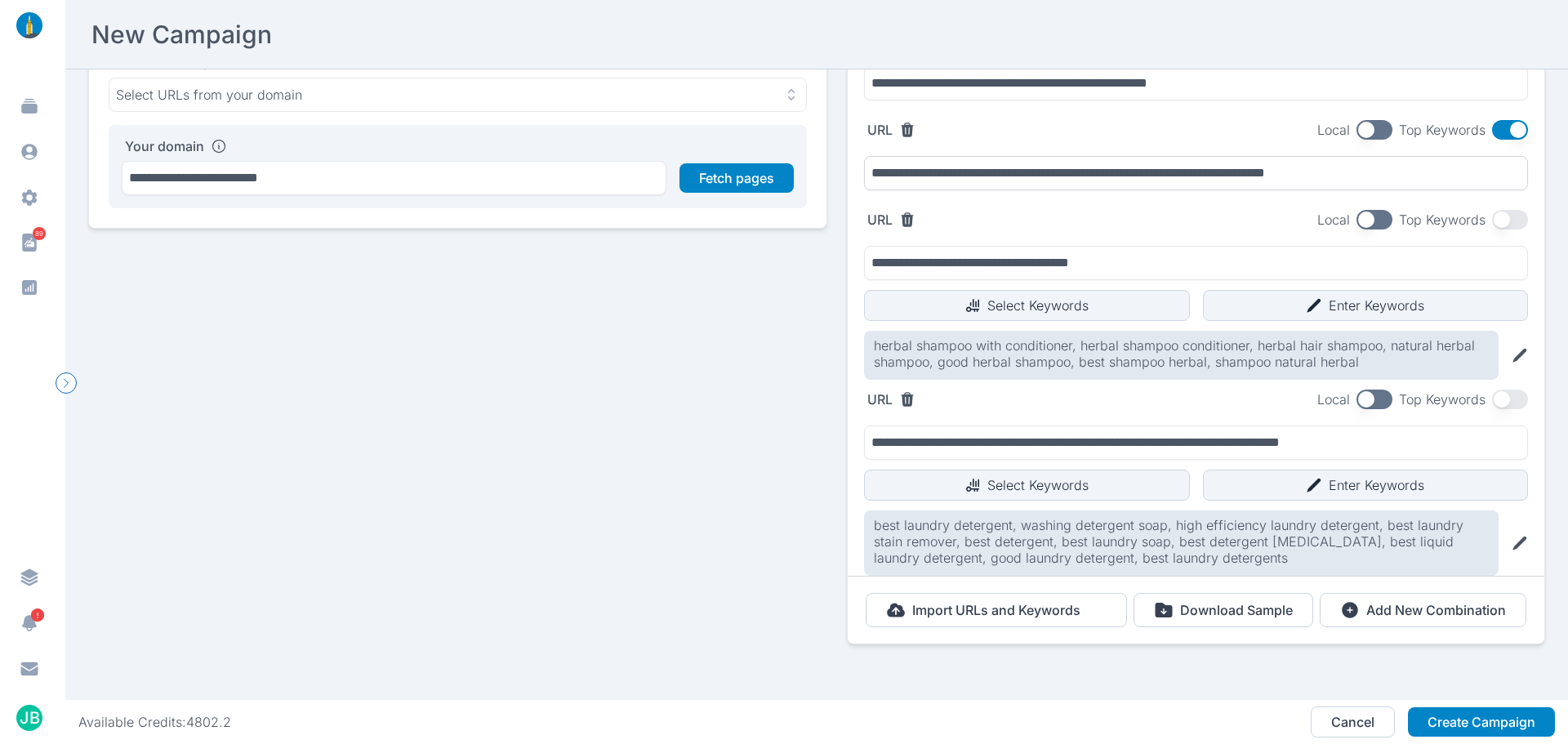
scroll to position [232, 0]
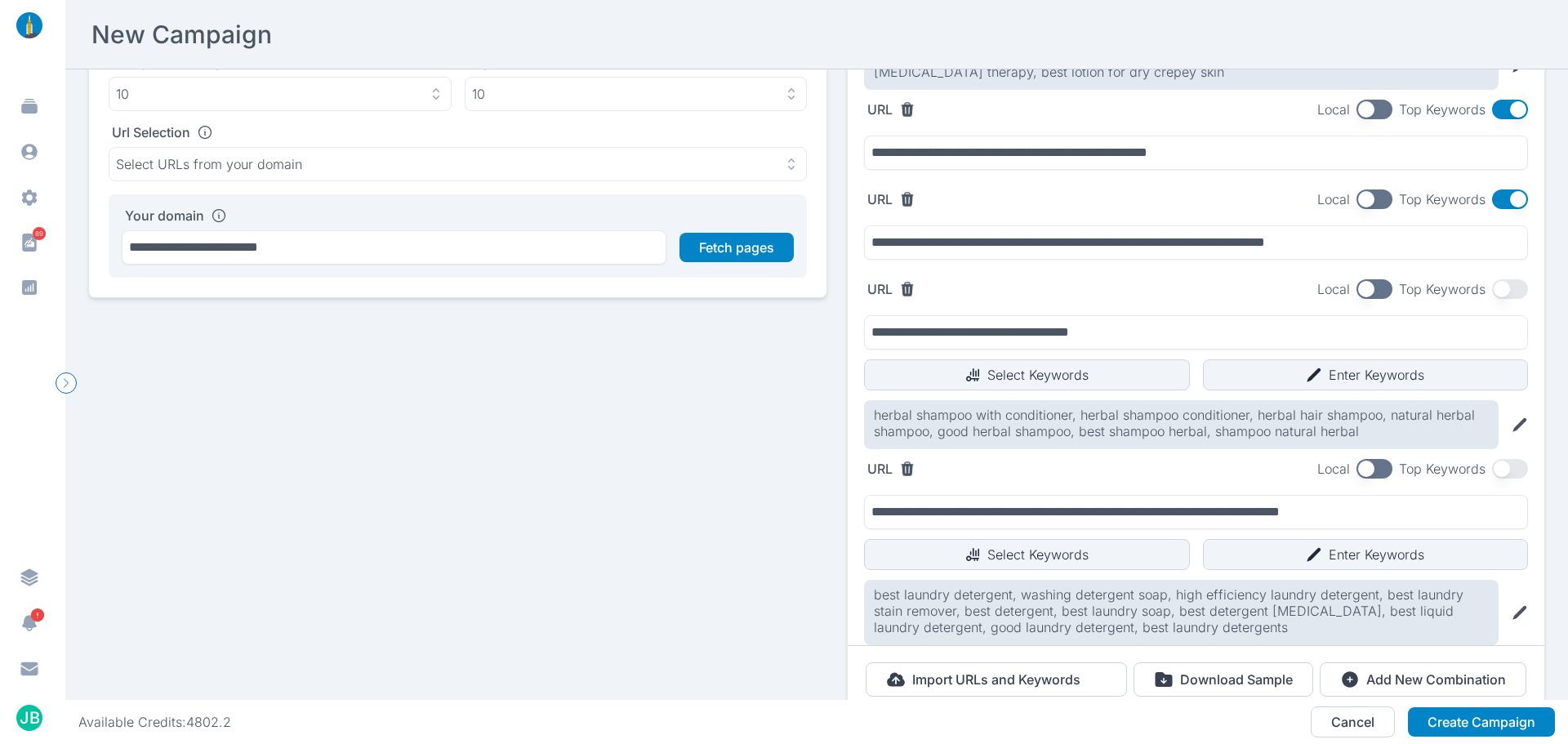
click at [1492, 197] on button "button" at bounding box center [1510, 199] width 36 height 20
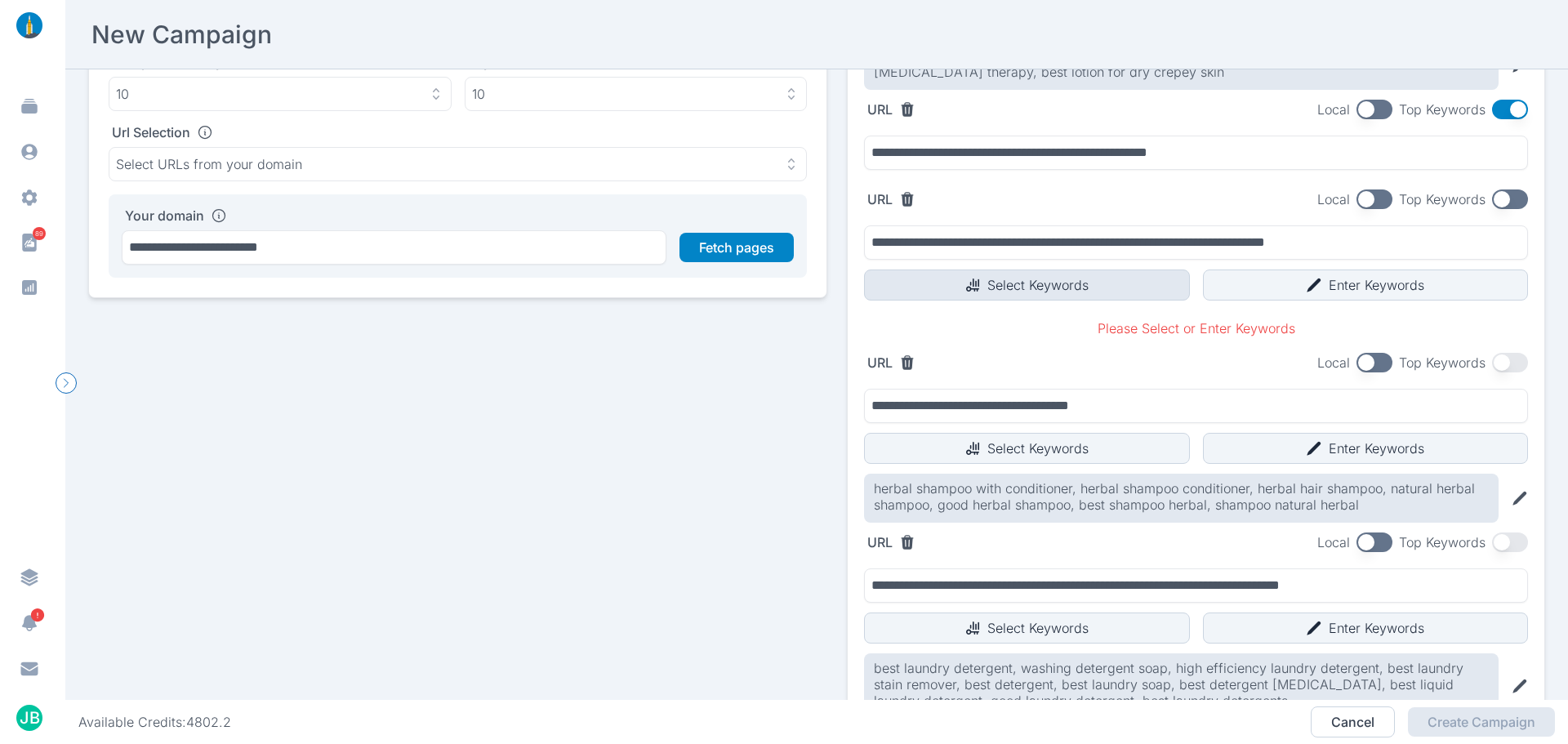
click at [976, 286] on button "Select Keywords" at bounding box center [1027, 285] width 326 height 31
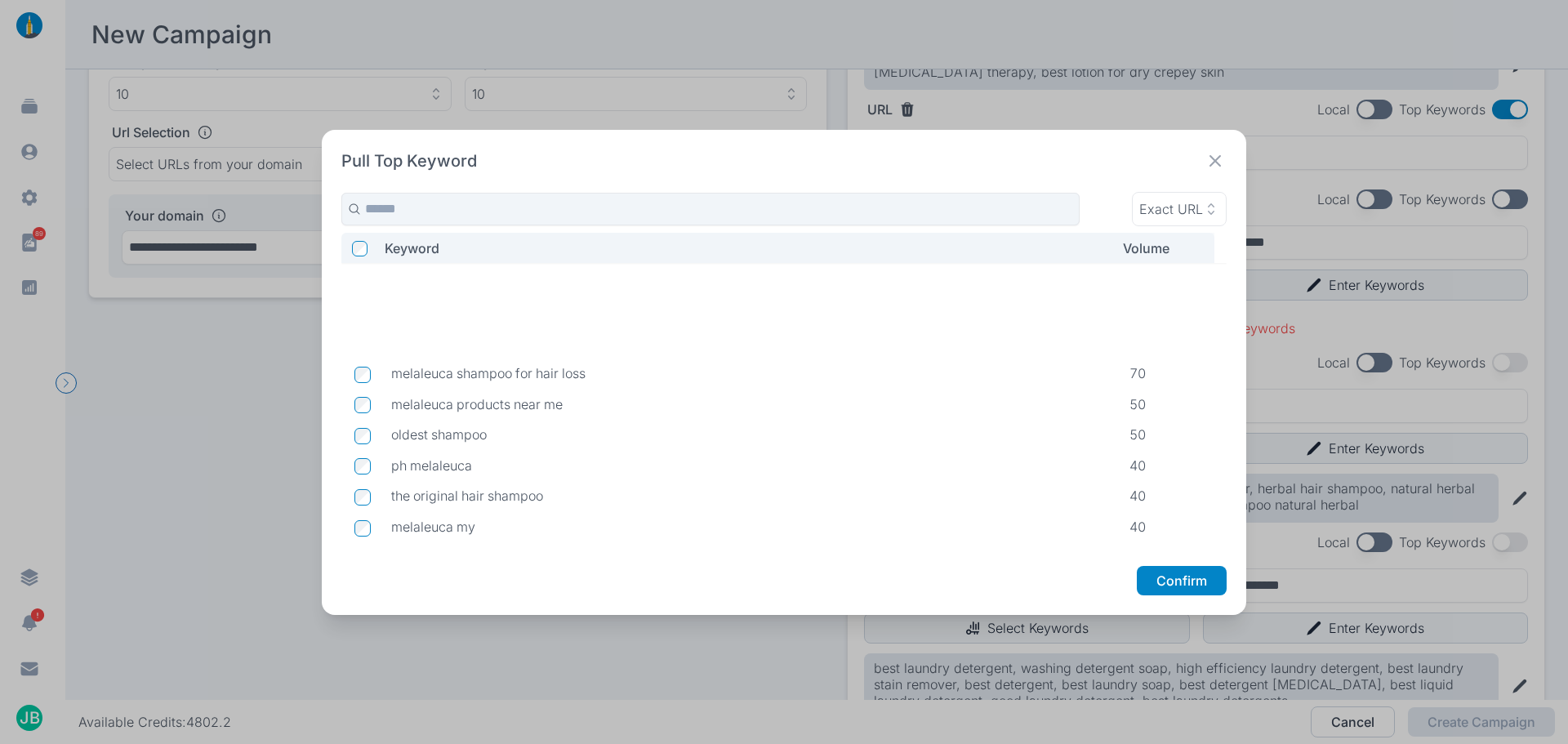
scroll to position [409, 0]
click at [1218, 160] on icon at bounding box center [1215, 161] width 12 height 12
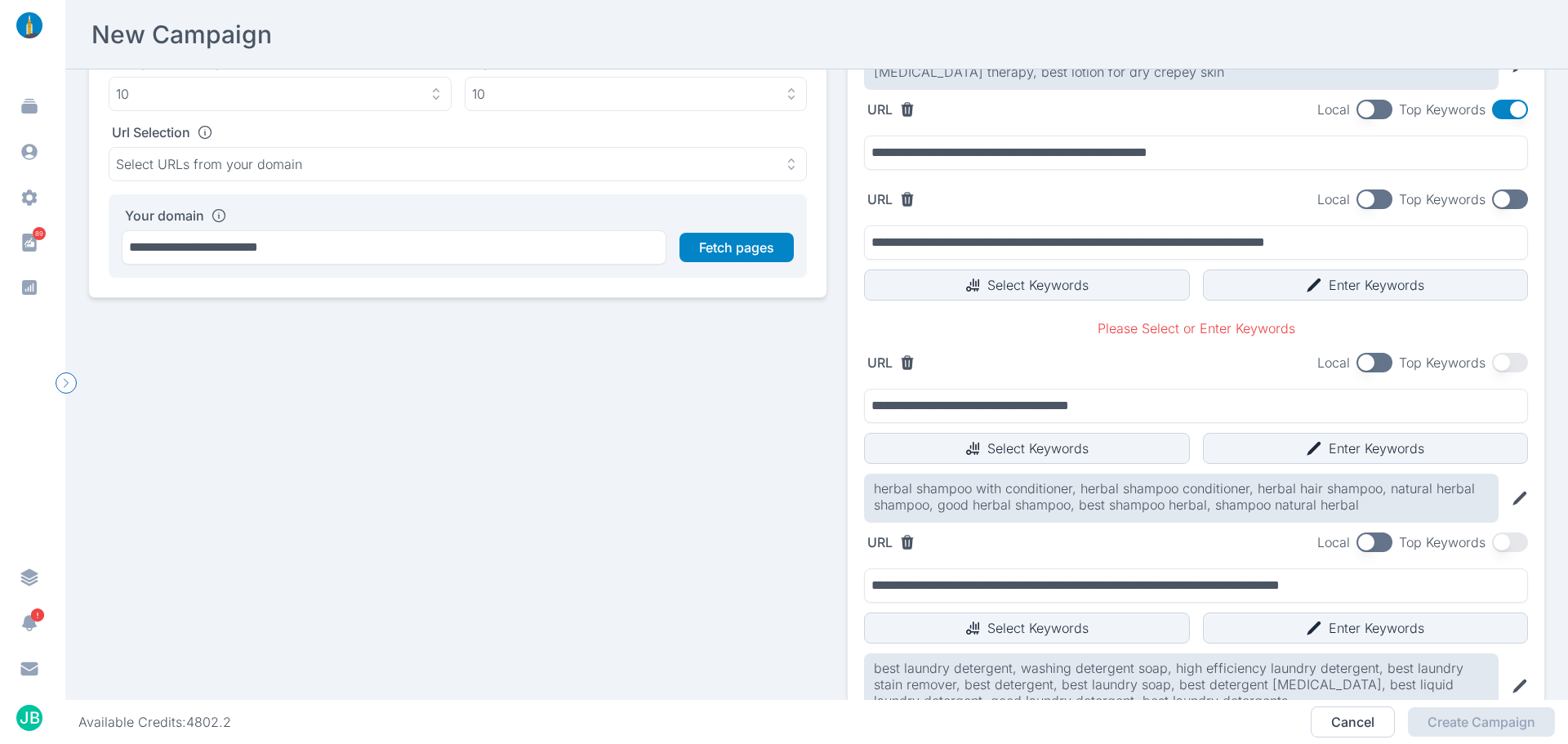
click at [1496, 204] on button "button" at bounding box center [1510, 199] width 36 height 20
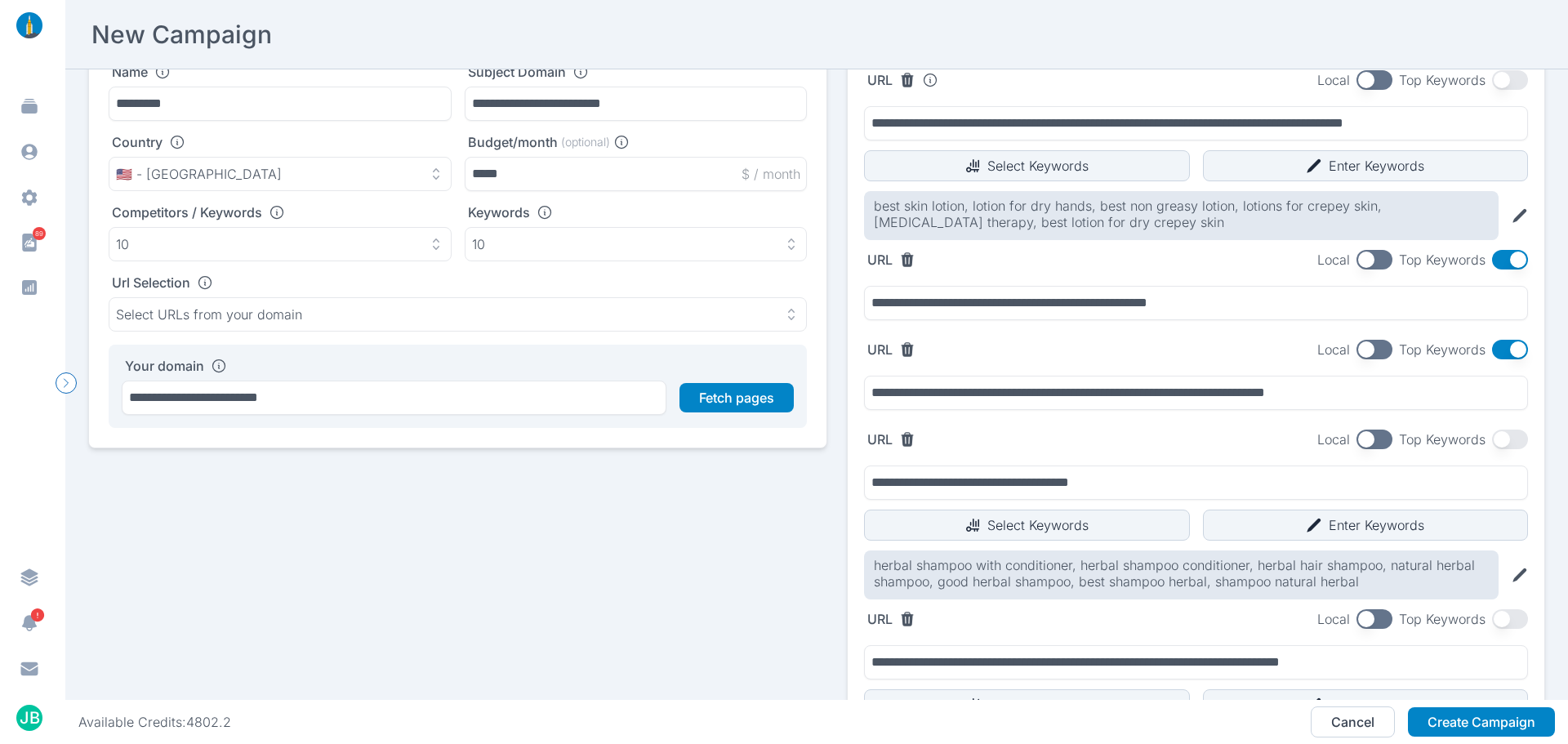
scroll to position [0, 0]
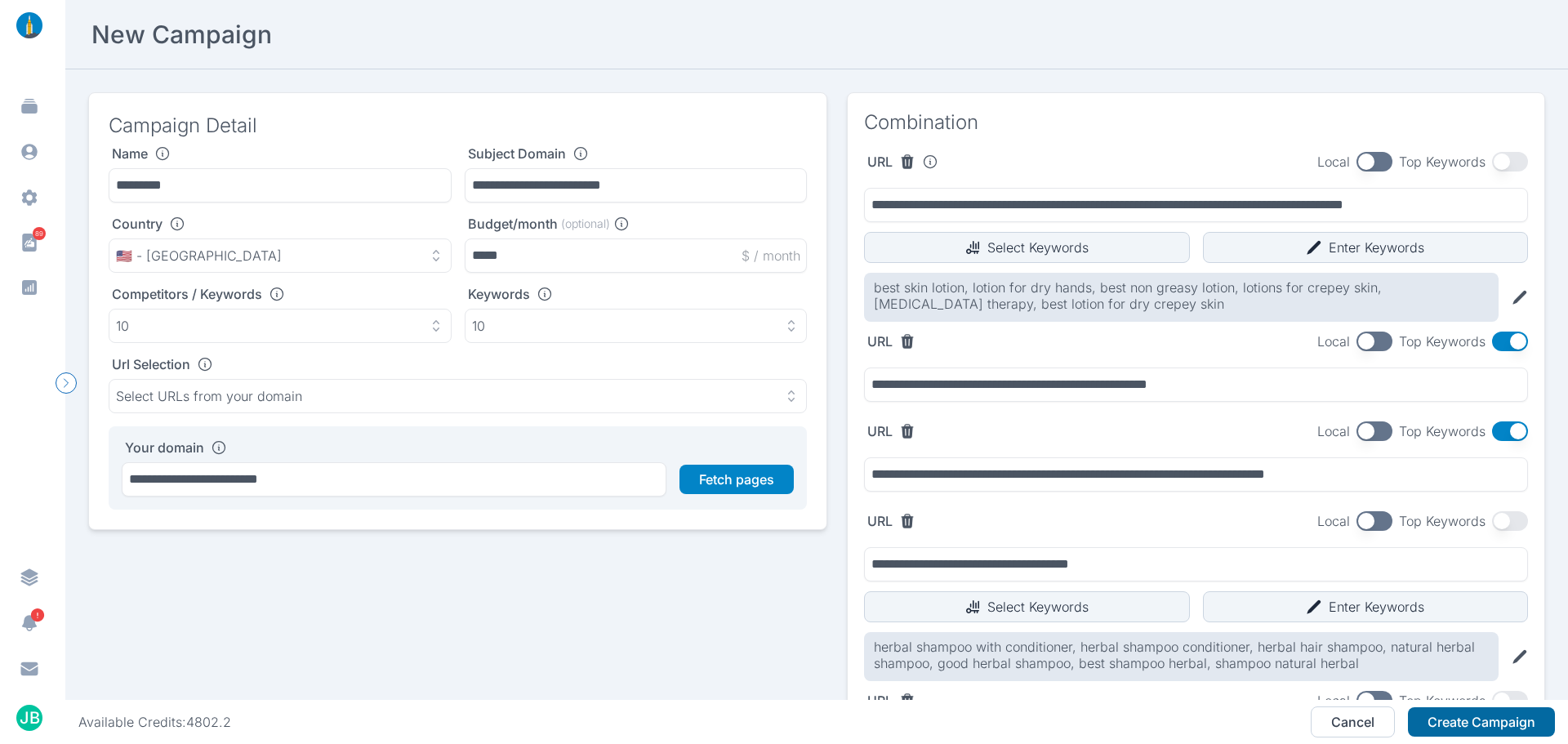
click at [1465, 725] on button "Create Campaign" at bounding box center [1481, 722] width 147 height 30
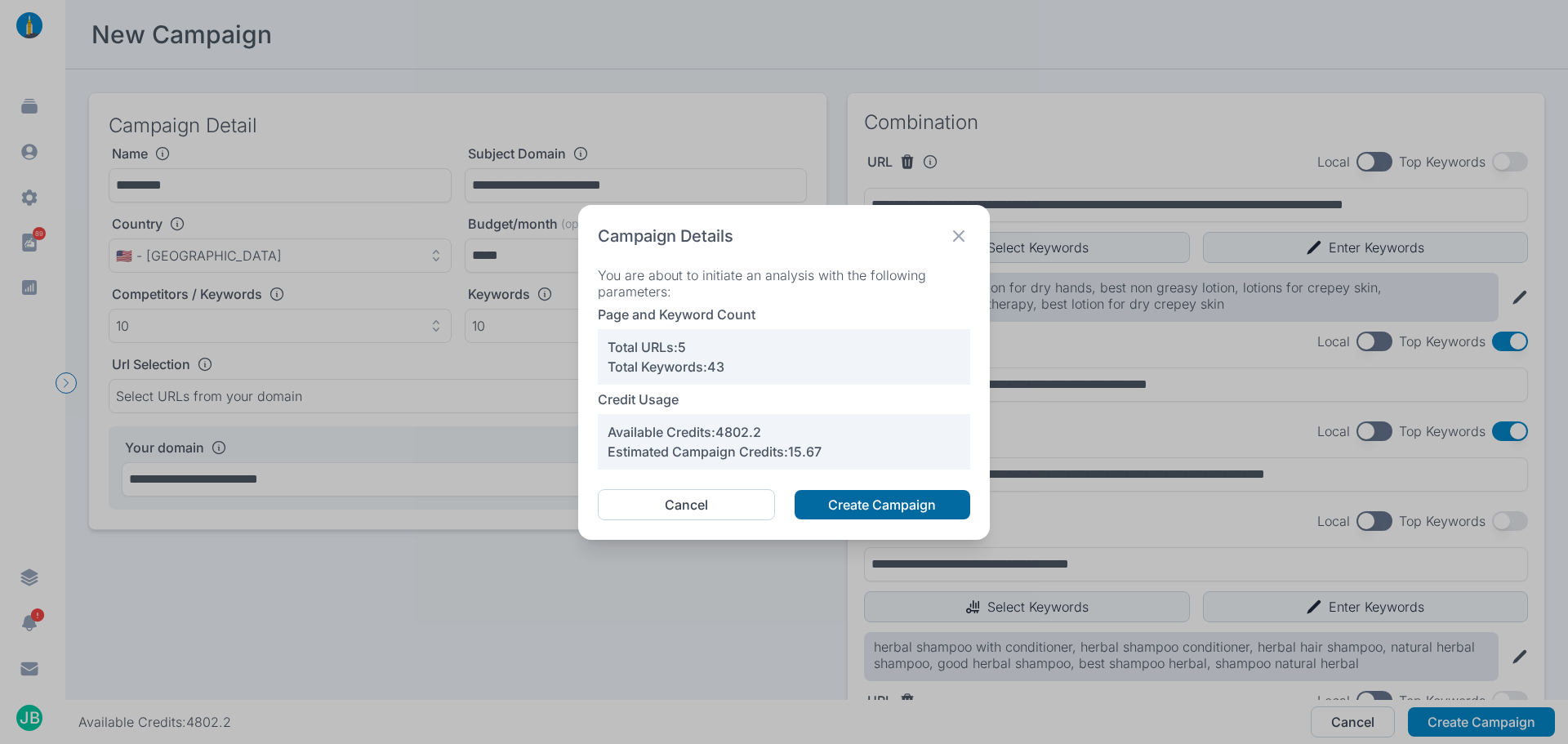
click at [847, 493] on button "Create Campaign" at bounding box center [882, 504] width 175 height 30
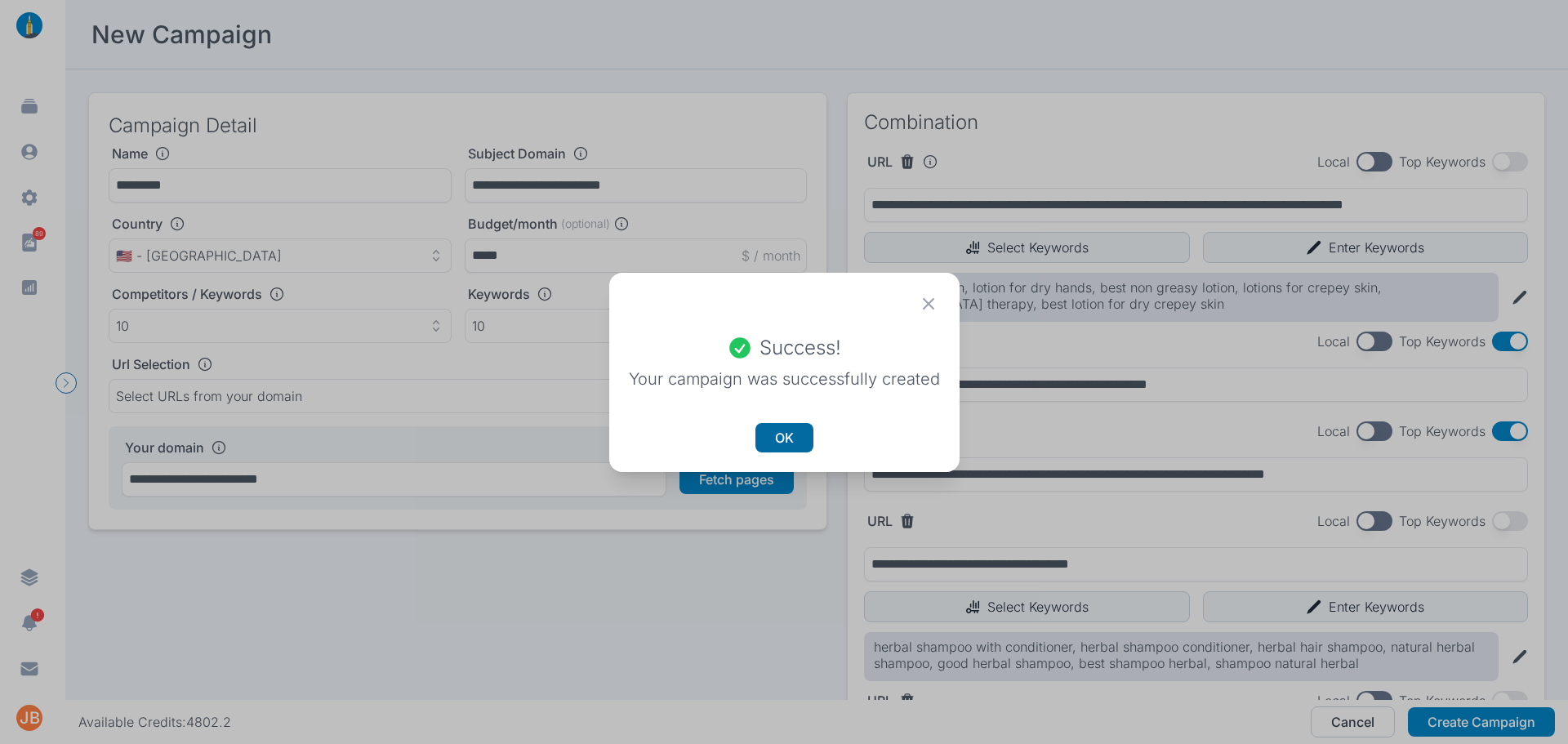
click at [774, 435] on button "OK" at bounding box center [784, 437] width 58 height 30
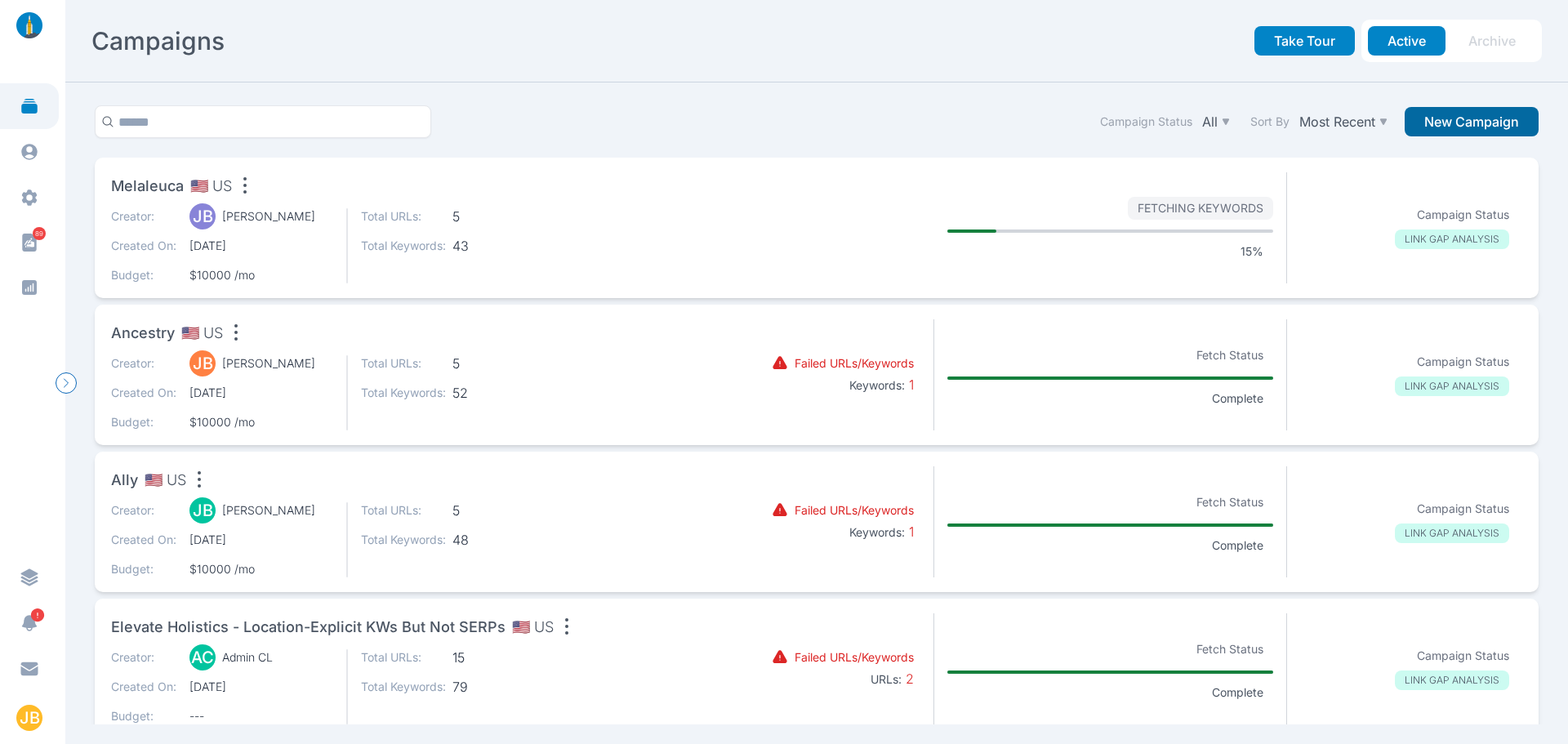
click at [1505, 117] on button "New Campaign" at bounding box center [1472, 122] width 134 height 30
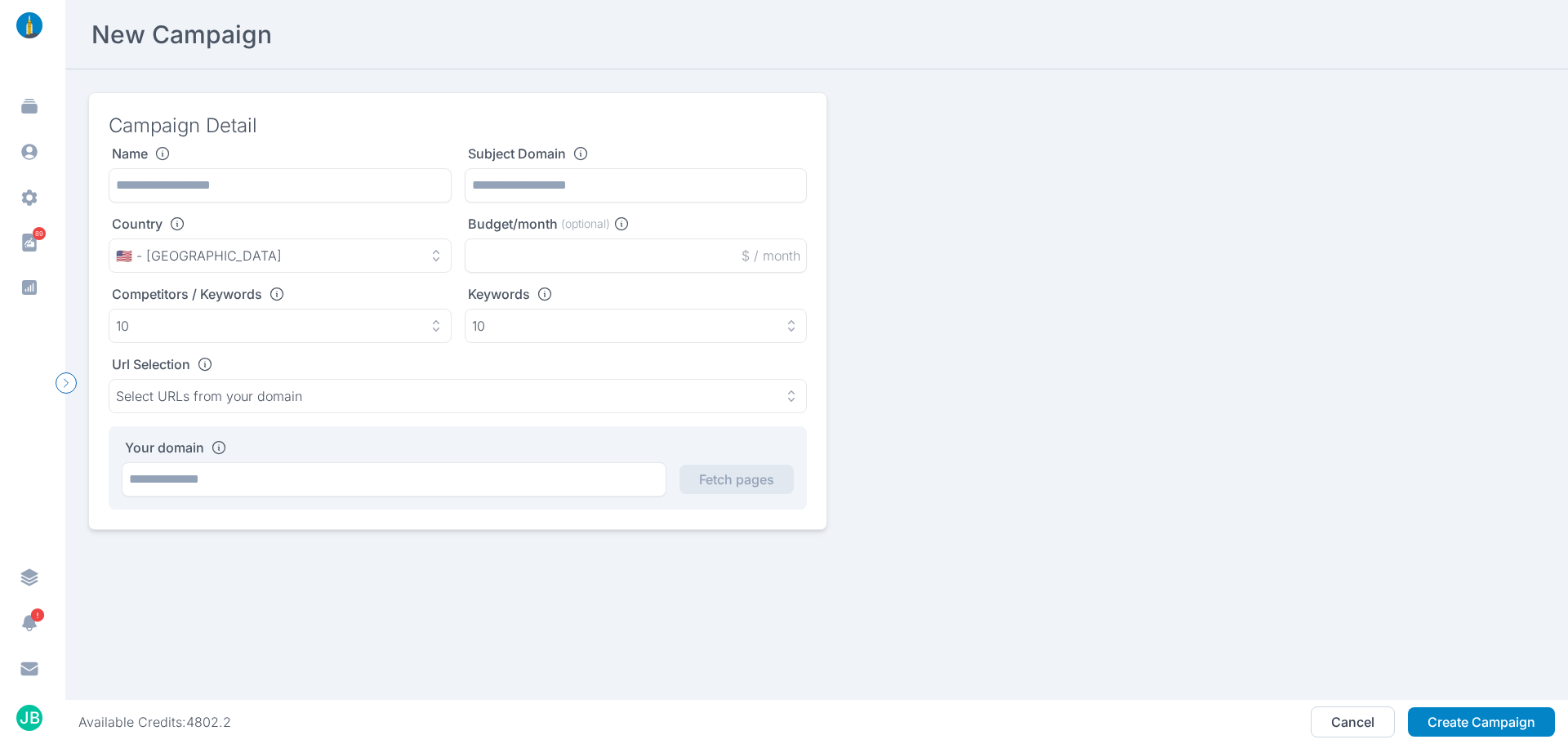
click at [508, 167] on div "Subject Domain" at bounding box center [636, 174] width 343 height 57
click at [494, 186] on input "text" at bounding box center [636, 185] width 343 height 34
paste input "**********"
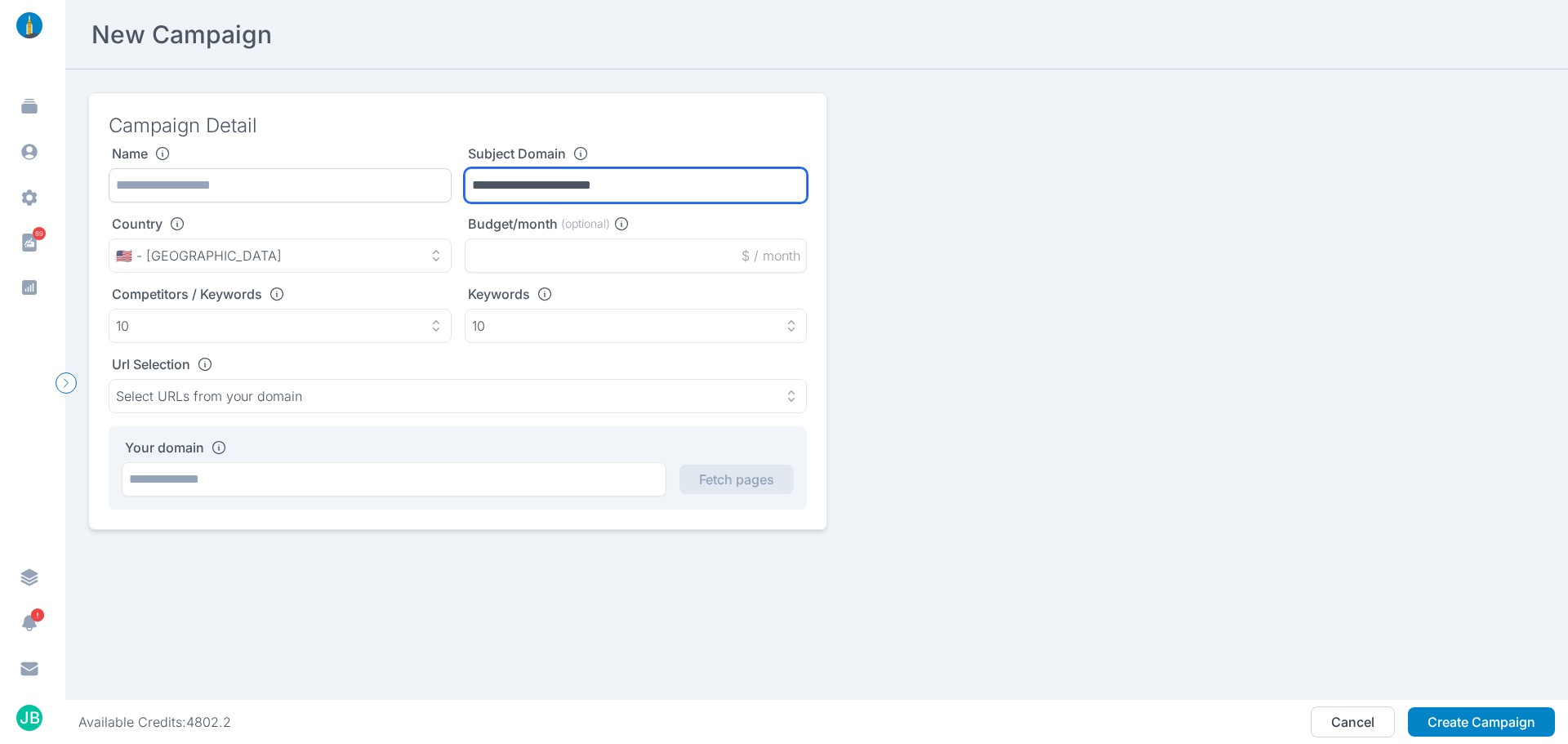
type input "**********"
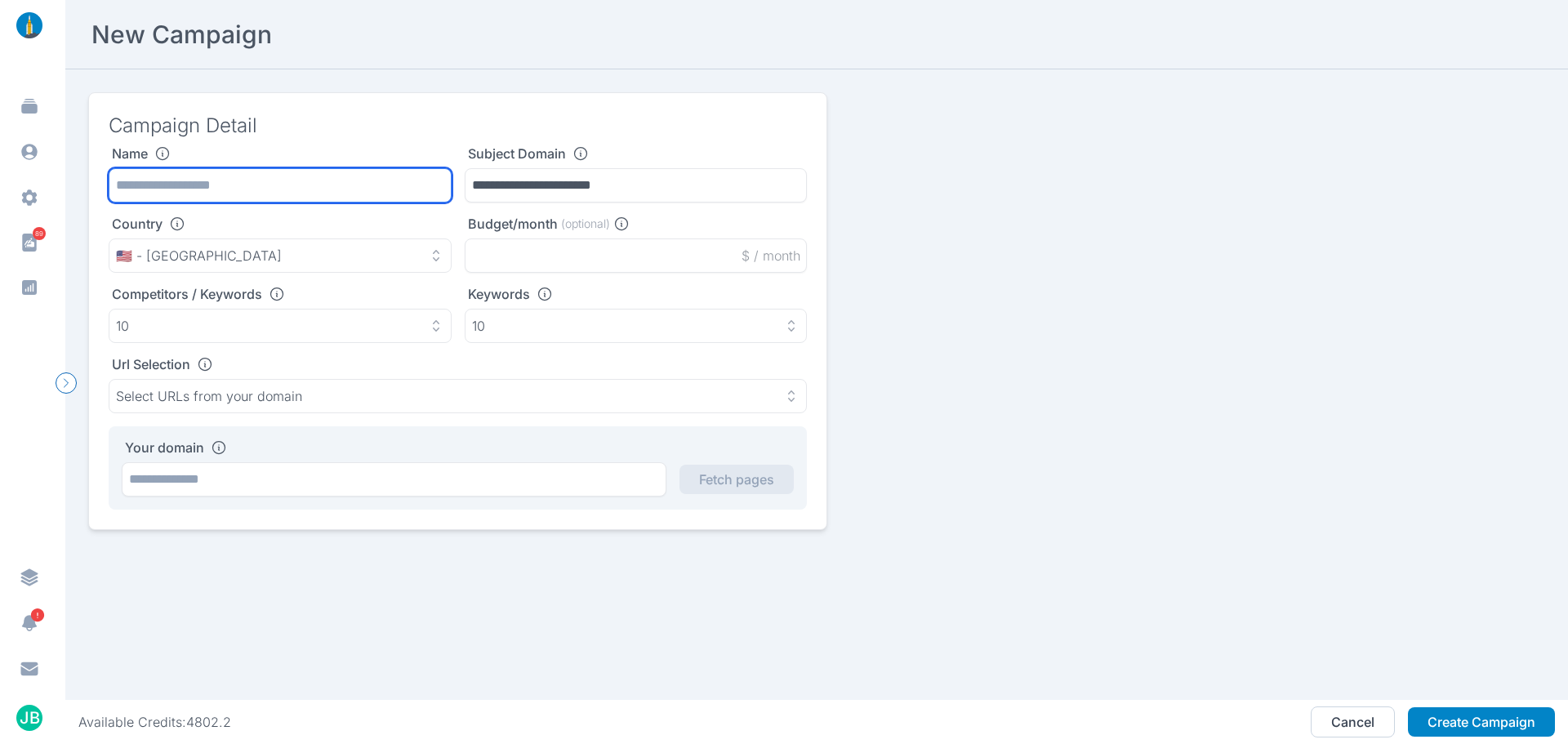
click at [373, 180] on input "text" at bounding box center [281, 185] width 343 height 34
type input "*******"
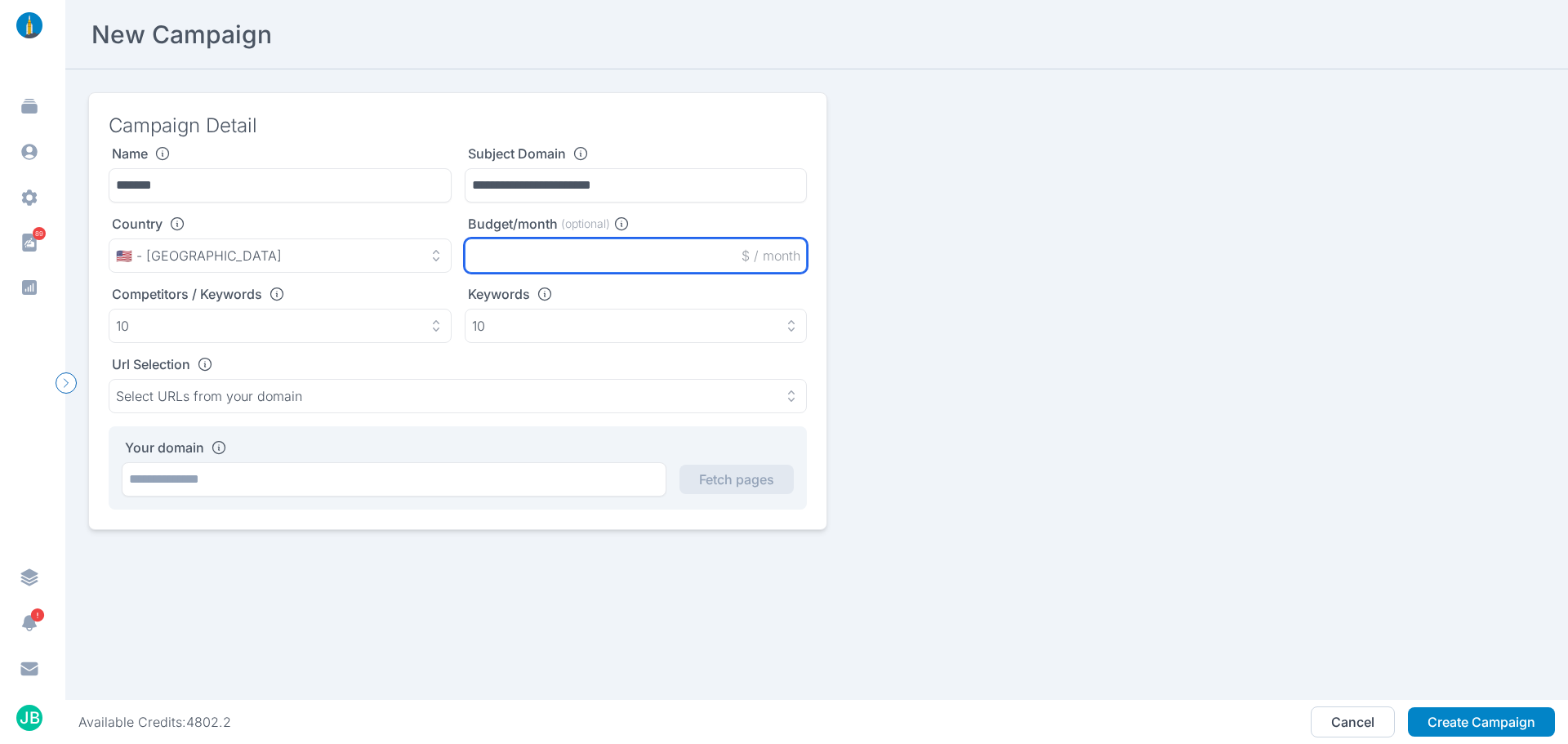
click at [574, 270] on input "text" at bounding box center [636, 256] width 343 height 34
type input "*****"
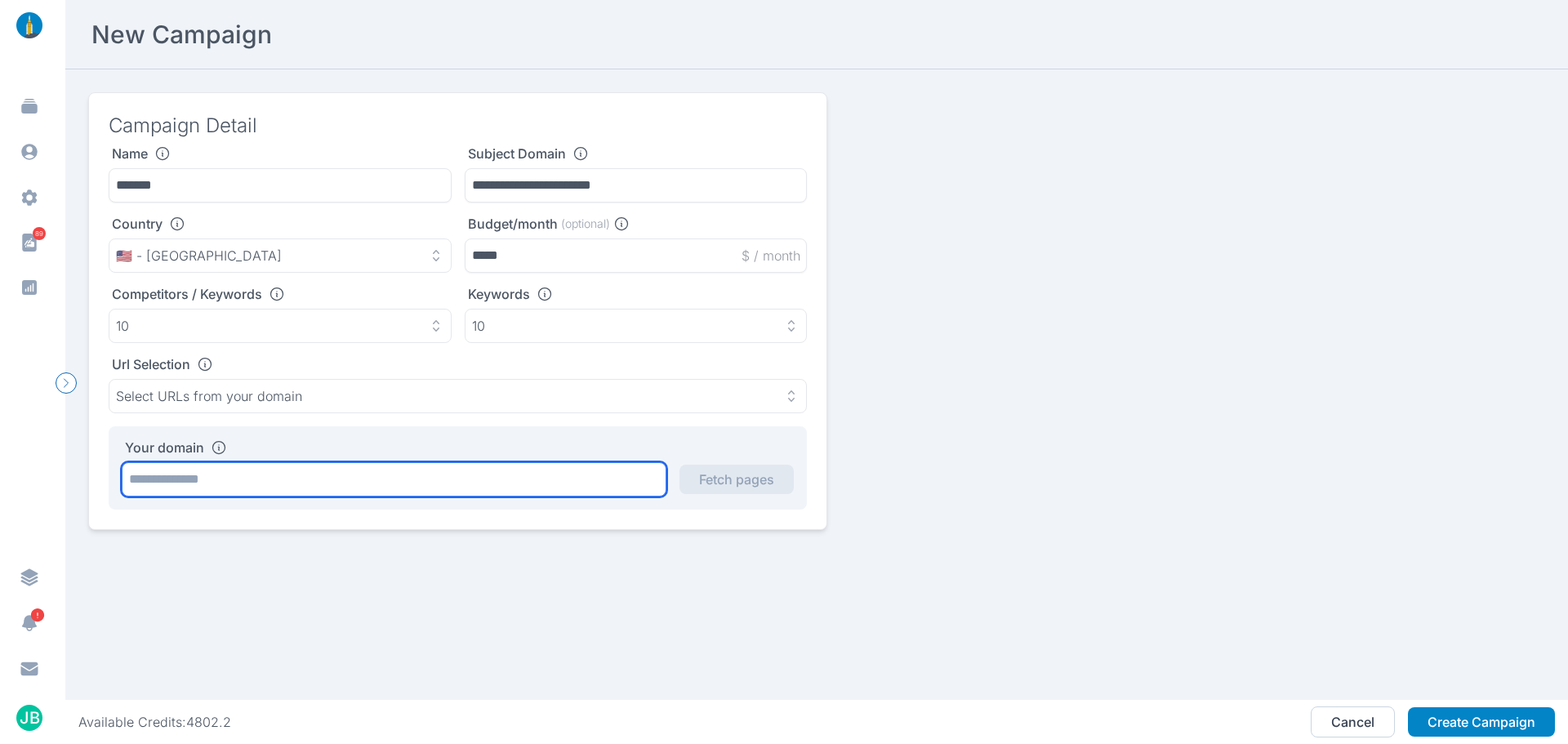
click at [372, 488] on input "text" at bounding box center [393, 479] width 544 height 34
paste input "**********"
type input "**********"
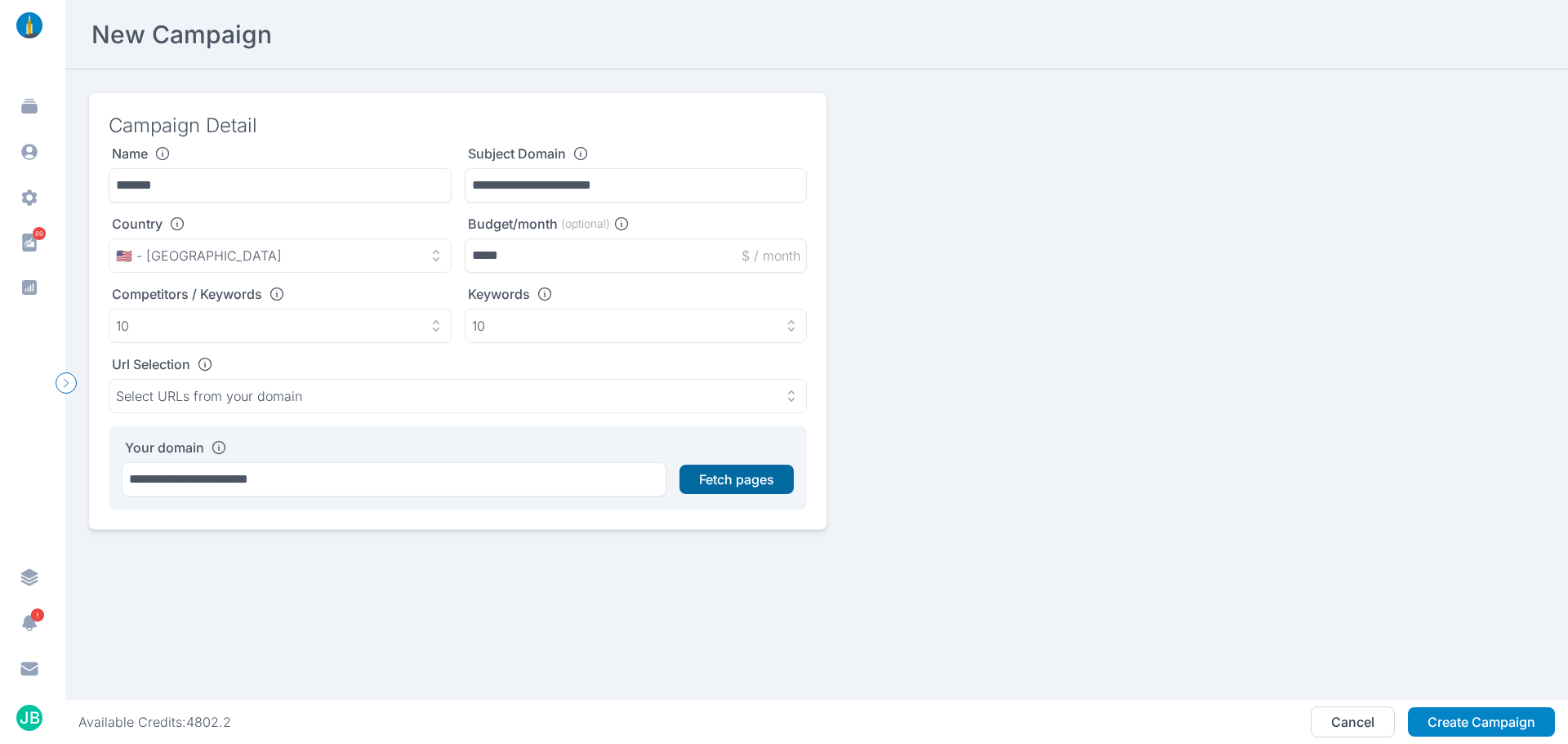
click at [767, 469] on button "Fetch pages" at bounding box center [737, 479] width 114 height 30
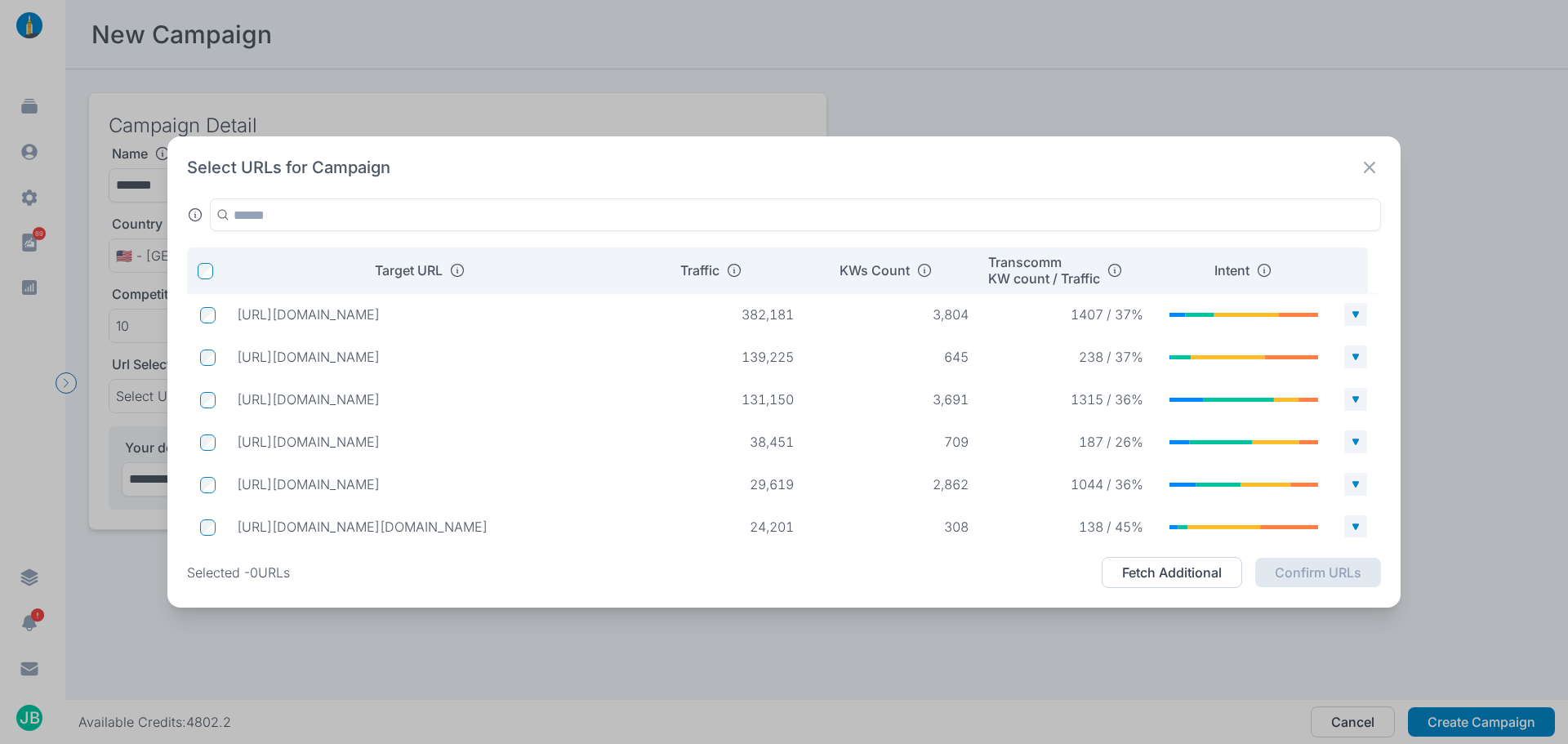
drag, startPoint x: 426, startPoint y: 352, endPoint x: 234, endPoint y: 368, distance: 192.7
click at [234, 368] on td "[URL][DOMAIN_NAME]" at bounding box center [427, 357] width 409 height 30
drag, startPoint x: 590, startPoint y: 393, endPoint x: 232, endPoint y: 401, distance: 358.1
click at [232, 401] on td "[URL][DOMAIN_NAME]" at bounding box center [427, 399] width 409 height 30
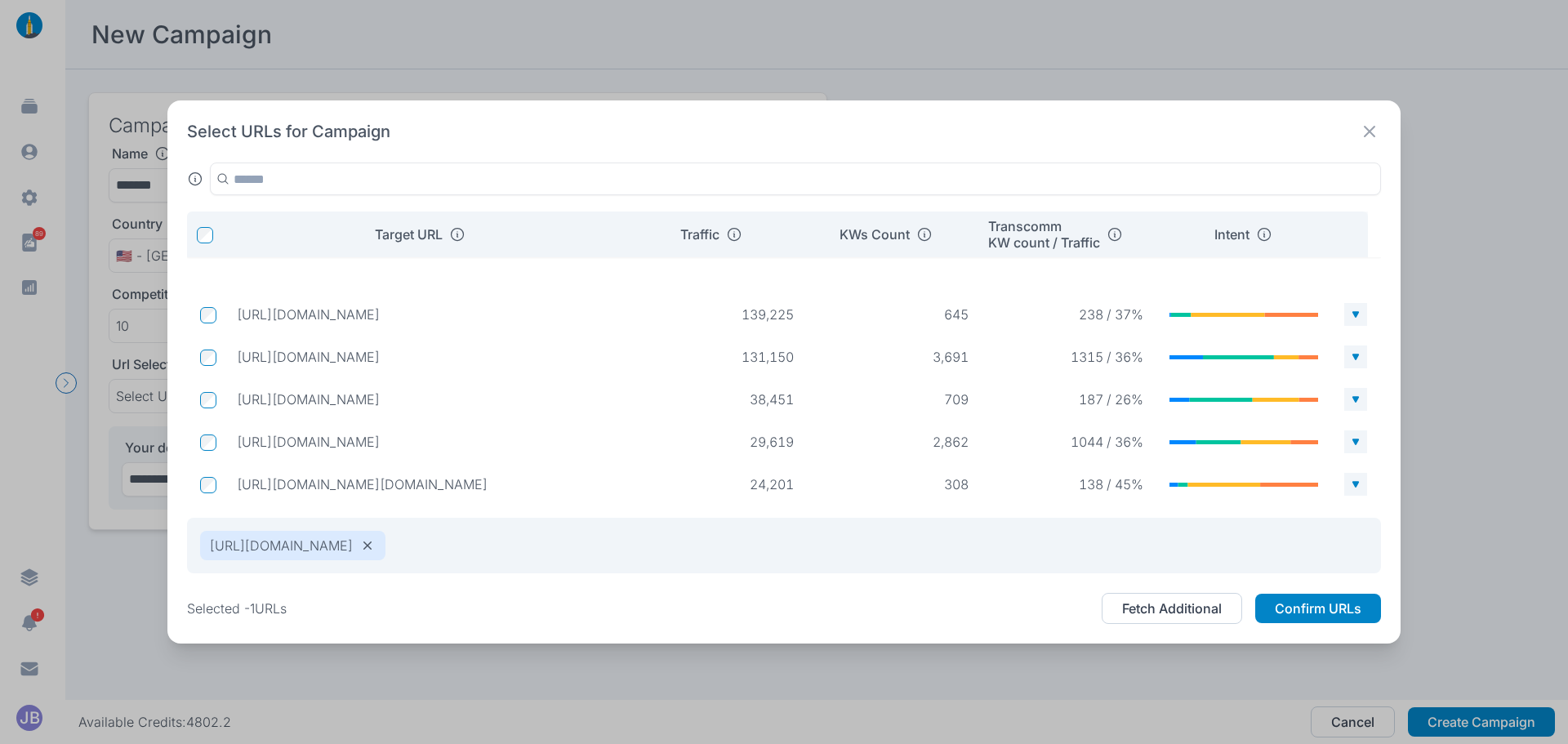
scroll to position [75, 0]
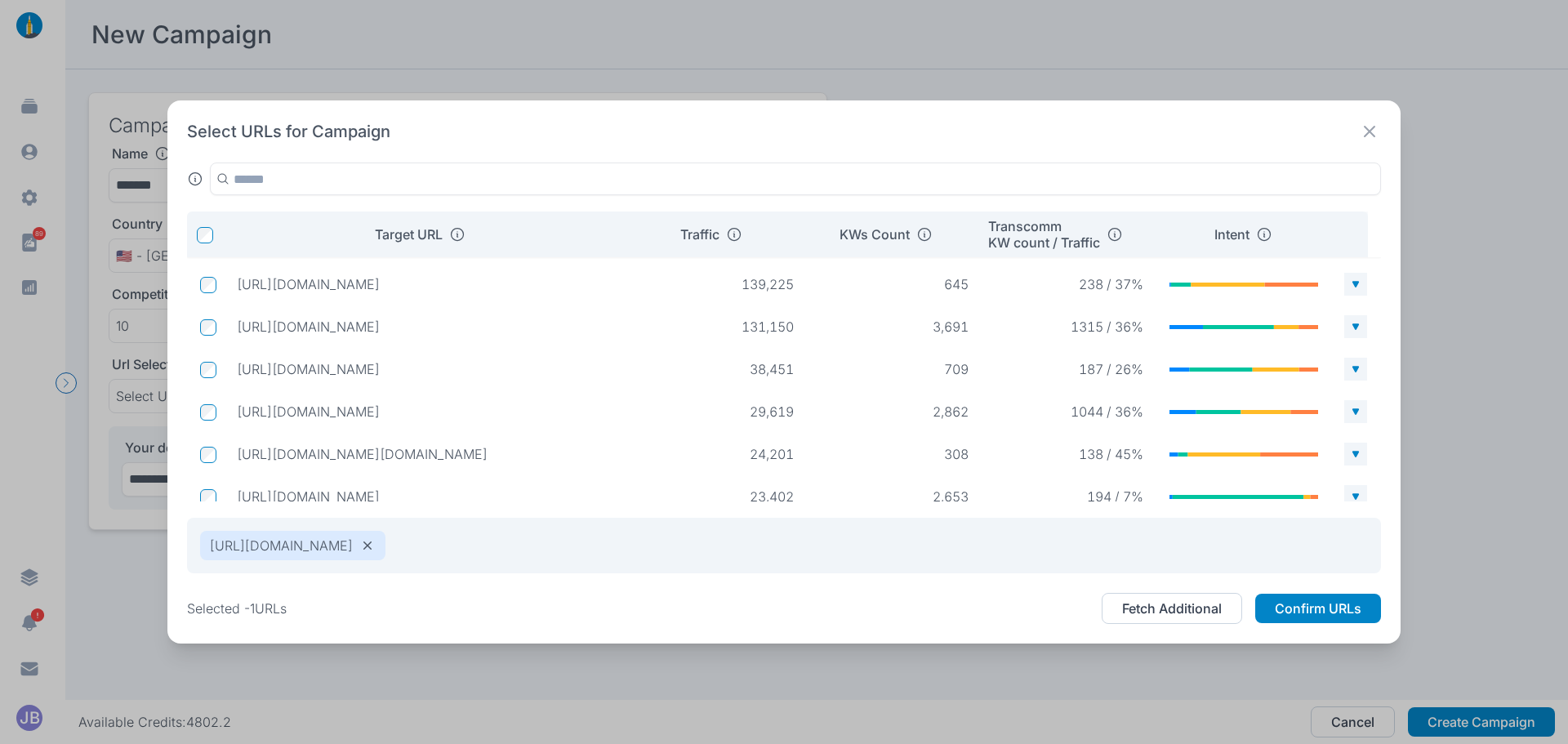
drag, startPoint x: 631, startPoint y: 224, endPoint x: 621, endPoint y: 275, distance: 52.0
click at [620, 256] on tr "Target URL Traffic KWs Count Transcomm KW count / Traffic Intent" at bounding box center [784, 234] width 1194 height 46
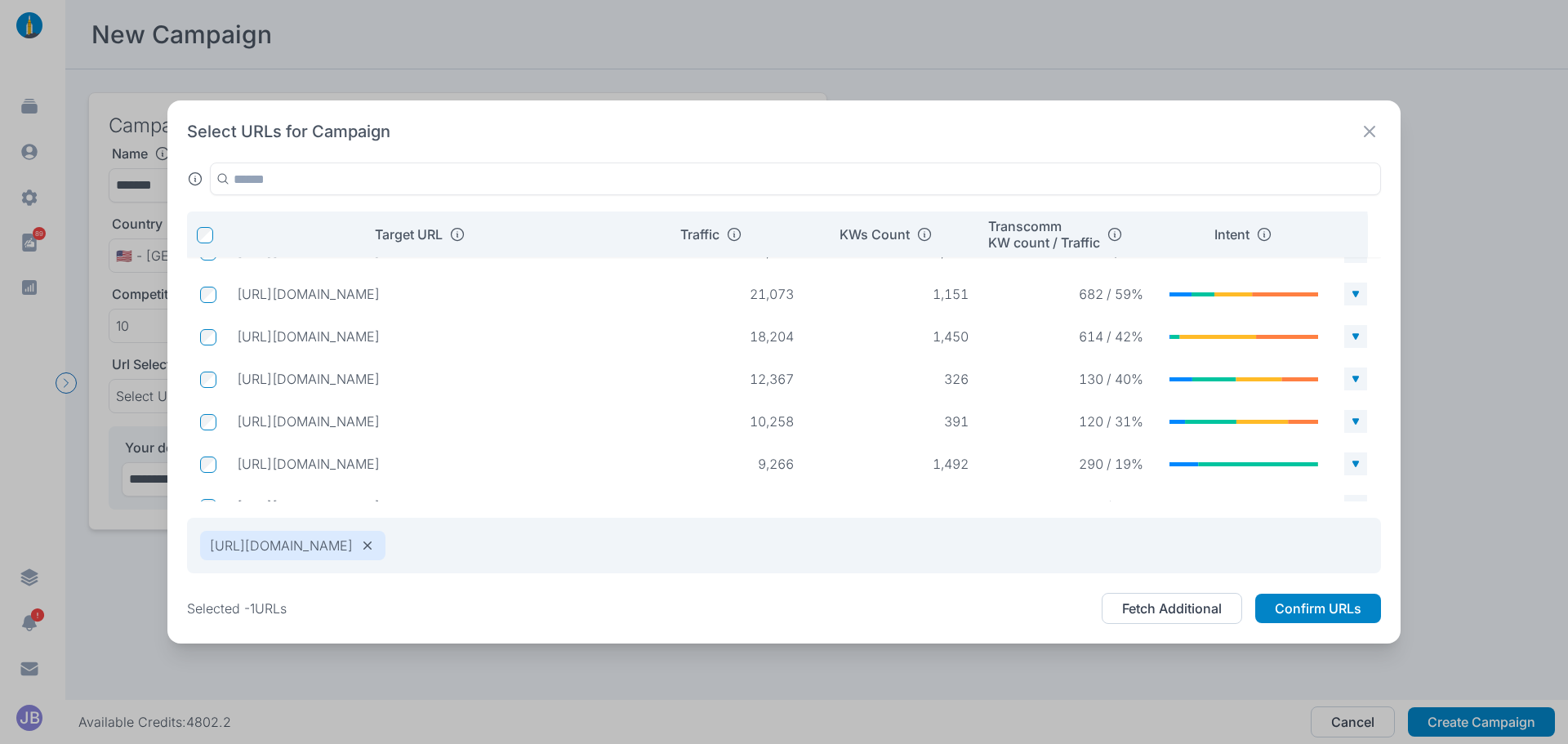
scroll to position [317, 0]
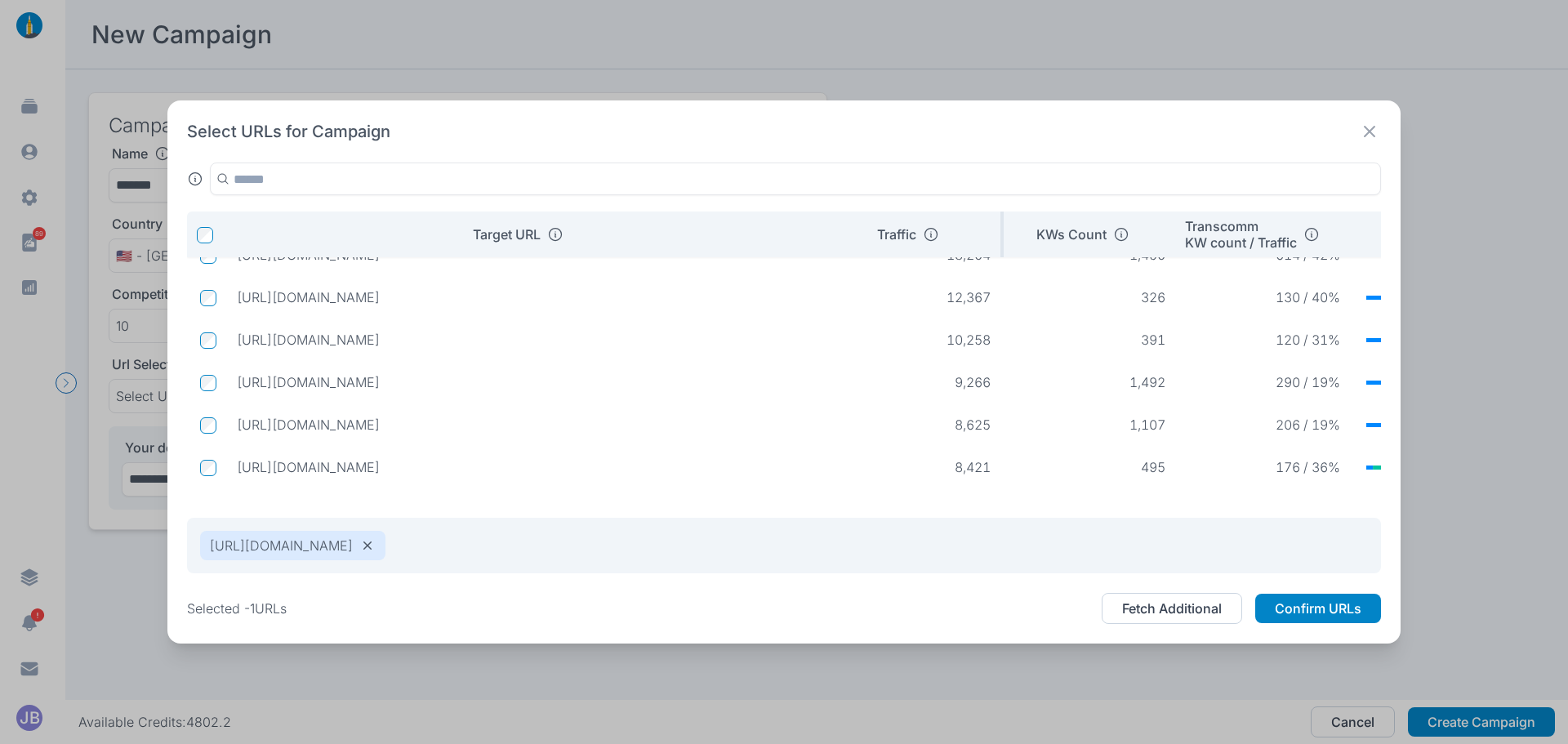
drag, startPoint x: 630, startPoint y: 232, endPoint x: 846, endPoint y: 224, distance: 216.1
click at [846, 224] on tr "Target URL Traffic KWs Count Transcomm KW count / Traffic Intent" at bounding box center [876, 234] width 1378 height 46
drag, startPoint x: 760, startPoint y: 334, endPoint x: 220, endPoint y: 340, distance: 540.0
click at [220, 340] on tr "[URL][DOMAIN_NAME] 10,258 391 120 / 31%" at bounding box center [876, 340] width 1378 height 36
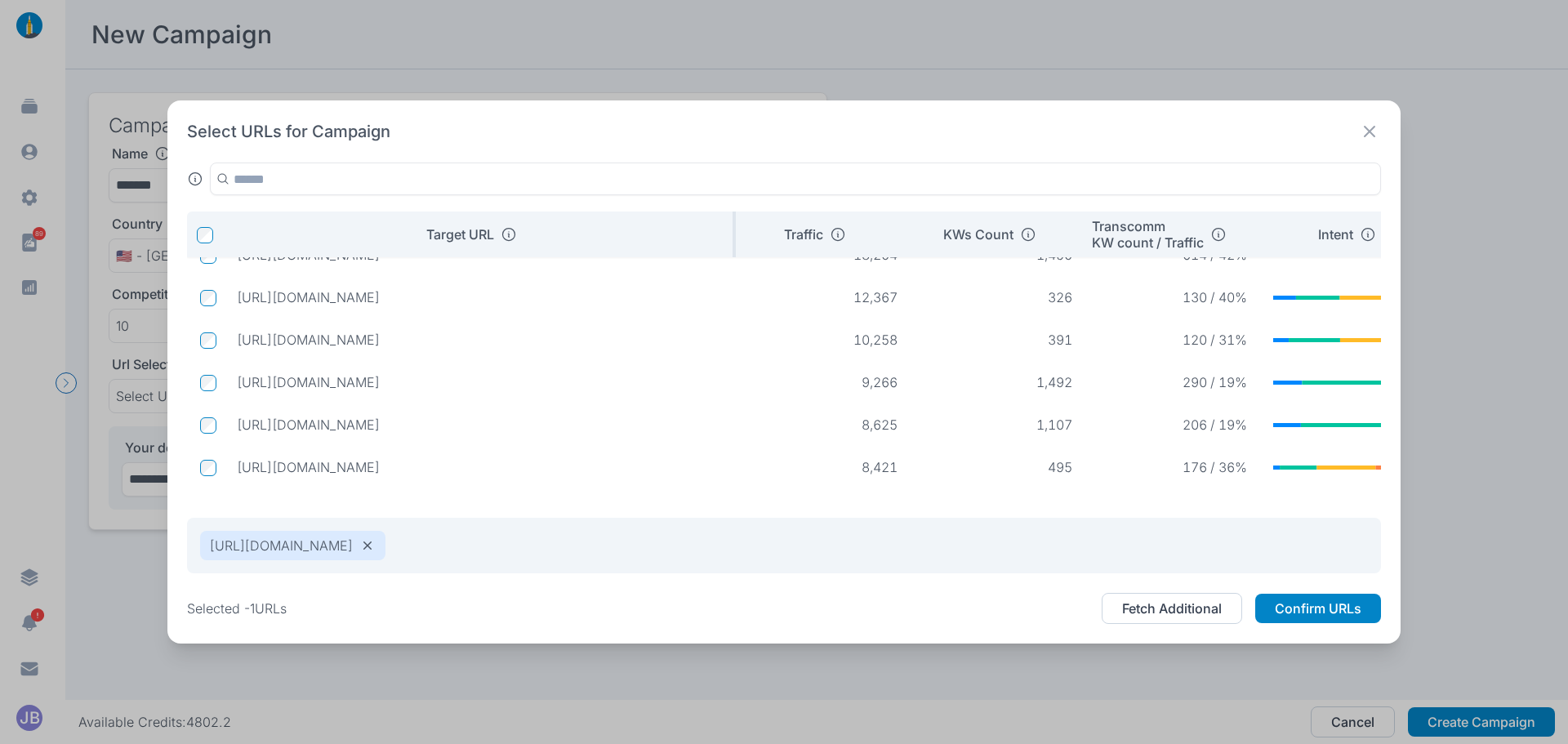
drag, startPoint x: 799, startPoint y: 235, endPoint x: 713, endPoint y: 242, distance: 86.3
click at [713, 242] on th "Target URL" at bounding box center [479, 234] width 512 height 46
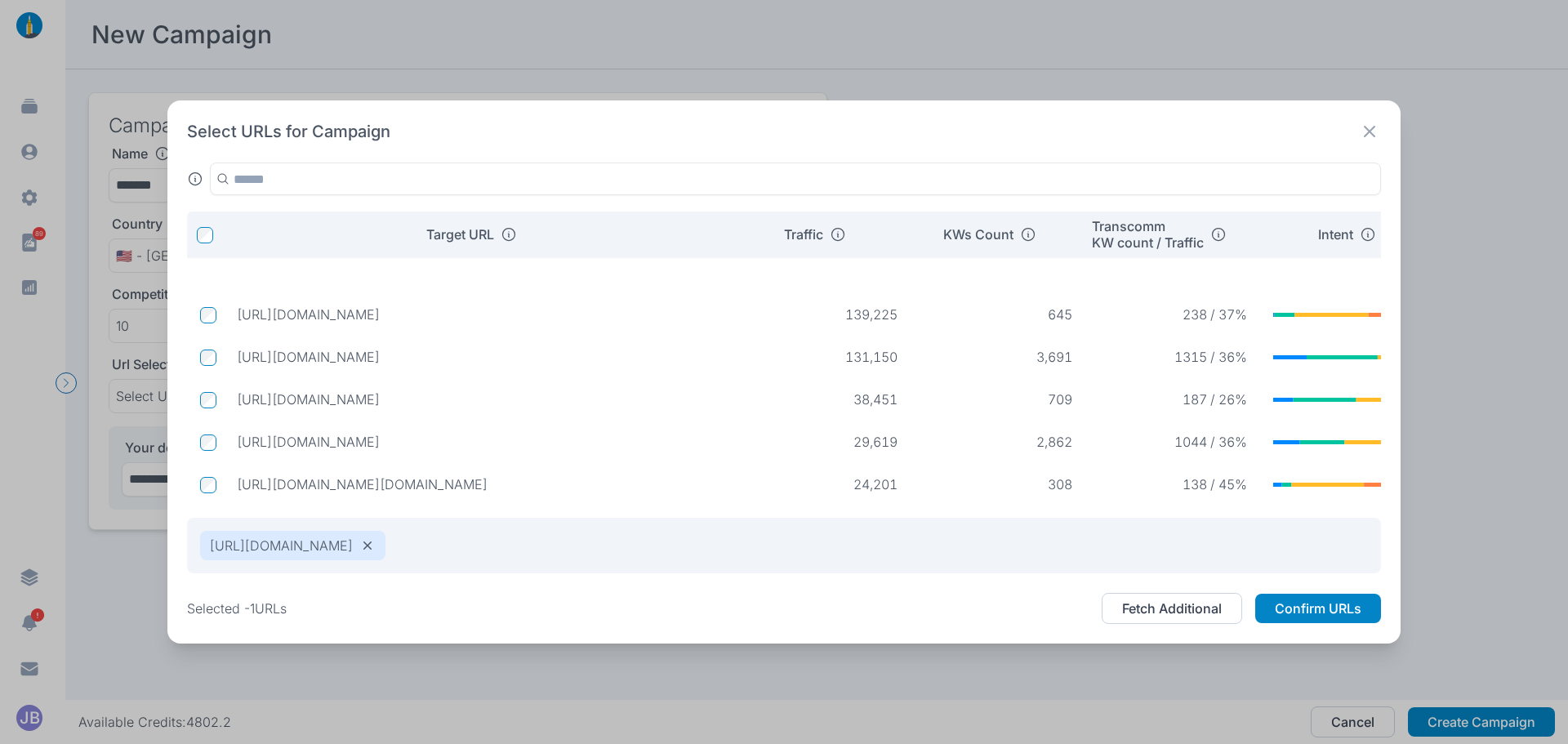
scroll to position [144, 0]
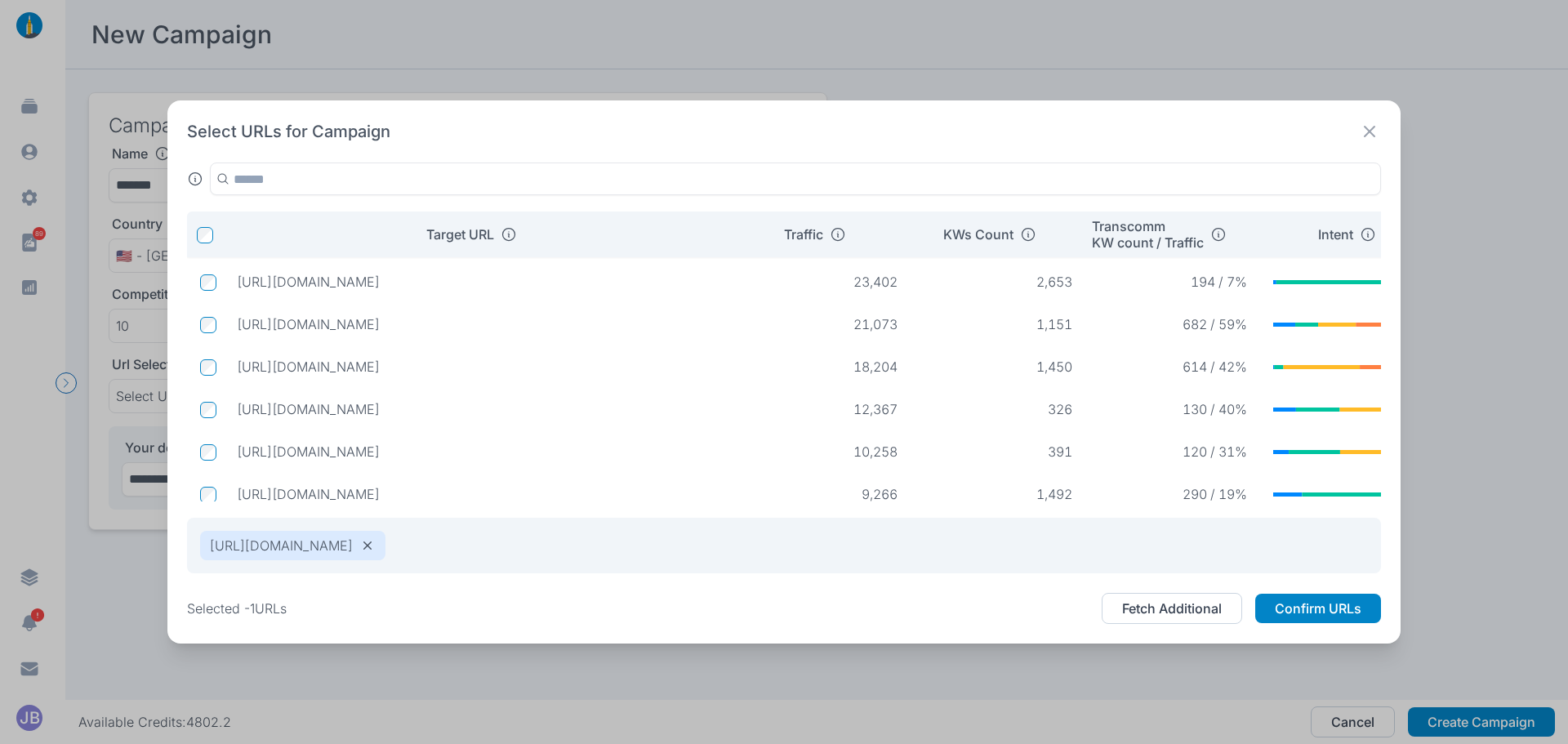
drag, startPoint x: 552, startPoint y: 409, endPoint x: 235, endPoint y: 419, distance: 317.2
click at [235, 419] on td "[URL][DOMAIN_NAME]" at bounding box center [479, 409] width 512 height 30
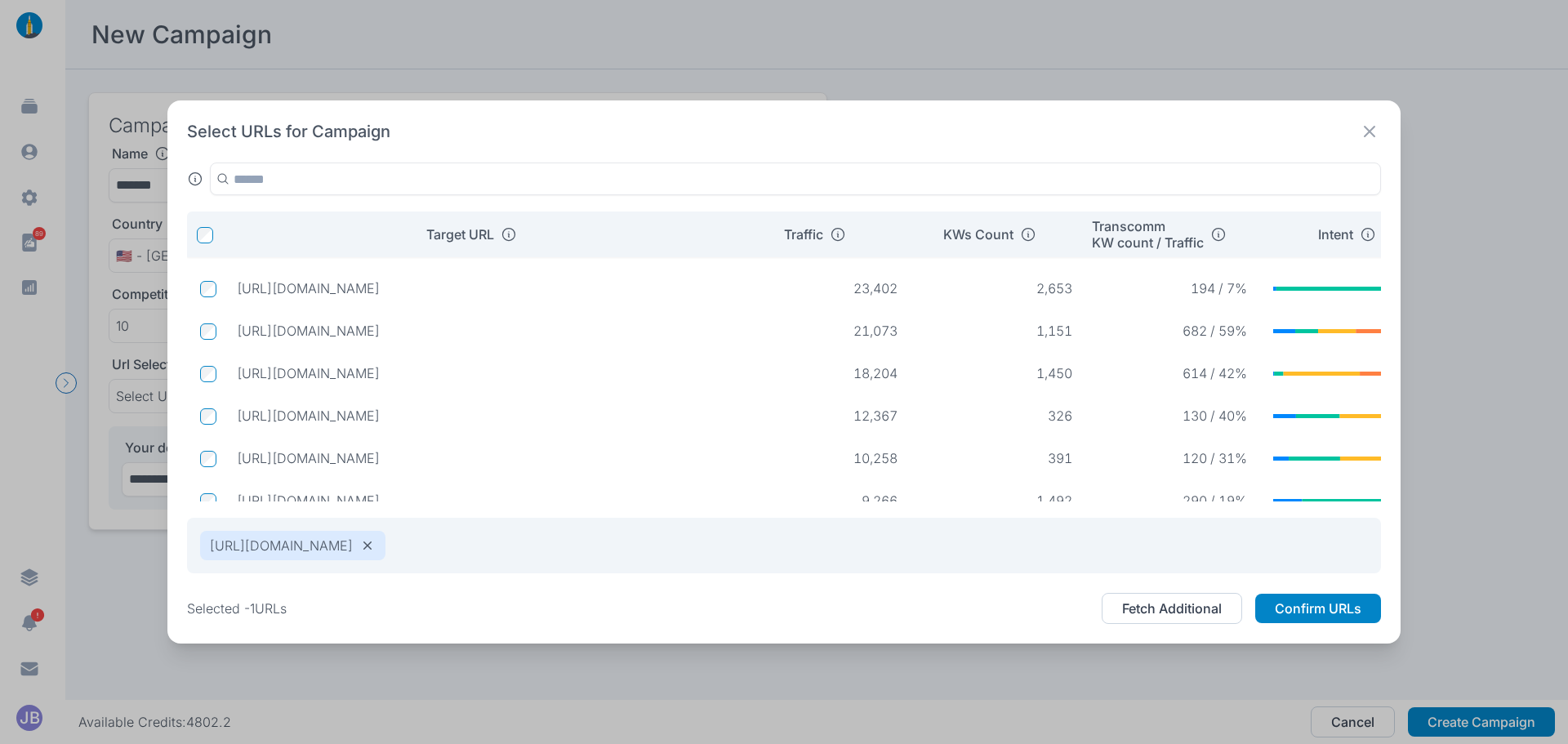
scroll to position [213, 0]
click at [213, 414] on td at bounding box center [205, 416] width 37 height 31
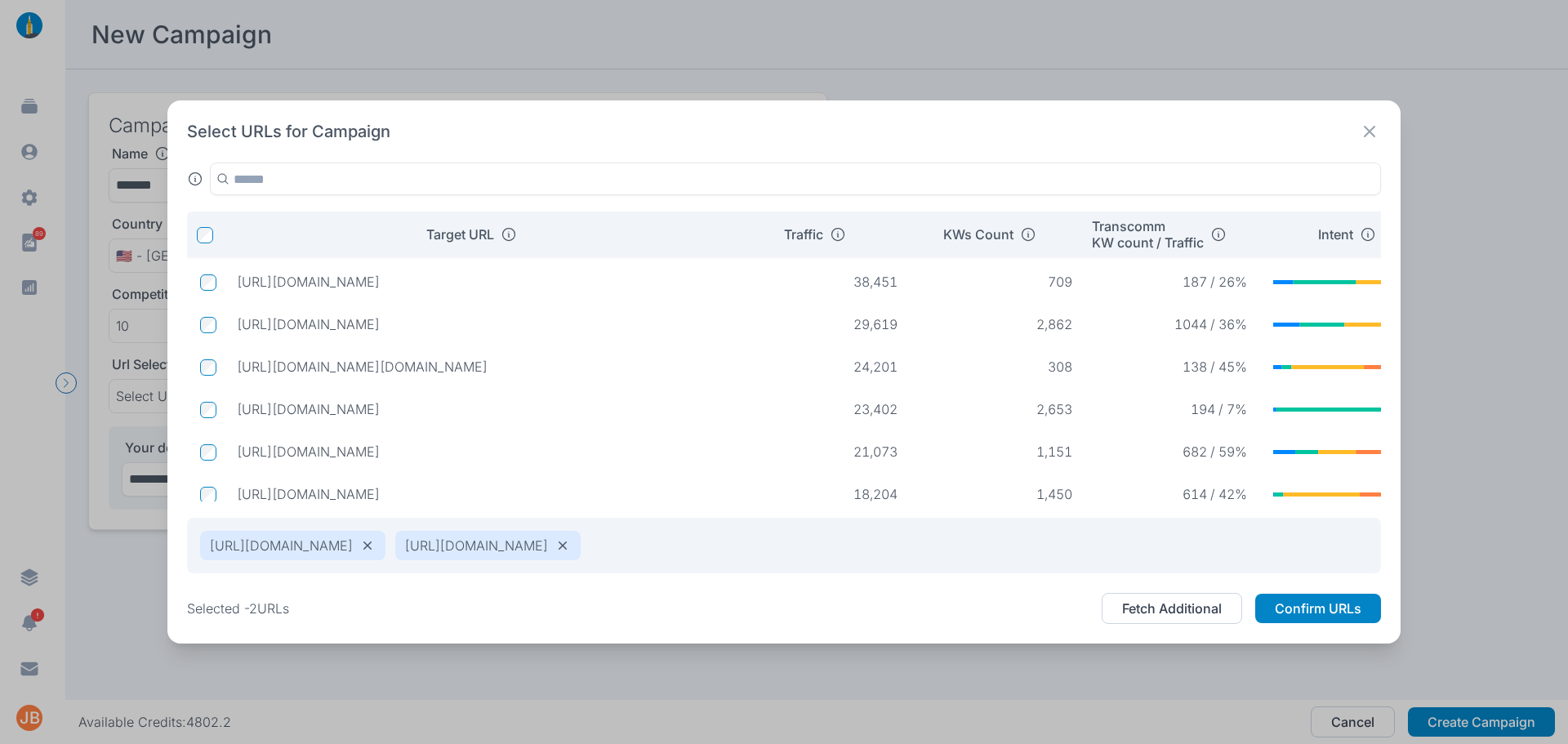
scroll to position [0, 0]
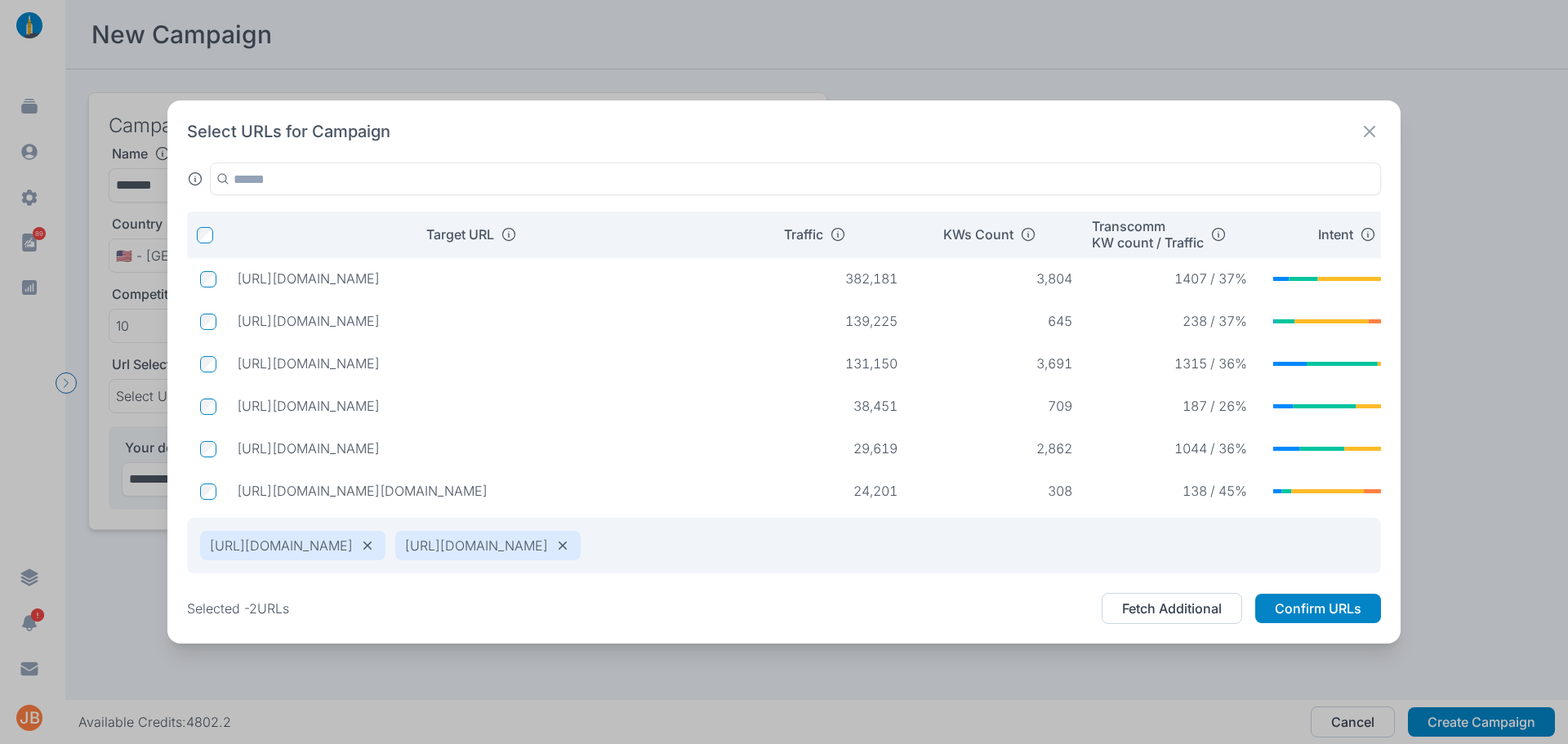
drag, startPoint x: 534, startPoint y: 406, endPoint x: 236, endPoint y: 402, distance: 298.0
click at [237, 402] on p "[URL][DOMAIN_NAME]" at bounding box center [480, 406] width 486 height 16
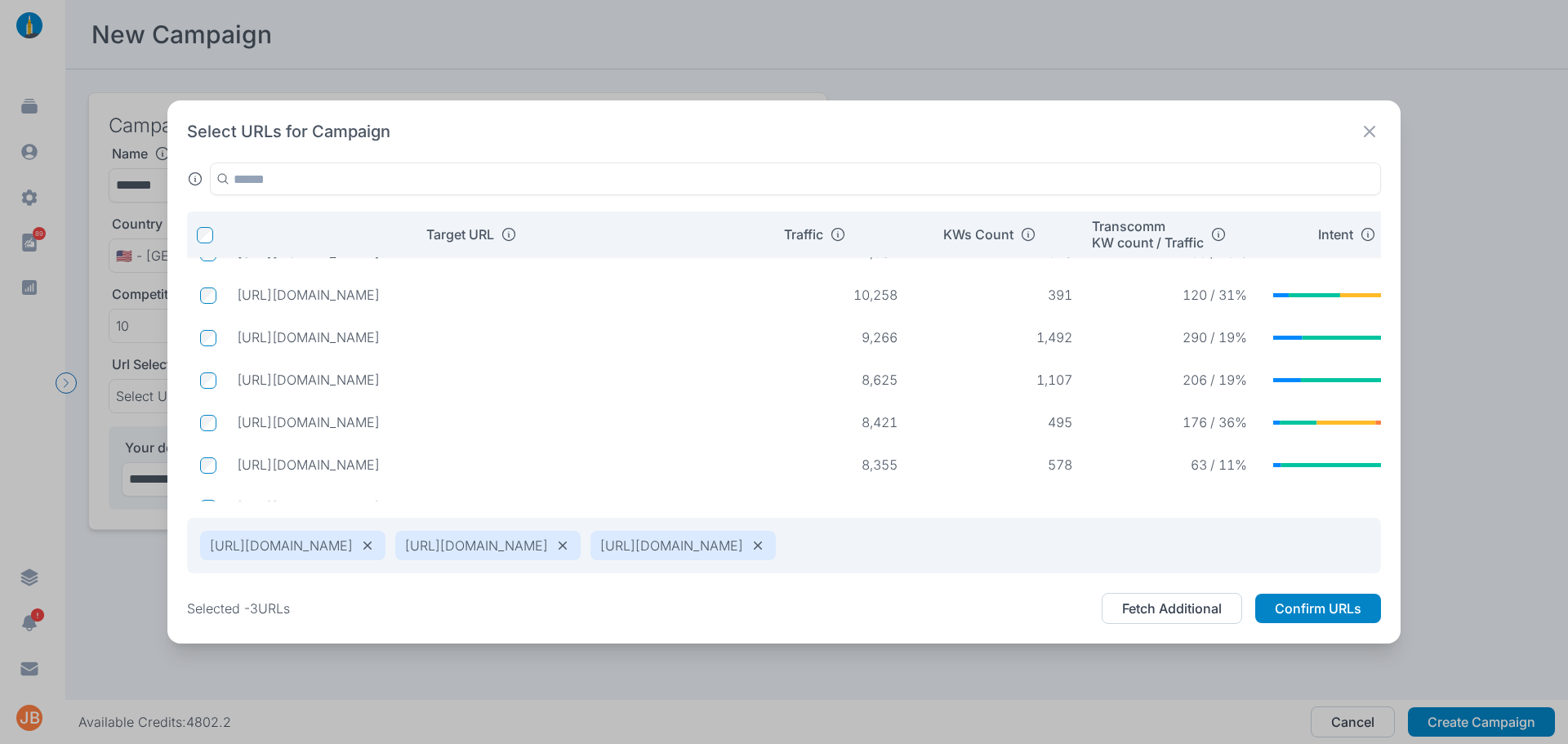
scroll to position [425, 0]
click at [597, 375] on p "[URL][DOMAIN_NAME]" at bounding box center [480, 383] width 486 height 16
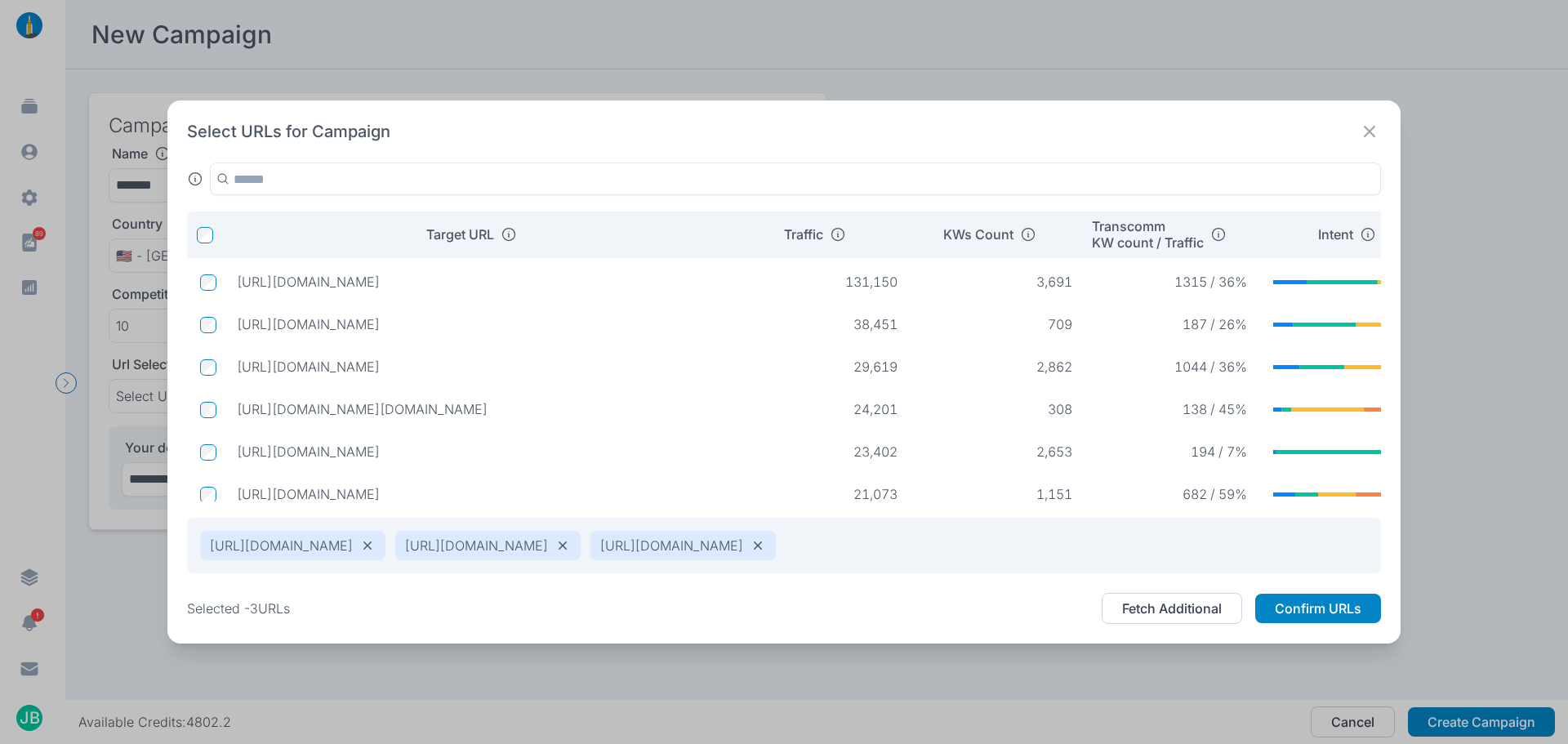
scroll to position [144, 0]
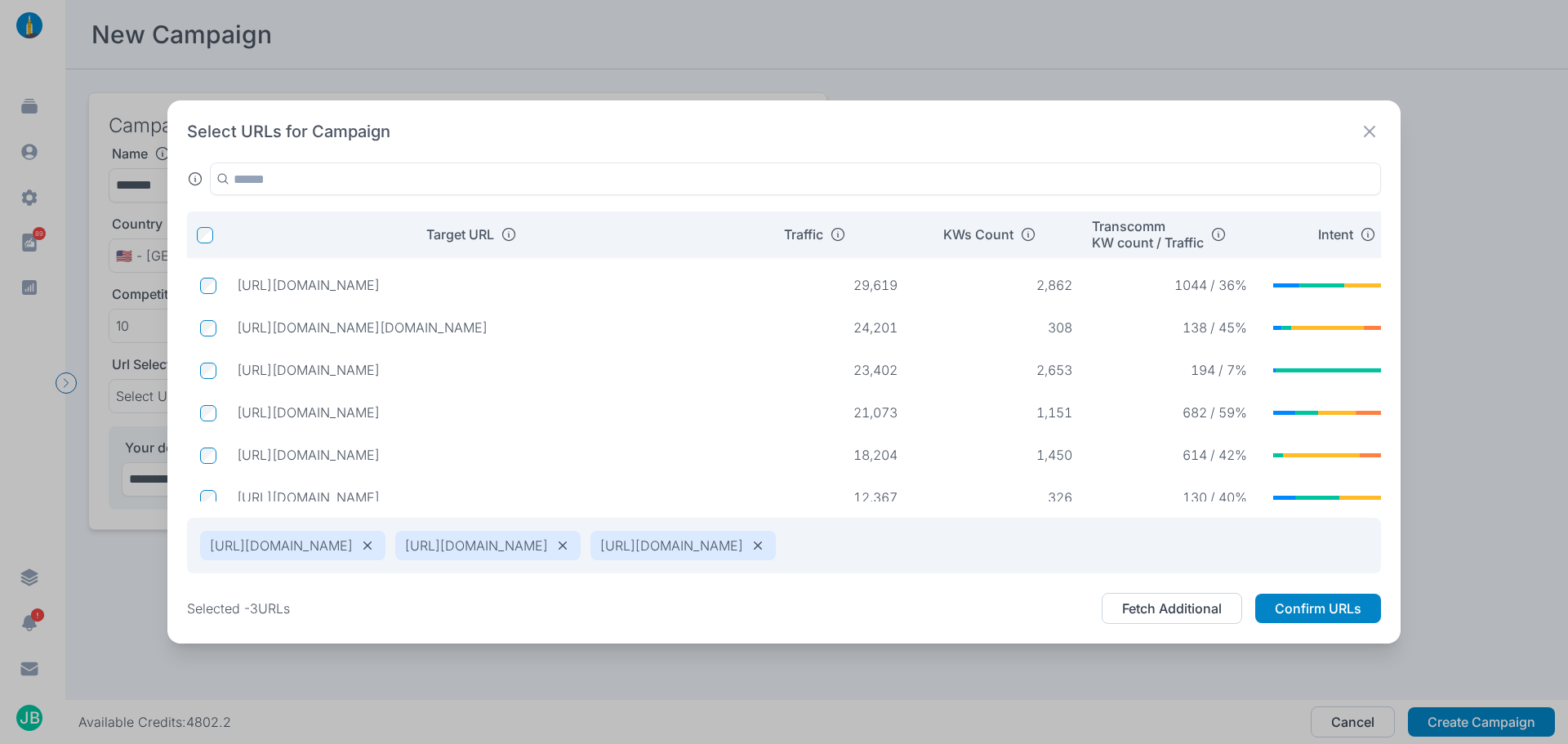
drag, startPoint x: 590, startPoint y: 368, endPoint x: 239, endPoint y: 379, distance: 351.2
click at [239, 379] on td "[URL][DOMAIN_NAME]" at bounding box center [479, 369] width 512 height 30
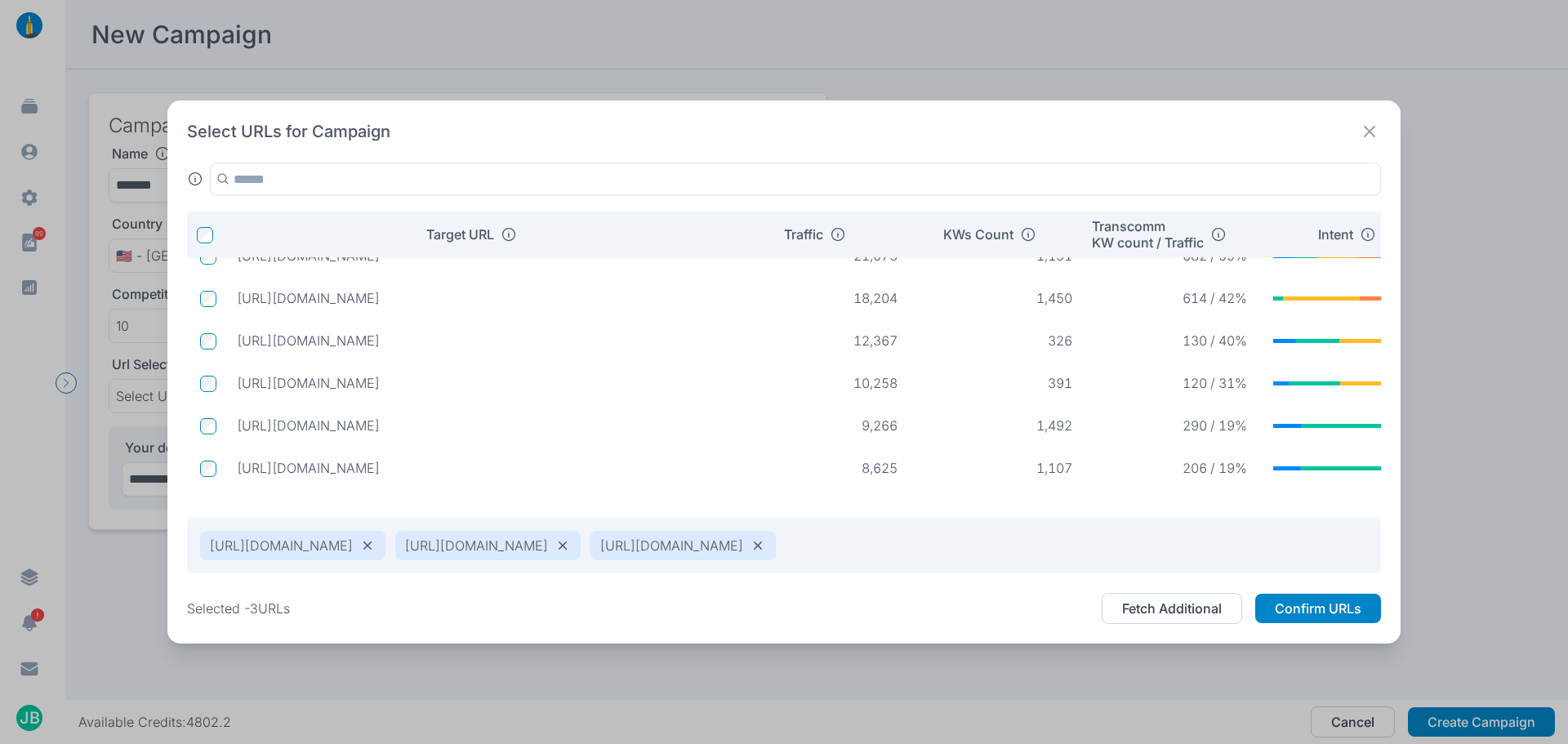
click at [699, 418] on p "[URL][DOMAIN_NAME]" at bounding box center [480, 426] width 486 height 16
click at [604, 375] on p "[URL][DOMAIN_NAME]" at bounding box center [480, 383] width 486 height 16
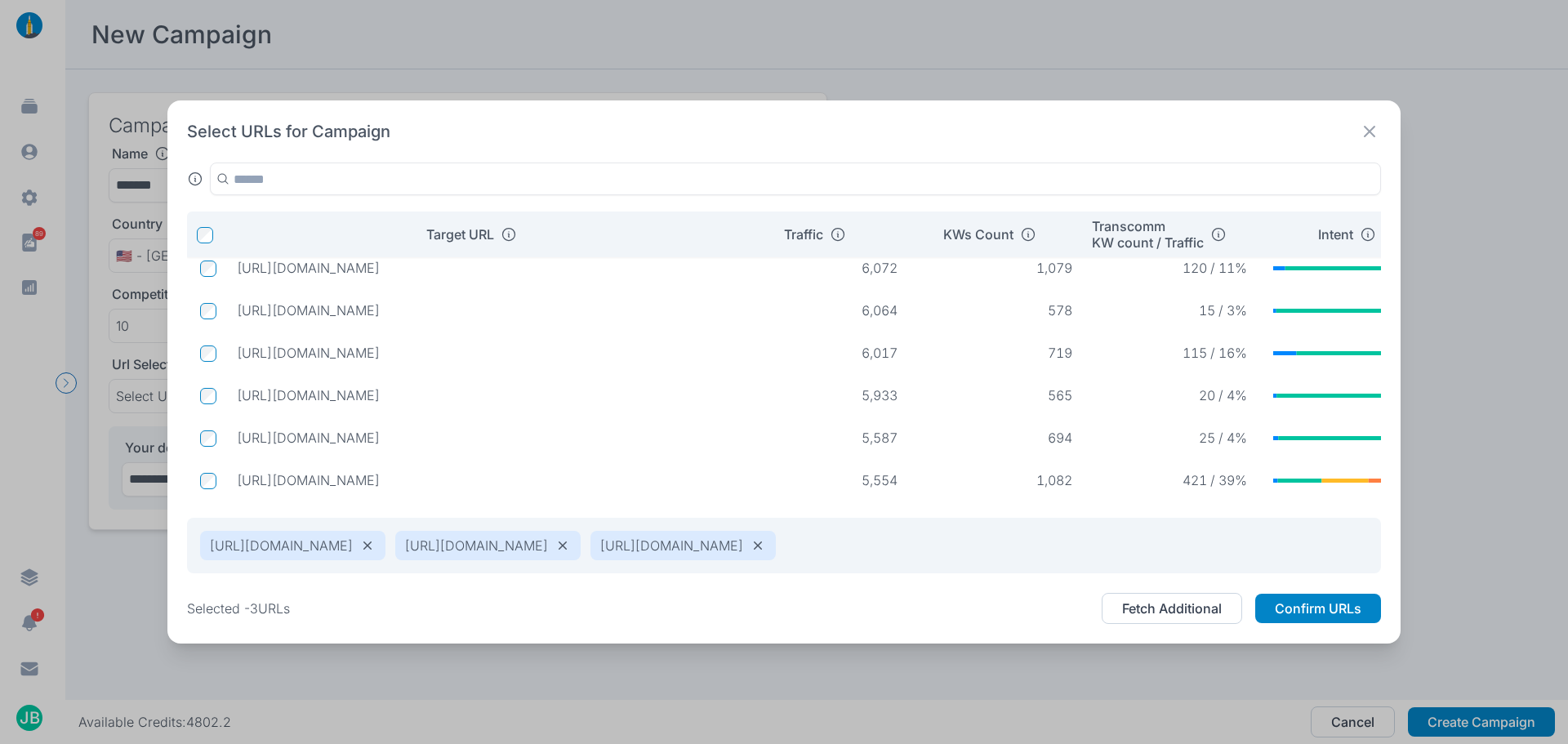
drag, startPoint x: 678, startPoint y: 478, endPoint x: 541, endPoint y: 386, distance: 165.0
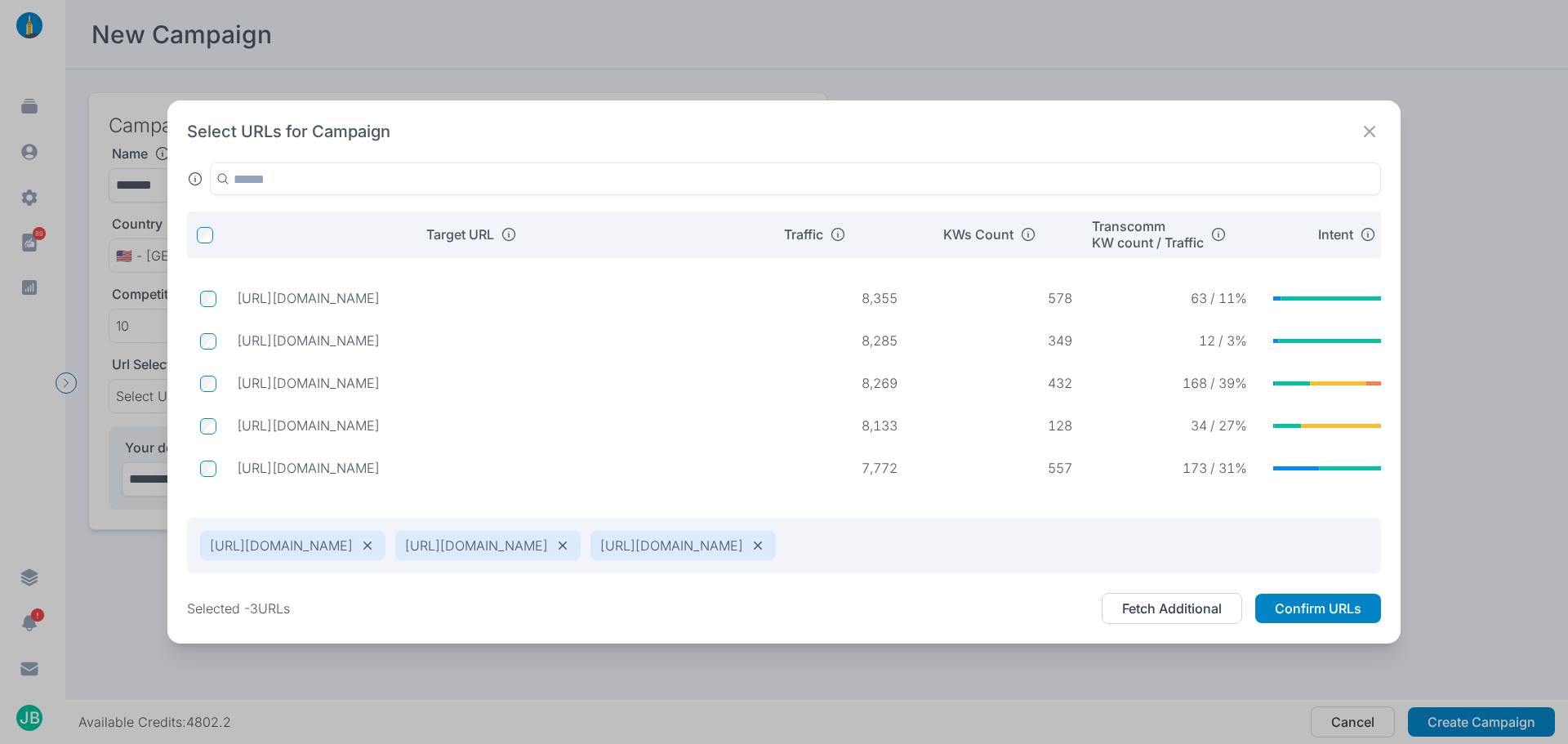
scroll to position [553, 0]
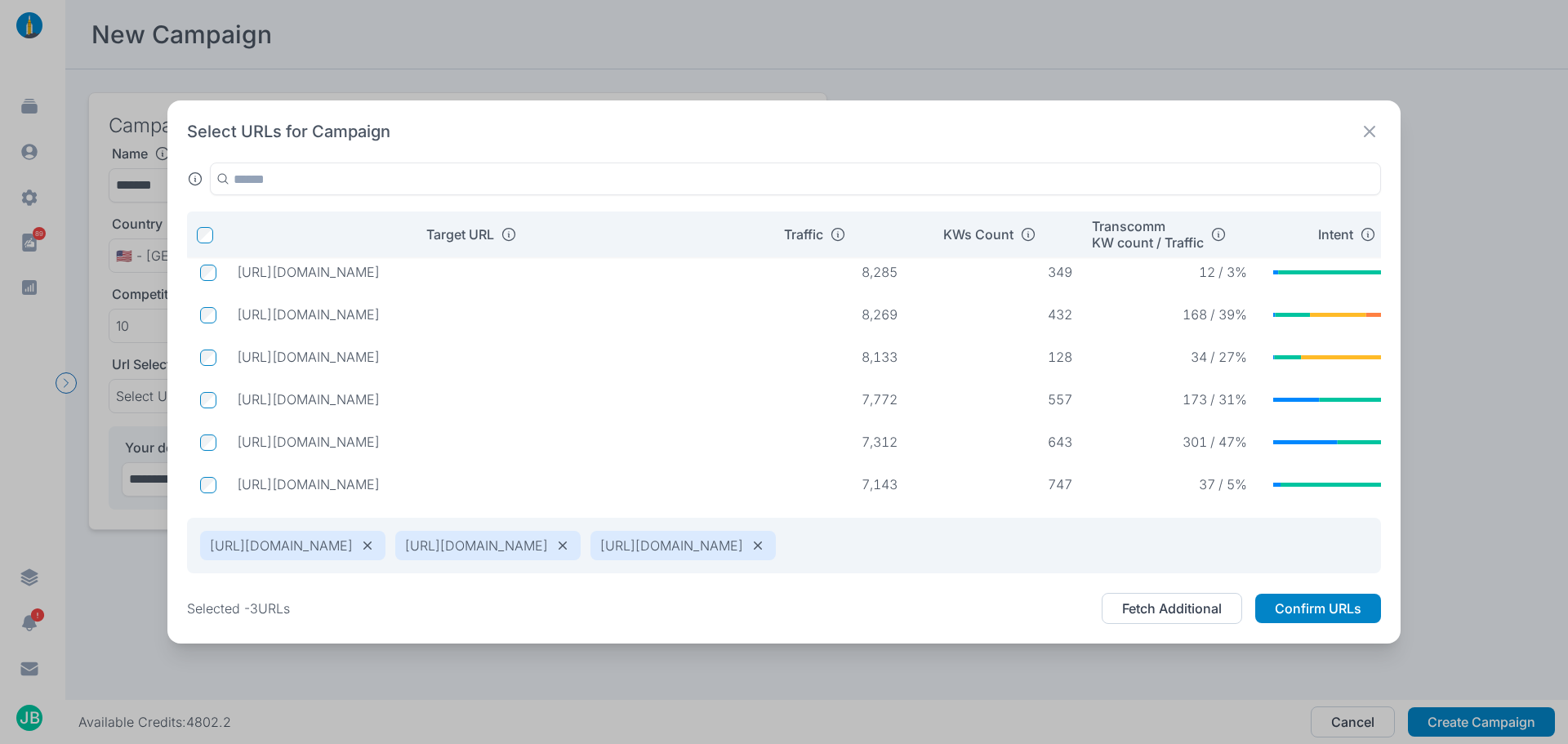
click at [732, 452] on td "[URL][DOMAIN_NAME]" at bounding box center [479, 442] width 512 height 30
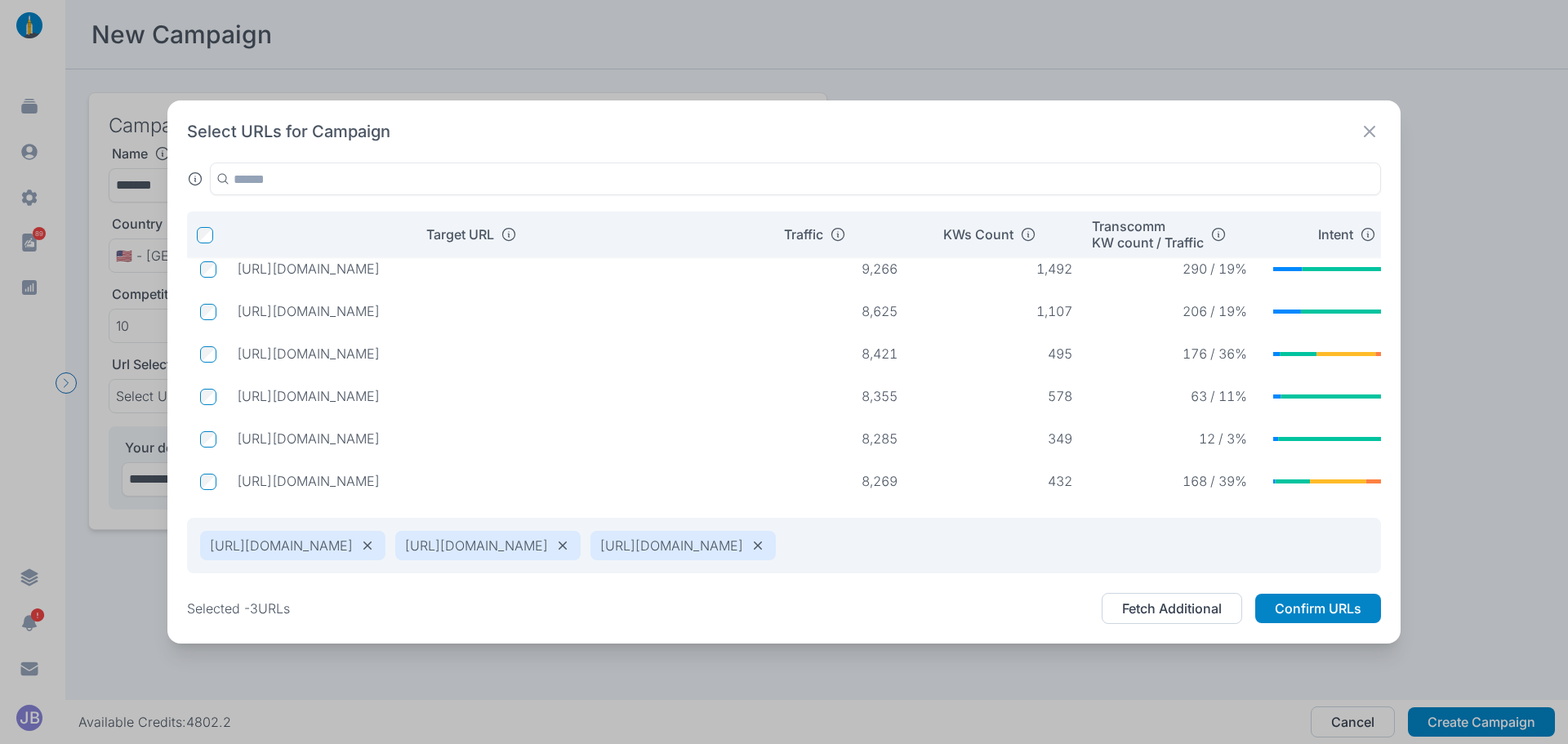
scroll to position [494, 0]
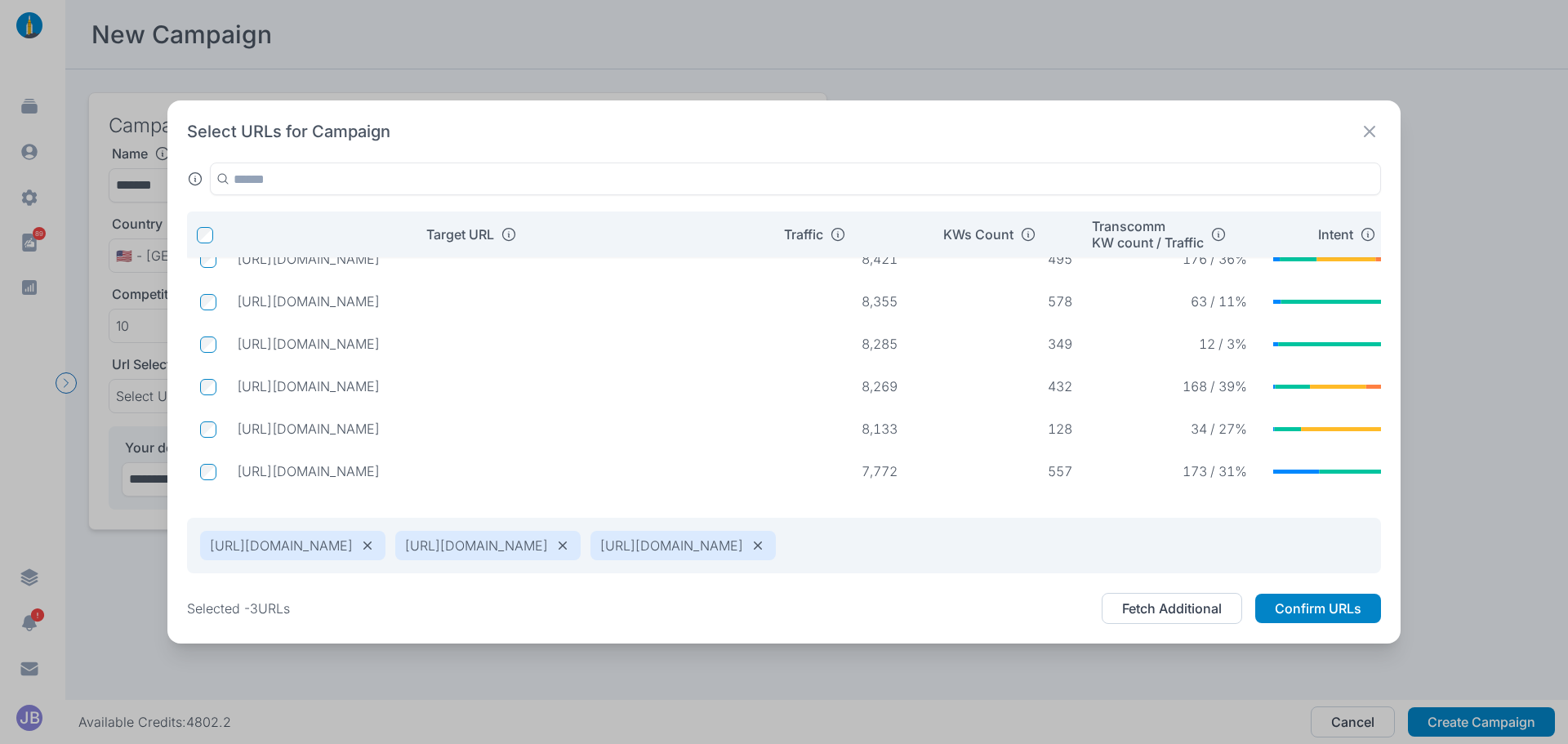
drag, startPoint x: 588, startPoint y: 336, endPoint x: 478, endPoint y: 335, distance: 110.0
click at [478, 335] on td "[URL][DOMAIN_NAME]" at bounding box center [479, 343] width 512 height 30
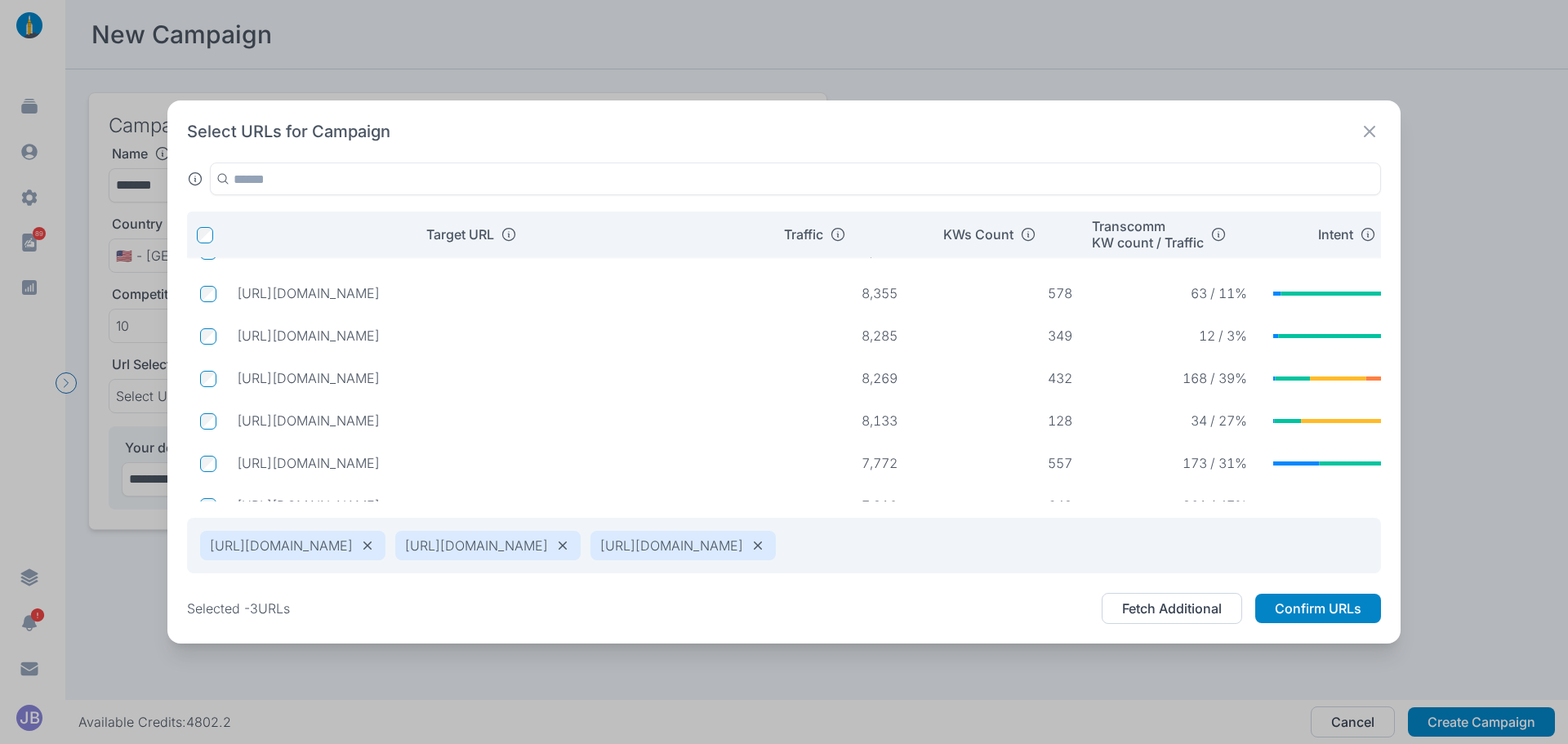
drag, startPoint x: 667, startPoint y: 467, endPoint x: 238, endPoint y: 463, distance: 429.0
click at [238, 463] on p "[URL][DOMAIN_NAME]" at bounding box center [480, 463] width 486 height 16
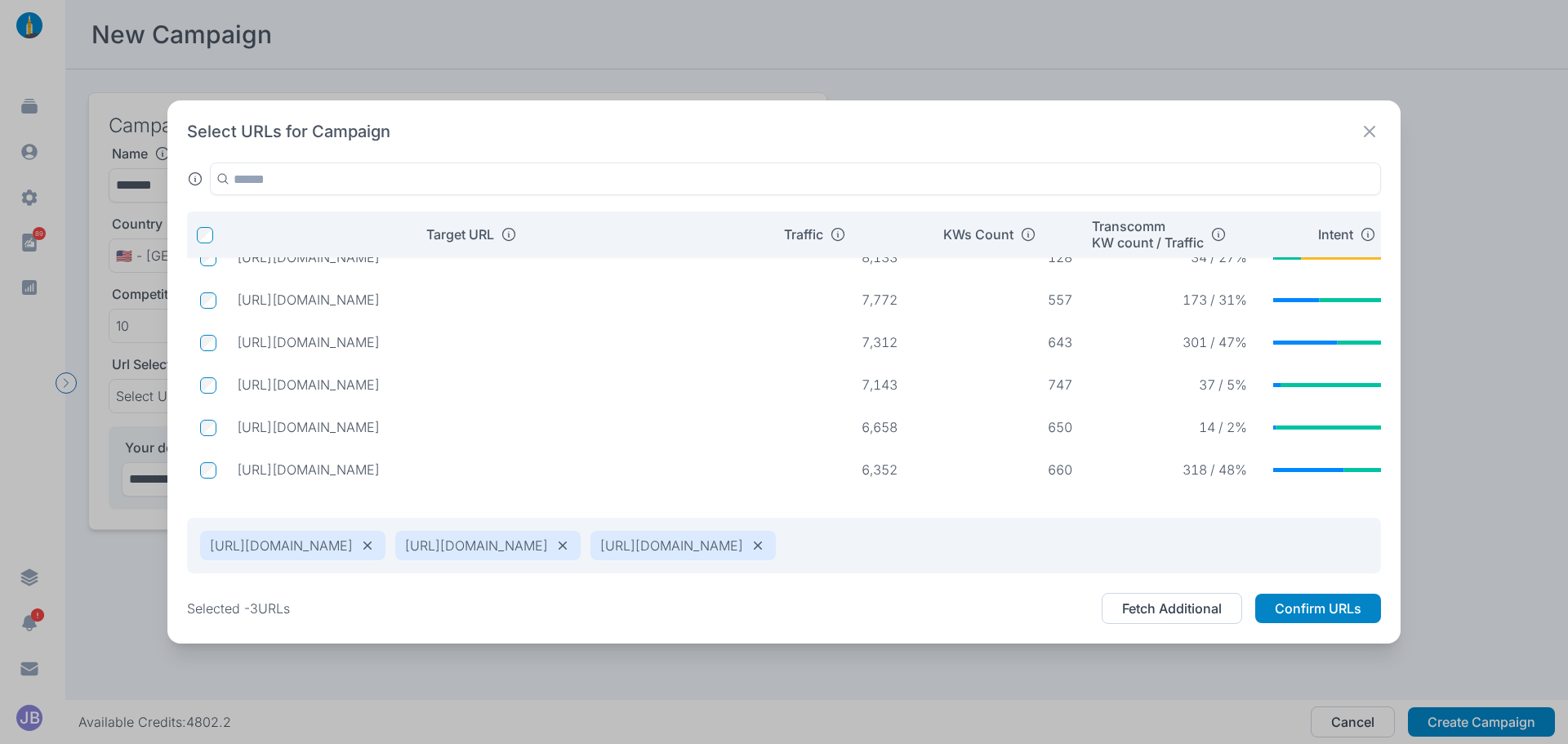
drag, startPoint x: 720, startPoint y: 338, endPoint x: 235, endPoint y: 351, distance: 485.2
click at [235, 351] on td "[URL][DOMAIN_NAME]" at bounding box center [479, 342] width 512 height 30
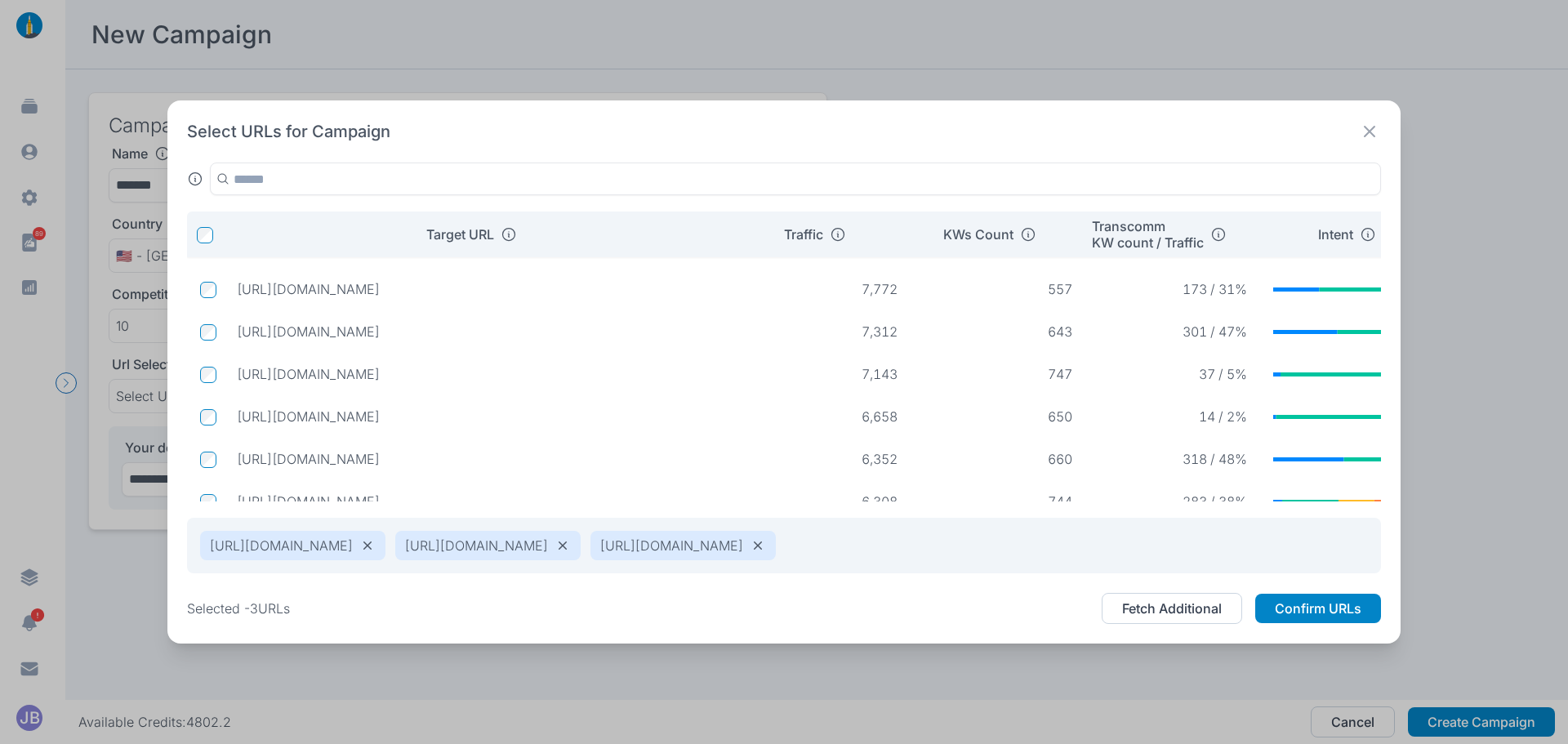
drag, startPoint x: 588, startPoint y: 468, endPoint x: 623, endPoint y: 441, distance: 44.2
click at [417, 474] on td "[URL][DOMAIN_NAME]" at bounding box center [479, 459] width 512 height 30
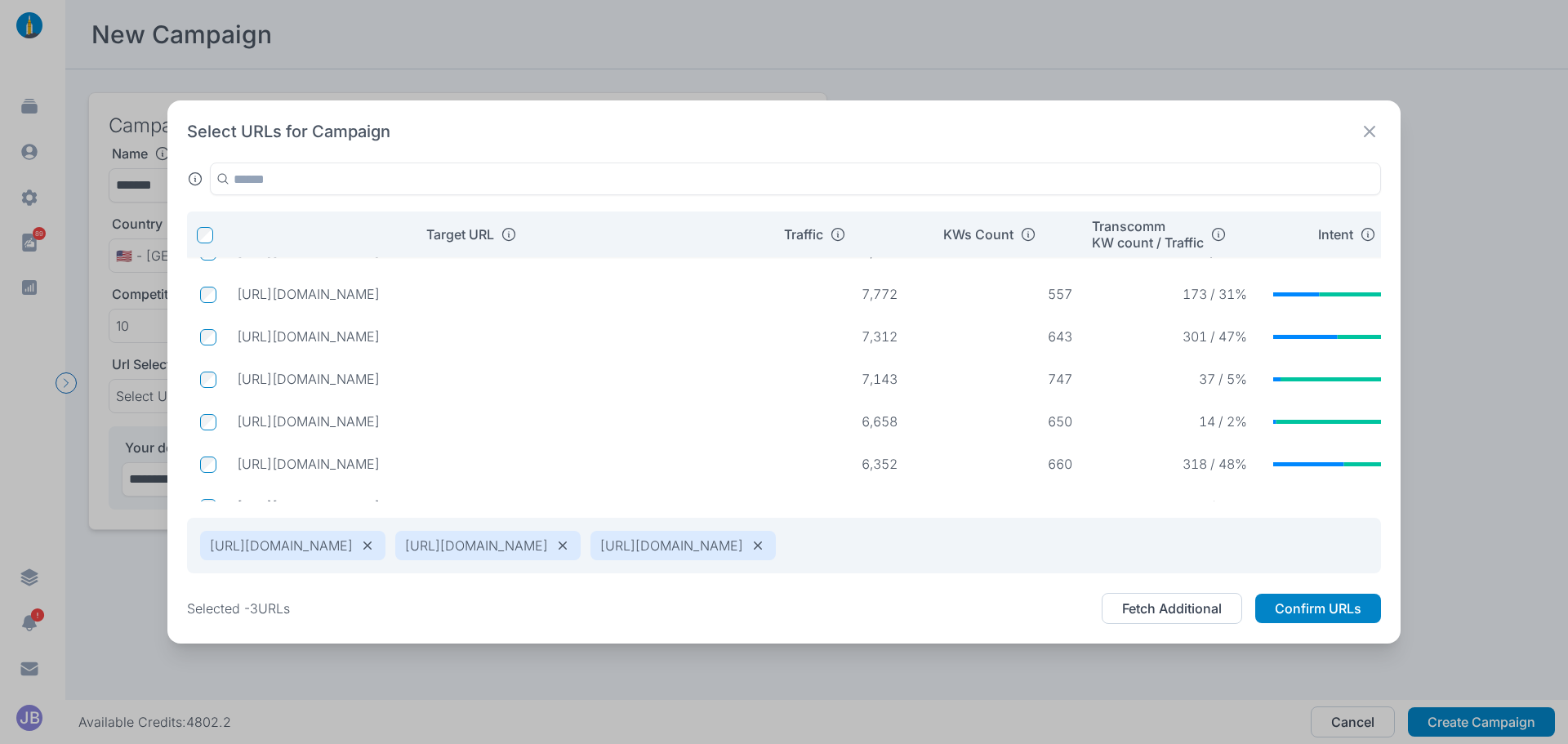
click at [610, 462] on p "[URL][DOMAIN_NAME]" at bounding box center [480, 464] width 486 height 16
drag, startPoint x: 592, startPoint y: 462, endPoint x: 238, endPoint y: 422, distance: 356.3
click at [238, 422] on p "[URL][DOMAIN_NAME]" at bounding box center [480, 420] width 486 height 16
drag, startPoint x: 730, startPoint y: 289, endPoint x: 234, endPoint y: 283, distance: 496.0
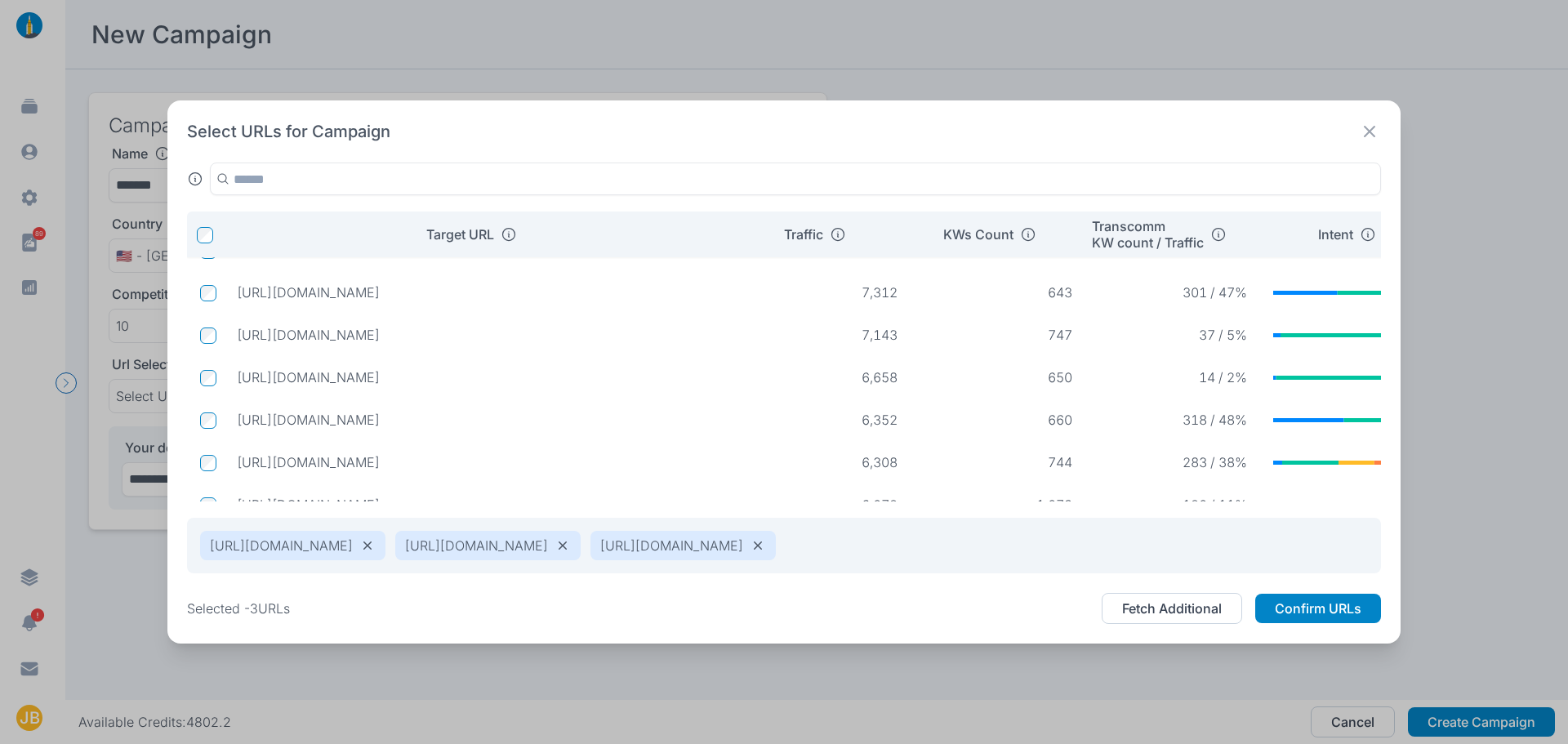
click at [234, 283] on td "[URL][DOMAIN_NAME]" at bounding box center [479, 292] width 512 height 30
click at [584, 419] on p "[URL][DOMAIN_NAME]" at bounding box center [480, 420] width 486 height 16
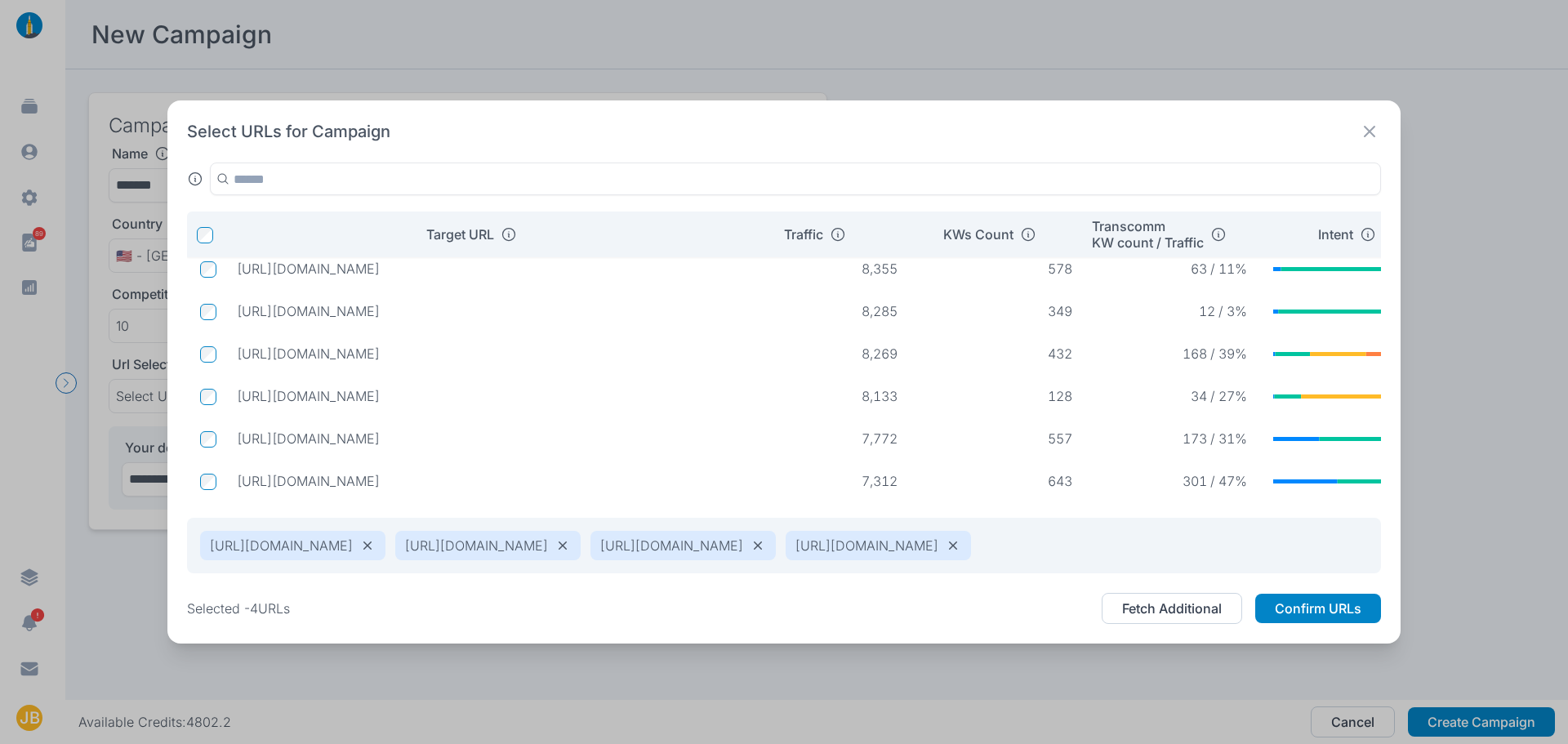
scroll to position [438, 0]
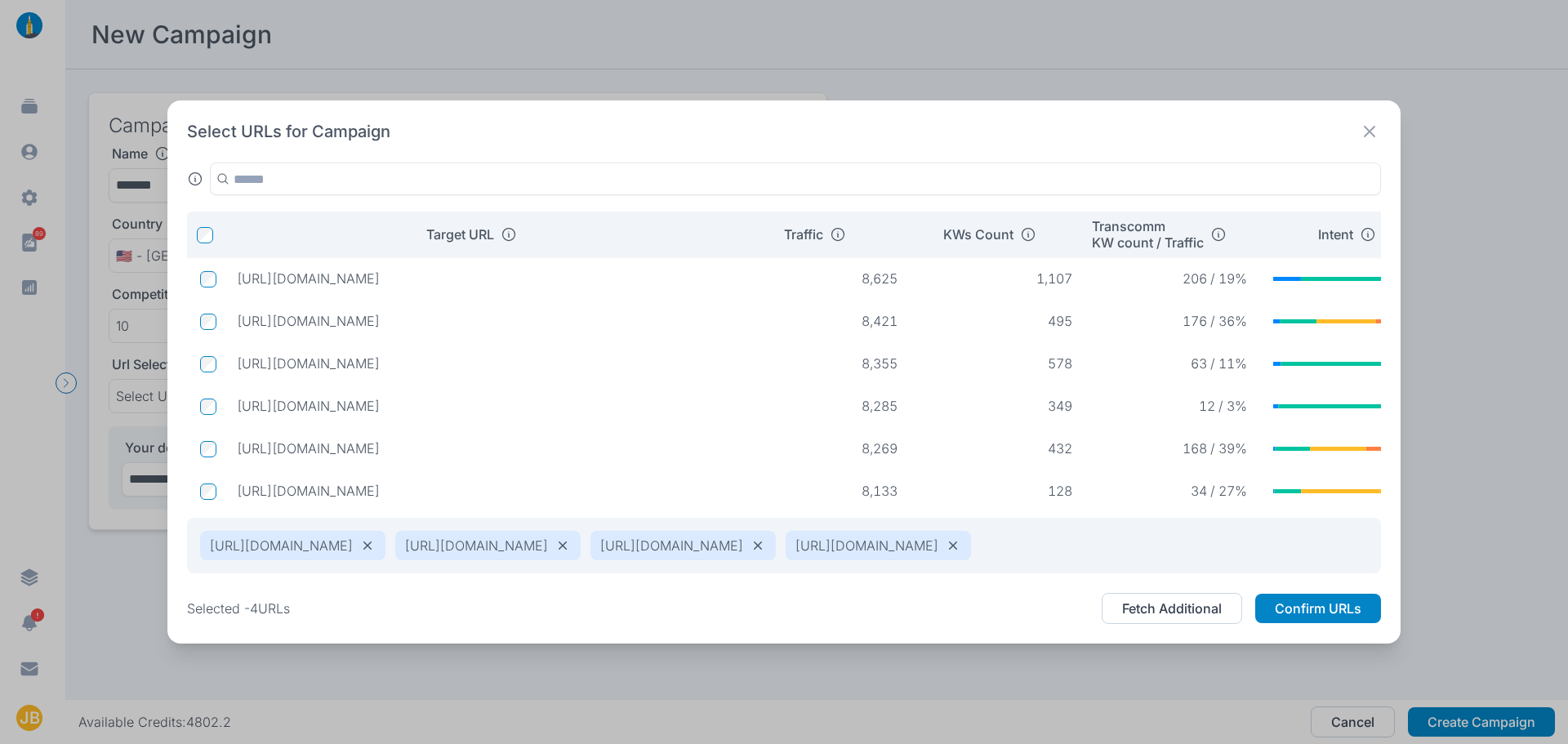
drag, startPoint x: 666, startPoint y: 266, endPoint x: 239, endPoint y: 285, distance: 427.4
click at [239, 285] on tr "[URL][DOMAIN_NAME] 8,625 1,107 206 / 19%" at bounding box center [829, 278] width 1285 height 36
click at [198, 269] on td at bounding box center [205, 278] width 37 height 31
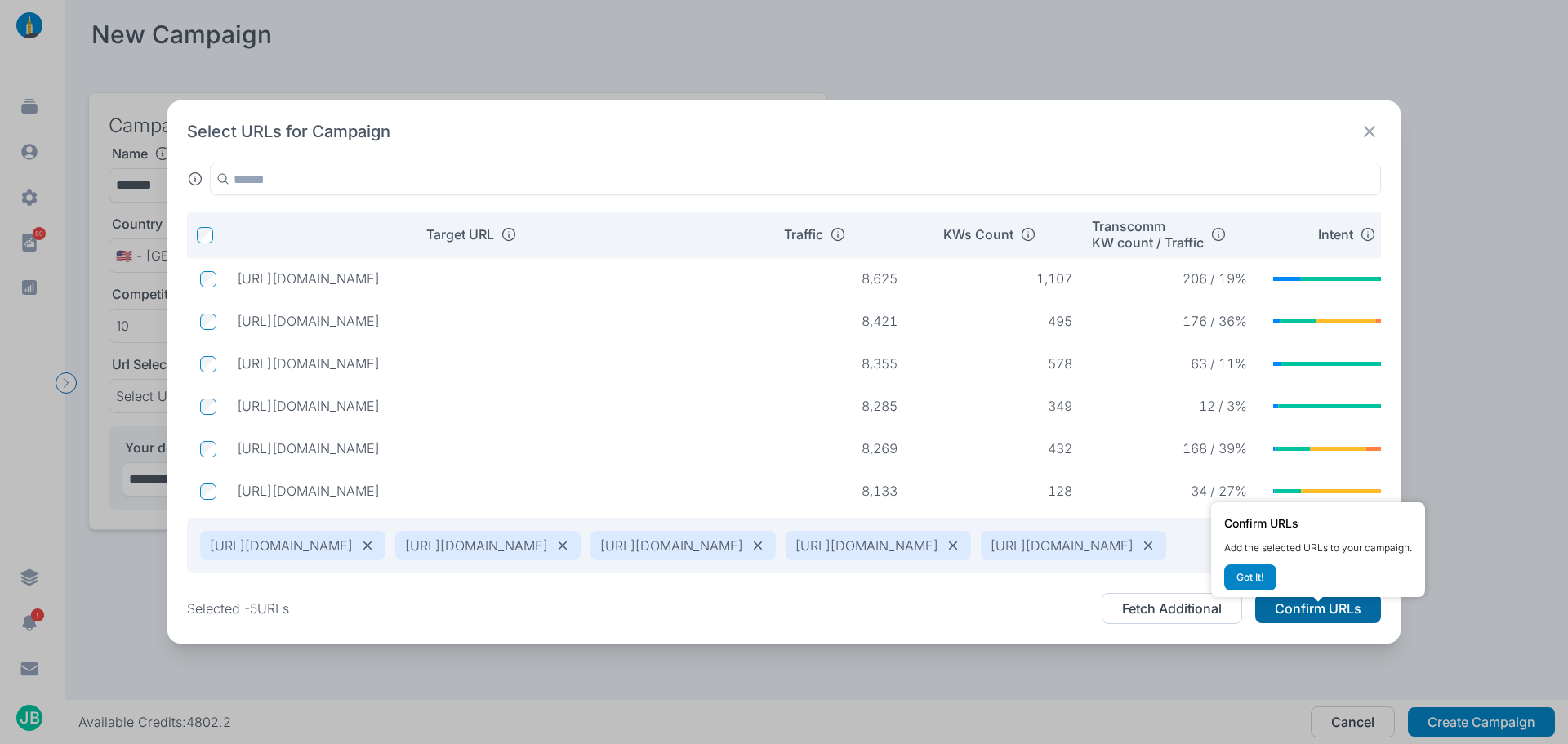
click at [1328, 619] on button "Confirm URLs" at bounding box center [1318, 608] width 126 height 30
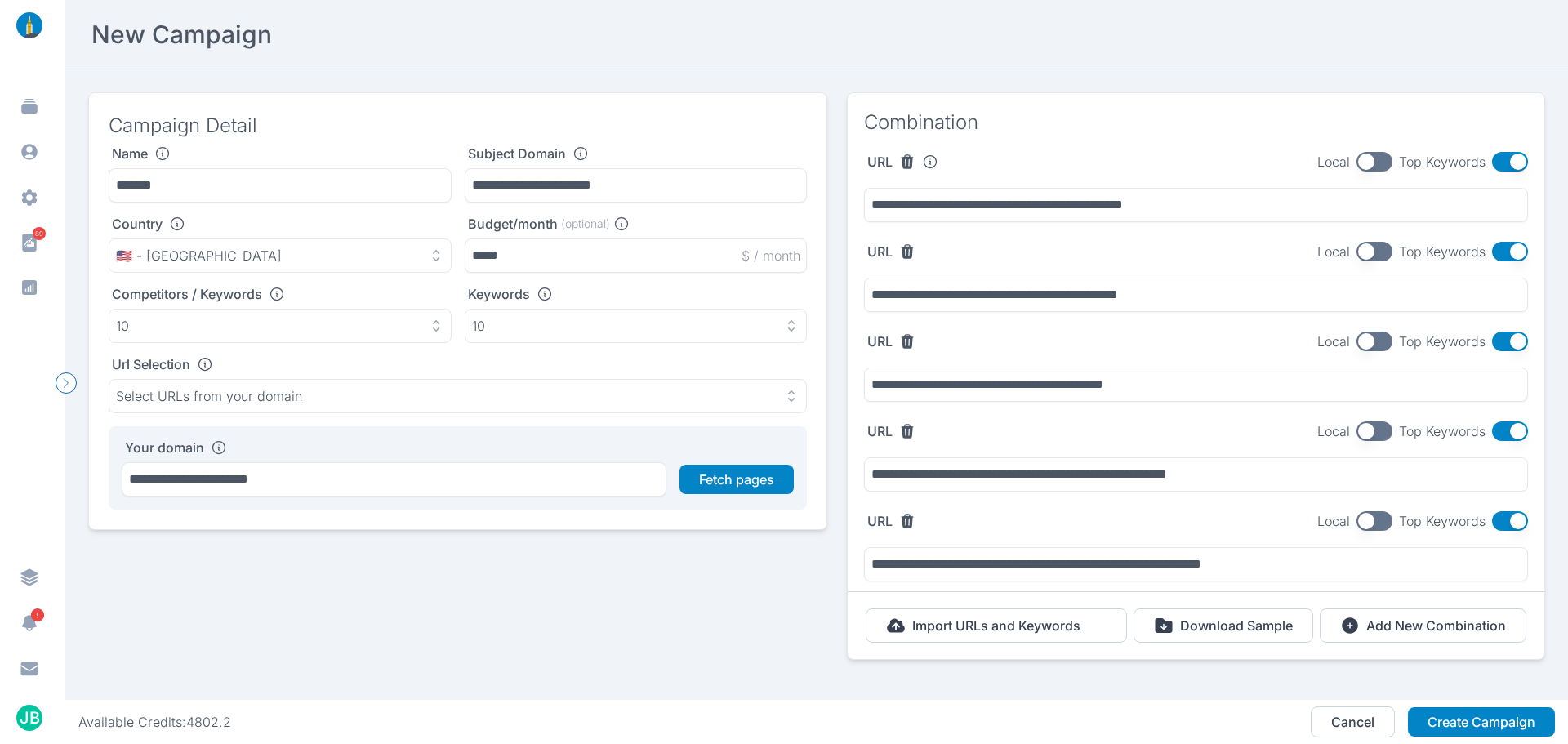
click at [1497, 172] on div "**********" at bounding box center [1196, 192] width 696 height 80
click at [1500, 158] on button "button" at bounding box center [1510, 162] width 36 height 20
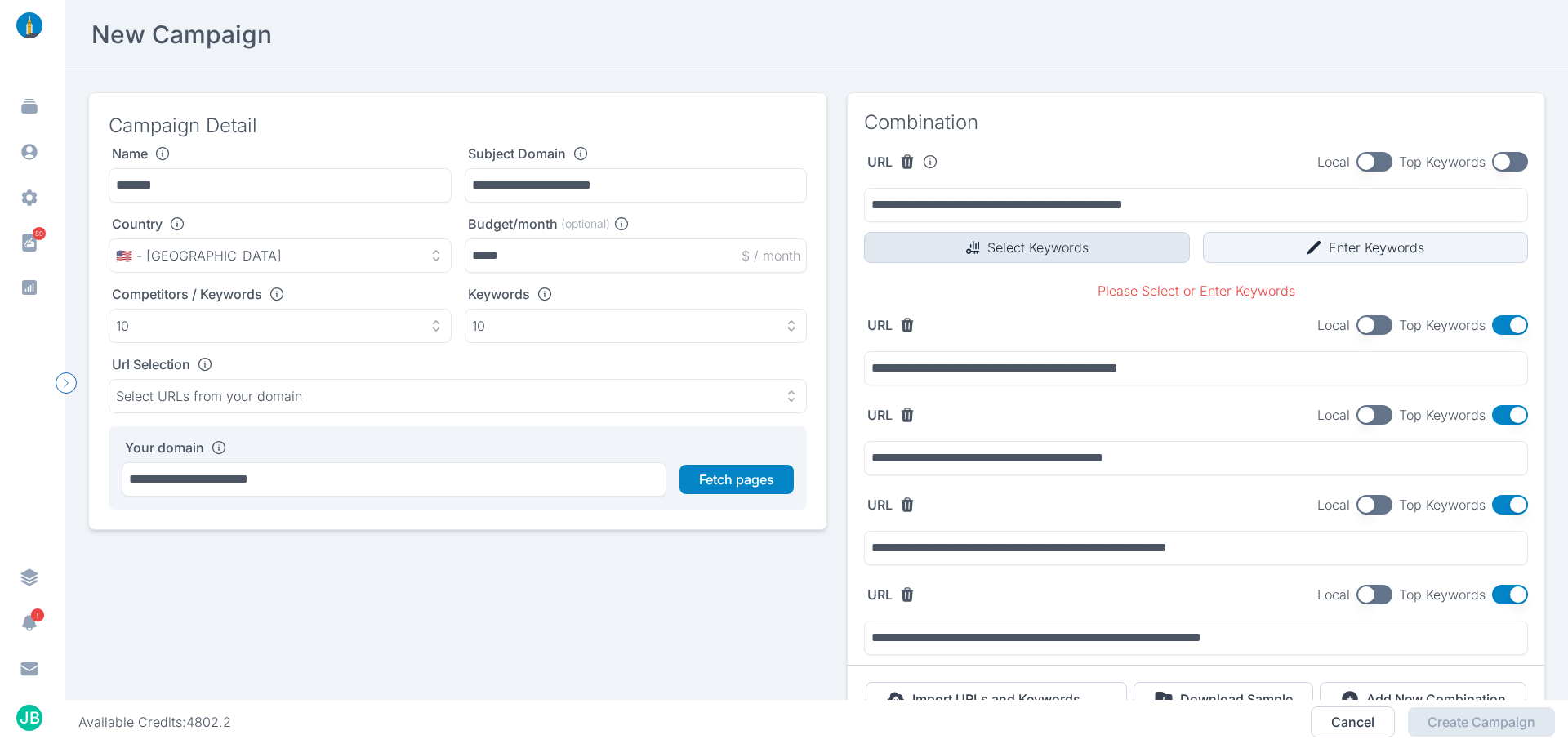
click at [953, 249] on button "Select Keywords" at bounding box center [1027, 248] width 326 height 31
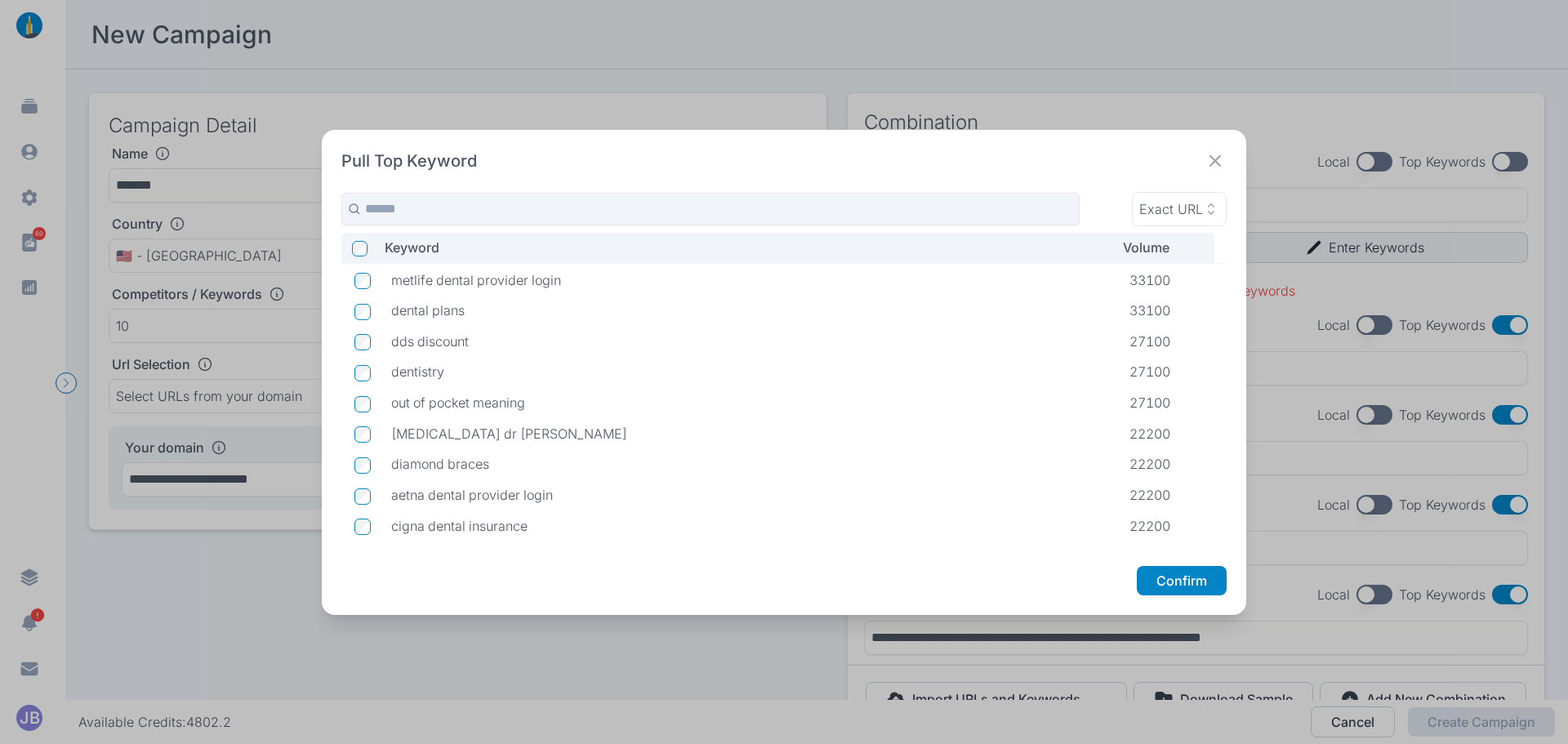
scroll to position [0, 0]
click at [1212, 588] on button "Confirm" at bounding box center [1182, 580] width 90 height 30
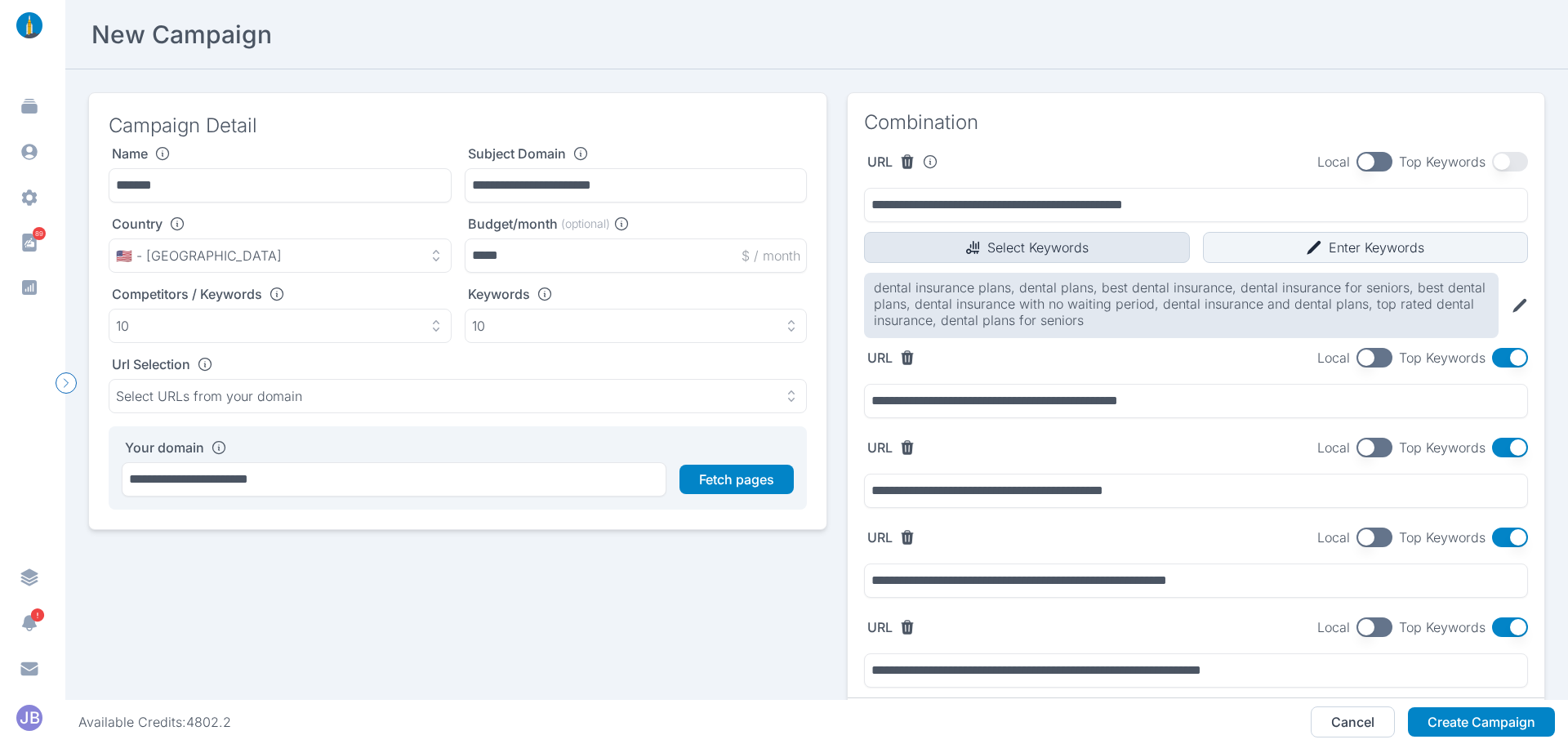
click at [996, 252] on button "Select Keywords" at bounding box center [1027, 248] width 326 height 31
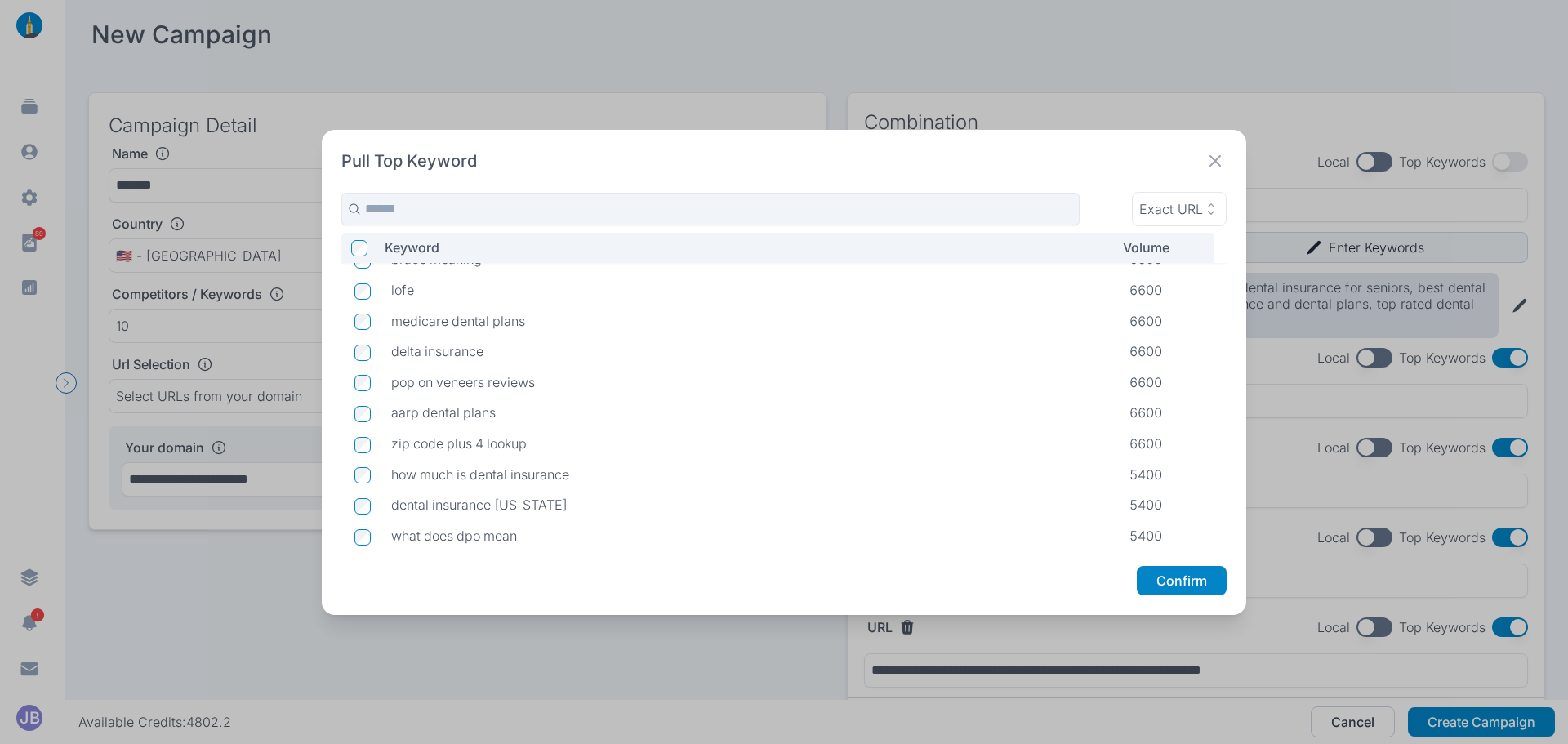
scroll to position [2830, 0]
click at [1179, 591] on button "Confirm" at bounding box center [1182, 580] width 90 height 30
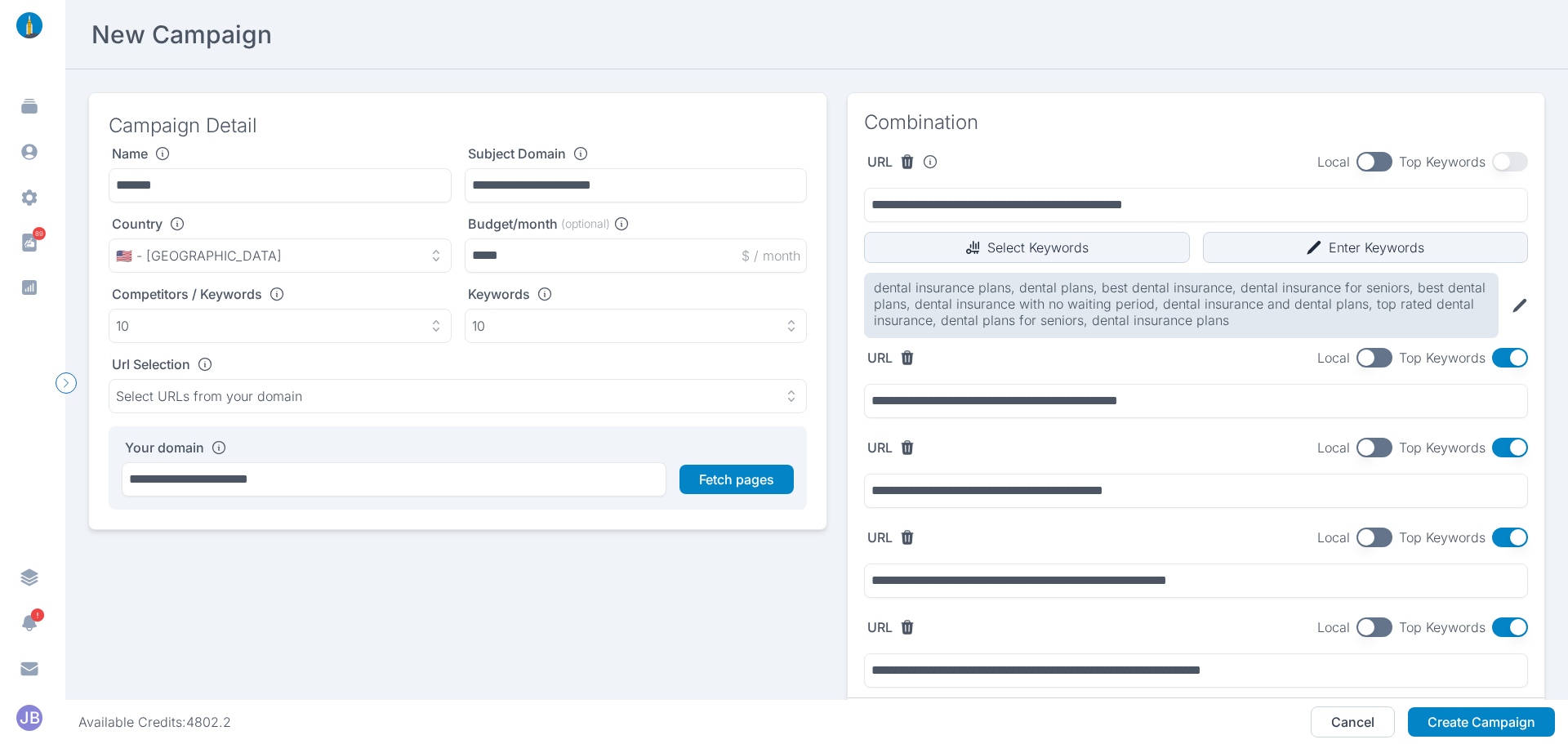
click at [1503, 365] on button "button" at bounding box center [1510, 358] width 36 height 20
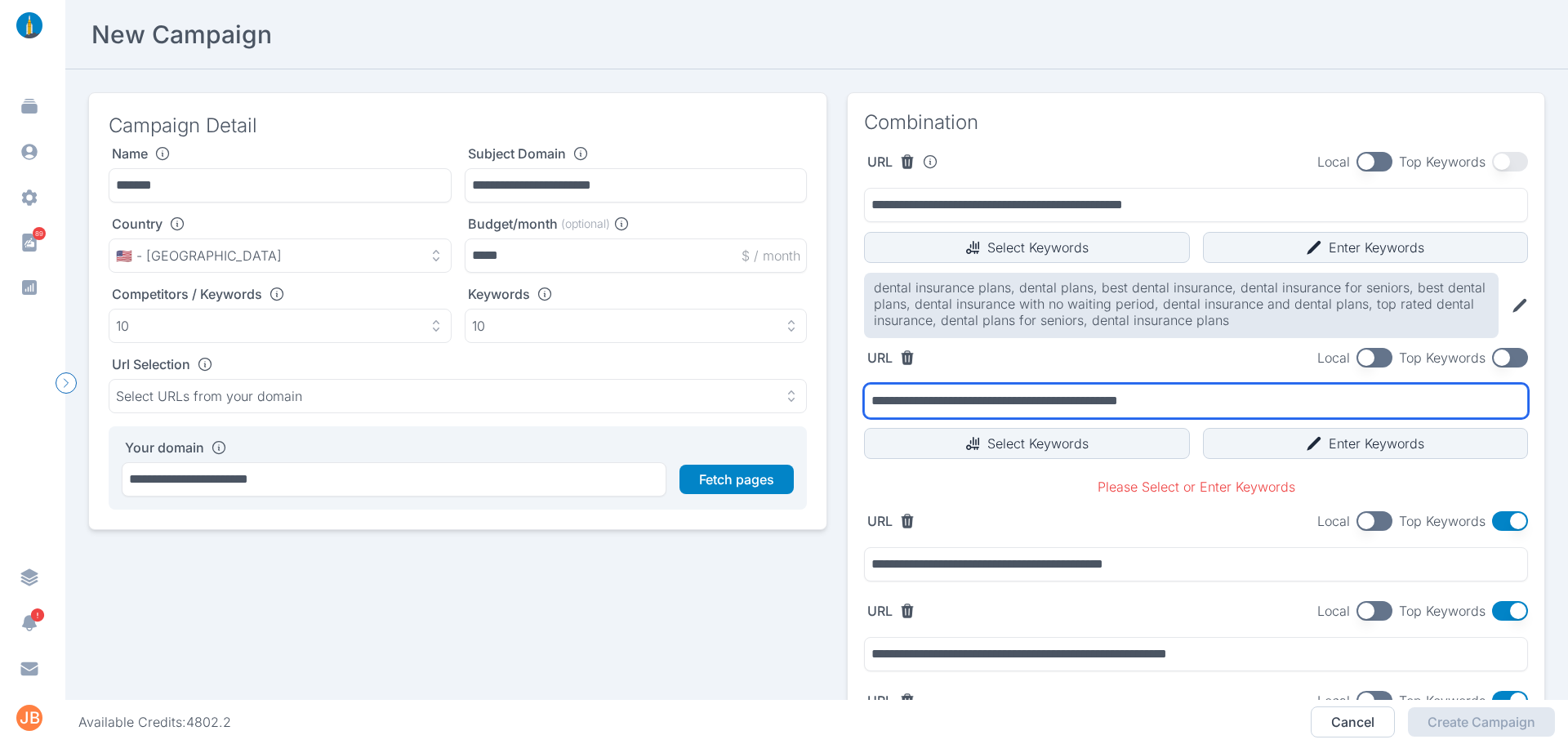
drag, startPoint x: 1184, startPoint y: 393, endPoint x: 800, endPoint y: 403, distance: 384.1
click at [800, 403] on div "**********" at bounding box center [817, 482] width 1457 height 781
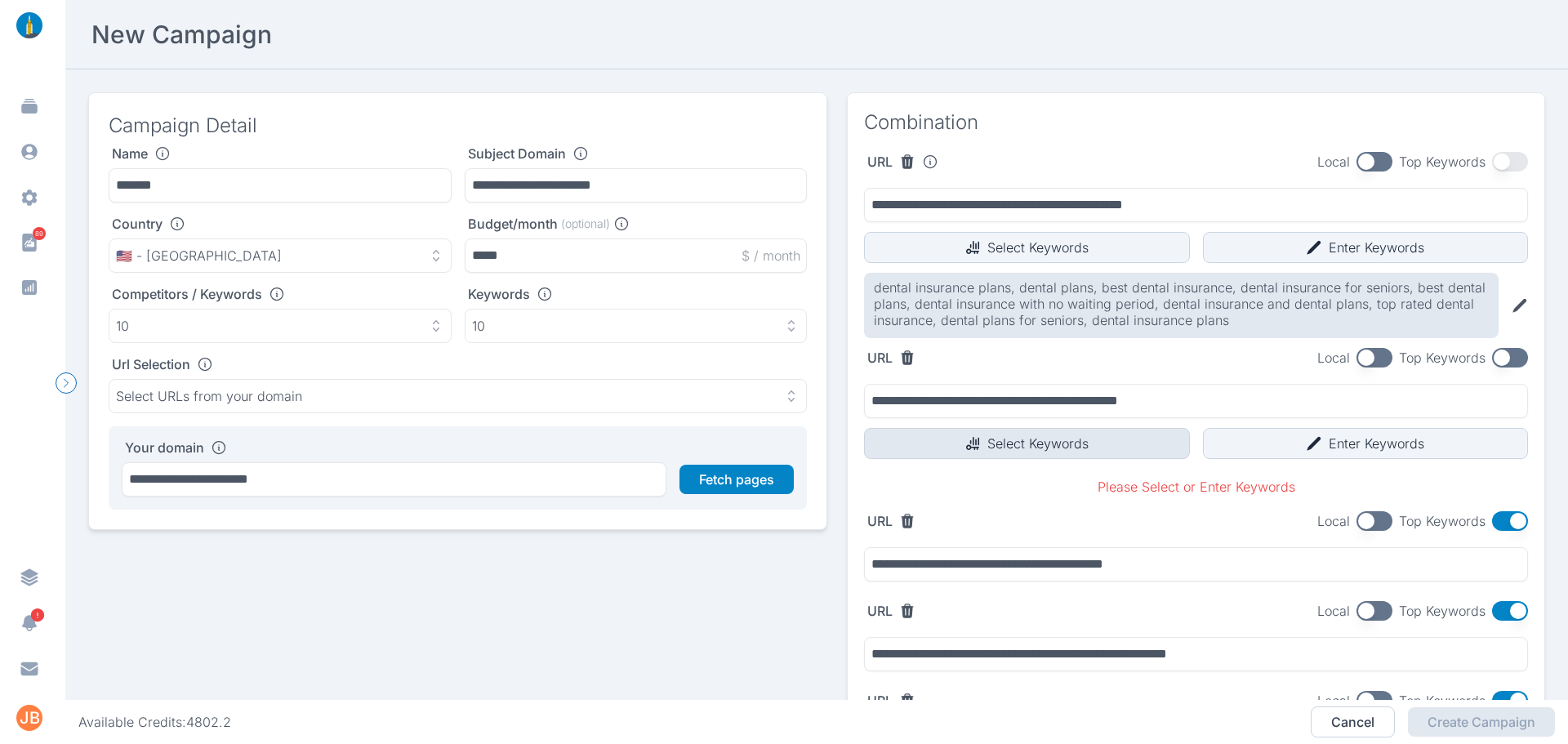
click at [1038, 439] on button "Select Keywords" at bounding box center [1027, 444] width 326 height 31
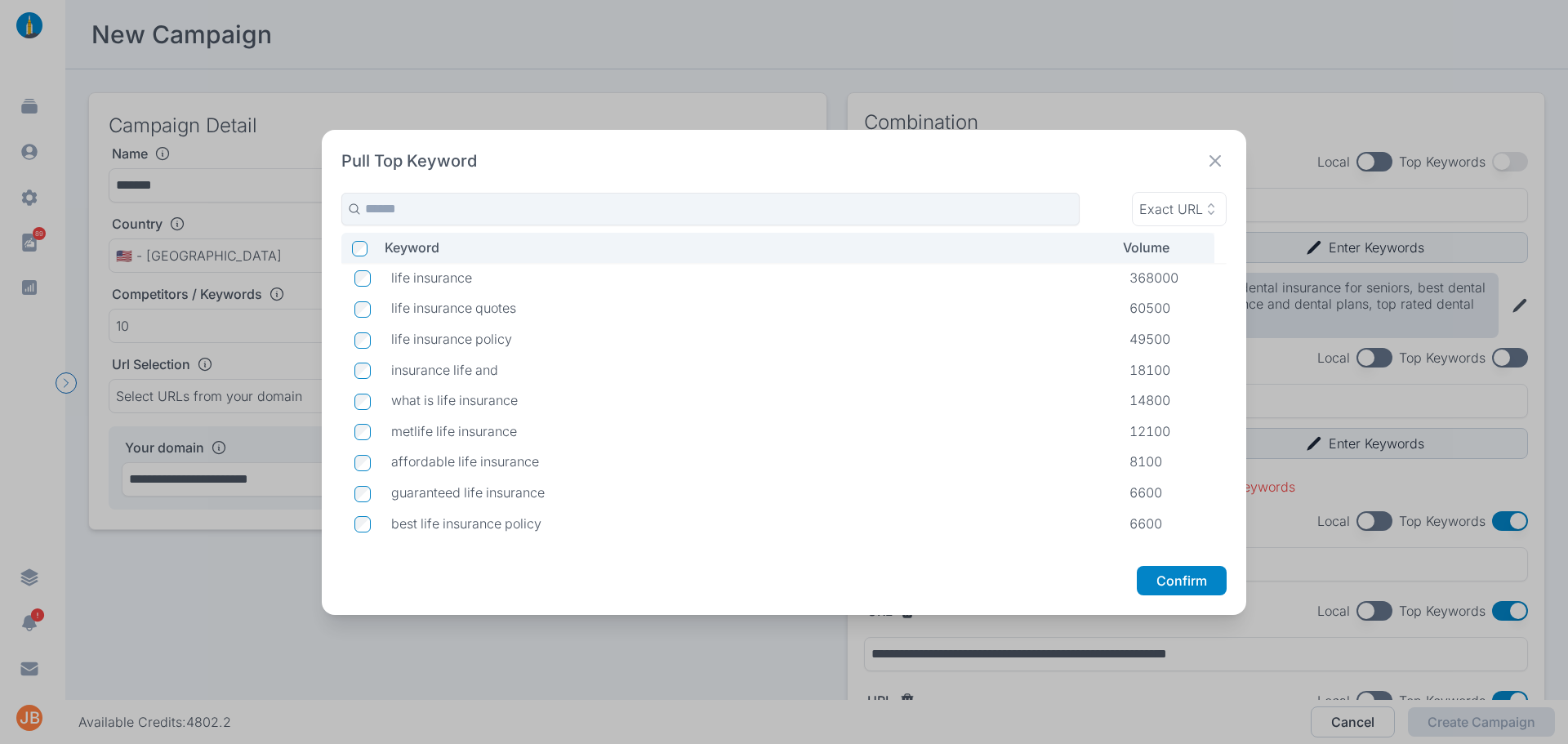
scroll to position [81, 0]
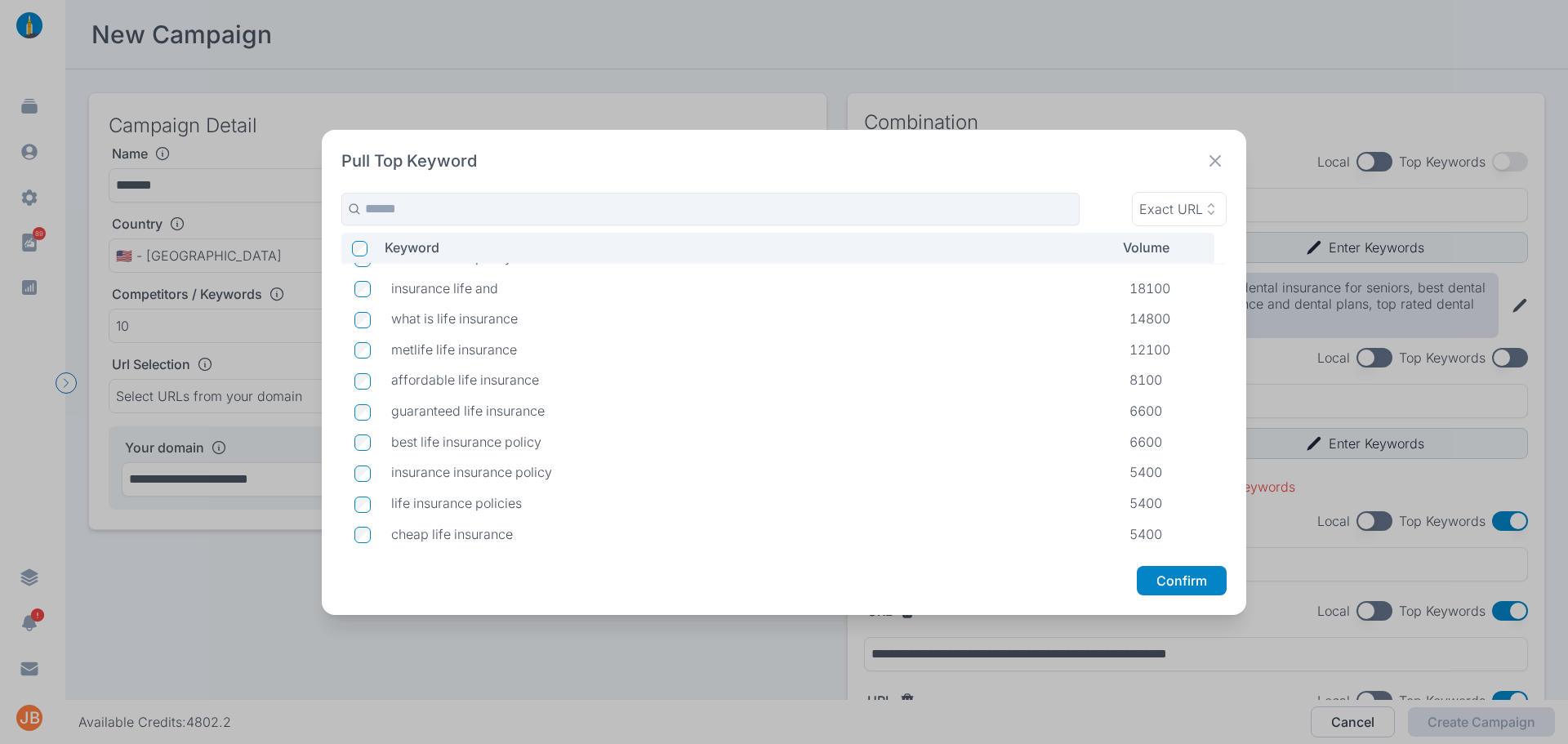
click at [371, 500] on td at bounding box center [359, 503] width 37 height 31
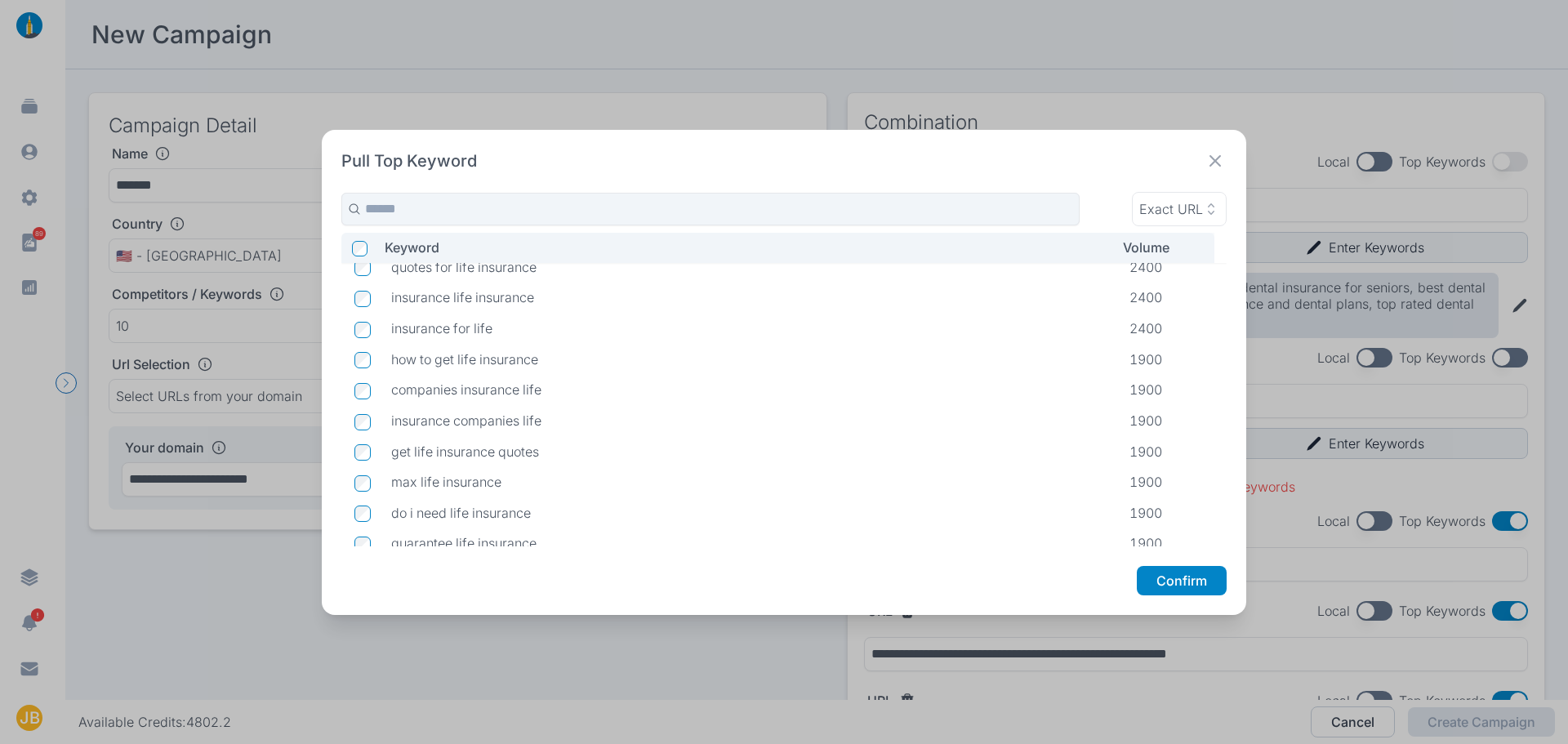
scroll to position [591, 0]
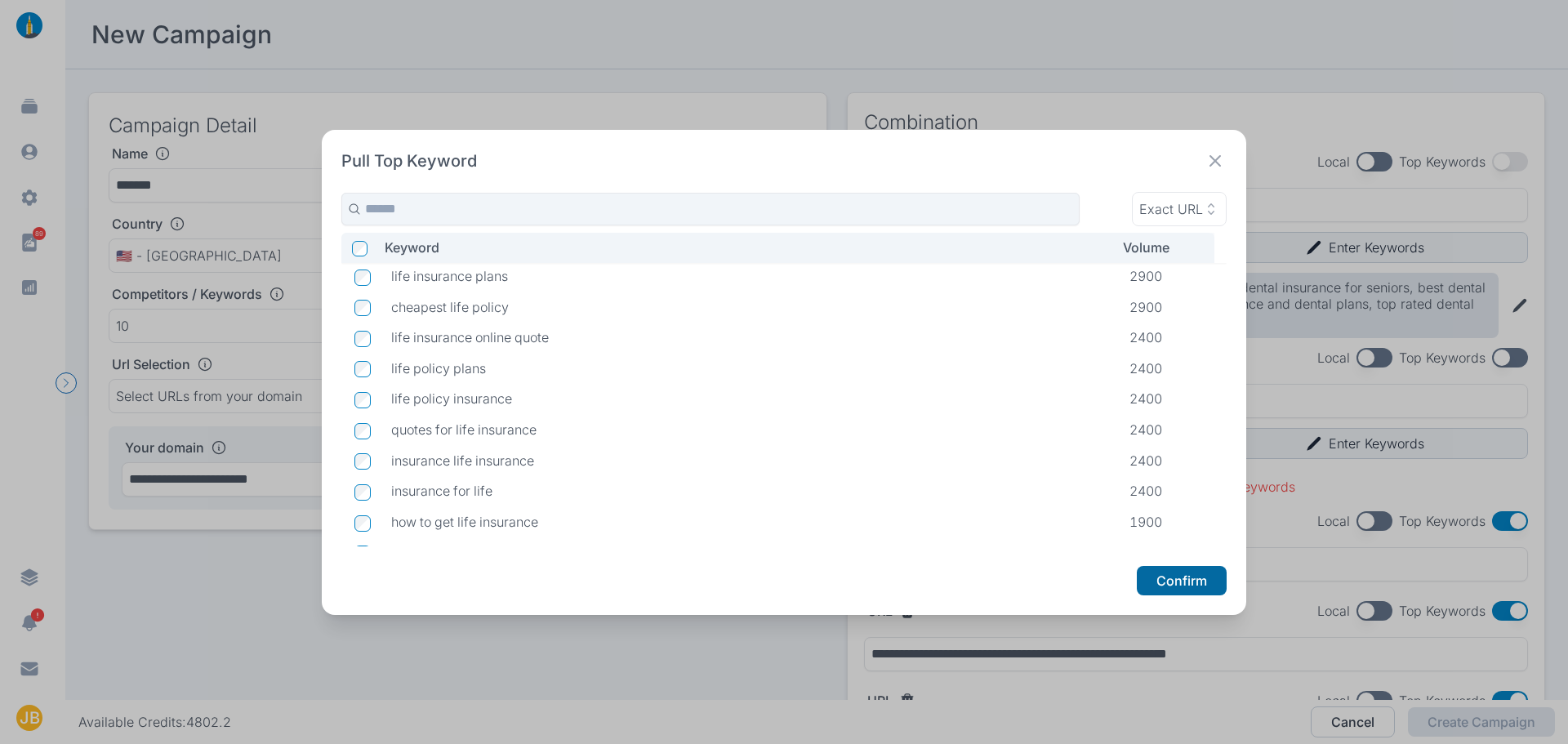
click at [1198, 581] on button "Confirm" at bounding box center [1182, 580] width 90 height 30
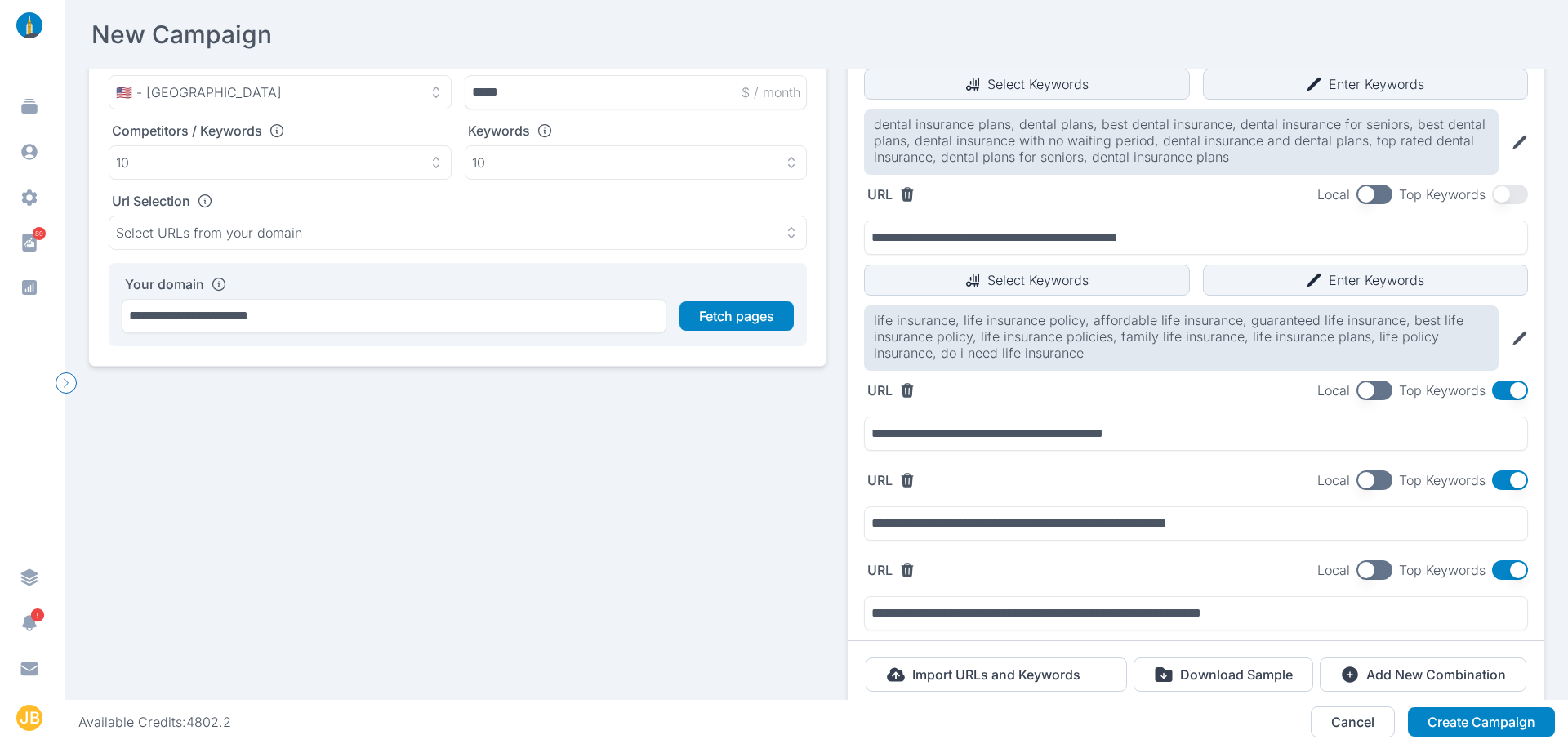
scroll to position [241, 0]
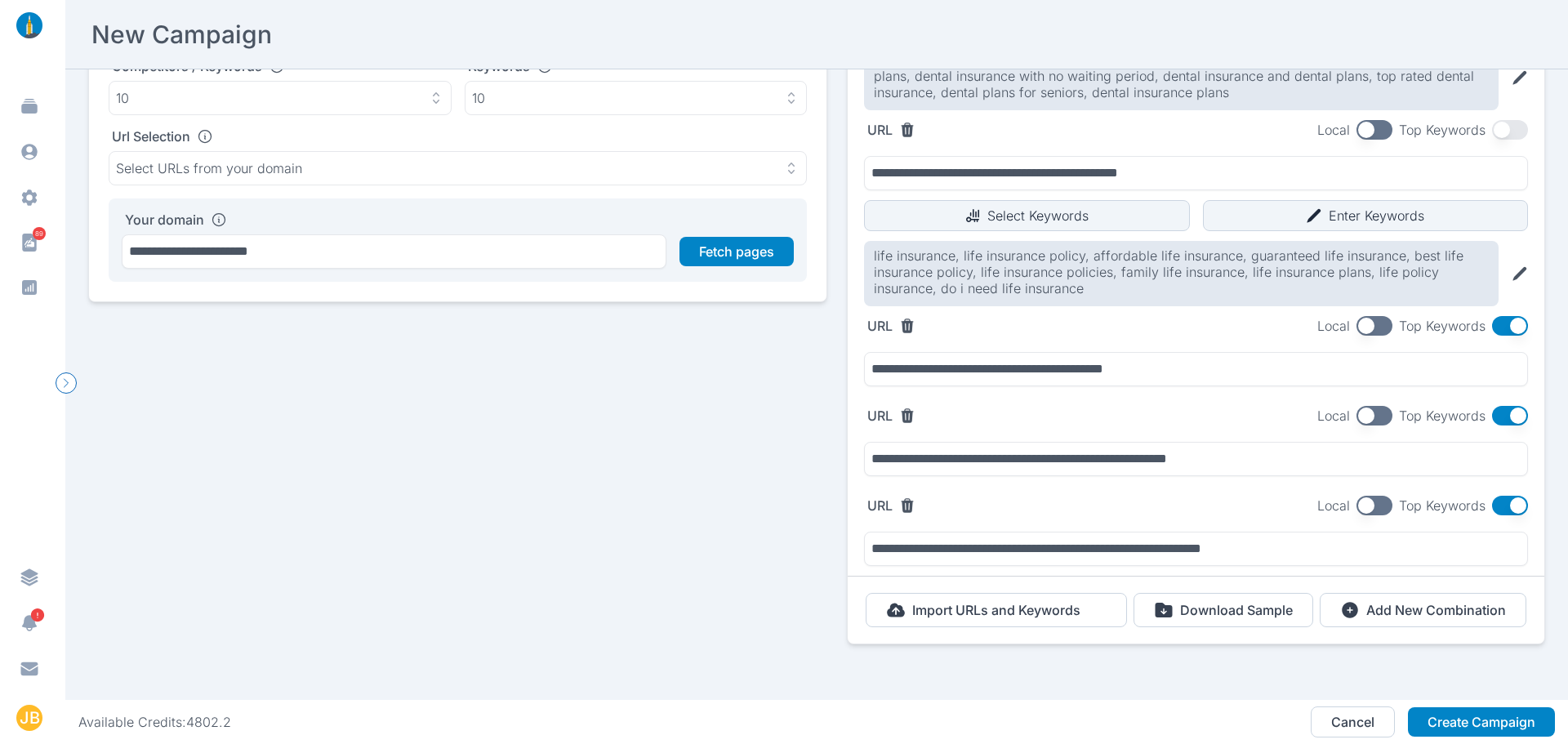
click at [1508, 406] on button "button" at bounding box center [1510, 416] width 36 height 20
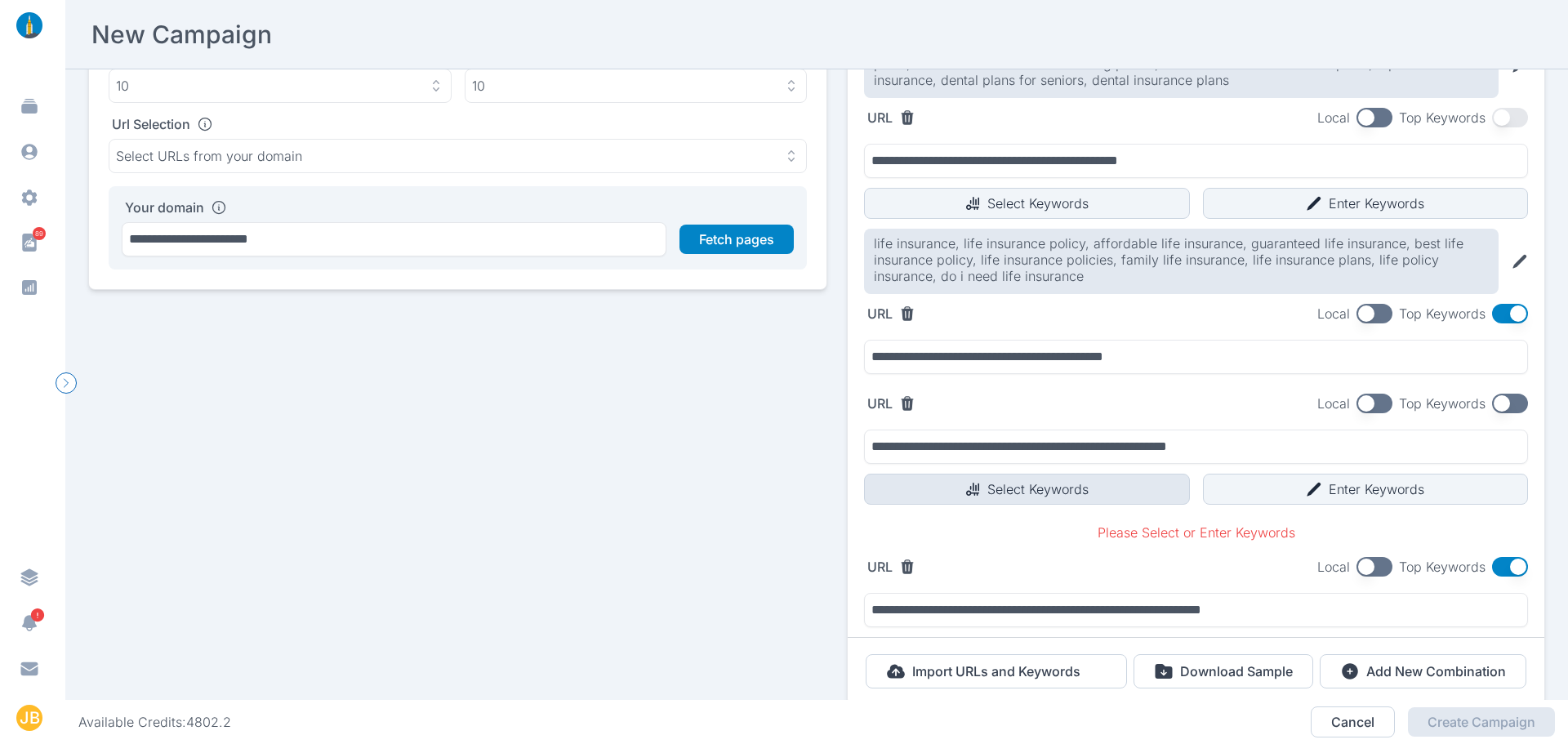
click at [1021, 487] on button "Select Keywords" at bounding box center [1027, 489] width 326 height 31
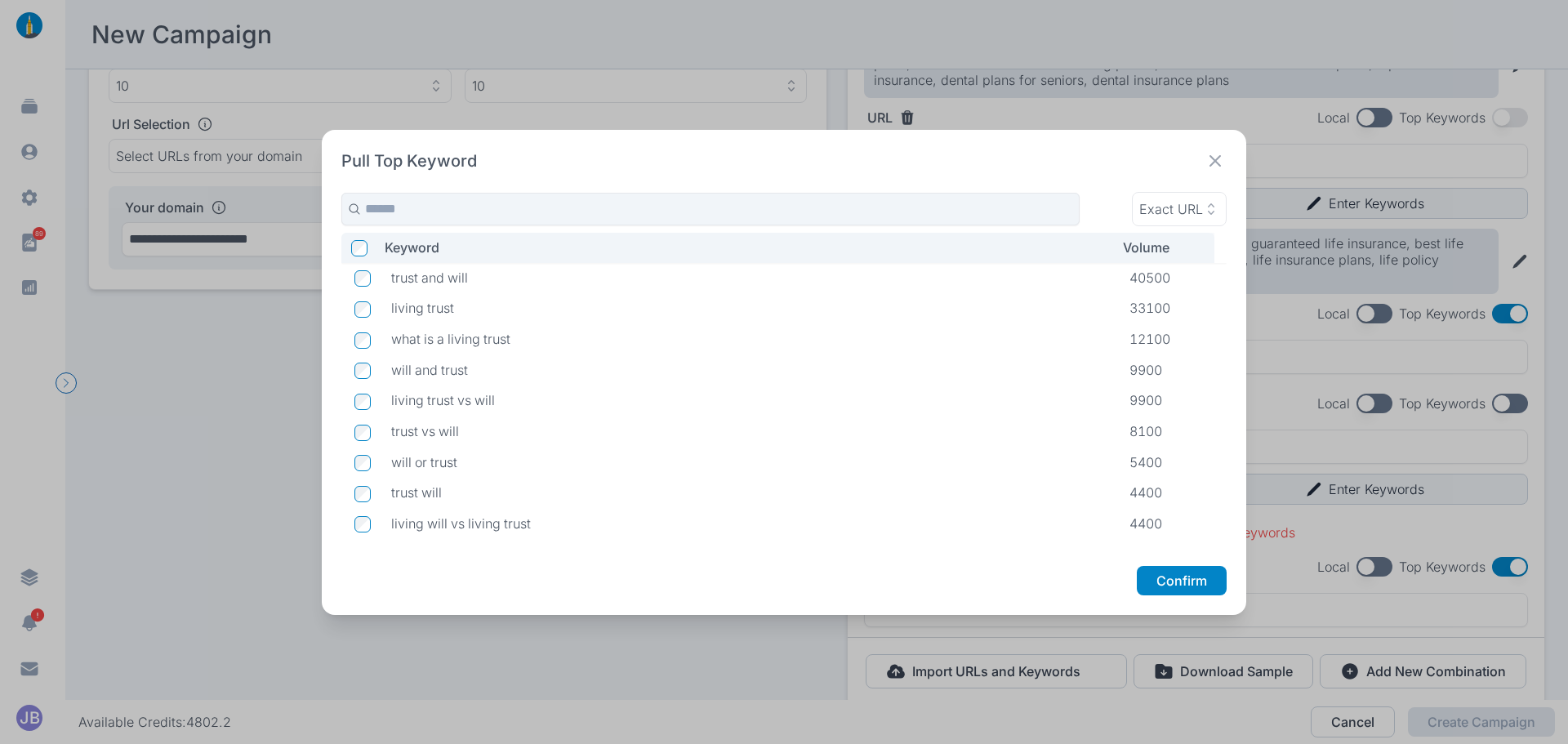
click at [353, 433] on td at bounding box center [359, 432] width 37 height 31
click at [362, 476] on td at bounding box center [359, 463] width 37 height 31
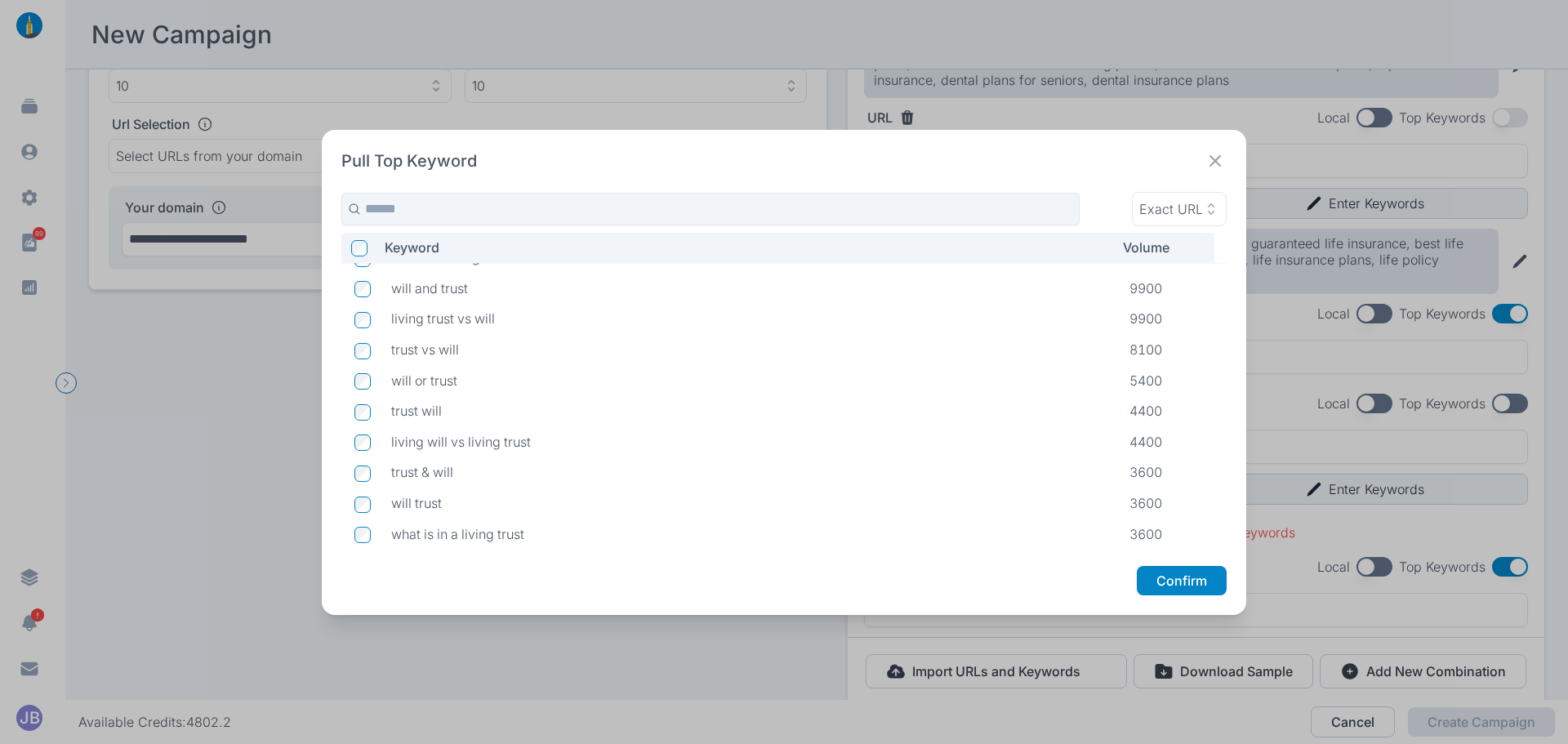
click at [1218, 158] on icon at bounding box center [1215, 161] width 12 height 12
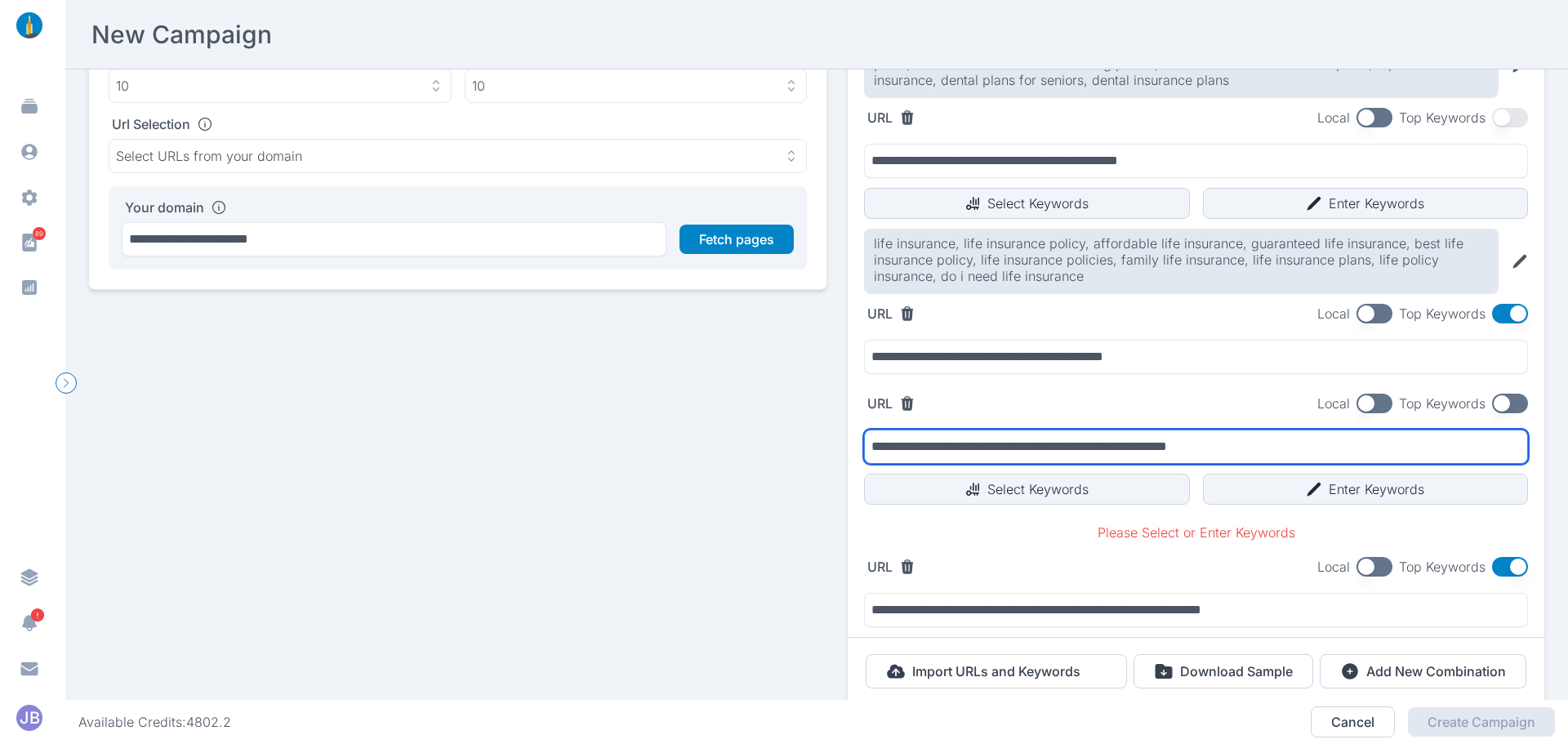
drag, startPoint x: 1244, startPoint y: 443, endPoint x: 784, endPoint y: 439, distance: 460.0
click at [786, 438] on div "**********" at bounding box center [817, 295] width 1457 height 886
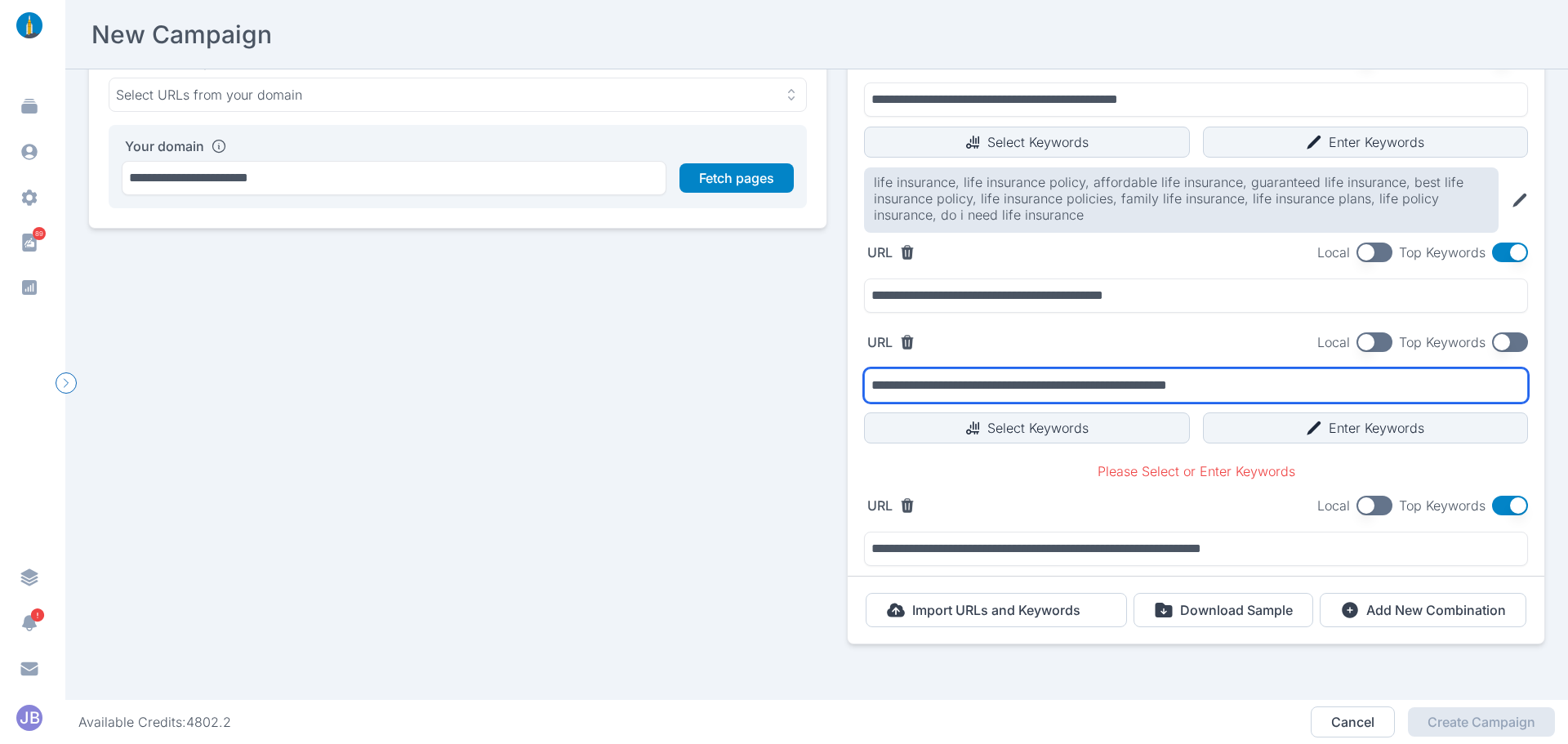
scroll to position [232, 0]
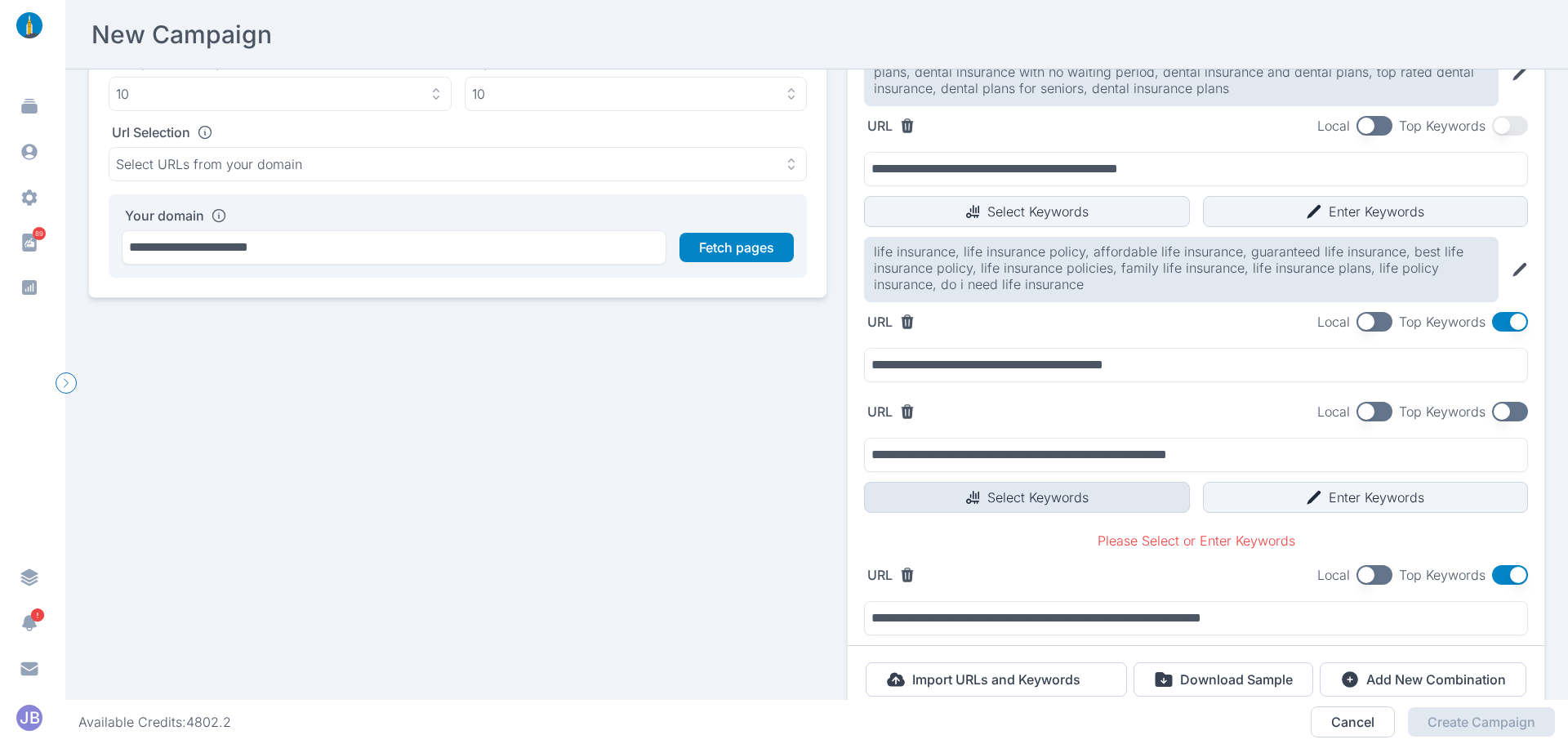
click at [1037, 493] on button "Select Keywords" at bounding box center [1027, 497] width 326 height 31
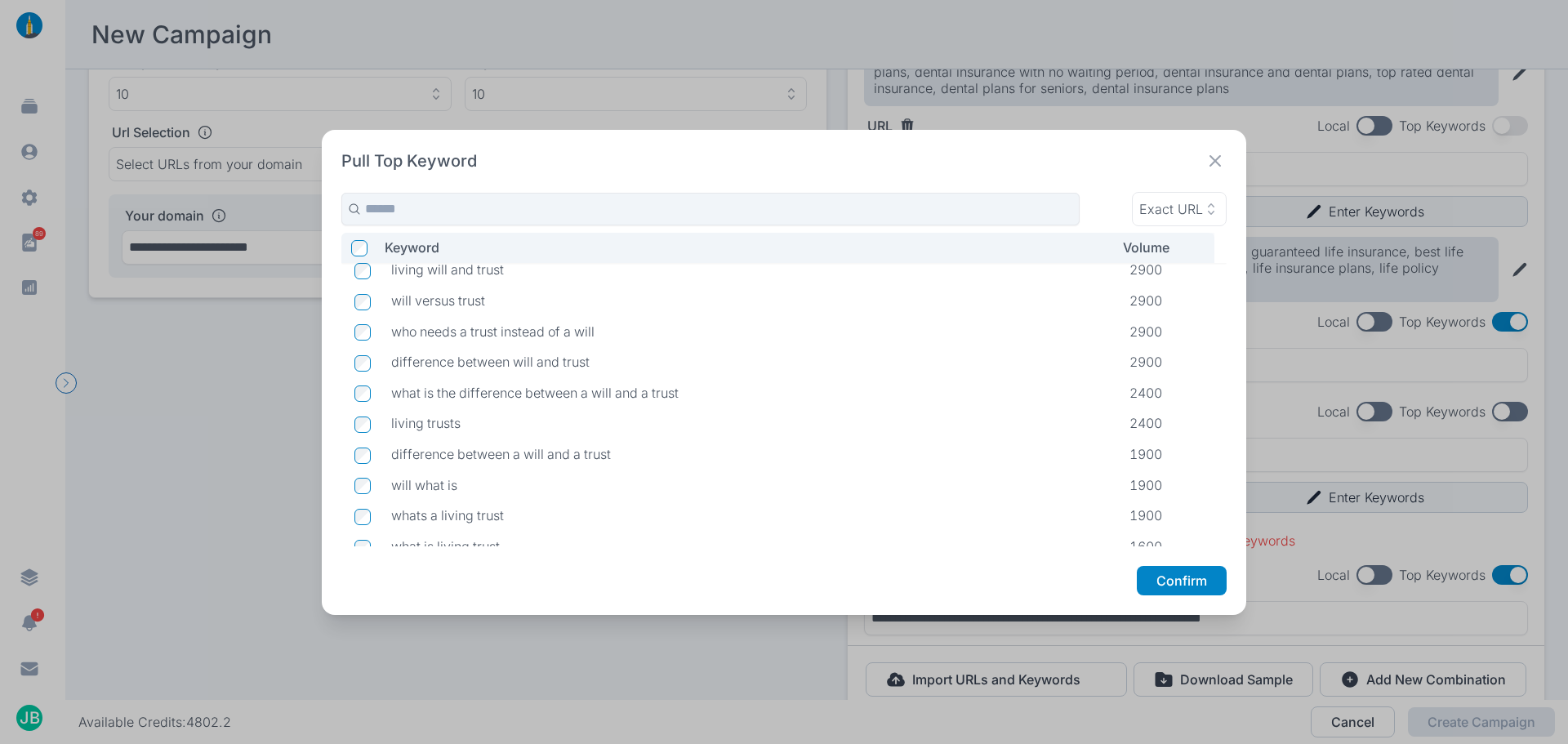
scroll to position [493, 0]
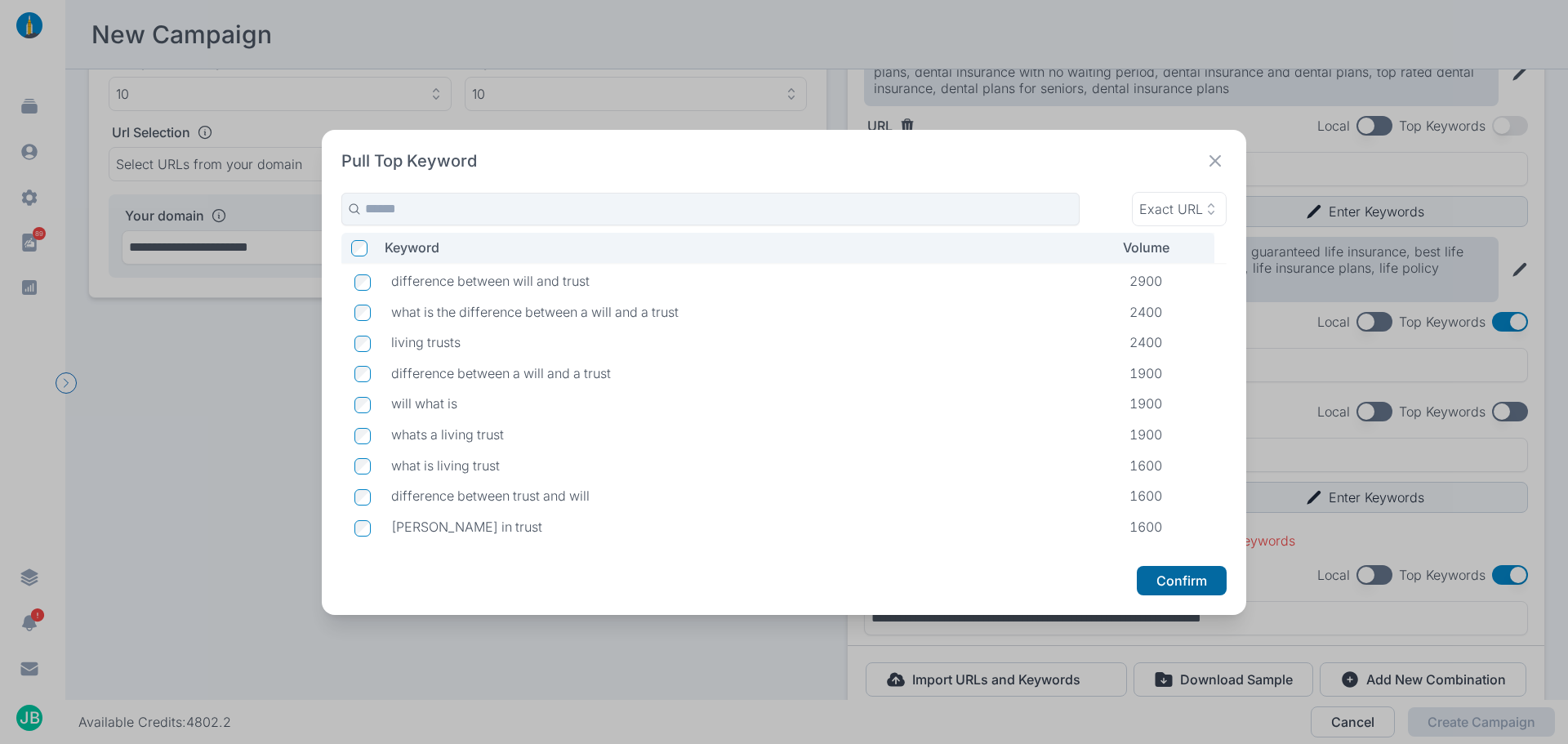
click at [1189, 582] on button "Confirm" at bounding box center [1182, 580] width 90 height 30
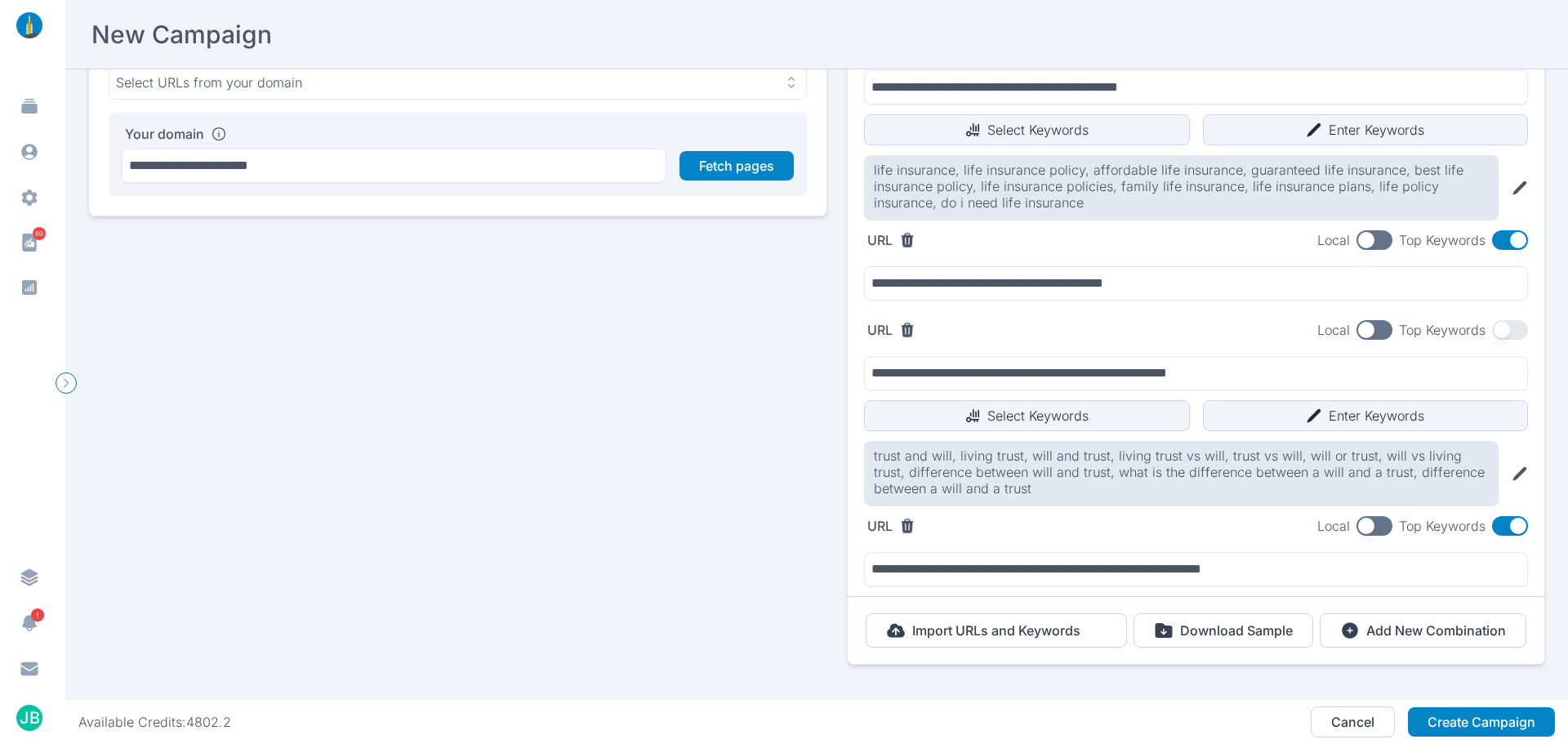
scroll to position [232, 0]
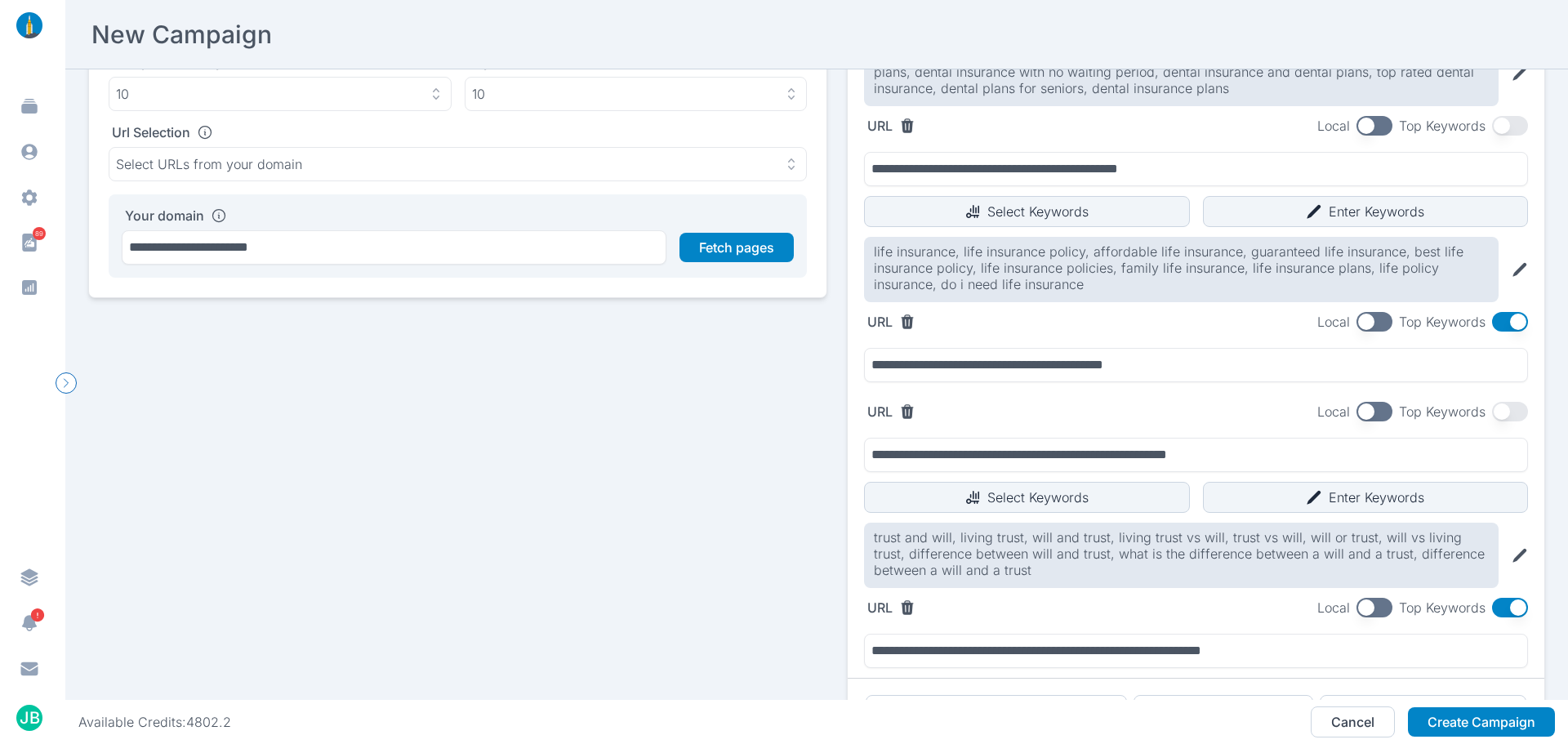
click at [1497, 326] on button "button" at bounding box center [1510, 322] width 36 height 20
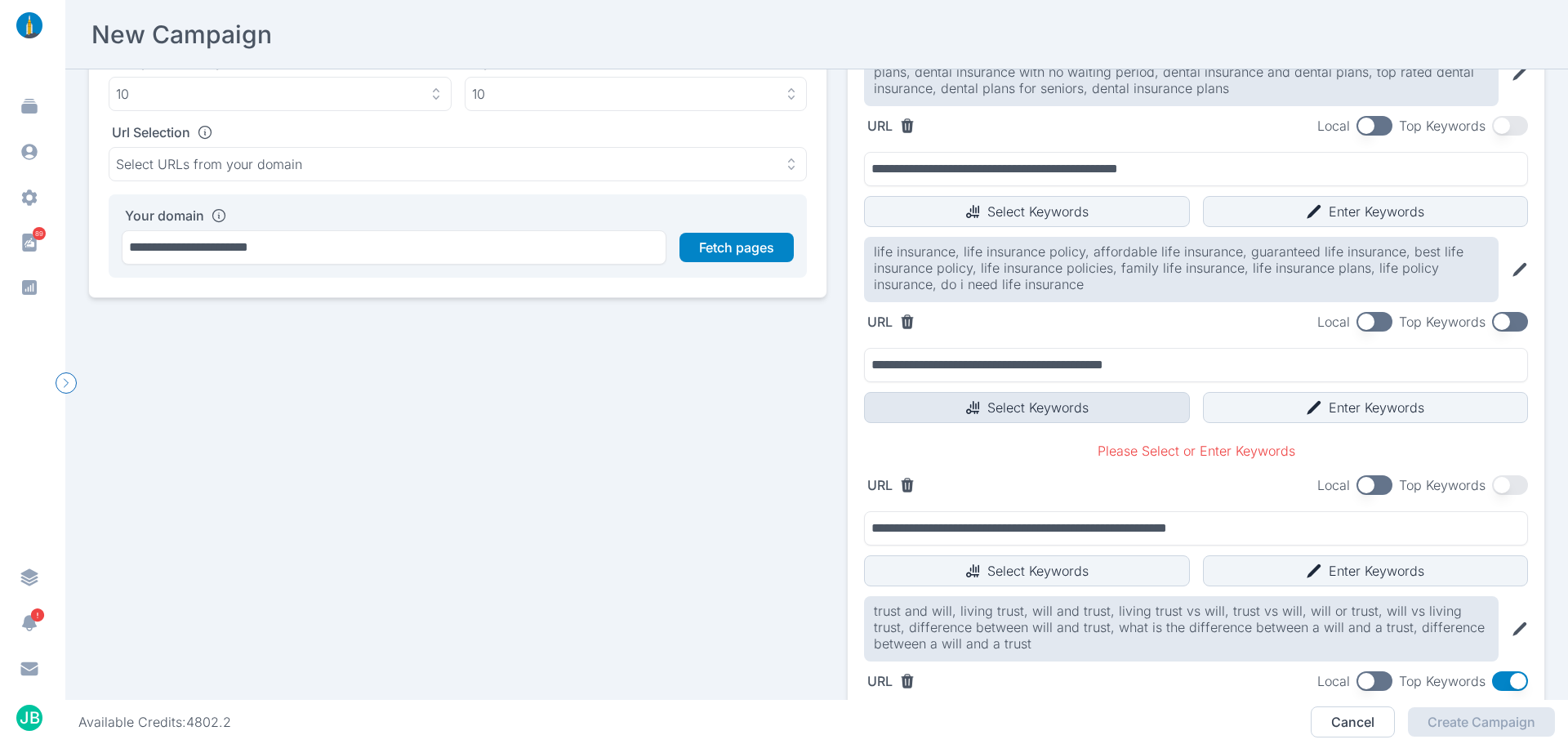
click at [1074, 407] on button "Select Keywords" at bounding box center [1027, 408] width 326 height 31
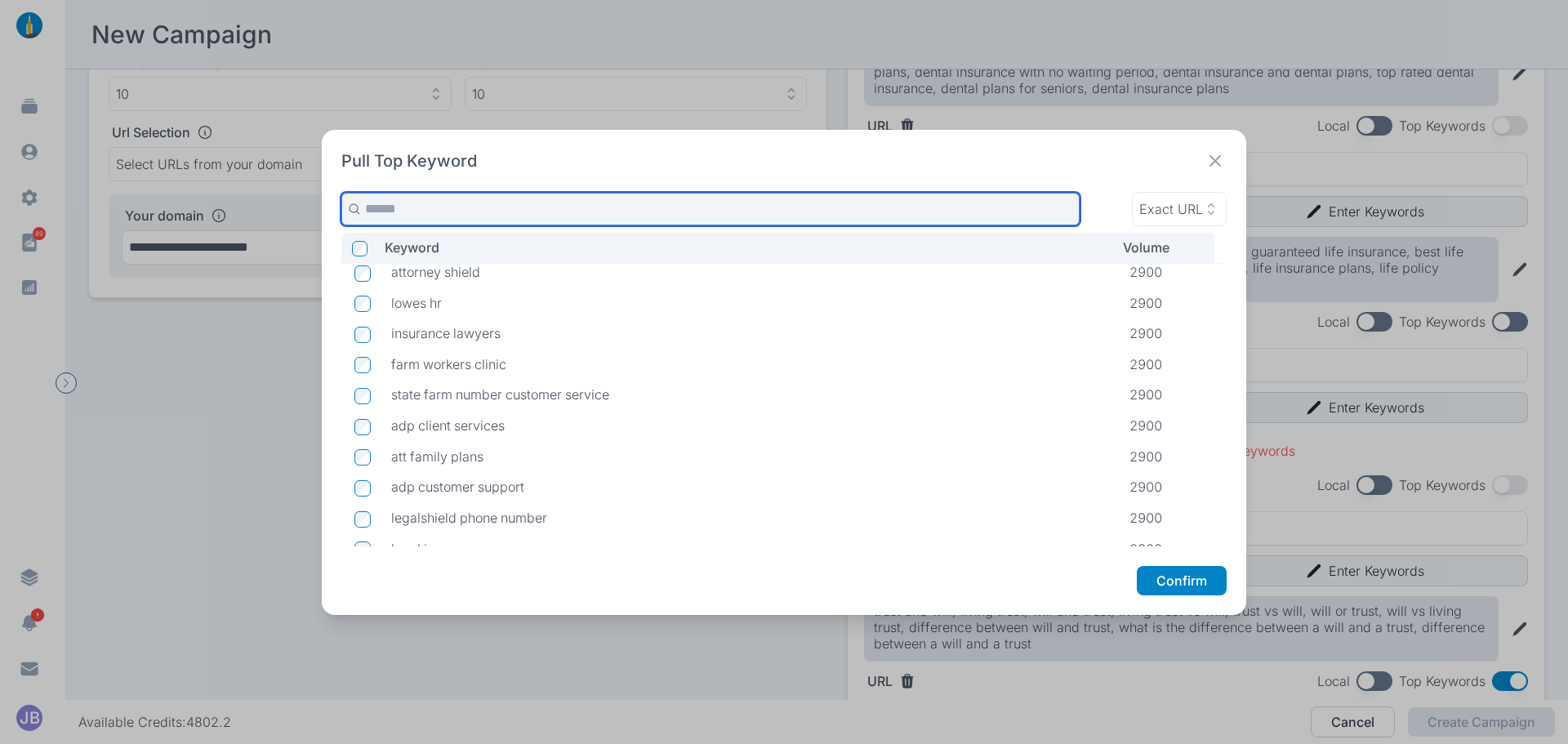
scroll to position [2830, 0]
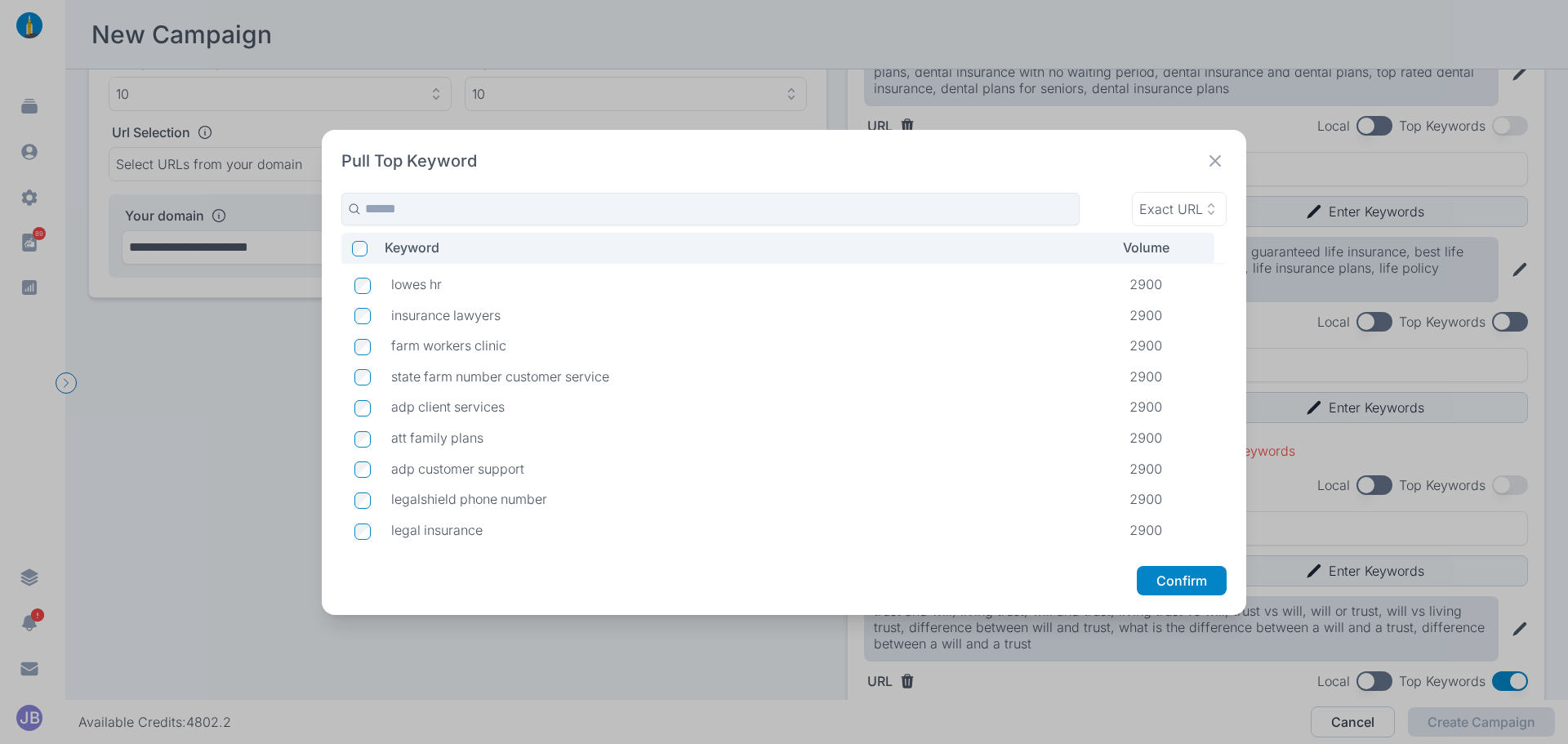
click at [1217, 156] on icon at bounding box center [1216, 161] width 23 height 23
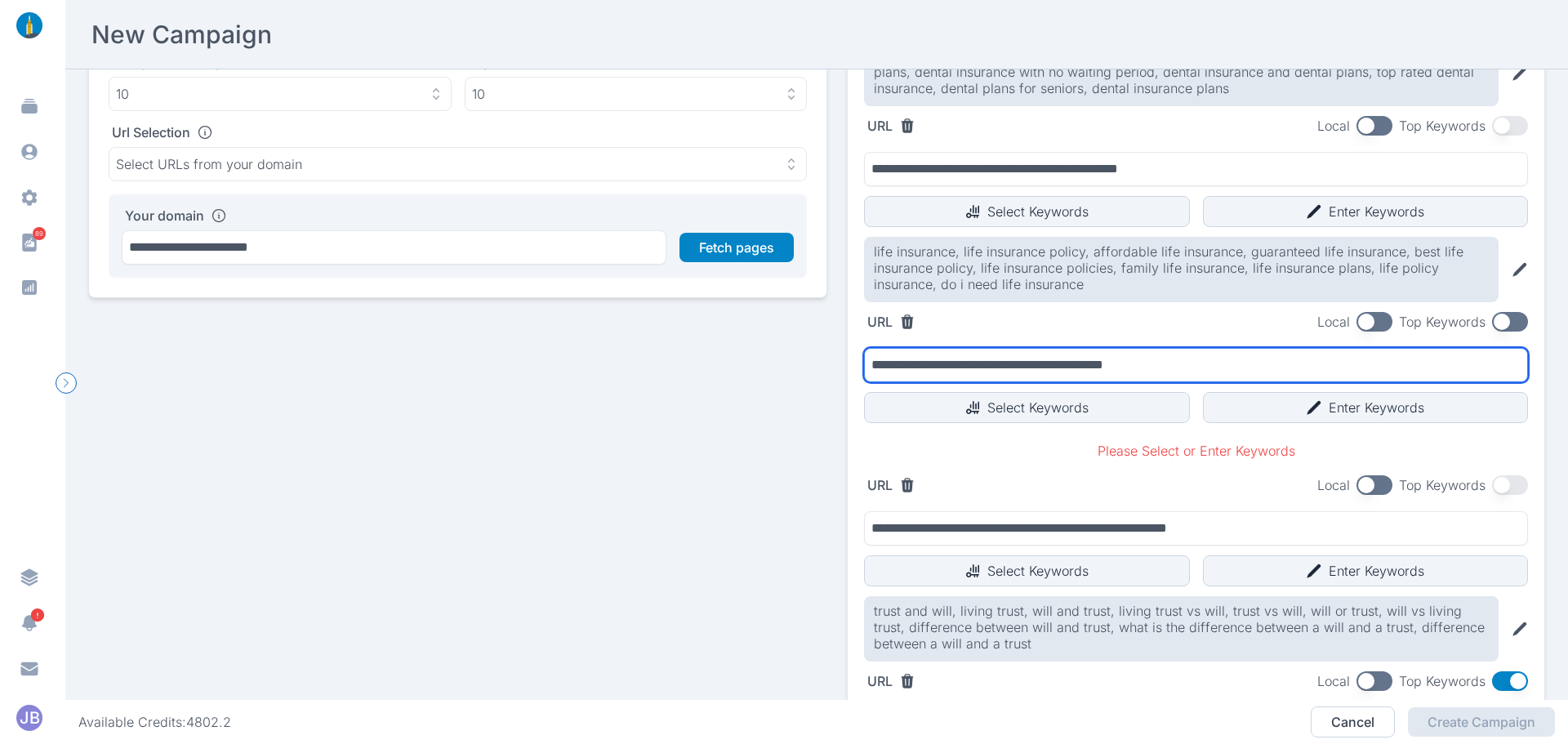
click at [1197, 355] on input "**********" at bounding box center [1196, 365] width 664 height 34
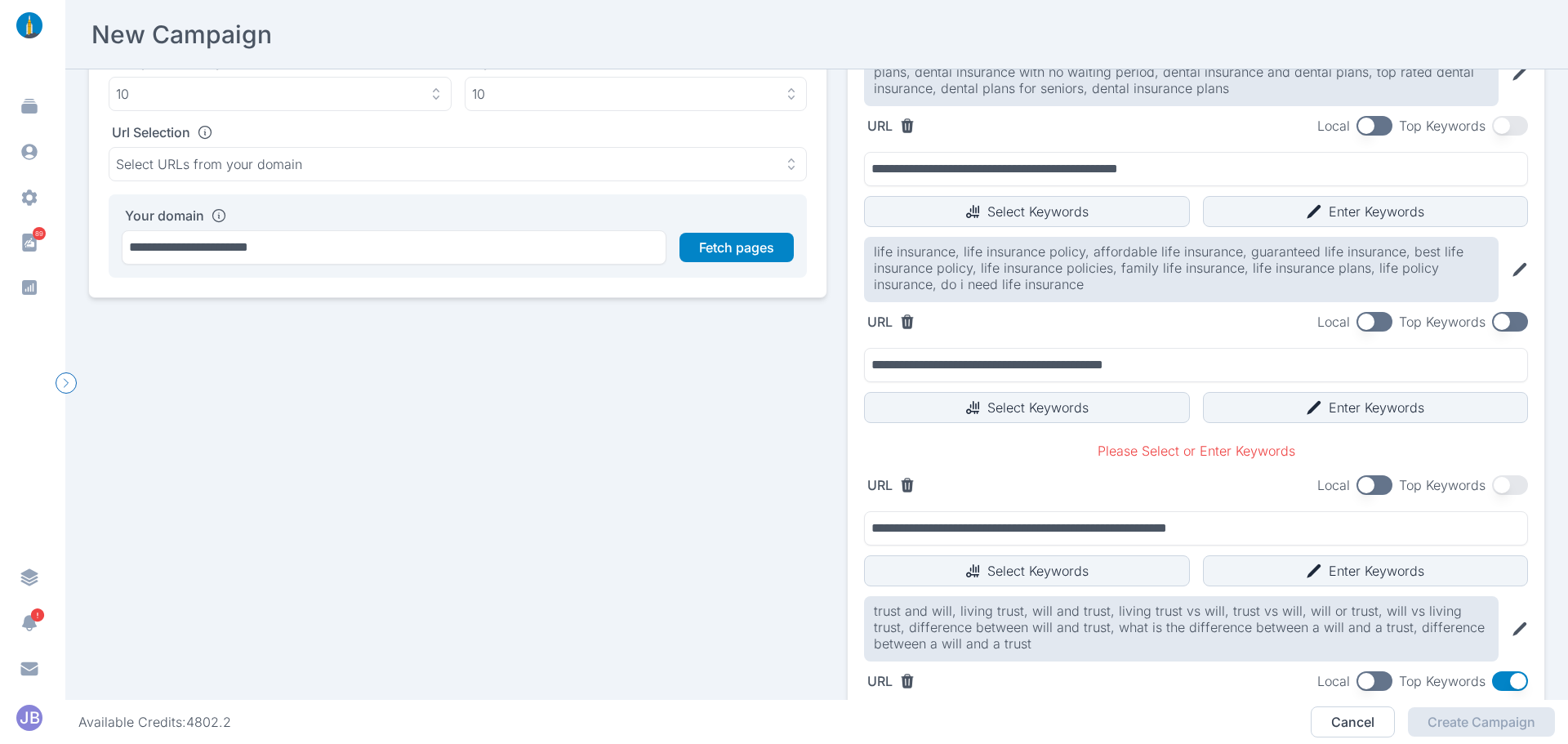
click at [1505, 321] on button "button" at bounding box center [1510, 322] width 36 height 20
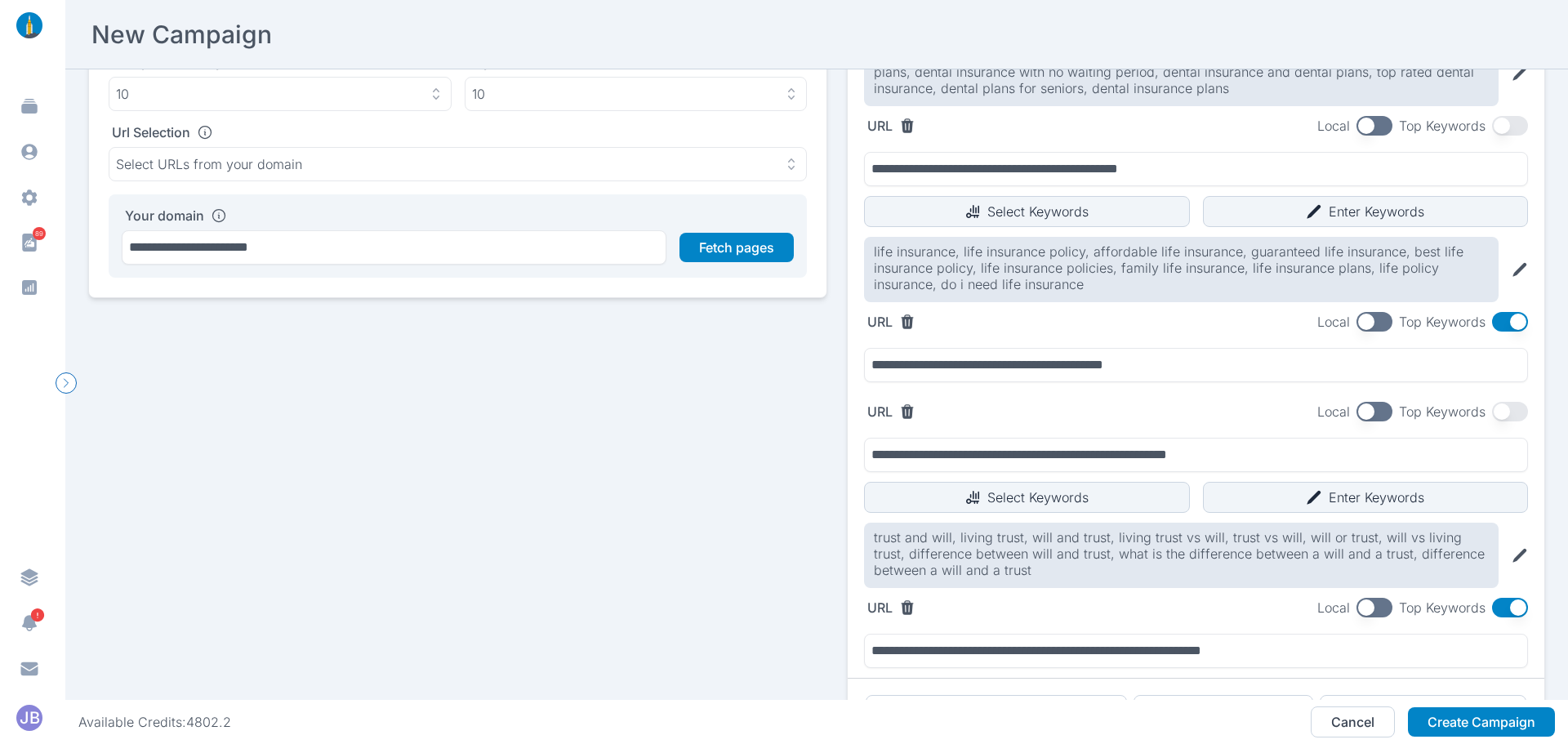
click at [1505, 321] on button "button" at bounding box center [1510, 322] width 36 height 20
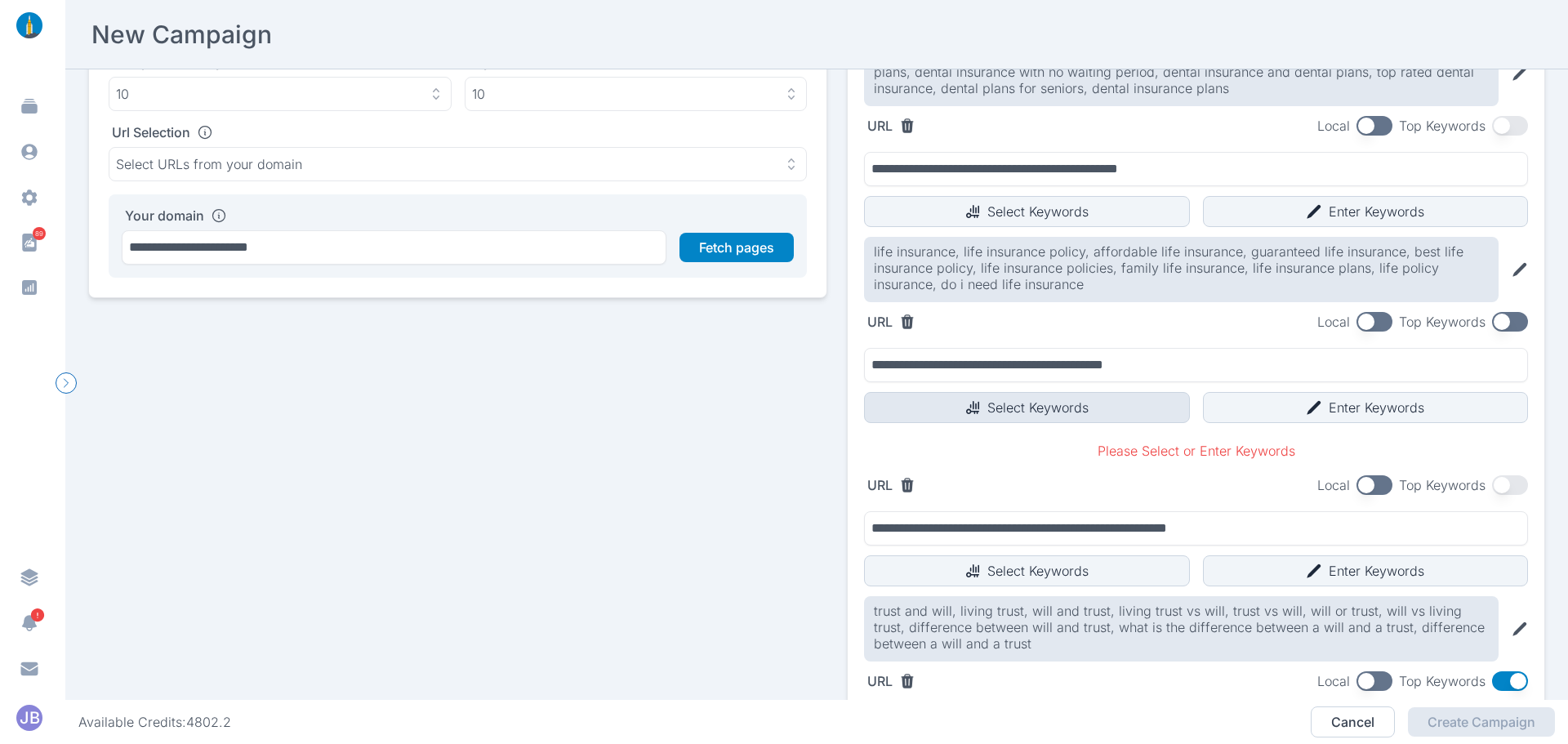
click at [997, 413] on button "Select Keywords" at bounding box center [1027, 408] width 326 height 31
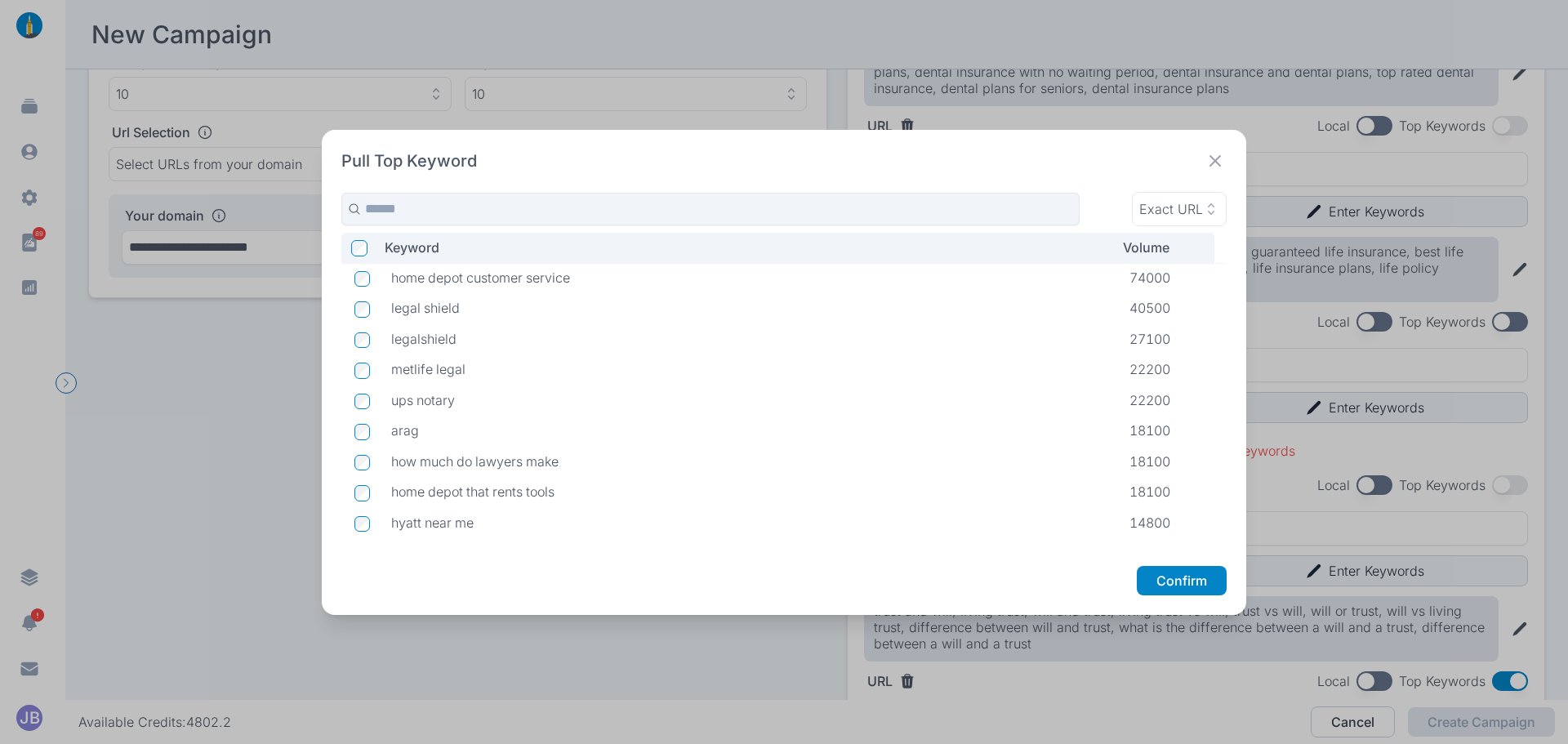
click at [1210, 162] on icon at bounding box center [1216, 161] width 23 height 23
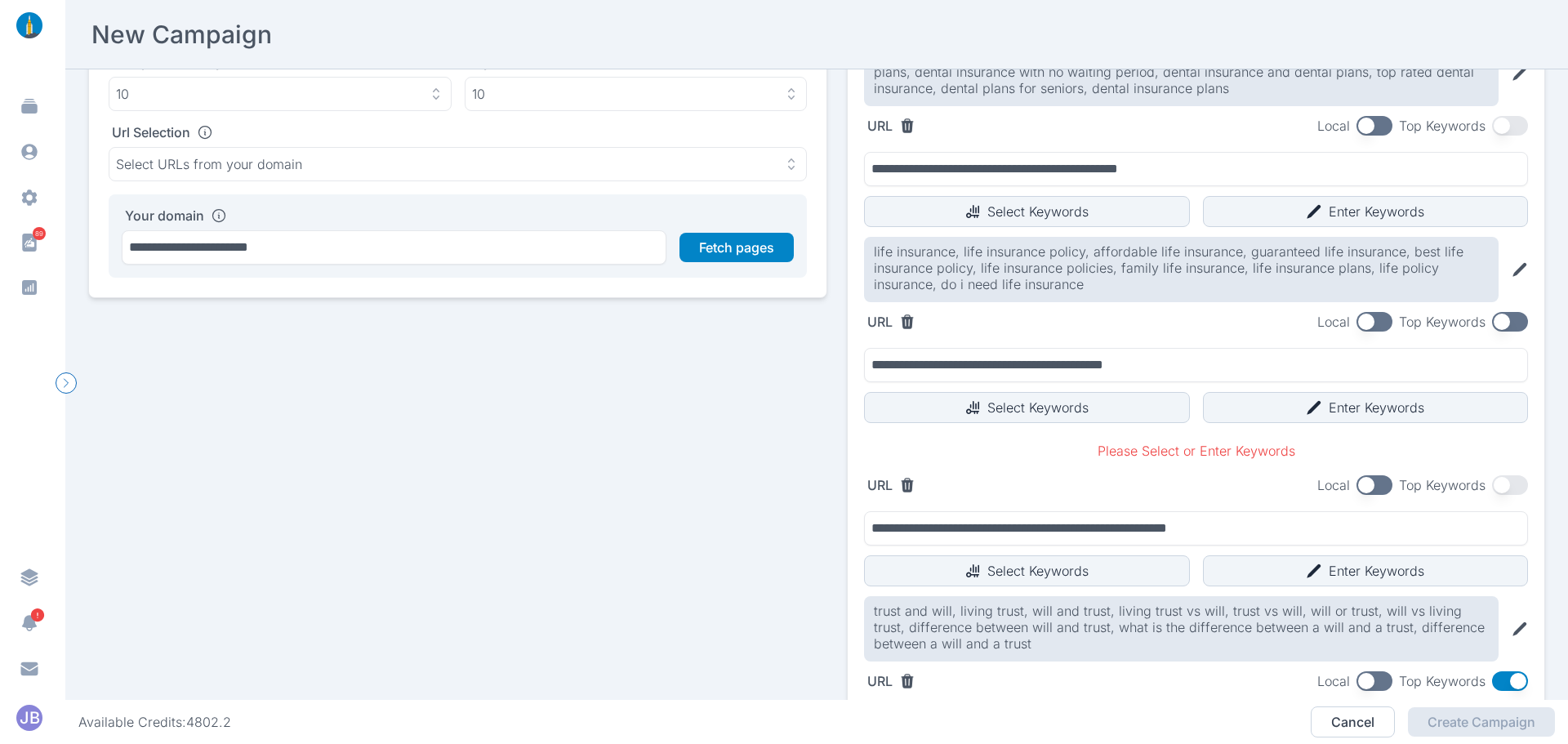
click at [1493, 326] on button "button" at bounding box center [1510, 322] width 36 height 20
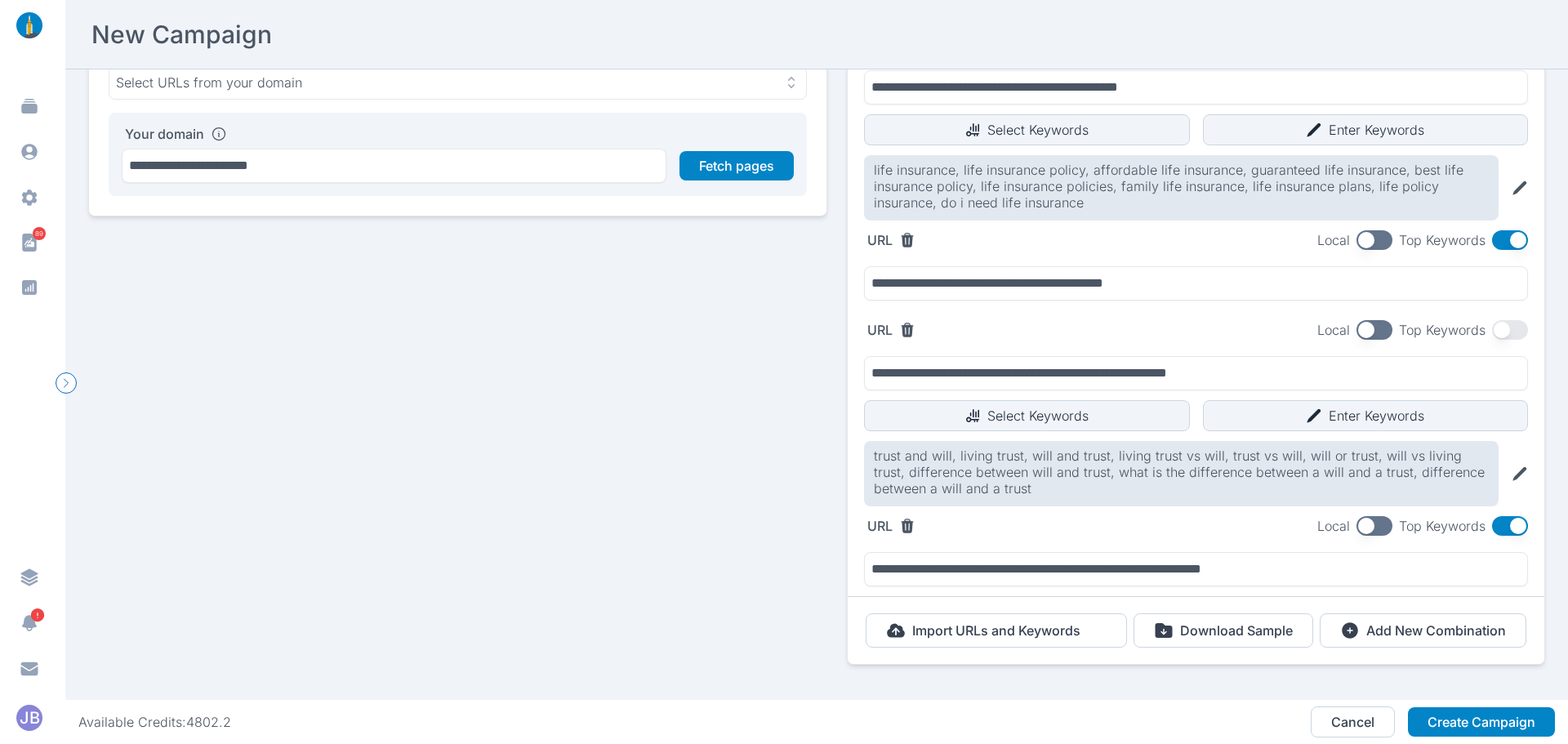
scroll to position [346, 0]
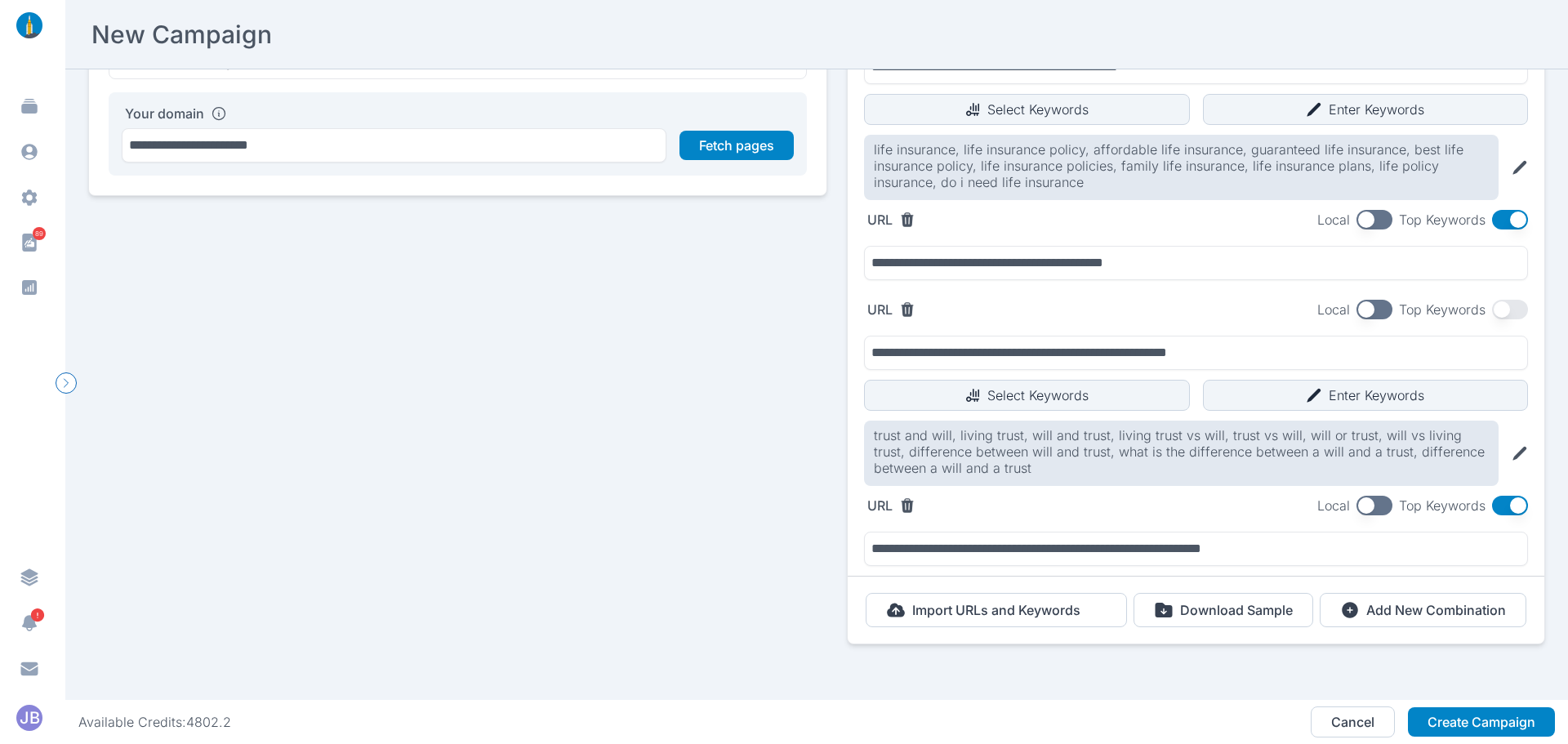
drag, startPoint x: 1513, startPoint y: 488, endPoint x: 1505, endPoint y: 492, distance: 8.9
click at [1512, 496] on button "button" at bounding box center [1510, 506] width 36 height 20
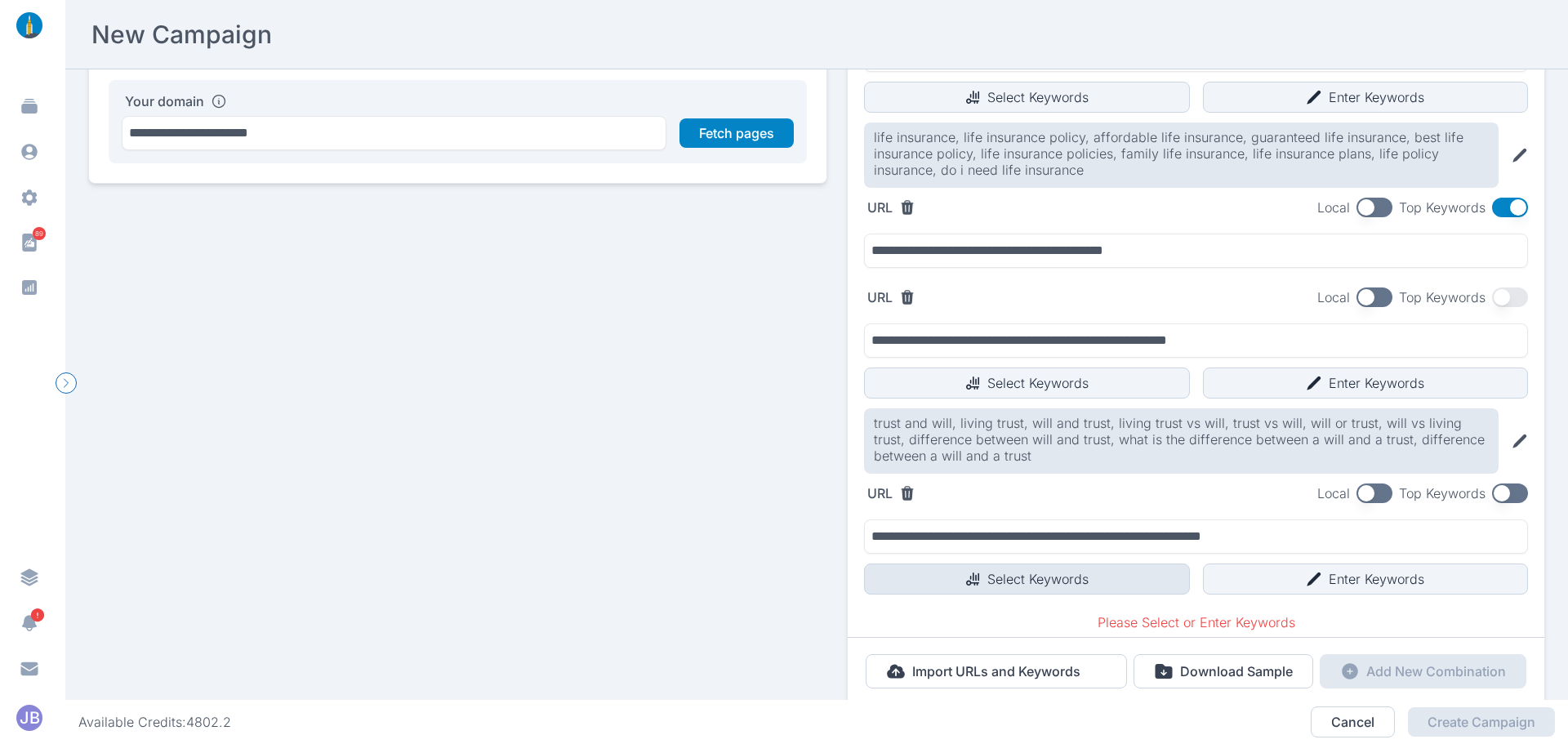
click at [1025, 582] on button "Select Keywords" at bounding box center [1027, 579] width 326 height 31
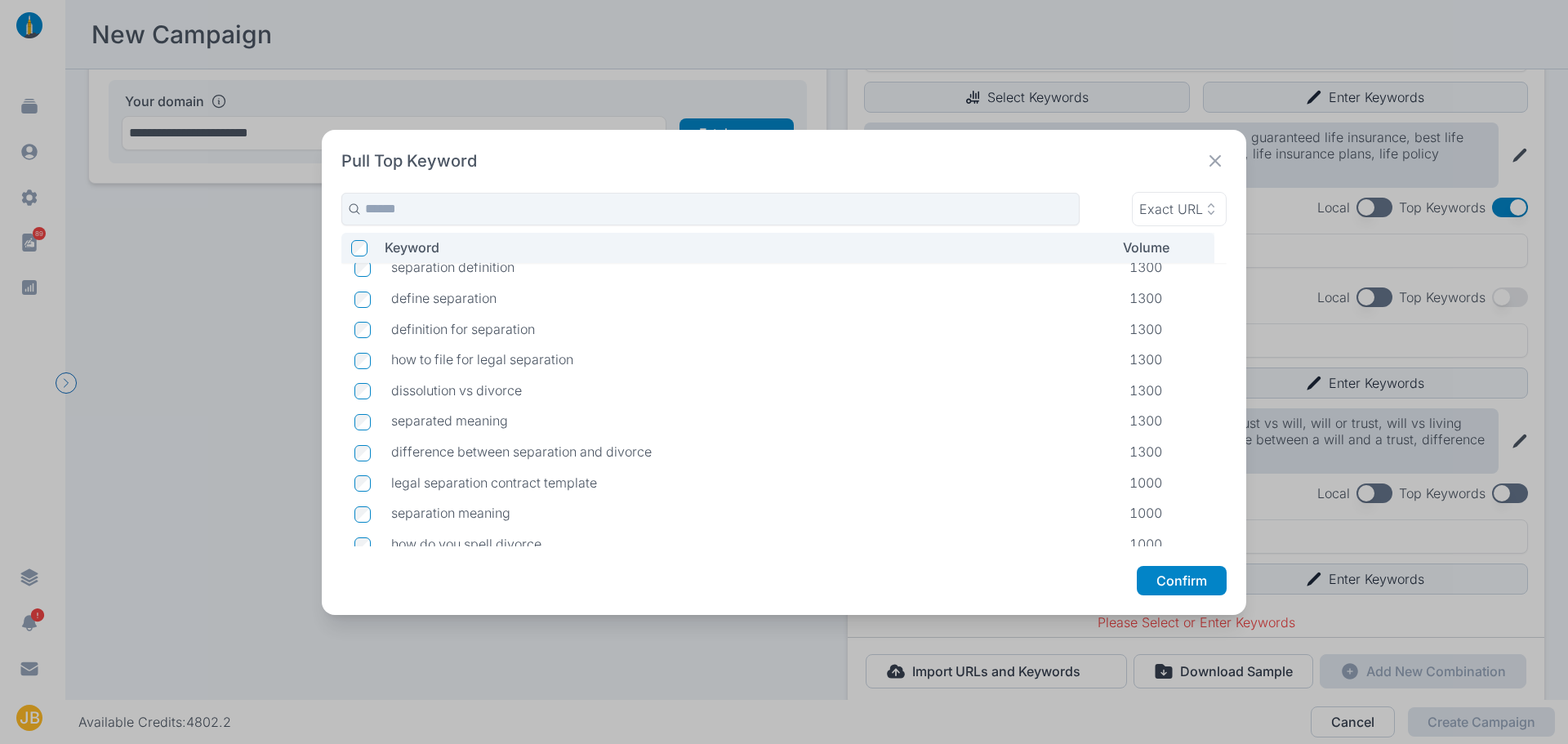
scroll to position [578, 0]
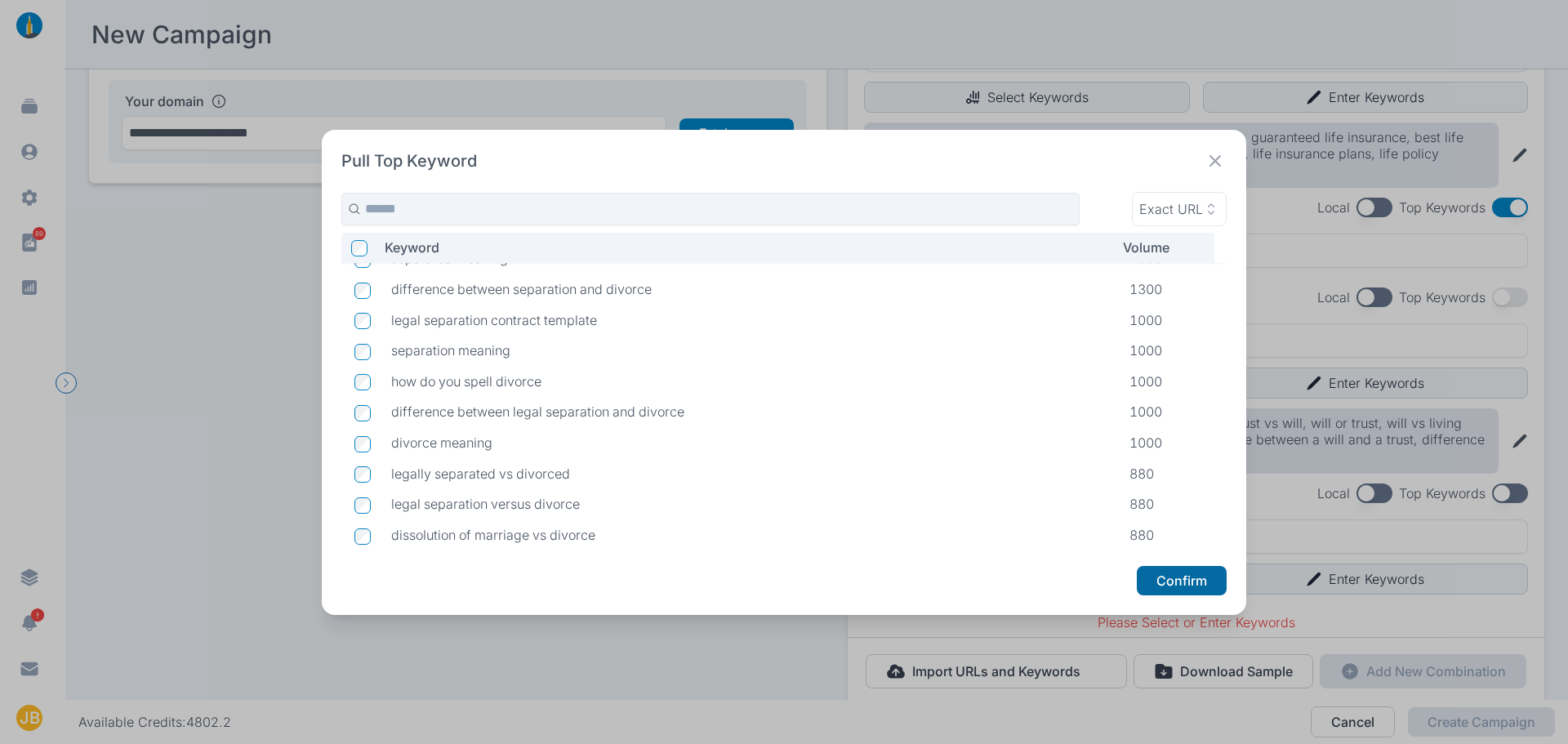
click at [1184, 573] on button "Confirm" at bounding box center [1182, 580] width 90 height 30
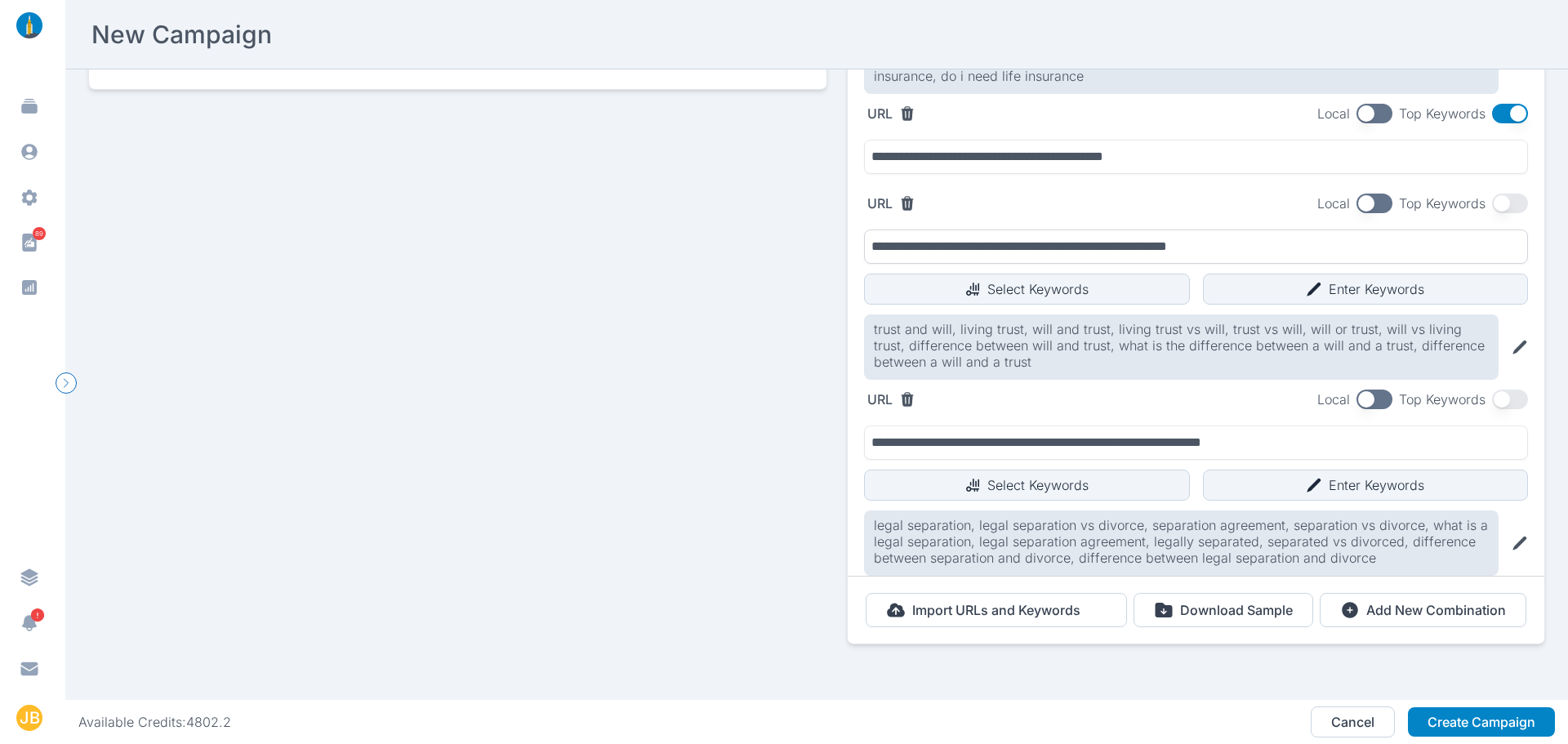
scroll to position [371, 0]
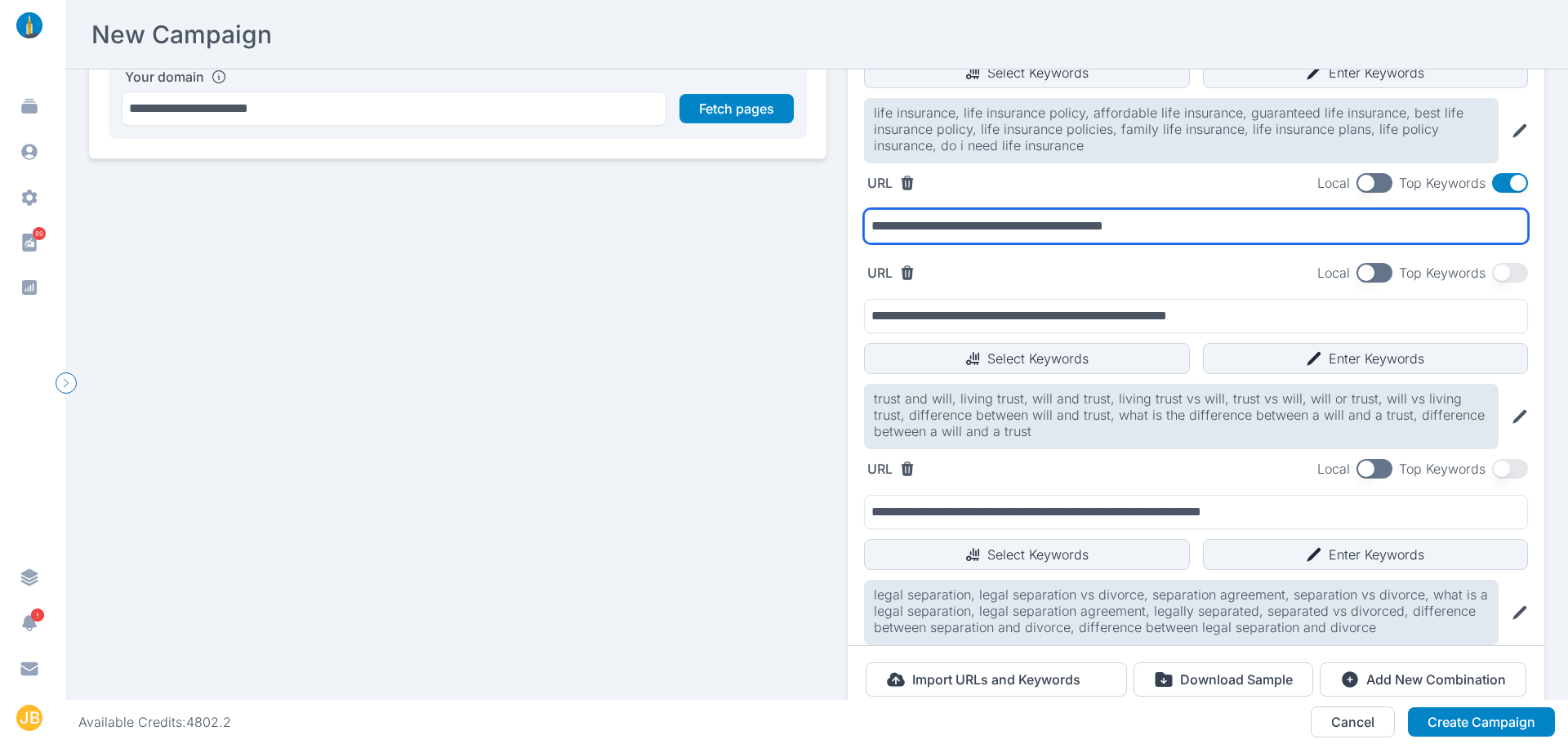
drag, startPoint x: 1169, startPoint y: 227, endPoint x: 850, endPoint y: 209, distance: 319.5
click at [850, 209] on div "**********" at bounding box center [1196, 214] width 696 height 80
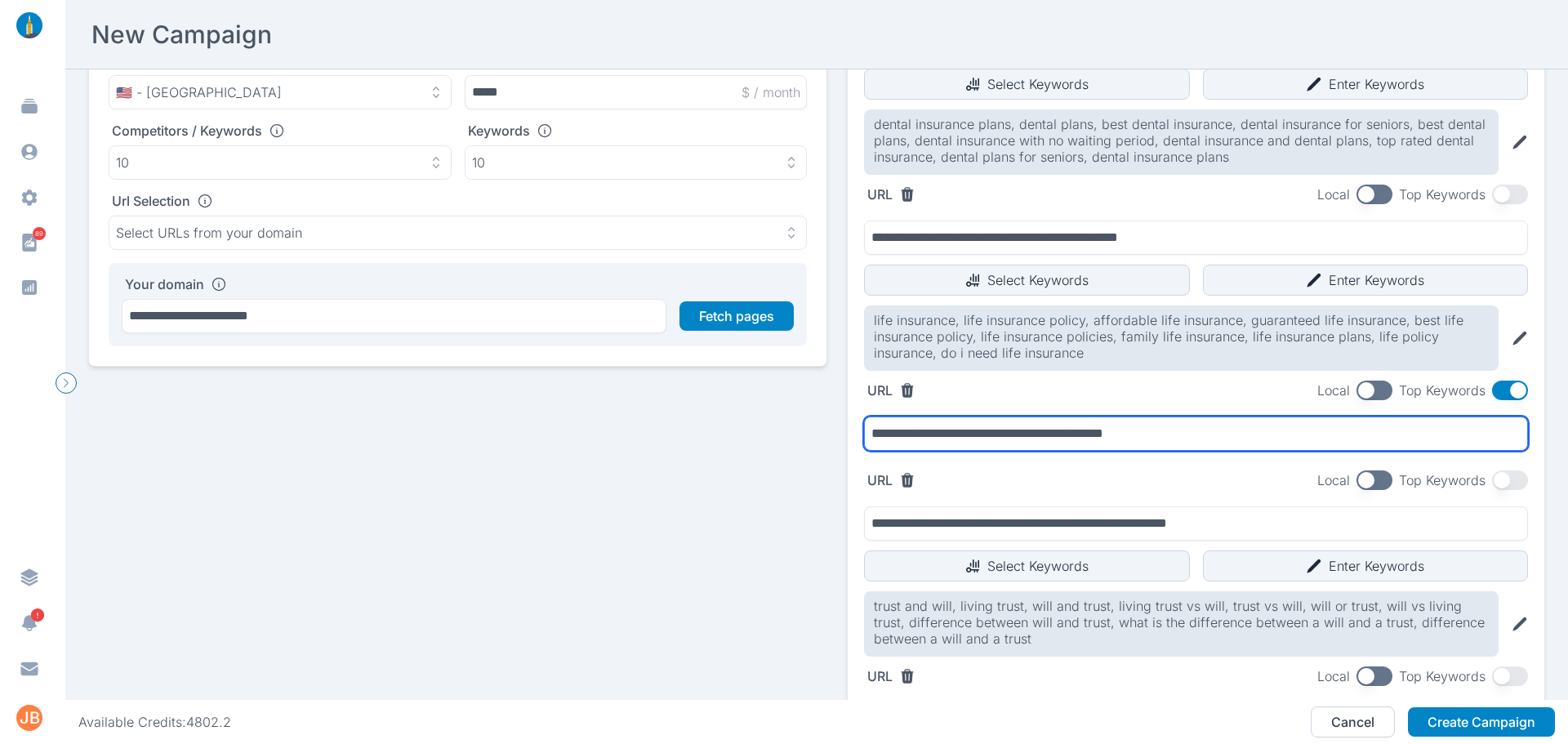
scroll to position [327, 0]
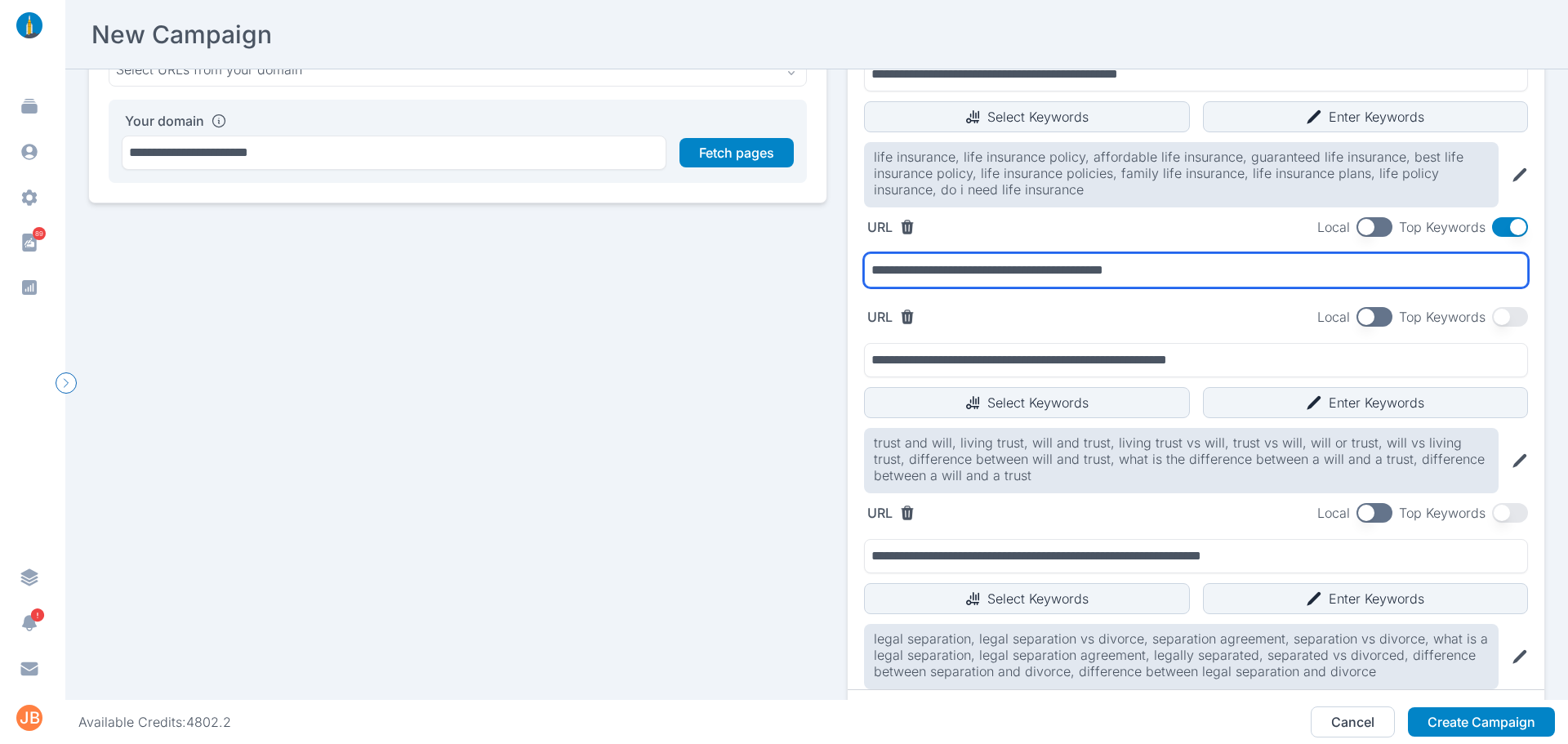
click at [1190, 283] on input "**********" at bounding box center [1196, 270] width 664 height 34
click at [1206, 275] on input "**********" at bounding box center [1196, 270] width 664 height 34
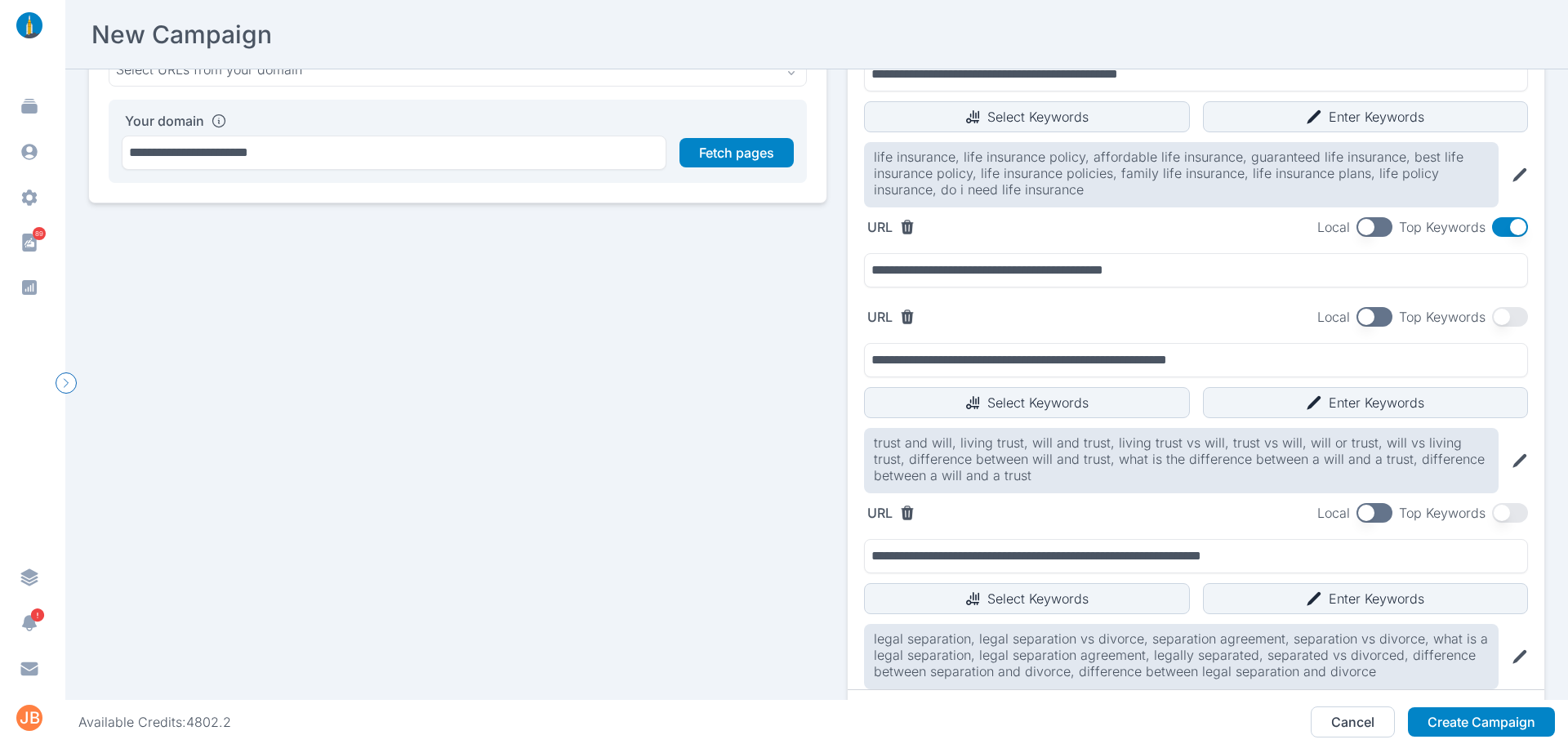
click at [1492, 232] on button "button" at bounding box center [1510, 227] width 36 height 20
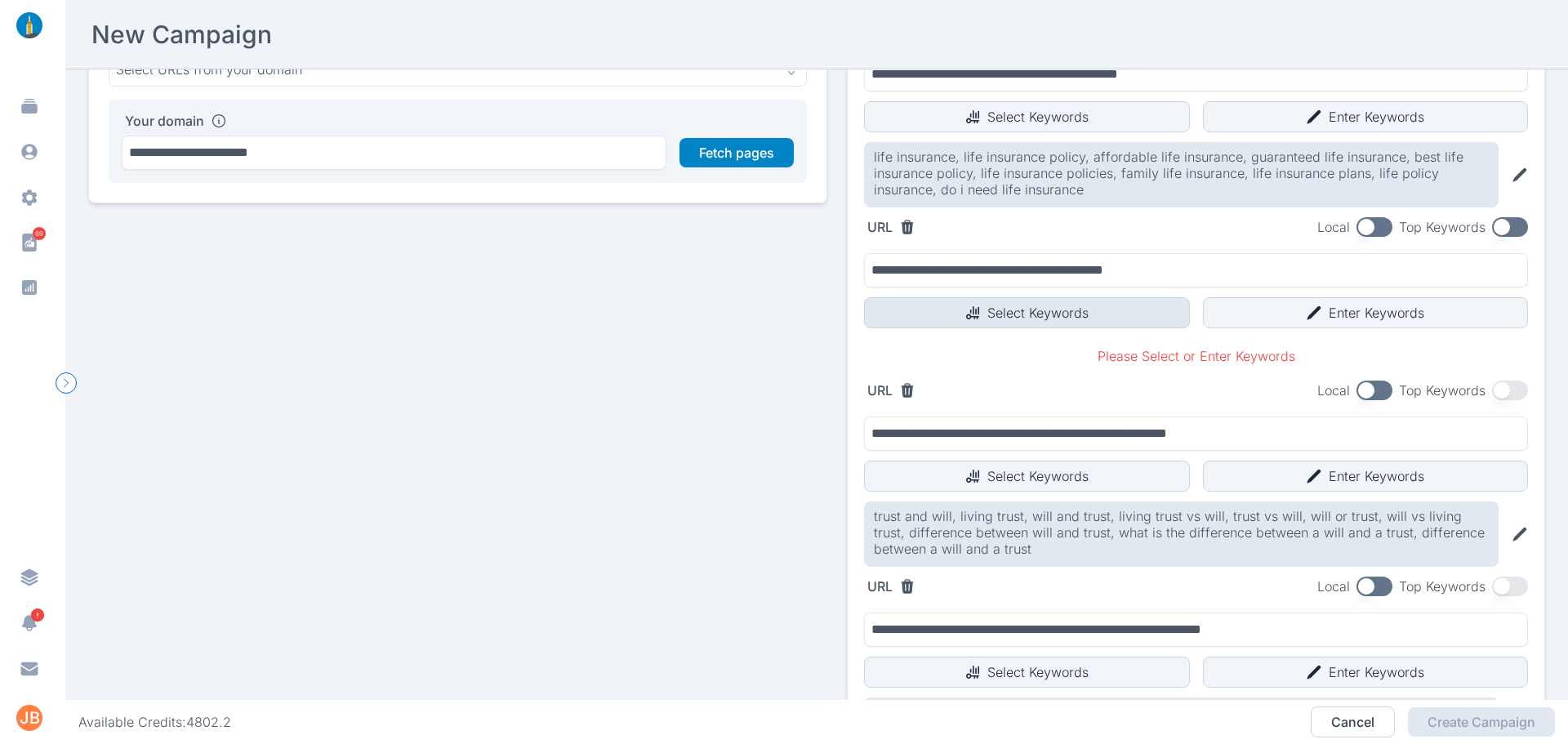
click at [939, 321] on button "Select Keywords" at bounding box center [1027, 313] width 326 height 31
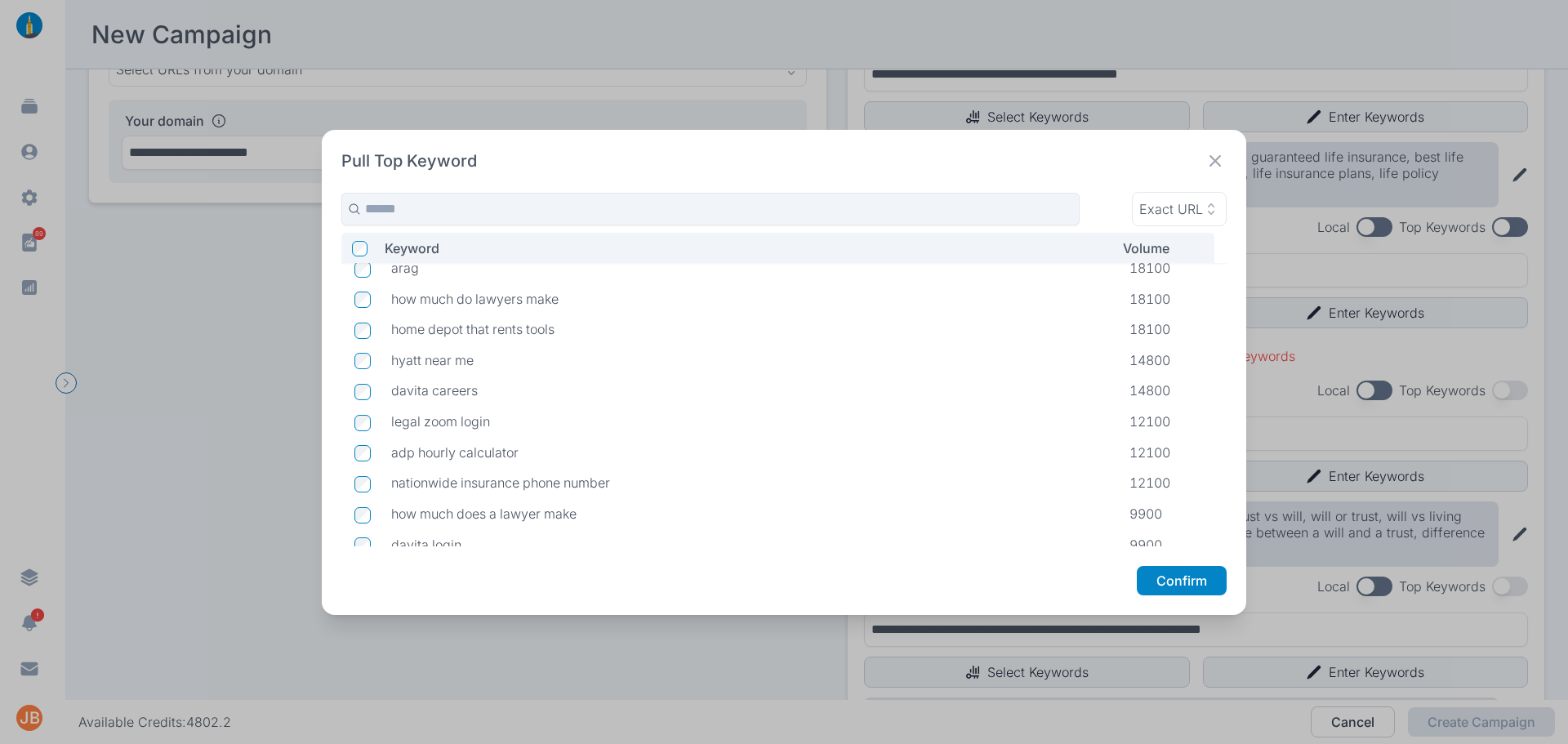
scroll to position [0, 0]
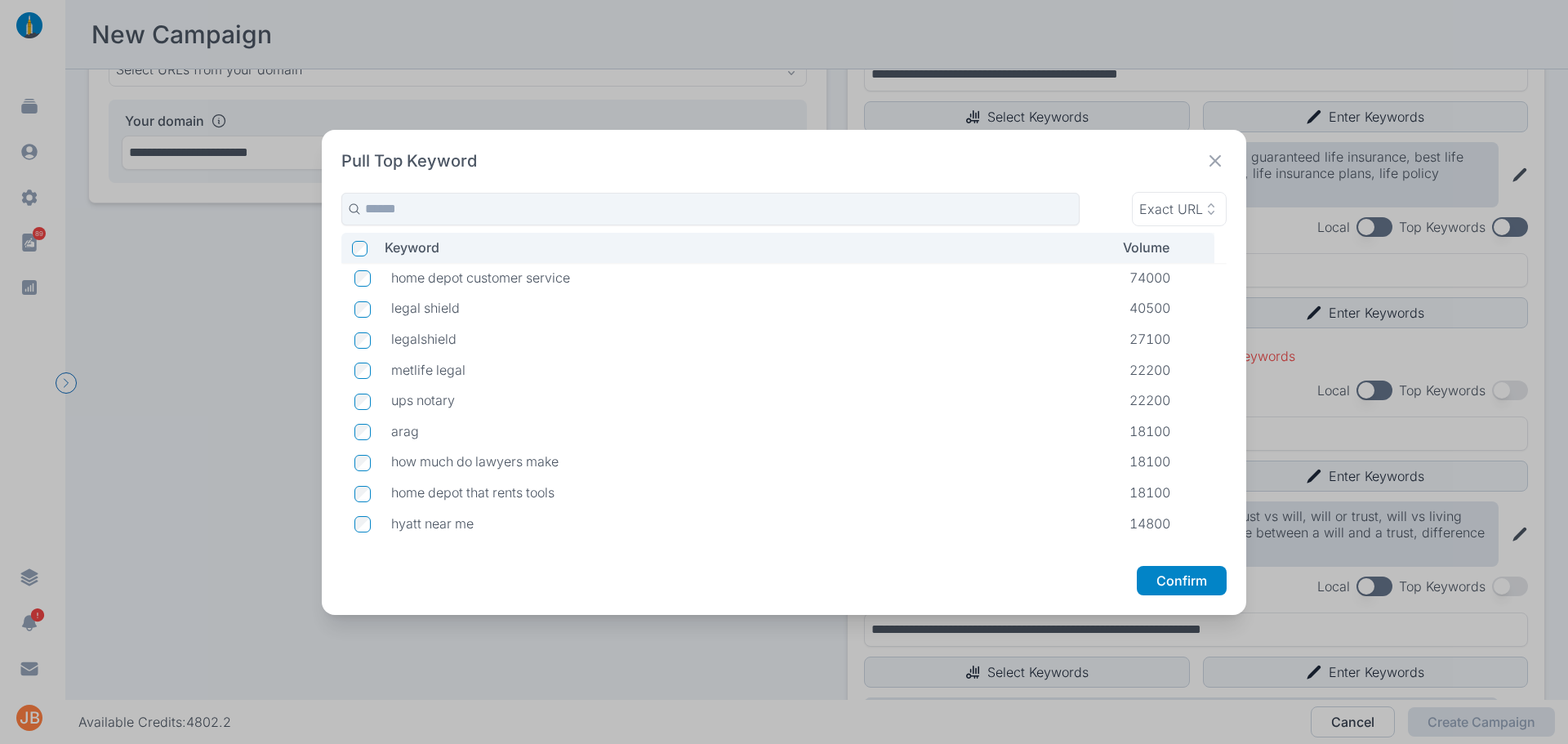
click at [1226, 165] on icon at bounding box center [1216, 161] width 23 height 23
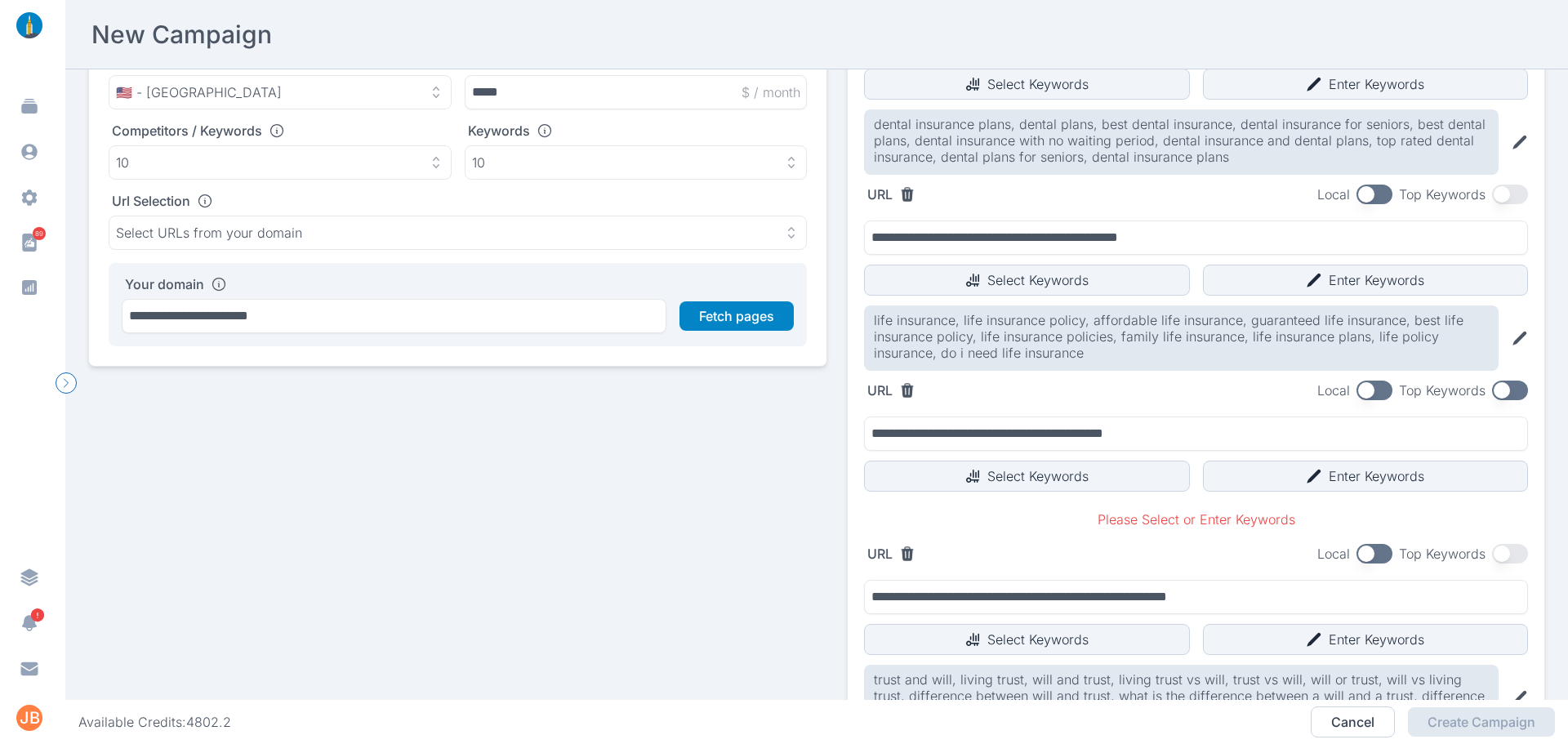
scroll to position [327, 0]
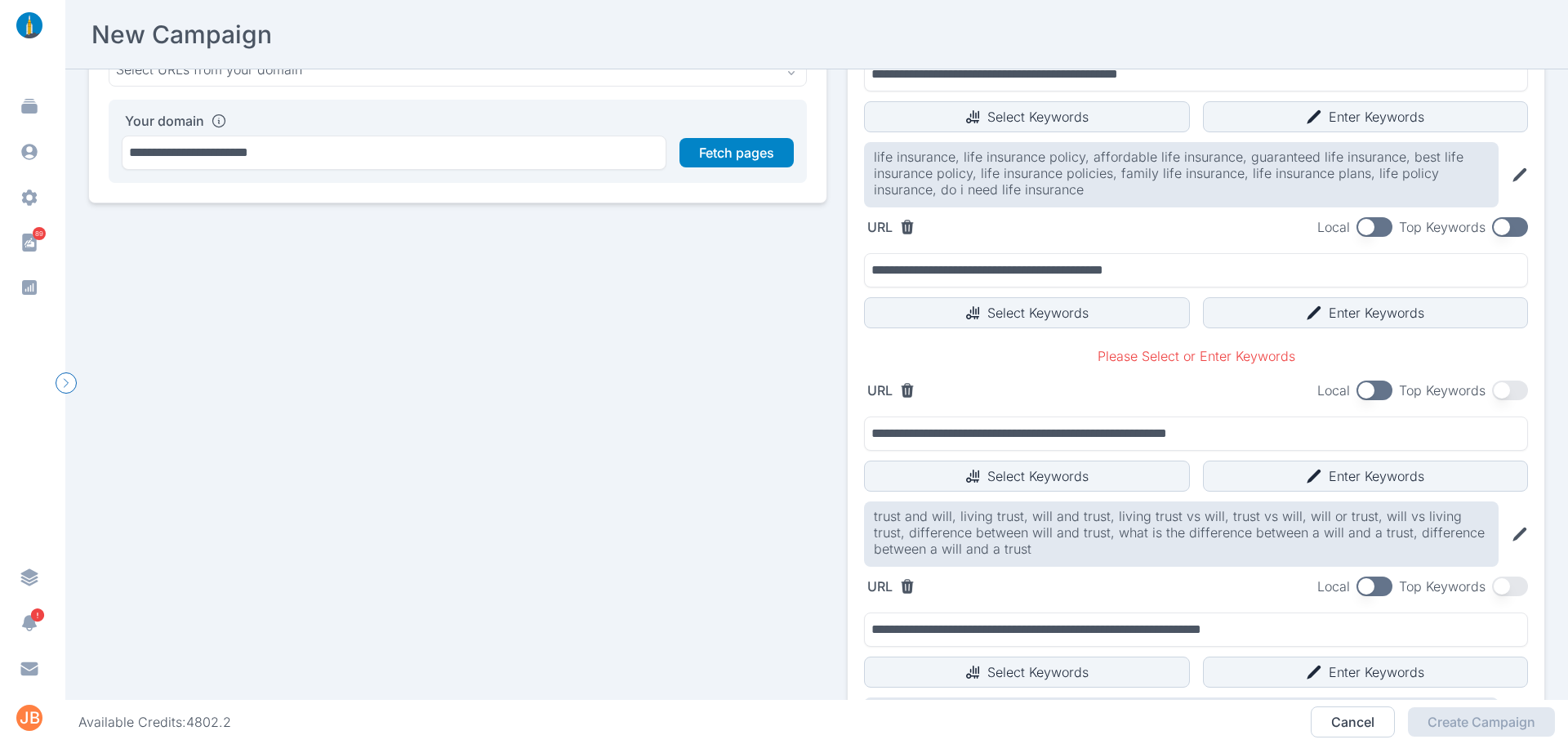
click at [1505, 223] on button "button" at bounding box center [1510, 227] width 36 height 20
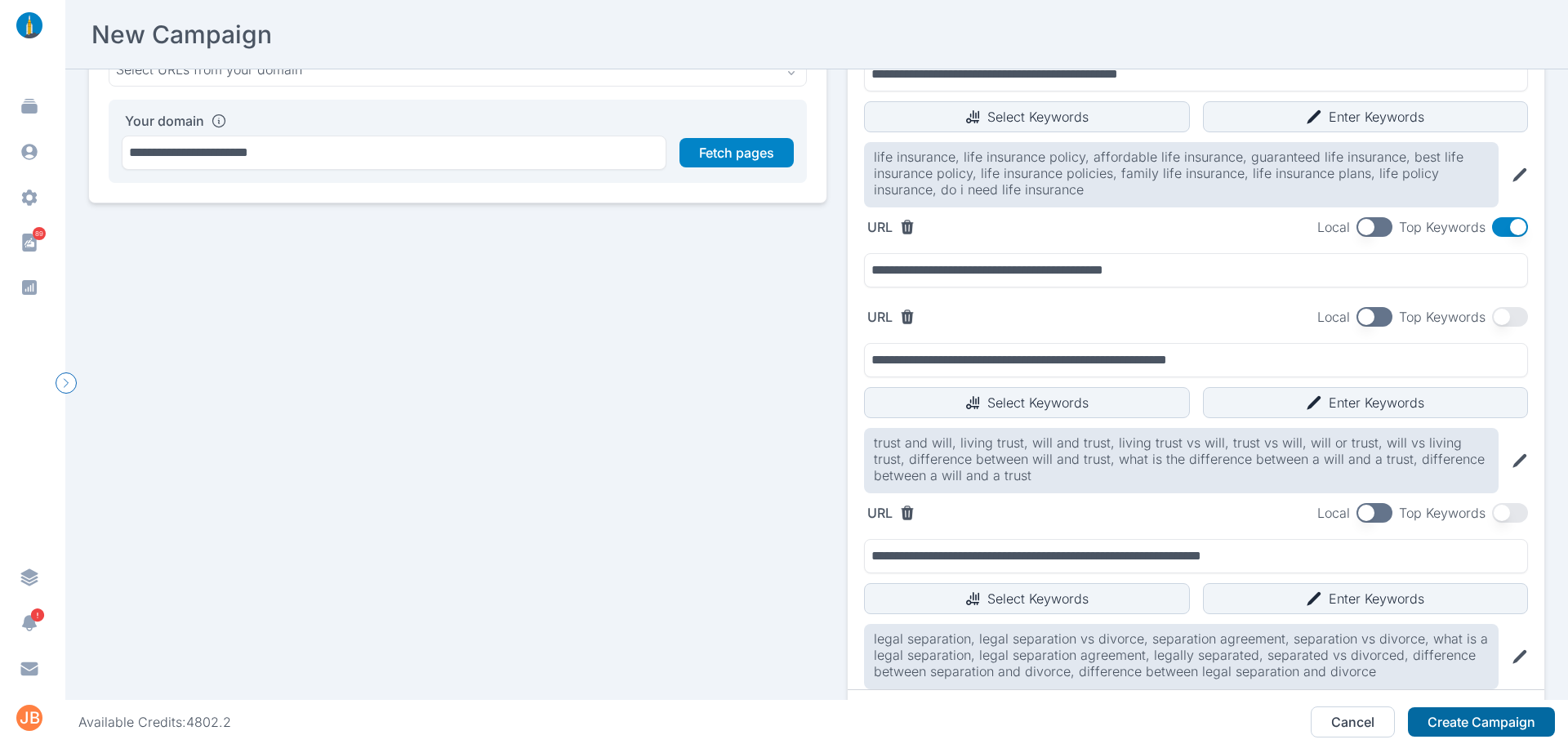
click at [1492, 715] on button "Create Campaign" at bounding box center [1481, 722] width 147 height 30
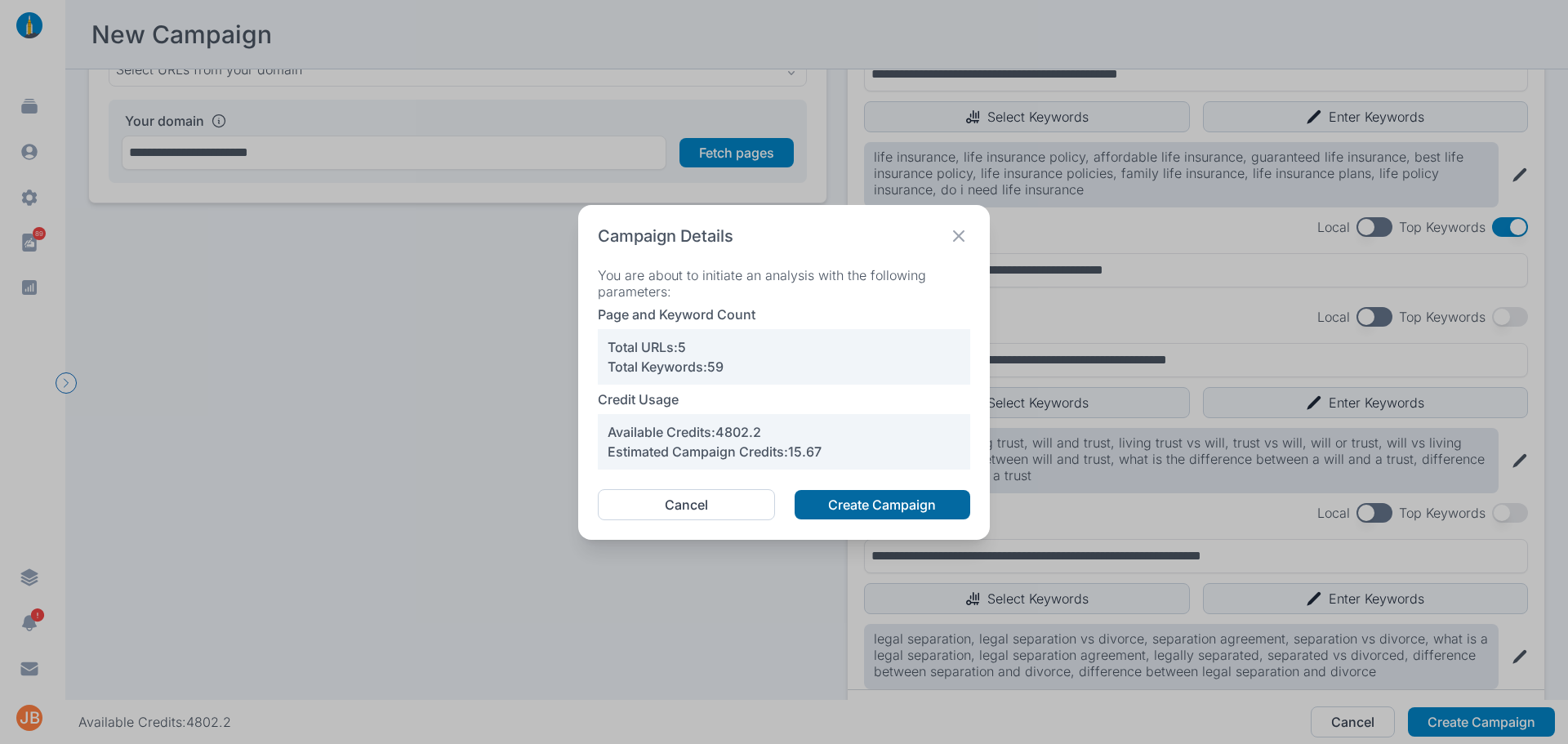
click at [822, 506] on button "Create Campaign" at bounding box center [882, 504] width 175 height 30
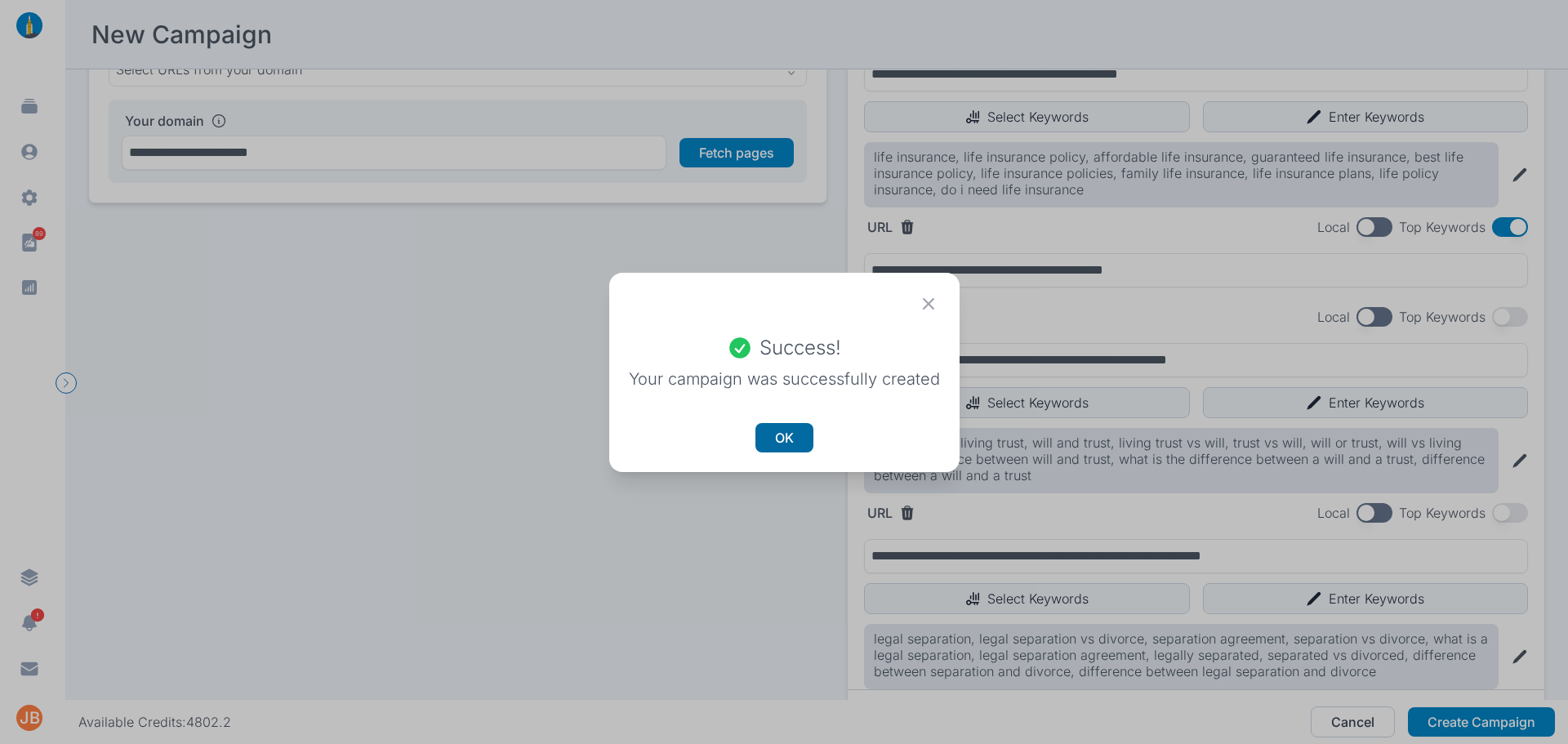
click at [779, 427] on button "OK" at bounding box center [784, 437] width 58 height 30
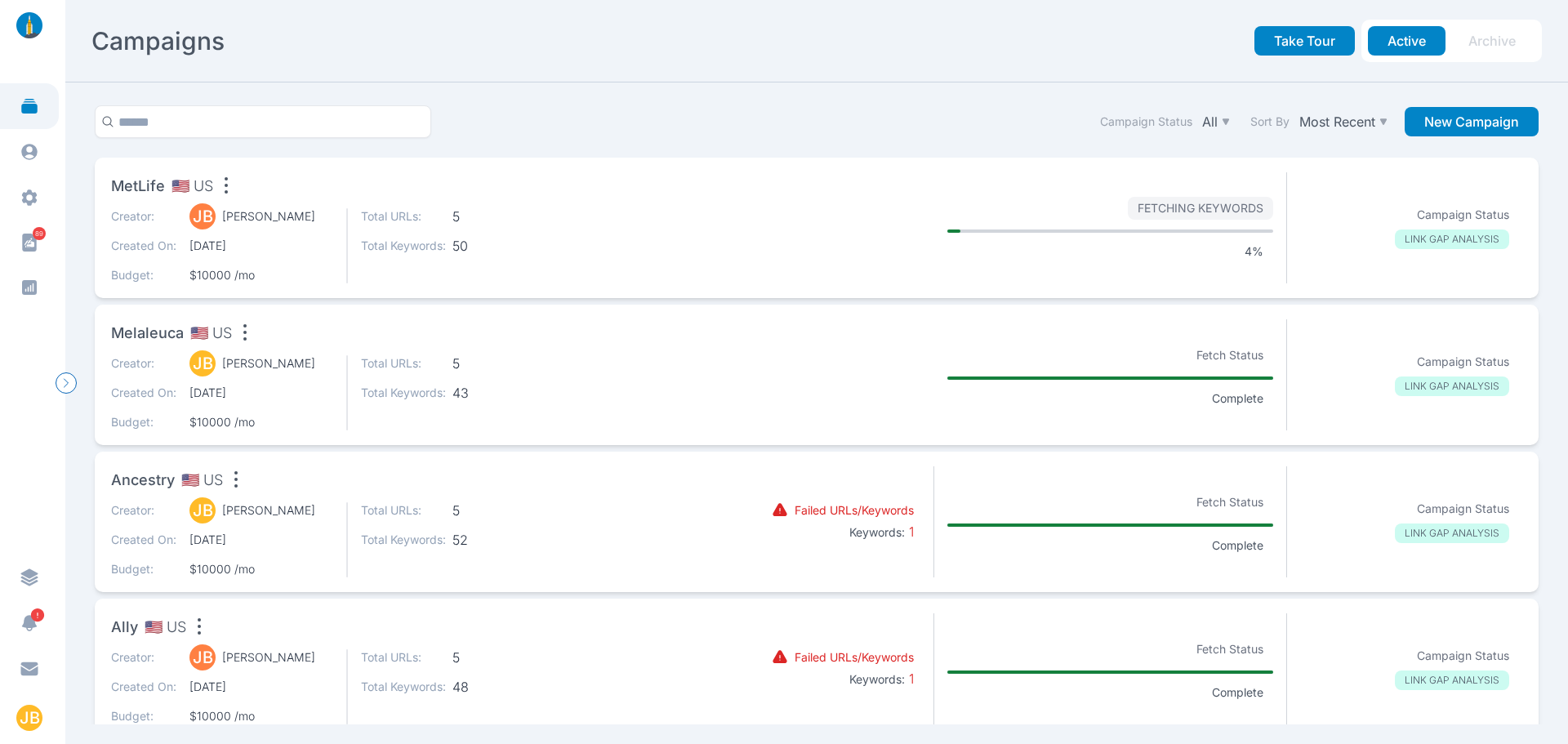
click at [400, 327] on div "Melaleuca 🇺🇸 US" at bounding box center [405, 335] width 588 height 33
